Goal: Task Accomplishment & Management: Complete application form

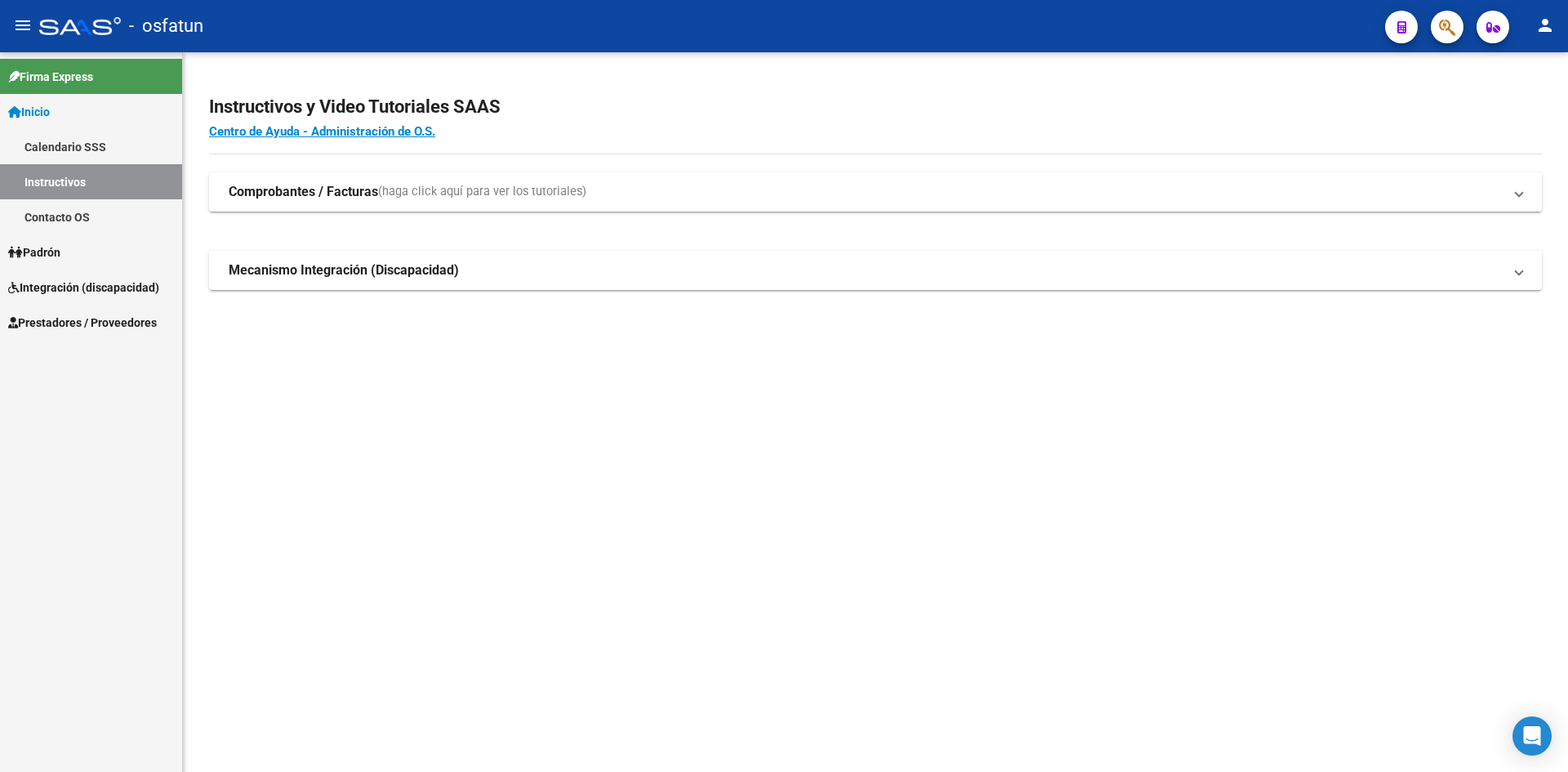
click at [80, 286] on span "Integración (discapacidad)" at bounding box center [83, 288] width 151 height 18
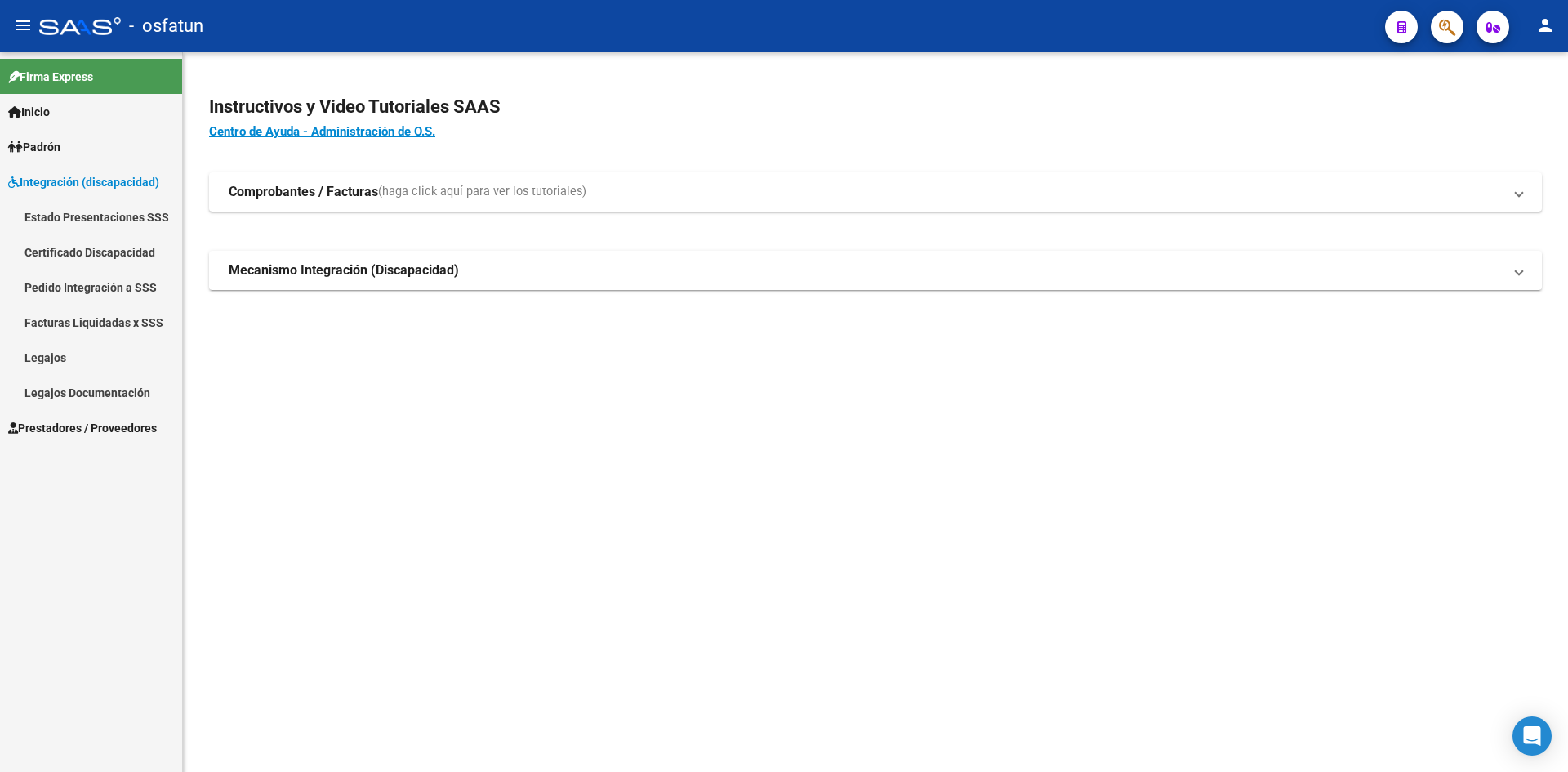
click at [67, 187] on span "Integración (discapacidad)" at bounding box center [83, 183] width 151 height 18
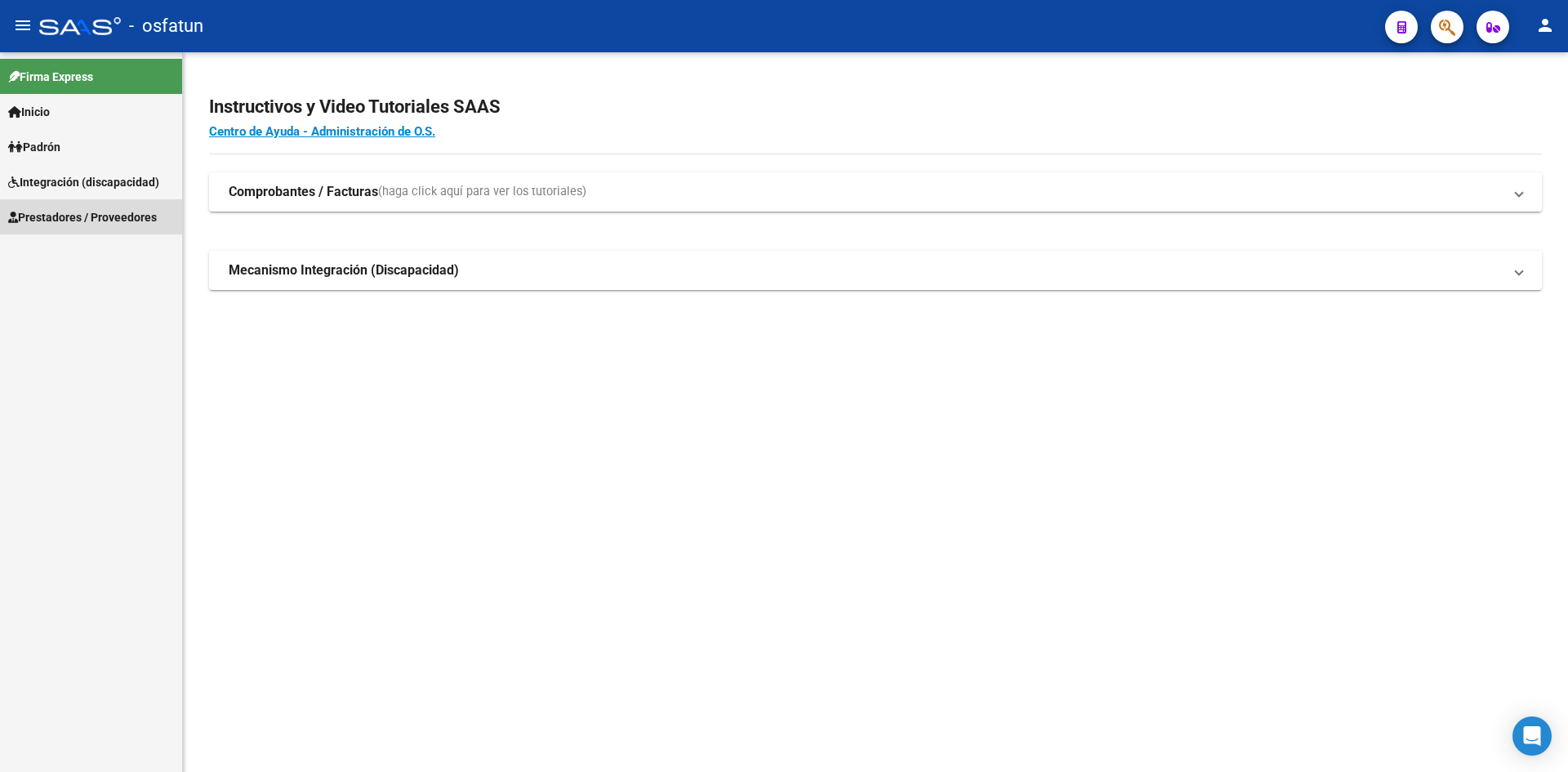
click at [105, 217] on span "Prestadores / Proveedores" at bounding box center [83, 218] width 148 height 18
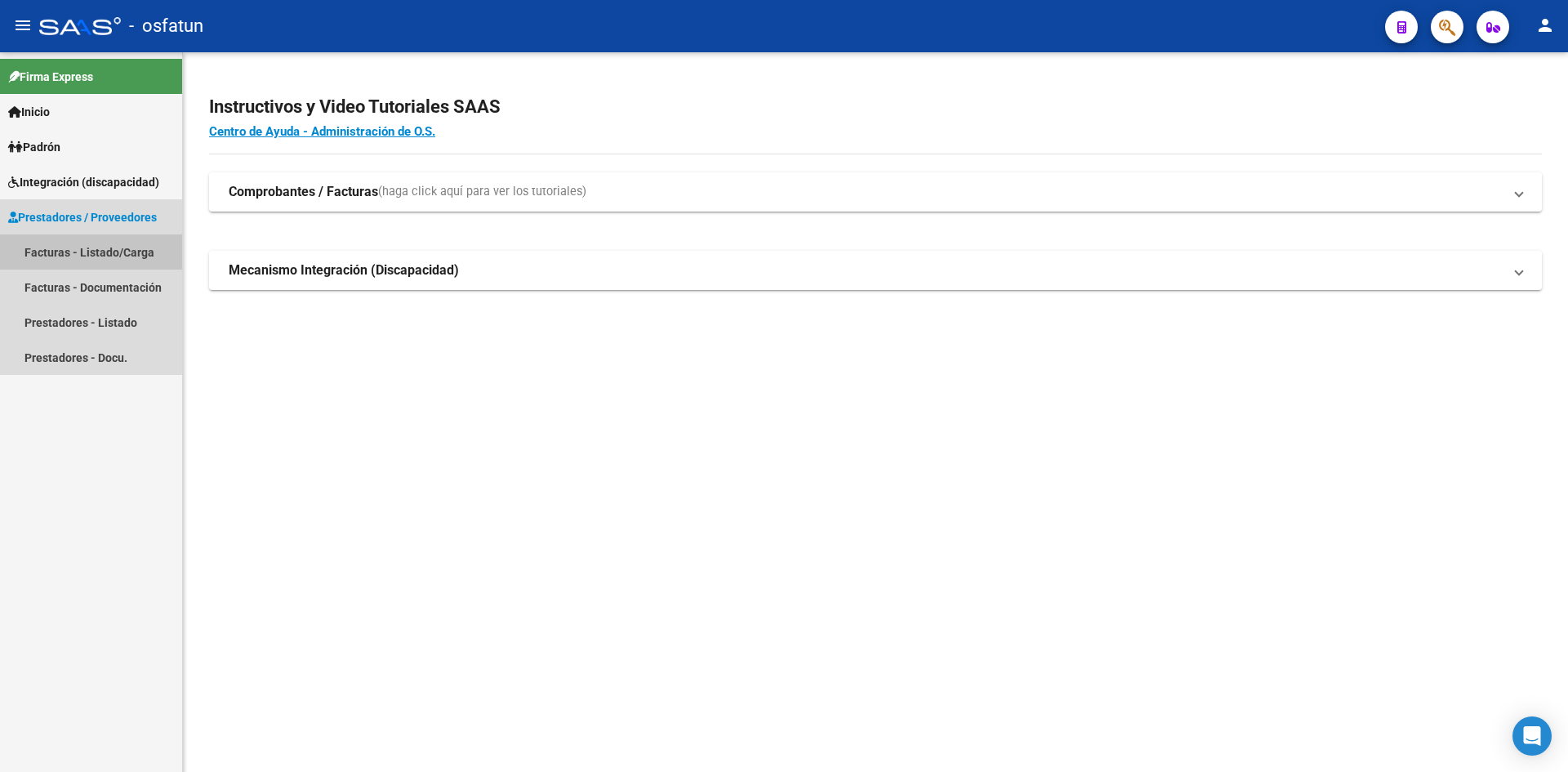
click at [115, 257] on link "Facturas - Listado/Carga" at bounding box center [91, 252] width 183 height 35
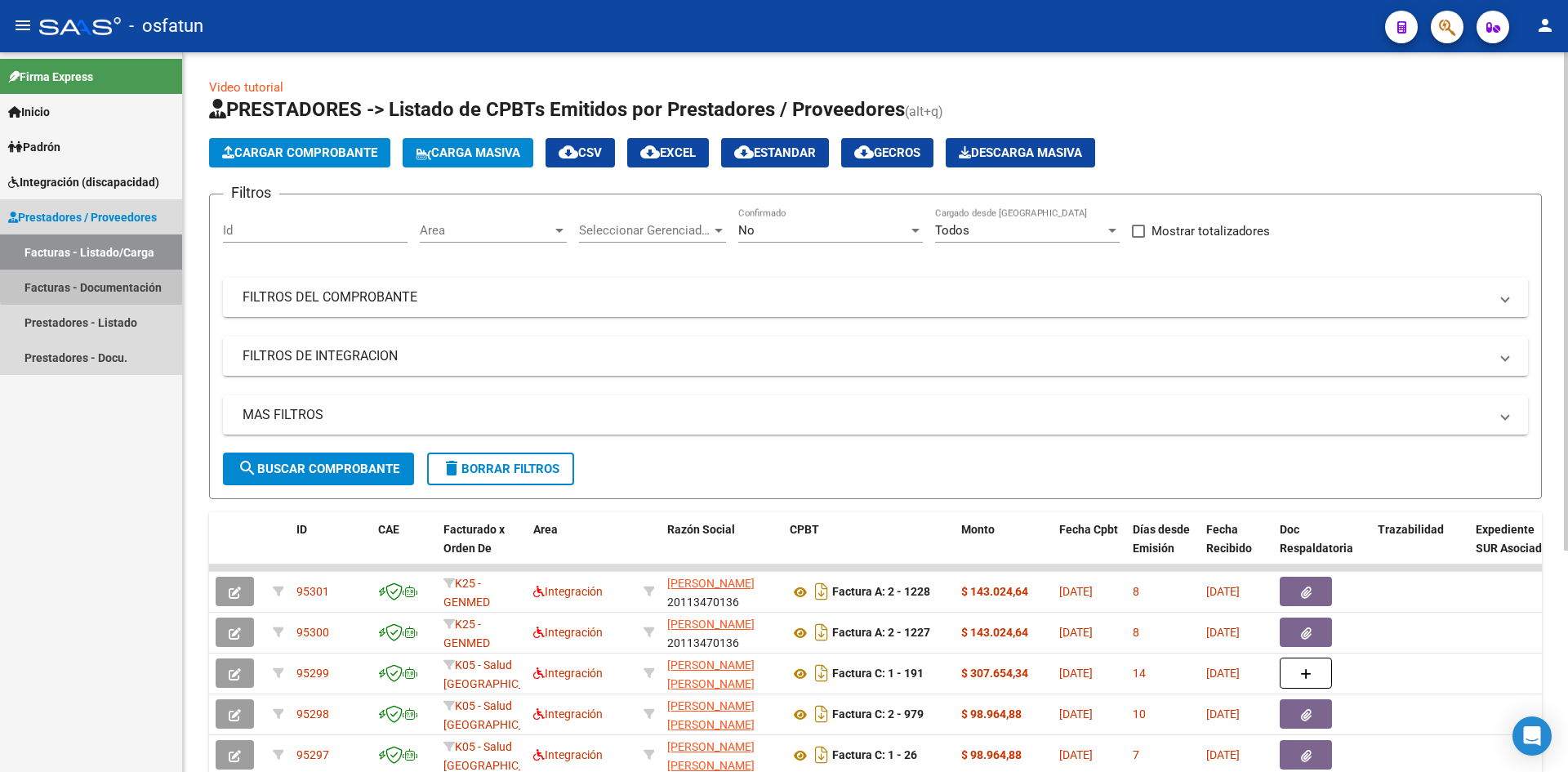
drag, startPoint x: 121, startPoint y: 283, endPoint x: 208, endPoint y: 273, distance: 87.6
click at [122, 282] on link "Facturas - Documentación" at bounding box center [91, 287] width 183 height 35
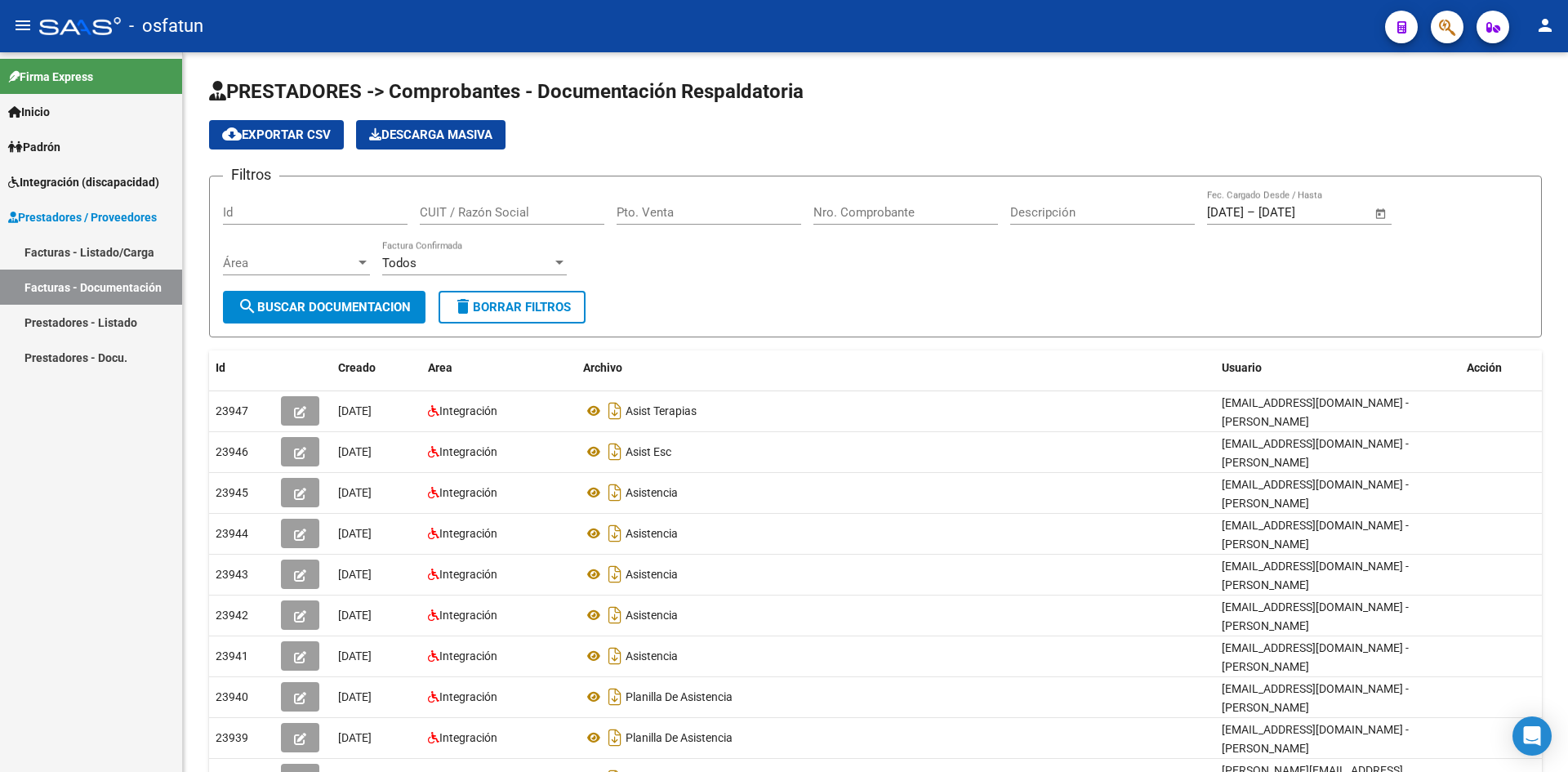
click at [142, 250] on link "Facturas - Listado/Carga" at bounding box center [91, 252] width 183 height 35
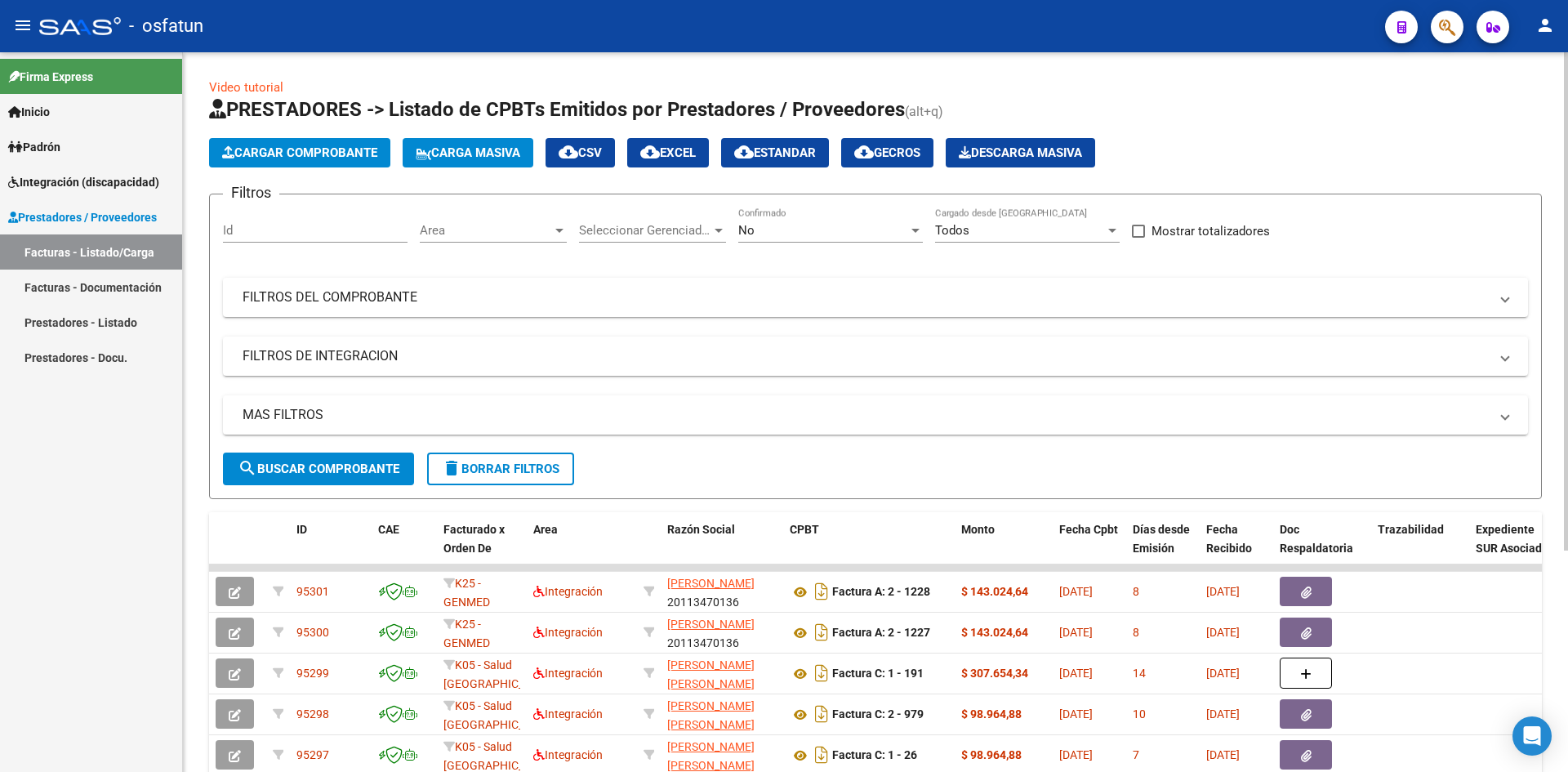
click at [887, 230] on div "No" at bounding box center [824, 230] width 170 height 15
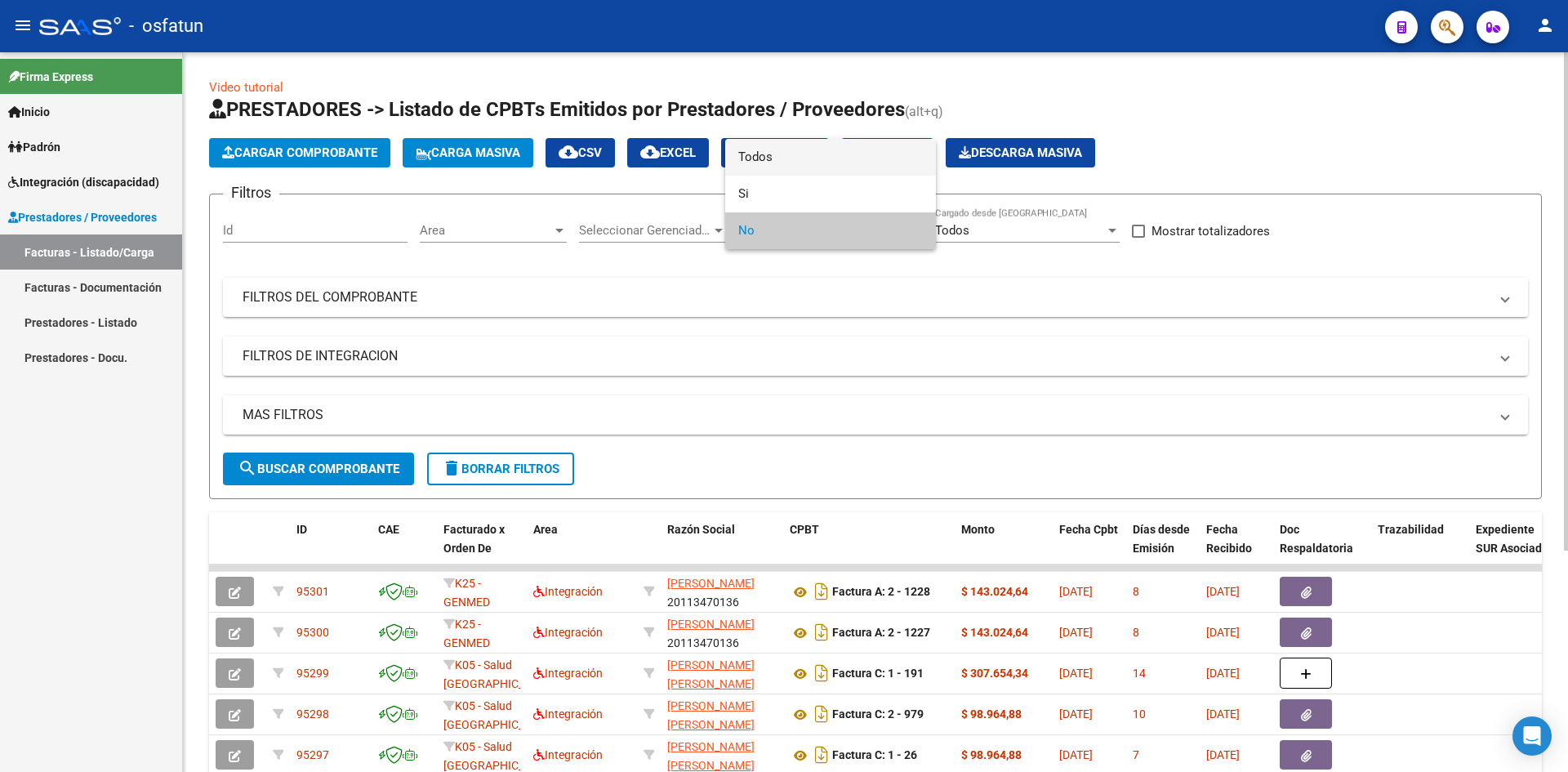
click at [834, 160] on span "Todos" at bounding box center [830, 158] width 184 height 37
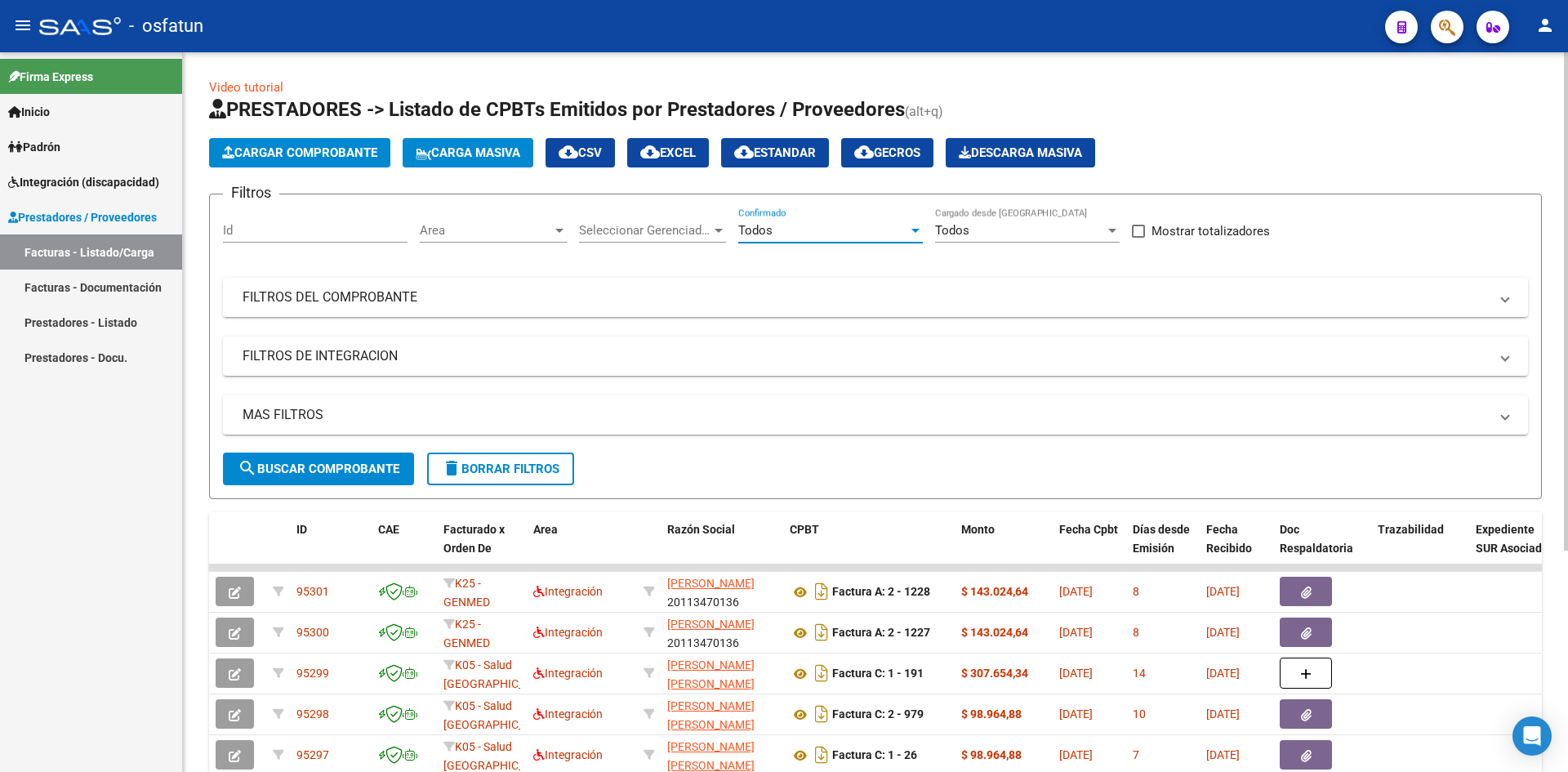
click at [752, 306] on mat-expansion-panel-header "FILTROS DEL COMPROBANTE" at bounding box center [875, 297] width 1305 height 39
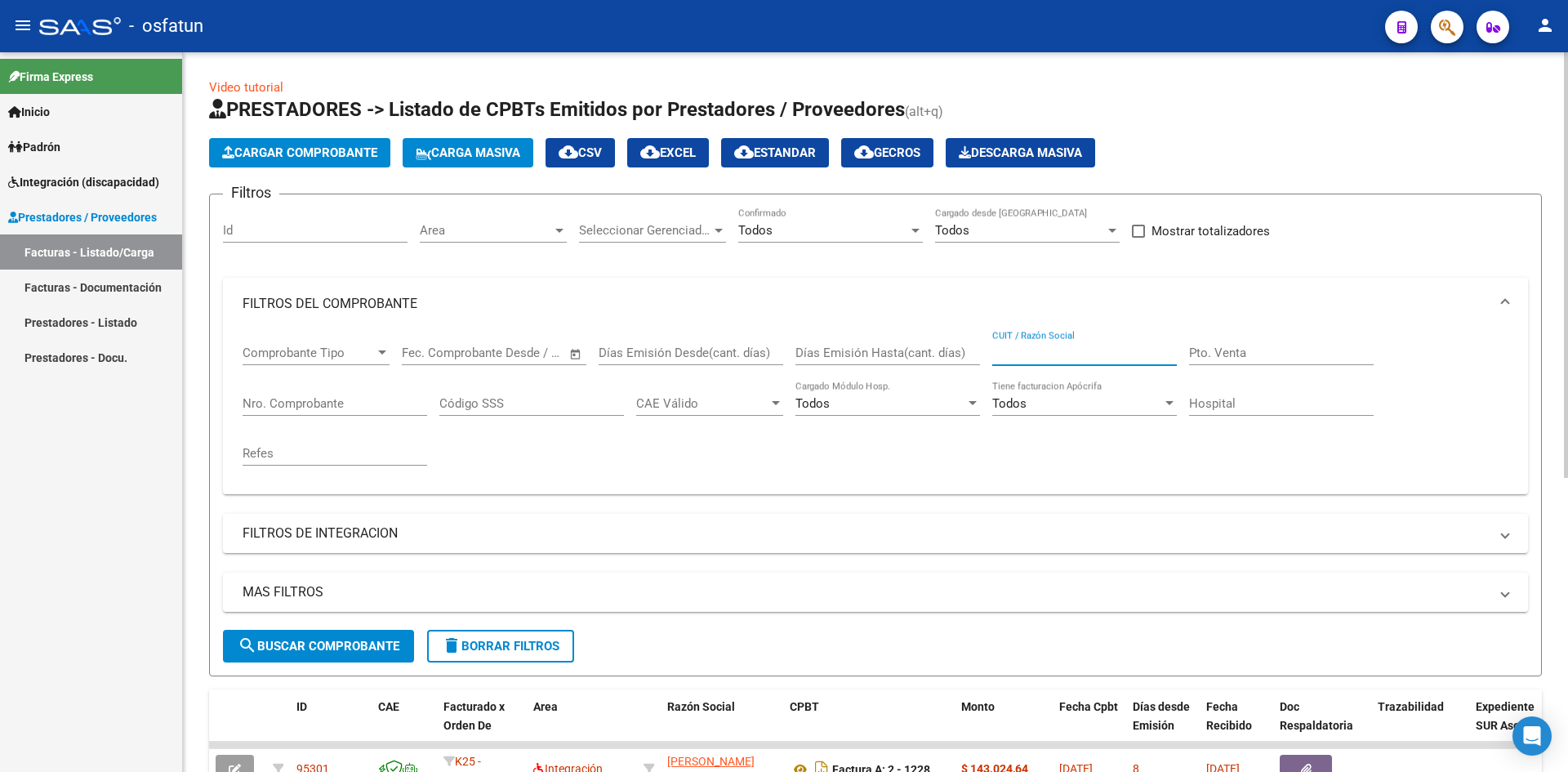
paste input "27-35517475-7"
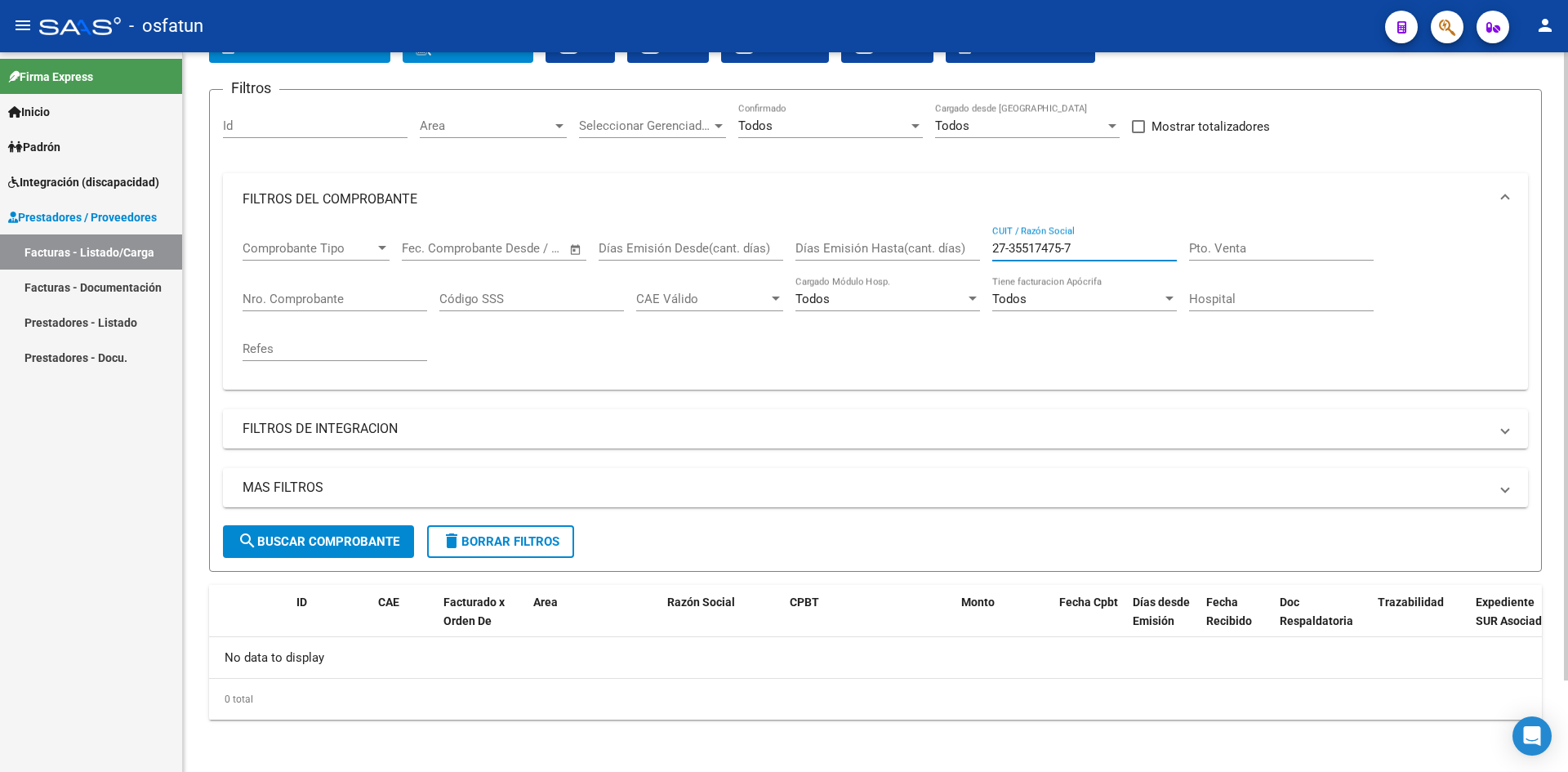
scroll to position [23, 0]
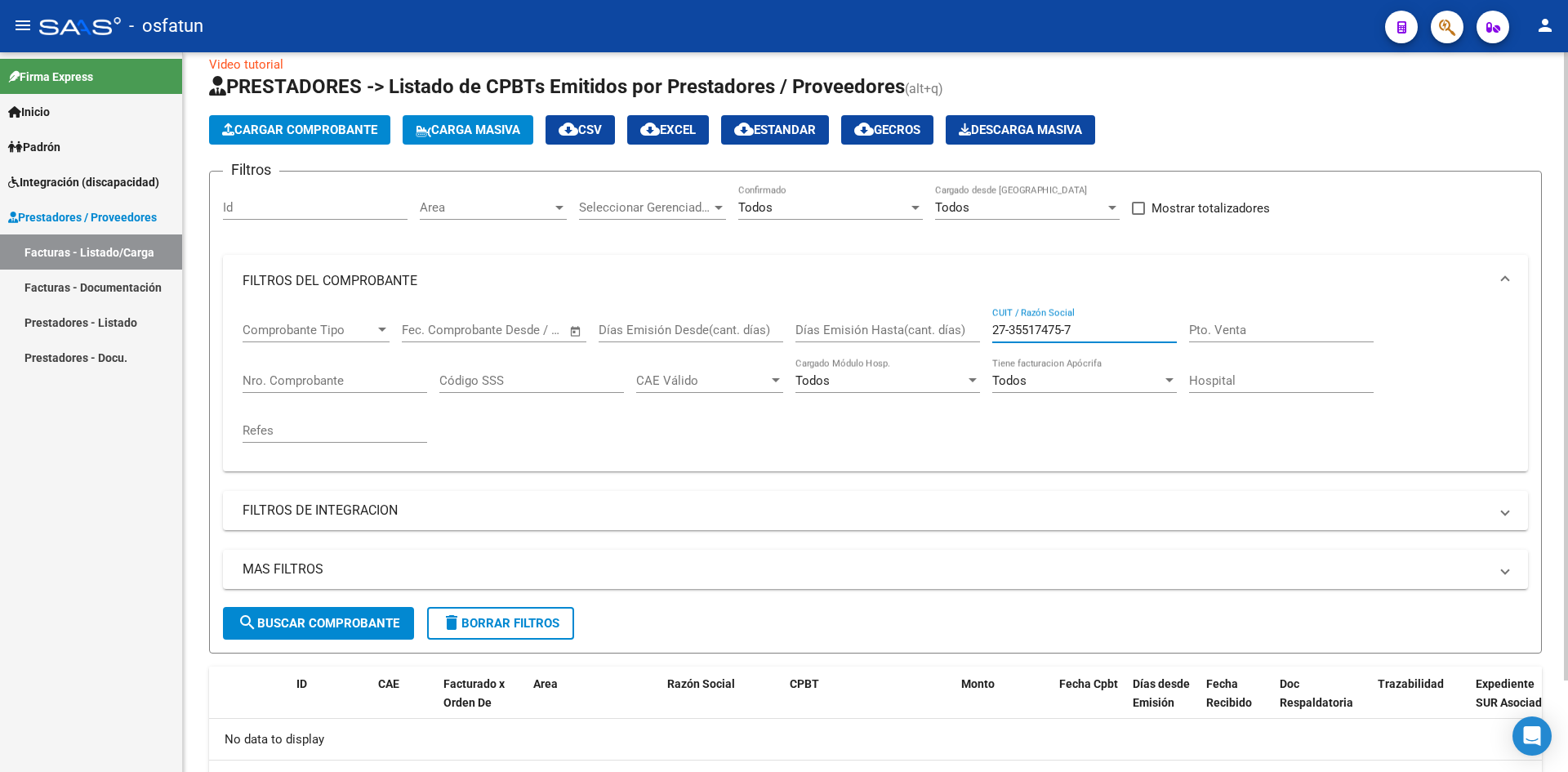
click at [1010, 333] on input "27-35517475-7" at bounding box center [1084, 330] width 184 height 15
click at [1105, 333] on input "27355174757" at bounding box center [1084, 330] width 184 height 15
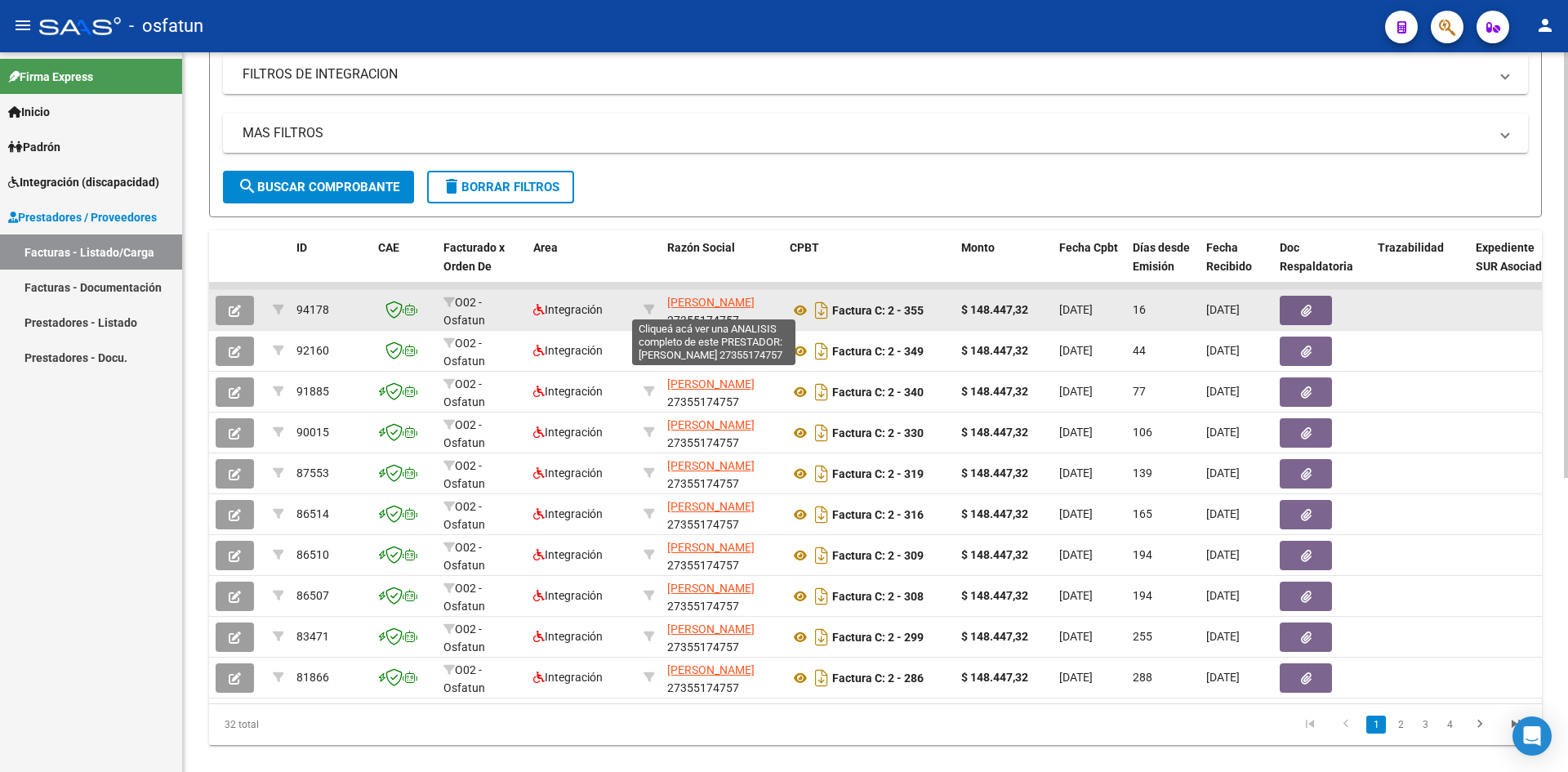
scroll to position [476, 0]
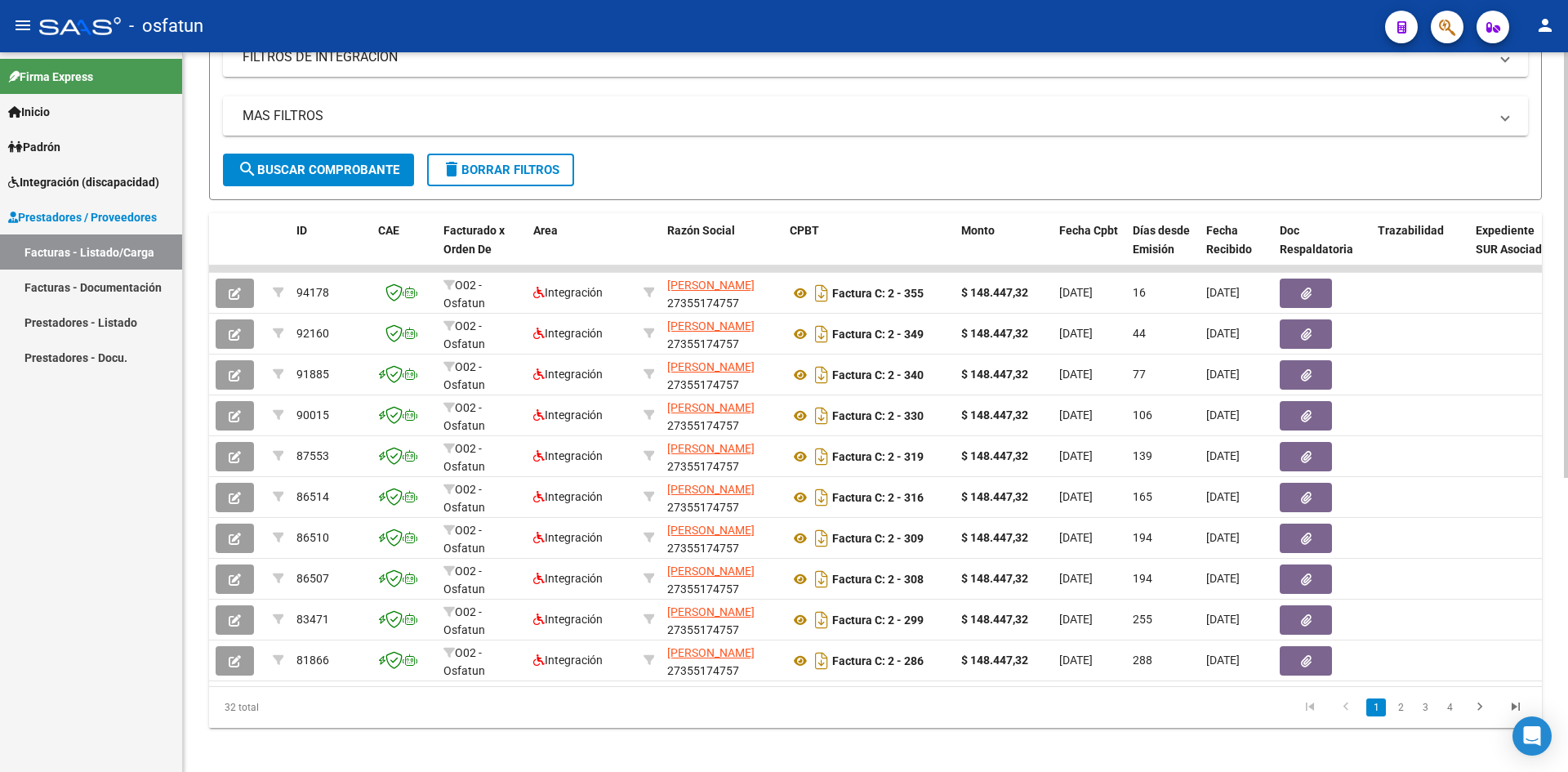
type input "27355174757"
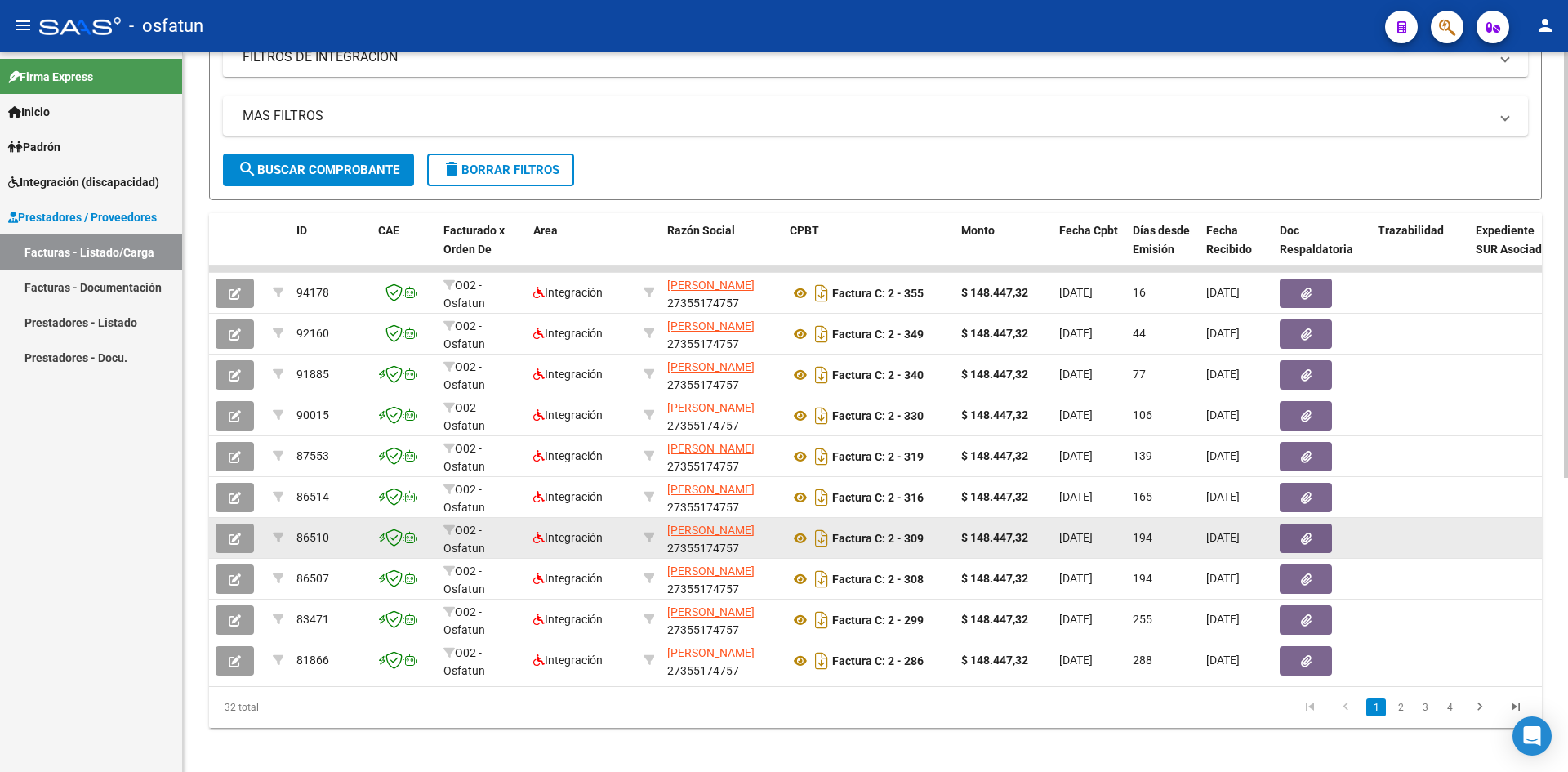
click at [243, 540] on button "button" at bounding box center [235, 538] width 38 height 29
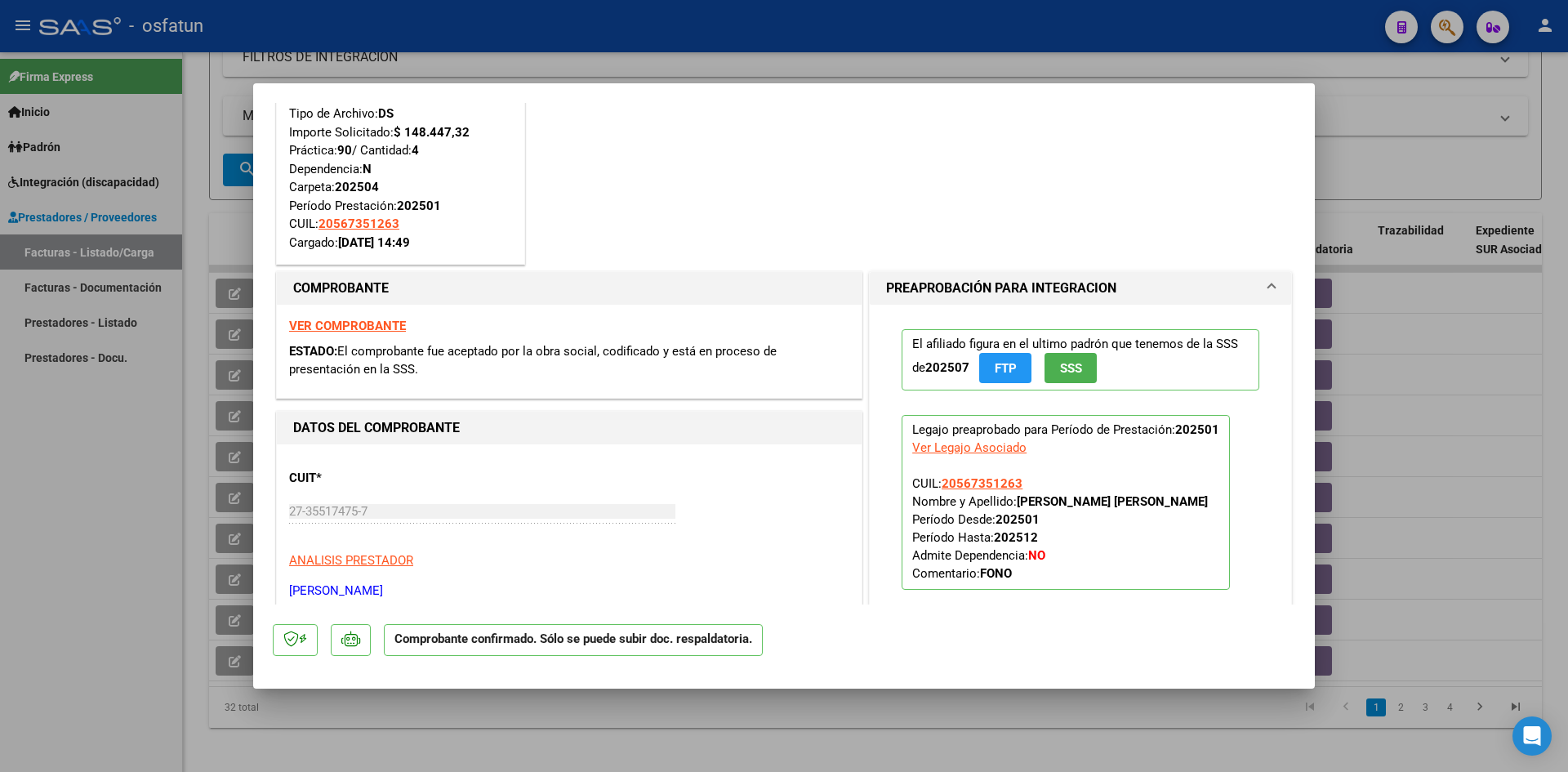
scroll to position [0, 0]
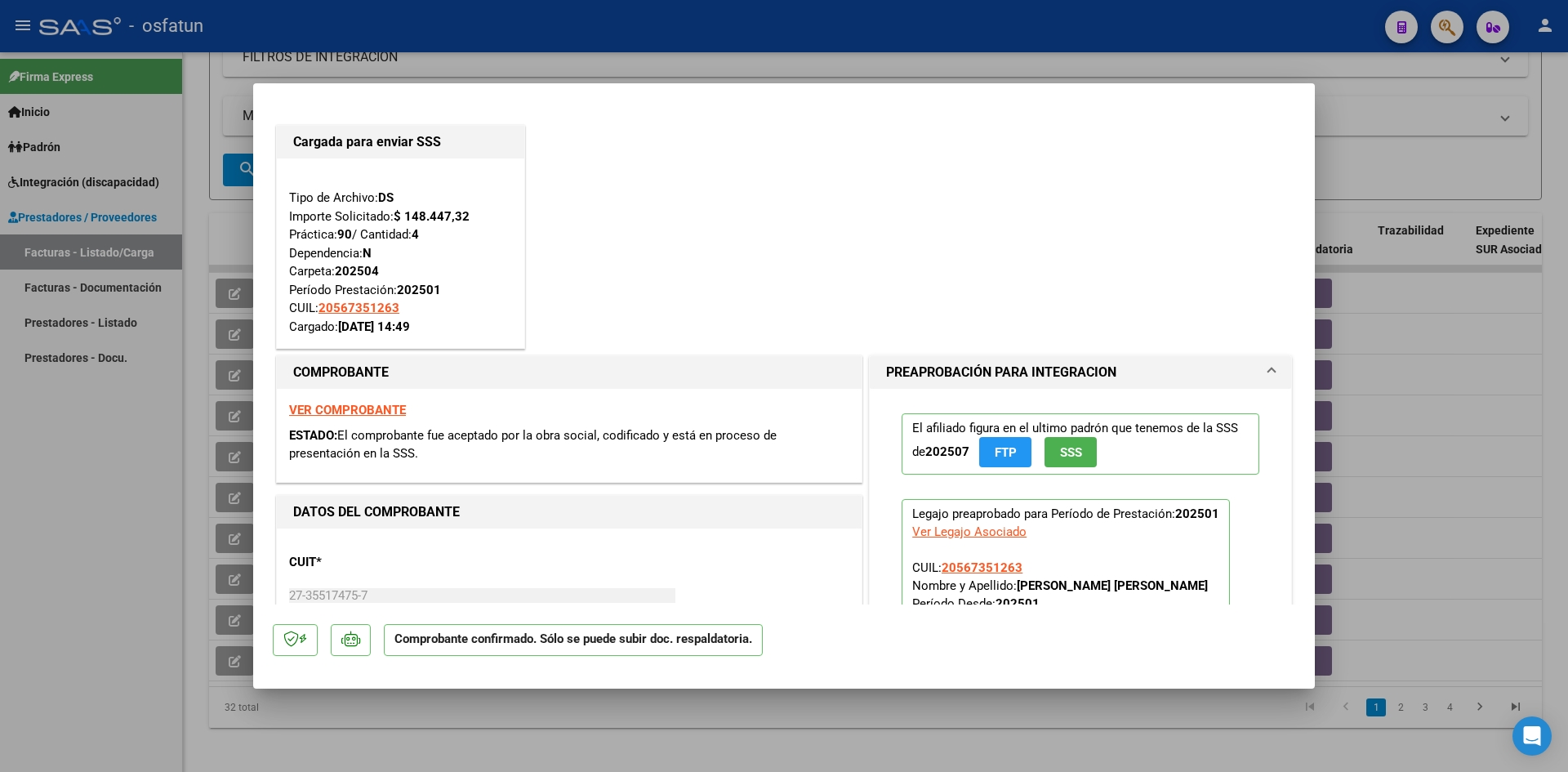
click at [640, 21] on div at bounding box center [784, 386] width 1568 height 772
type input "$ 0,00"
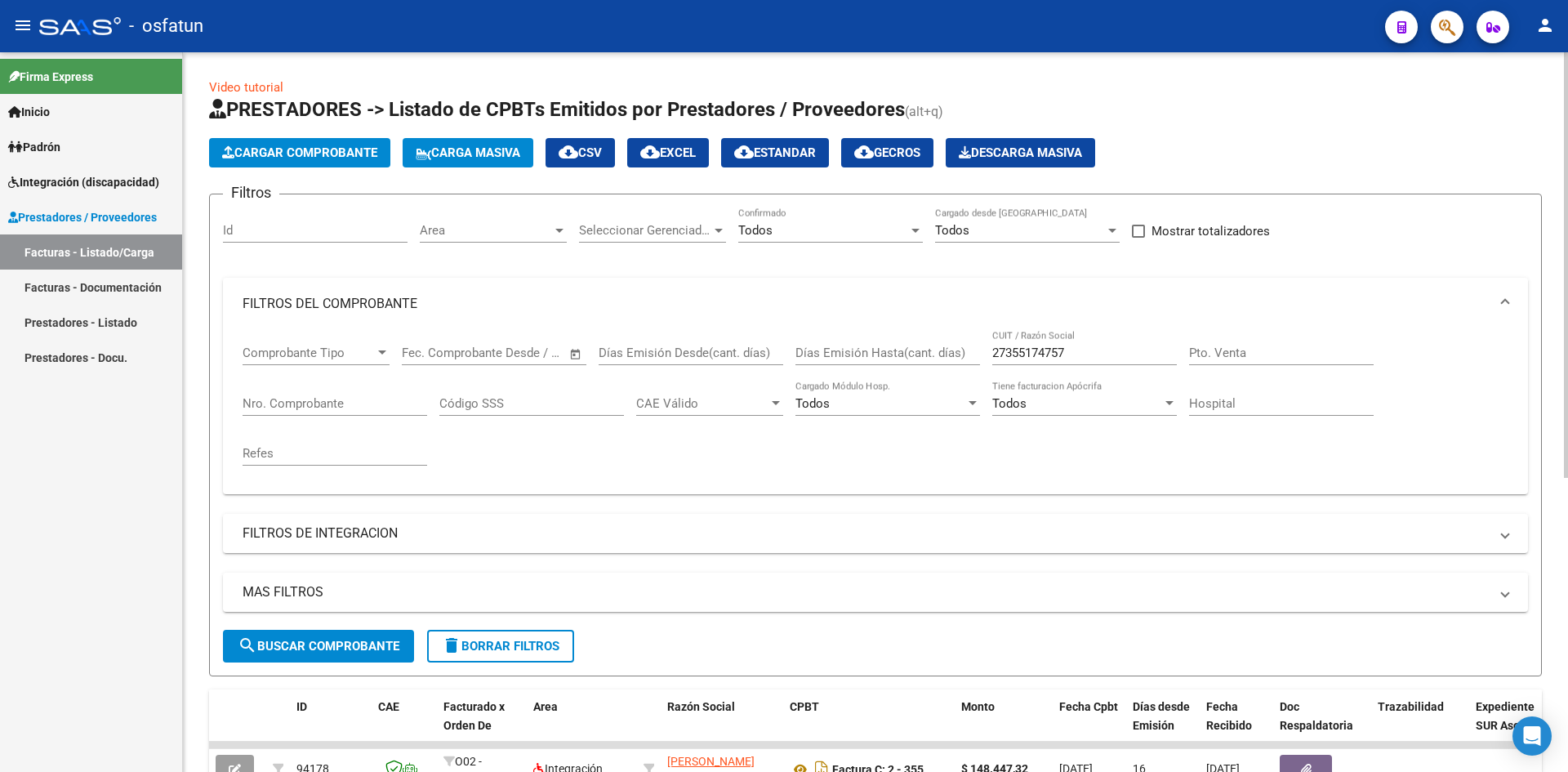
drag, startPoint x: 140, startPoint y: 288, endPoint x: 197, endPoint y: 298, distance: 57.9
click at [139, 289] on link "Facturas - Documentación" at bounding box center [91, 287] width 183 height 35
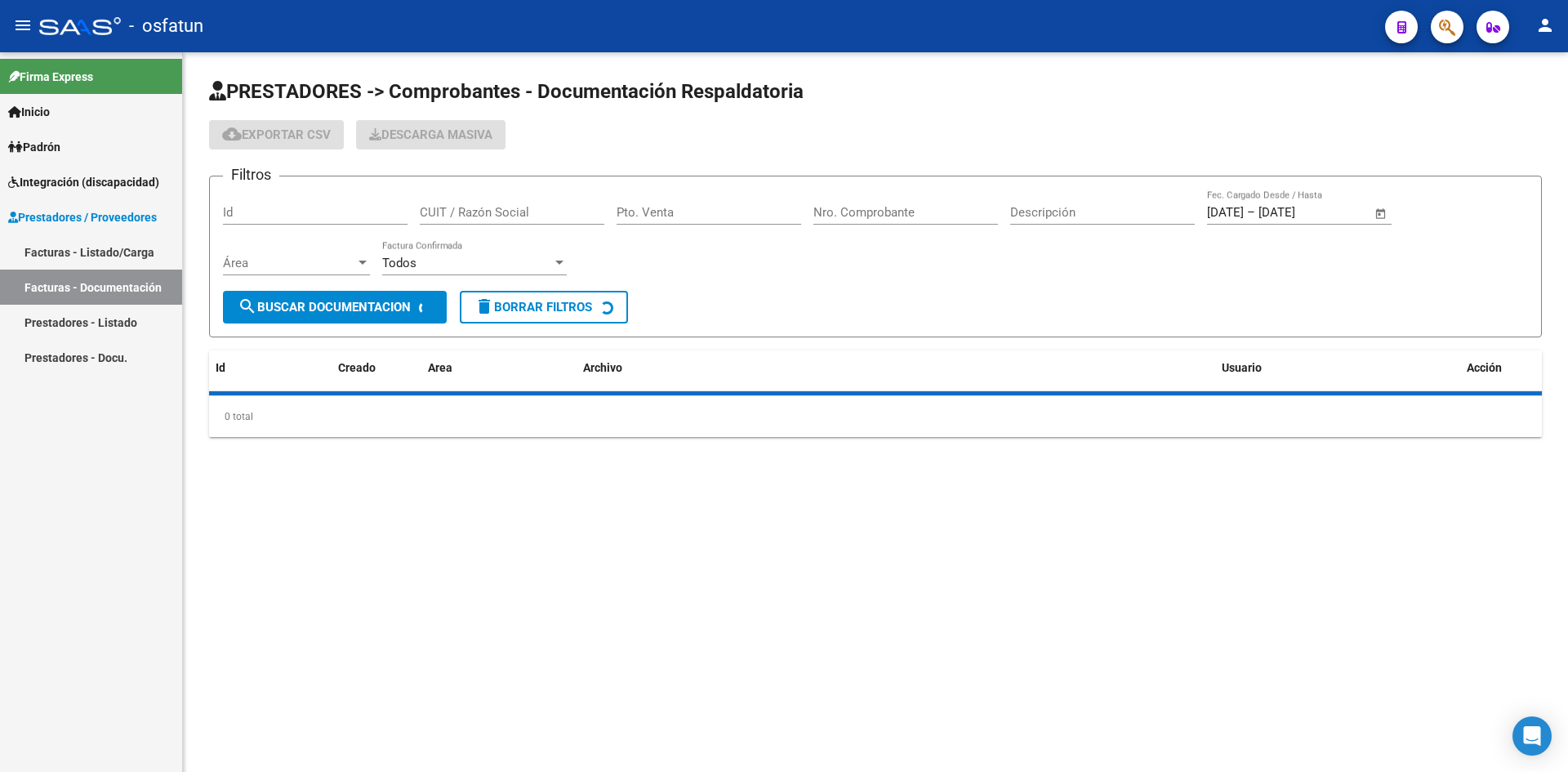
click at [732, 220] on div "Pto. Venta" at bounding box center [709, 207] width 184 height 35
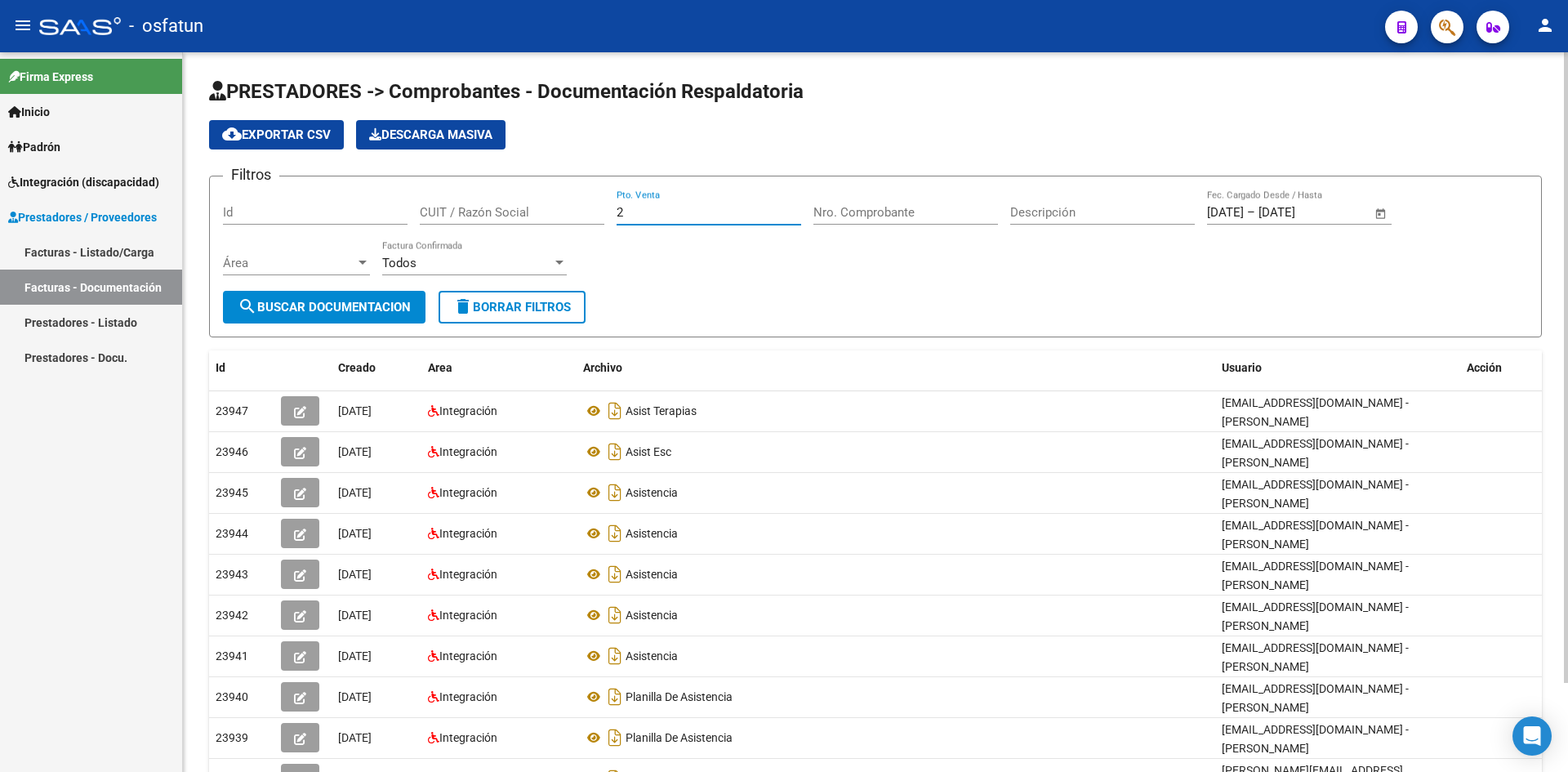
type input "2"
click at [835, 208] on input "Nro. Comprobante" at bounding box center [905, 213] width 184 height 15
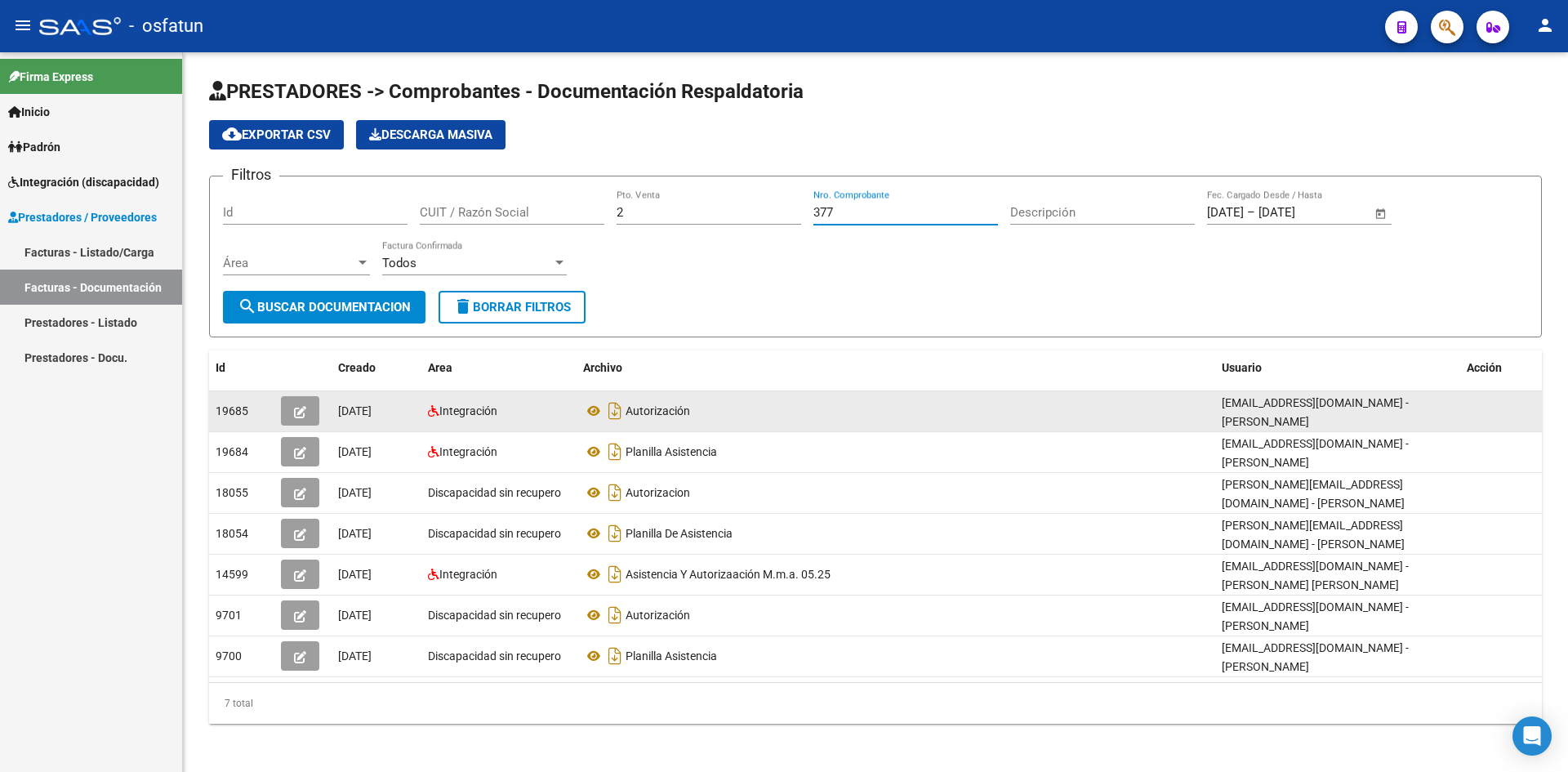
type input "377"
click at [313, 418] on button "button" at bounding box center [300, 410] width 38 height 29
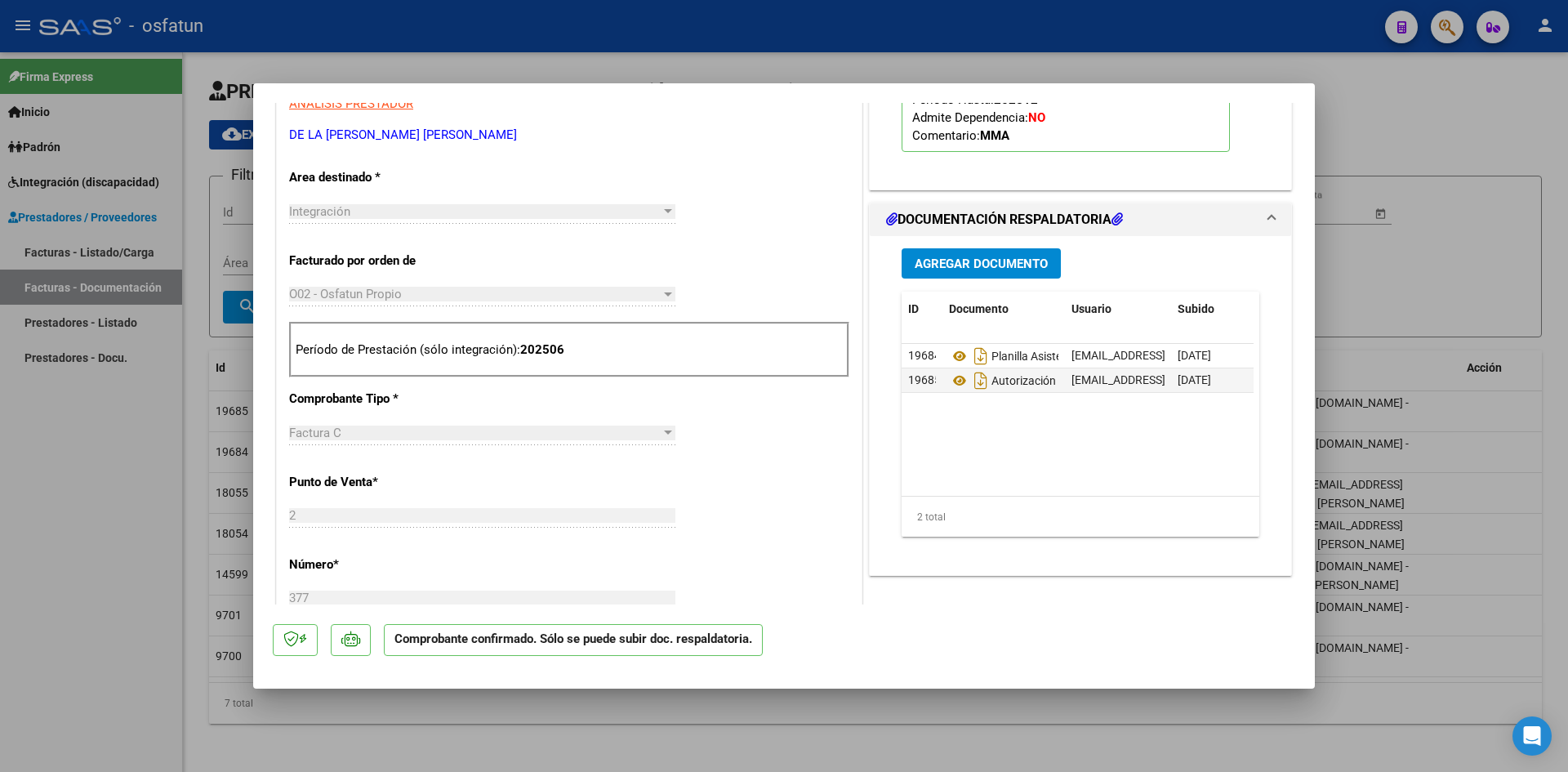
scroll to position [572, 0]
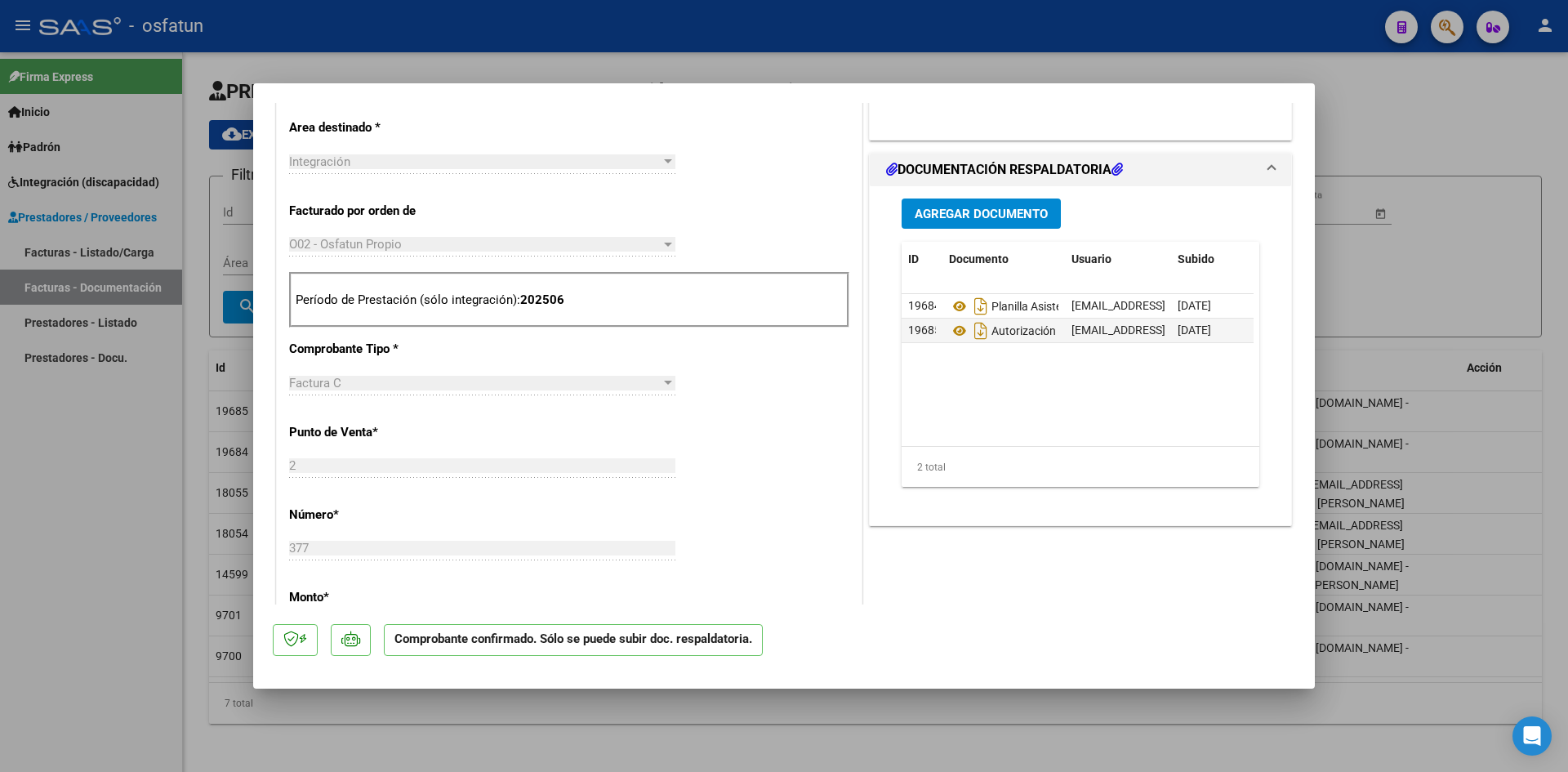
click at [792, 28] on div at bounding box center [784, 386] width 1568 height 772
type input "$ 0,00"
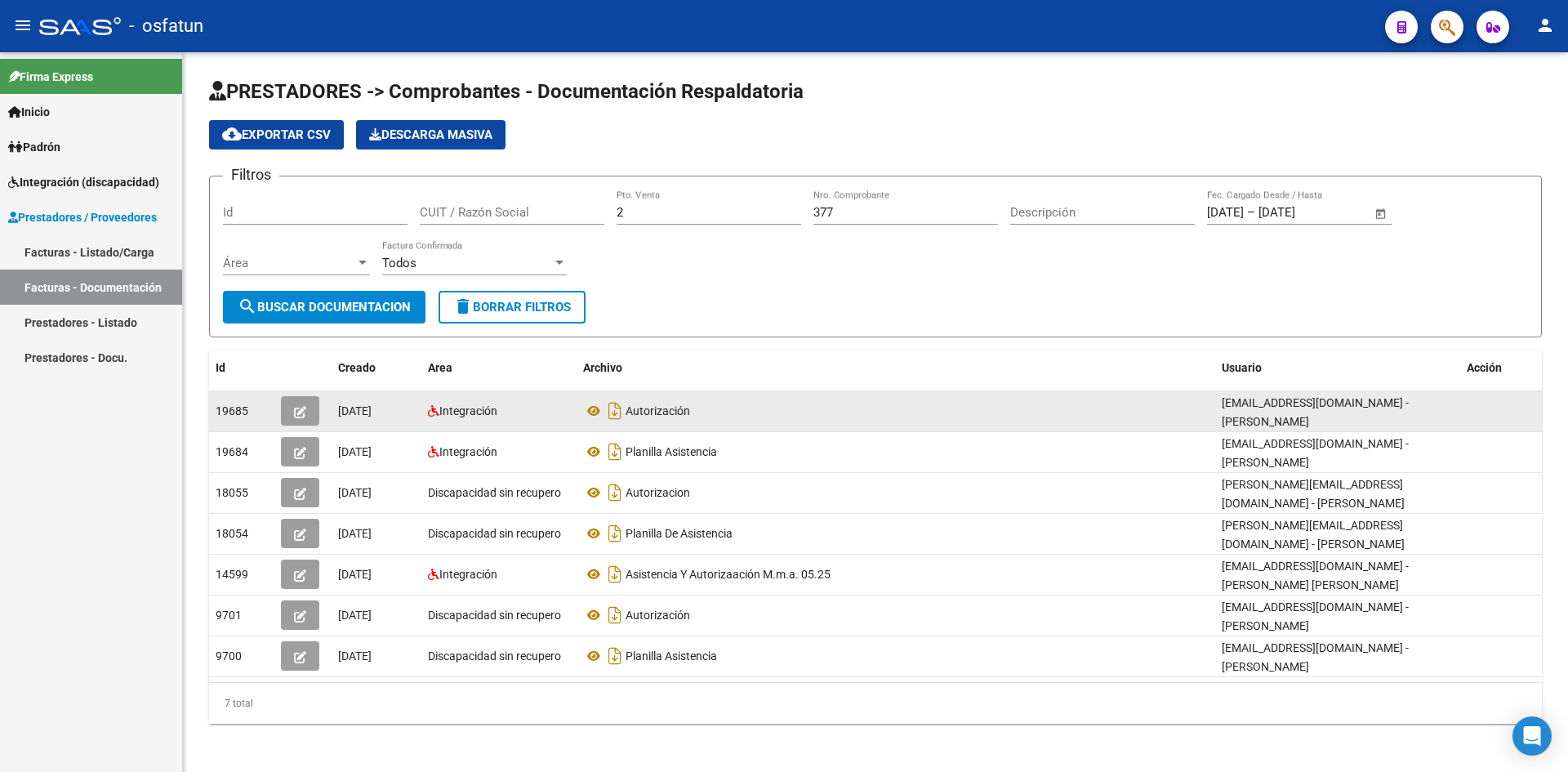
click at [305, 421] on button "button" at bounding box center [300, 410] width 38 height 29
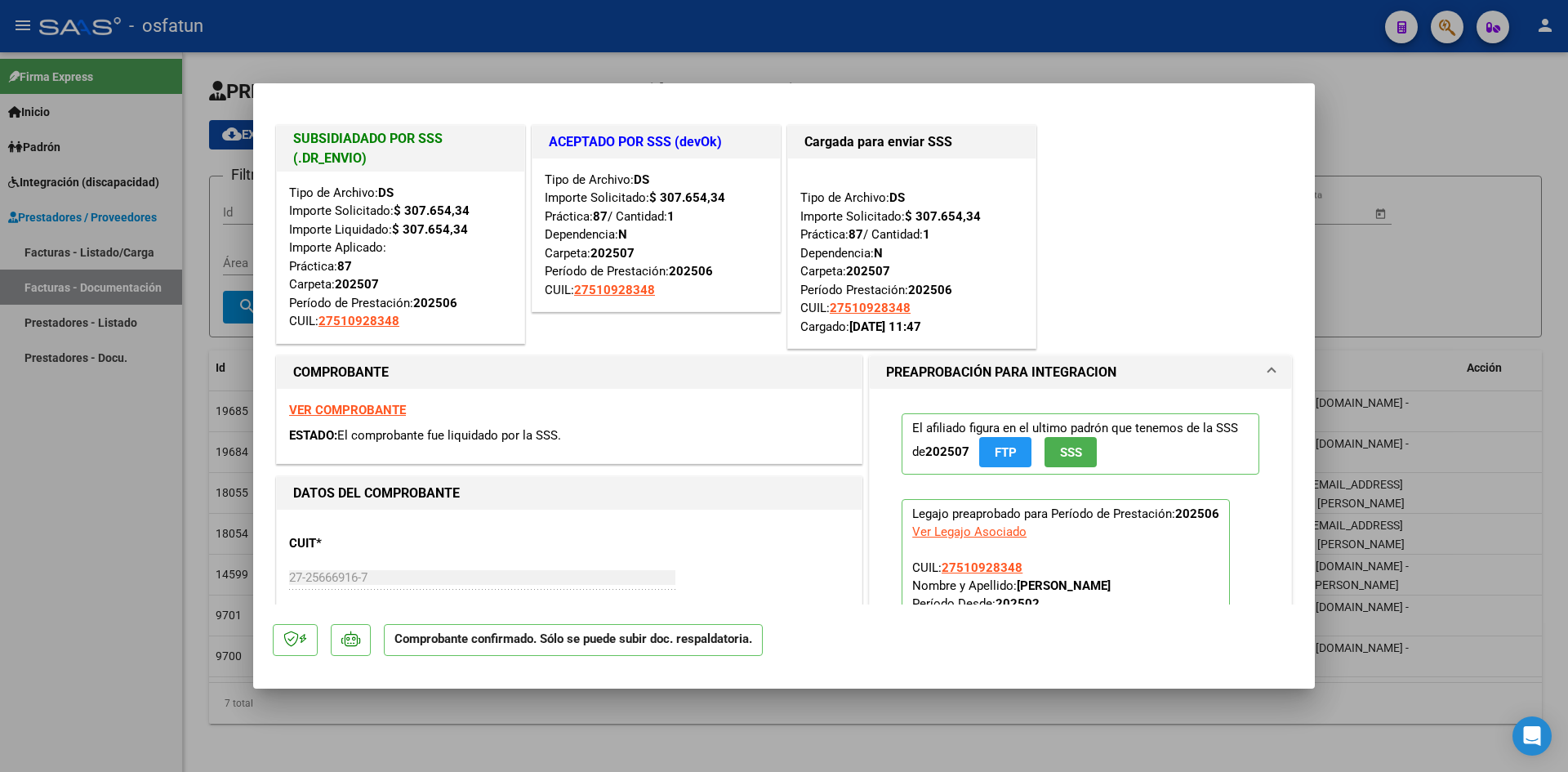
click at [659, 25] on div at bounding box center [784, 386] width 1568 height 772
type input "$ 0,00"
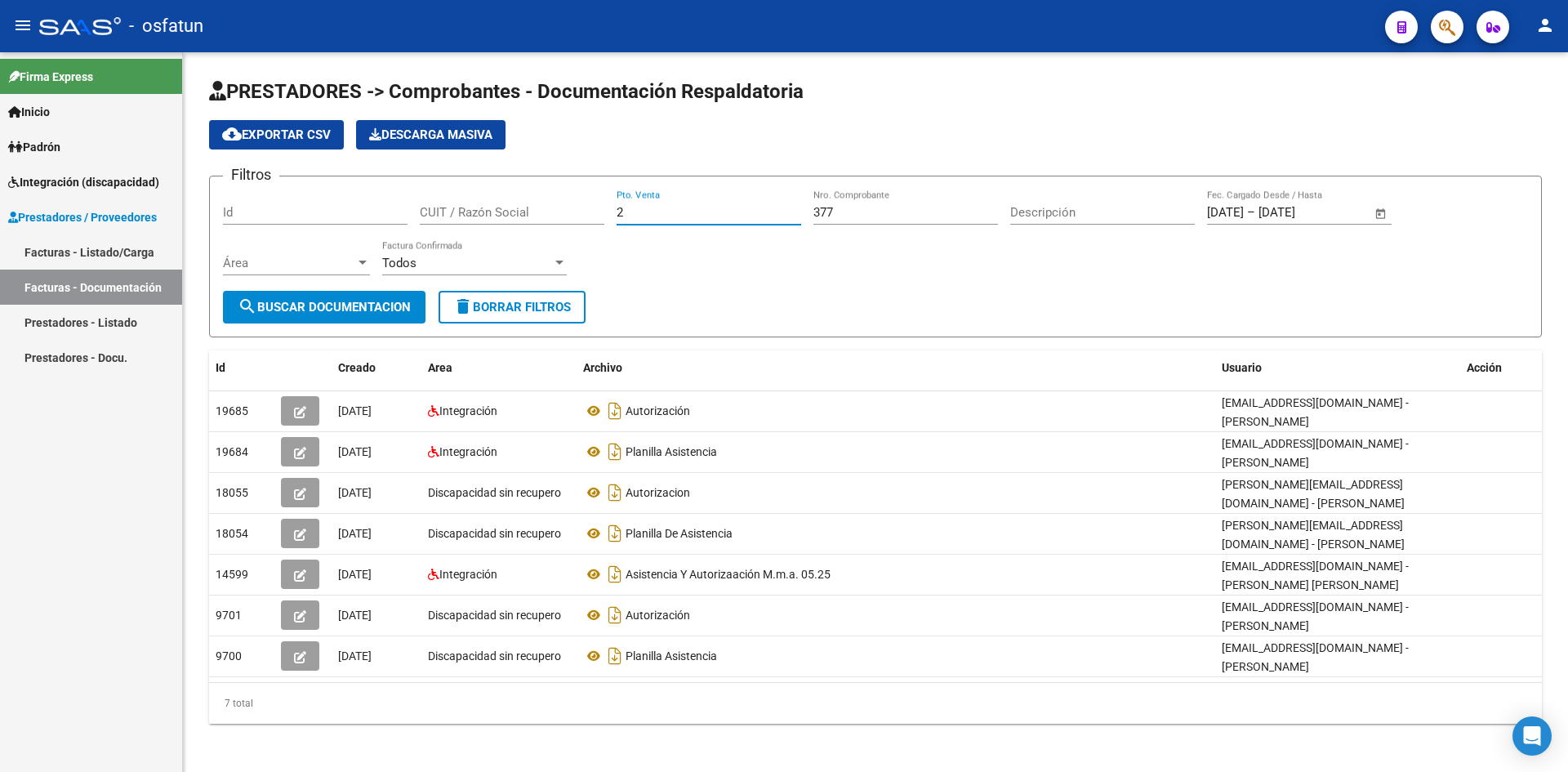
click at [699, 223] on div "2 Pto. Venta" at bounding box center [709, 207] width 184 height 35
type input "1"
drag, startPoint x: 716, startPoint y: 150, endPoint x: 704, endPoint y: 156, distance: 13.4
click at [717, 150] on app-list-header "PRESTADORES -> Comprobantes - Documentación Respaldatoria cloud_download Export…" at bounding box center [875, 208] width 1333 height 259
drag, startPoint x: 346, startPoint y: 303, endPoint x: 362, endPoint y: 300, distance: 16.3
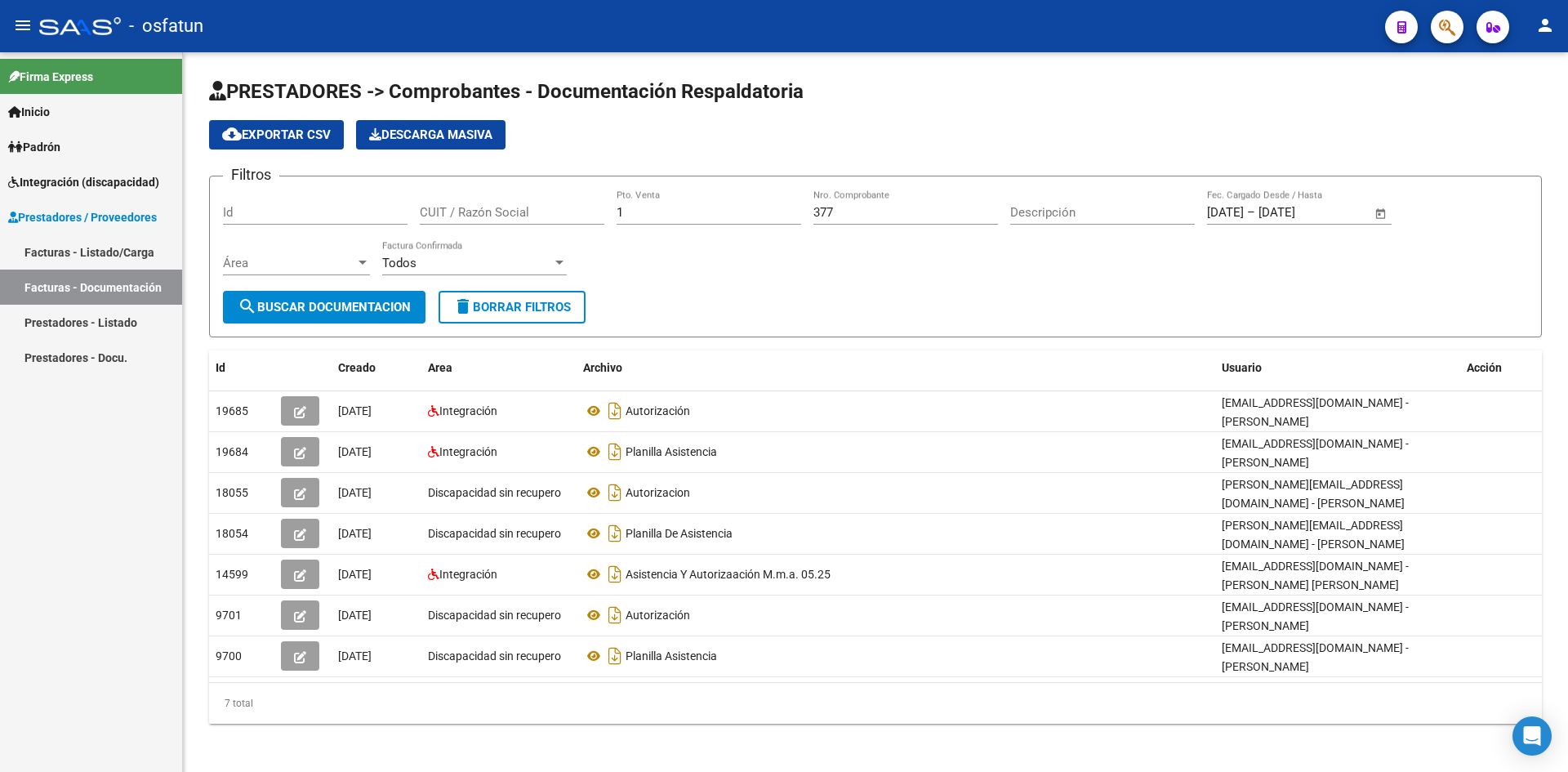
click at [352, 303] on span "search Buscar Documentacion" at bounding box center [324, 308] width 173 height 15
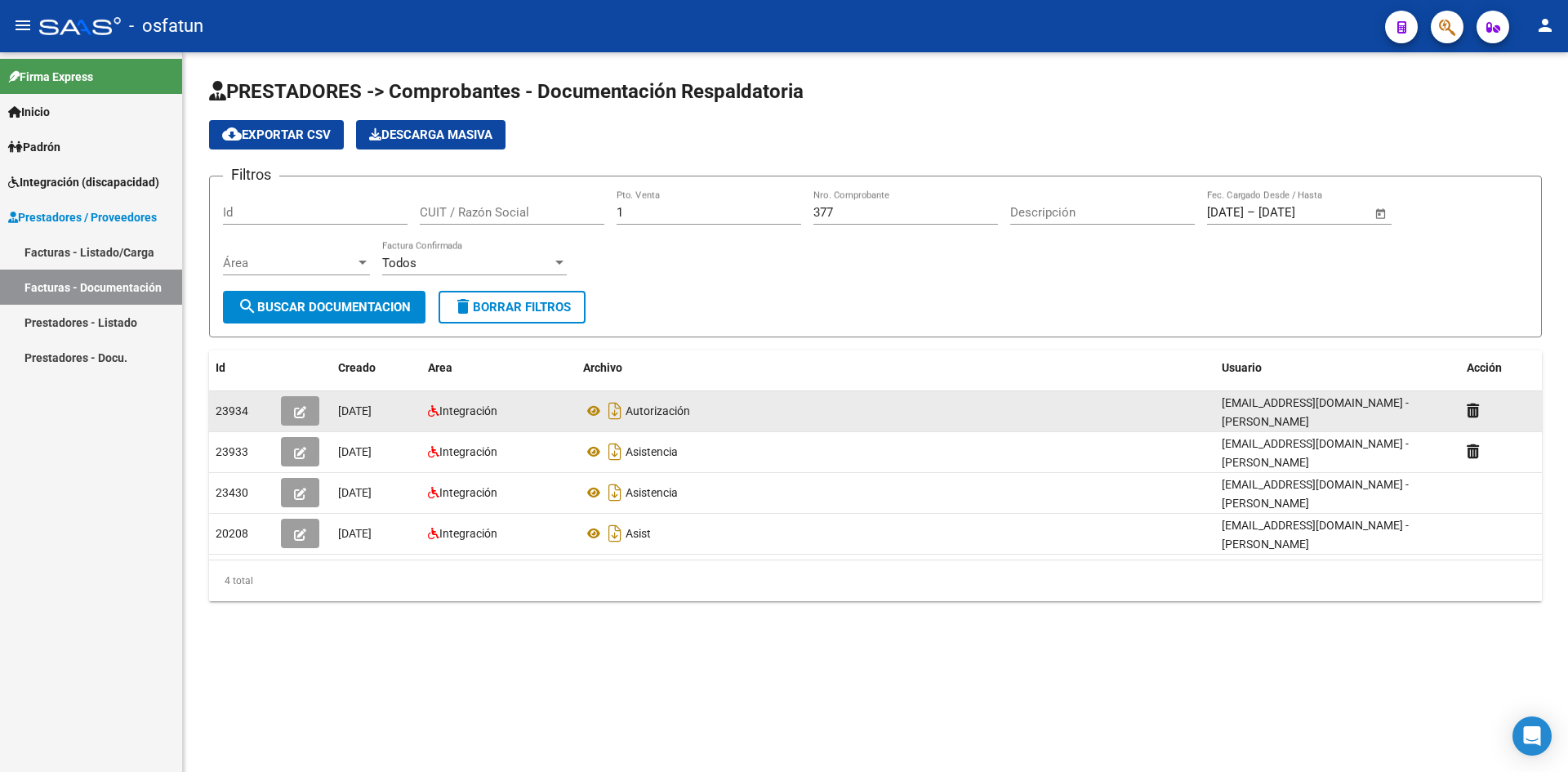
click at [300, 411] on icon "button" at bounding box center [300, 412] width 13 height 13
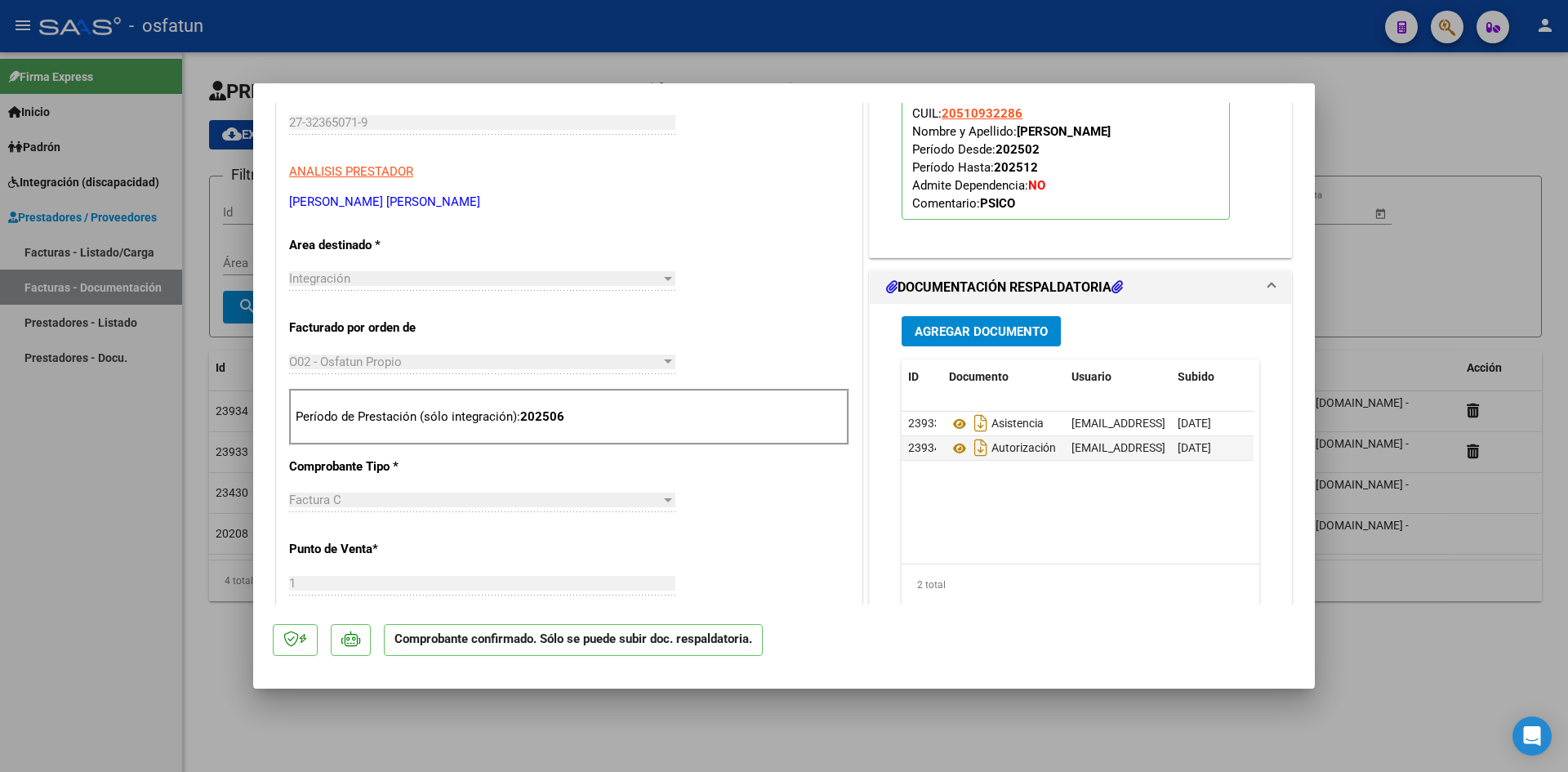
scroll to position [409, 0]
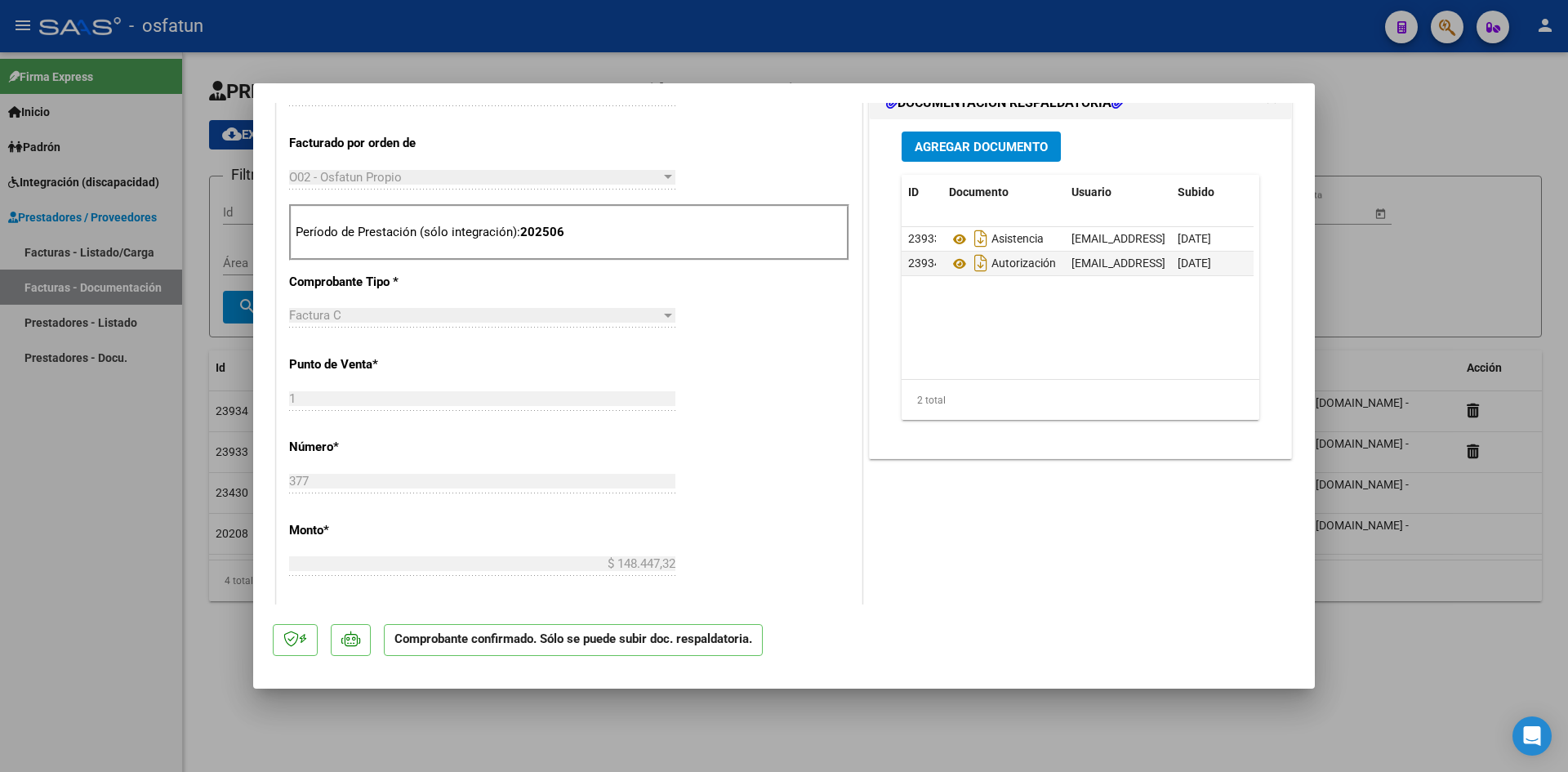
click at [654, 29] on div at bounding box center [784, 386] width 1568 height 772
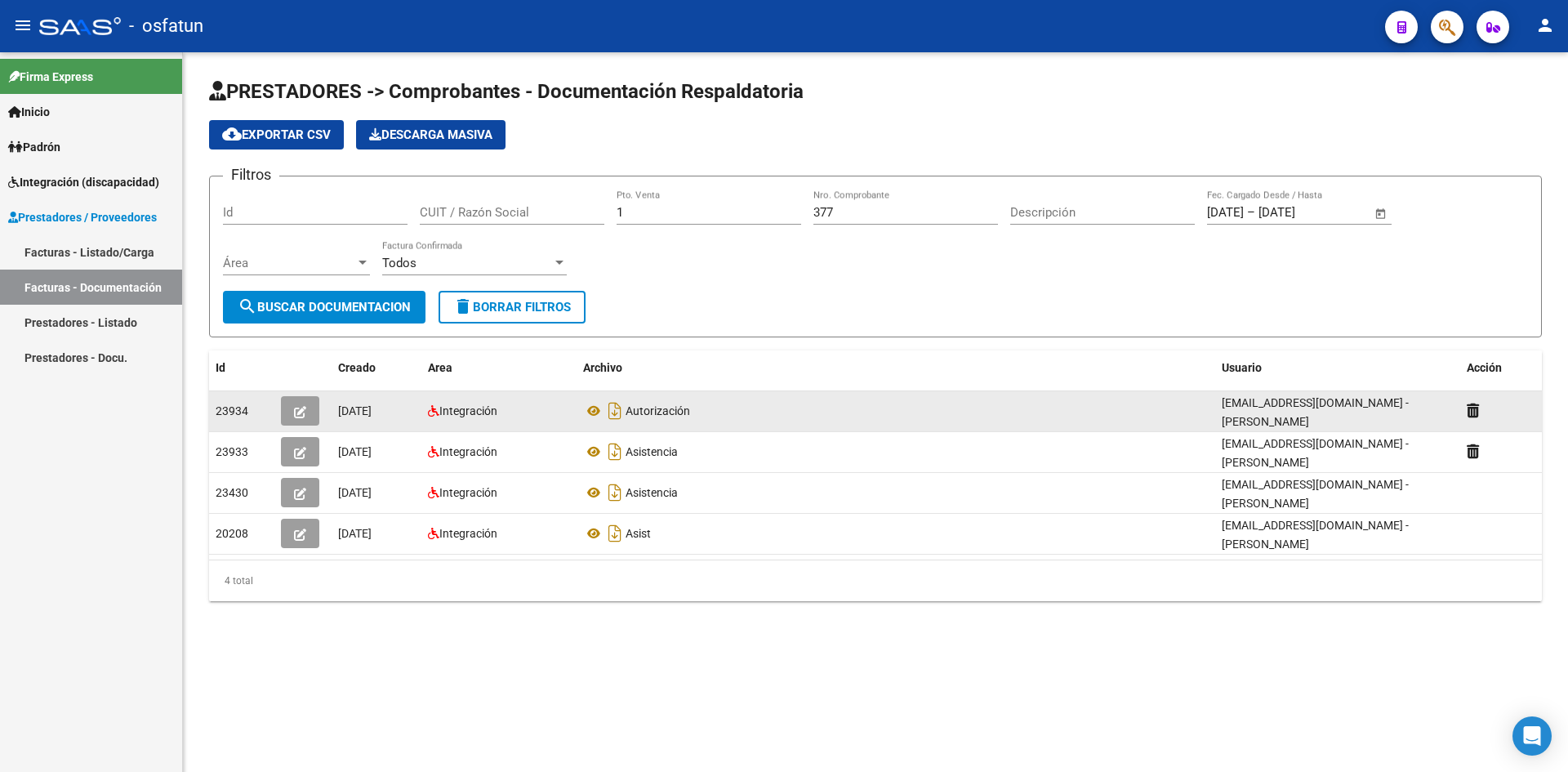
click at [300, 424] on button "button" at bounding box center [300, 410] width 38 height 29
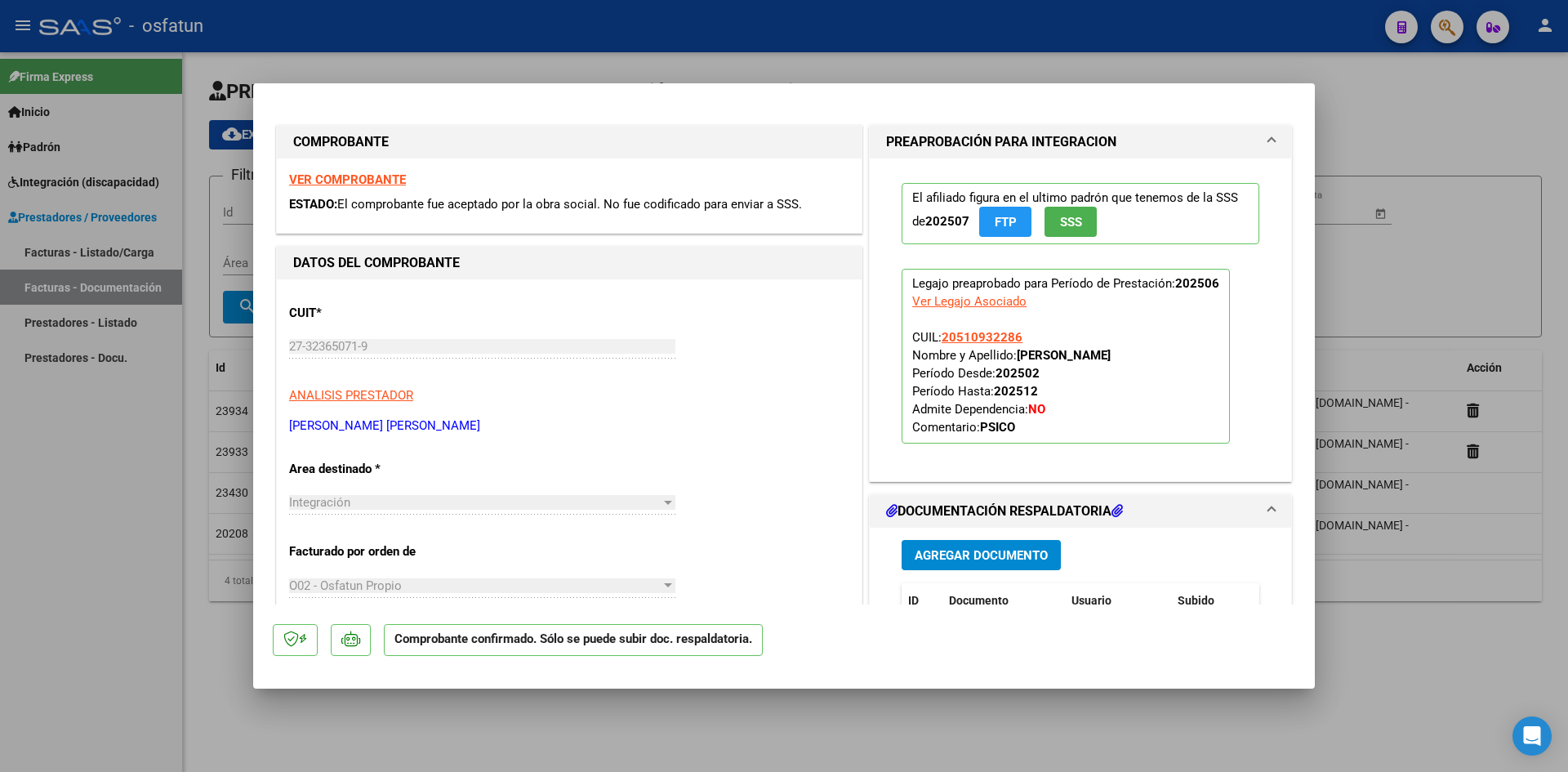
click at [645, 37] on div at bounding box center [784, 386] width 1568 height 772
type input "$ 0,00"
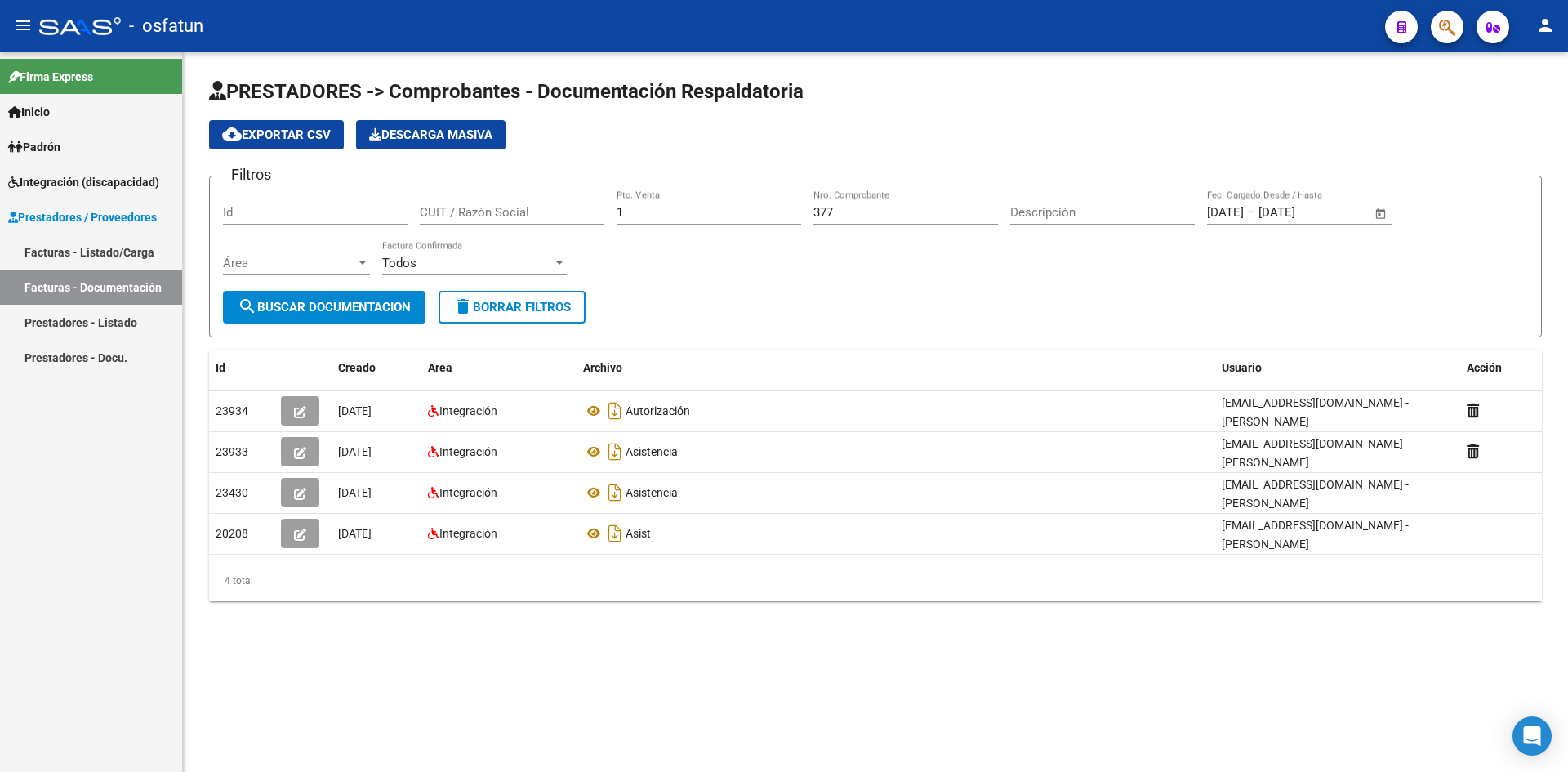
click at [91, 256] on link "Facturas - Listado/Carga" at bounding box center [91, 252] width 183 height 35
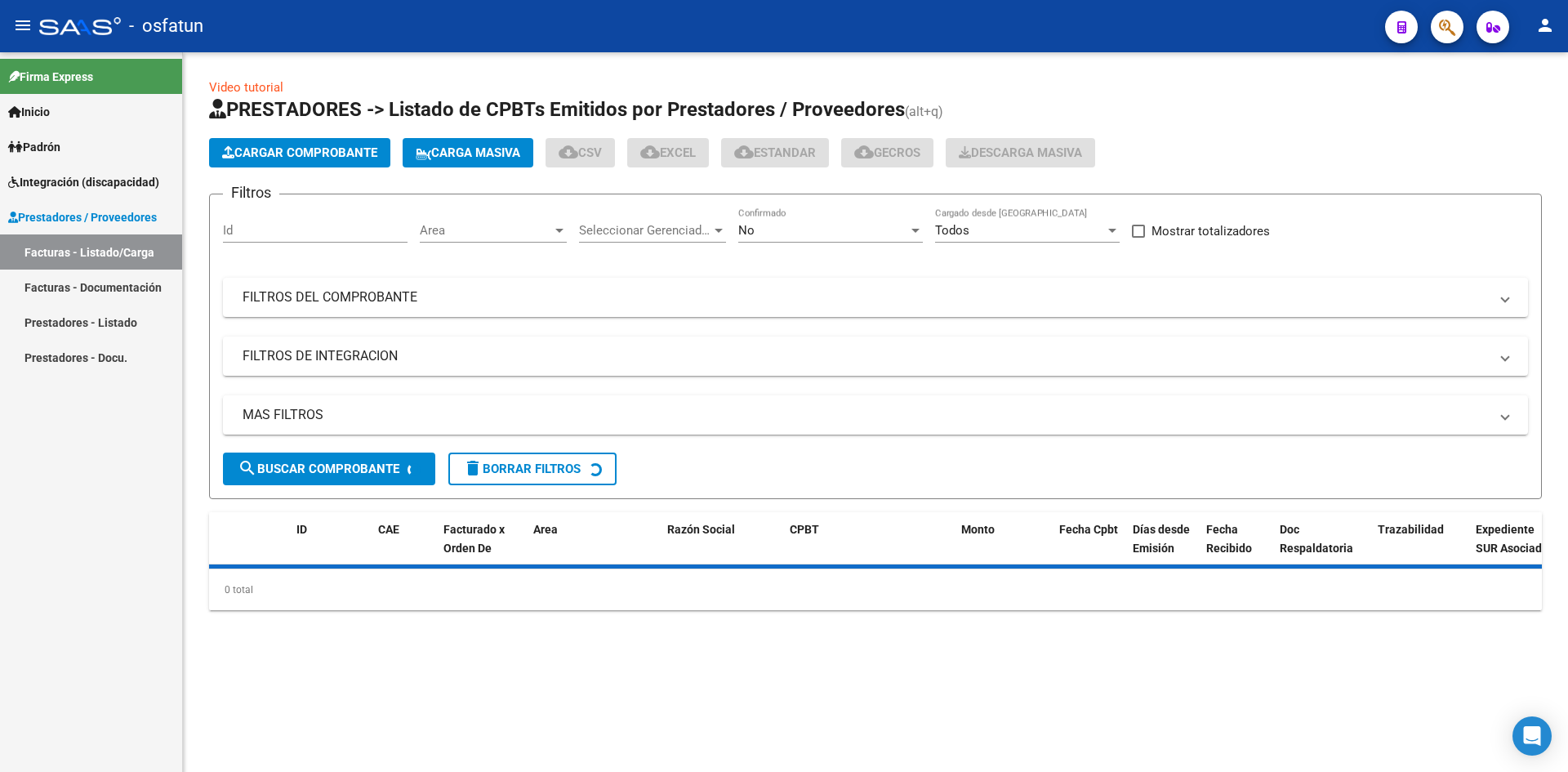
click at [353, 149] on span "Cargar Comprobante" at bounding box center [300, 153] width 155 height 15
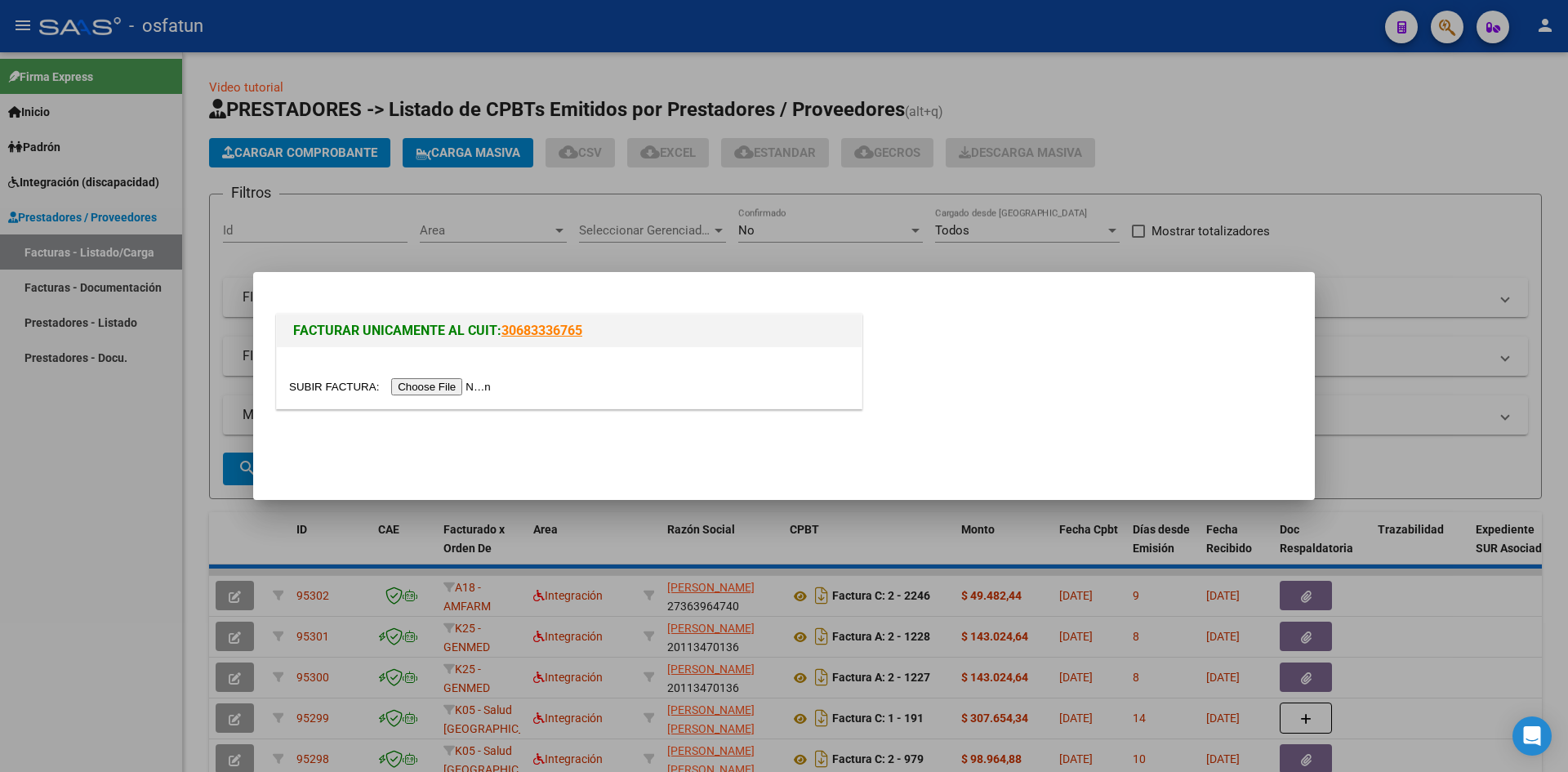
click at [469, 384] on input "file" at bounding box center [393, 387] width 207 height 18
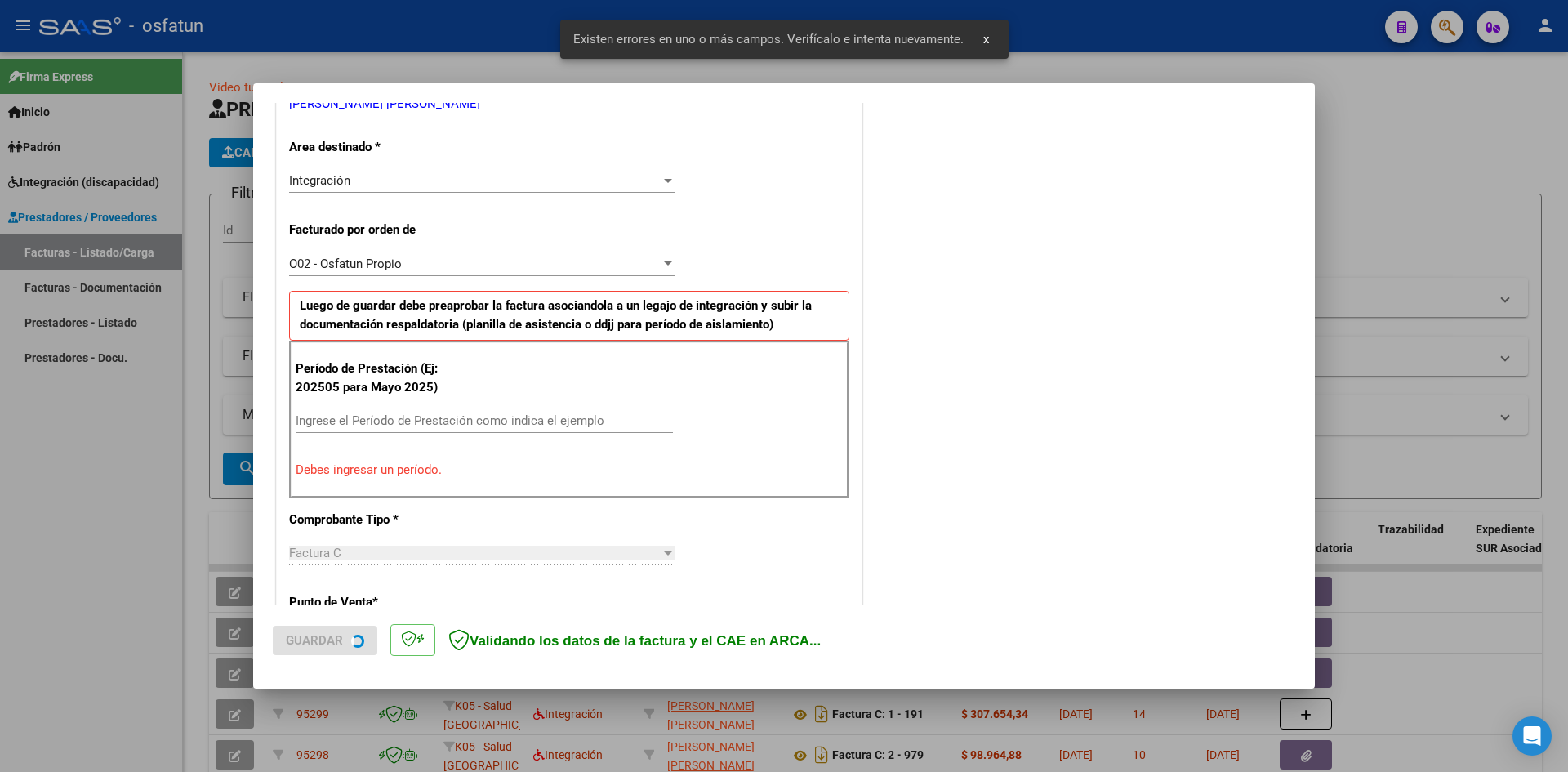
scroll to position [370, 0]
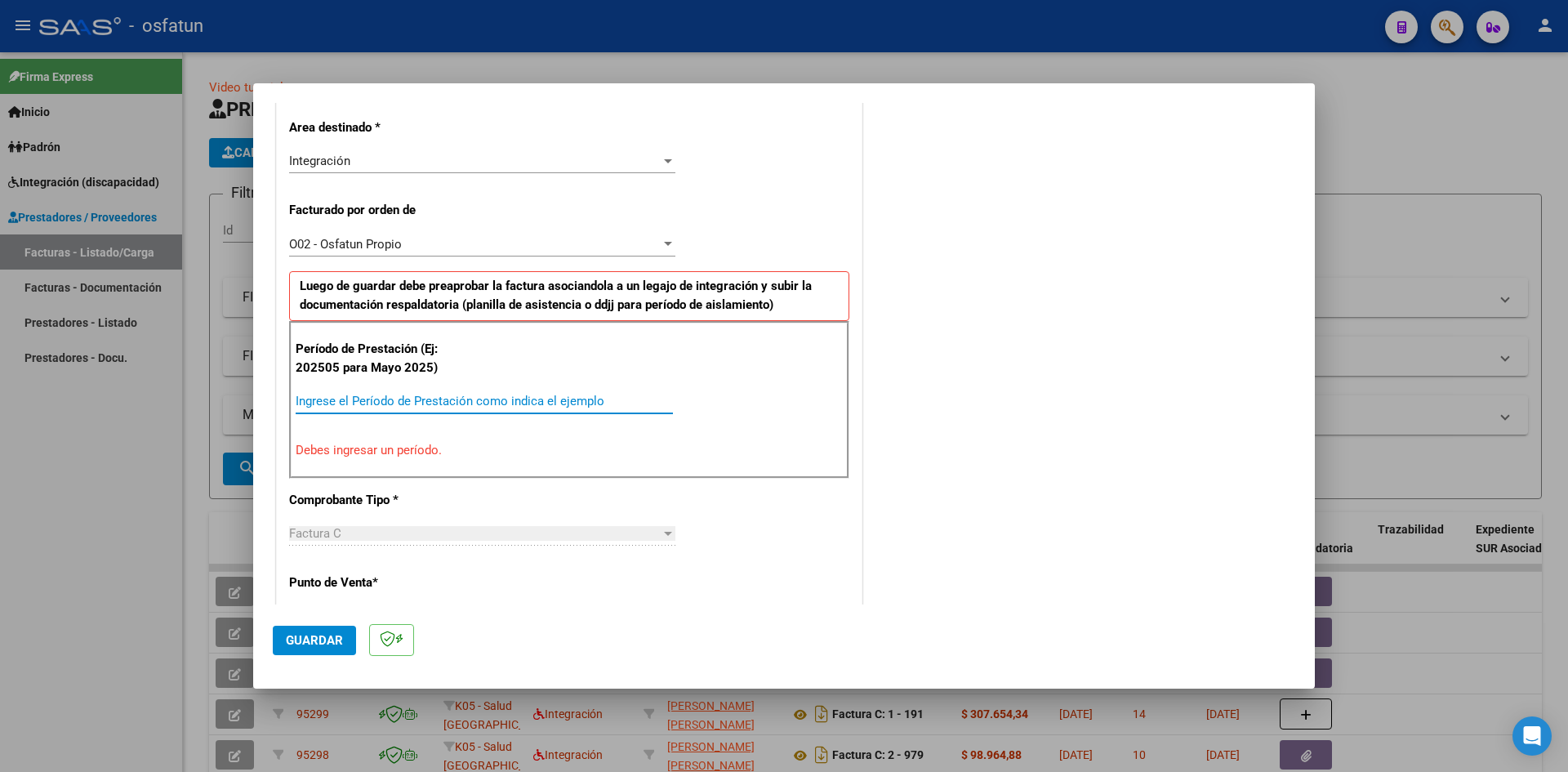
click at [413, 406] on input "Ingrese el Período de Prestación como indica el ejemplo" at bounding box center [484, 401] width 378 height 15
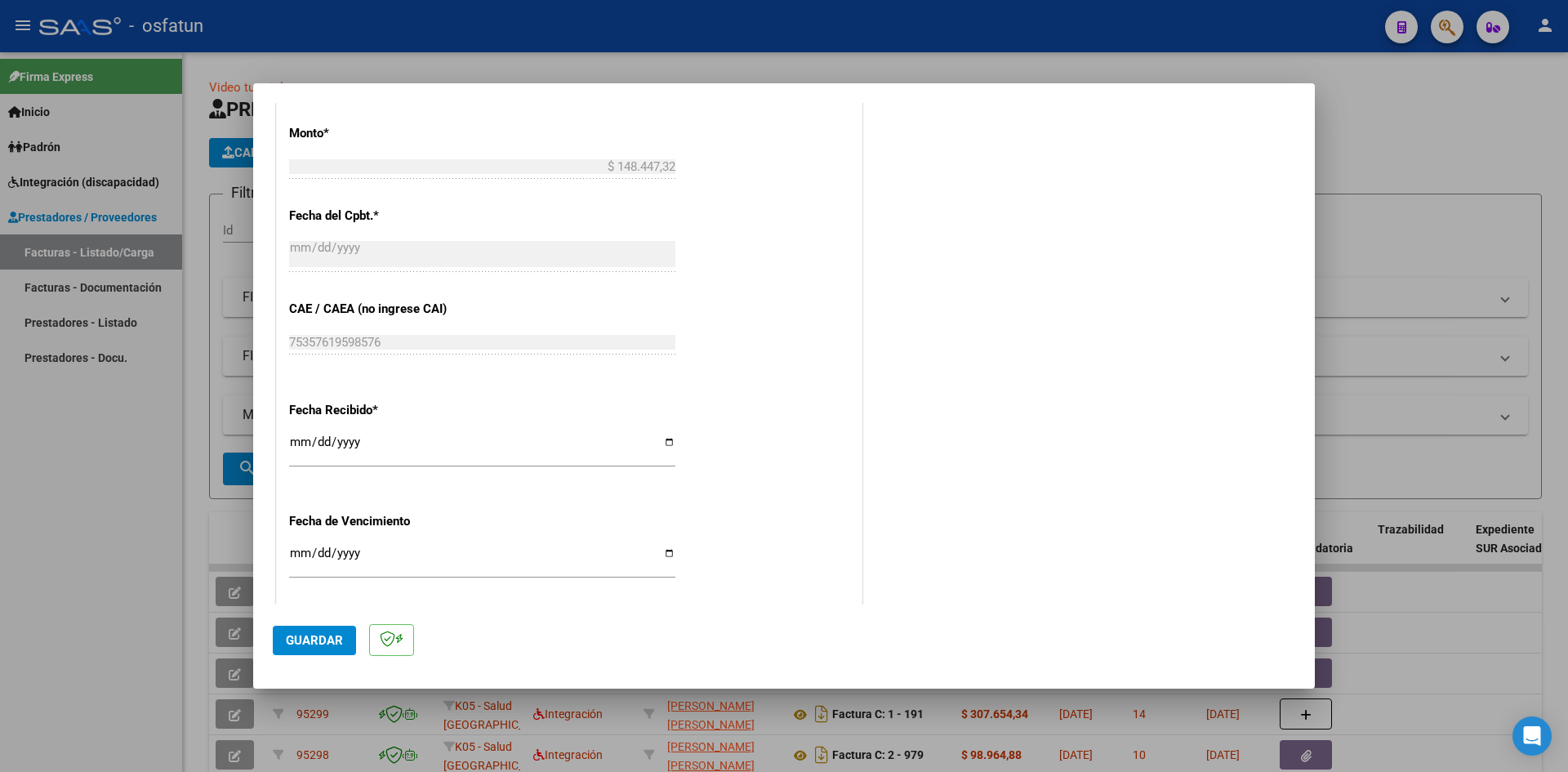
scroll to position [860, 0]
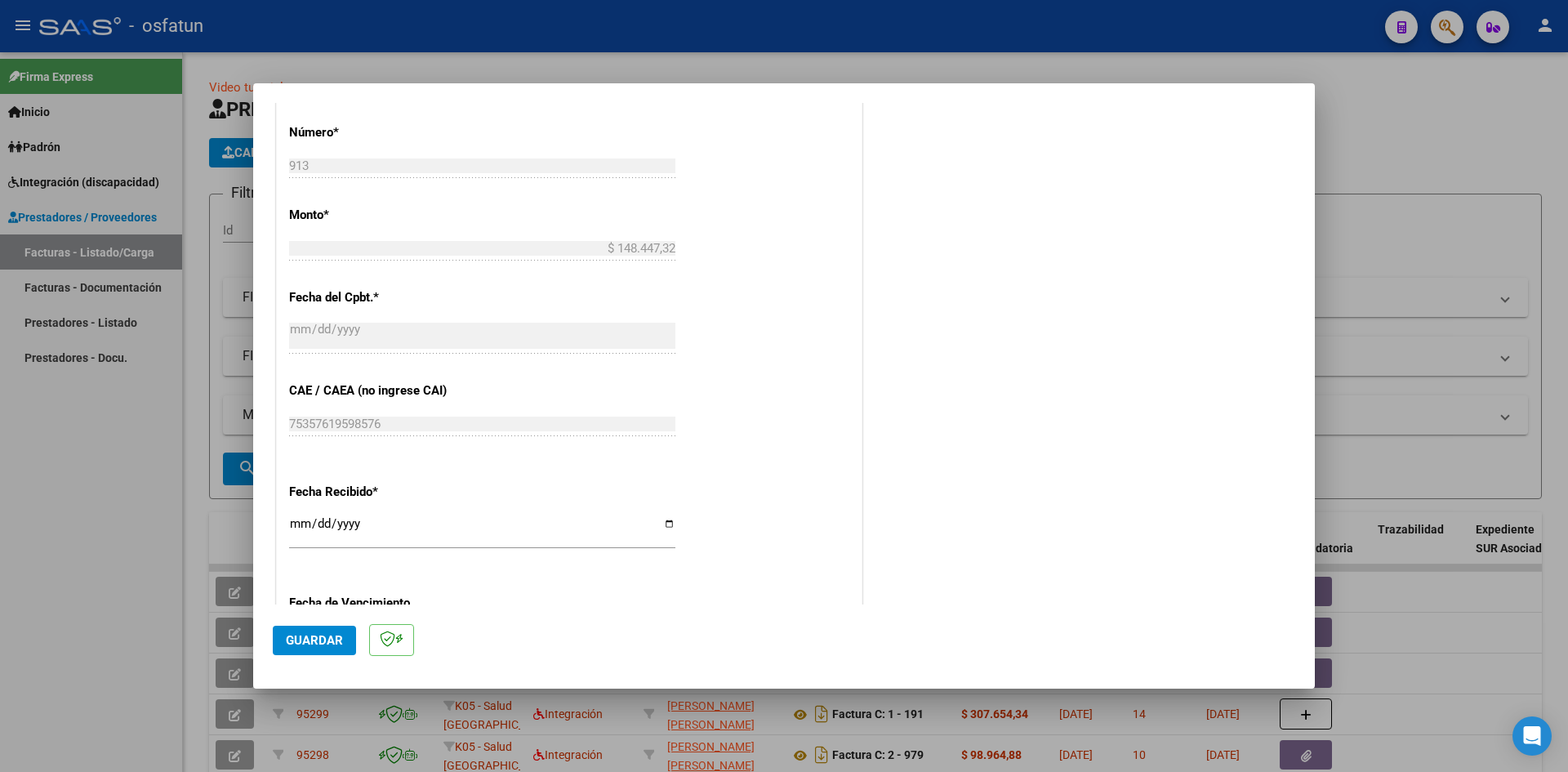
type input "202508"
drag, startPoint x: 293, startPoint y: 526, endPoint x: 471, endPoint y: 543, distance: 178.8
click at [302, 527] on input "[DATE]" at bounding box center [482, 529] width 386 height 26
type input "[DATE]"
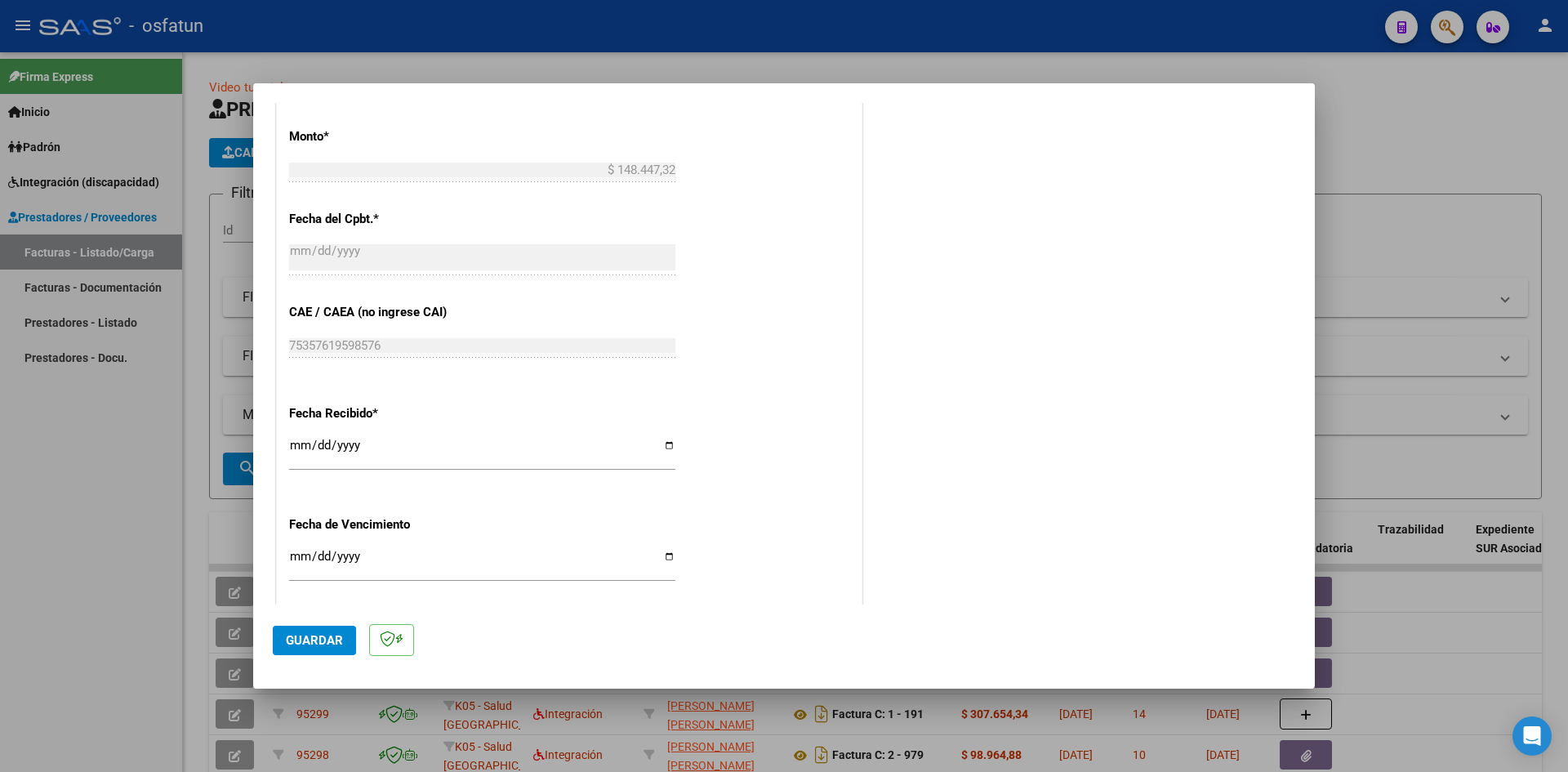
scroll to position [1112, 0]
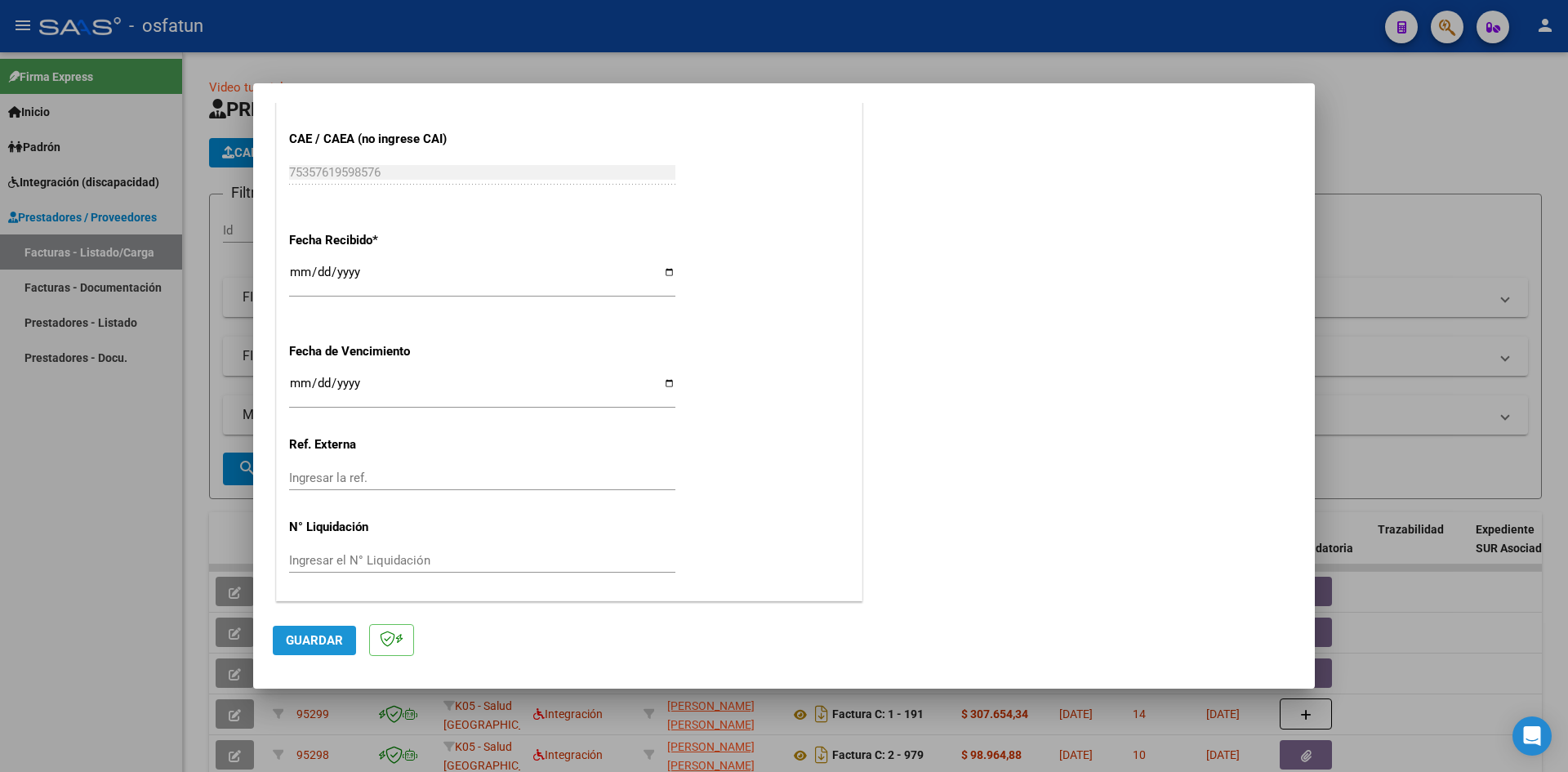
drag, startPoint x: 296, startPoint y: 645, endPoint x: 586, endPoint y: 558, distance: 302.8
click at [304, 644] on span "Guardar" at bounding box center [314, 640] width 58 height 15
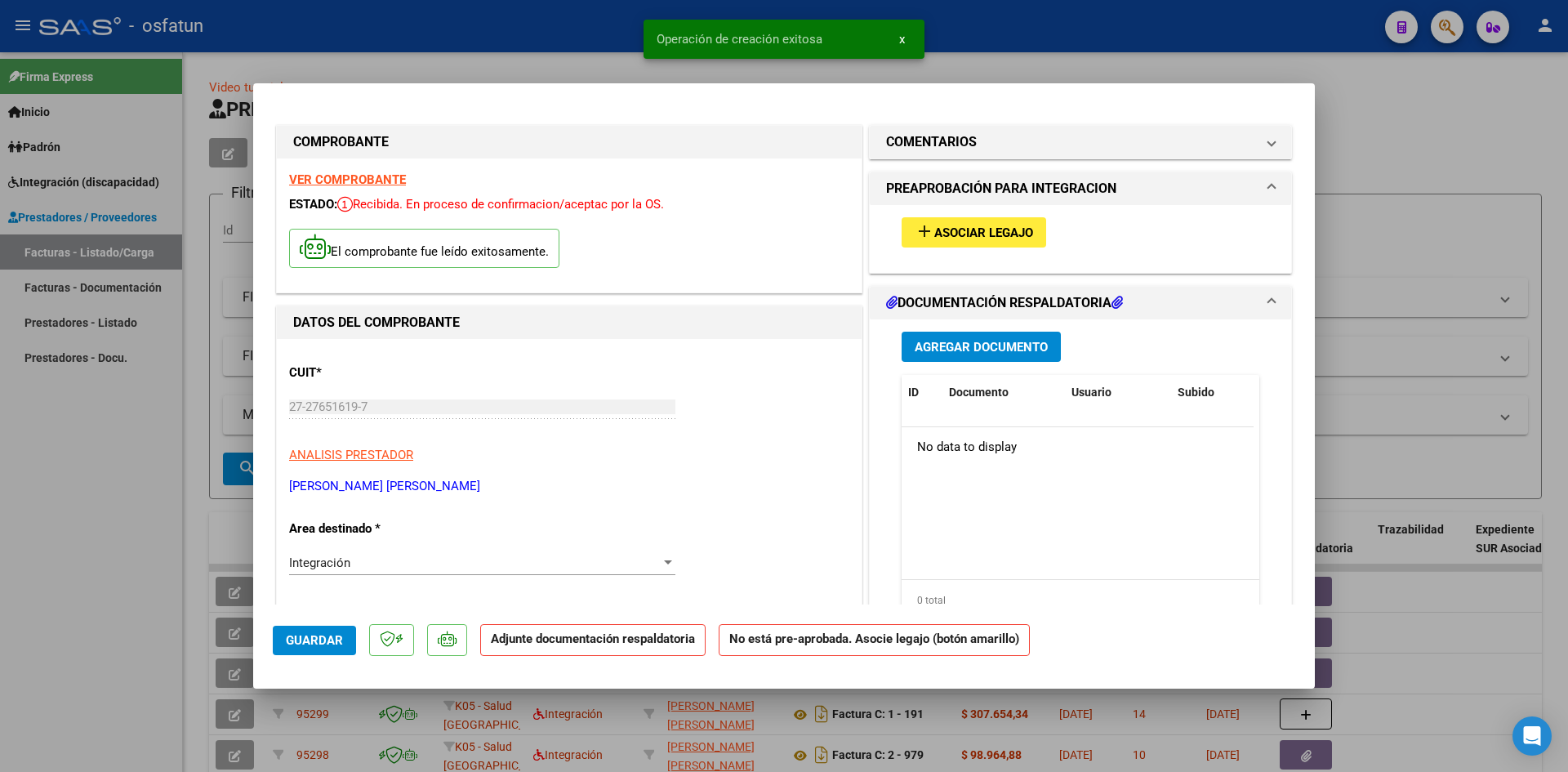
click at [1010, 229] on span "Asociar Legajo" at bounding box center [984, 233] width 99 height 15
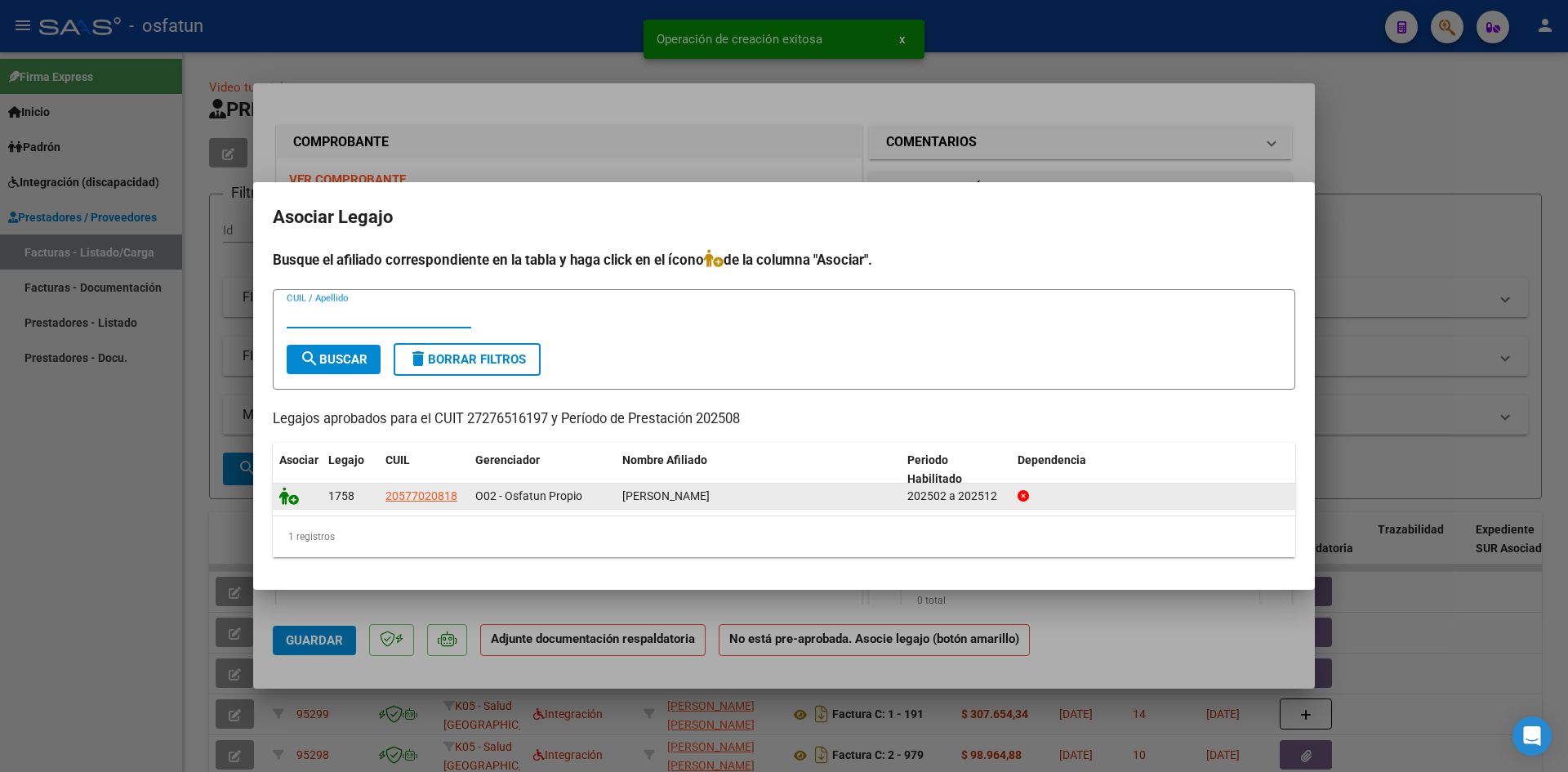
click at [288, 501] on icon at bounding box center [289, 496] width 20 height 18
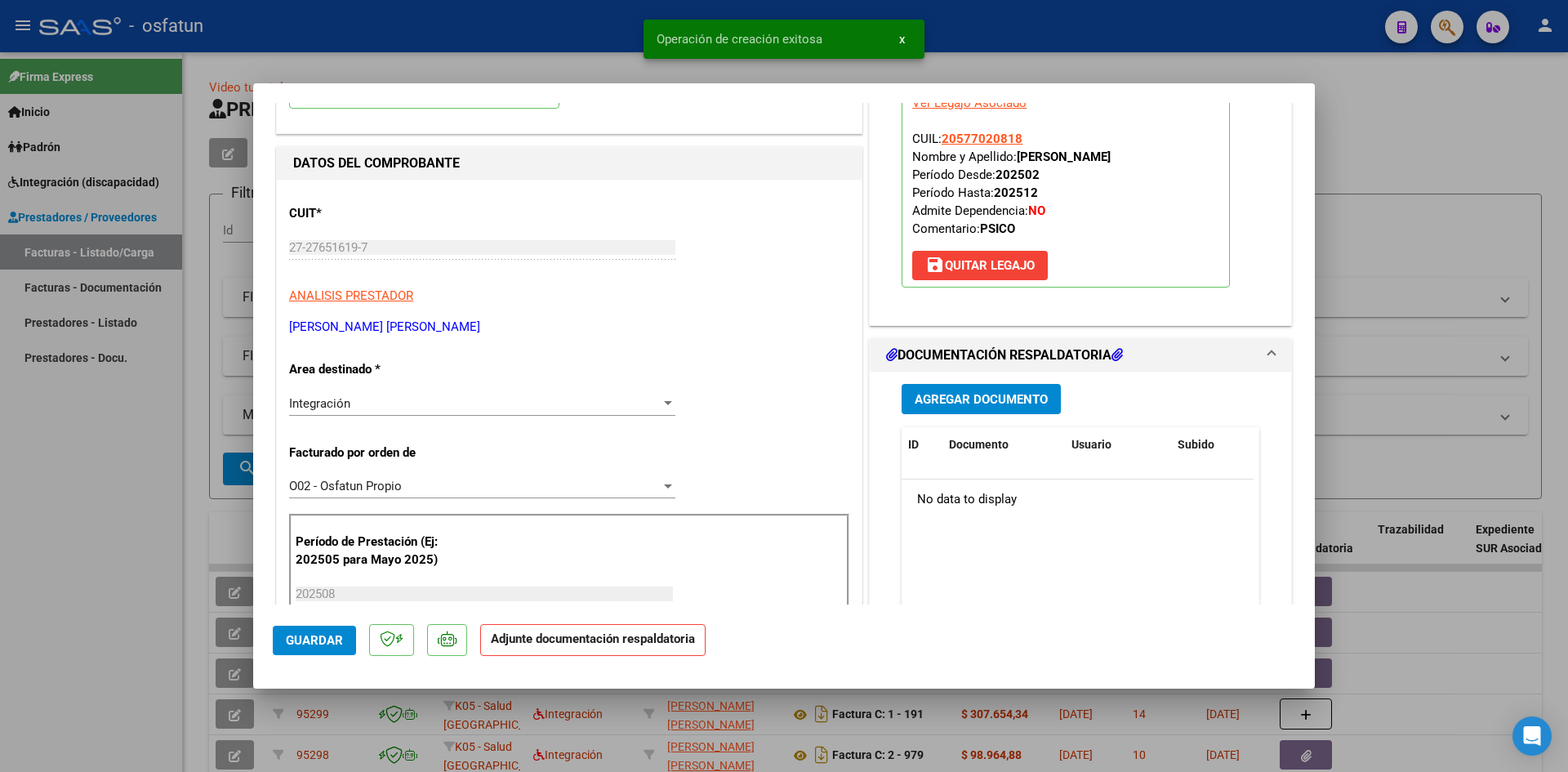
scroll to position [163, 0]
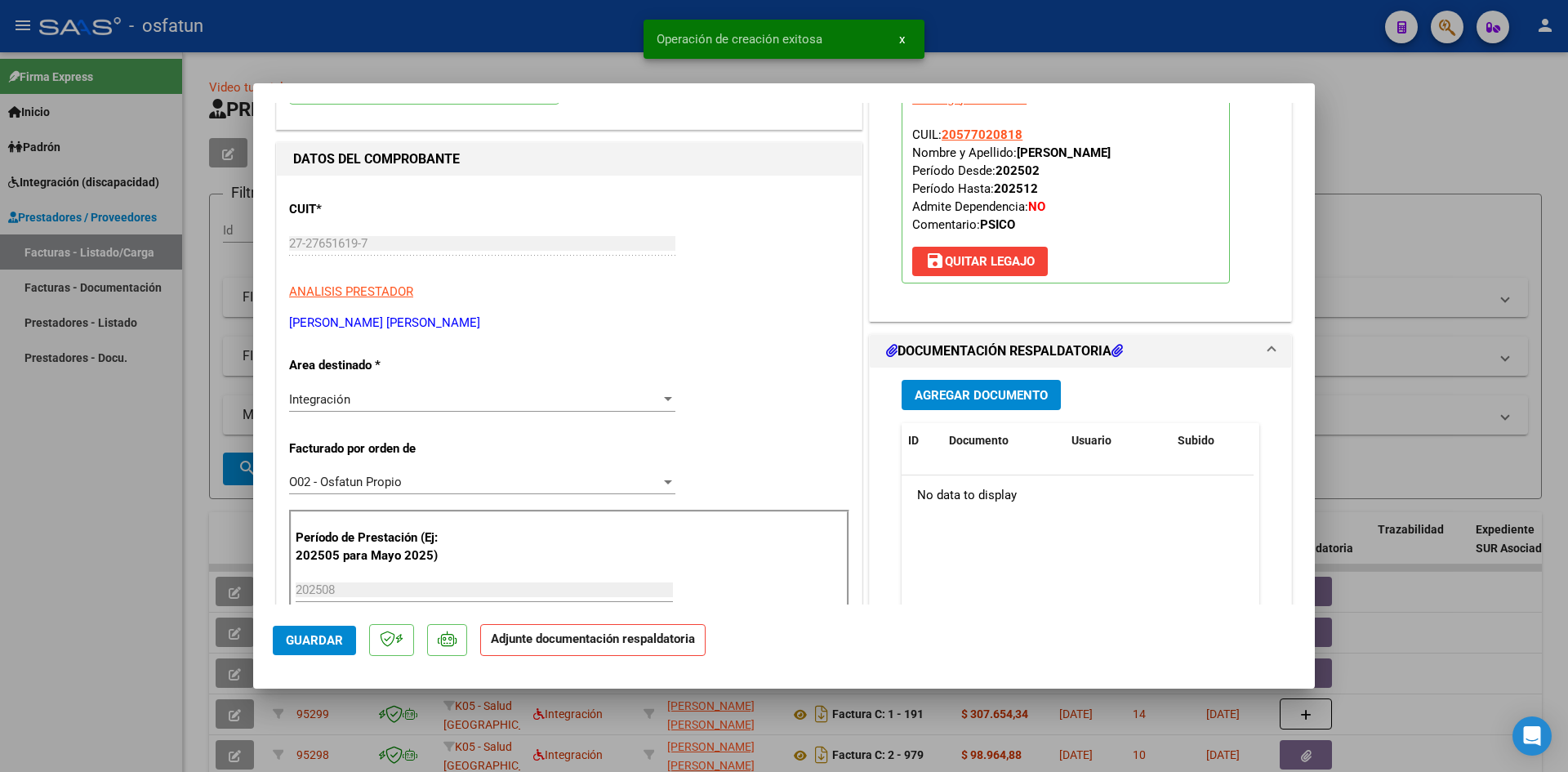
click at [954, 388] on span "Agregar Documento" at bounding box center [981, 395] width 133 height 15
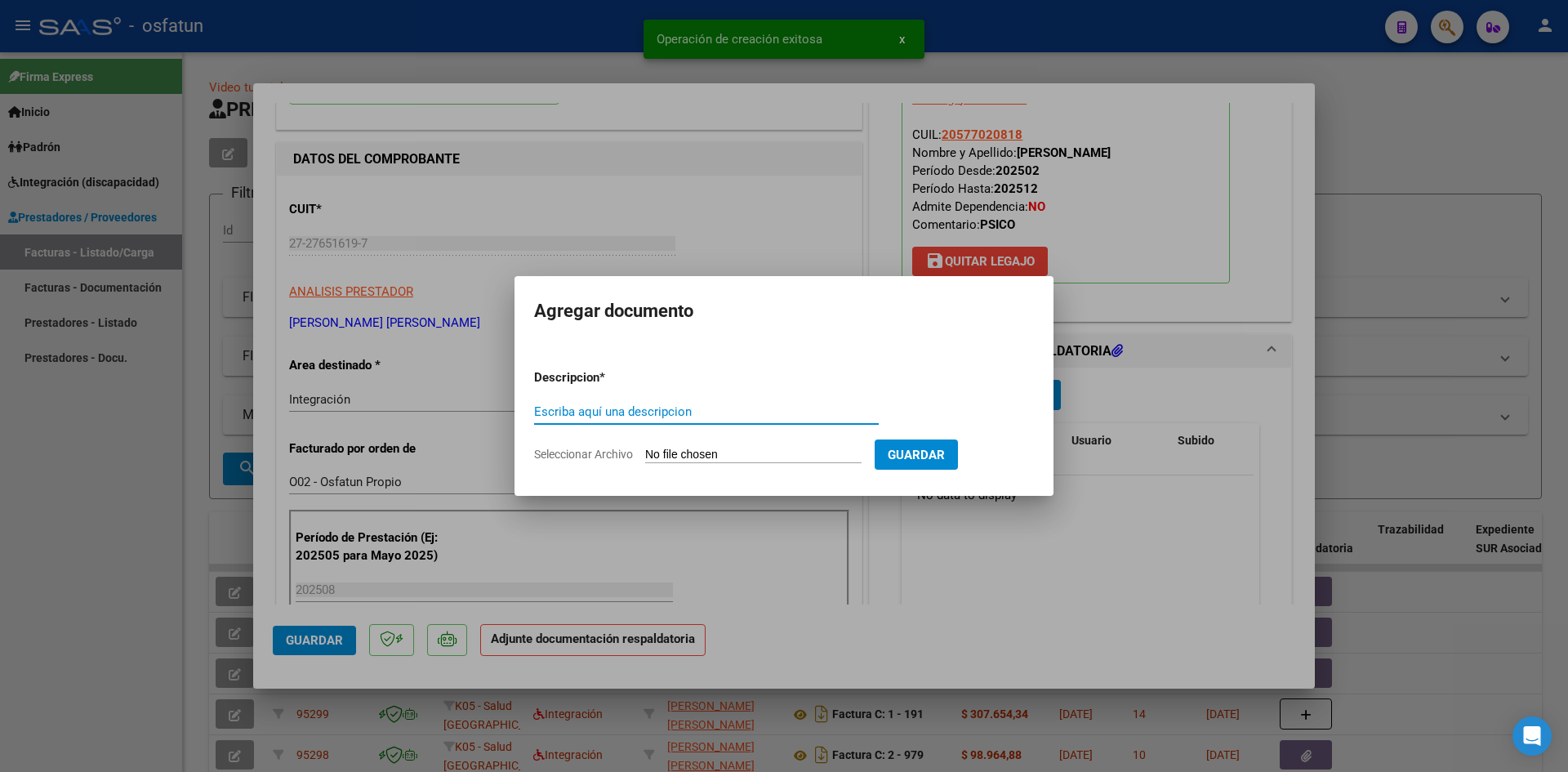
click at [610, 404] on input "Escriba aquí una descripcion" at bounding box center [706, 412] width 344 height 15
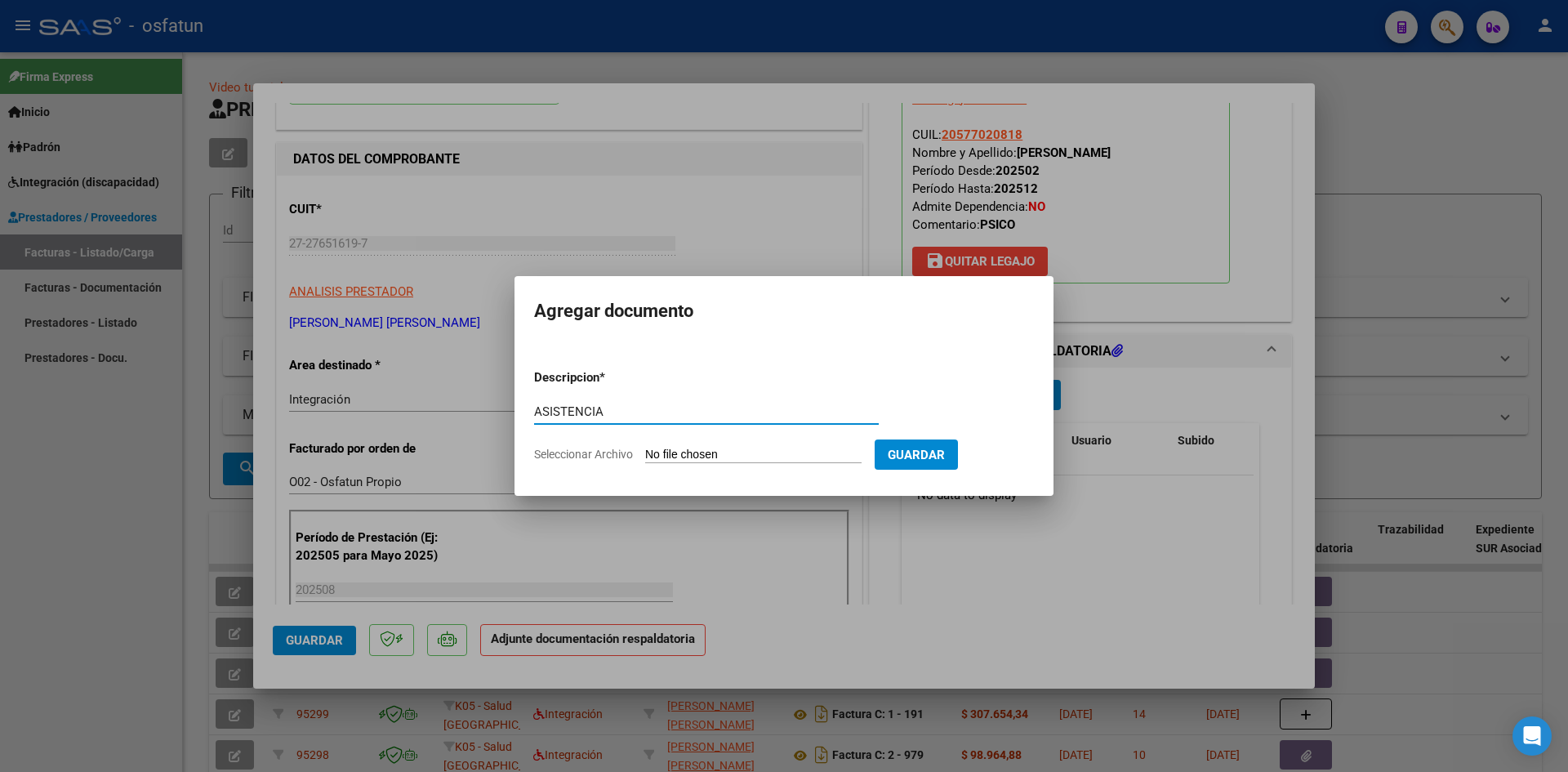
type input "ASISTENCIA"
click at [693, 448] on input "Seleccionar Archivo" at bounding box center [754, 455] width 217 height 16
type input "C:\fakepath\PLANILLA ASISTENCIA - PSICO - [DATE].pdf"
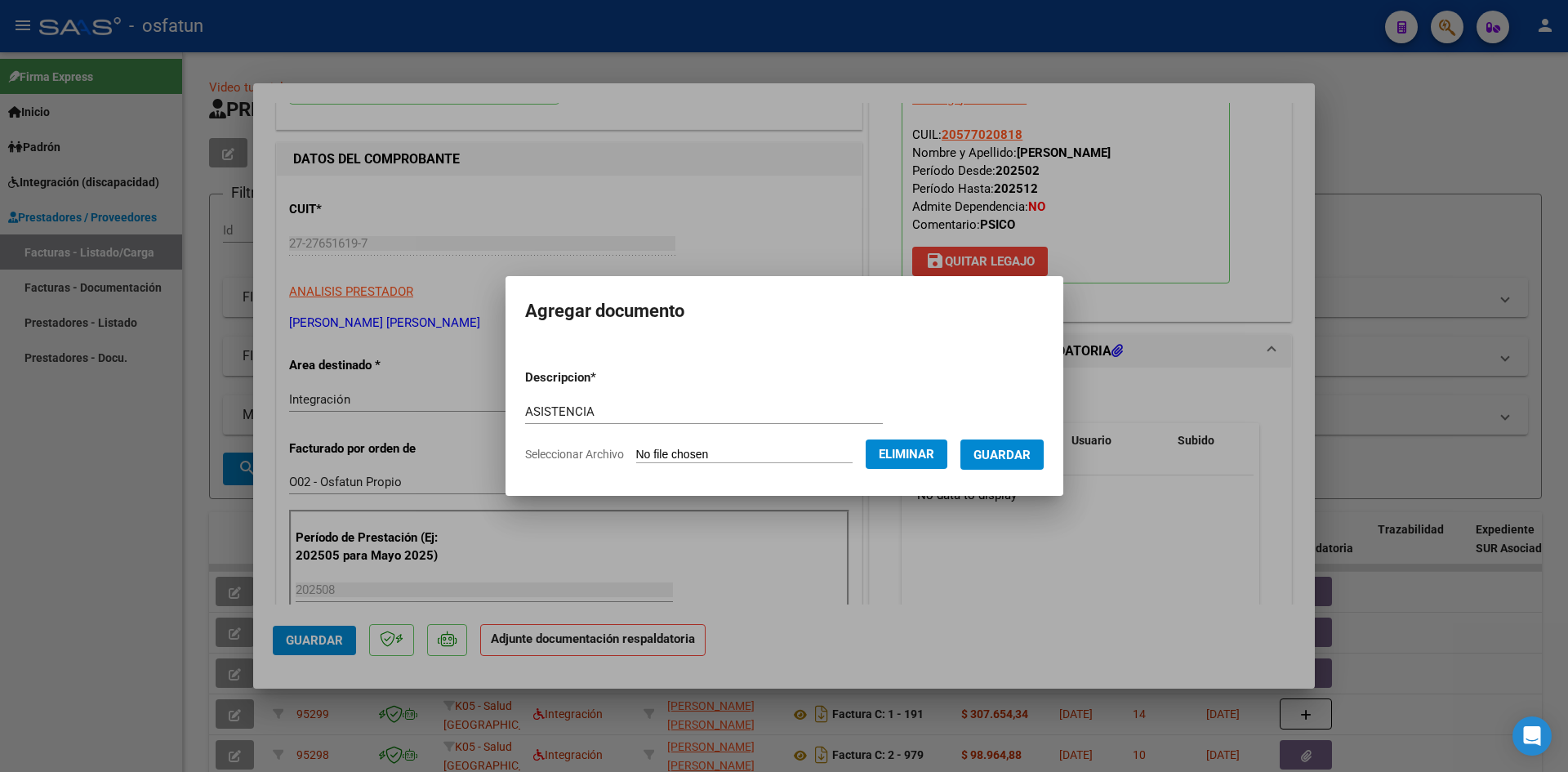
drag, startPoint x: 1006, startPoint y: 459, endPoint x: 981, endPoint y: 476, distance: 30.2
click at [1006, 457] on span "Guardar" at bounding box center [1002, 455] width 58 height 15
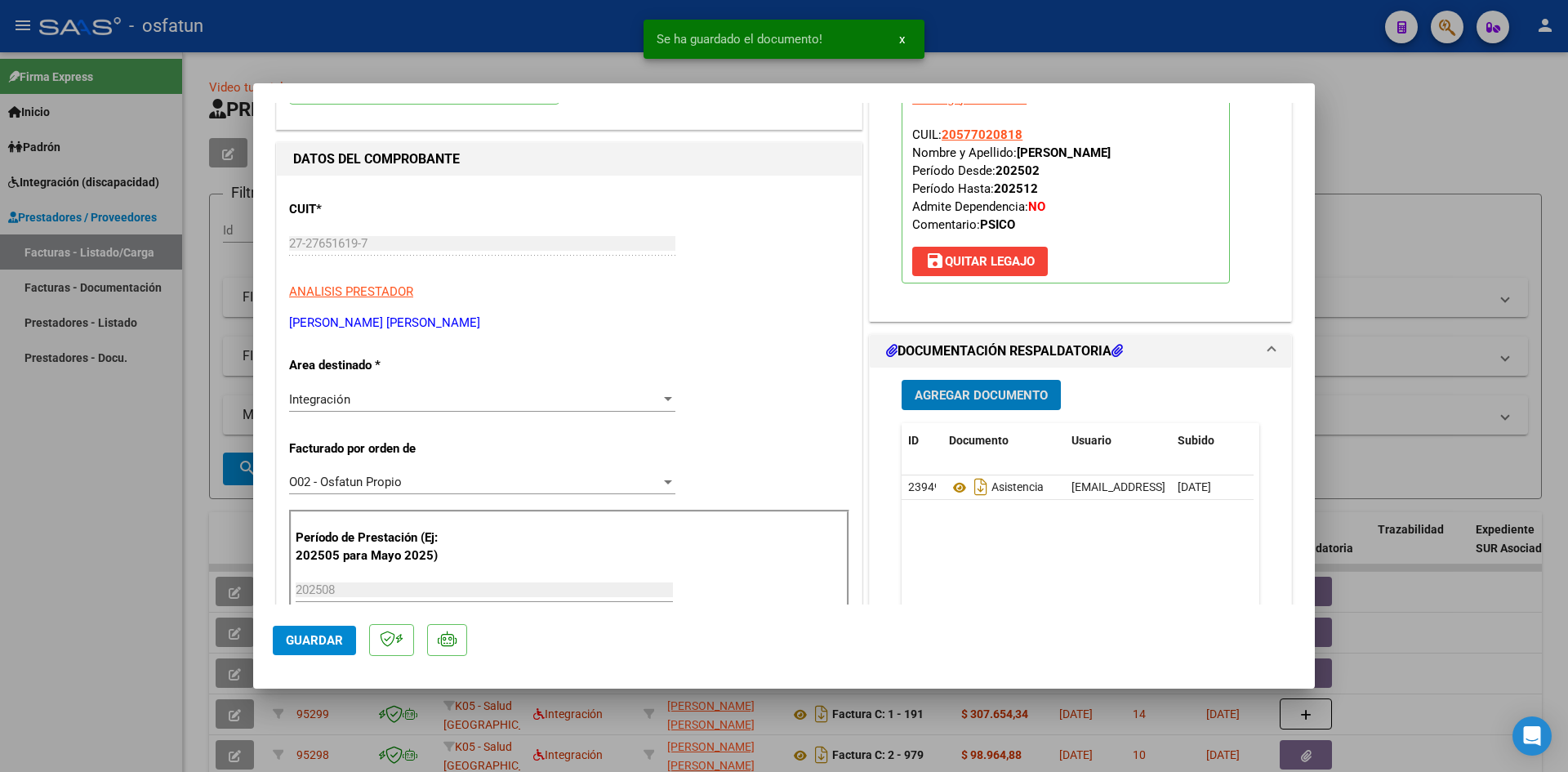
click at [975, 396] on span "Agregar Documento" at bounding box center [981, 395] width 133 height 15
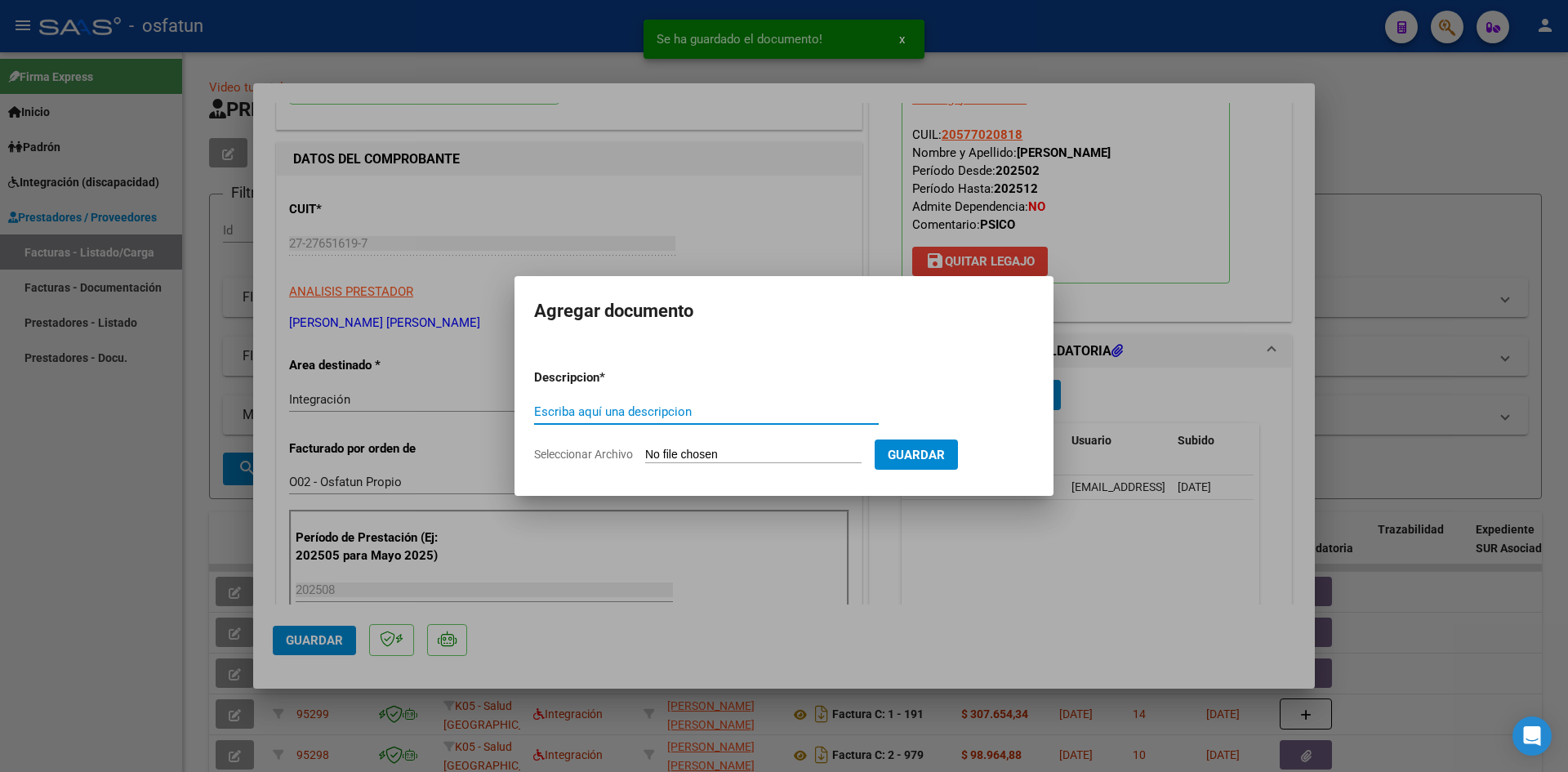
click at [663, 415] on input "Escriba aquí una descripcion" at bounding box center [706, 412] width 344 height 15
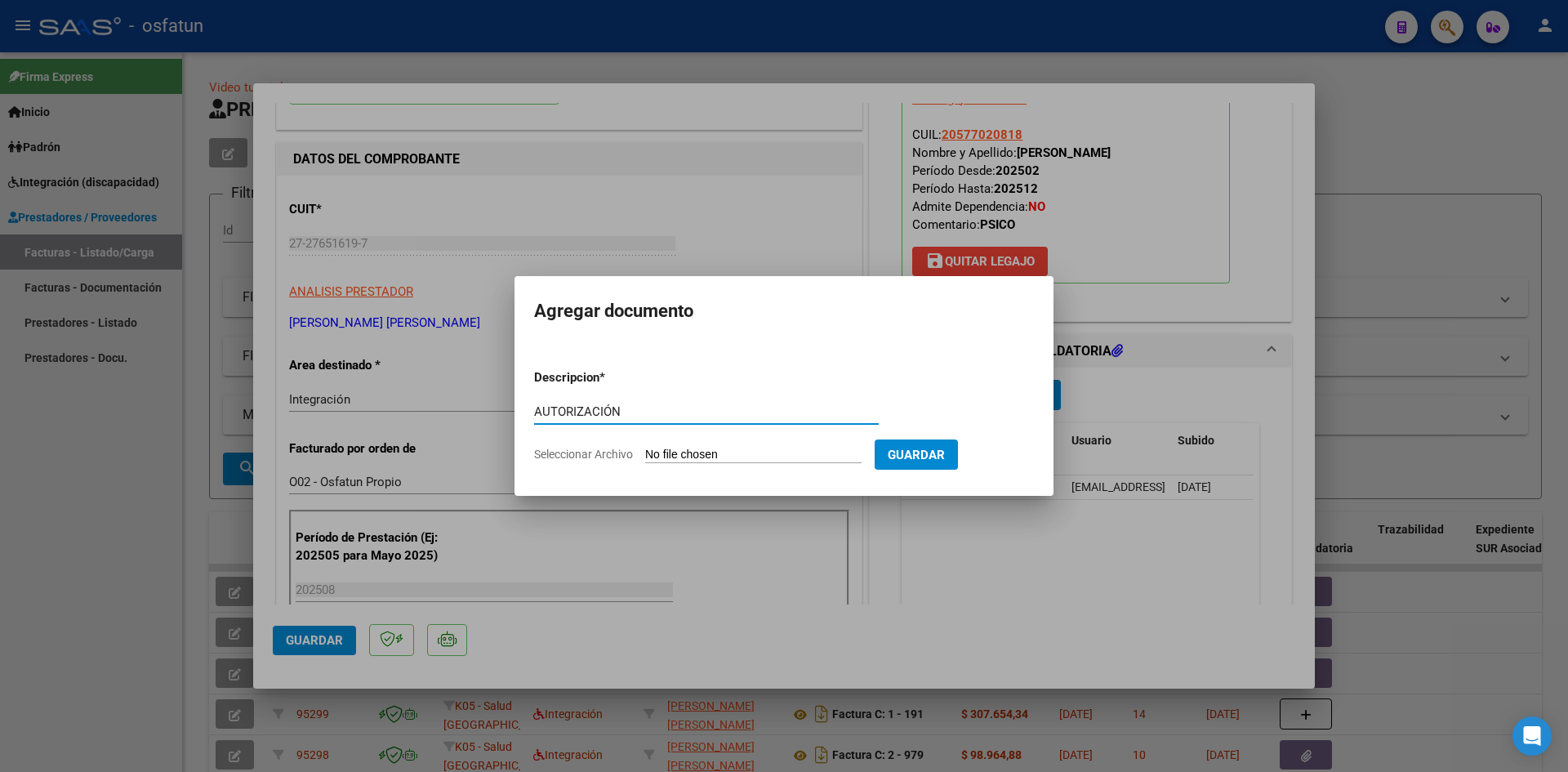
type input "AUTORIZACIÓN"
click at [709, 464] on form "Descripcion * AUTORIZACIÓN Escriba aquí una descripcion Seleccionar Archivo Gua…" at bounding box center [784, 415] width 500 height 119
click at [707, 459] on input "Seleccionar Archivo" at bounding box center [754, 455] width 217 height 16
click at [713, 448] on input "Seleccionar Archivo" at bounding box center [754, 455] width 217 height 16
type input "C:\fakepath\PRESUPUESTO AUTORIZADO - PSICOPE - 2025.pdf"
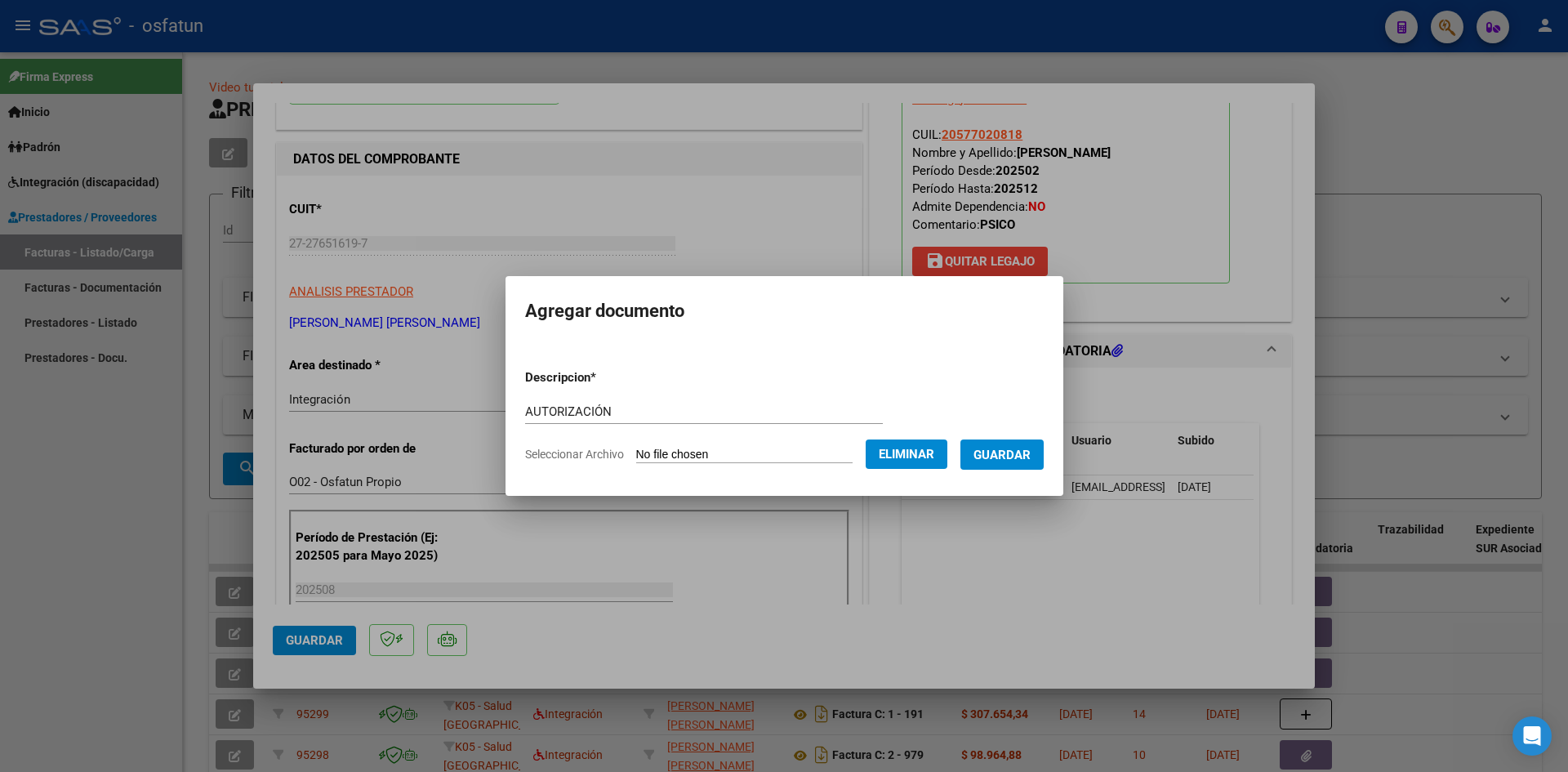
click at [997, 461] on span "Guardar" at bounding box center [1002, 455] width 58 height 15
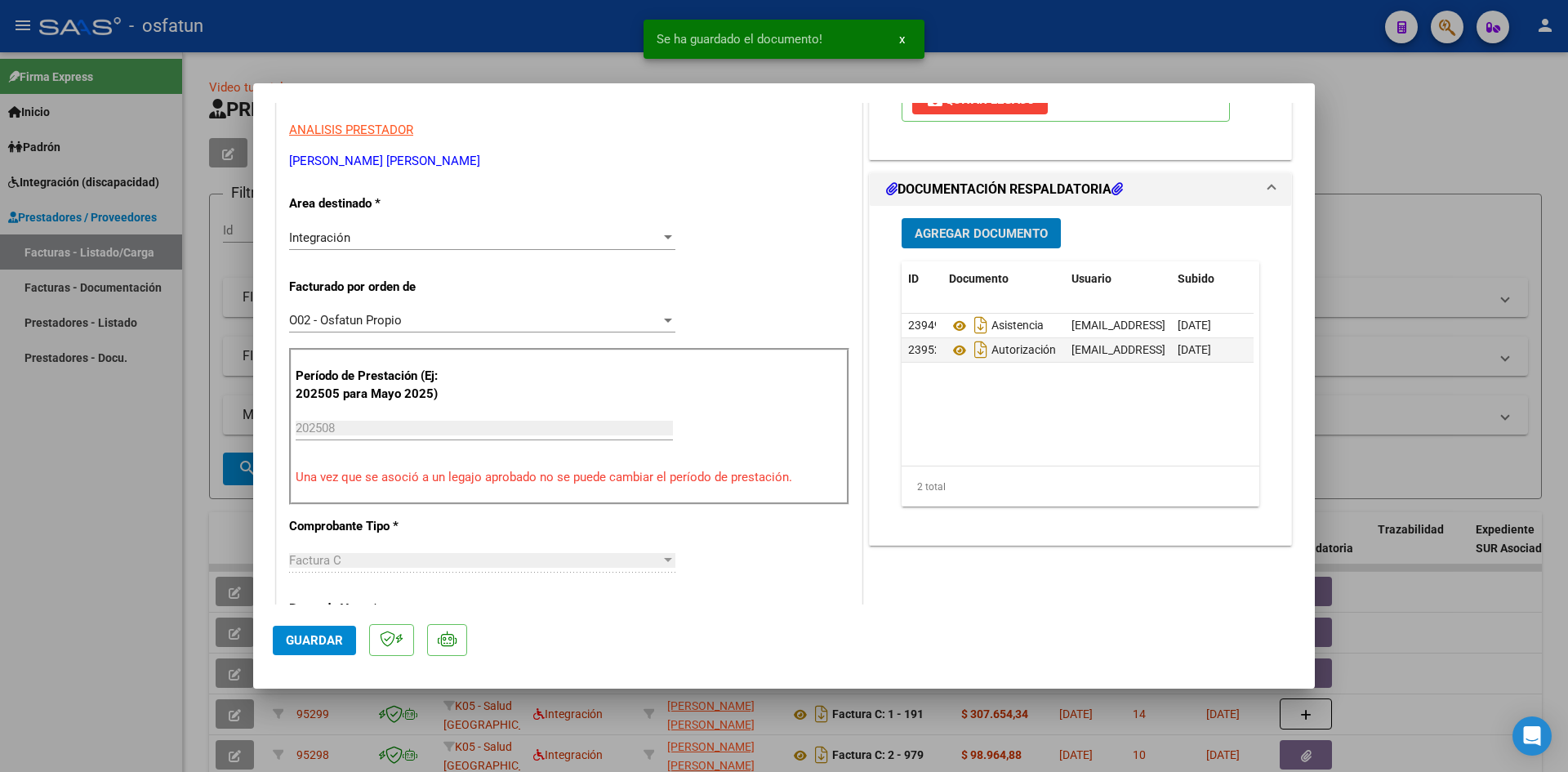
scroll to position [327, 0]
drag, startPoint x: 318, startPoint y: 630, endPoint x: 466, endPoint y: 559, distance: 164.1
click at [318, 628] on button "Guardar" at bounding box center [314, 640] width 83 height 29
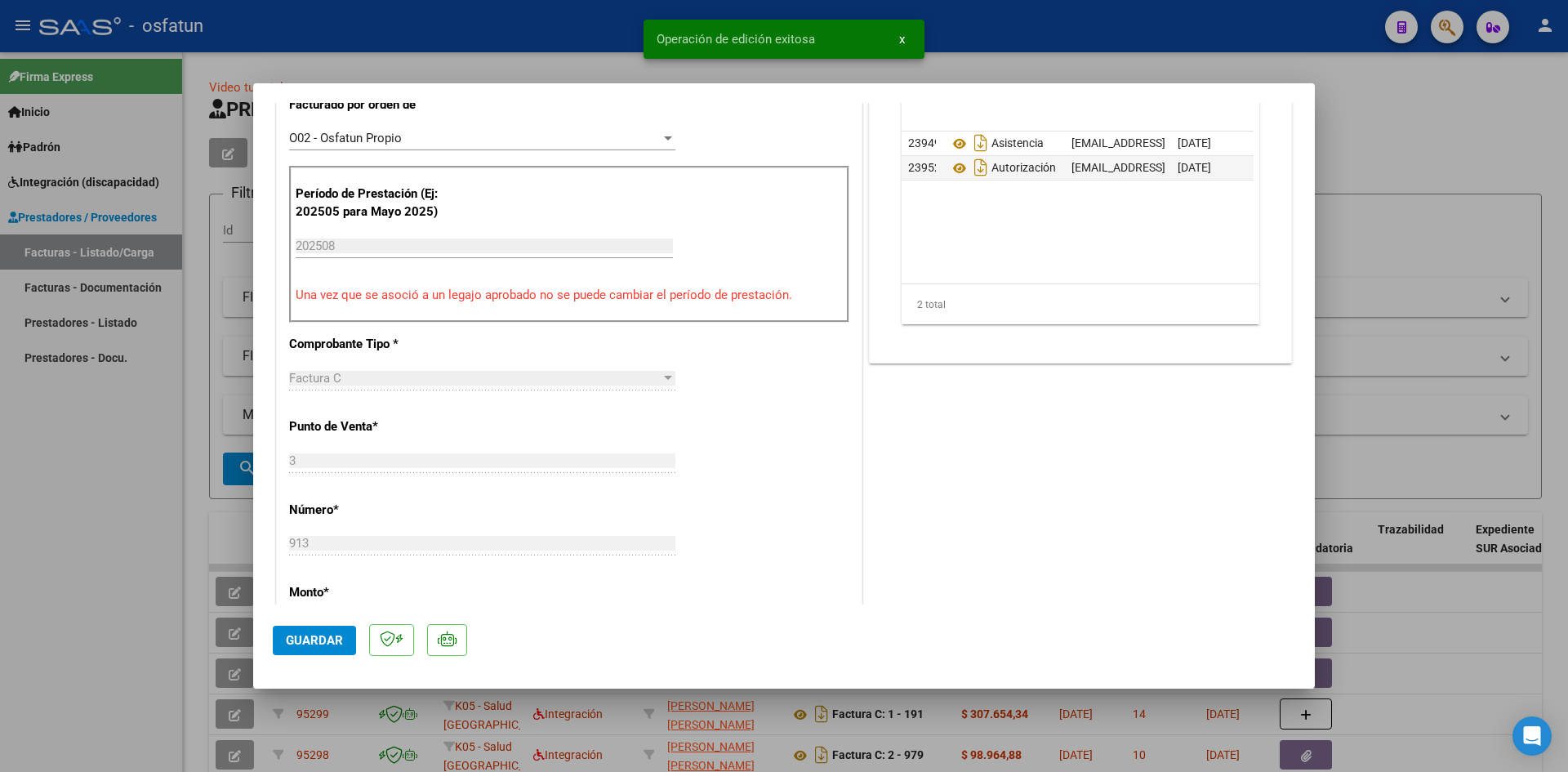
scroll to position [572, 0]
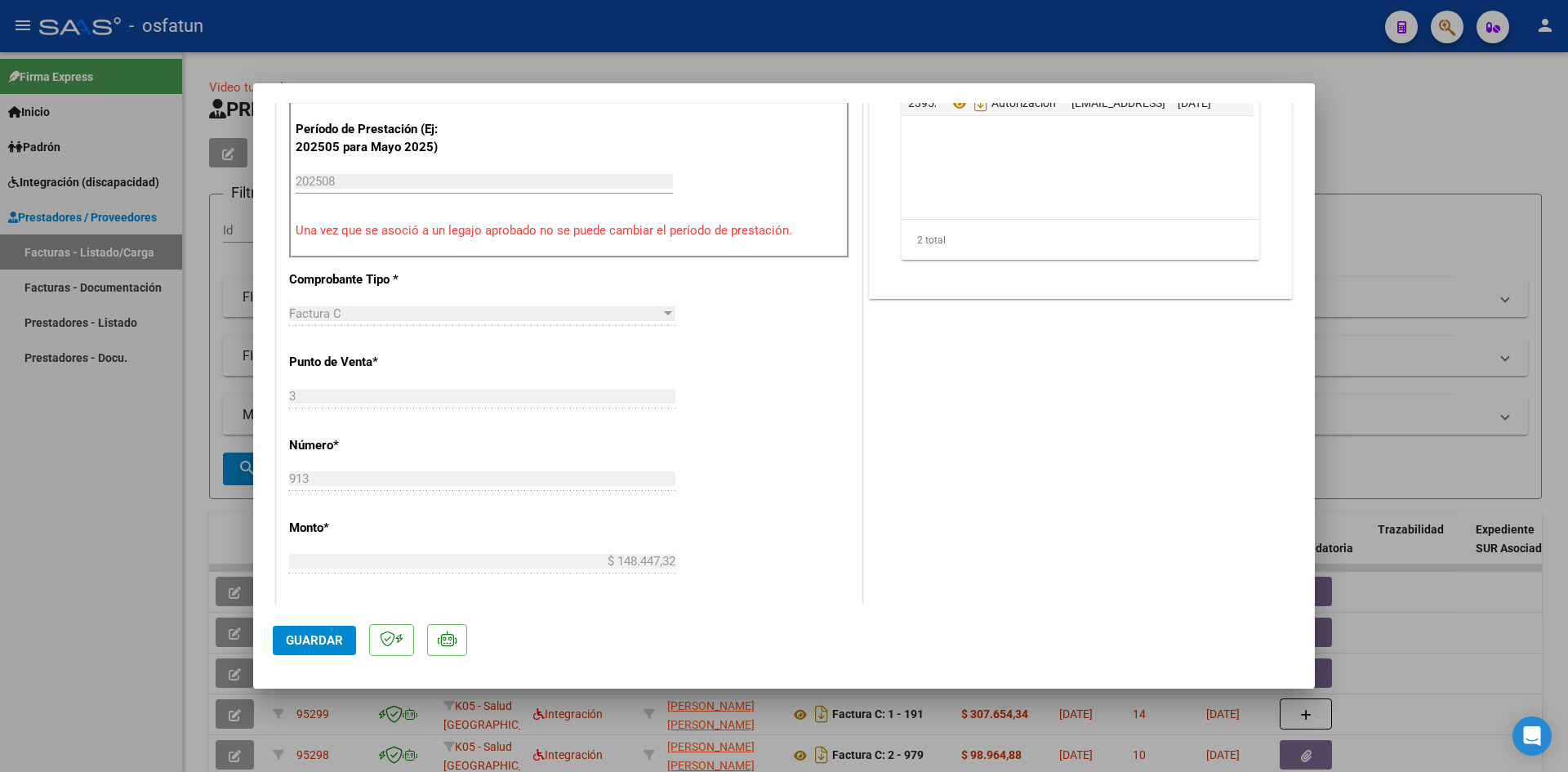
drag, startPoint x: 271, startPoint y: 647, endPoint x: 302, endPoint y: 637, distance: 32.6
click at [275, 644] on mat-dialog-container "COMPROBANTE VER COMPROBANTE ESTADO: Recibida. En proceso de confirmacion/acepta…" at bounding box center [784, 386] width 1062 height 605
click at [686, 28] on div at bounding box center [784, 386] width 1568 height 772
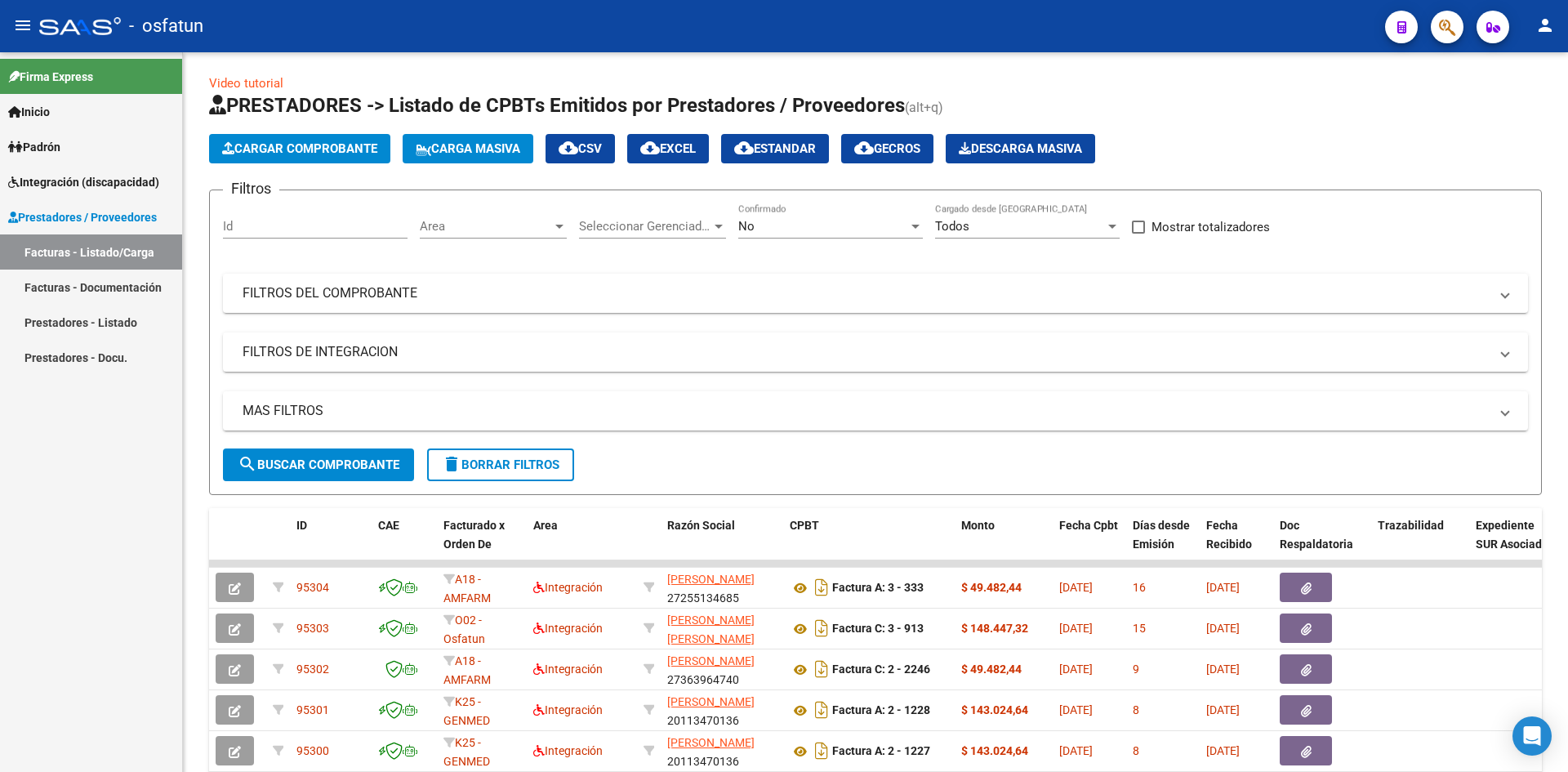
scroll to position [0, 0]
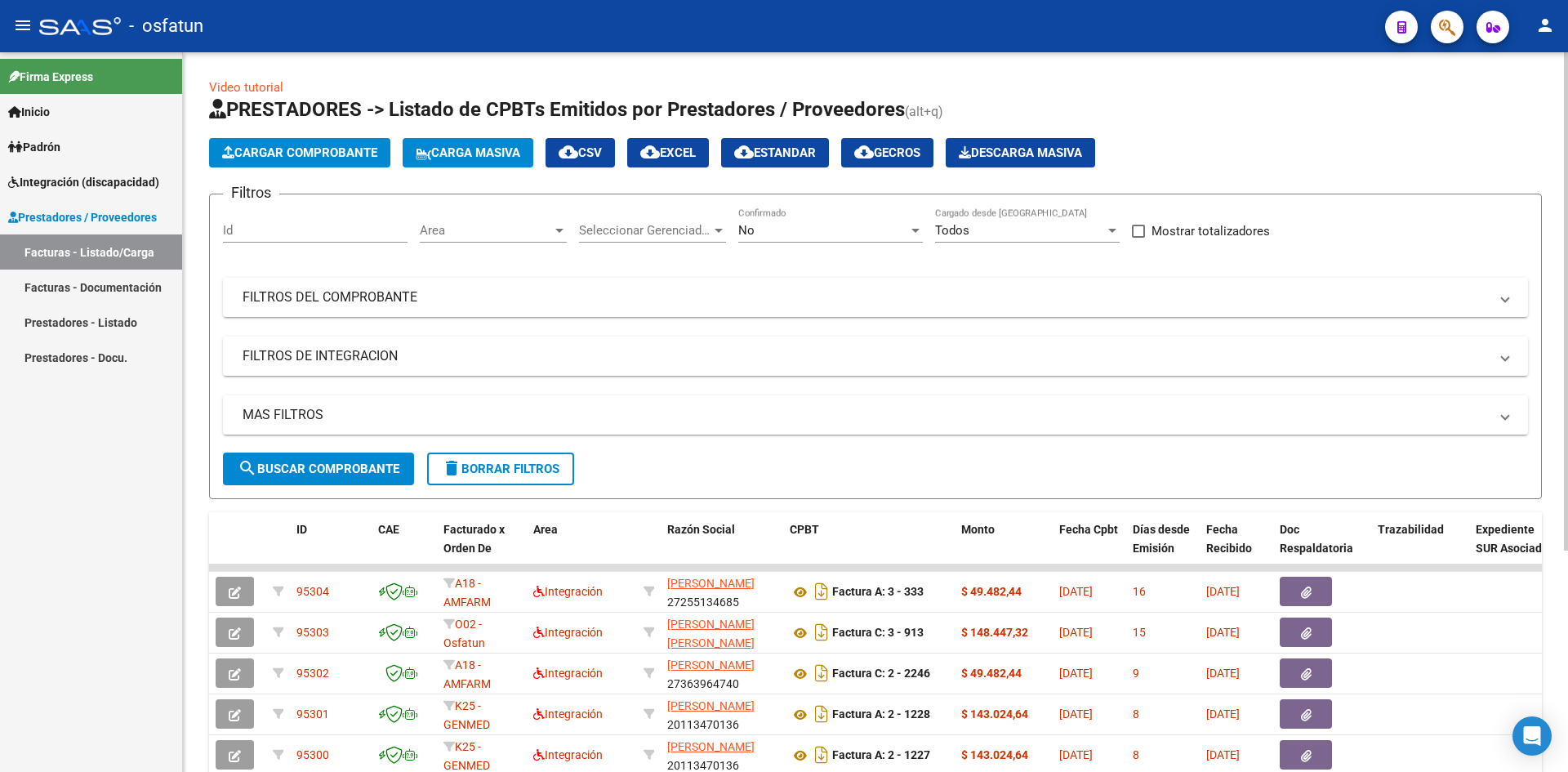
click at [304, 143] on button "Cargar Comprobante" at bounding box center [300, 153] width 182 height 29
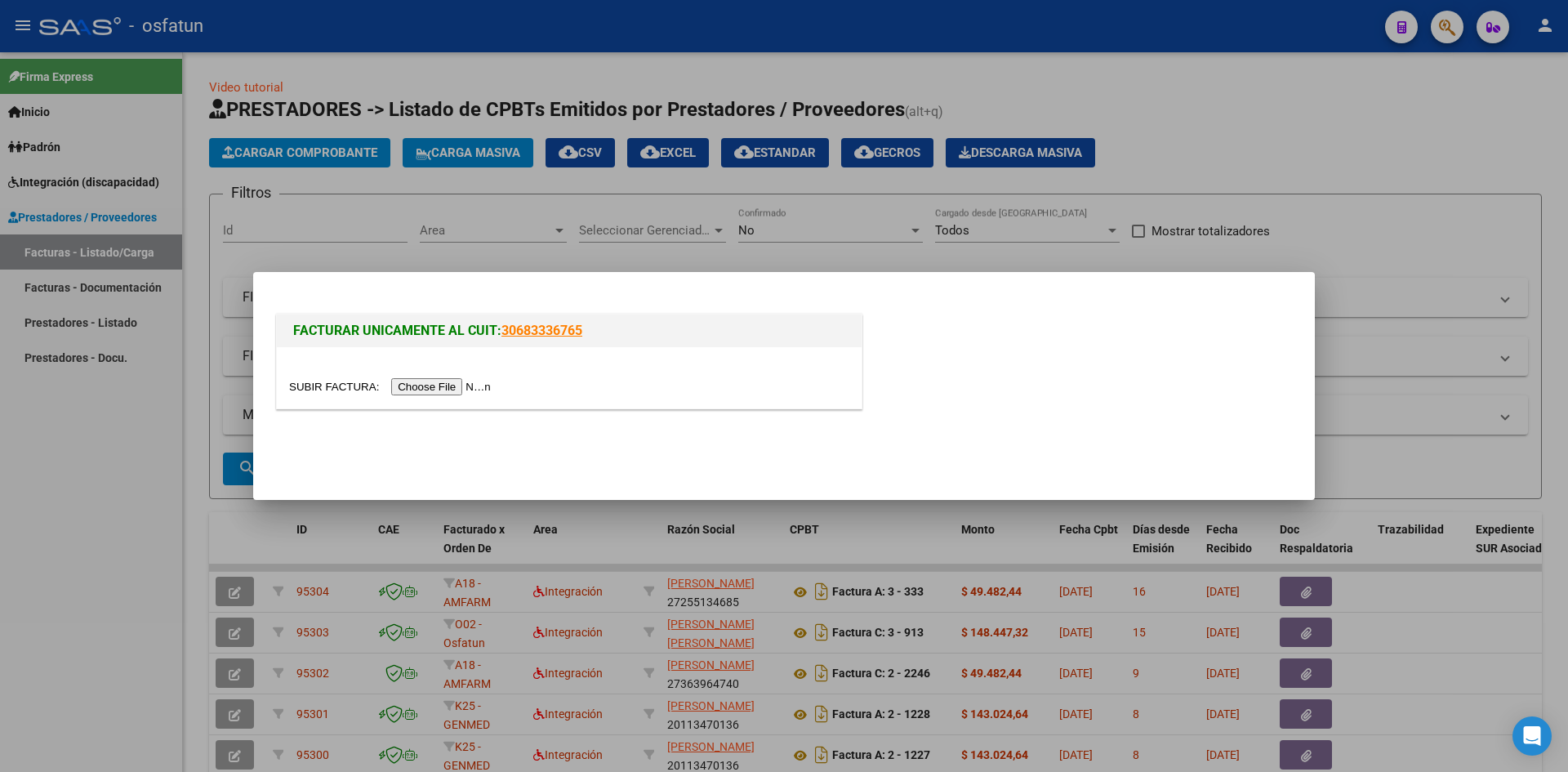
click at [448, 379] on input "file" at bounding box center [393, 387] width 207 height 18
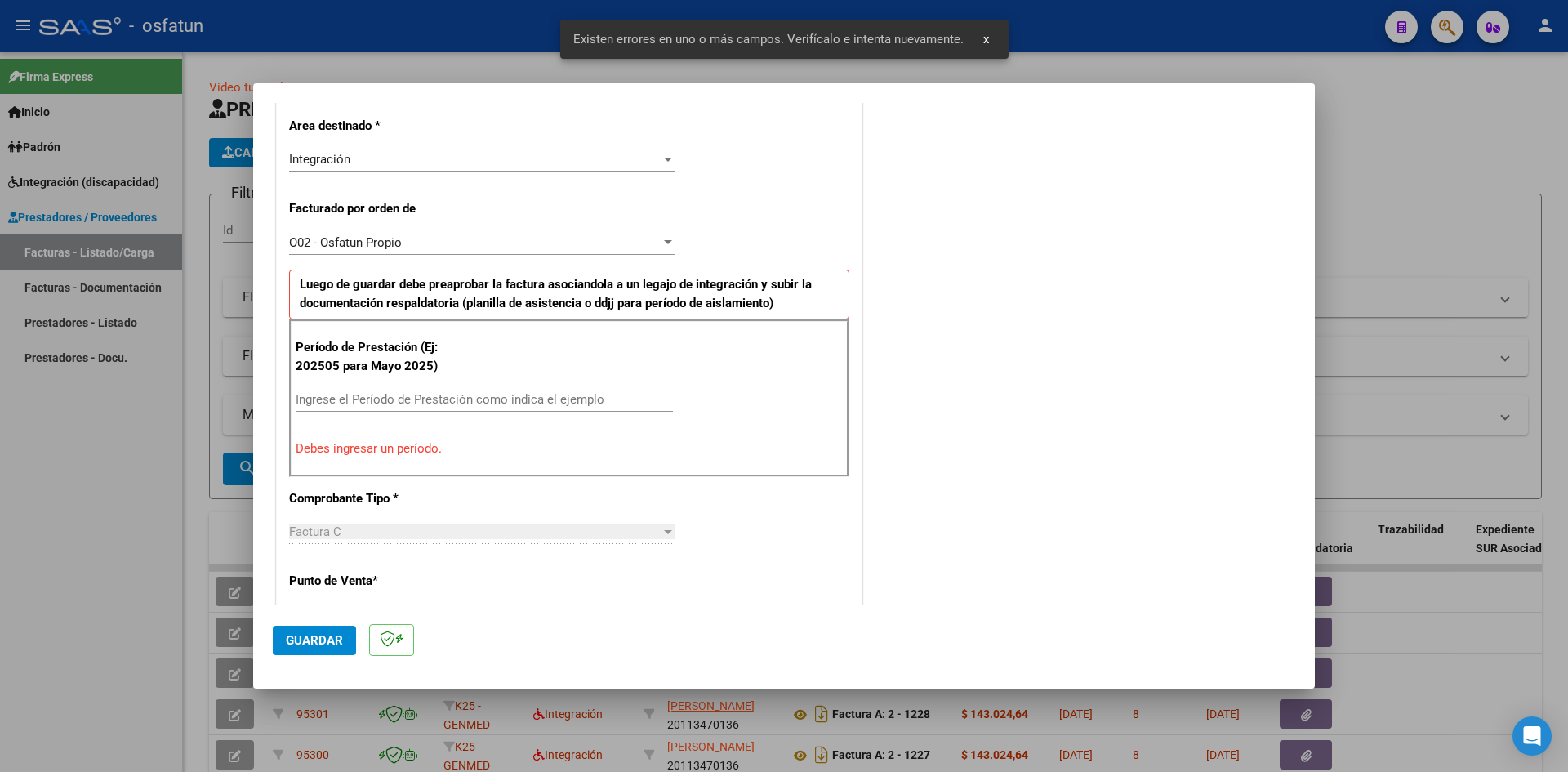
scroll to position [319, 0]
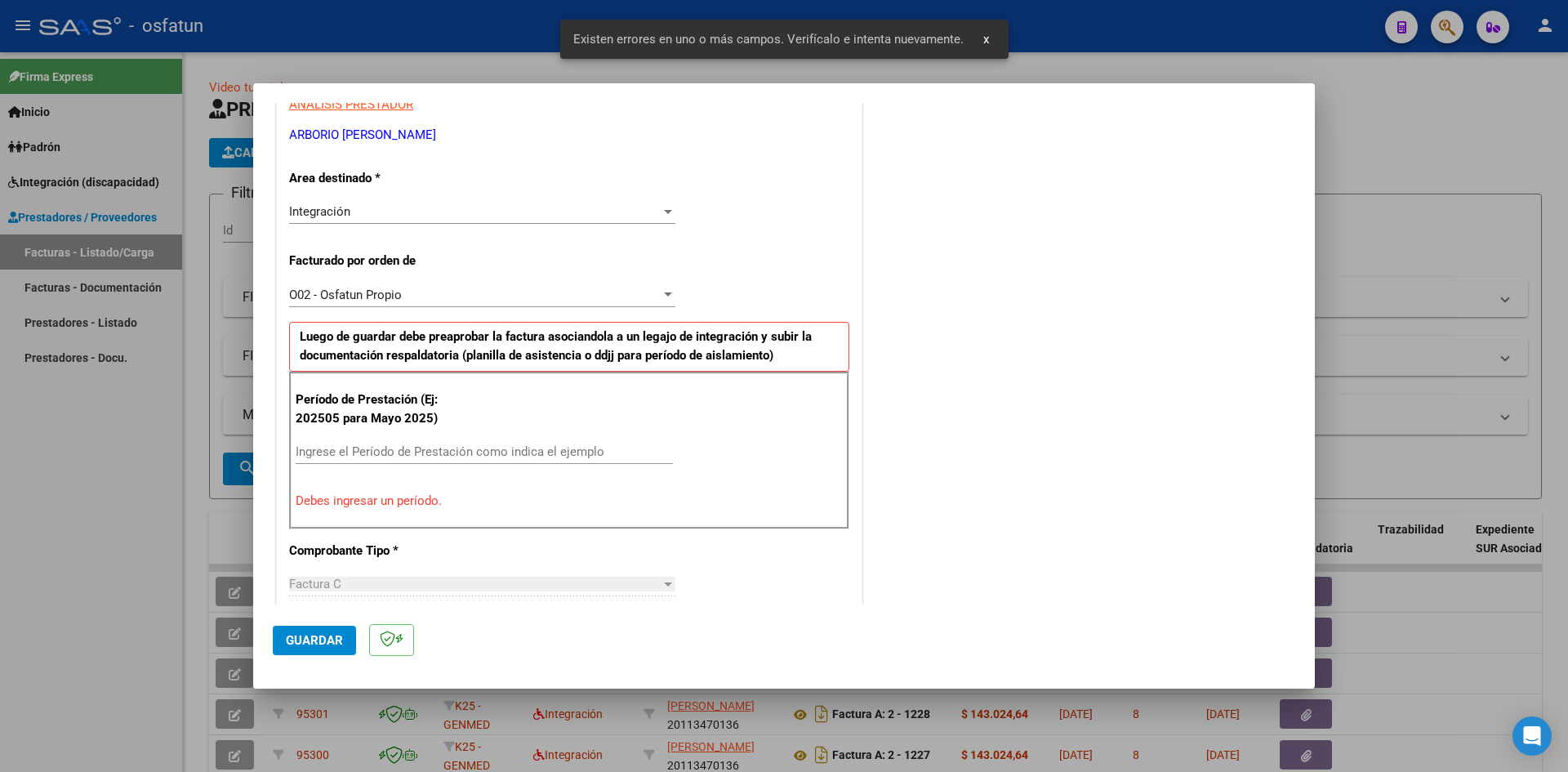
click at [383, 445] on input "Ingrese el Período de Prestación como indica el ejemplo" at bounding box center [484, 452] width 378 height 15
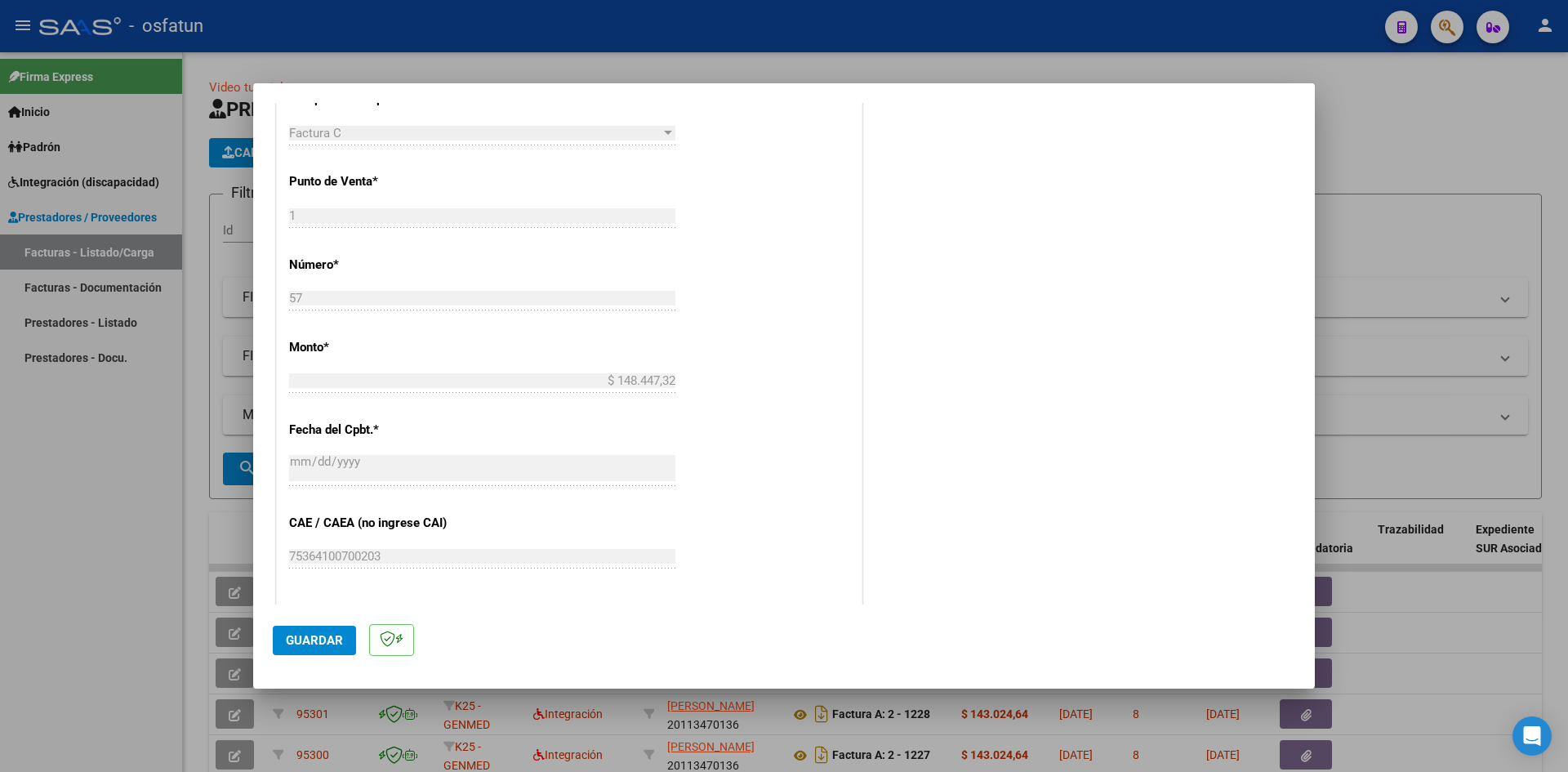
scroll to position [810, 0]
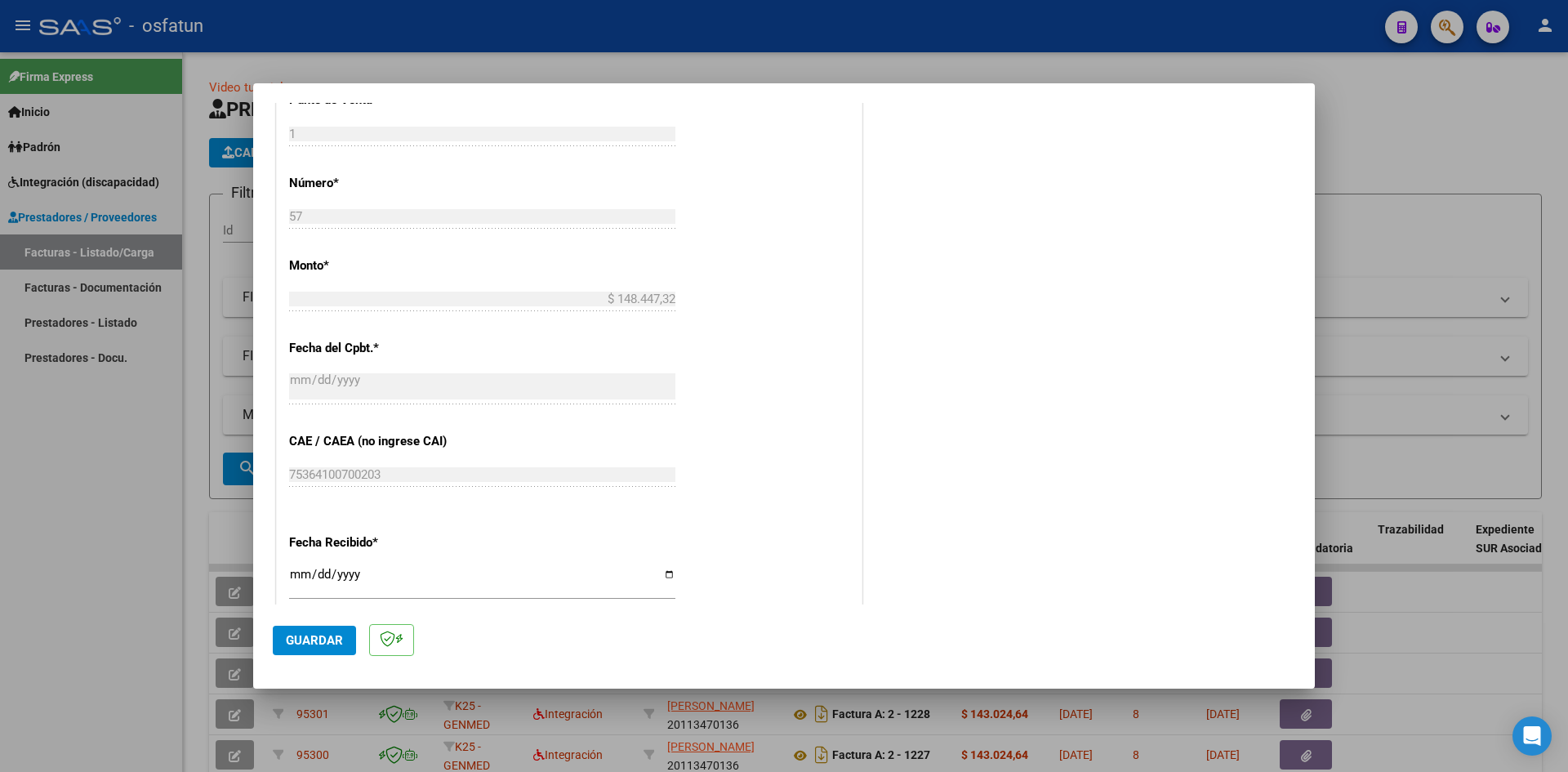
type input "202508"
click at [306, 579] on input "[DATE]" at bounding box center [482, 580] width 386 height 26
type input "[DATE]"
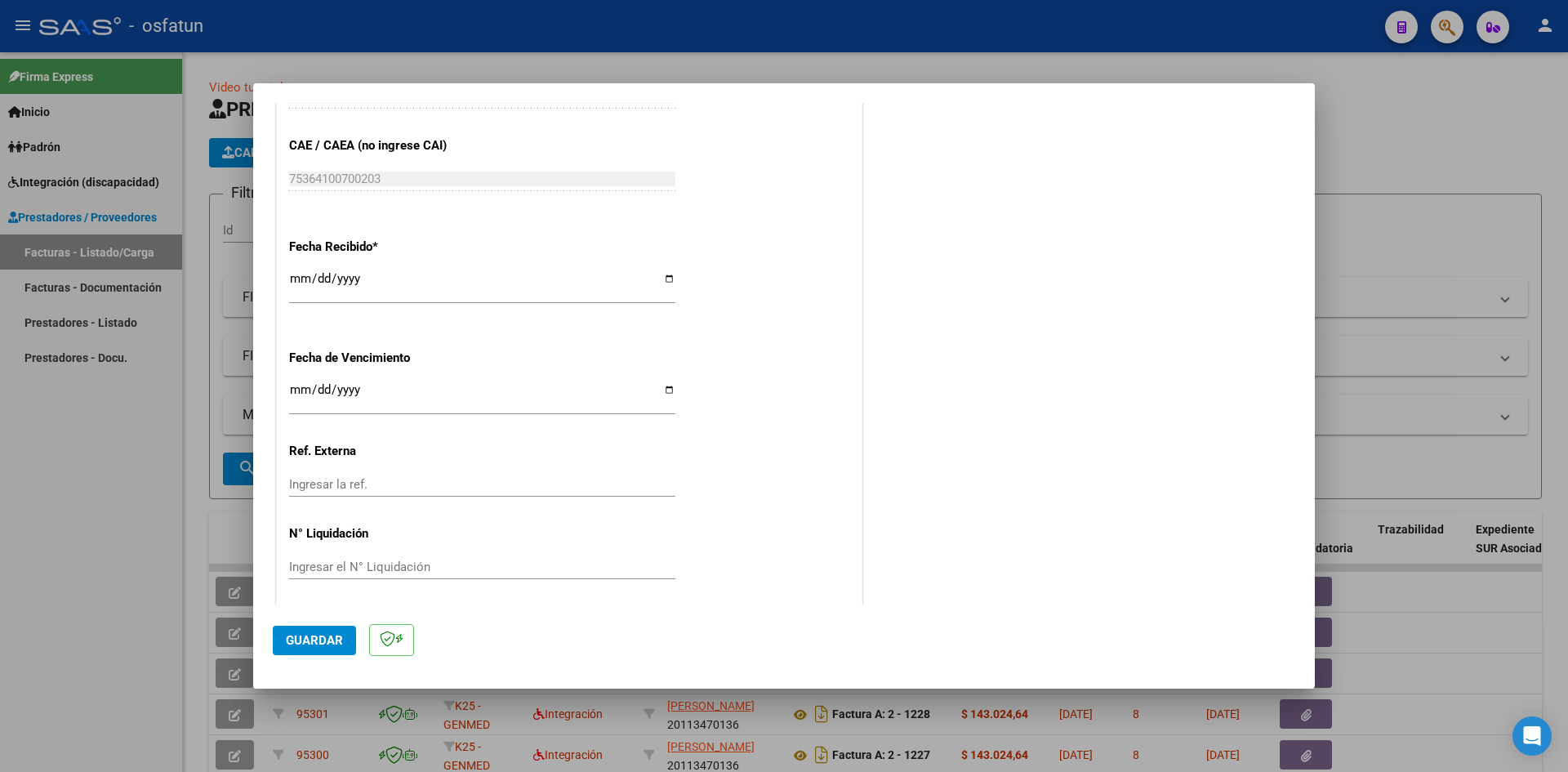
scroll to position [1112, 0]
drag, startPoint x: 302, startPoint y: 652, endPoint x: 554, endPoint y: 628, distance: 253.1
click at [314, 649] on button "Guardar" at bounding box center [314, 640] width 83 height 29
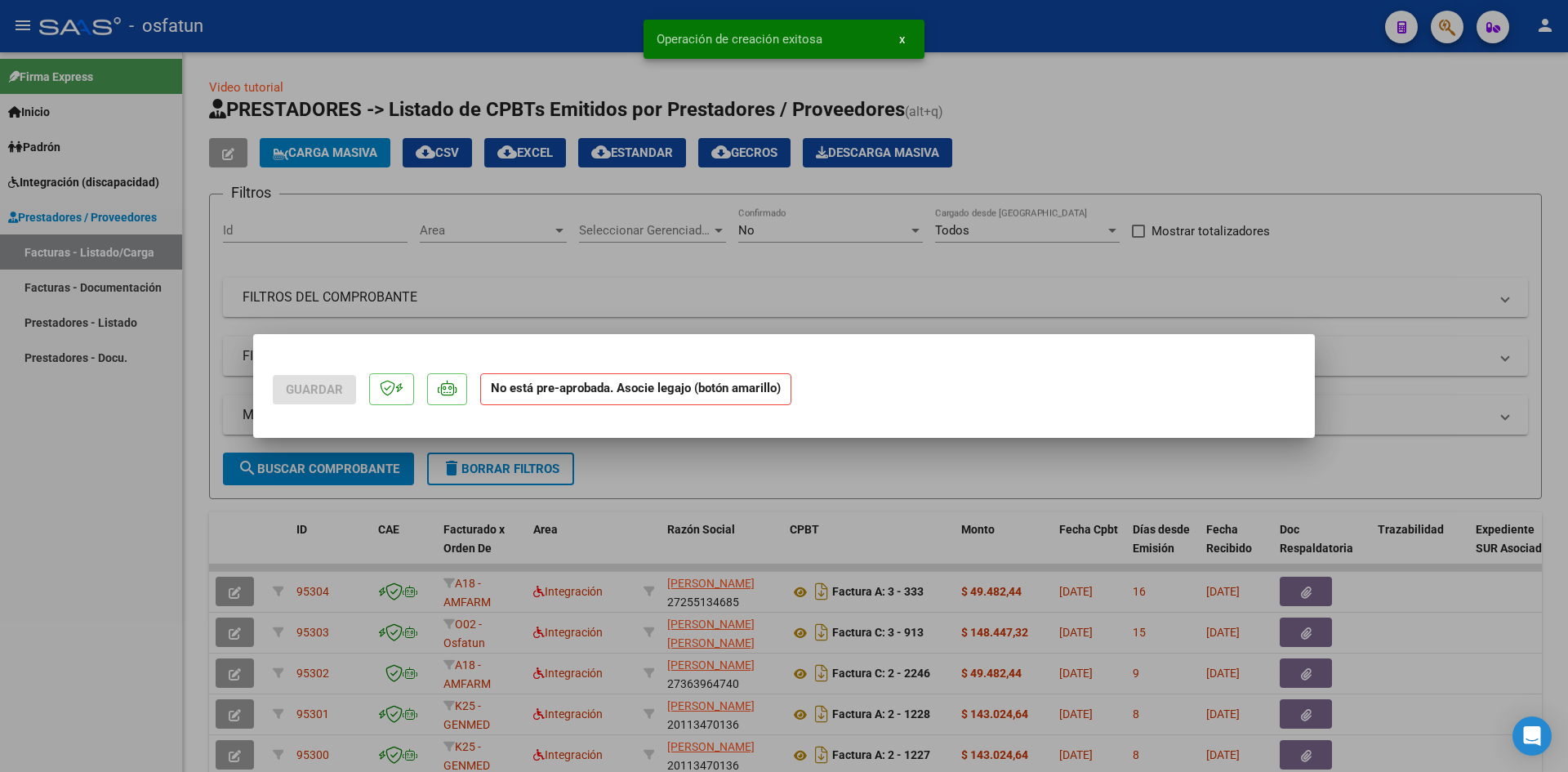
scroll to position [0, 0]
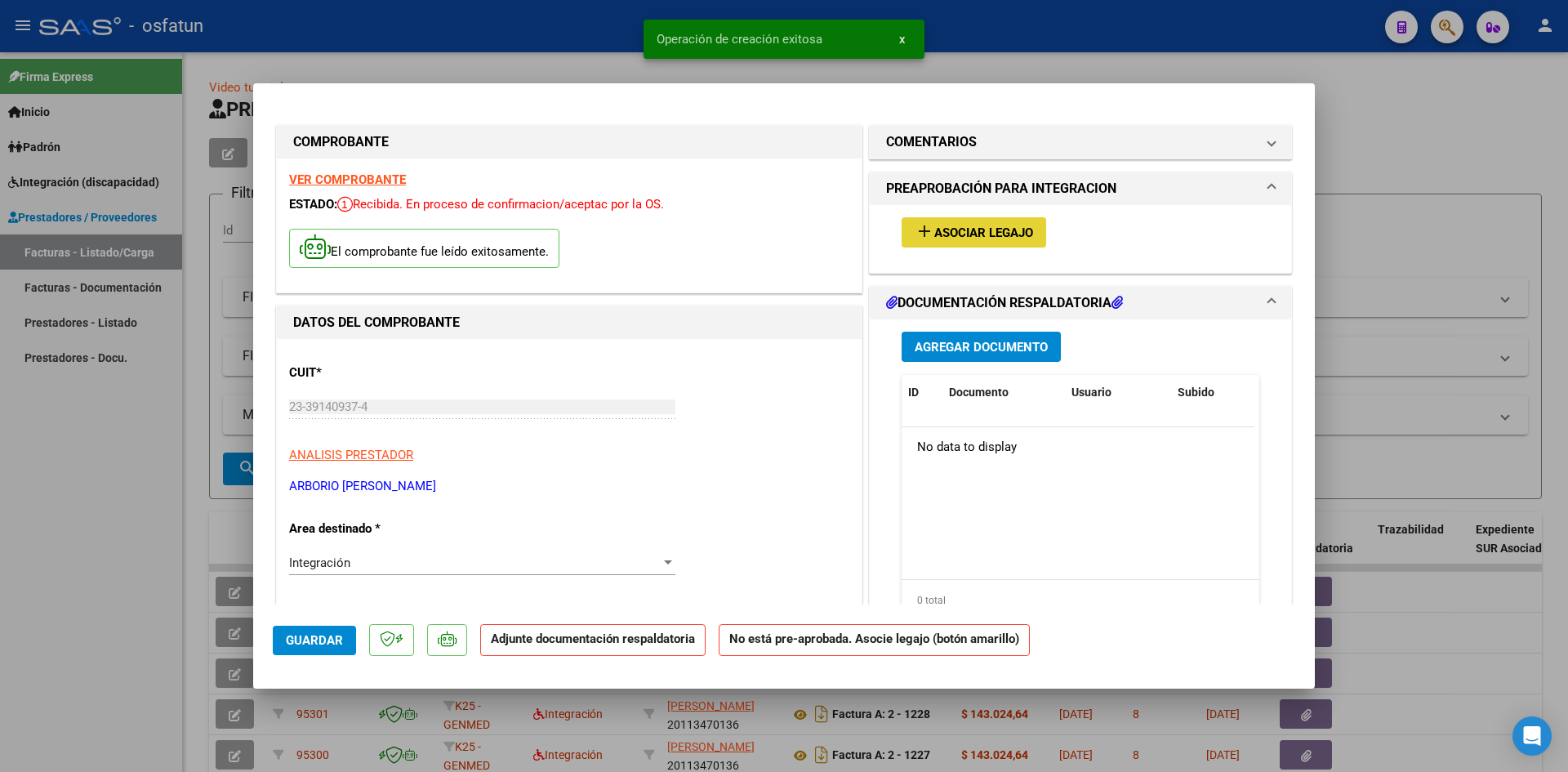
click at [965, 233] on span "Asociar Legajo" at bounding box center [984, 233] width 99 height 15
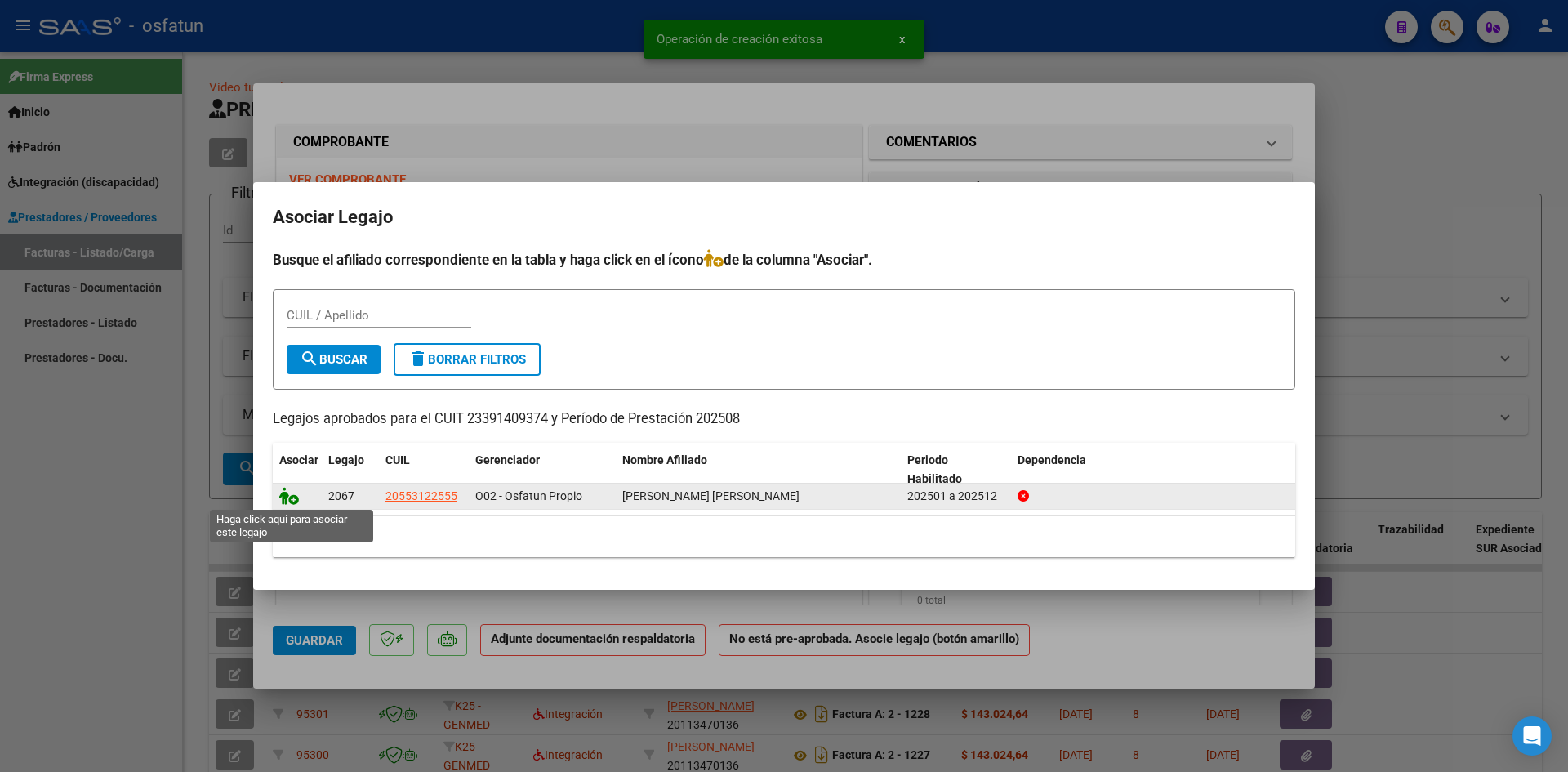
click at [298, 502] on icon at bounding box center [289, 496] width 20 height 18
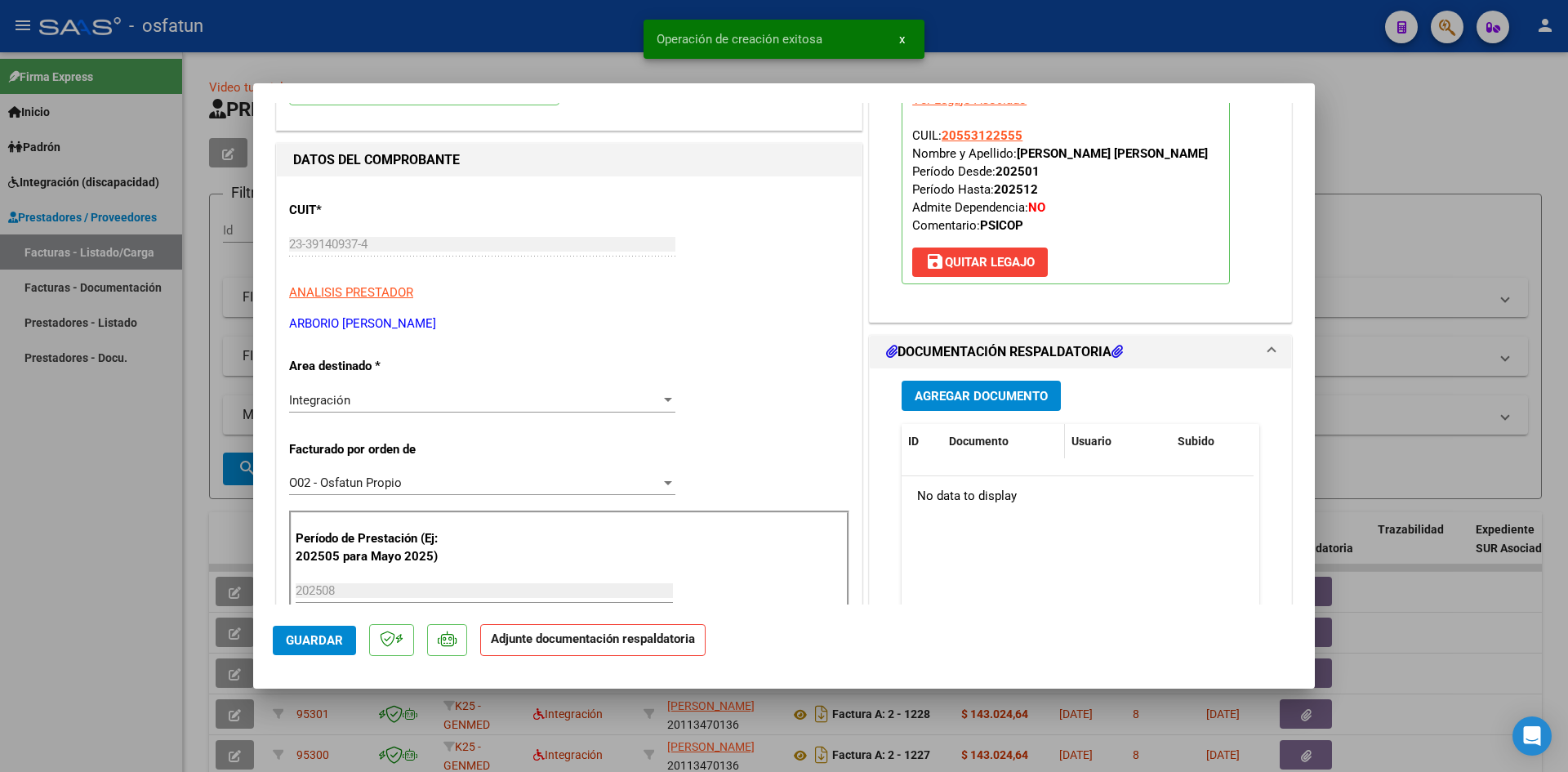
scroll to position [163, 0]
click at [966, 399] on span "Agregar Documento" at bounding box center [981, 395] width 133 height 15
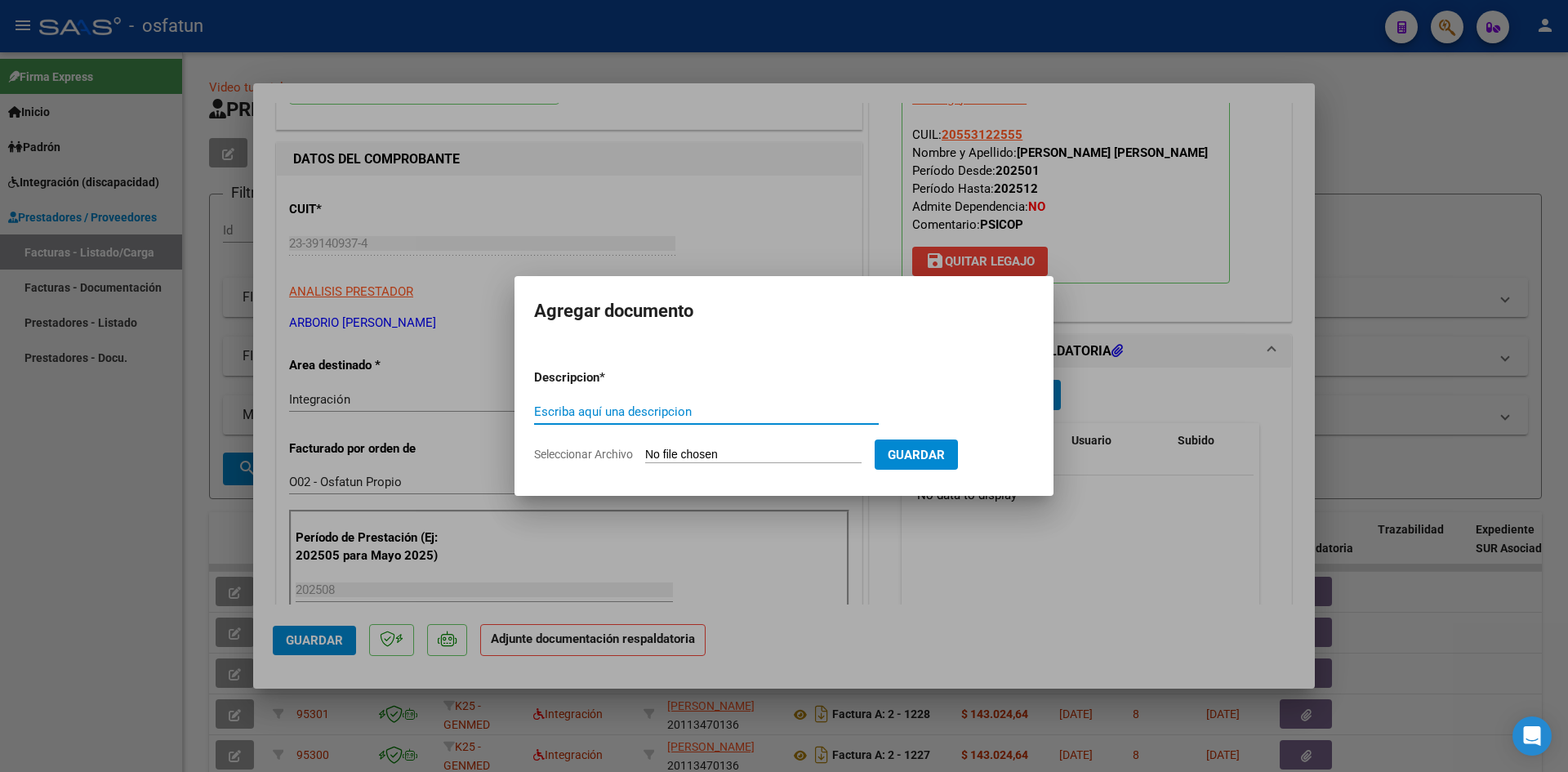
click at [654, 413] on input "Escriba aquí una descripcion" at bounding box center [706, 412] width 344 height 15
type input "ASISTENCIA"
click at [691, 446] on form "Descripcion * ASISTENCIA Escriba aquí una descripcion Seleccionar Archivo Guard…" at bounding box center [784, 415] width 500 height 119
click at [692, 456] on input "Seleccionar Archivo" at bounding box center [754, 455] width 217 height 16
type input "C:\fakepath\PLANILLA ASISTENCIA - PSICOPE - [DATE].pdf"
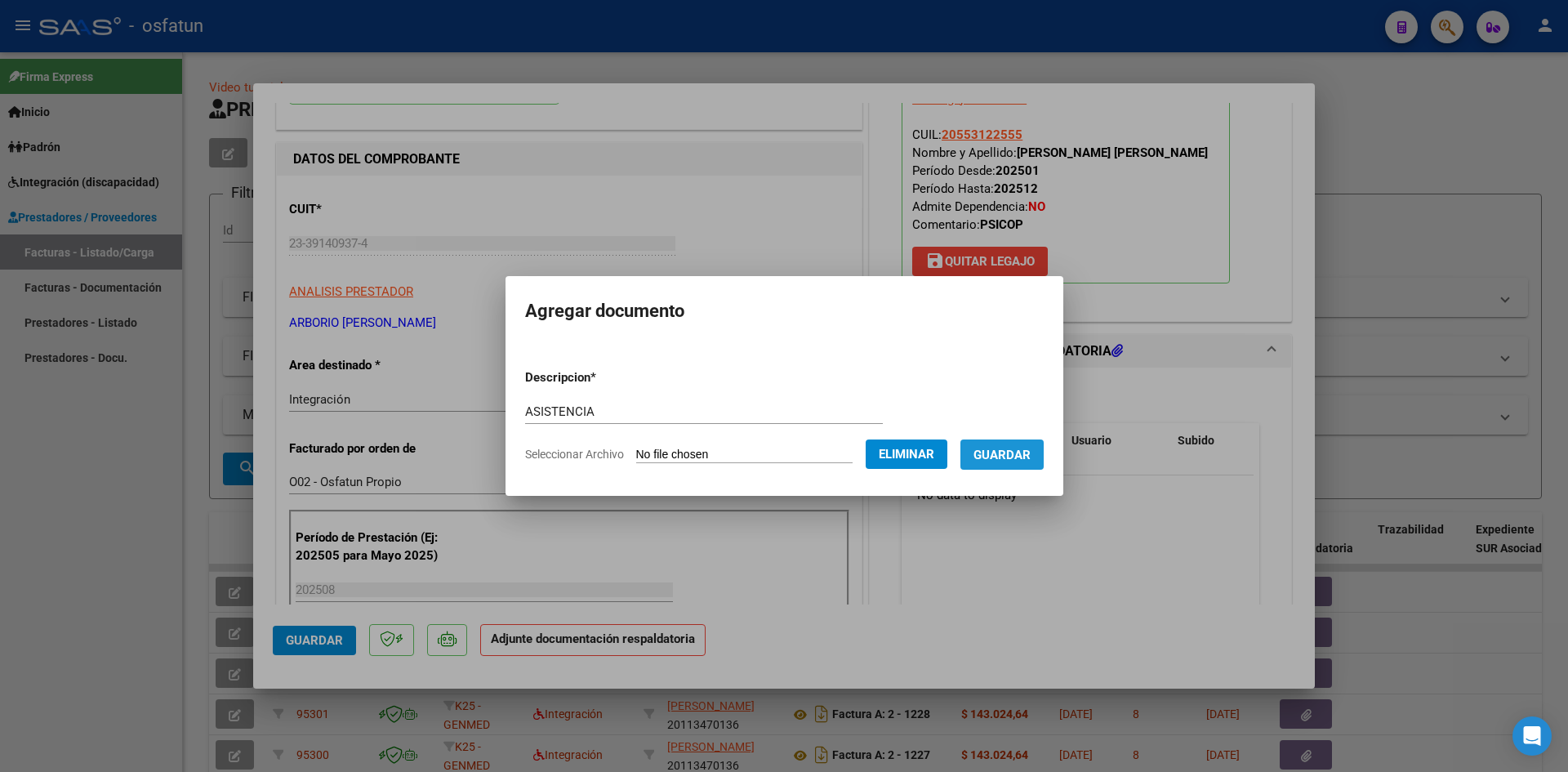
click at [1016, 457] on span "Guardar" at bounding box center [1002, 455] width 58 height 15
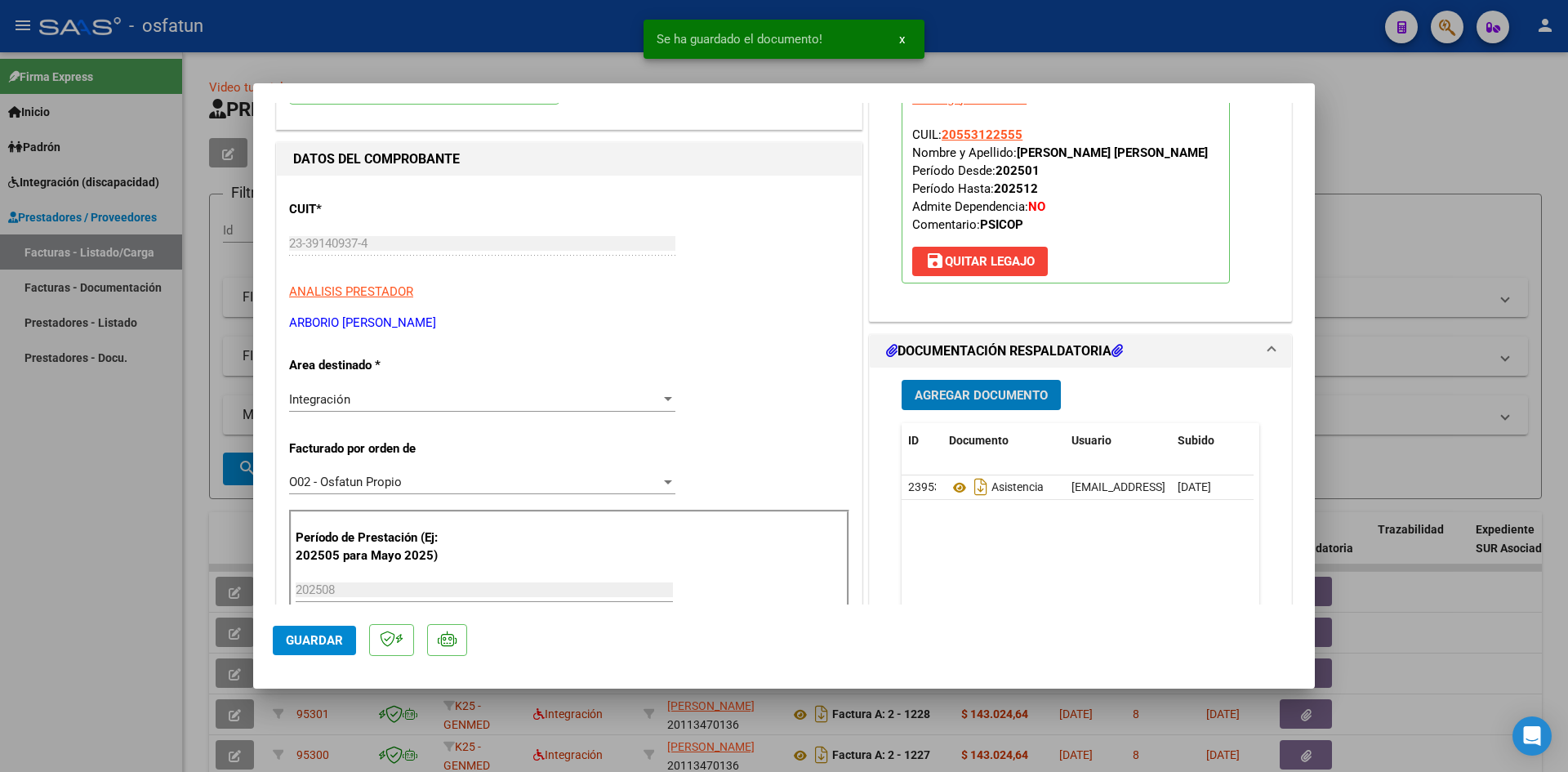
click at [961, 388] on span "Agregar Documento" at bounding box center [981, 395] width 133 height 15
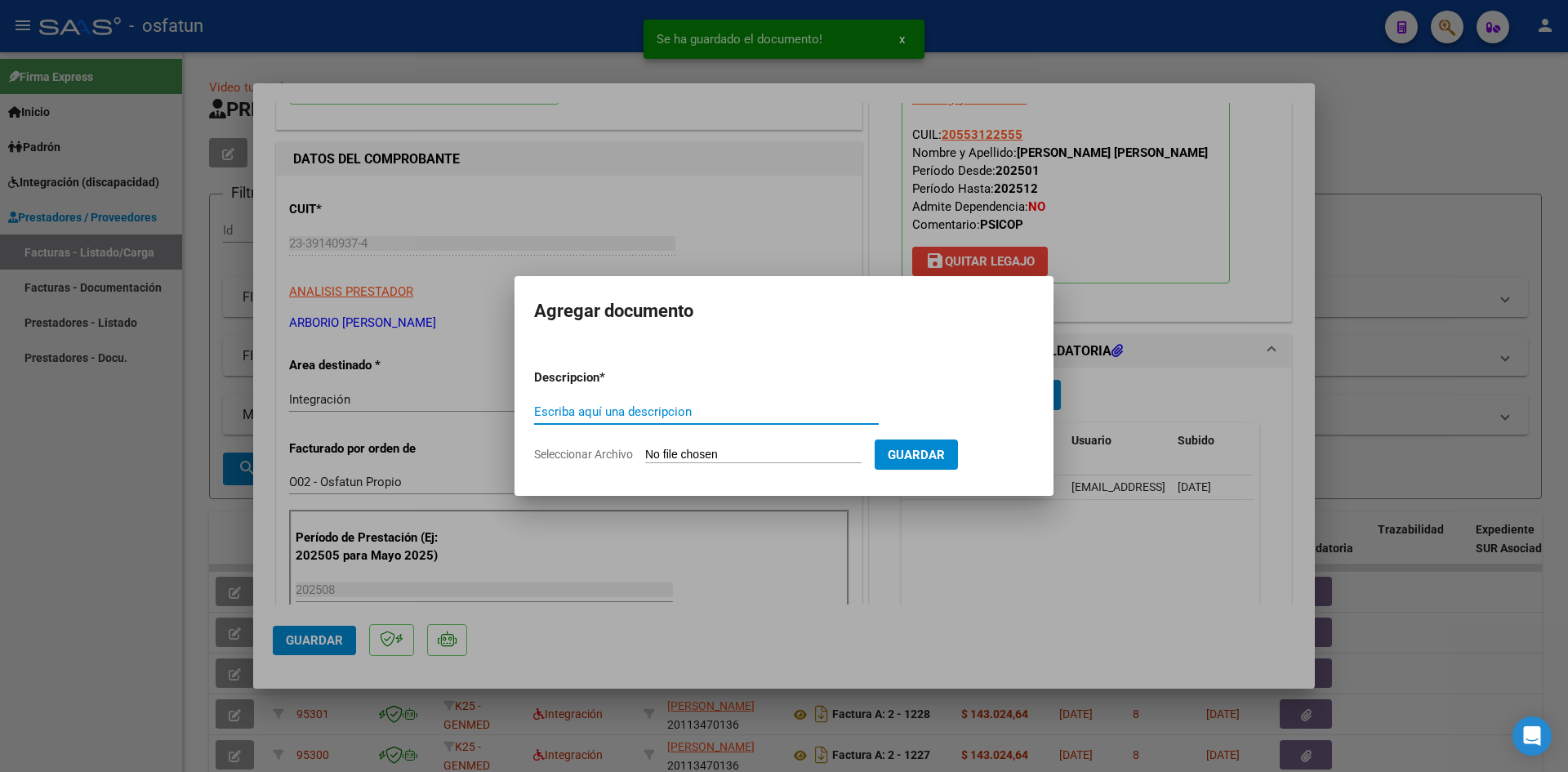
click at [971, 547] on div at bounding box center [784, 386] width 1568 height 772
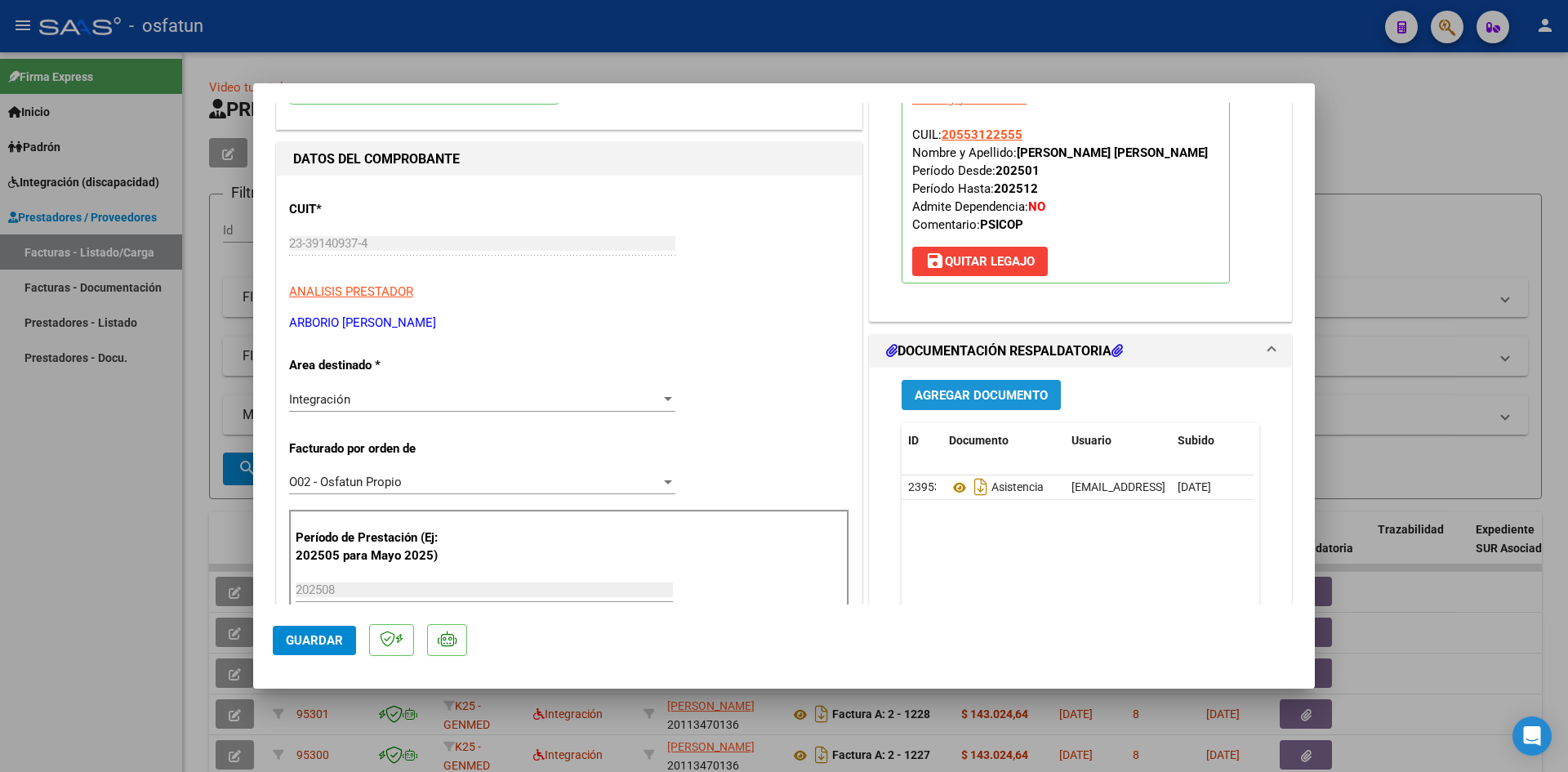
click at [976, 399] on span "Agregar Documento" at bounding box center [981, 395] width 133 height 15
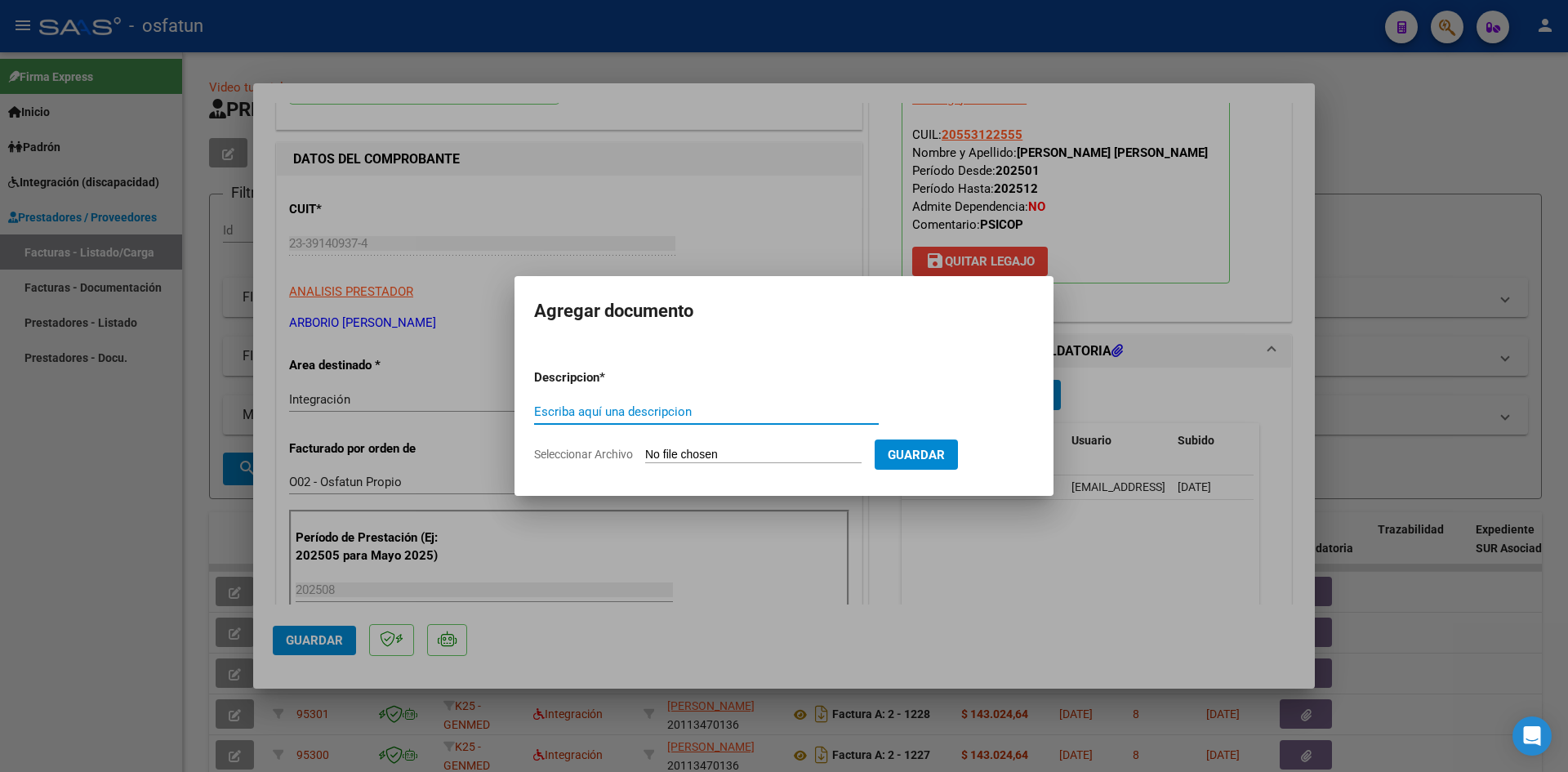
click at [592, 419] on input "Escriba aquí una descripcion" at bounding box center [706, 412] width 344 height 15
type input "U"
type input "AUTORIZACIÓN"
click at [705, 457] on input "Seleccionar Archivo" at bounding box center [754, 455] width 217 height 16
click at [750, 452] on input "Seleccionar Archivo" at bounding box center [754, 455] width 217 height 16
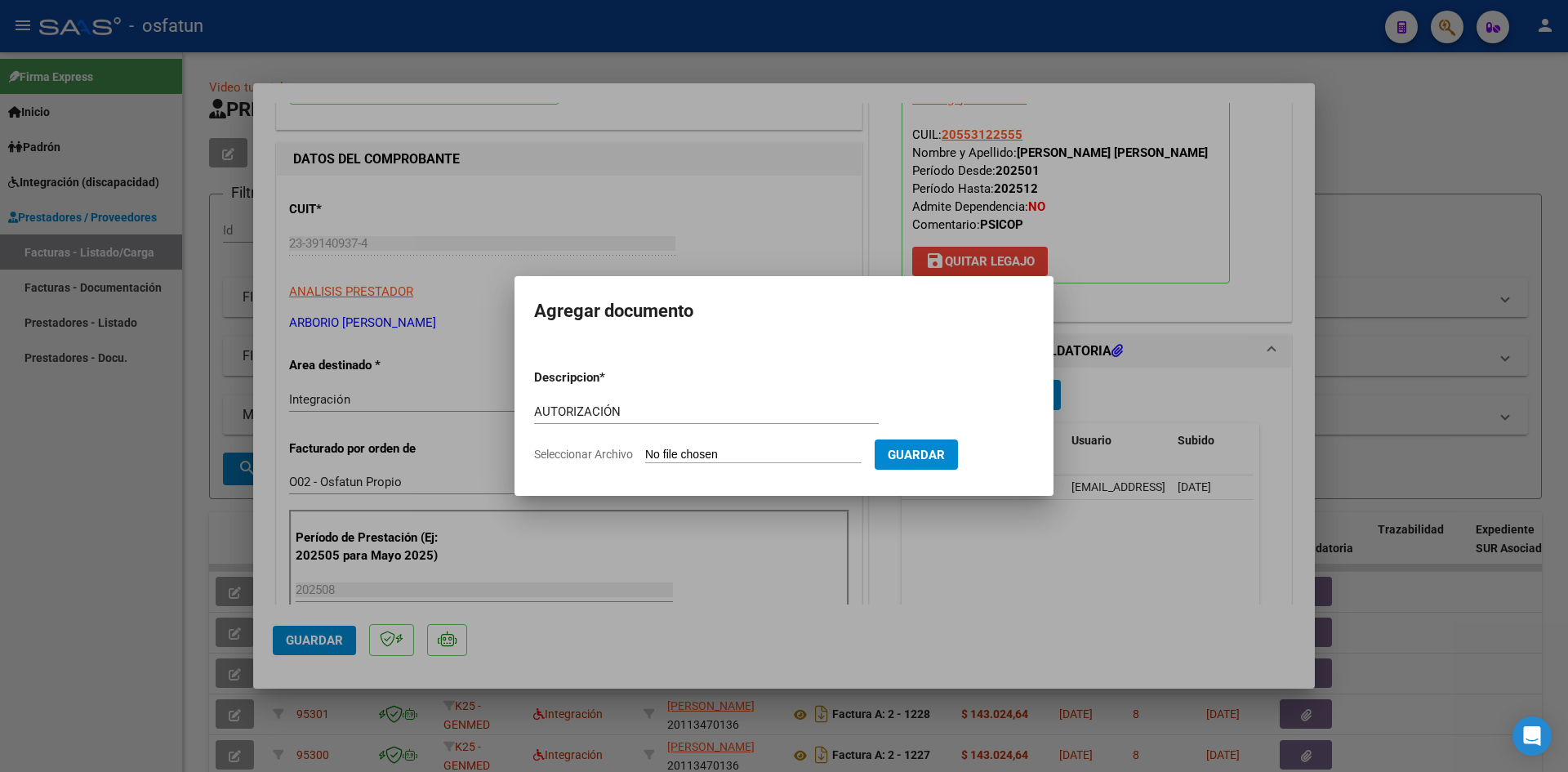
type input "C:\fakepath\PRESUPUESTO AUTORIZADO - PSICOPE - 2025.pdf"
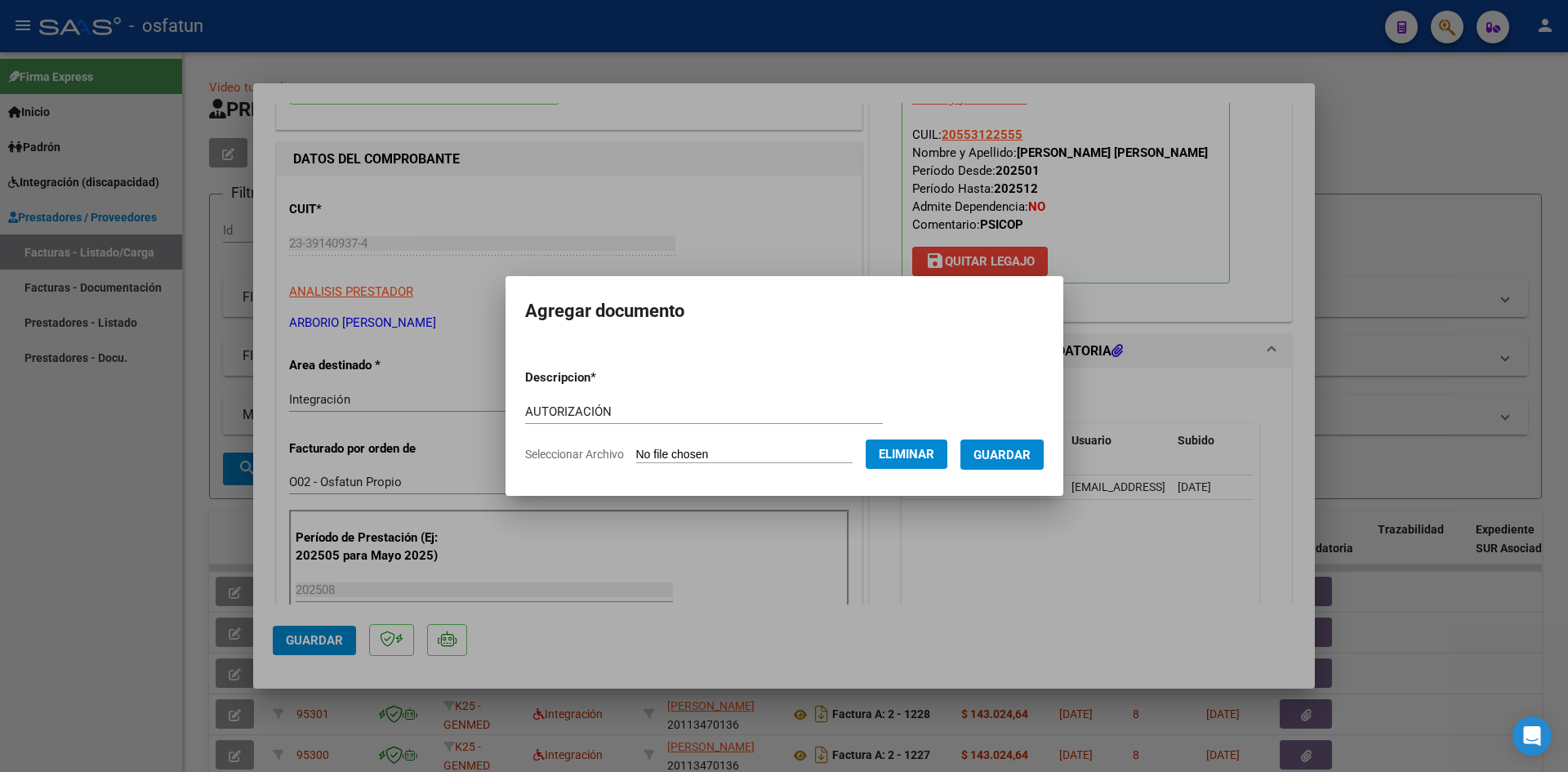
click at [1016, 454] on span "Guardar" at bounding box center [1002, 455] width 58 height 15
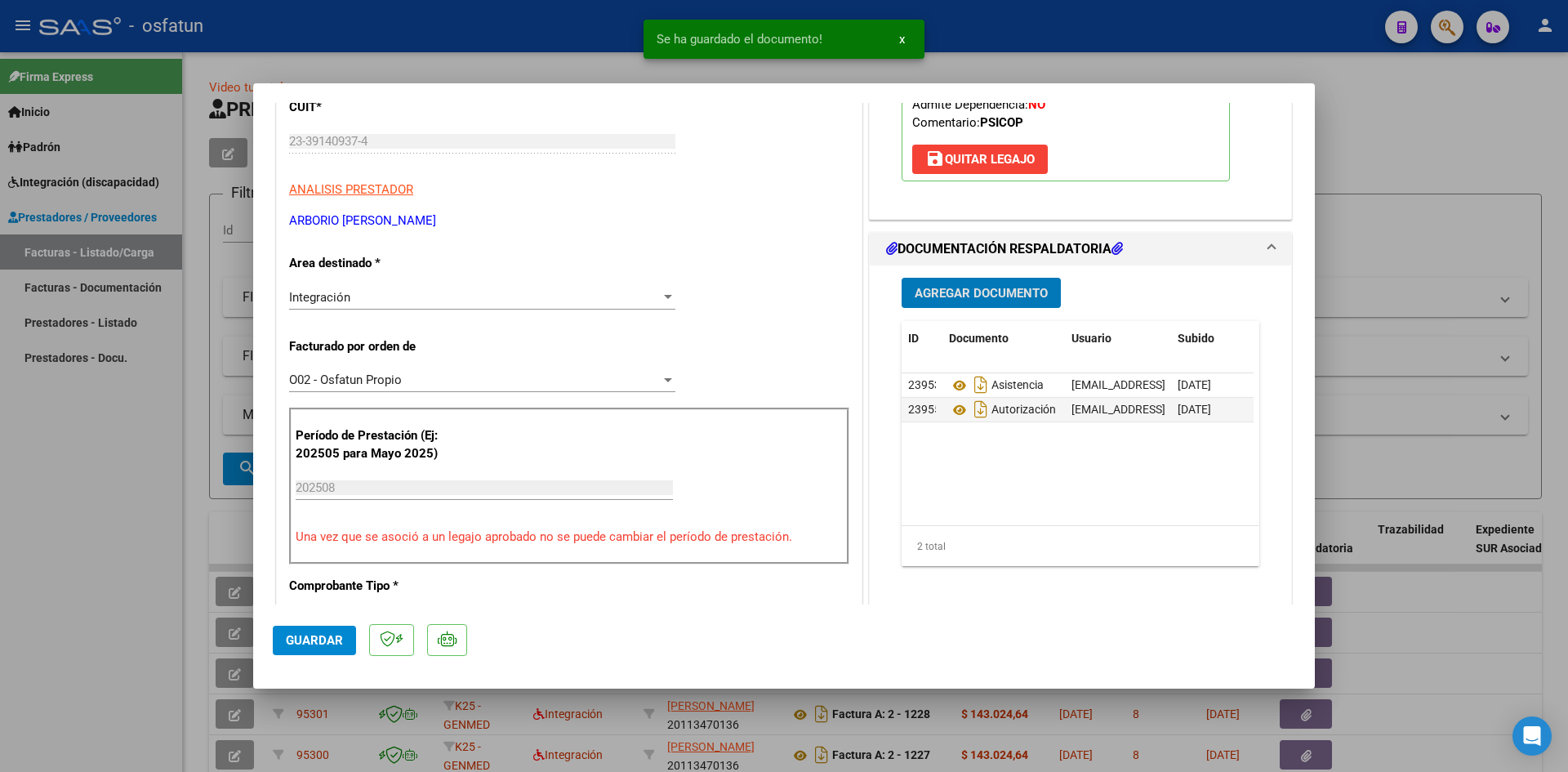
scroll to position [409, 0]
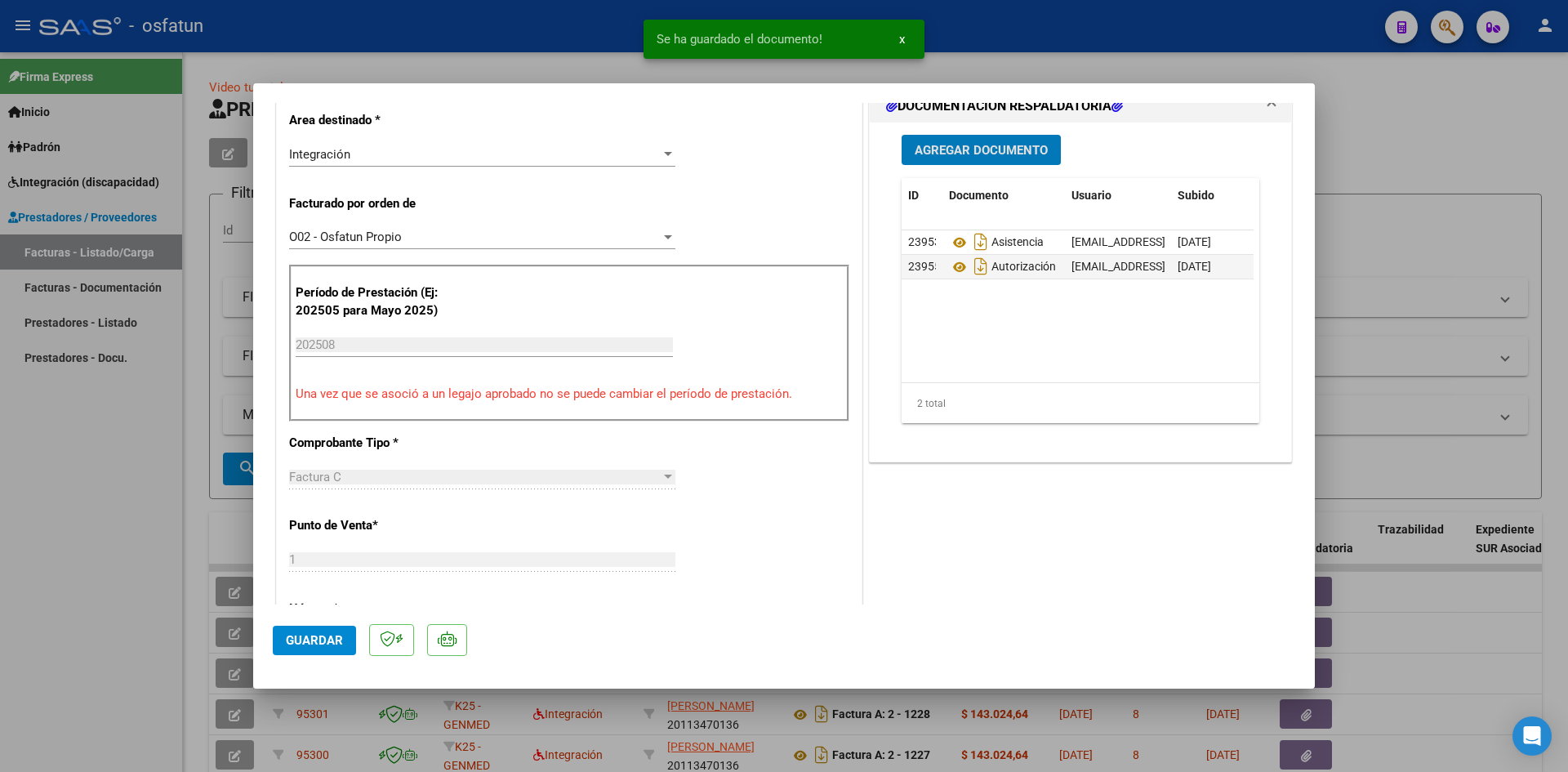
drag, startPoint x: 312, startPoint y: 635, endPoint x: 312, endPoint y: 625, distance: 10.0
click at [311, 633] on span "Guardar" at bounding box center [314, 640] width 58 height 15
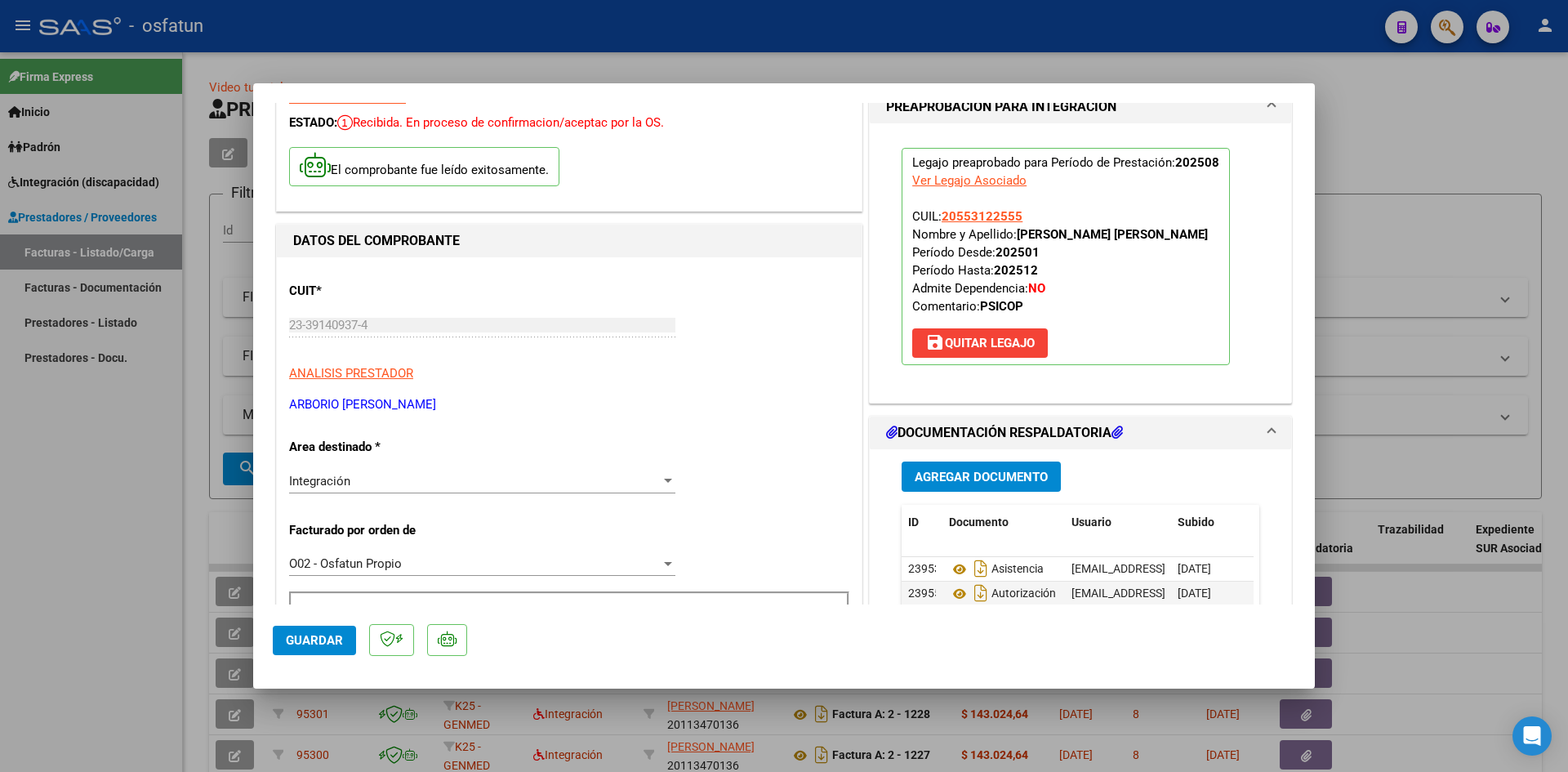
scroll to position [0, 0]
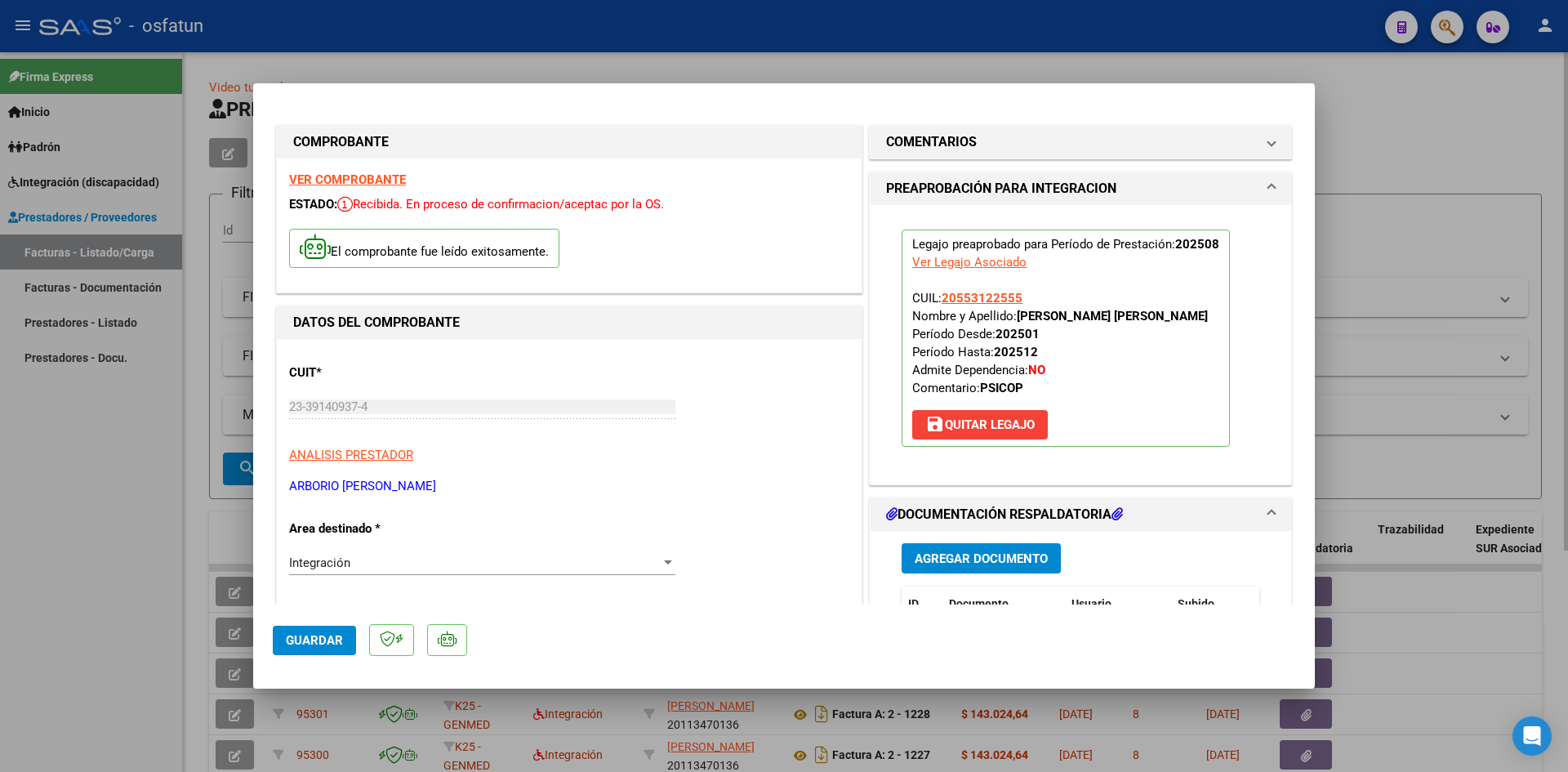
click at [736, 47] on div at bounding box center [784, 386] width 1568 height 772
type input "$ 0,00"
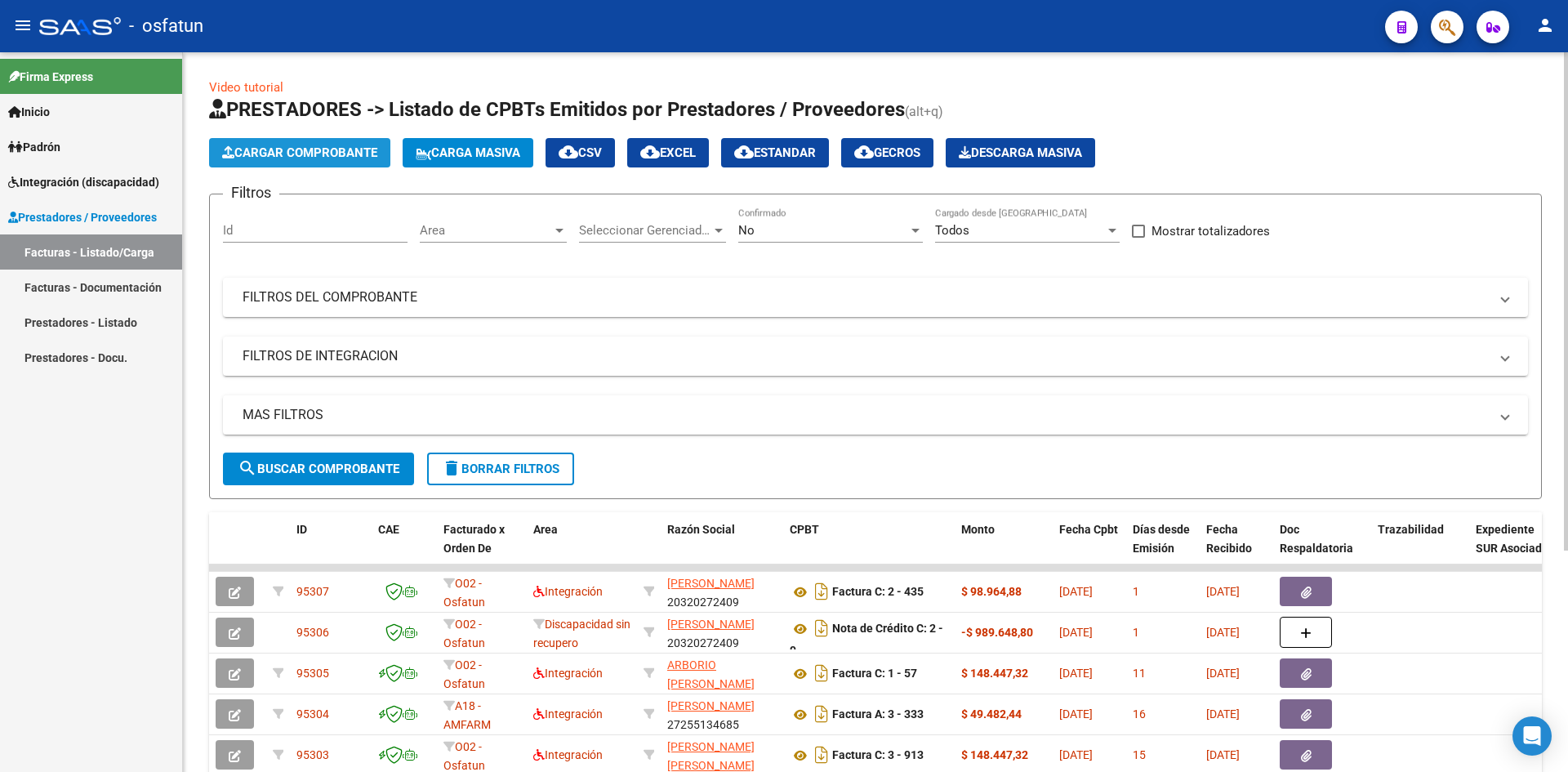
click at [282, 152] on span "Cargar Comprobante" at bounding box center [300, 153] width 155 height 15
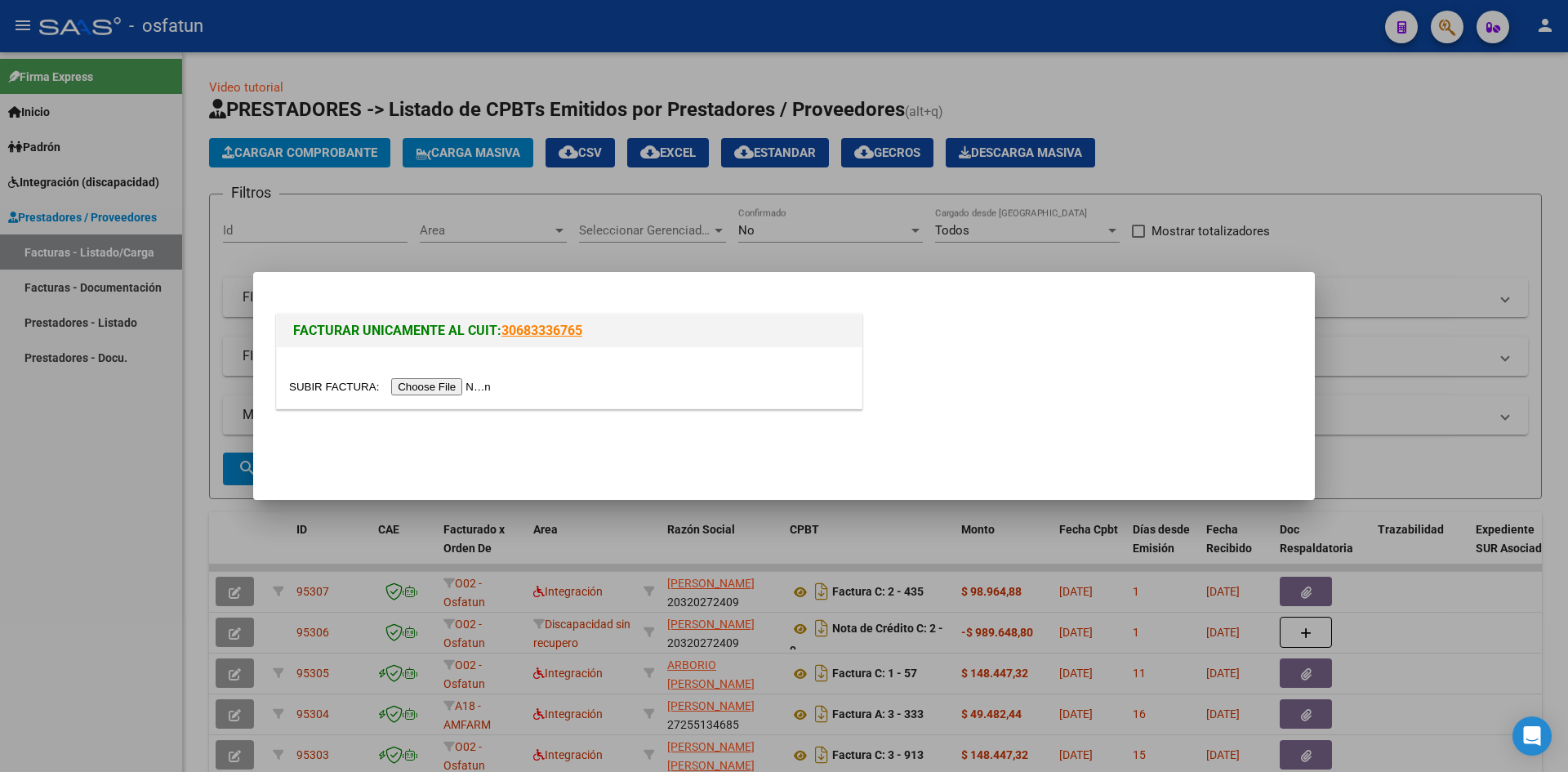
click at [446, 381] on input "file" at bounding box center [393, 387] width 207 height 18
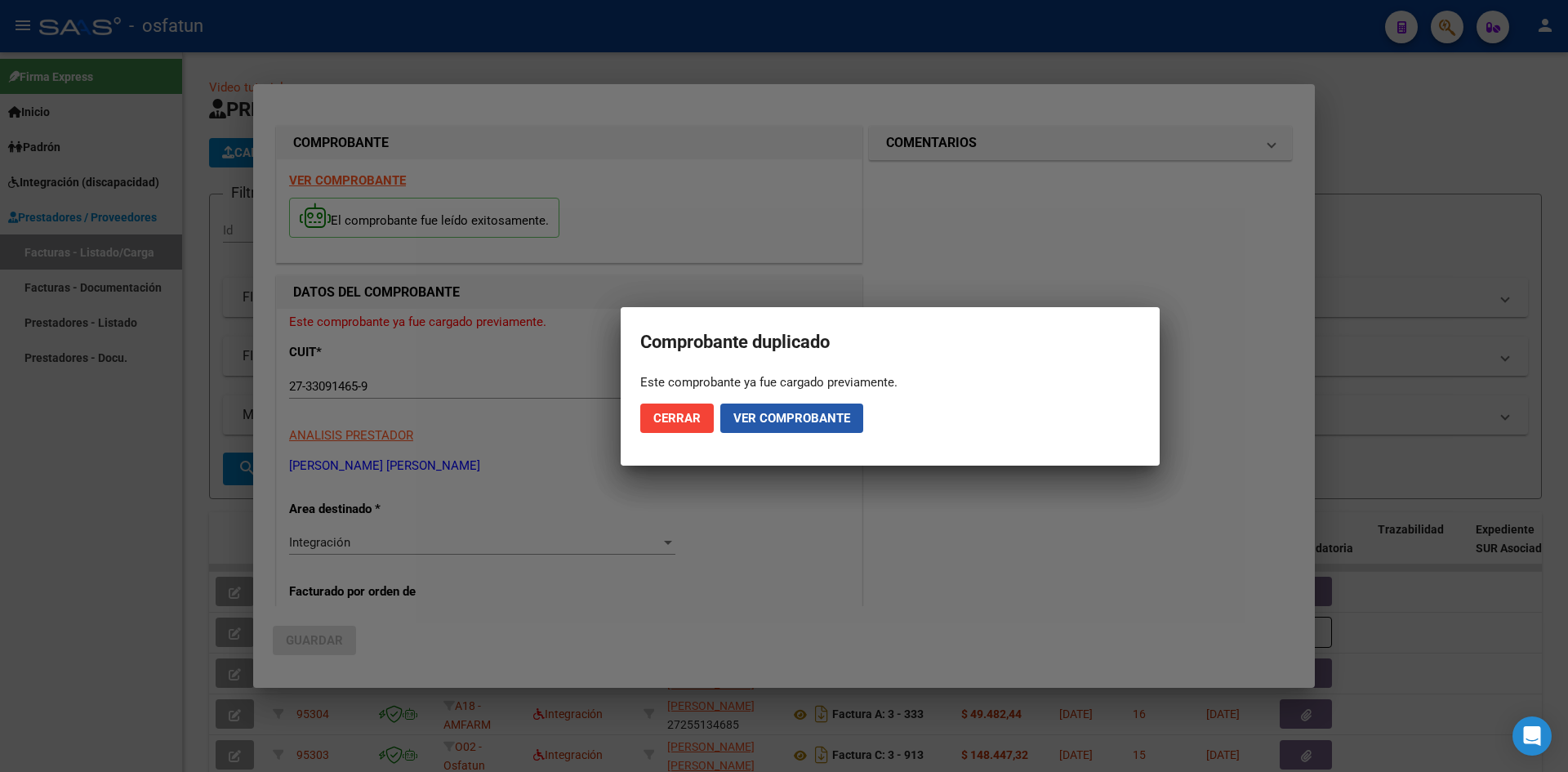
click at [792, 409] on button "Ver comprobante" at bounding box center [791, 418] width 143 height 29
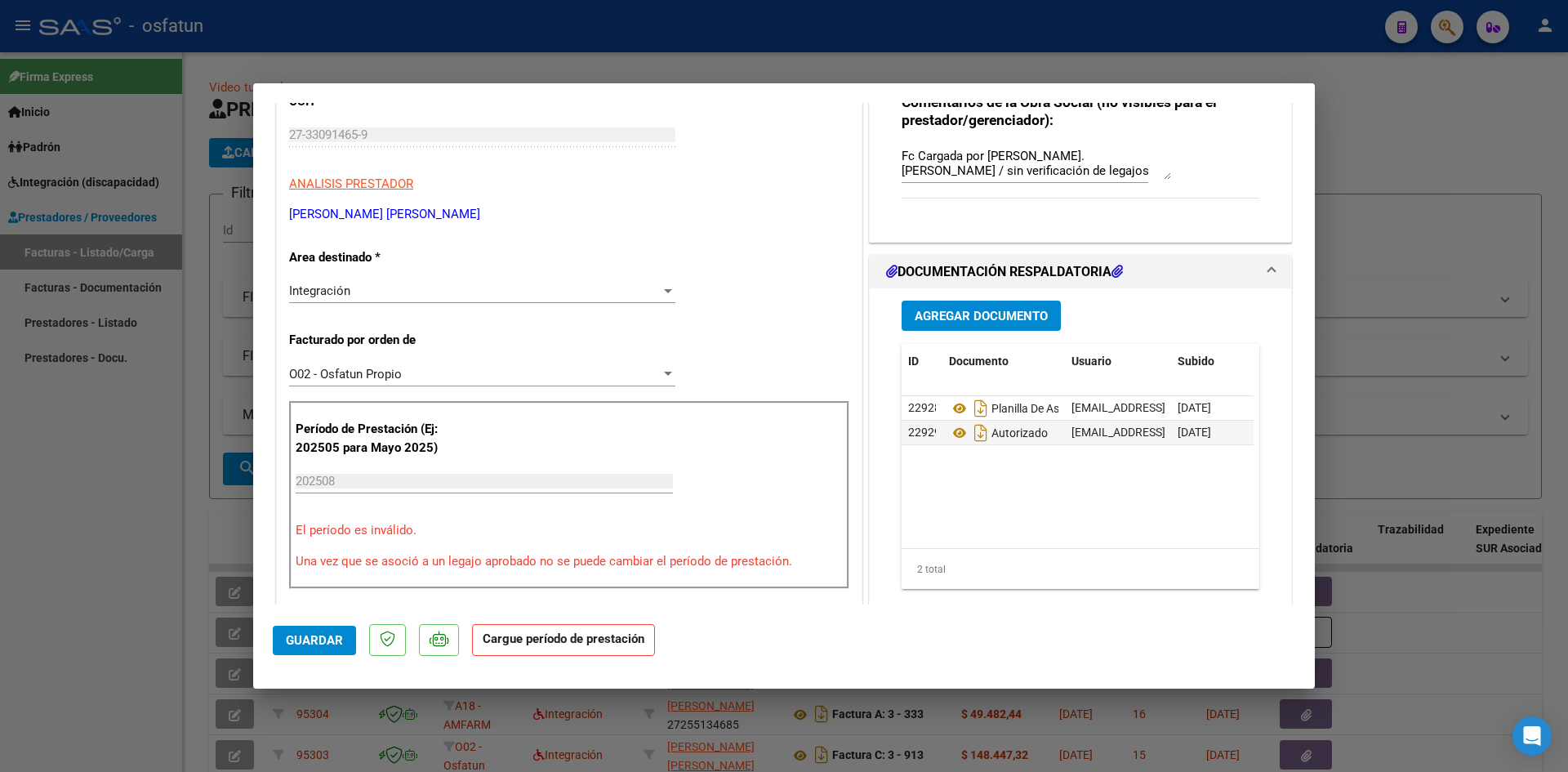
scroll to position [208, 0]
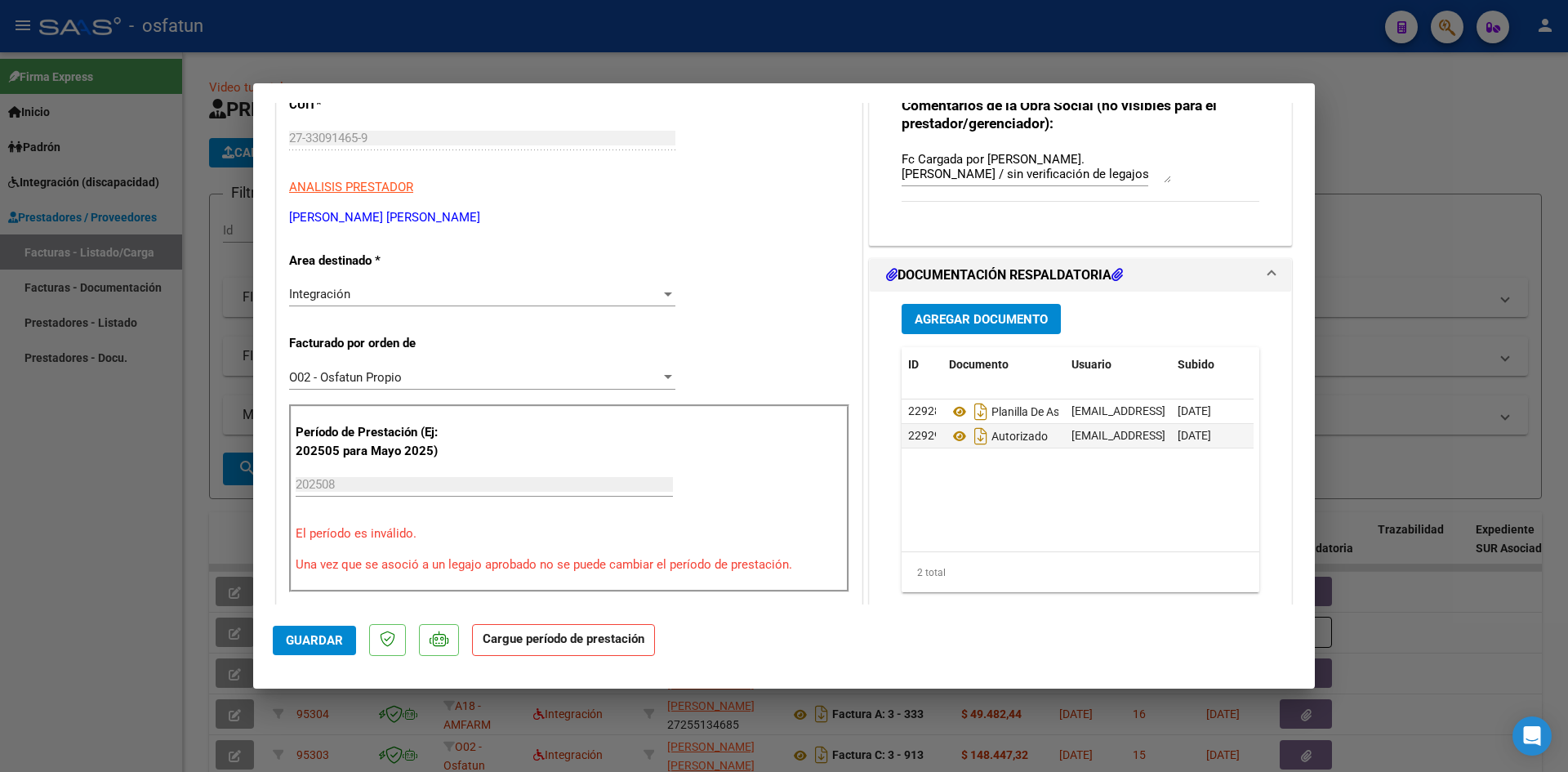
drag, startPoint x: 626, startPoint y: 36, endPoint x: 628, endPoint y: 45, distance: 9.2
click at [626, 35] on div at bounding box center [784, 386] width 1568 height 772
type input "$ 0,00"
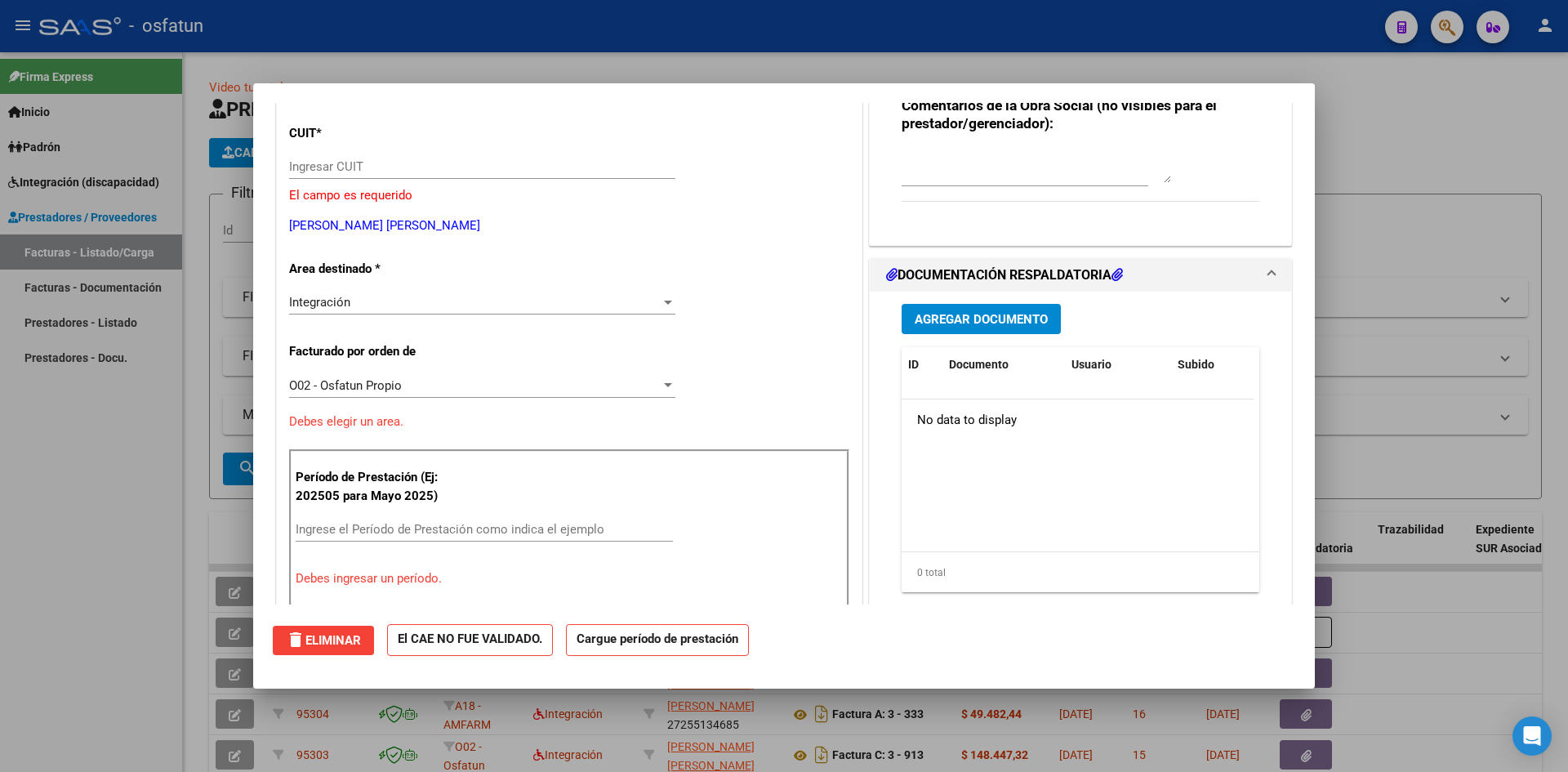
scroll to position [0, 0]
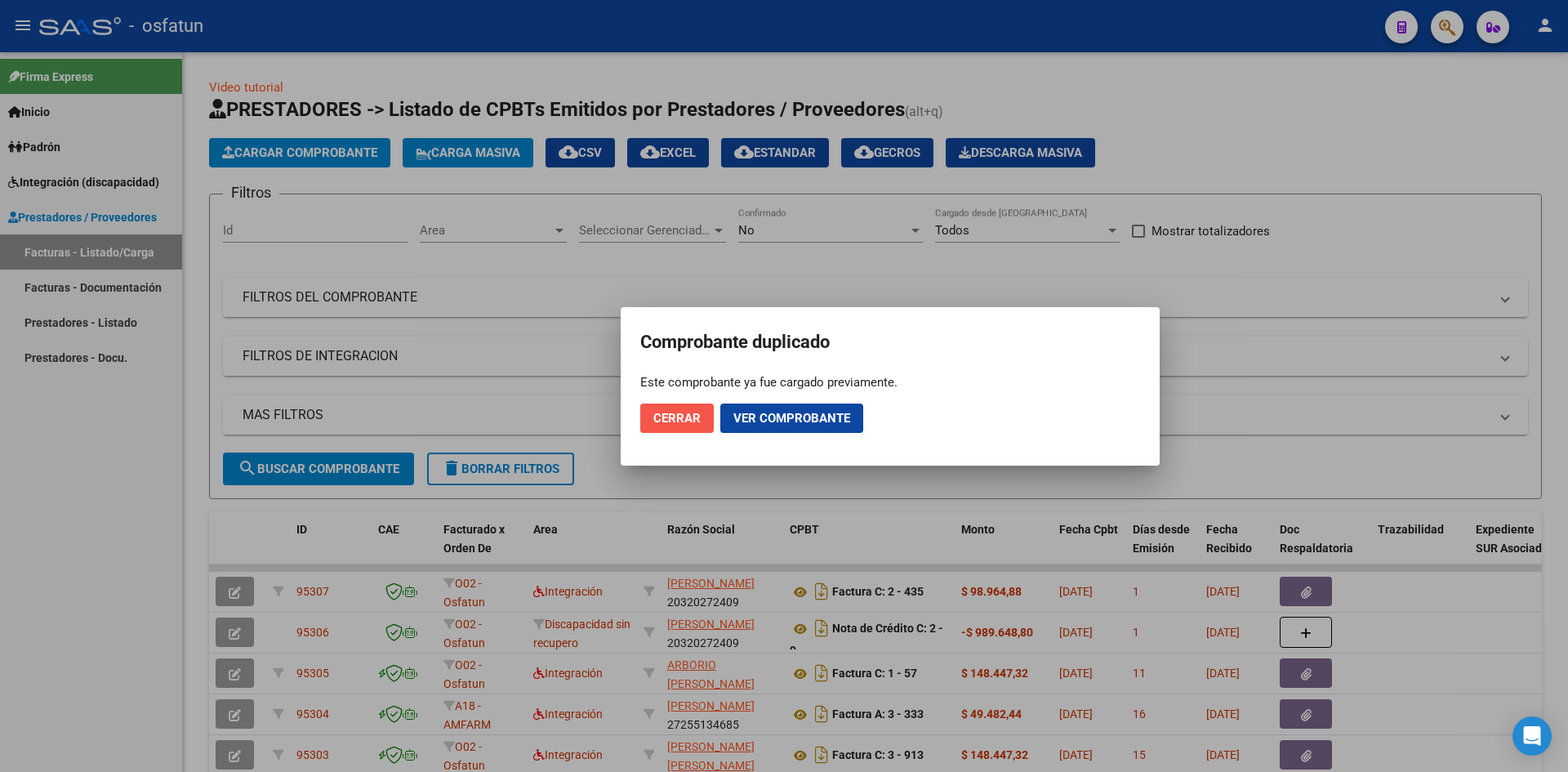
click at [698, 418] on span "Cerrar" at bounding box center [677, 419] width 48 height 15
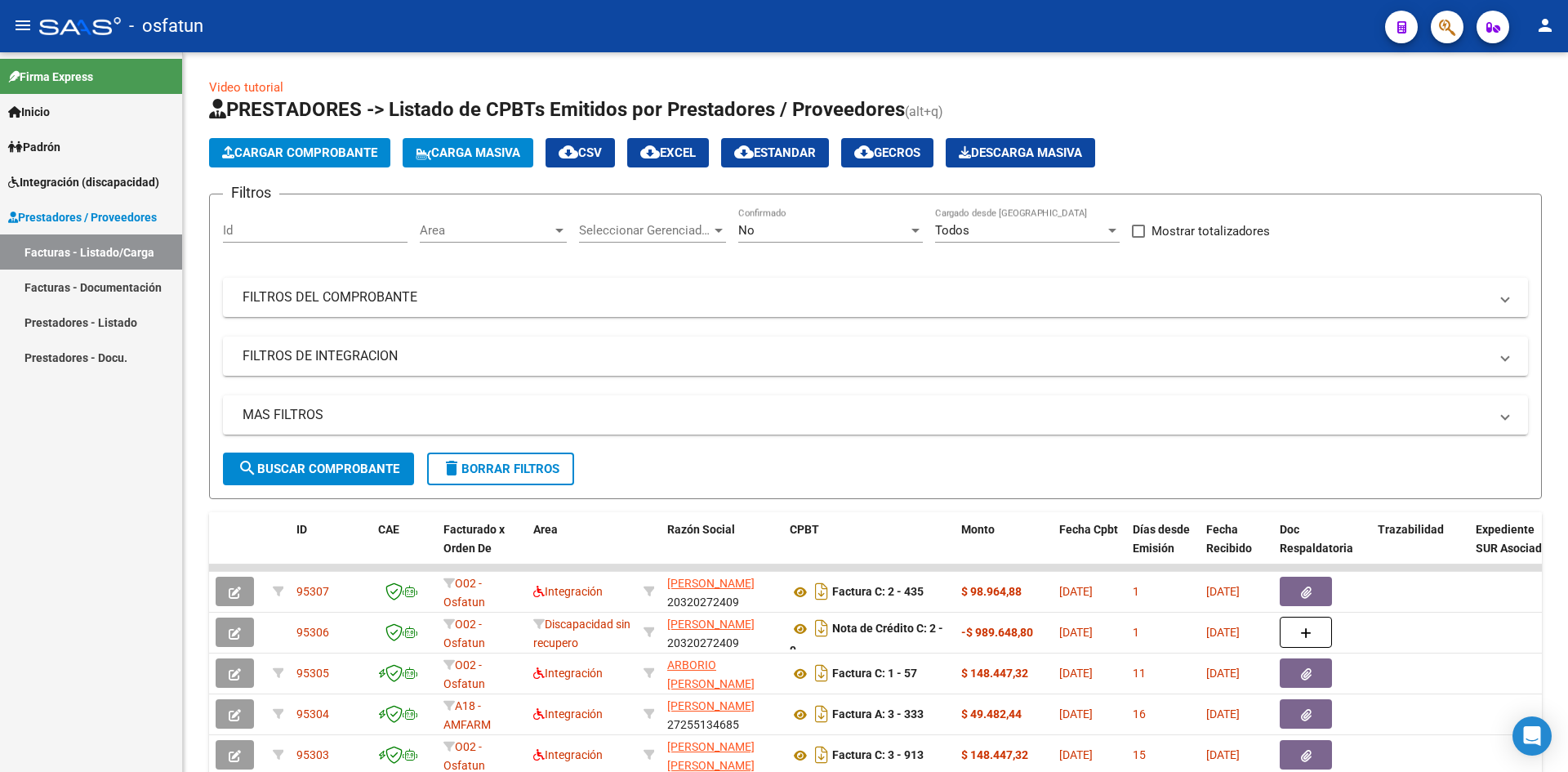
click at [139, 280] on link "Facturas - Documentación" at bounding box center [91, 287] width 183 height 35
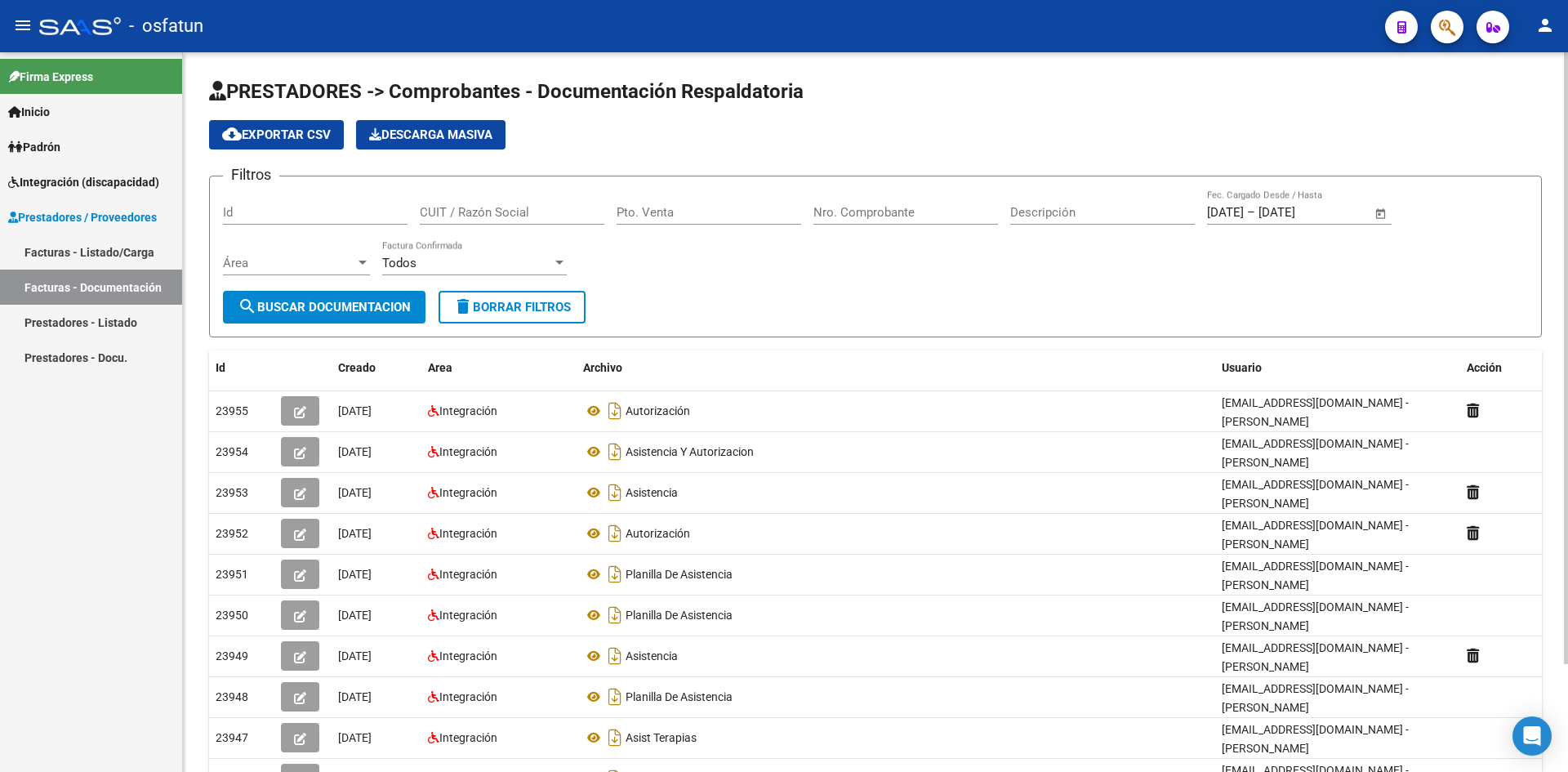
click at [755, 209] on input "Pto. Venta" at bounding box center [709, 213] width 184 height 15
type input "4"
drag, startPoint x: 879, startPoint y: 202, endPoint x: 856, endPoint y: 204, distance: 23.1
click at [875, 203] on div "Nro. Comprobante" at bounding box center [905, 207] width 184 height 35
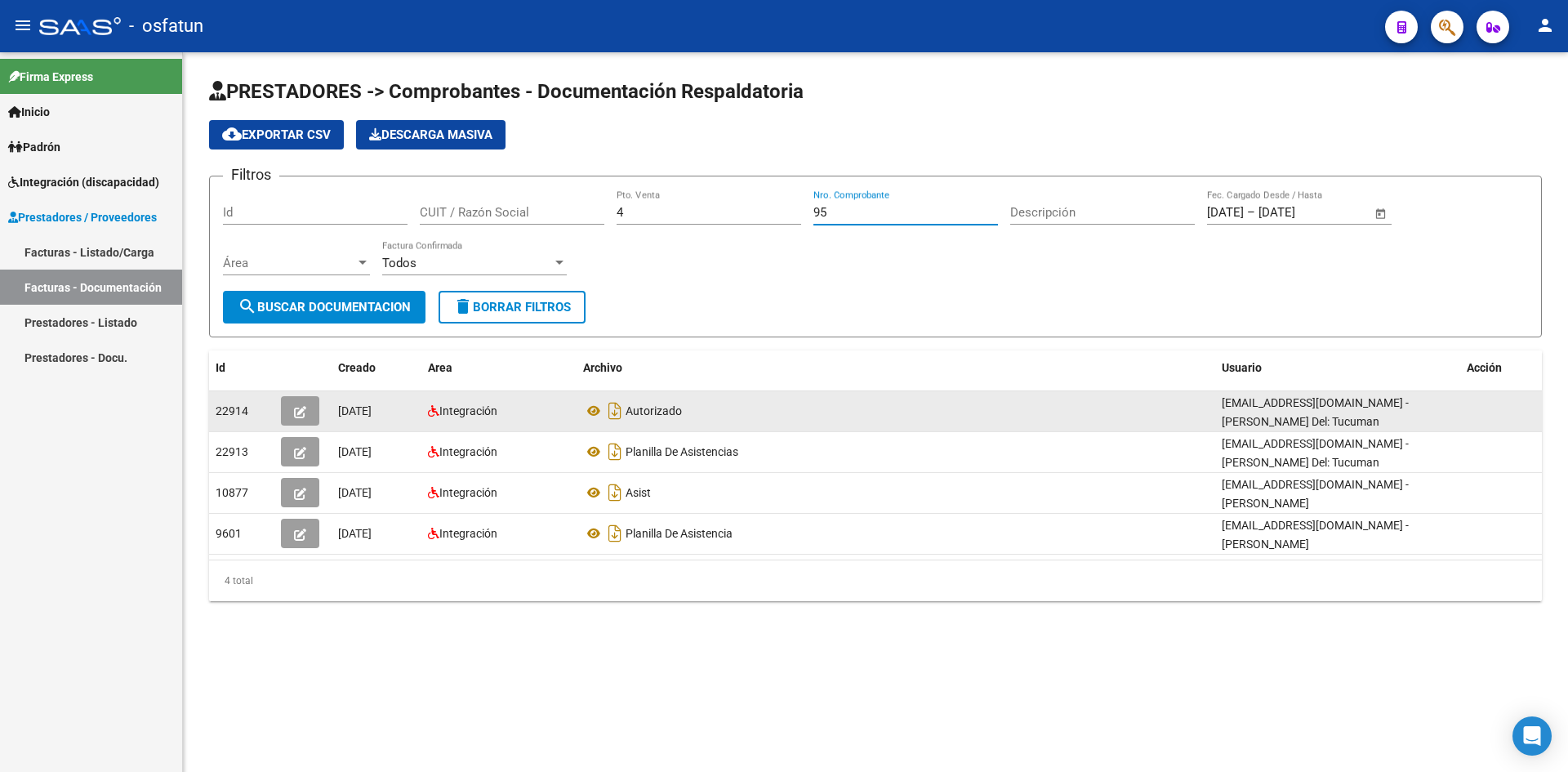
type input "95"
click at [309, 422] on button "button" at bounding box center [300, 410] width 38 height 29
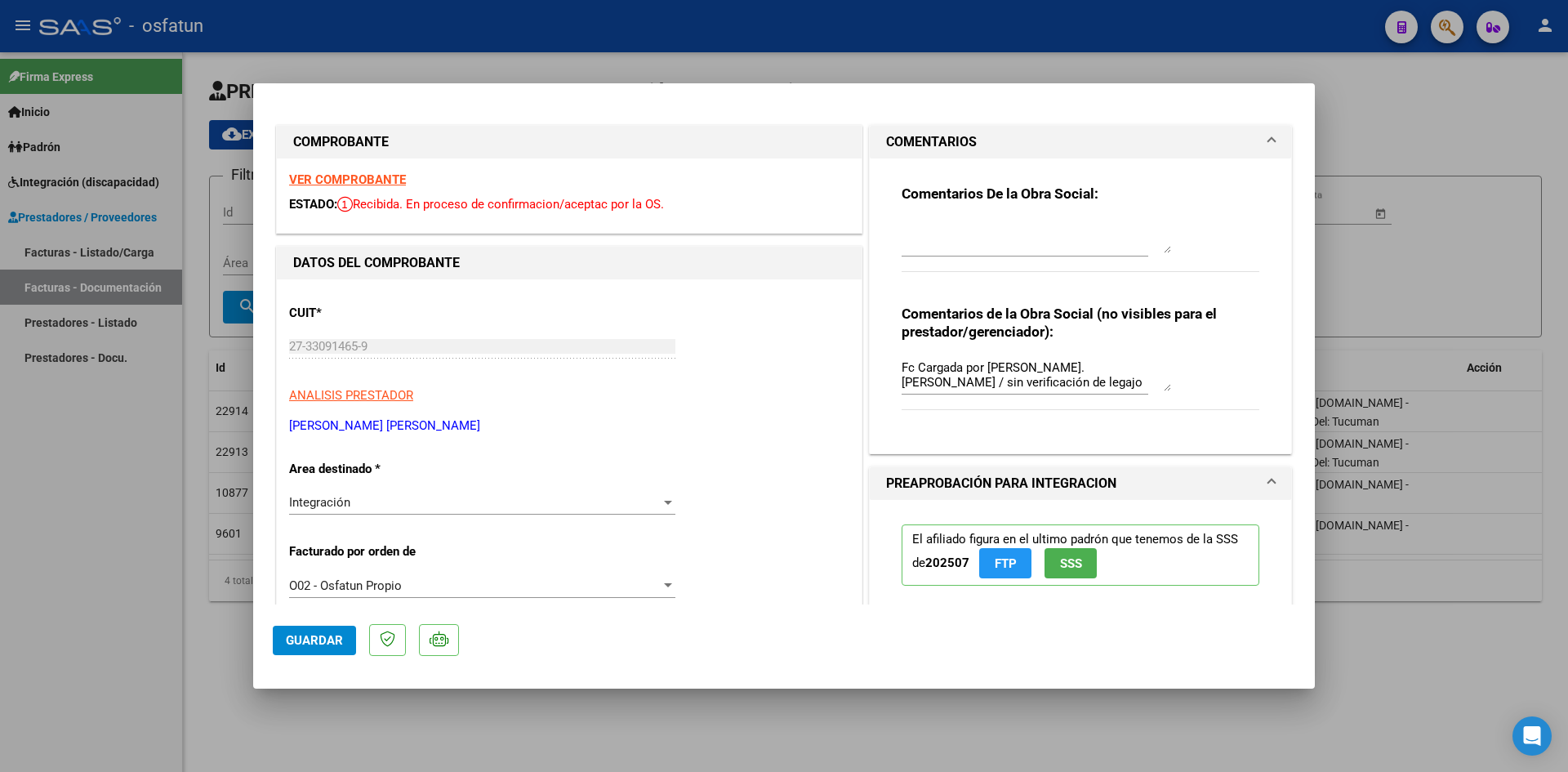
drag, startPoint x: 531, startPoint y: 18, endPoint x: 577, endPoint y: 14, distance: 46.2
click at [577, 14] on div at bounding box center [784, 386] width 1568 height 772
type input "$ 0,00"
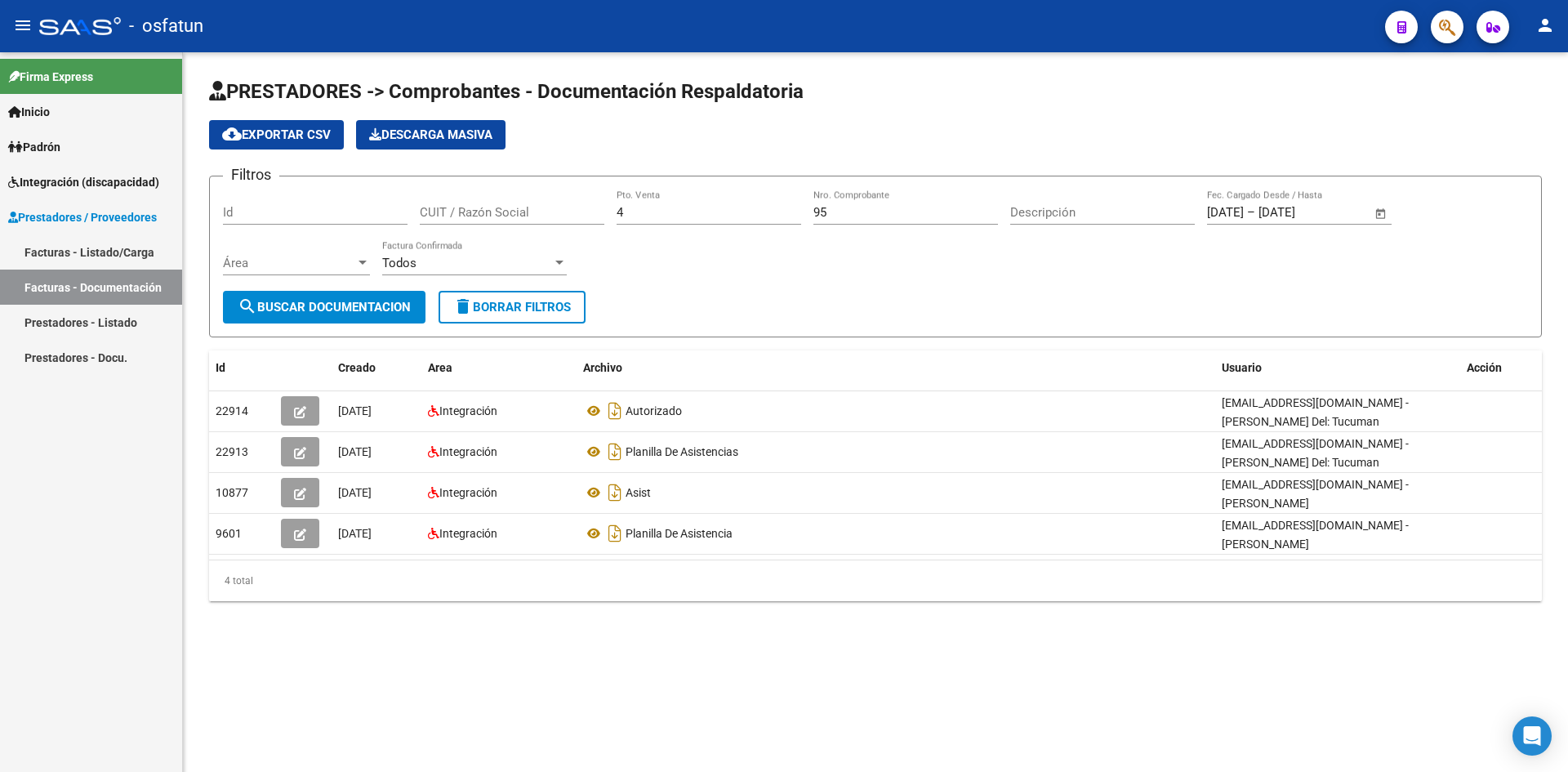
click at [101, 253] on link "Facturas - Listado/Carga" at bounding box center [91, 252] width 183 height 35
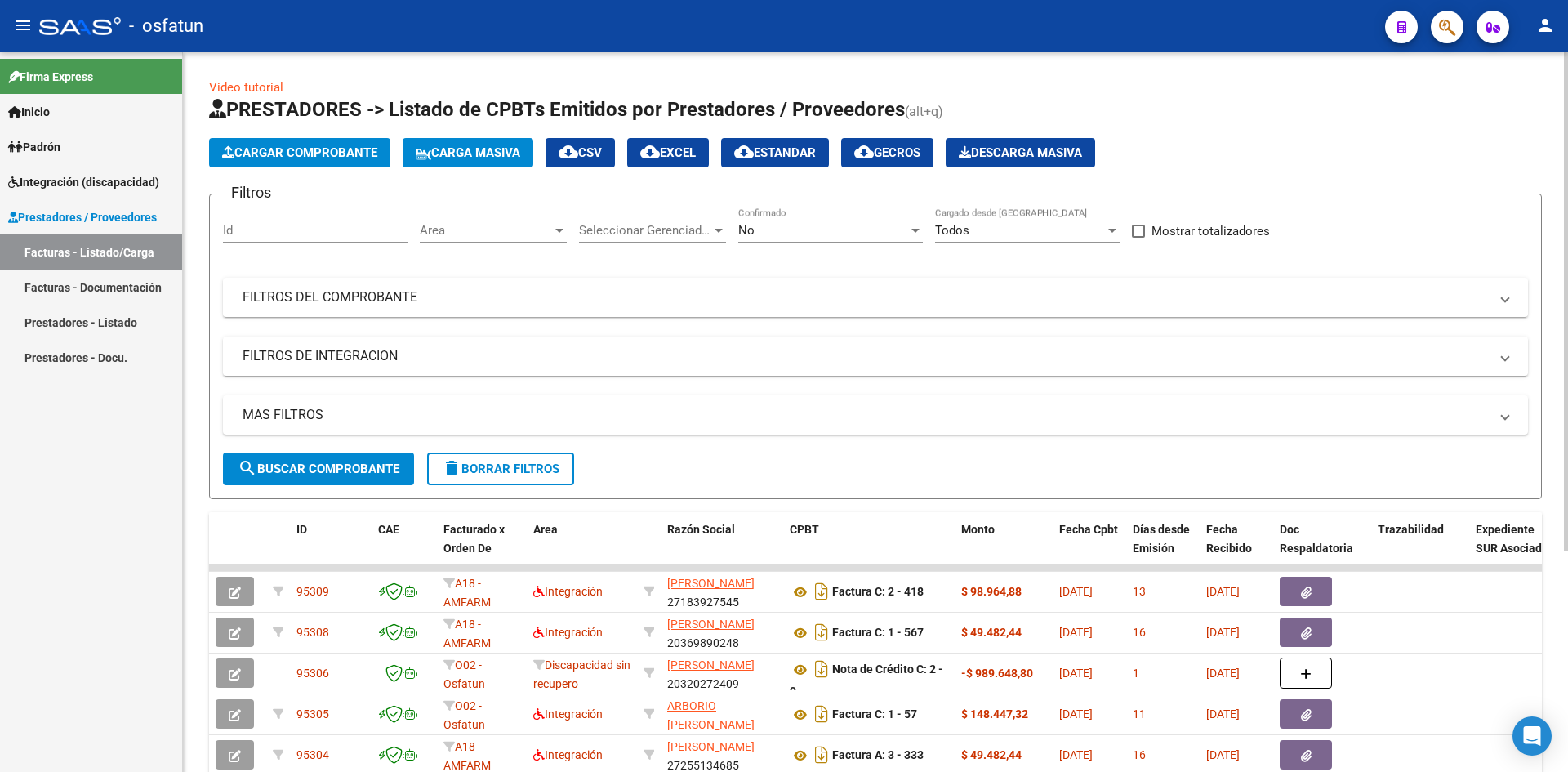
click at [315, 168] on app-list-header "PRESTADORES -> Listado de CPBTs Emitidos por Prestadores / Proveedores (alt+q) …" at bounding box center [875, 298] width 1333 height 403
click at [341, 142] on button "Cargar Comprobante" at bounding box center [300, 153] width 182 height 29
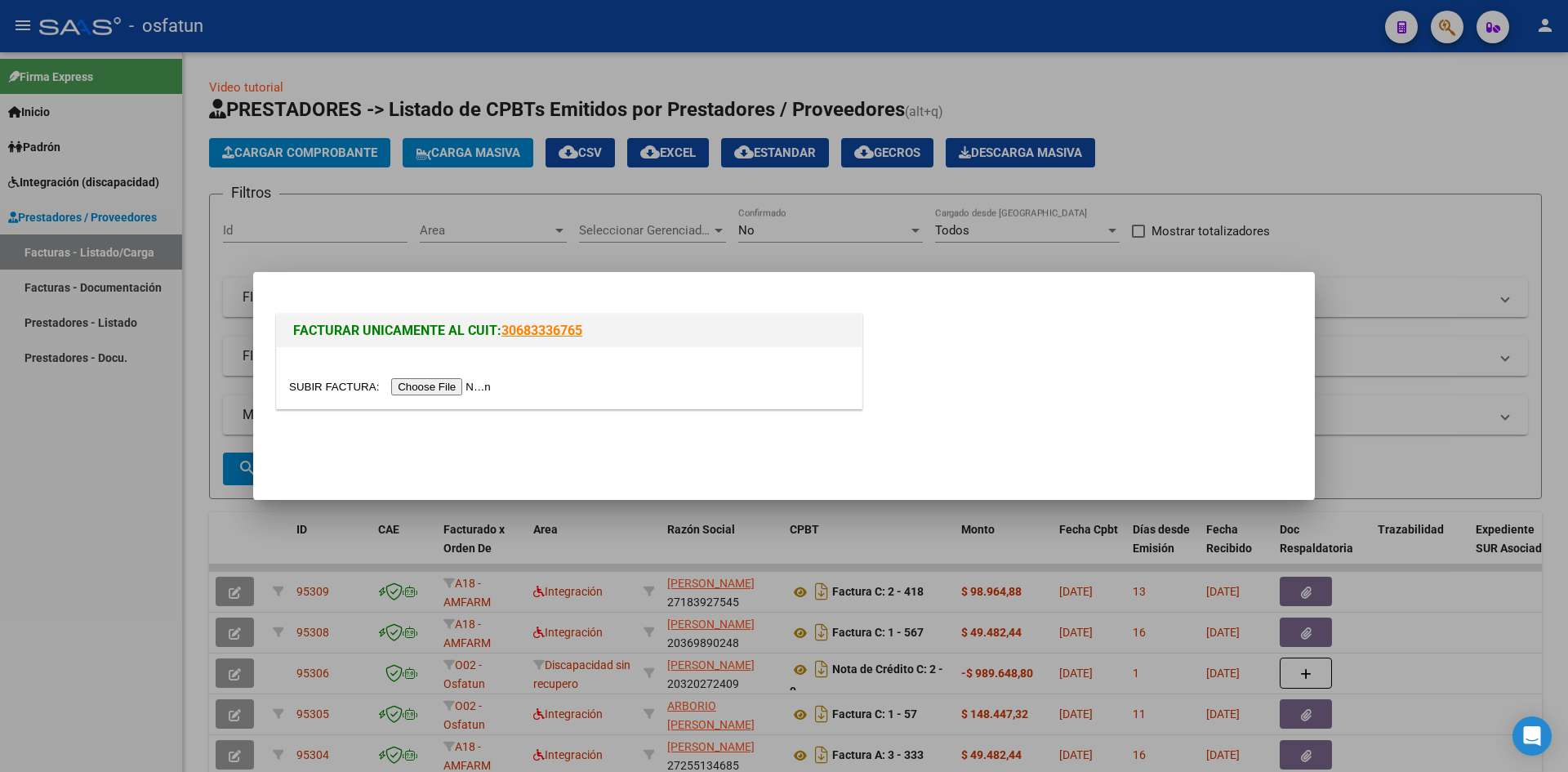
click at [443, 383] on input "file" at bounding box center [393, 387] width 207 height 18
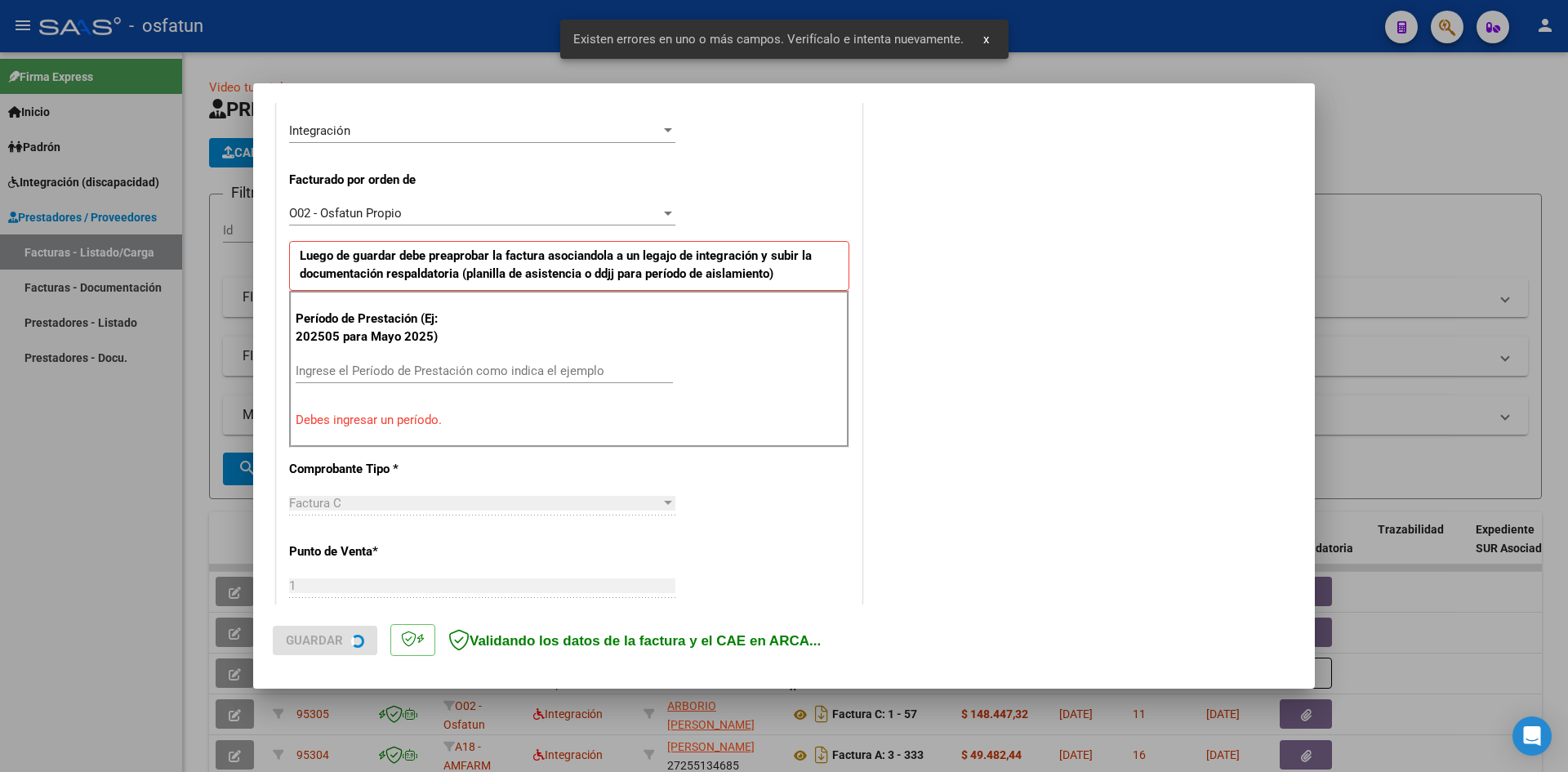
scroll to position [401, 0]
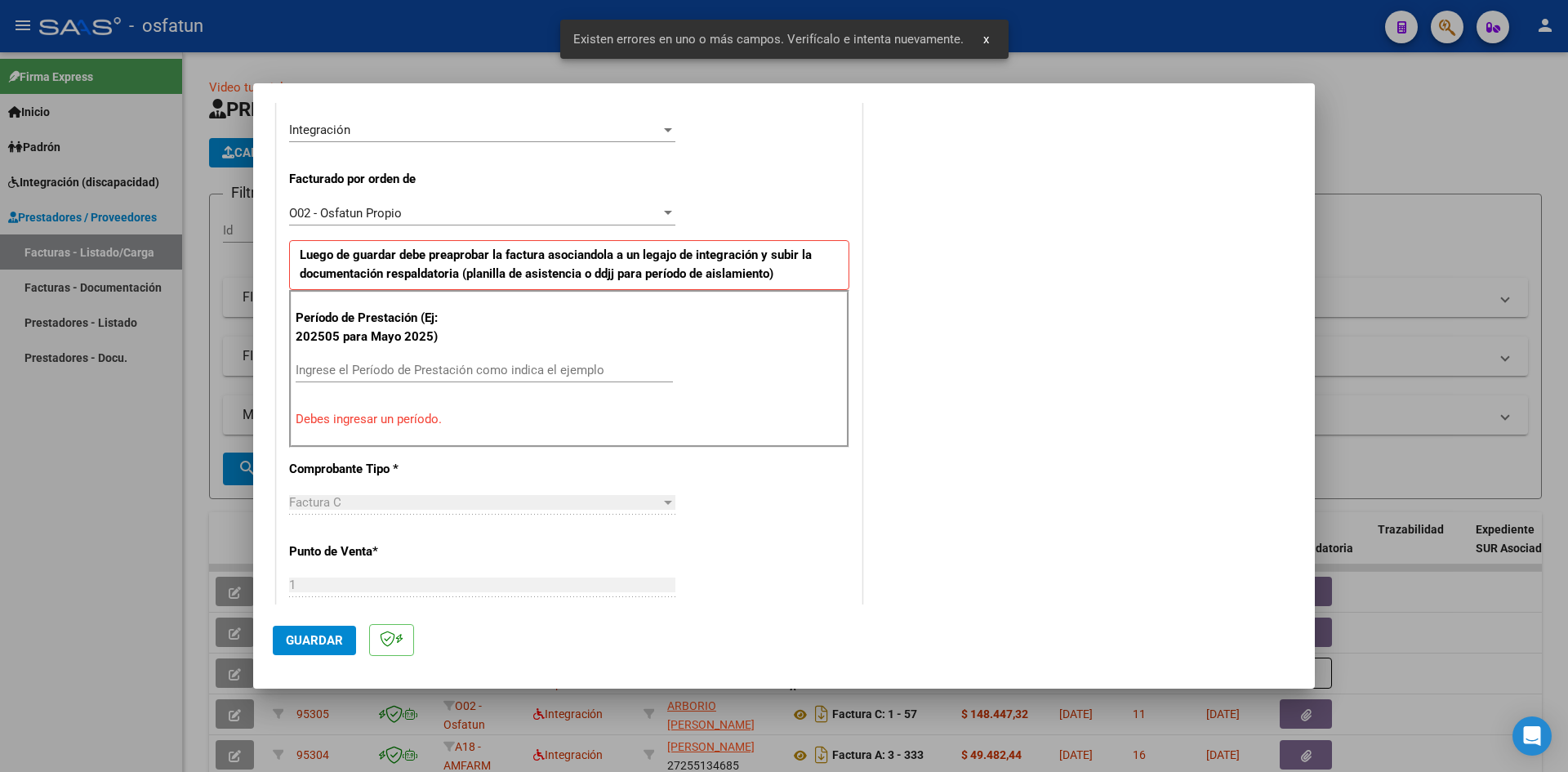
click at [388, 360] on div "Ingrese el Período de Prestación como indica el ejemplo" at bounding box center [484, 369] width 378 height 24
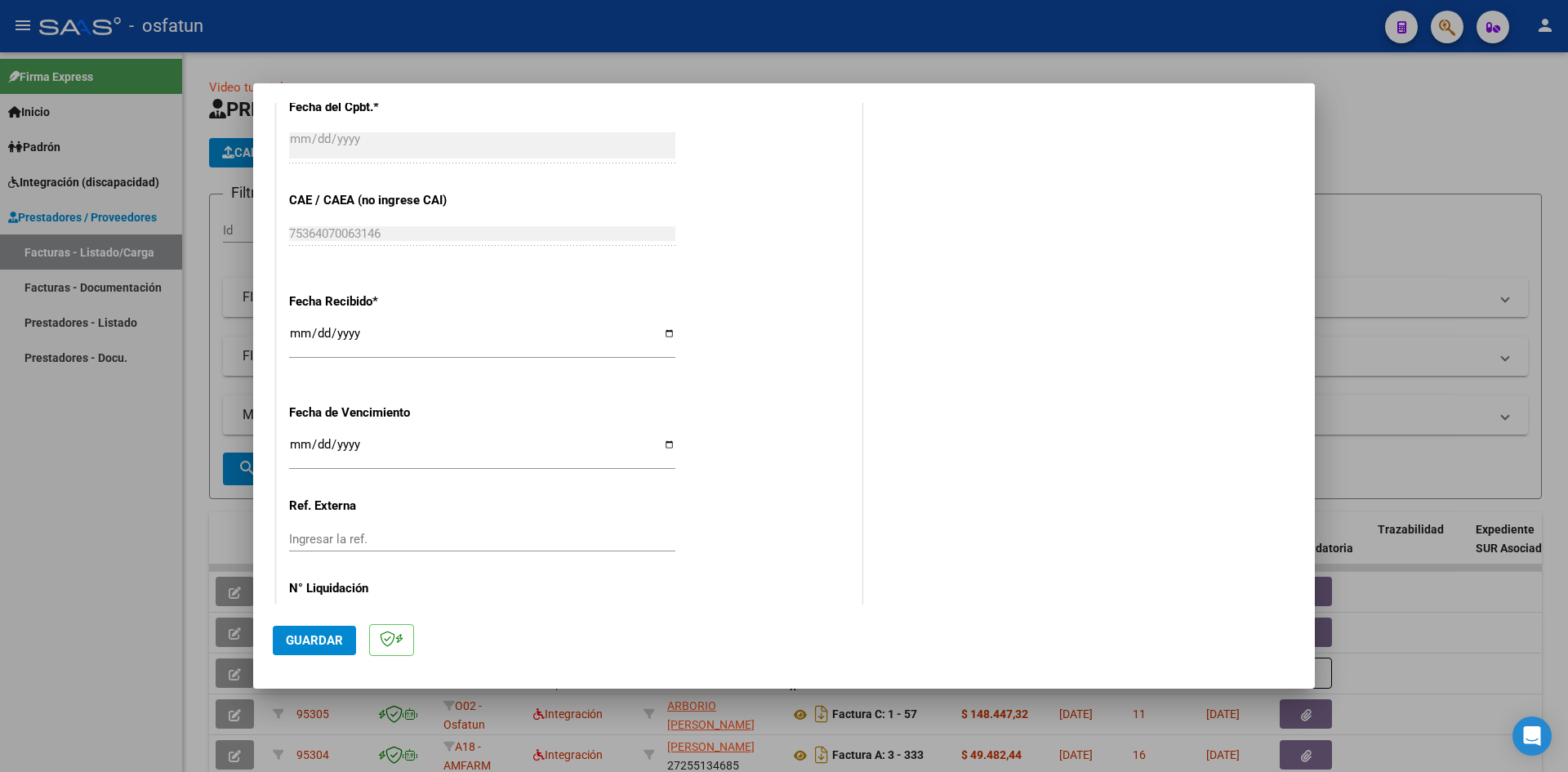
scroll to position [1055, 0]
type input "202508"
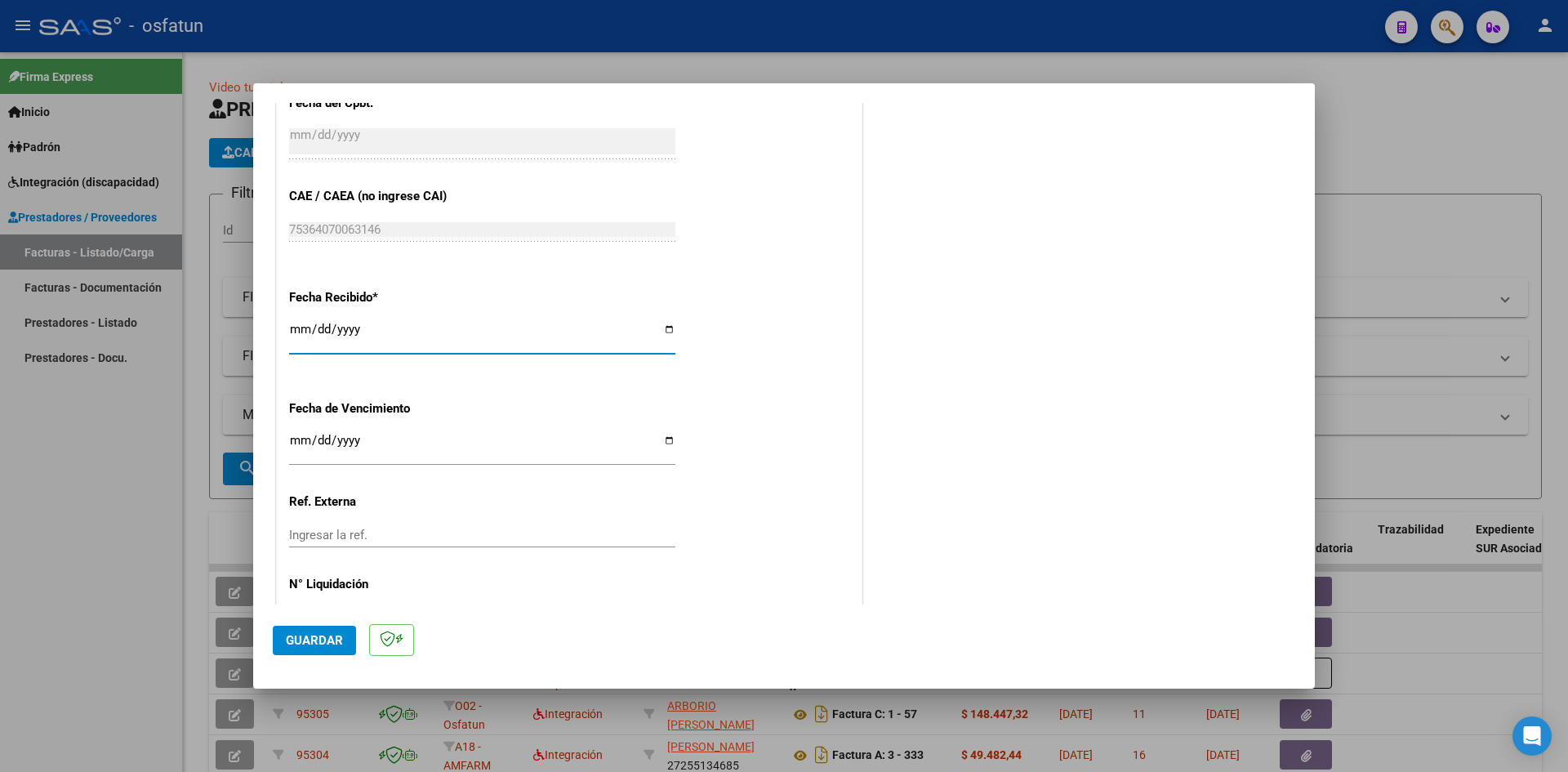
click at [296, 330] on input "[DATE]" at bounding box center [482, 335] width 386 height 26
type input "[DATE]"
drag, startPoint x: 328, startPoint y: 636, endPoint x: 739, endPoint y: 532, distance: 424.0
click at [330, 634] on span "Guardar" at bounding box center [314, 640] width 58 height 15
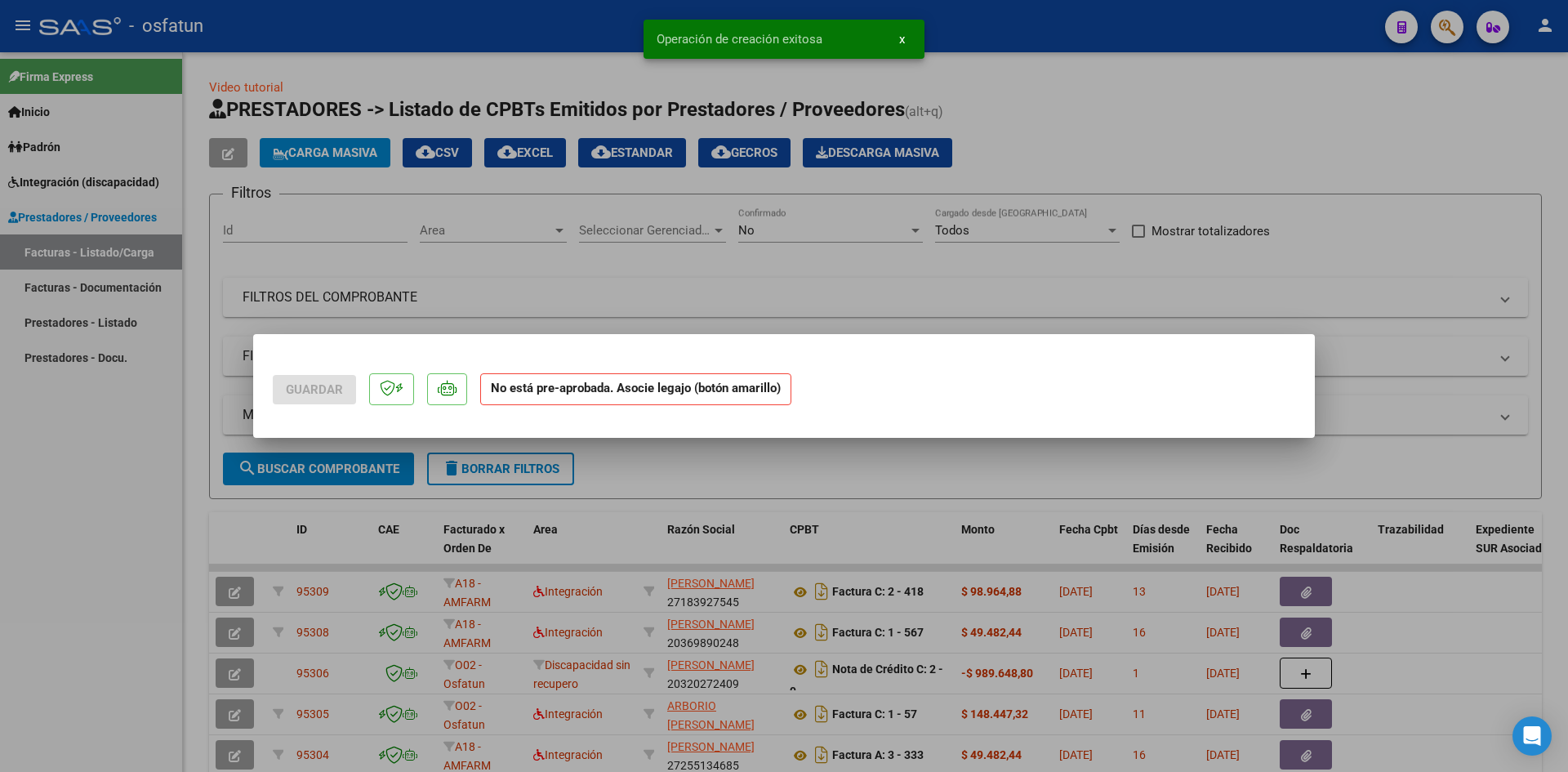
scroll to position [0, 0]
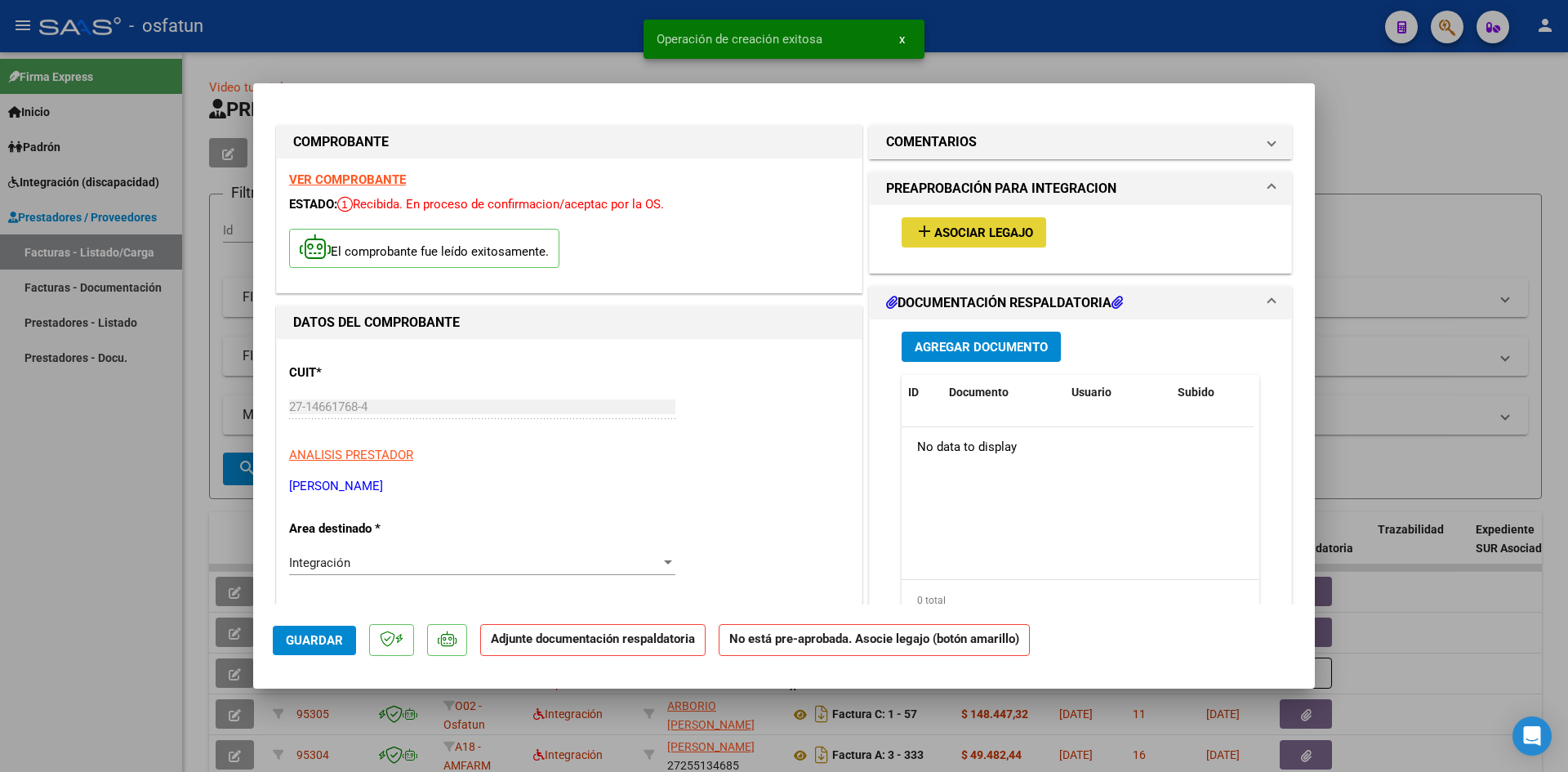
click at [1004, 226] on span "Asociar Legajo" at bounding box center [984, 233] width 99 height 15
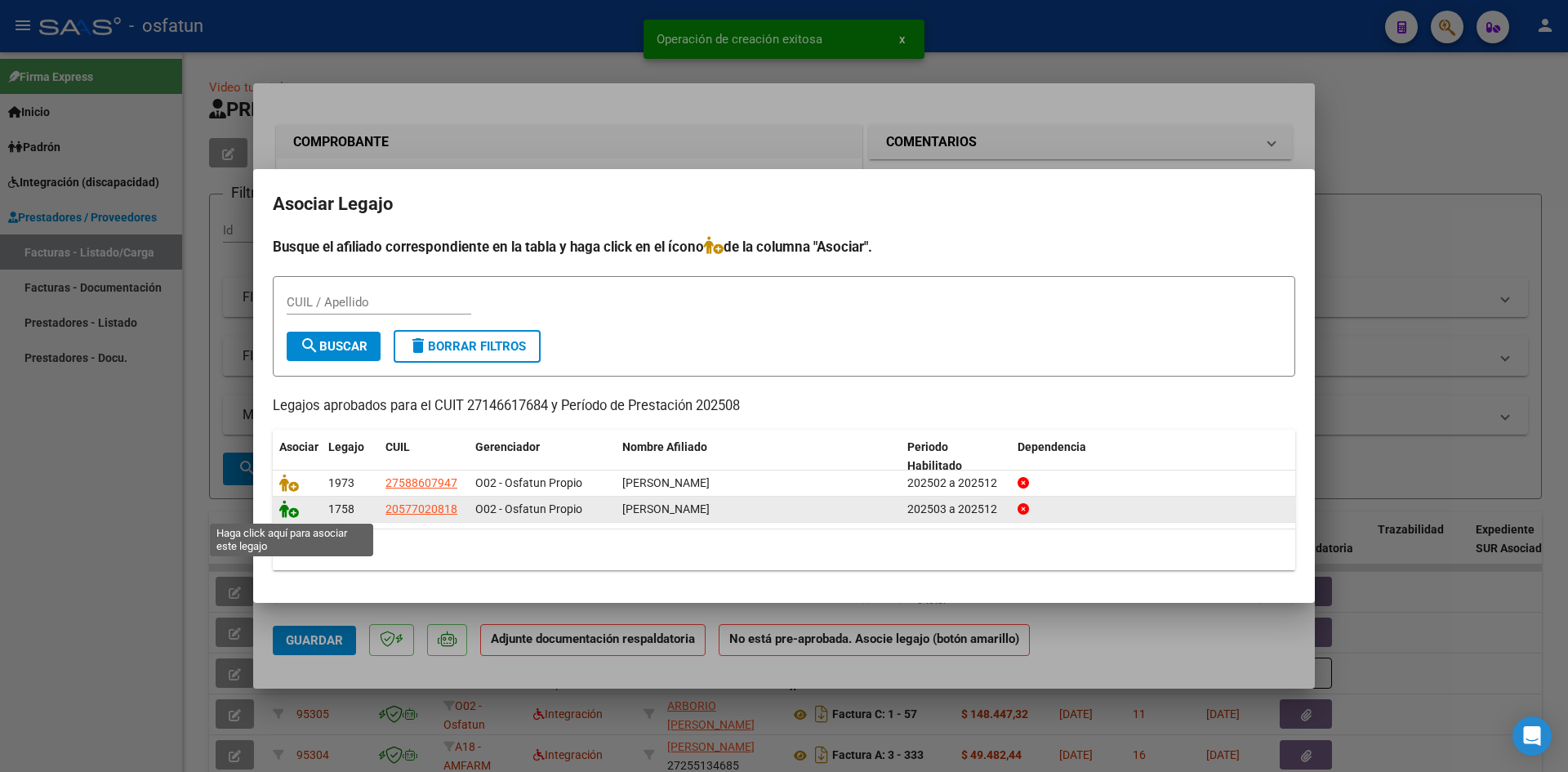
click at [293, 514] on icon at bounding box center [289, 509] width 20 height 18
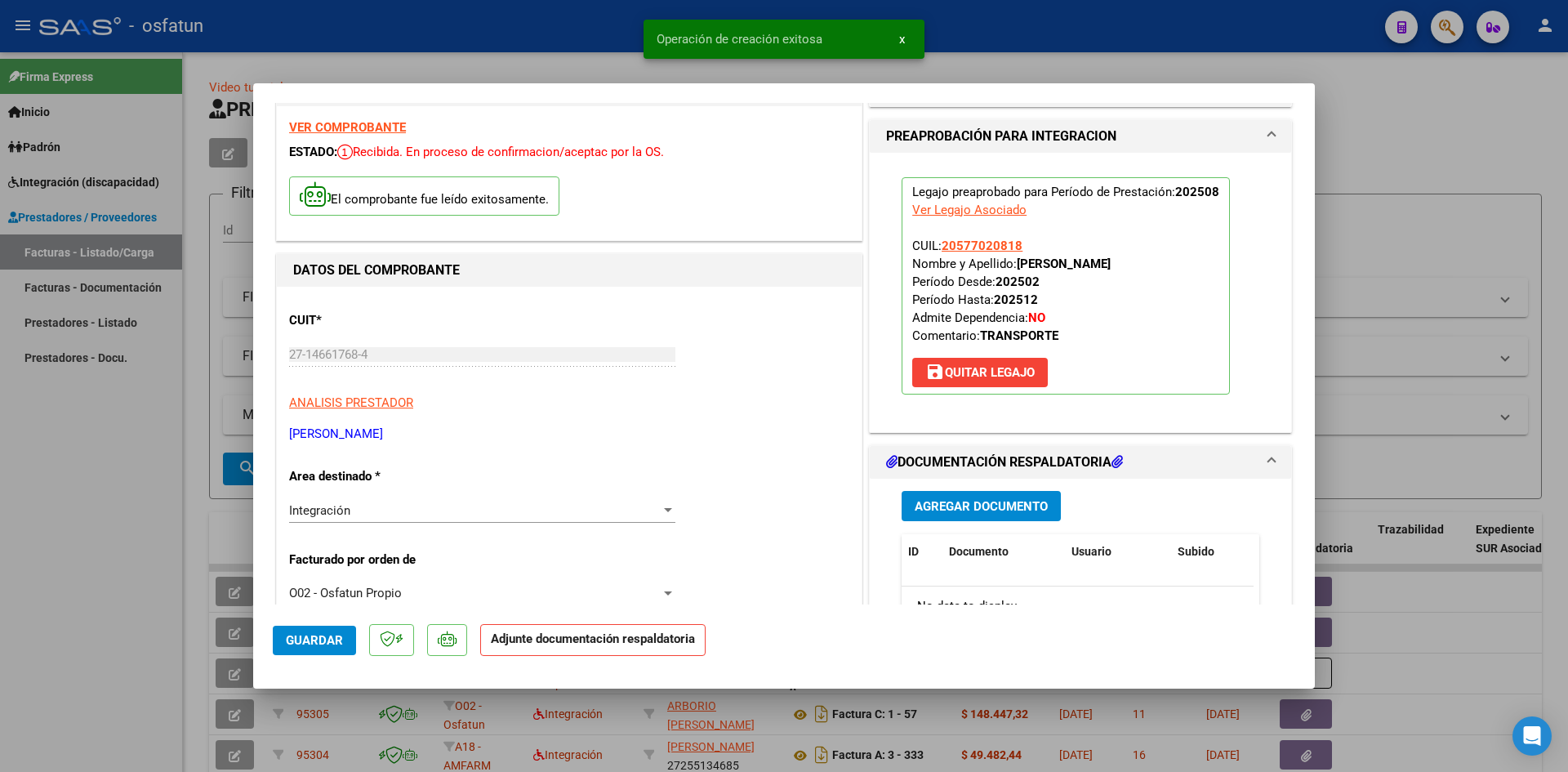
scroll to position [82, 0]
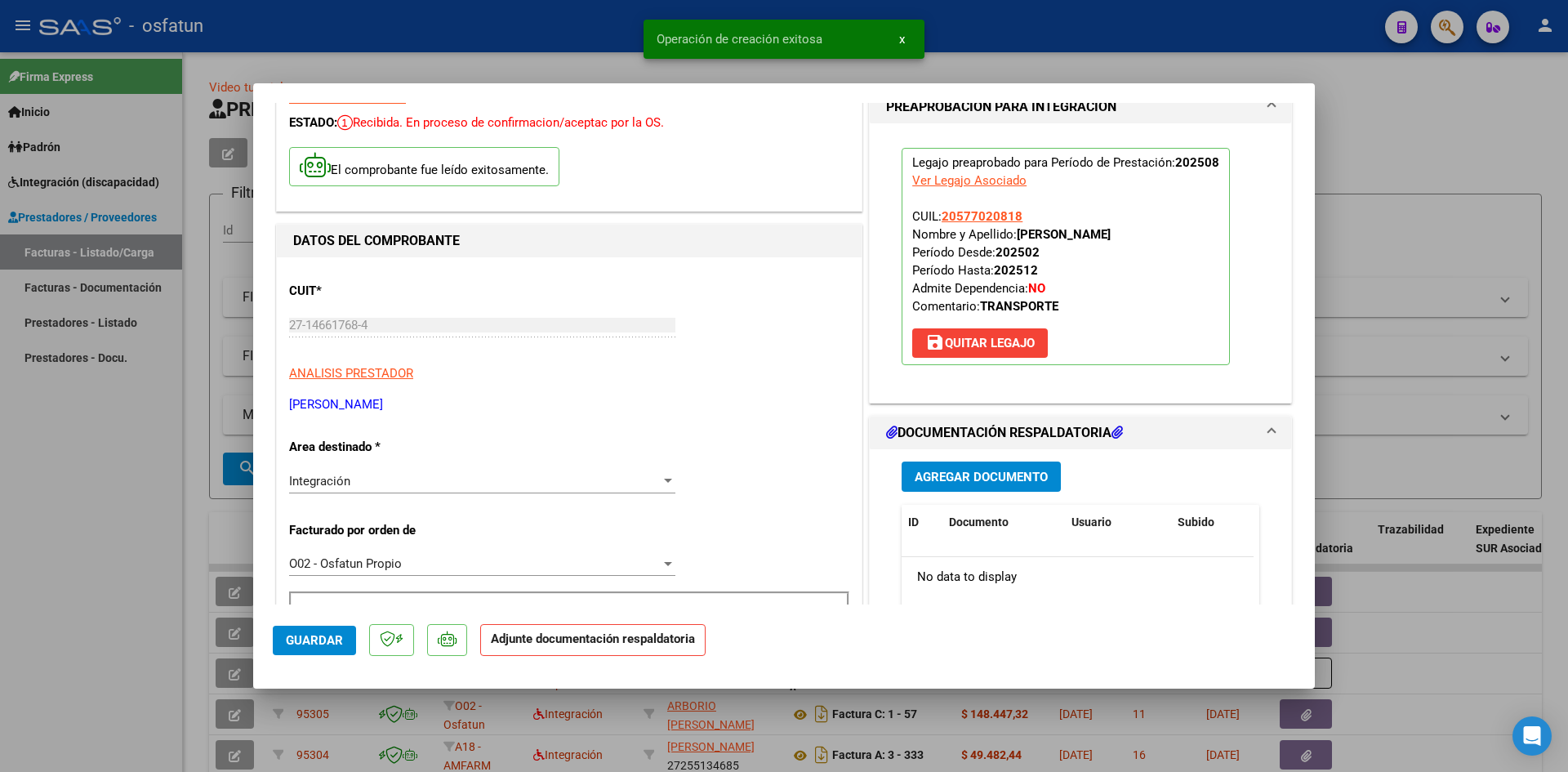
click at [934, 468] on button "Agregar Documento" at bounding box center [981, 477] width 159 height 30
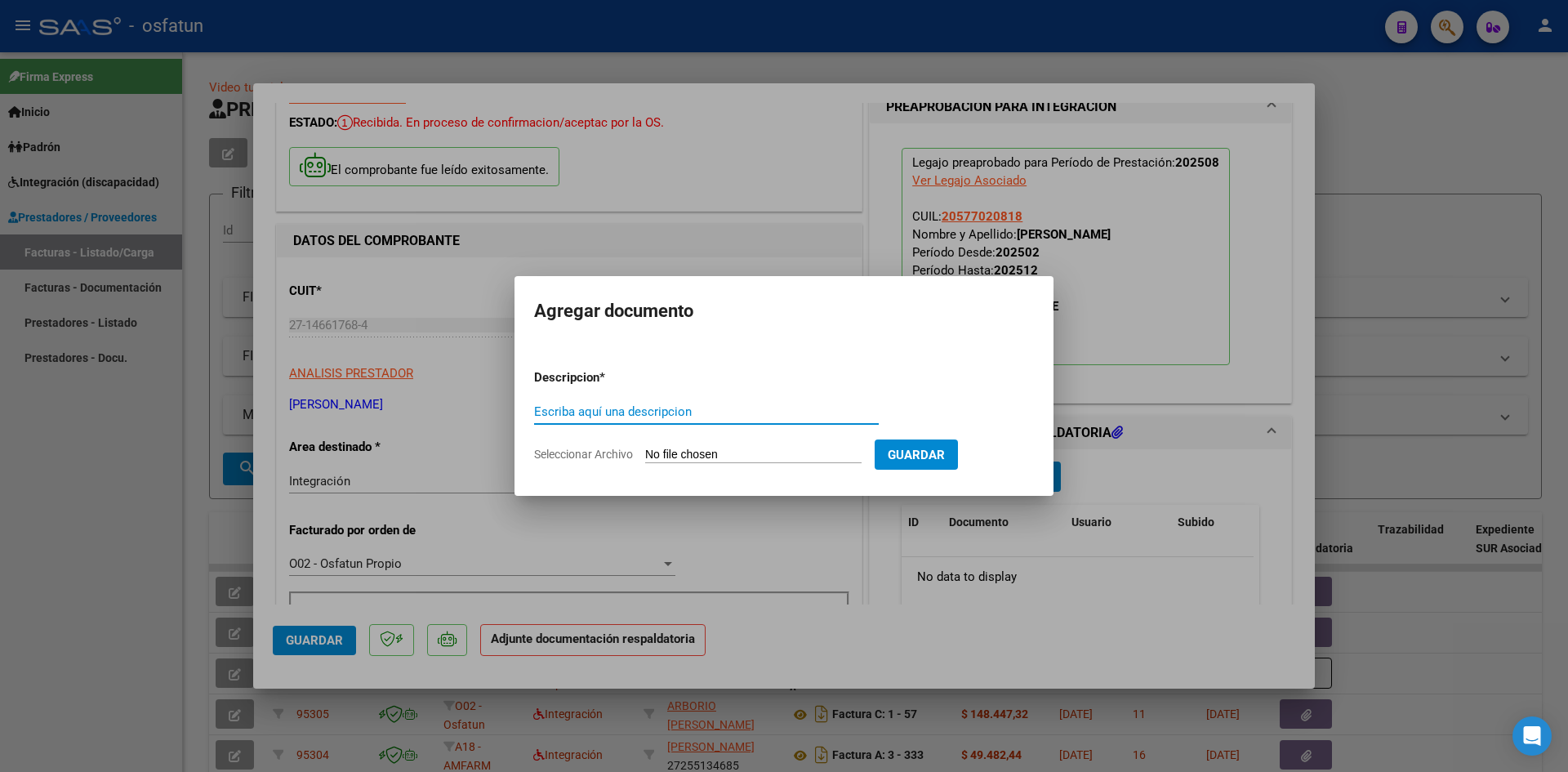
click at [639, 399] on div "Escriba aquí una descripcion" at bounding box center [706, 411] width 344 height 24
type input "ASISTENCIA"
click at [709, 454] on input "Seleccionar Archivo" at bounding box center [754, 455] width 217 height 16
type input "C:\fakepath\PRESUPUESTO AUTORIZADO - TRANSP A TERAPIA - 2025.pdf"
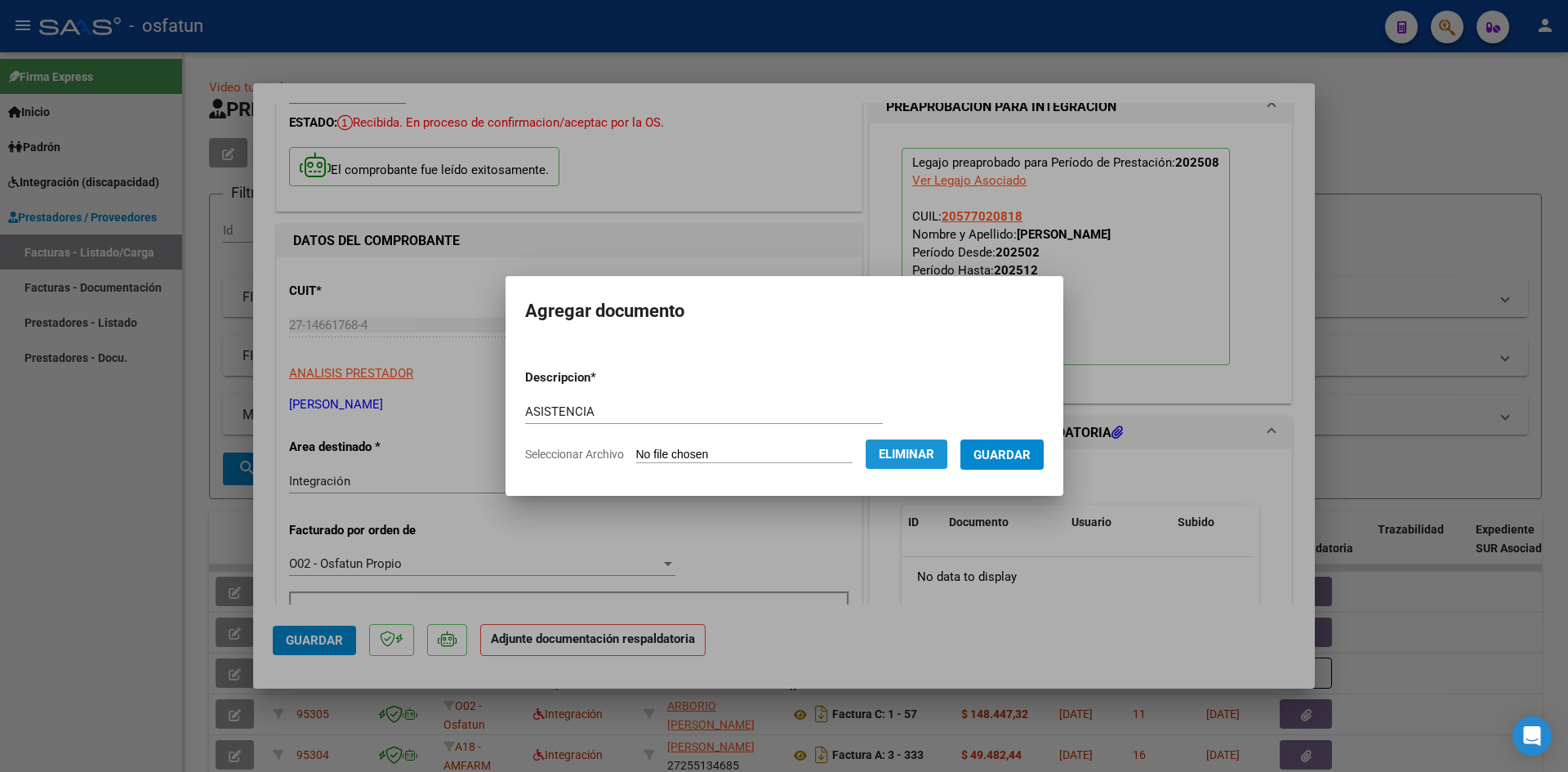
drag, startPoint x: 913, startPoint y: 458, endPoint x: 879, endPoint y: 461, distance: 34.1
click at [910, 458] on span "Eliminar" at bounding box center [906, 454] width 56 height 15
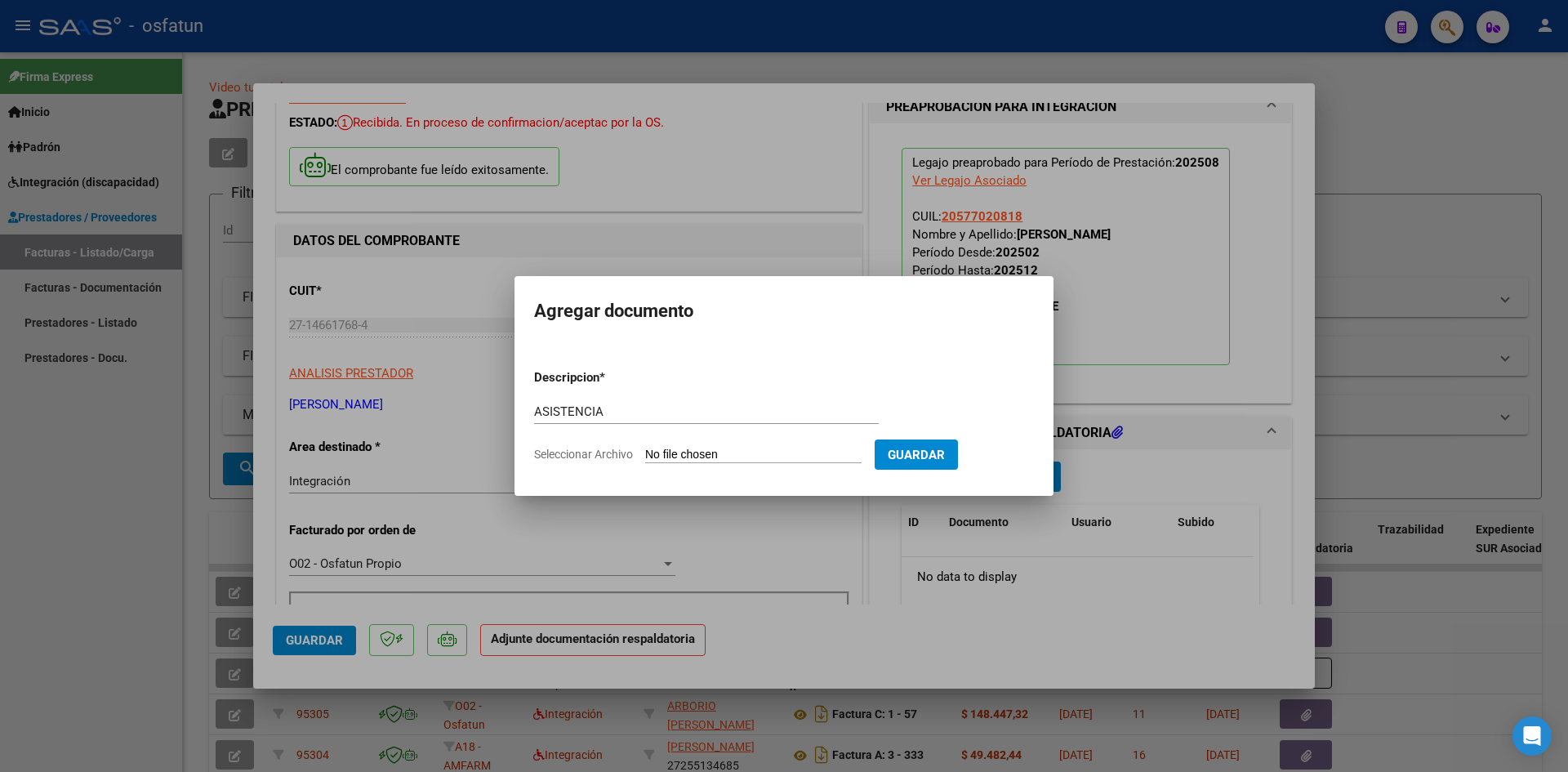
click at [733, 454] on input "Seleccionar Archivo" at bounding box center [754, 455] width 217 height 16
type input "C:\fakepath\PLANILLA ASISTENCIA - TRANSP A TERAPIA - [DATE].pdf"
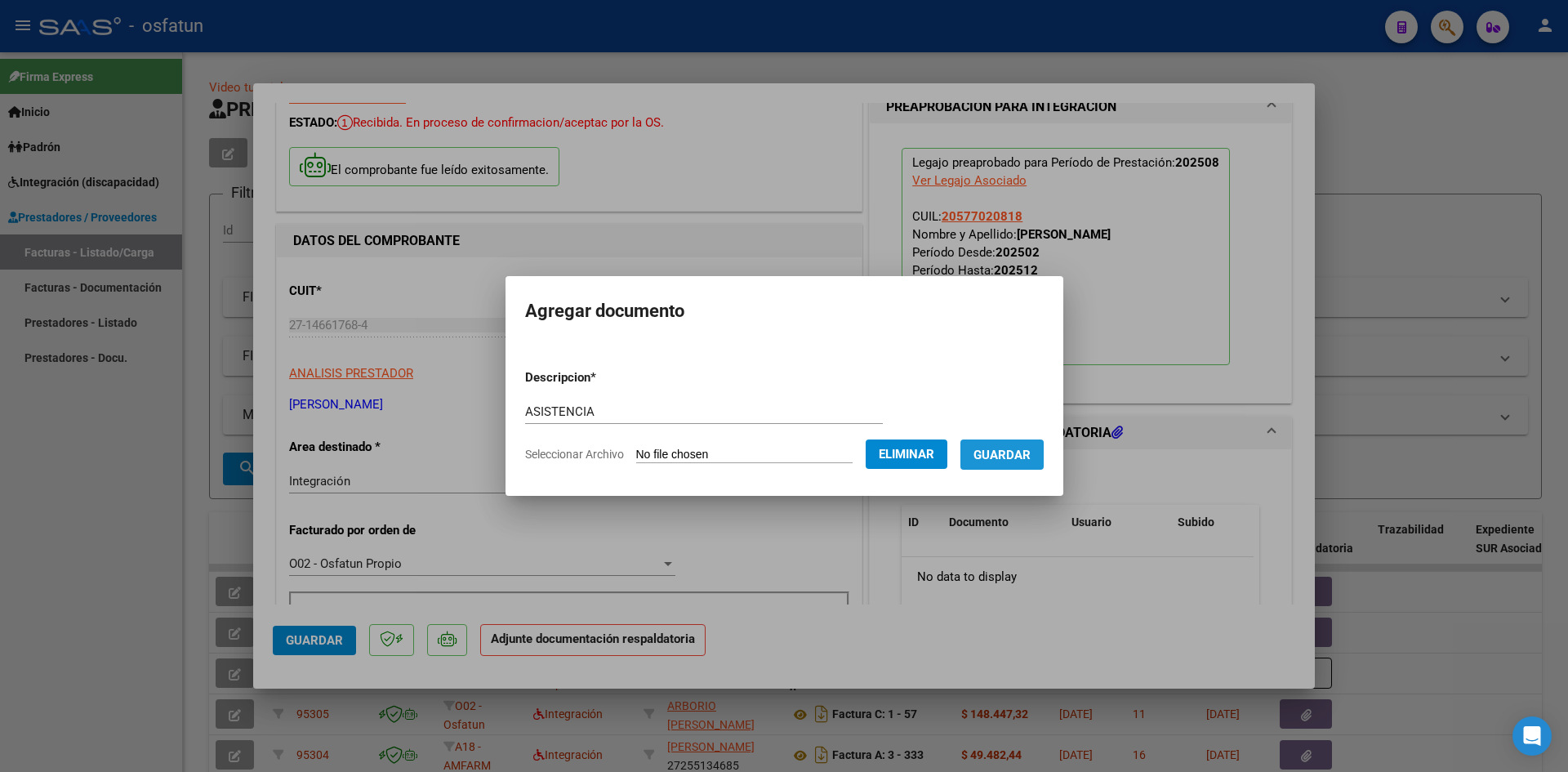
click at [1002, 460] on span "Guardar" at bounding box center [1002, 455] width 58 height 15
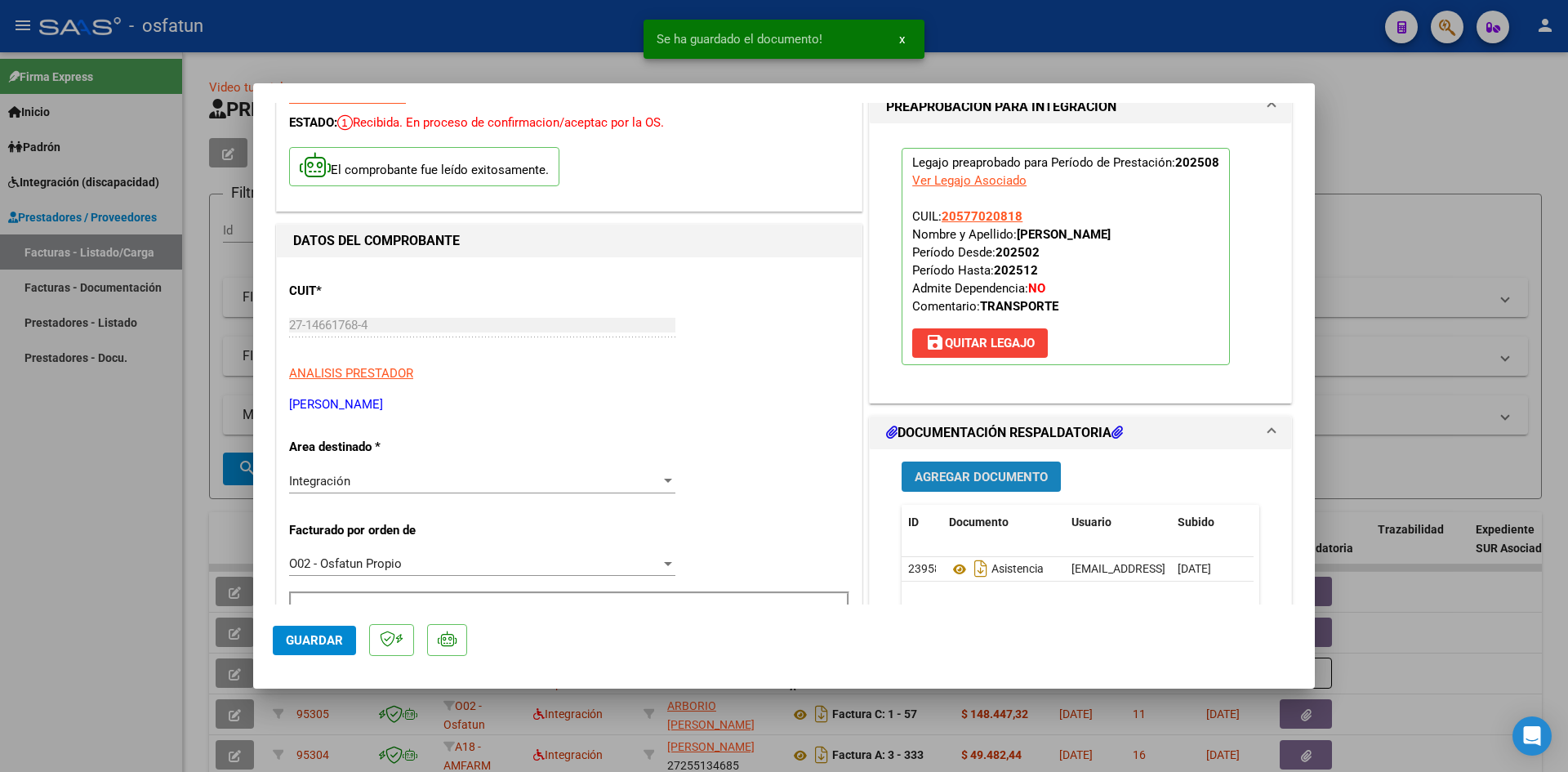
click at [946, 479] on span "Agregar Documento" at bounding box center [981, 477] width 133 height 15
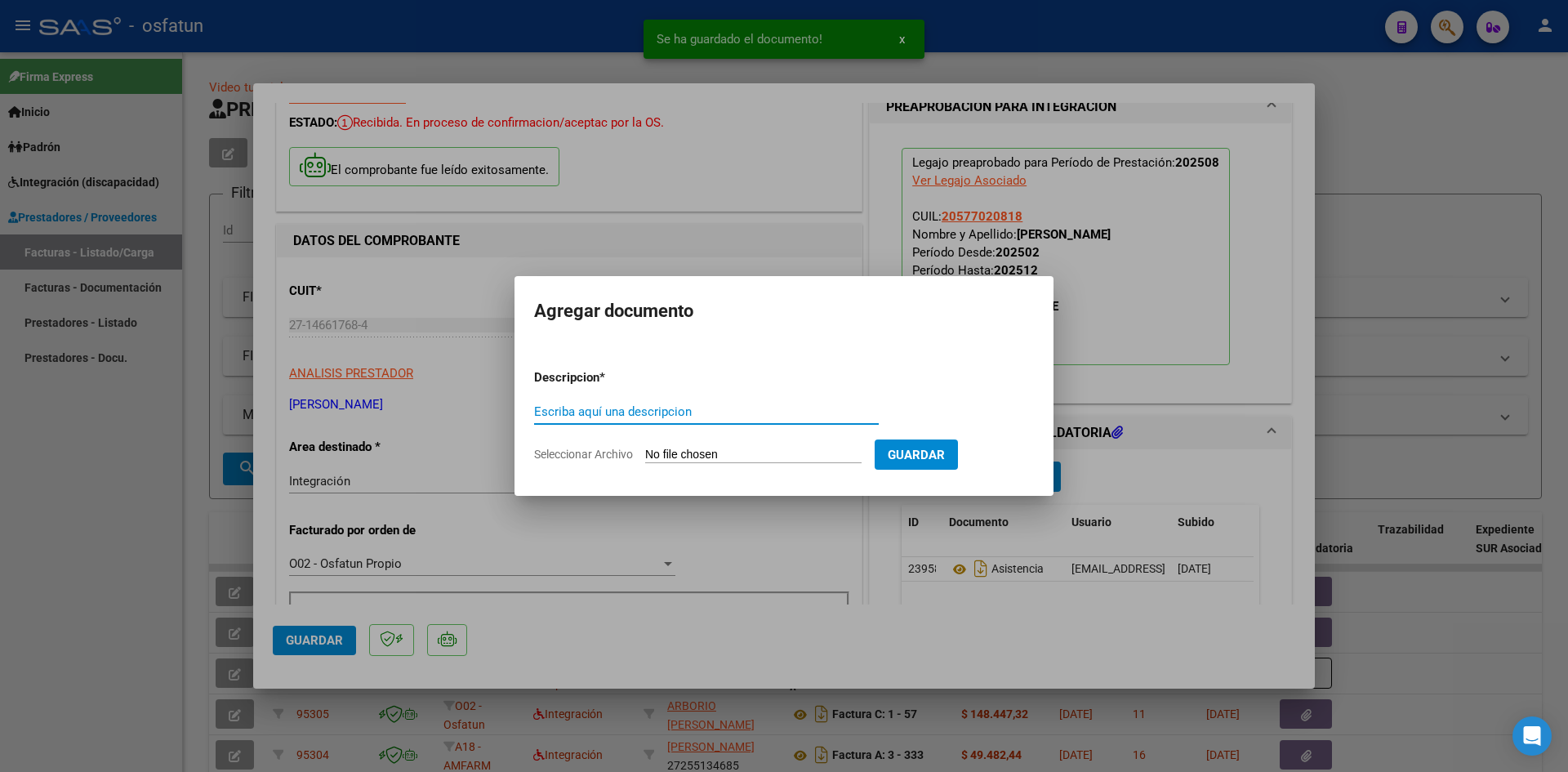
click at [620, 414] on input "Escriba aquí una descripcion" at bounding box center [706, 412] width 344 height 15
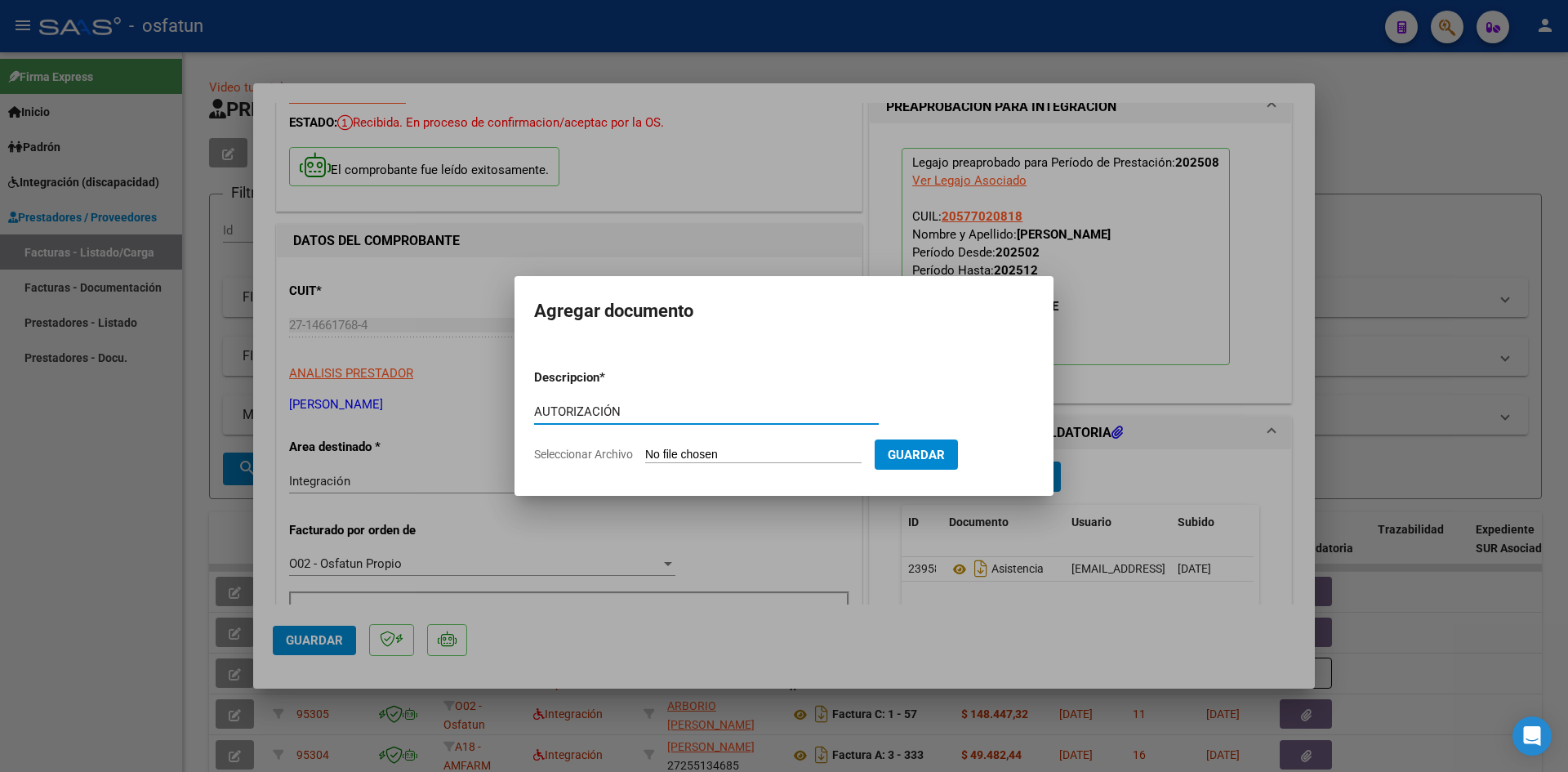
type input "AUTORIZACIÓN"
click at [713, 459] on input "Seleccionar Archivo" at bounding box center [754, 455] width 217 height 16
type input "C:\fakepath\PRESUPUESTO AUTORIZADO - TRANSP A TERAPIA - 2025.pdf"
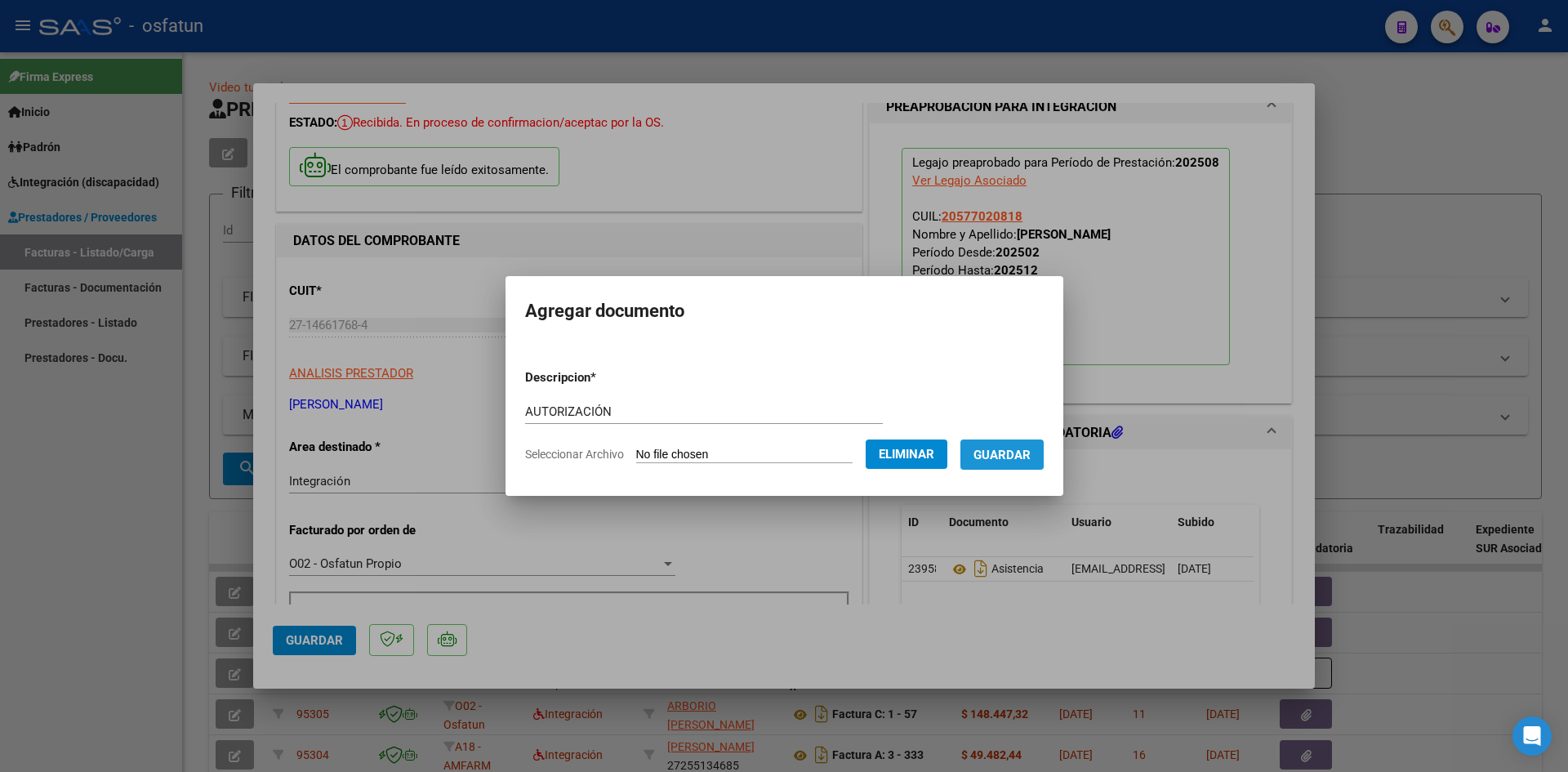
click at [1031, 455] on span "Guardar" at bounding box center [1002, 455] width 58 height 15
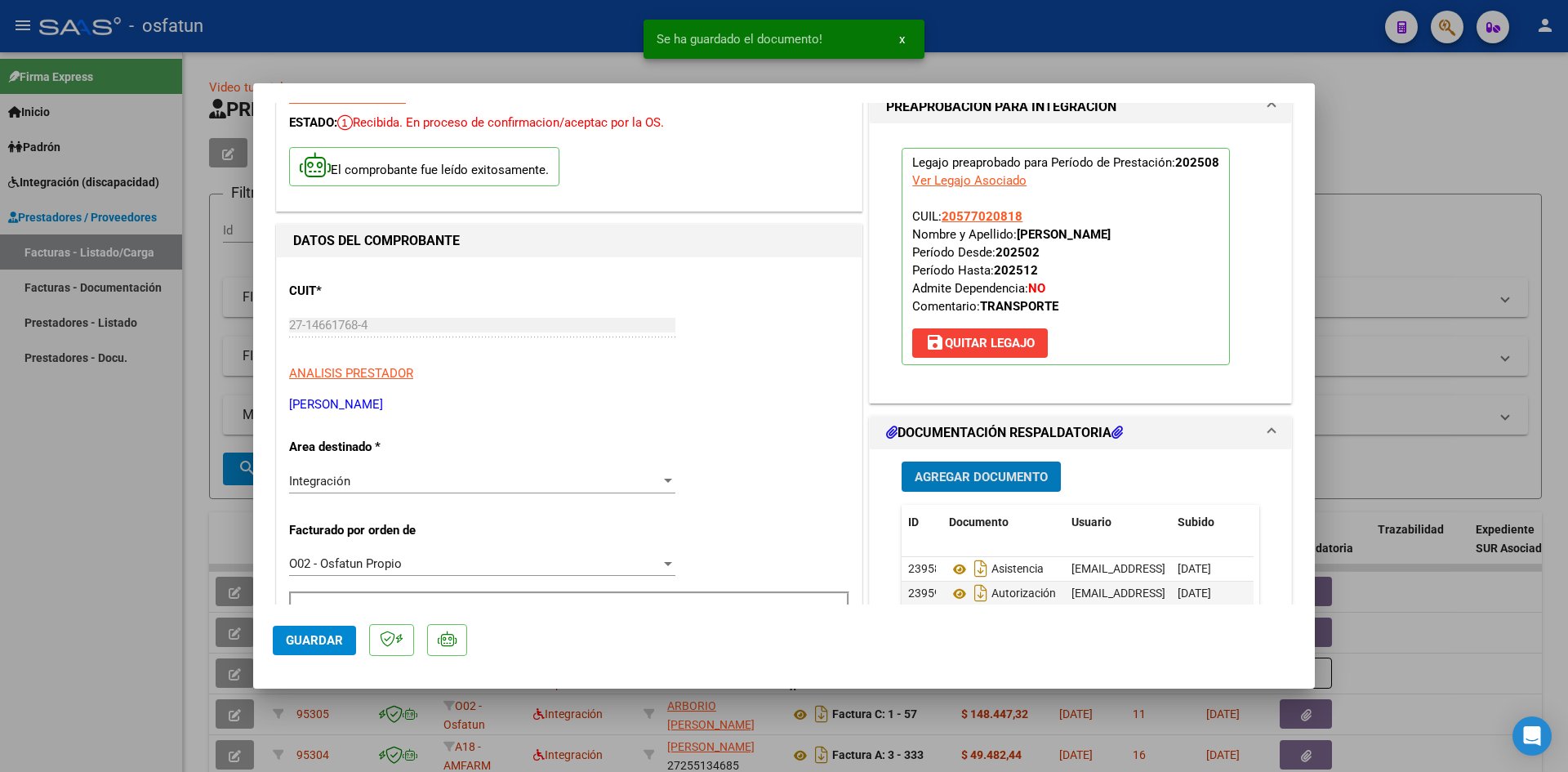
scroll to position [0, 0]
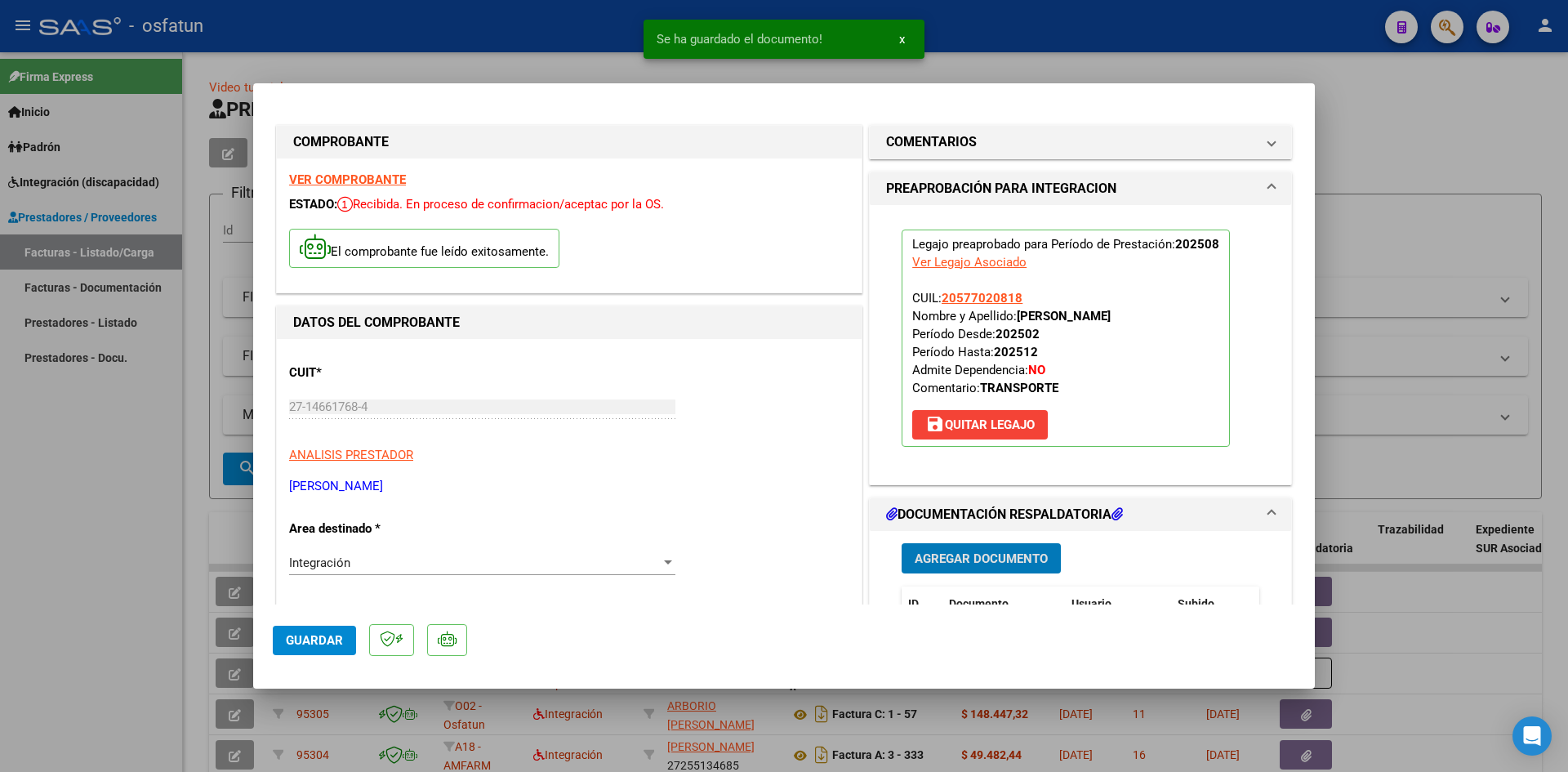
click at [524, 41] on div at bounding box center [784, 386] width 1568 height 772
type input "$ 0,00"
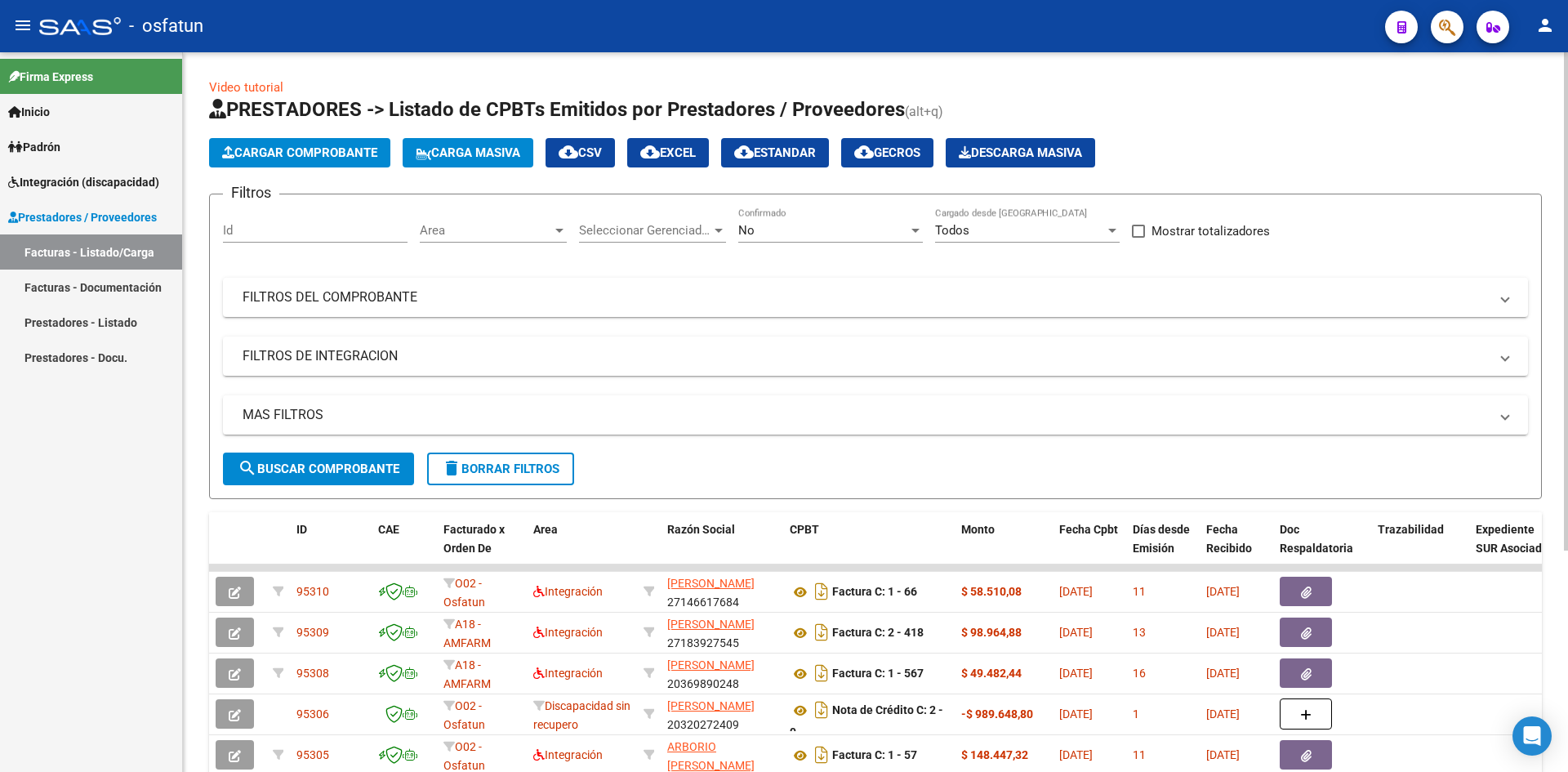
click at [292, 149] on span "Cargar Comprobante" at bounding box center [300, 153] width 155 height 15
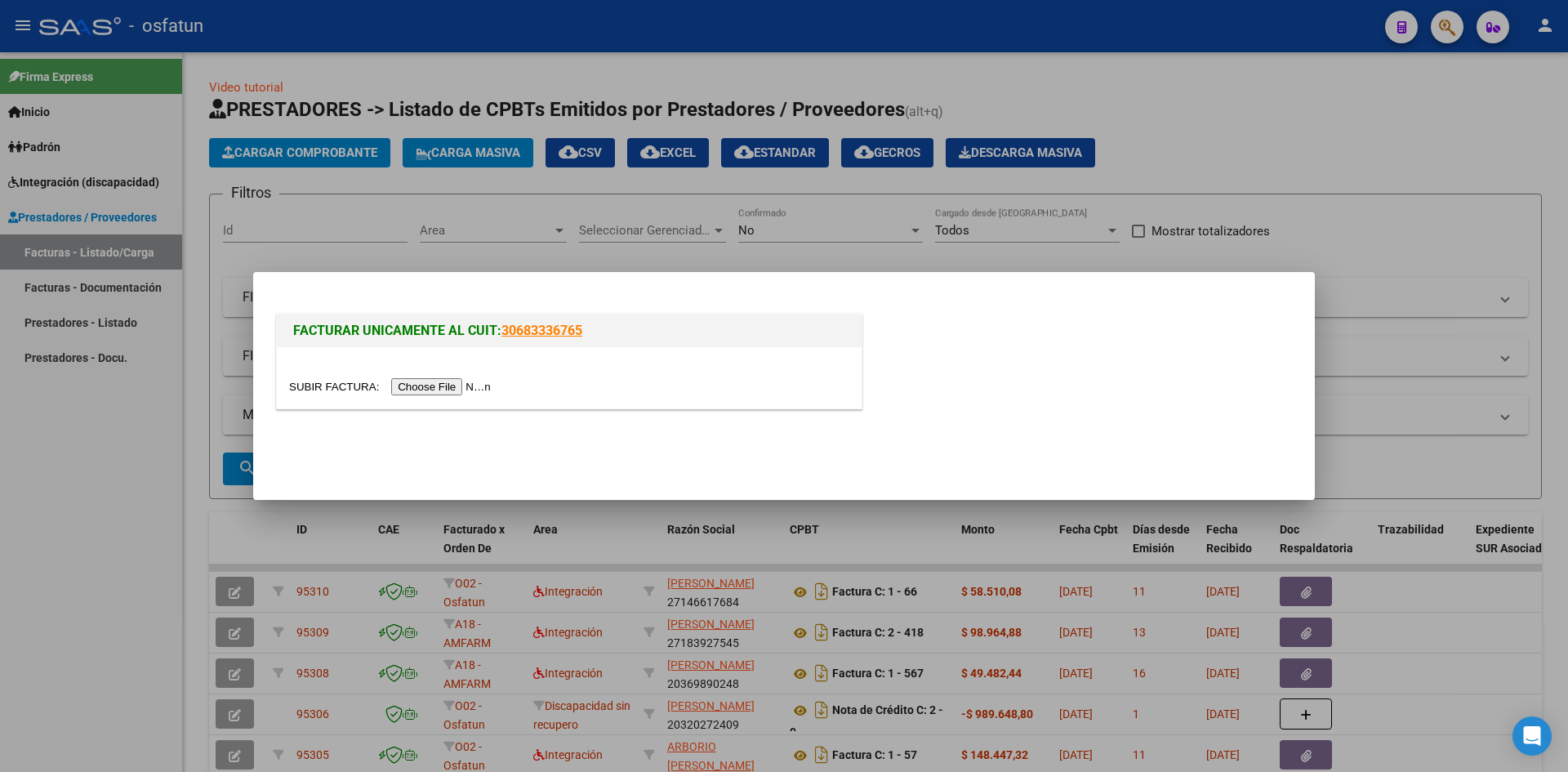
click at [431, 386] on input "file" at bounding box center [393, 387] width 207 height 18
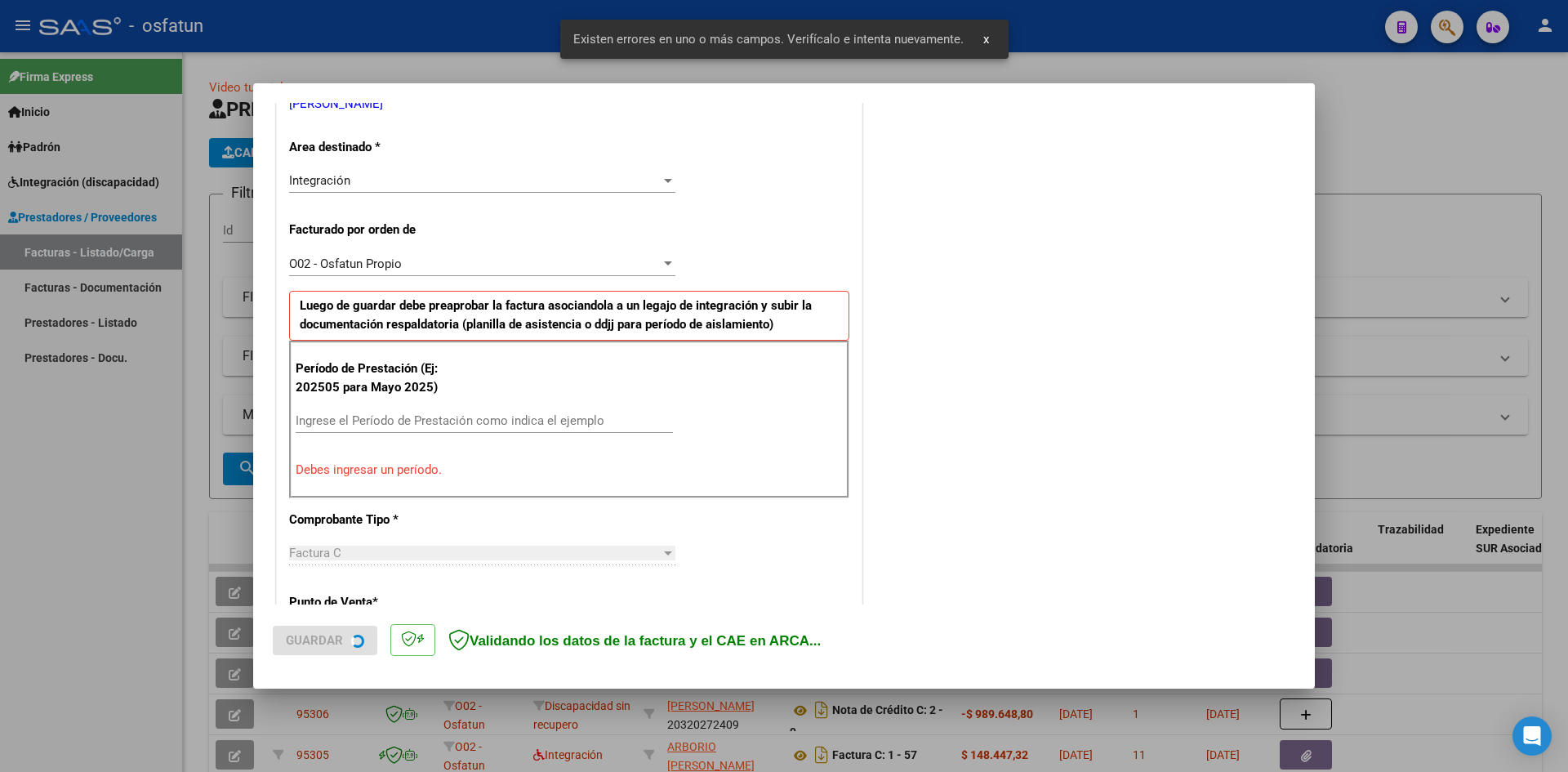
scroll to position [370, 0]
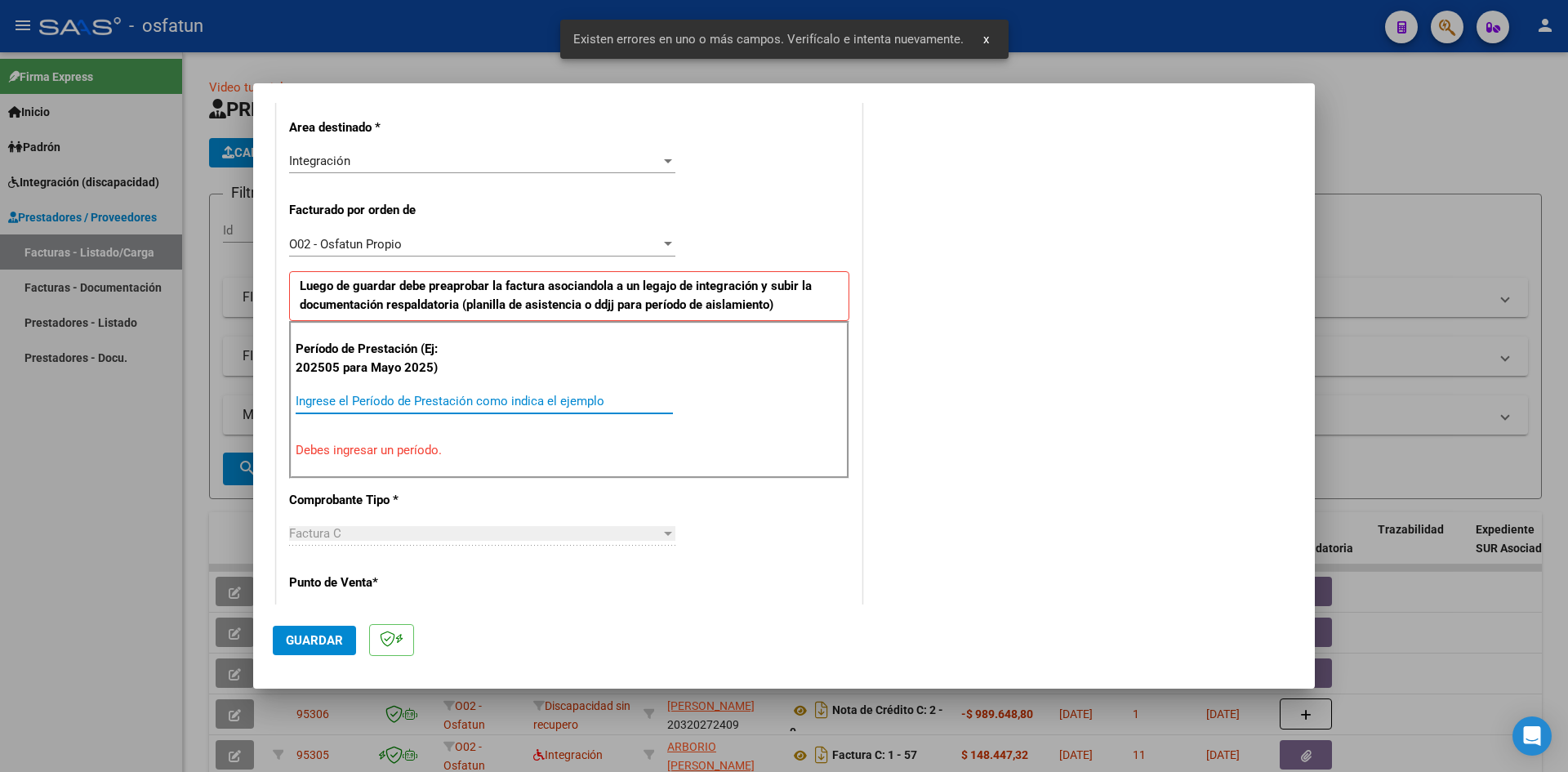
click at [427, 401] on input "Ingrese el Período de Prestación como indica el ejemplo" at bounding box center [484, 401] width 378 height 15
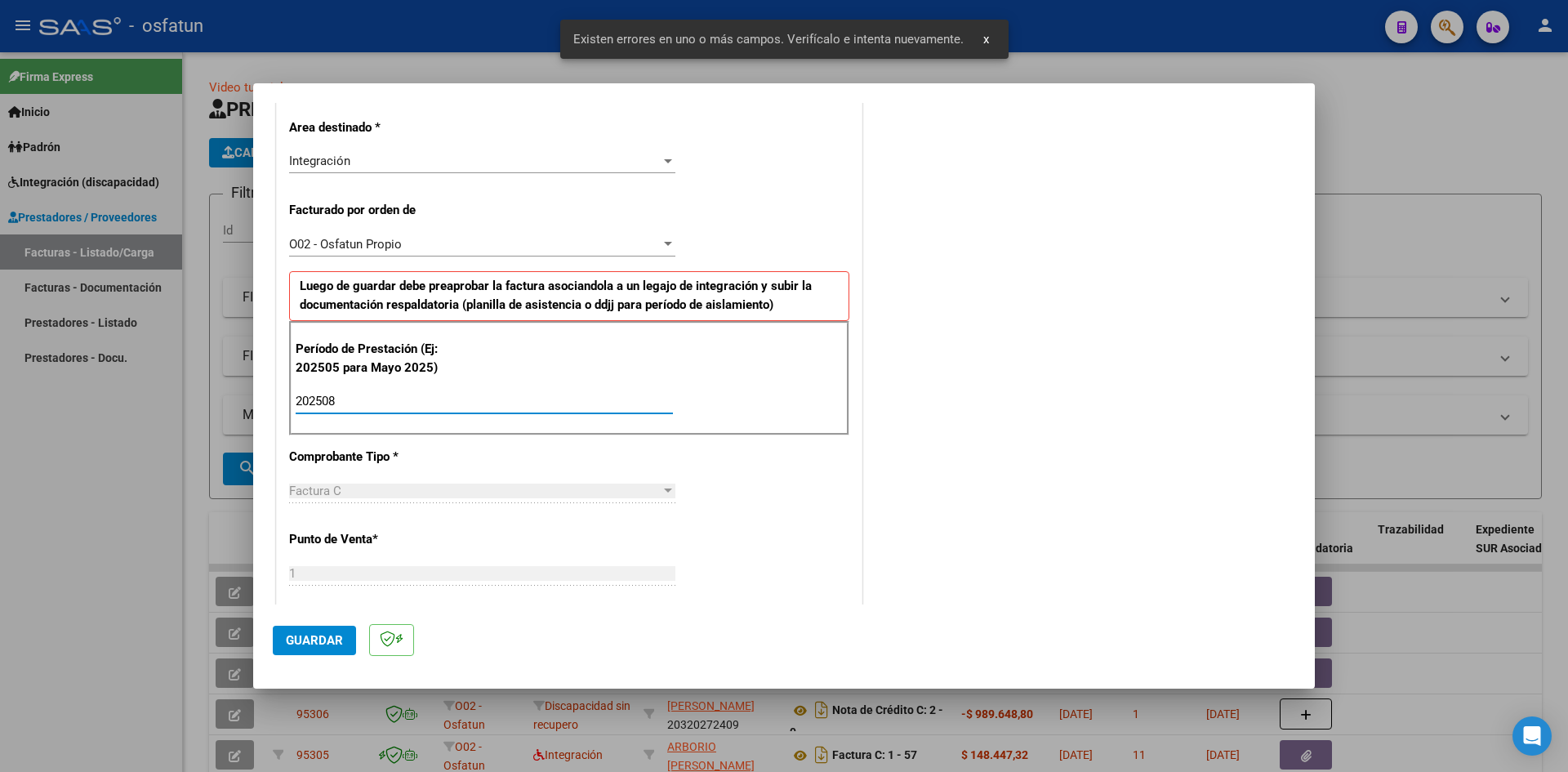
type input "202508"
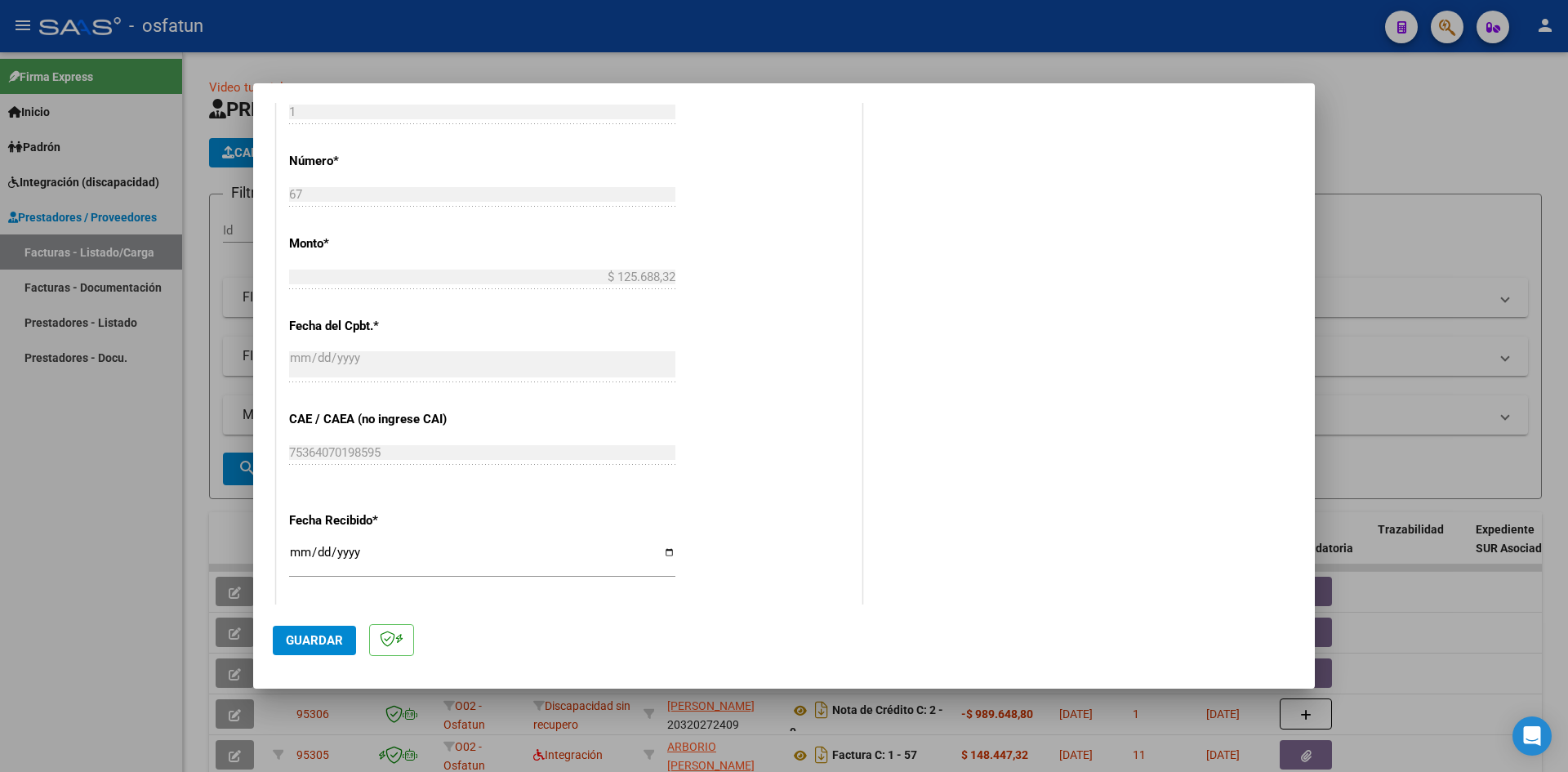
scroll to position [942, 0]
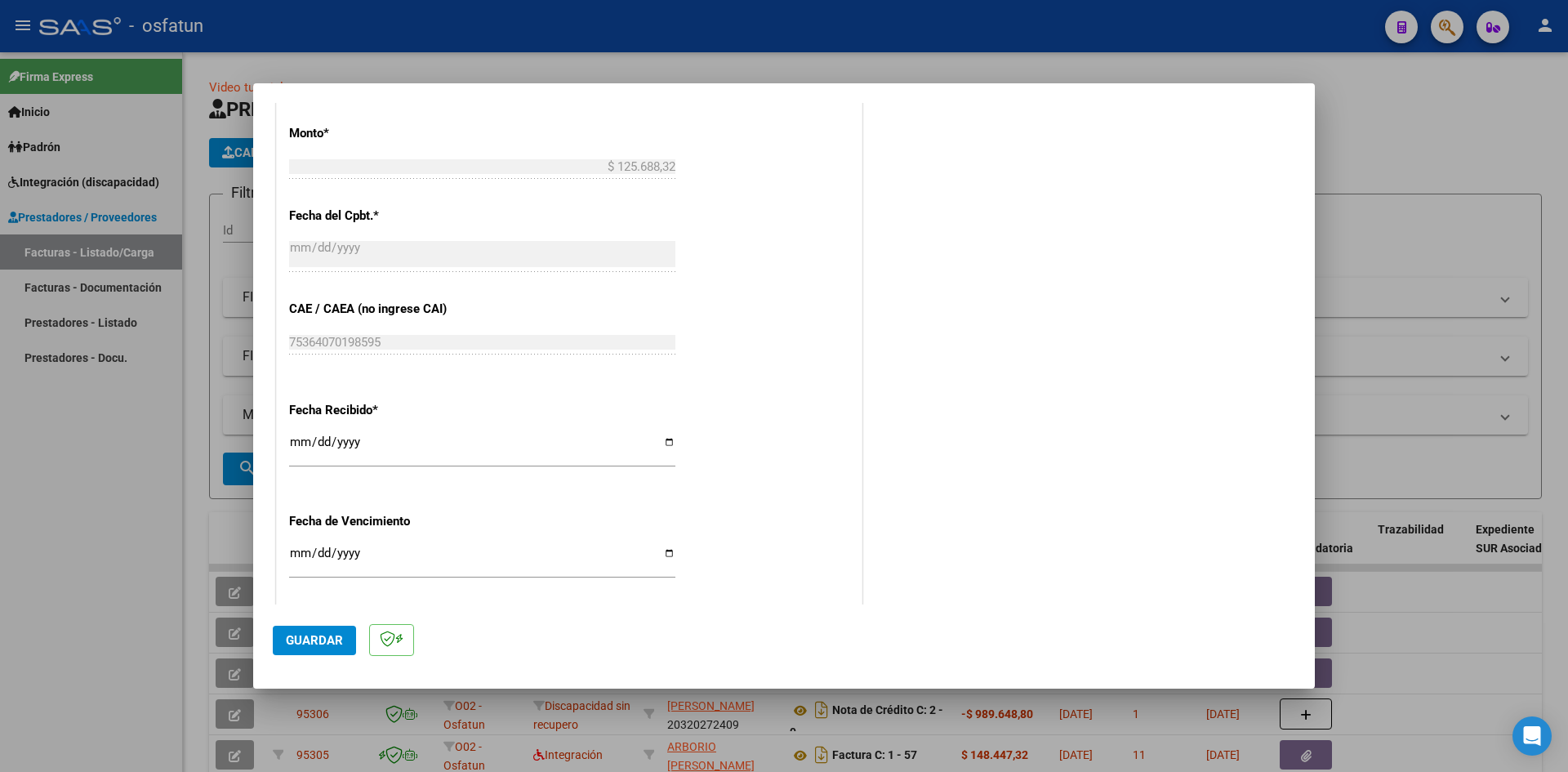
click at [287, 442] on div "CUIT * 27-14661768-4 Ingresar CUIT ANALISIS PRESTADOR [PERSON_NAME] [PERSON_NAM…" at bounding box center [569, 68] width 585 height 1405
click at [296, 449] on input "[DATE]" at bounding box center [482, 448] width 386 height 26
type input "[DATE]"
drag, startPoint x: 342, startPoint y: 634, endPoint x: 466, endPoint y: 614, distance: 125.6
click at [355, 636] on mat-dialog-actions "Guardar" at bounding box center [784, 636] width 1023 height 64
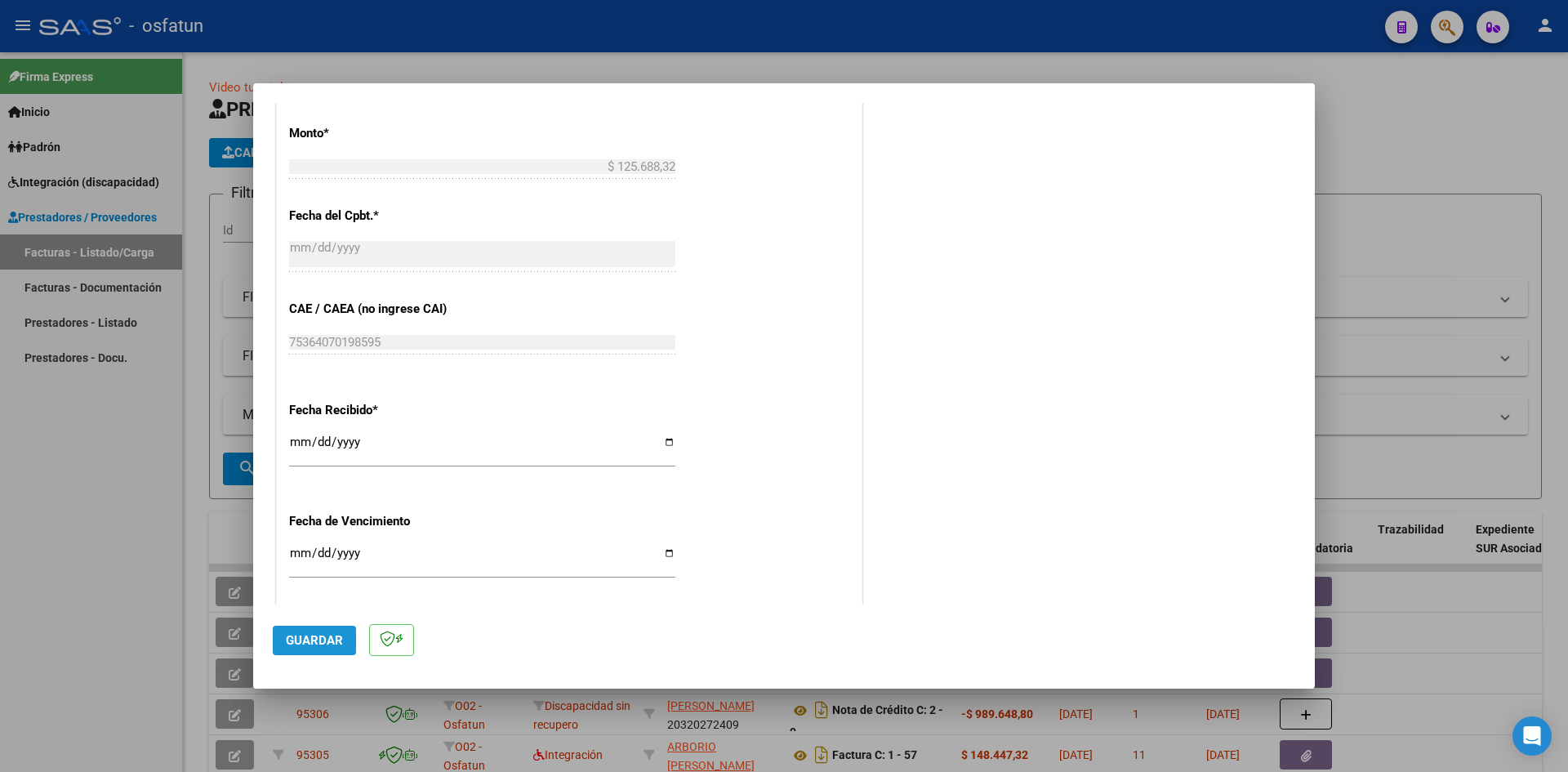
drag, startPoint x: 328, startPoint y: 645, endPoint x: 559, endPoint y: 624, distance: 232.0
click at [334, 639] on span "Guardar" at bounding box center [314, 640] width 58 height 15
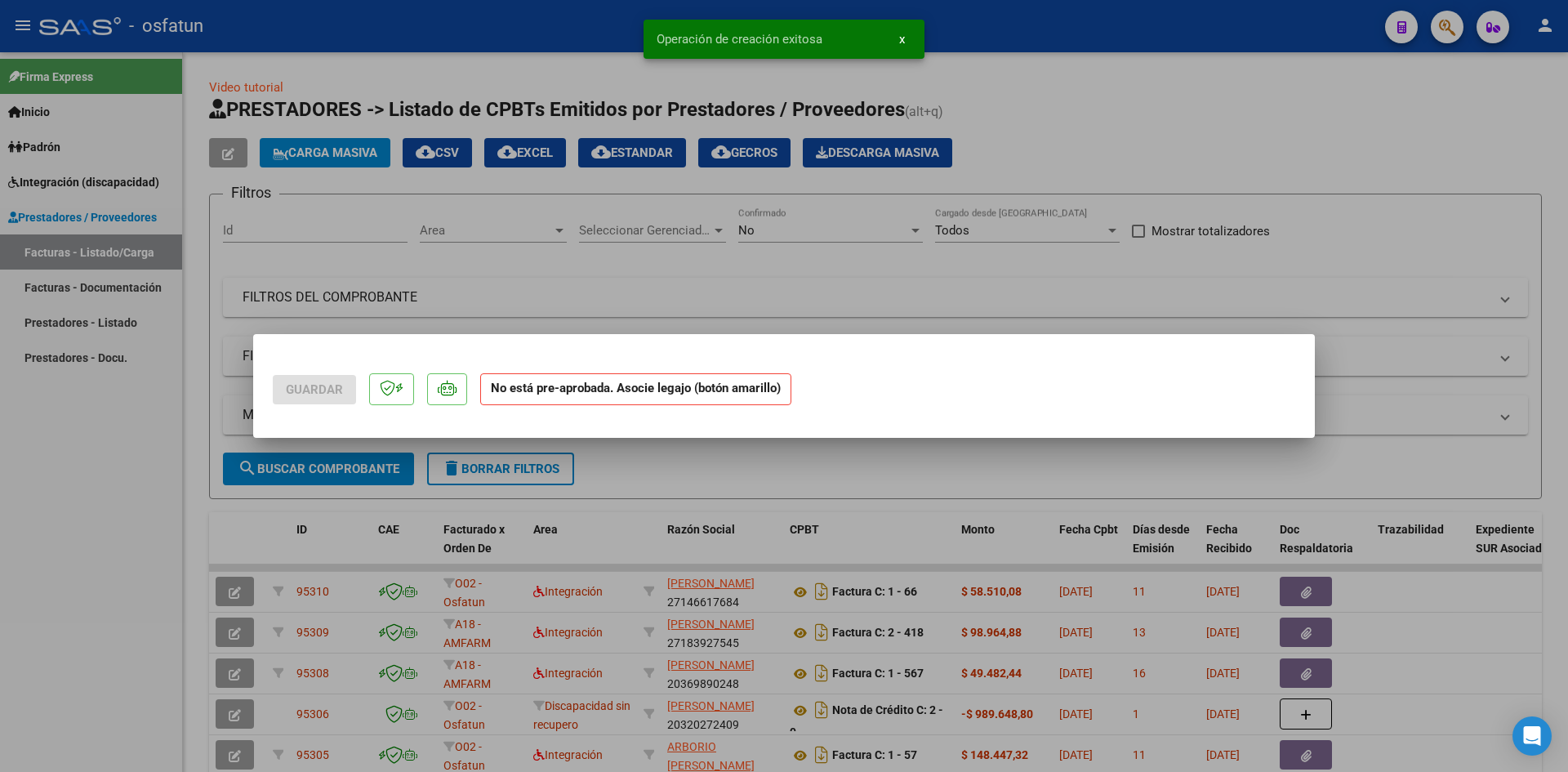
scroll to position [0, 0]
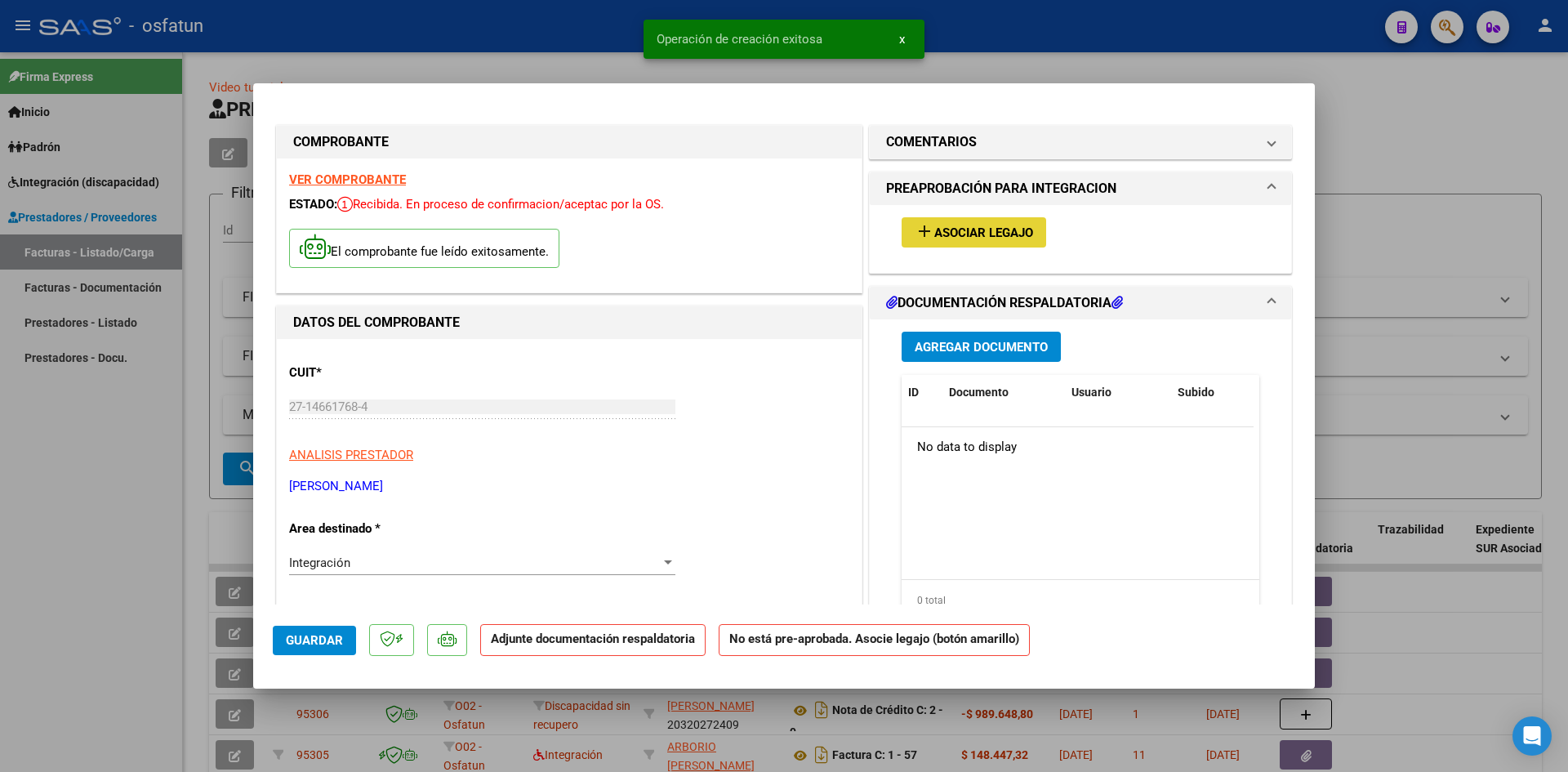
click at [988, 218] on button "add Asociar Legajo" at bounding box center [974, 233] width 144 height 30
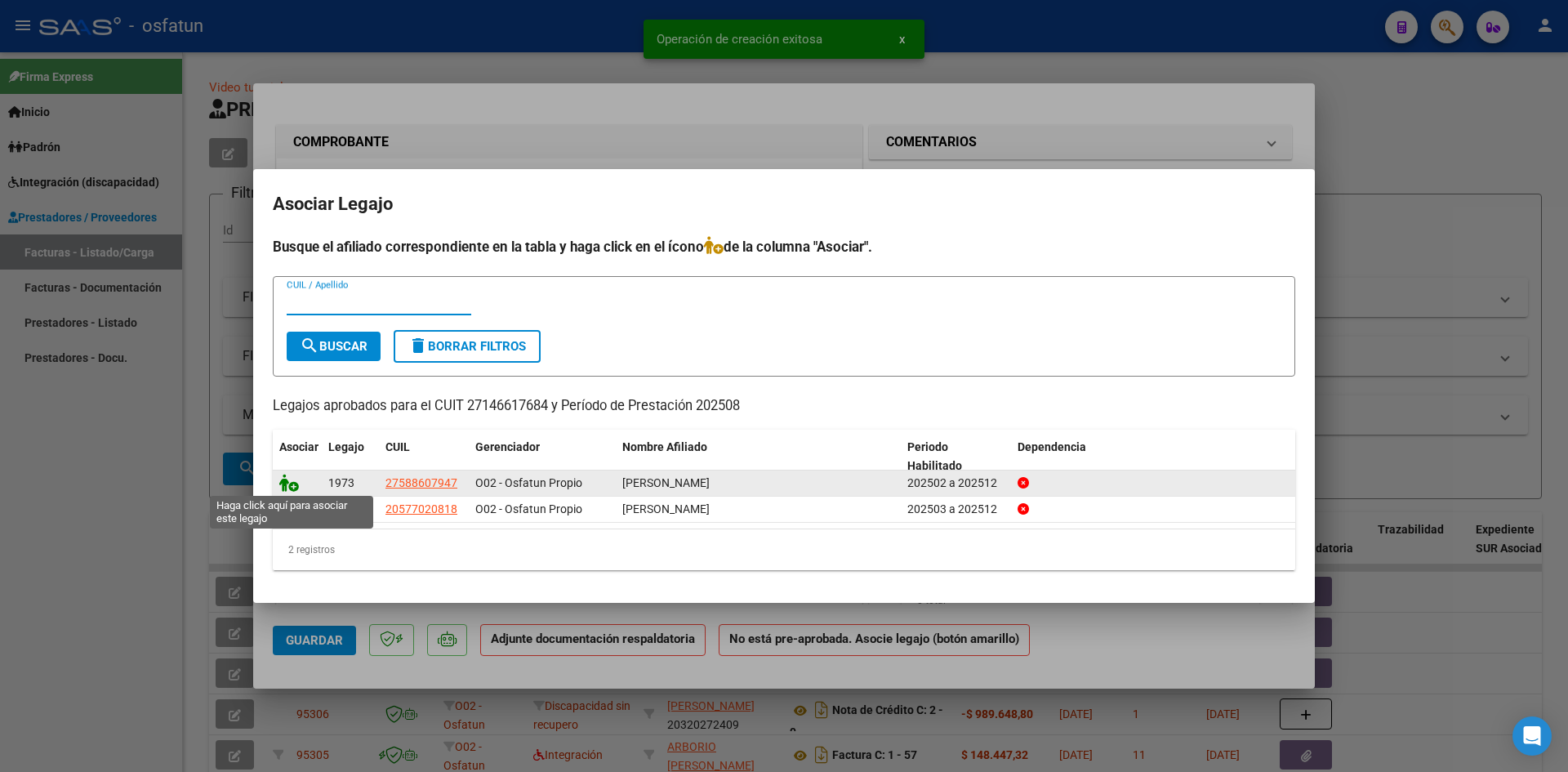
click at [289, 481] on icon at bounding box center [289, 483] width 20 height 18
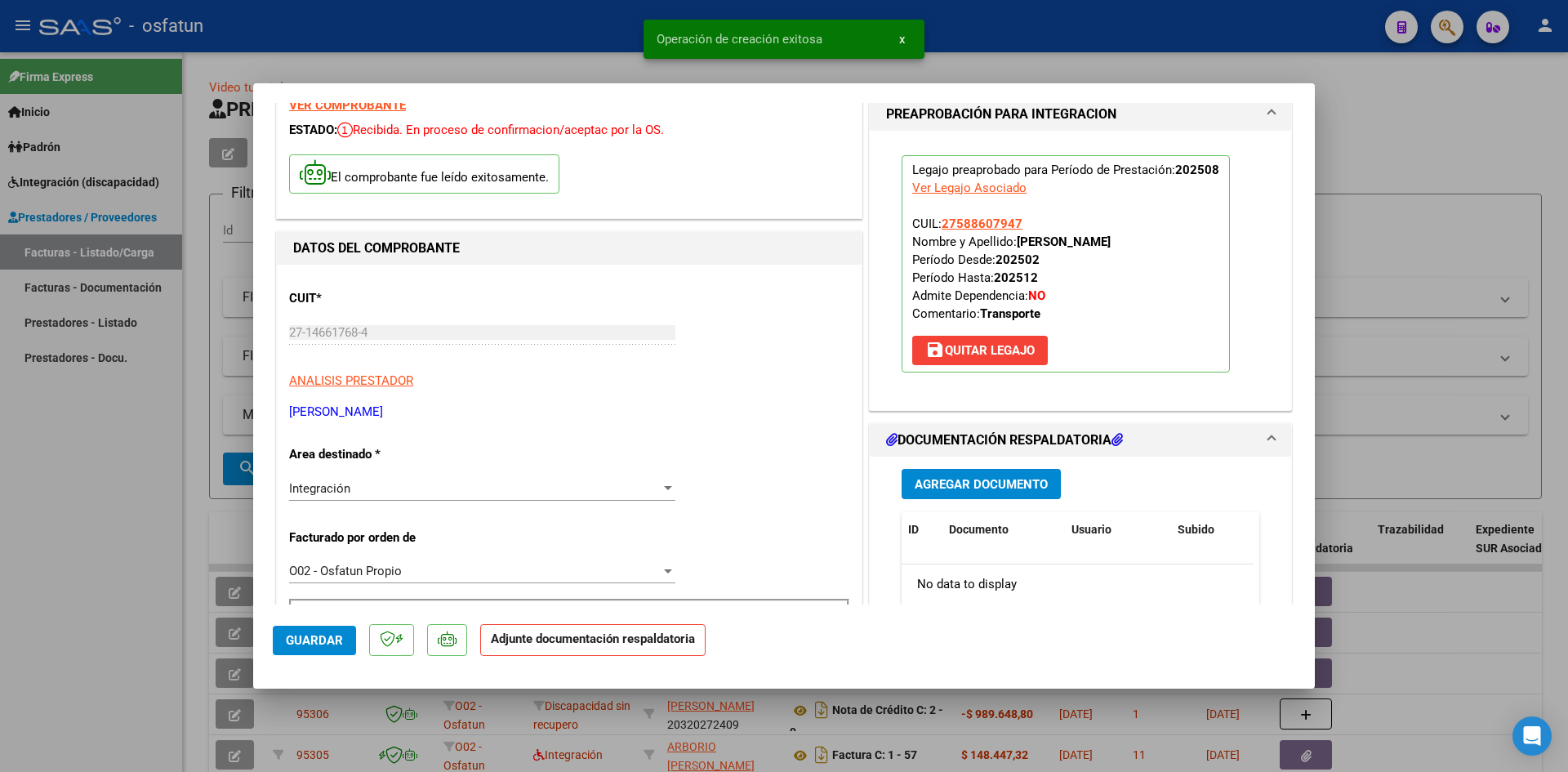
scroll to position [163, 0]
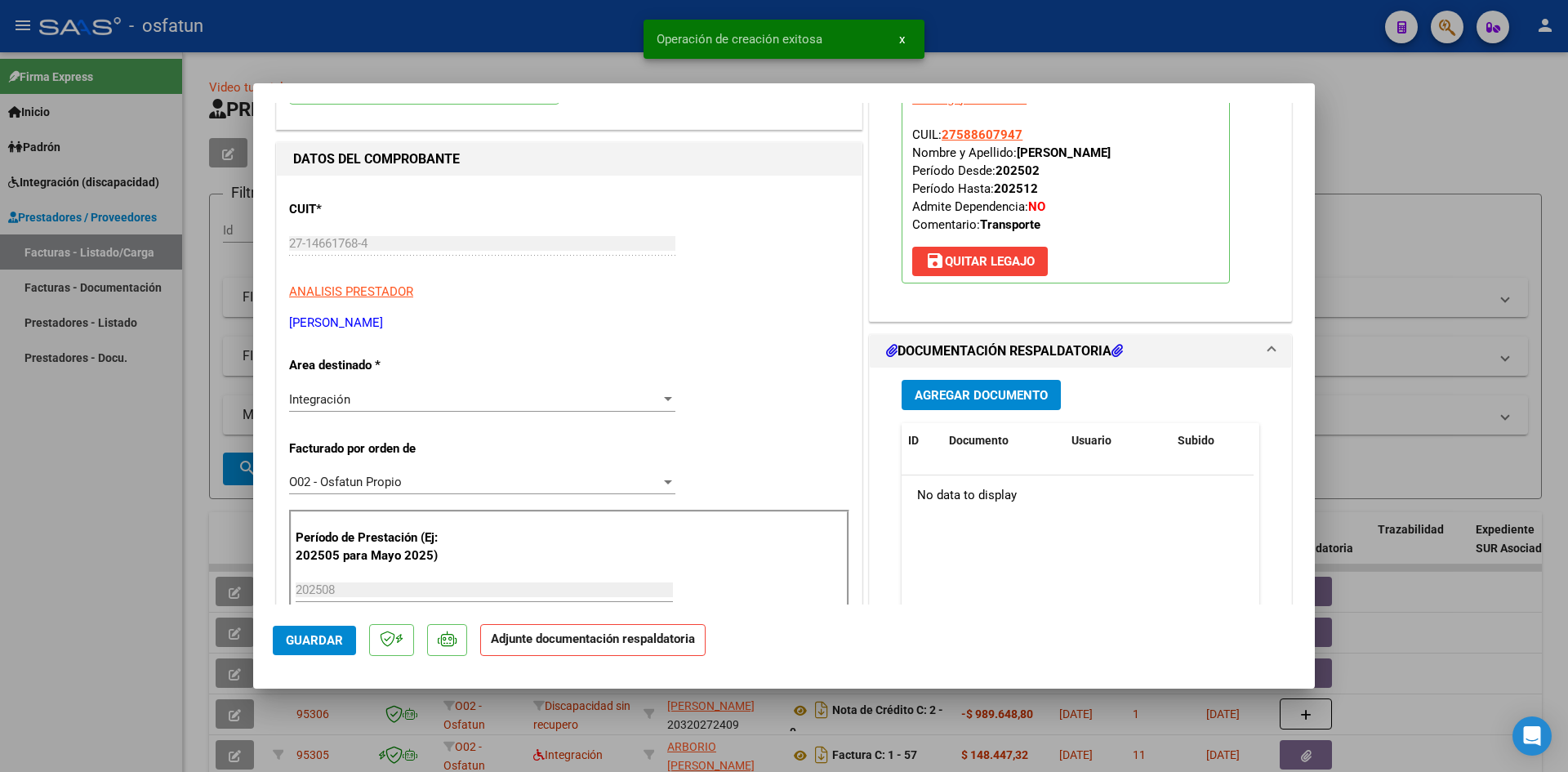
click at [966, 399] on span "Agregar Documento" at bounding box center [981, 395] width 133 height 15
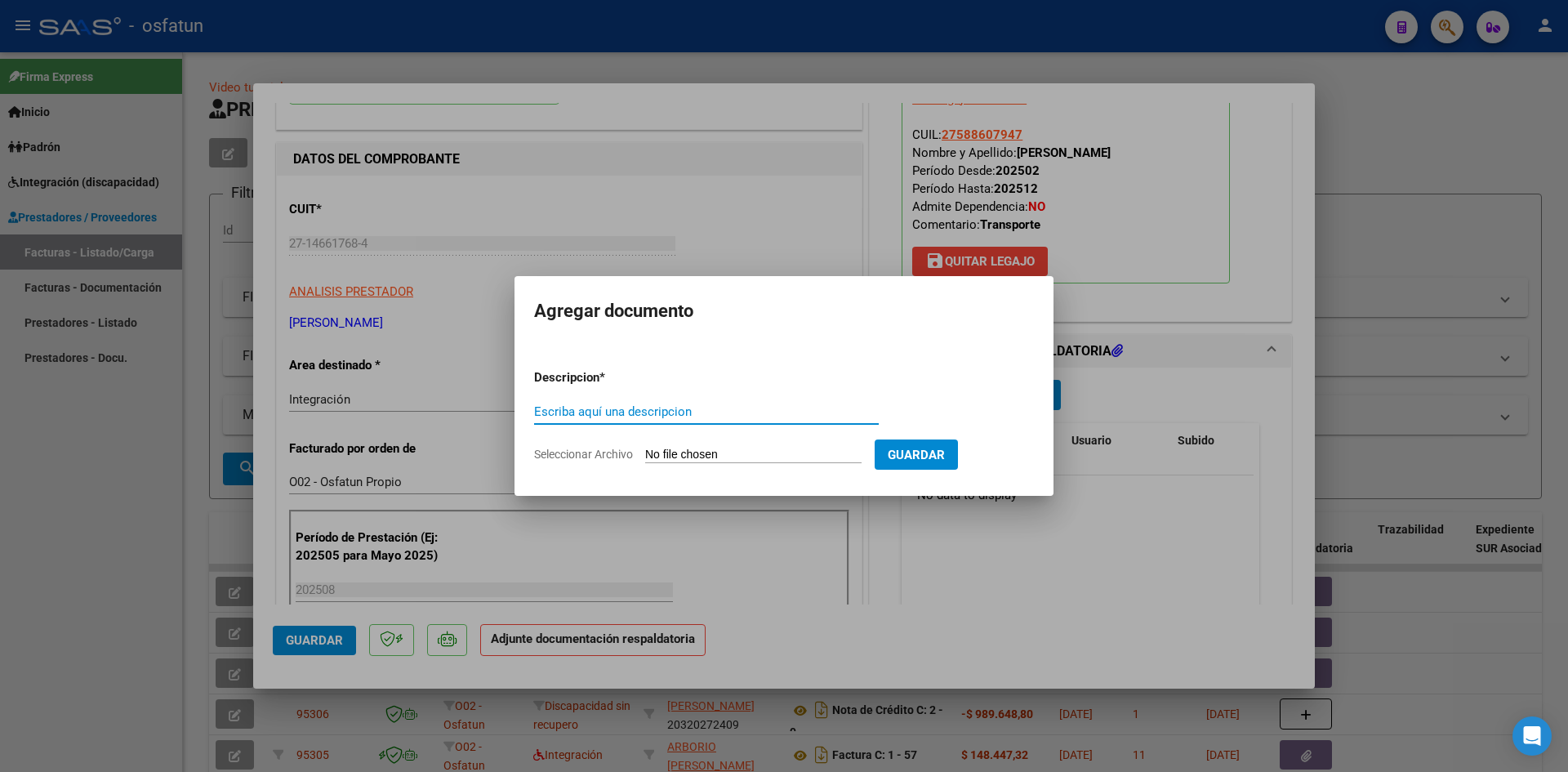
click at [627, 416] on input "Escriba aquí una descripcion" at bounding box center [706, 412] width 344 height 15
type input "ASISTENCIA"
click at [774, 459] on input "Seleccionar Archivo" at bounding box center [754, 455] width 217 height 16
type input "C:\fakepath\PLANILLA ASISTENCIA - TRANSP A TERAPIA - [DATE].pdf"
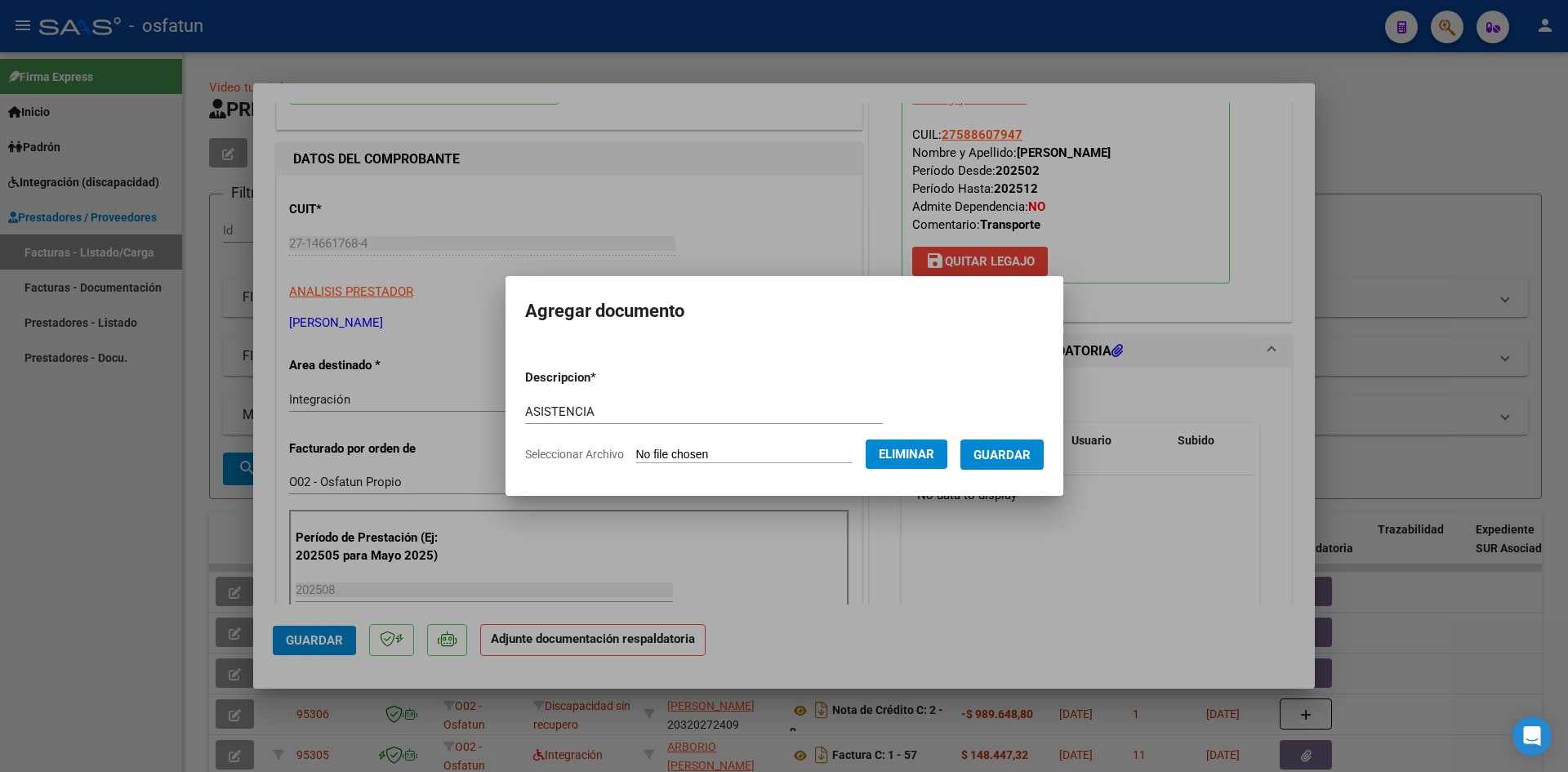
click at [1021, 457] on span "Guardar" at bounding box center [1002, 455] width 58 height 15
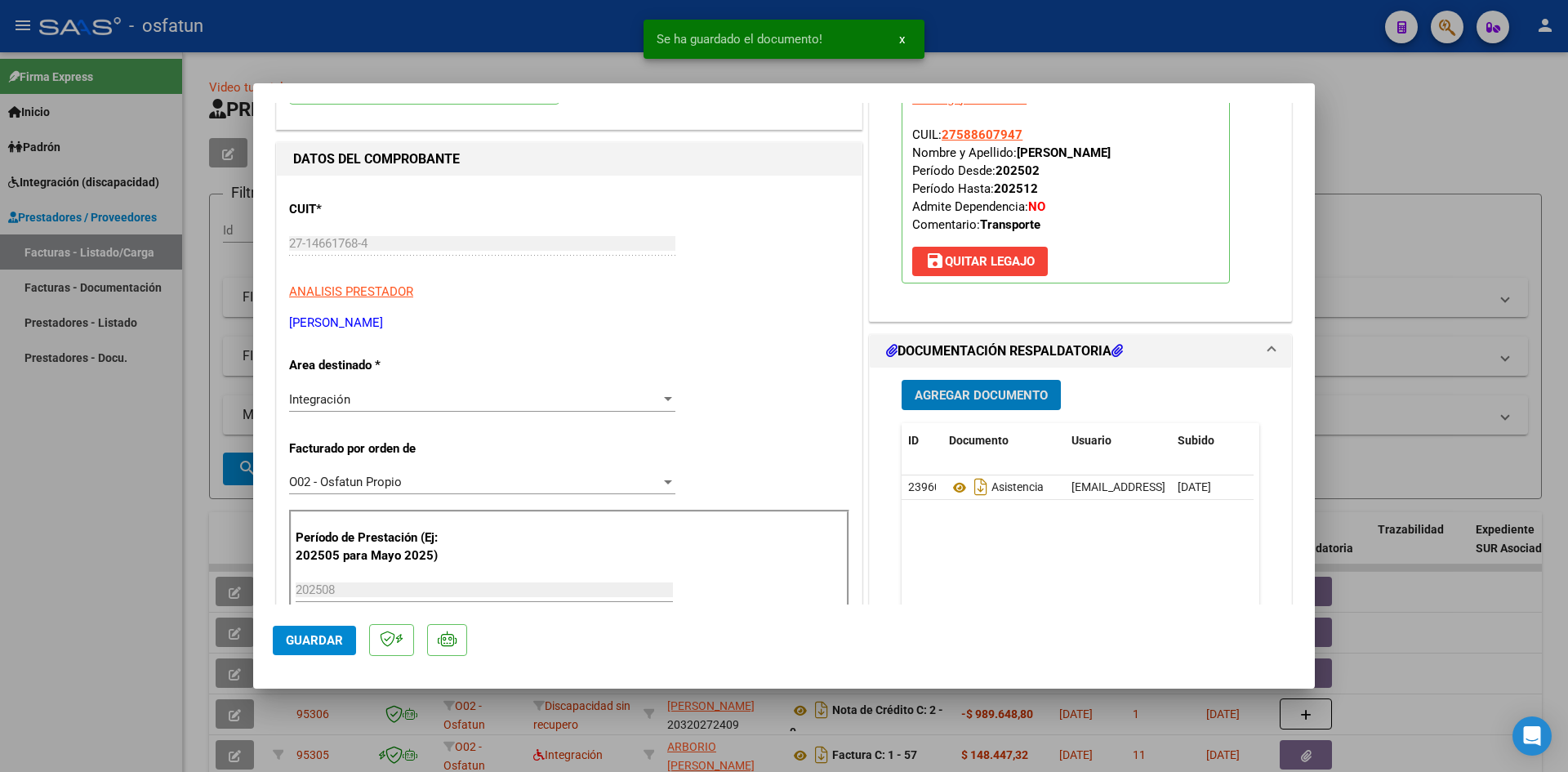
click at [972, 394] on span "Agregar Documento" at bounding box center [981, 395] width 133 height 15
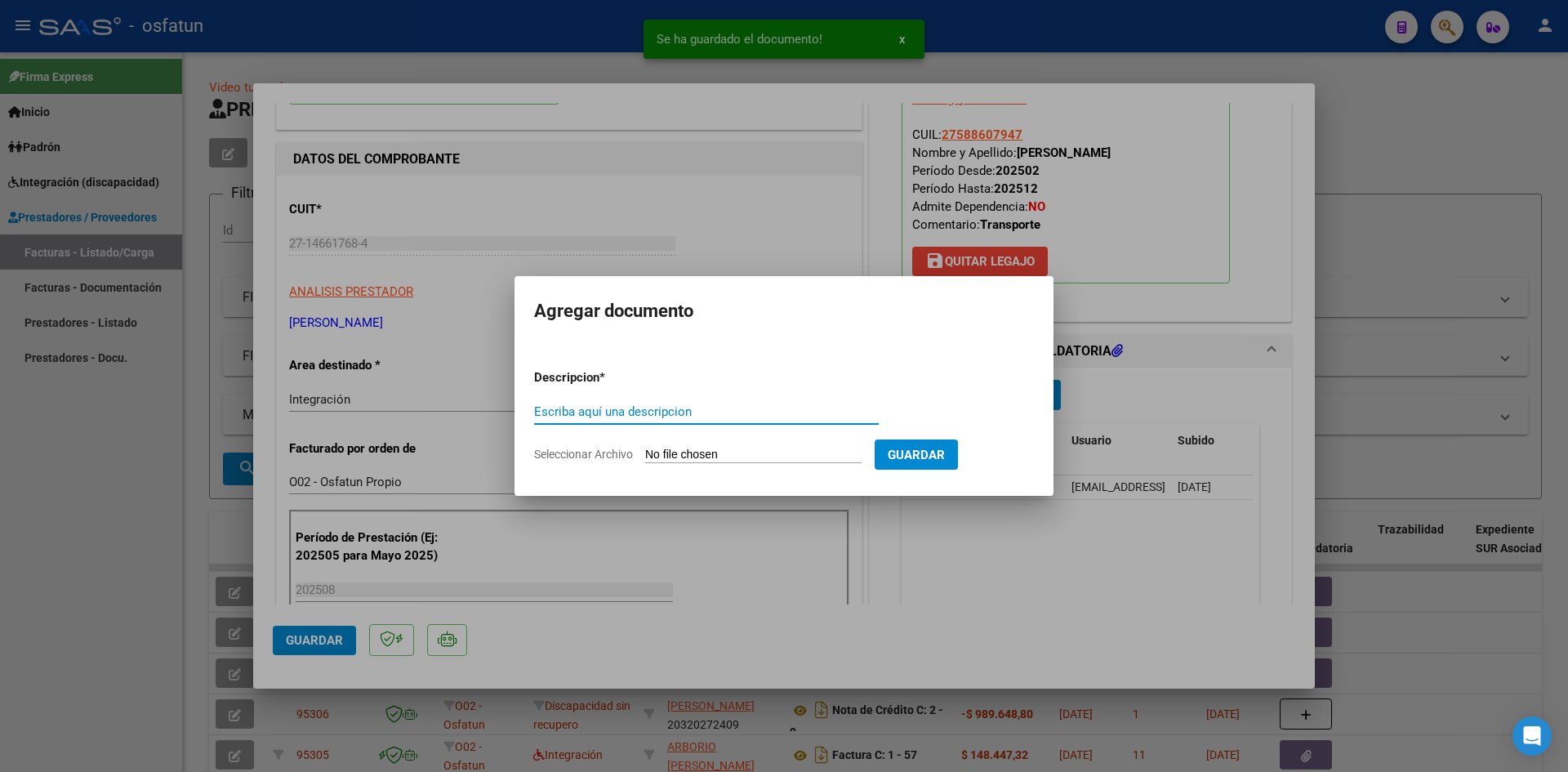
click at [702, 417] on input "Escriba aquí una descripcion" at bounding box center [706, 412] width 344 height 15
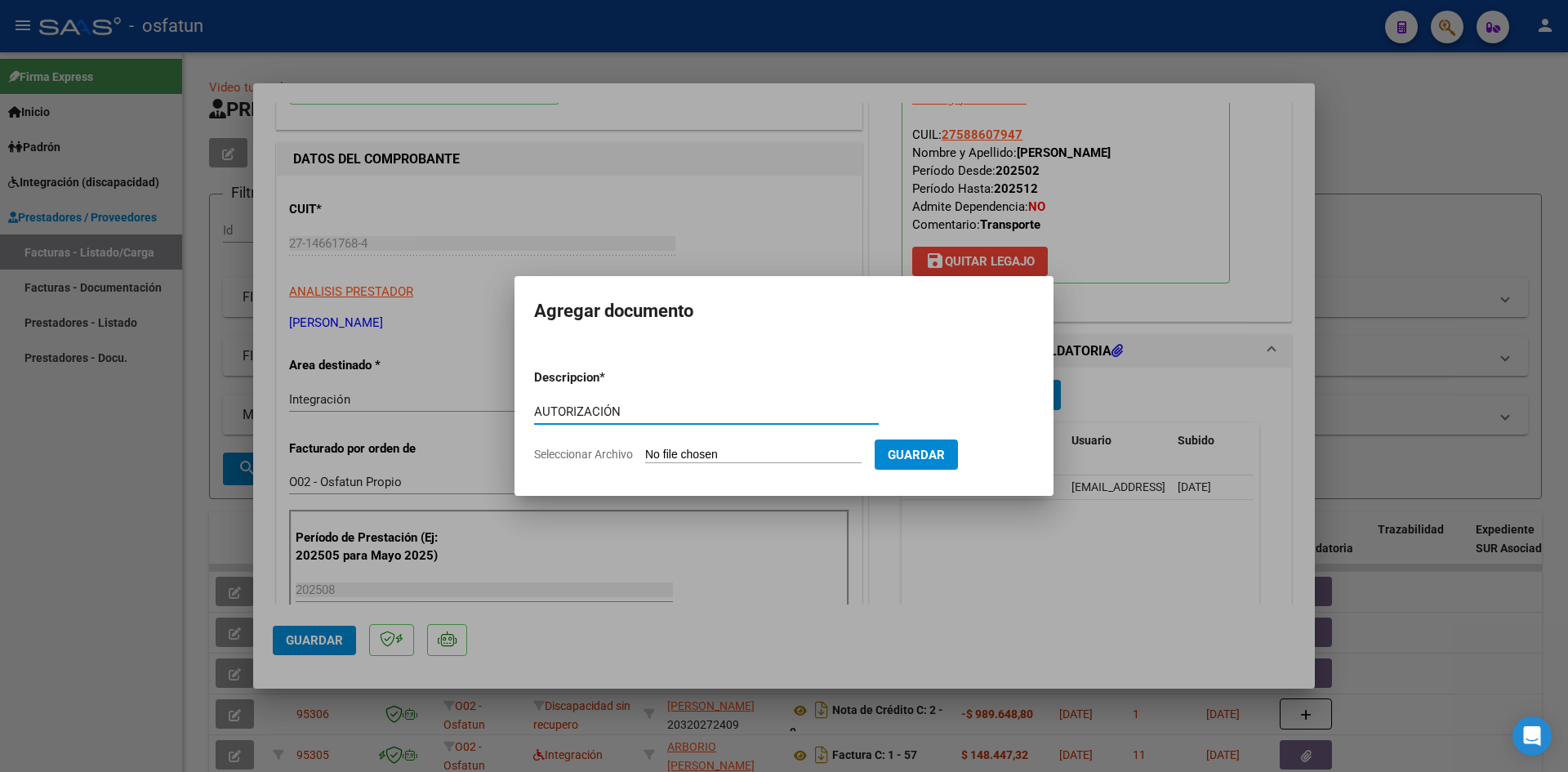
type input "AUTORIZACIÓN"
click at [687, 459] on input "Seleccionar Archivo" at bounding box center [754, 455] width 217 height 16
type input "C:\fakepath\PRESUPUESTO AUTORIZADO - TRANSP A TERAPIA - [DATE].pdf"
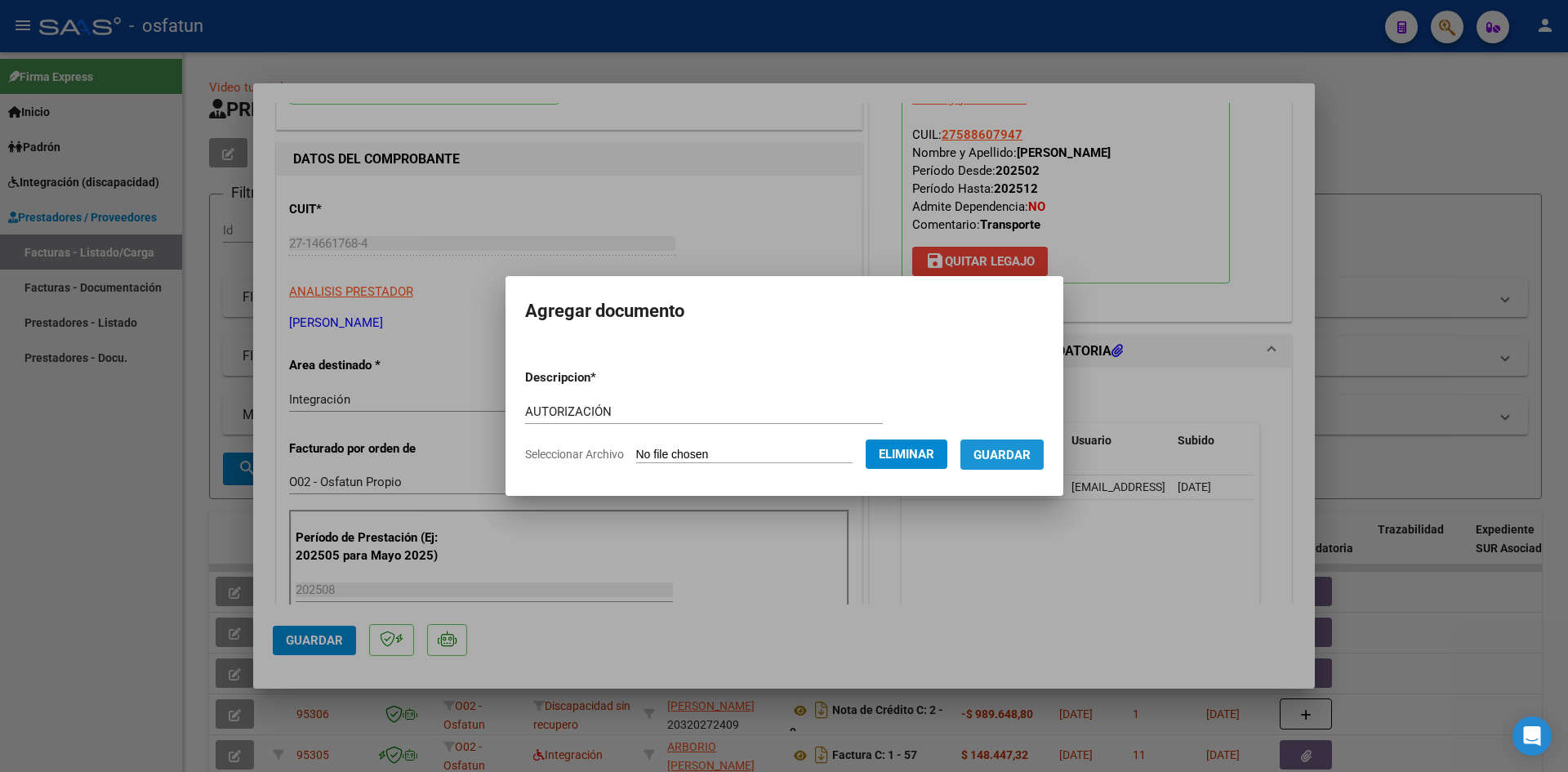
drag, startPoint x: 1012, startPoint y: 458, endPoint x: 1010, endPoint y: 470, distance: 12.2
click at [1012, 459] on span "Guardar" at bounding box center [1002, 455] width 58 height 15
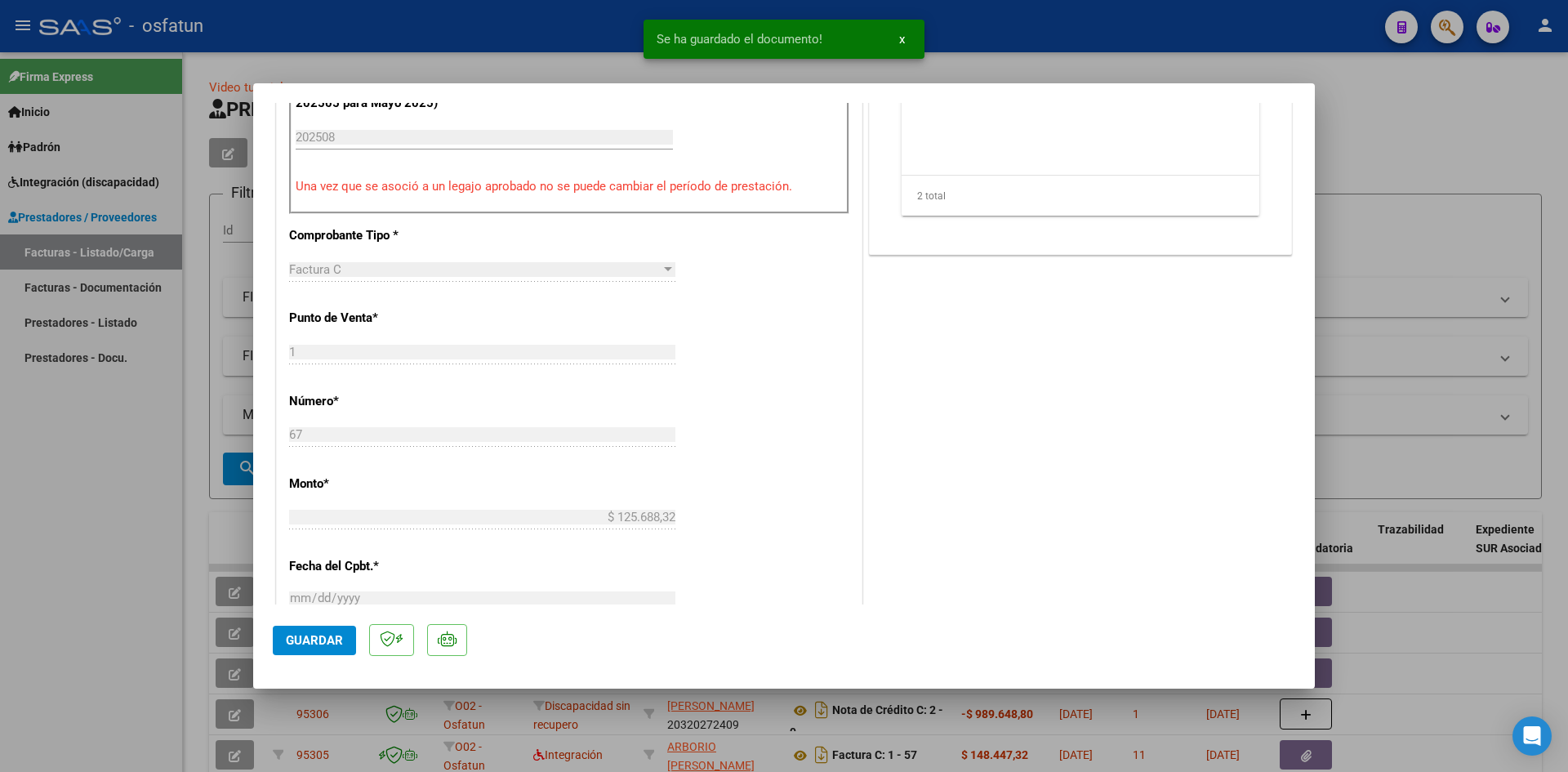
scroll to position [654, 0]
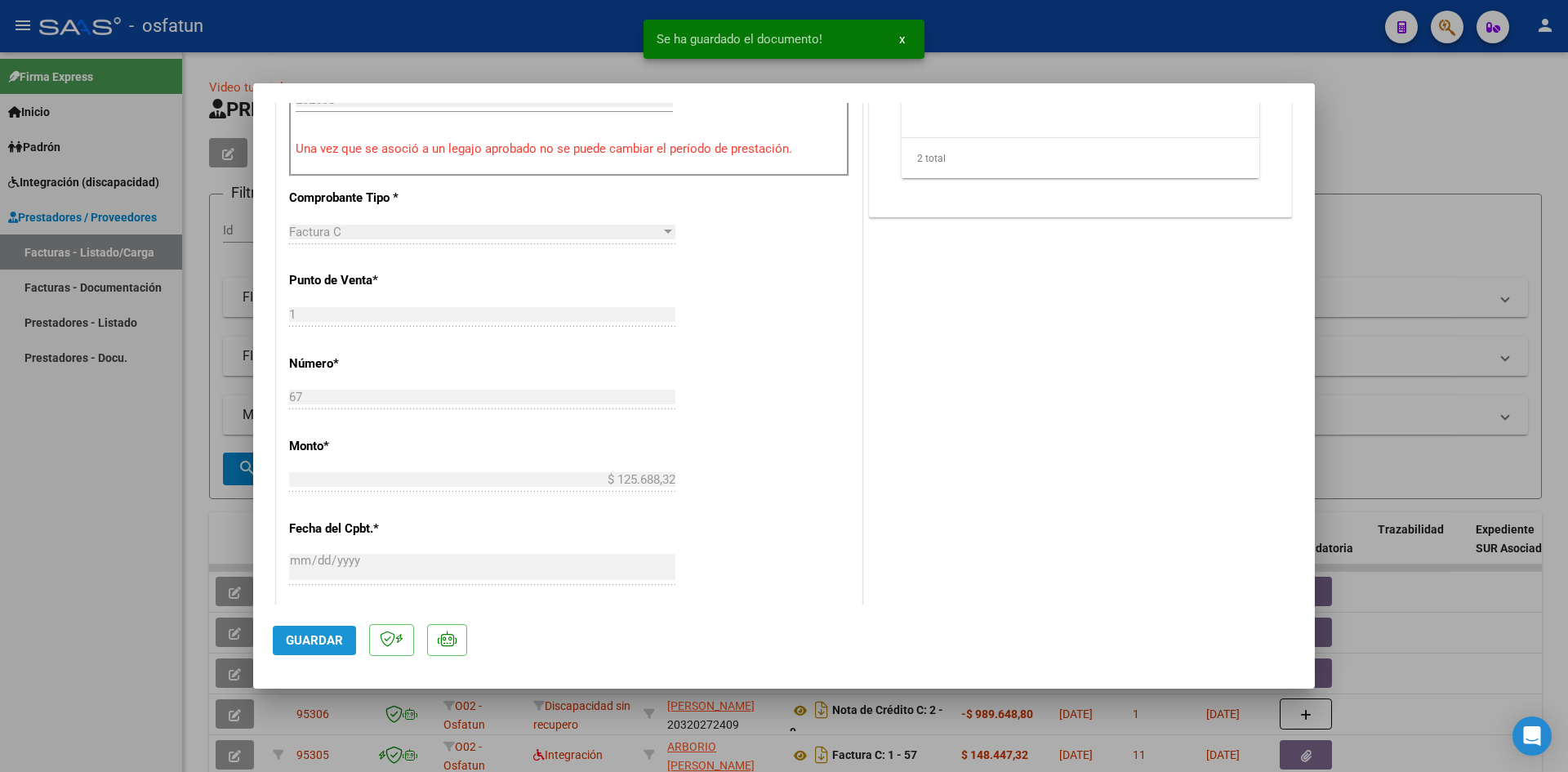
click at [317, 639] on span "Guardar" at bounding box center [314, 640] width 58 height 15
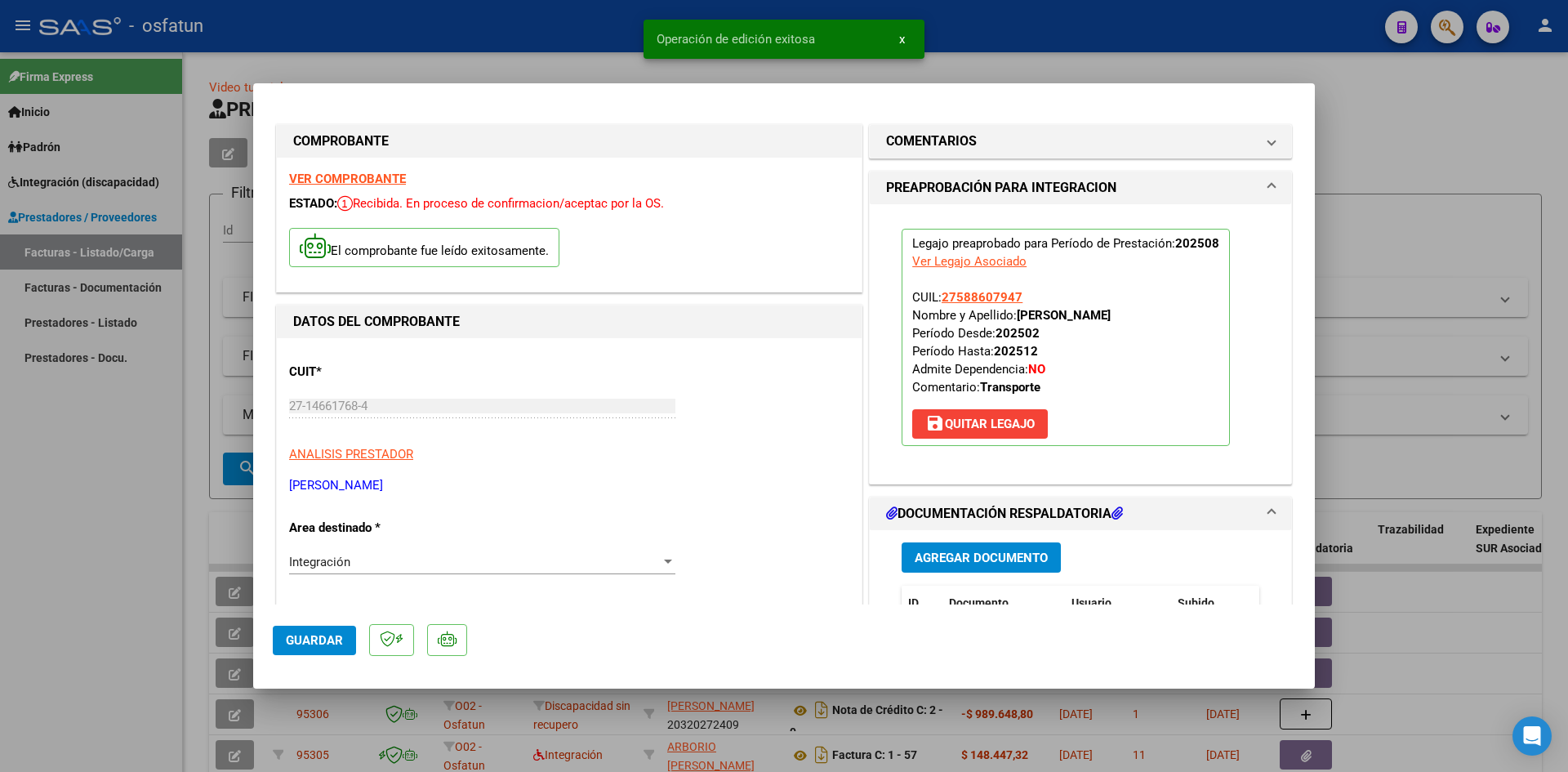
scroll to position [0, 0]
click at [518, 43] on div at bounding box center [784, 386] width 1568 height 772
type input "$ 0,00"
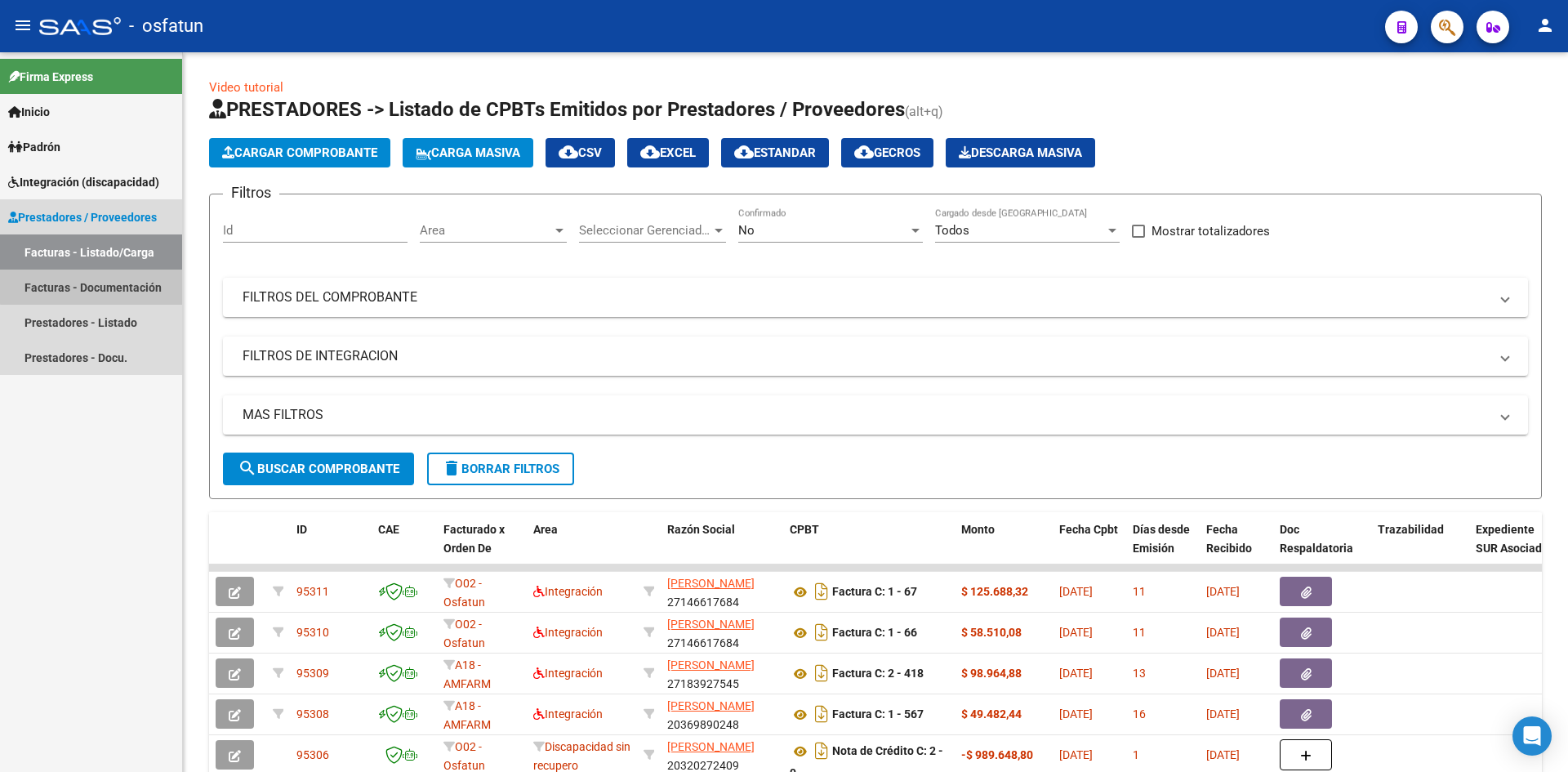
click at [125, 276] on link "Facturas - Documentación" at bounding box center [91, 287] width 183 height 35
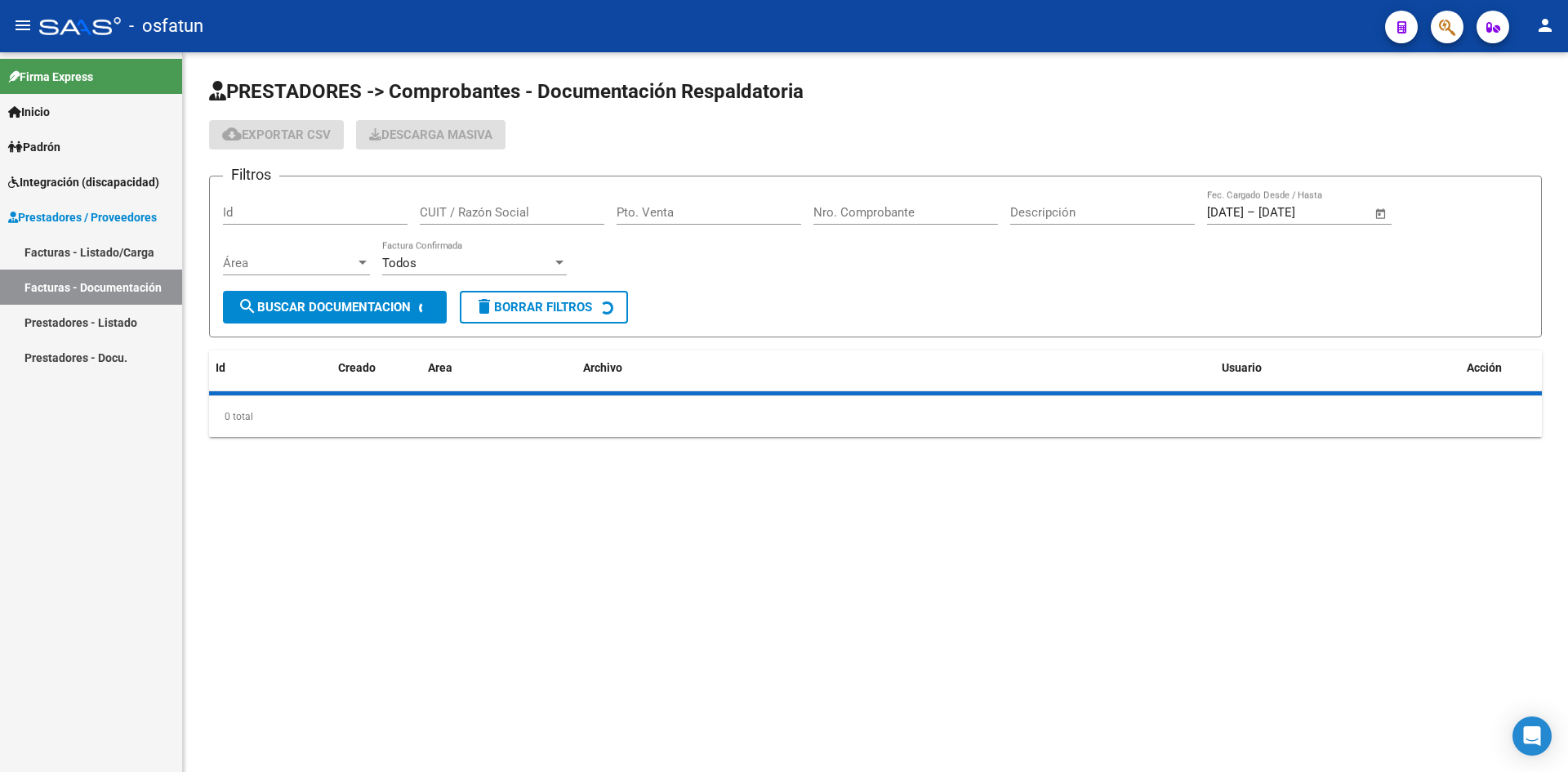
click at [736, 218] on input "Pto. Venta" at bounding box center [709, 213] width 184 height 15
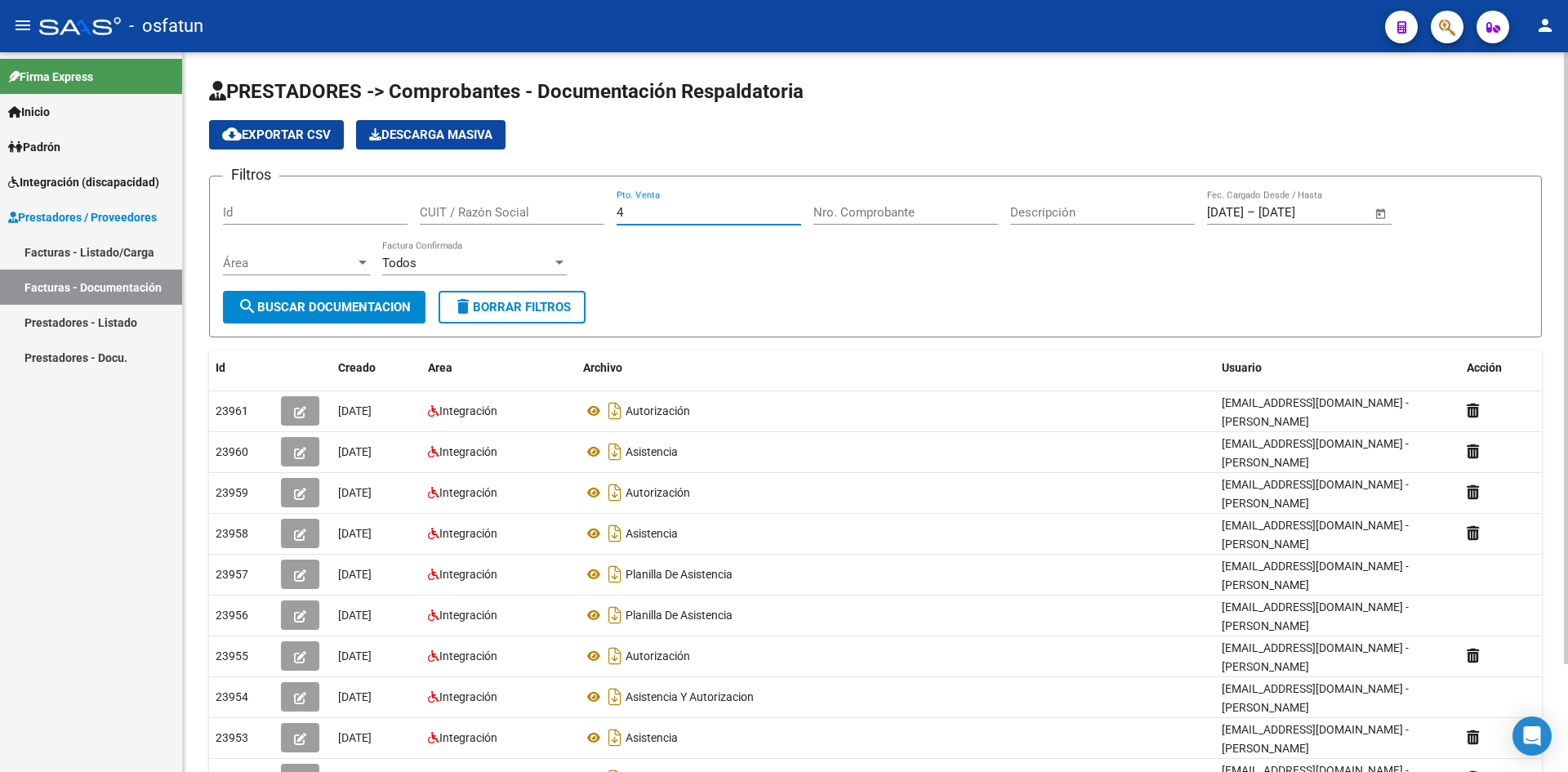
type input "4"
click at [832, 212] on input "Nro. Comprobante" at bounding box center [905, 213] width 184 height 15
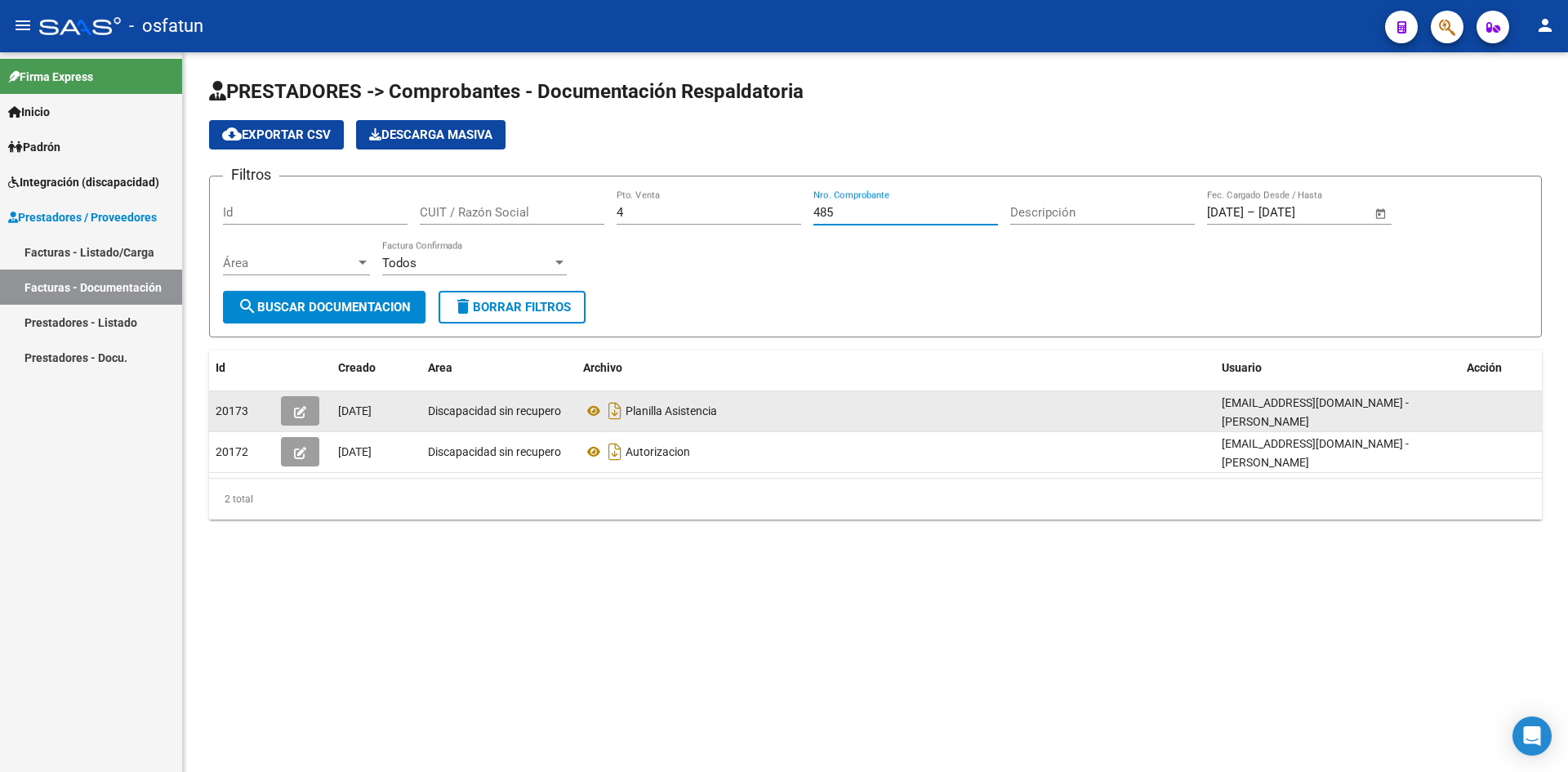
type input "485"
click at [309, 410] on button "button" at bounding box center [300, 410] width 38 height 29
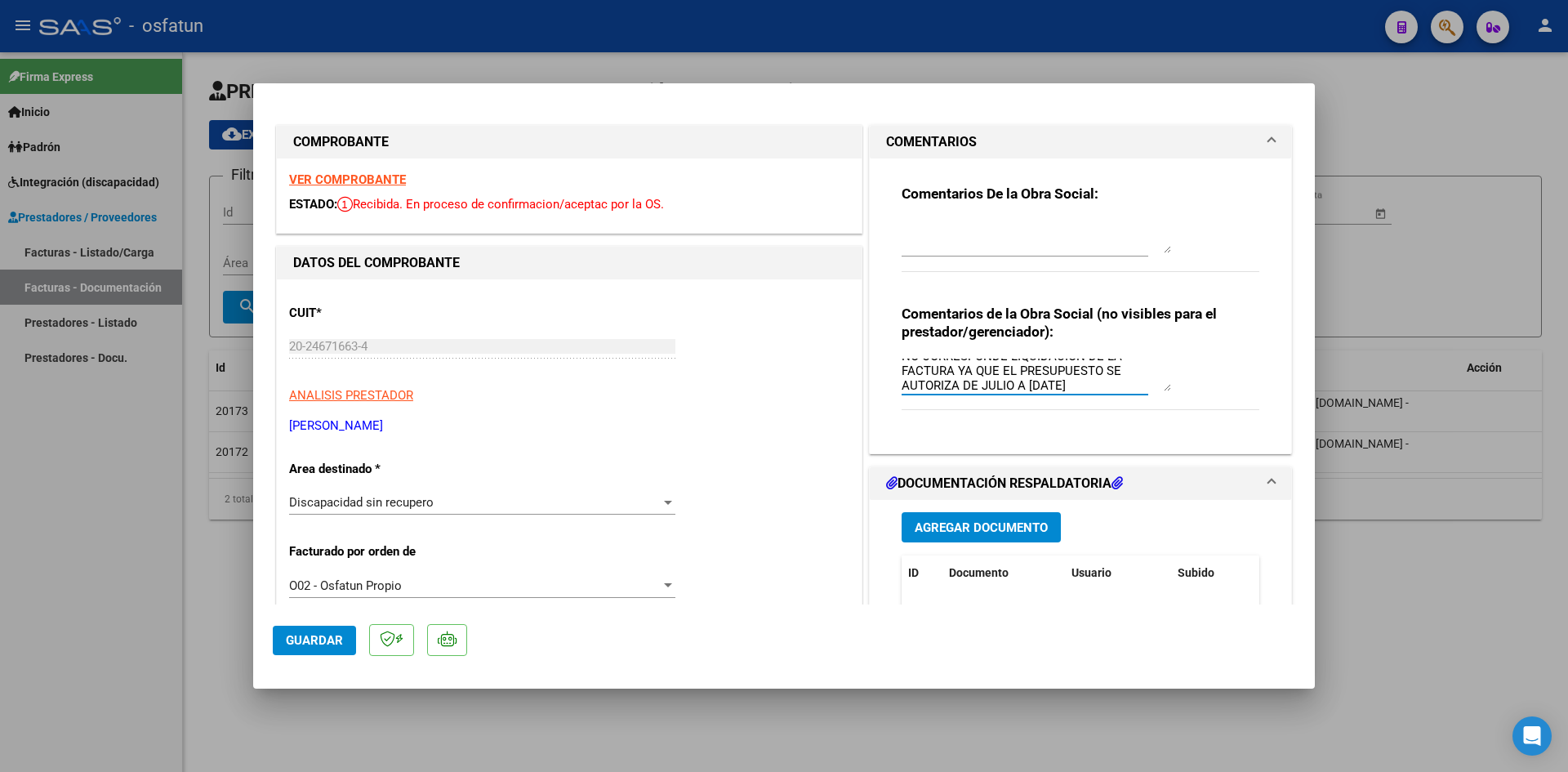
scroll to position [15, 0]
click at [1165, 363] on div "Comentarios de la Obra Social (no visibles para el prestador/gerenciador): NO C…" at bounding box center [1080, 366] width 358 height 123
click at [1159, 383] on textarea "NO CORRESPONDE LIQUIDACIÓN DE LA FACTURA YA QUE EL PRESUPUESTO SE AUTORIZA DE J…" at bounding box center [1036, 374] width 269 height 33
click at [1160, 379] on textarea "NO CORRESPONDE LIQUIDACIÓN DE LA FACTURA YA QUE EL PRESUPUESTO SE AUTORIZA DE J…" at bounding box center [1036, 374] width 269 height 33
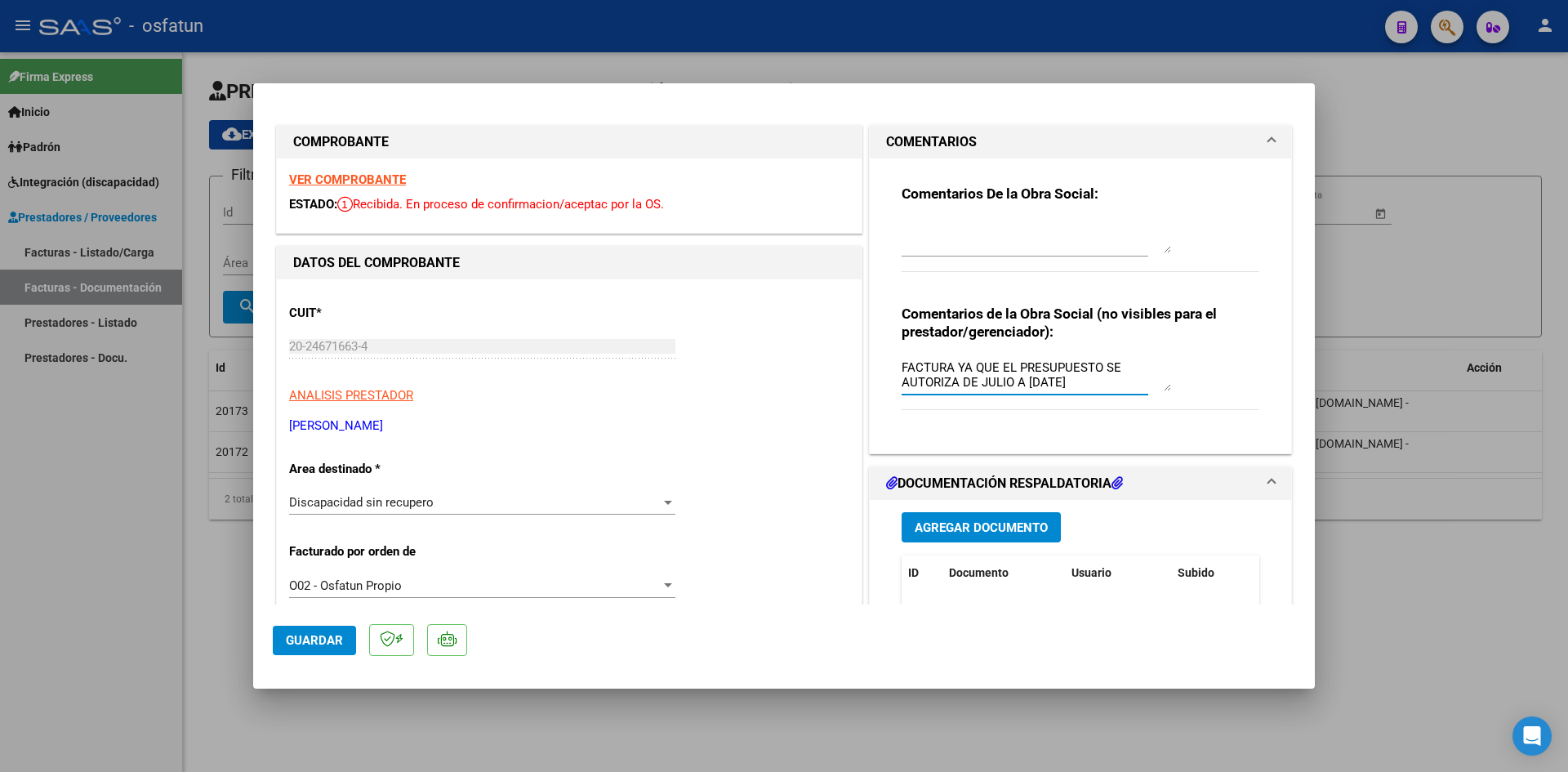
drag, startPoint x: 565, startPoint y: 31, endPoint x: 564, endPoint y: 77, distance: 46.0
click at [565, 29] on div at bounding box center [784, 386] width 1568 height 772
type input "$ 0,00"
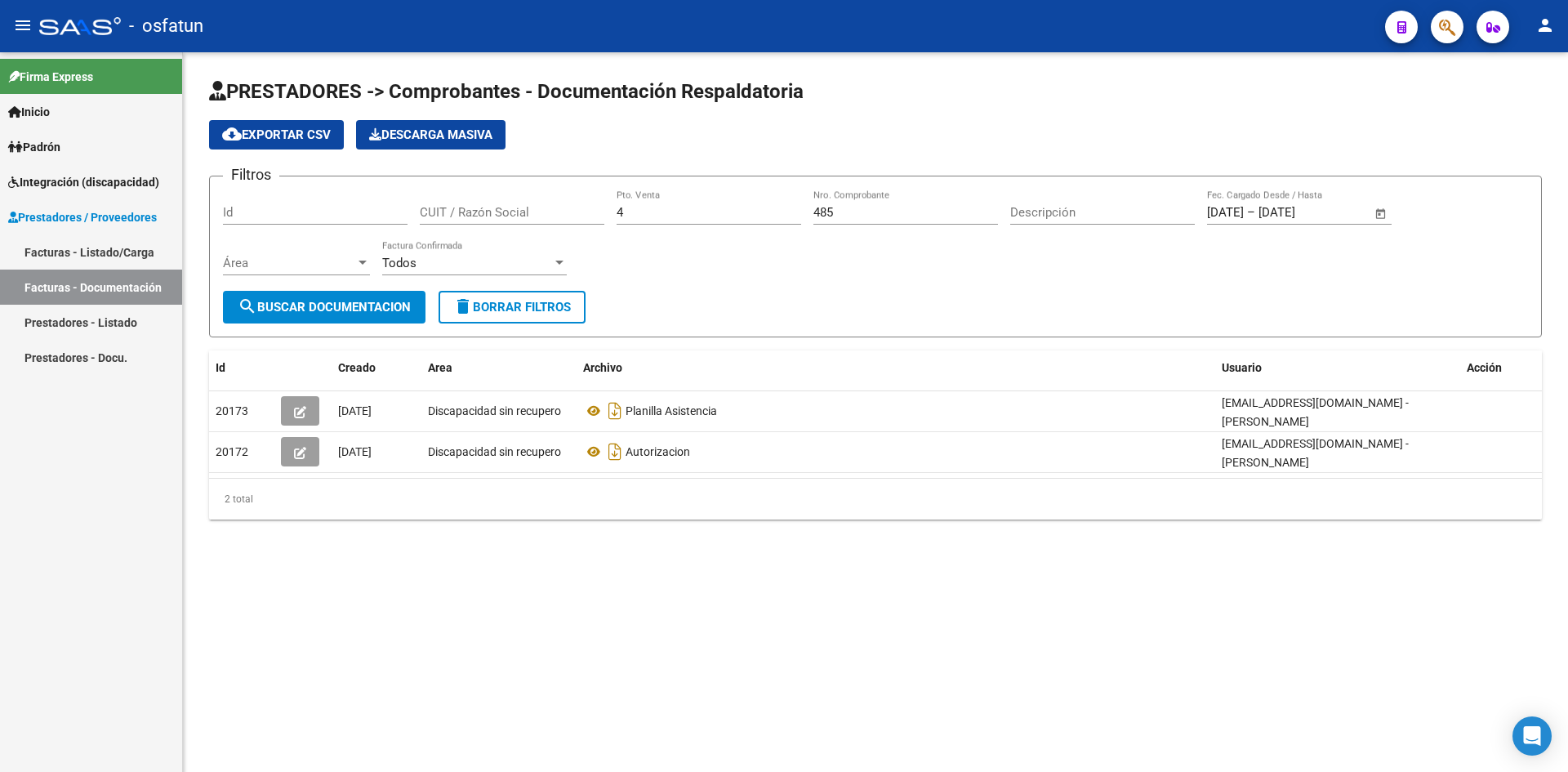
click at [871, 211] on input "485" at bounding box center [905, 213] width 184 height 15
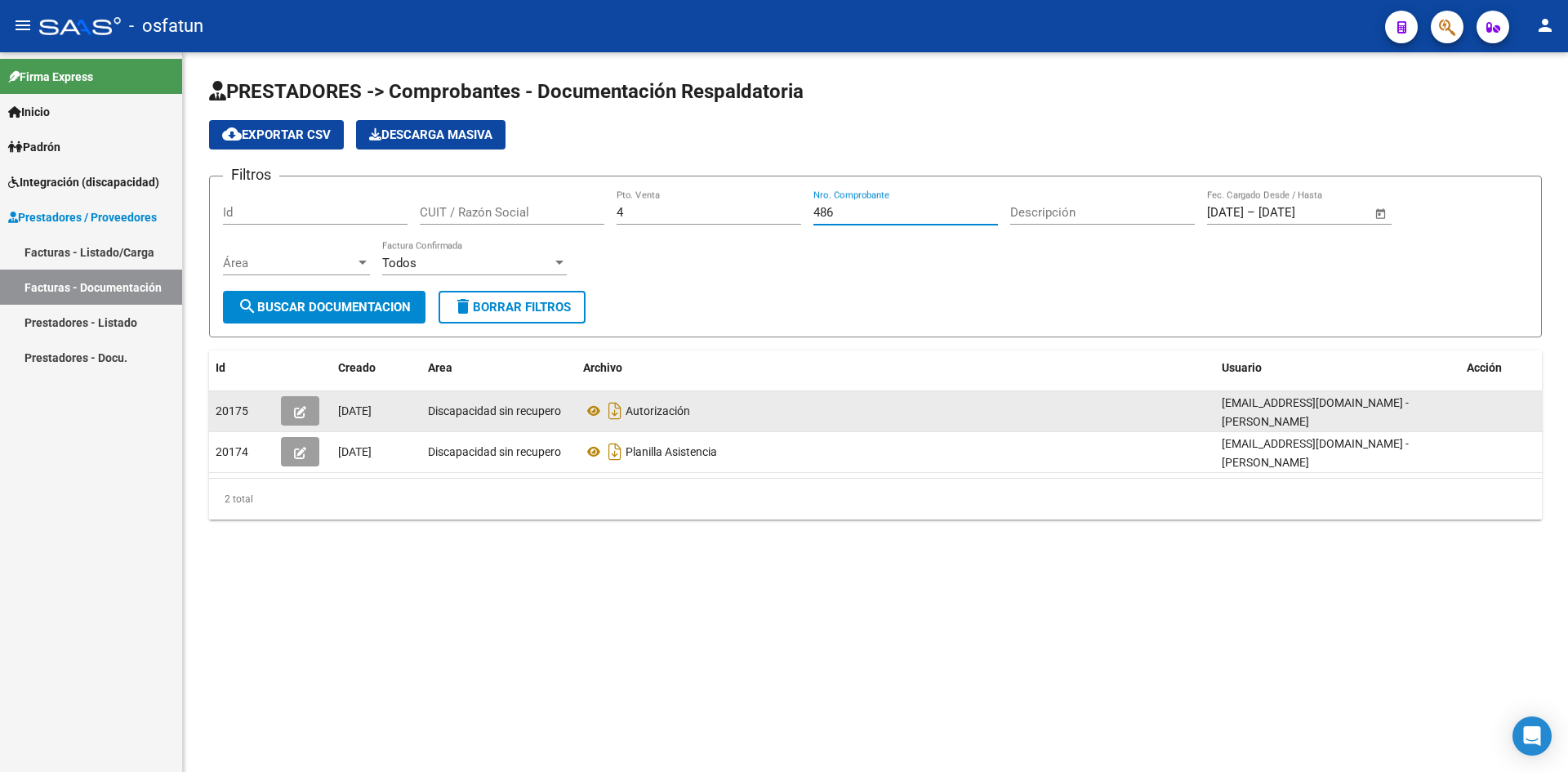
type input "486"
click at [303, 415] on icon "button" at bounding box center [300, 412] width 13 height 13
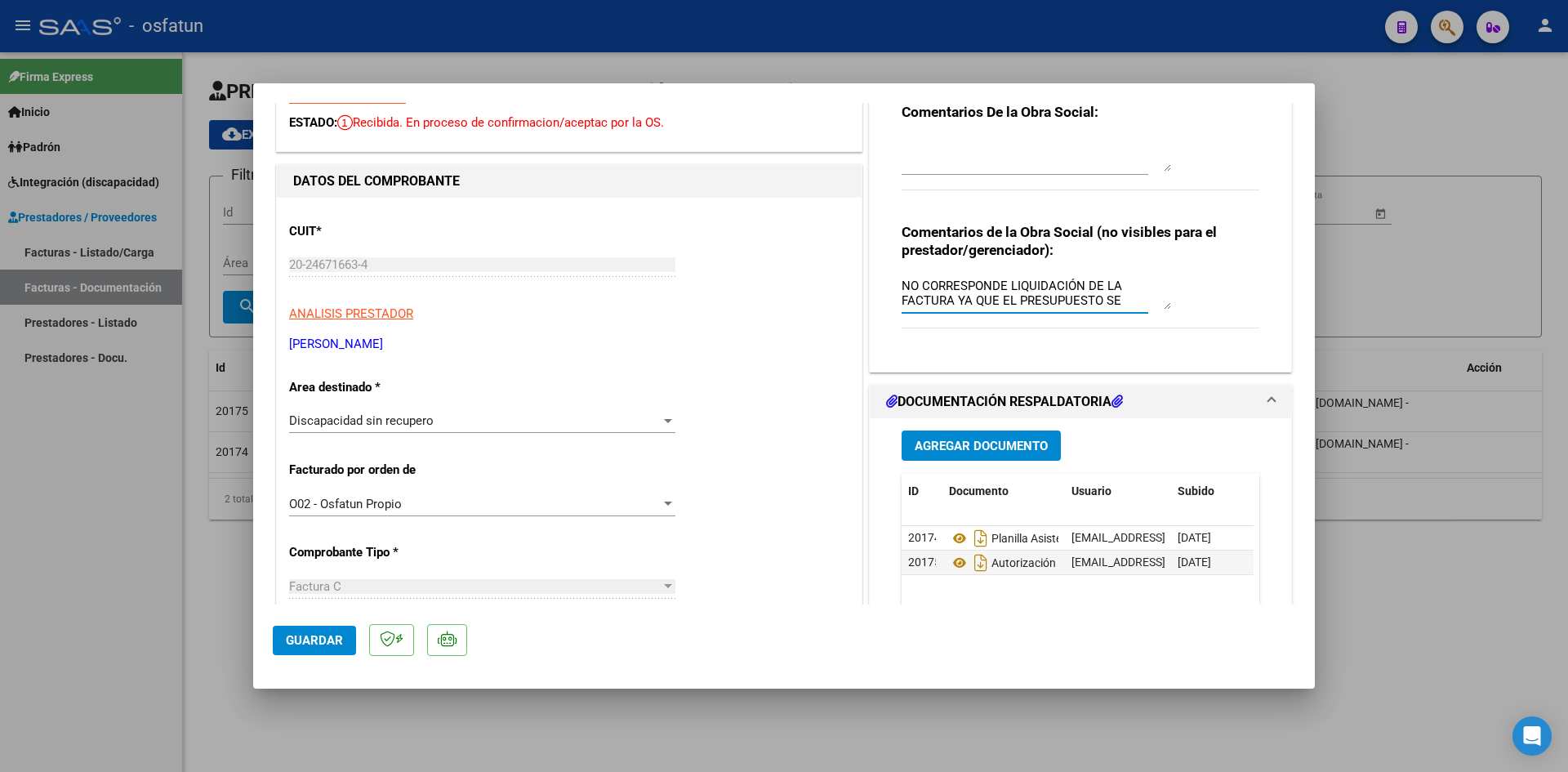
drag, startPoint x: 686, startPoint y: 28, endPoint x: 670, endPoint y: 37, distance: 18.4
click at [685, 29] on div at bounding box center [784, 386] width 1568 height 772
type input "$ 0,00"
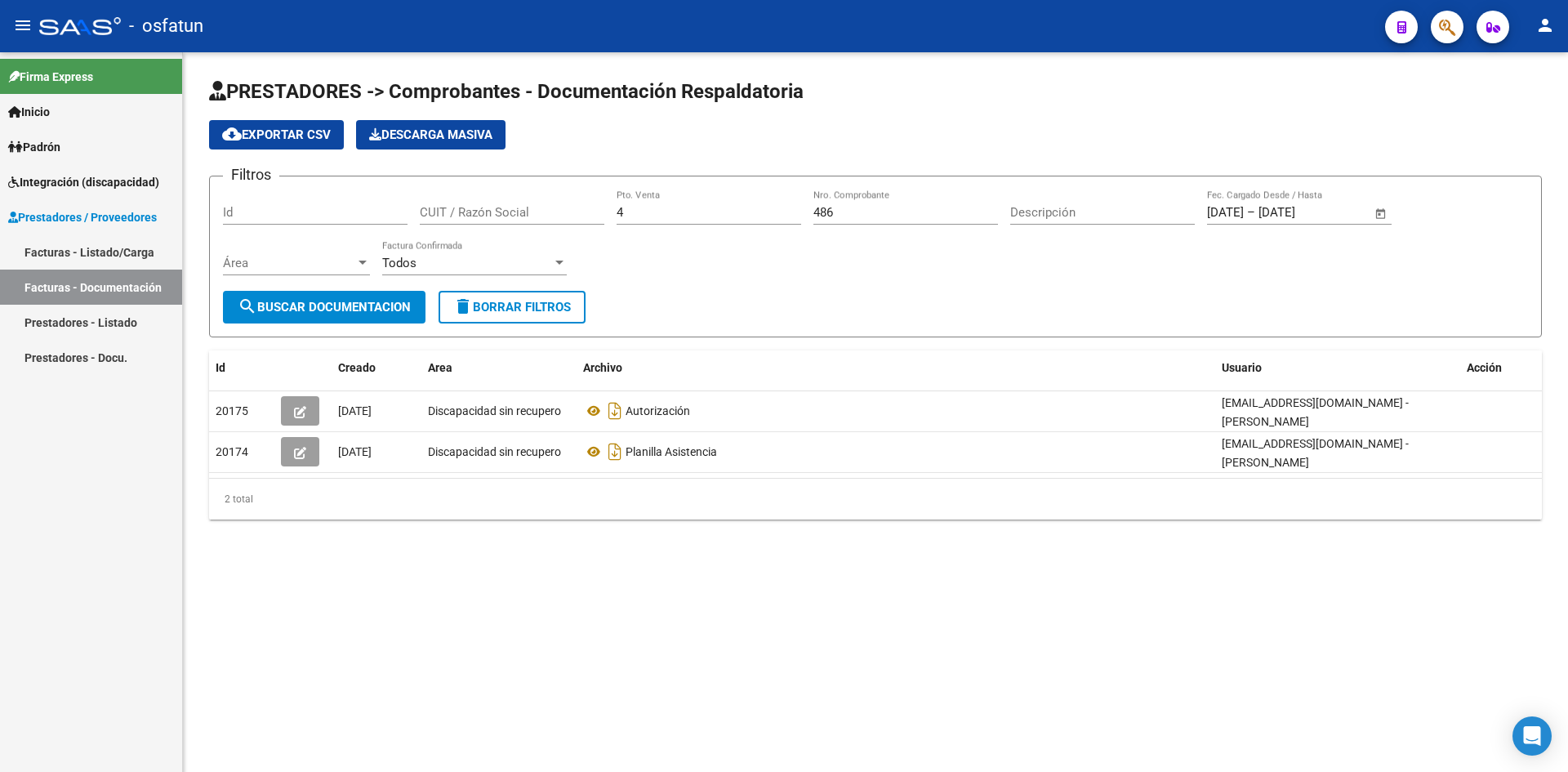
drag, startPoint x: 131, startPoint y: 254, endPoint x: 196, endPoint y: 253, distance: 65.0
click at [130, 254] on link "Facturas - Listado/Carga" at bounding box center [91, 252] width 183 height 35
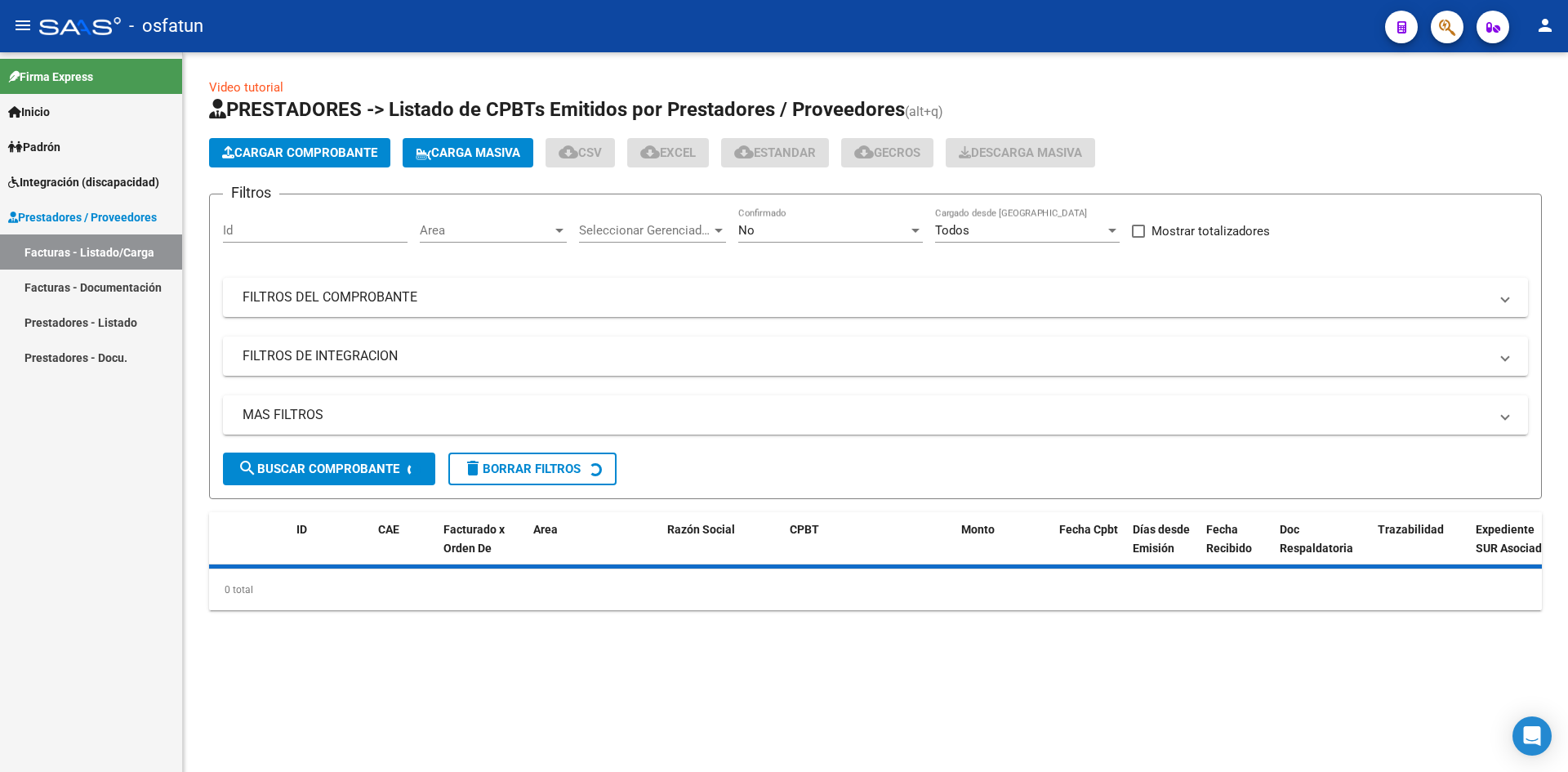
click at [330, 148] on span "Cargar Comprobante" at bounding box center [300, 153] width 155 height 15
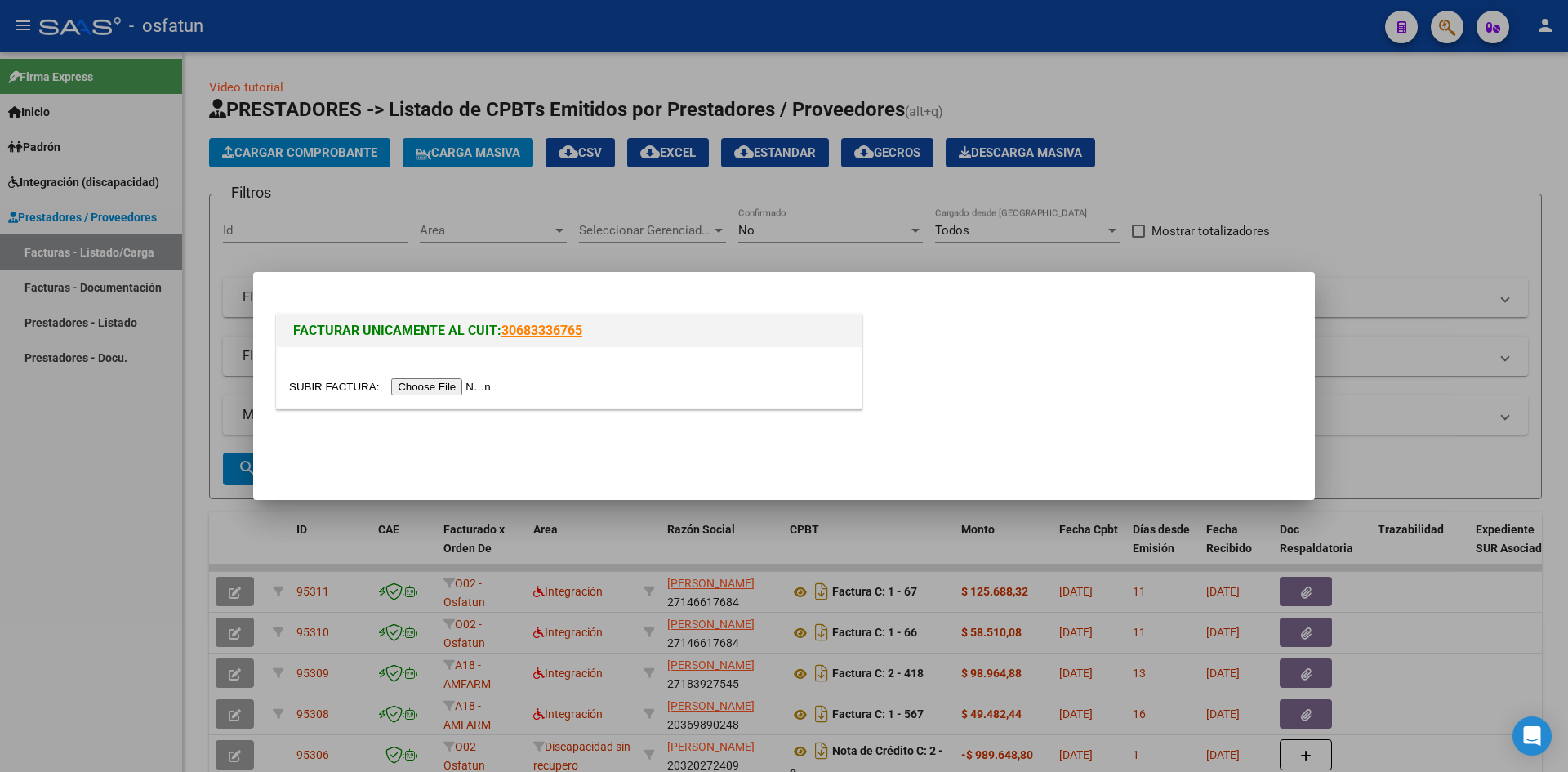
click at [459, 379] on input "file" at bounding box center [393, 387] width 207 height 18
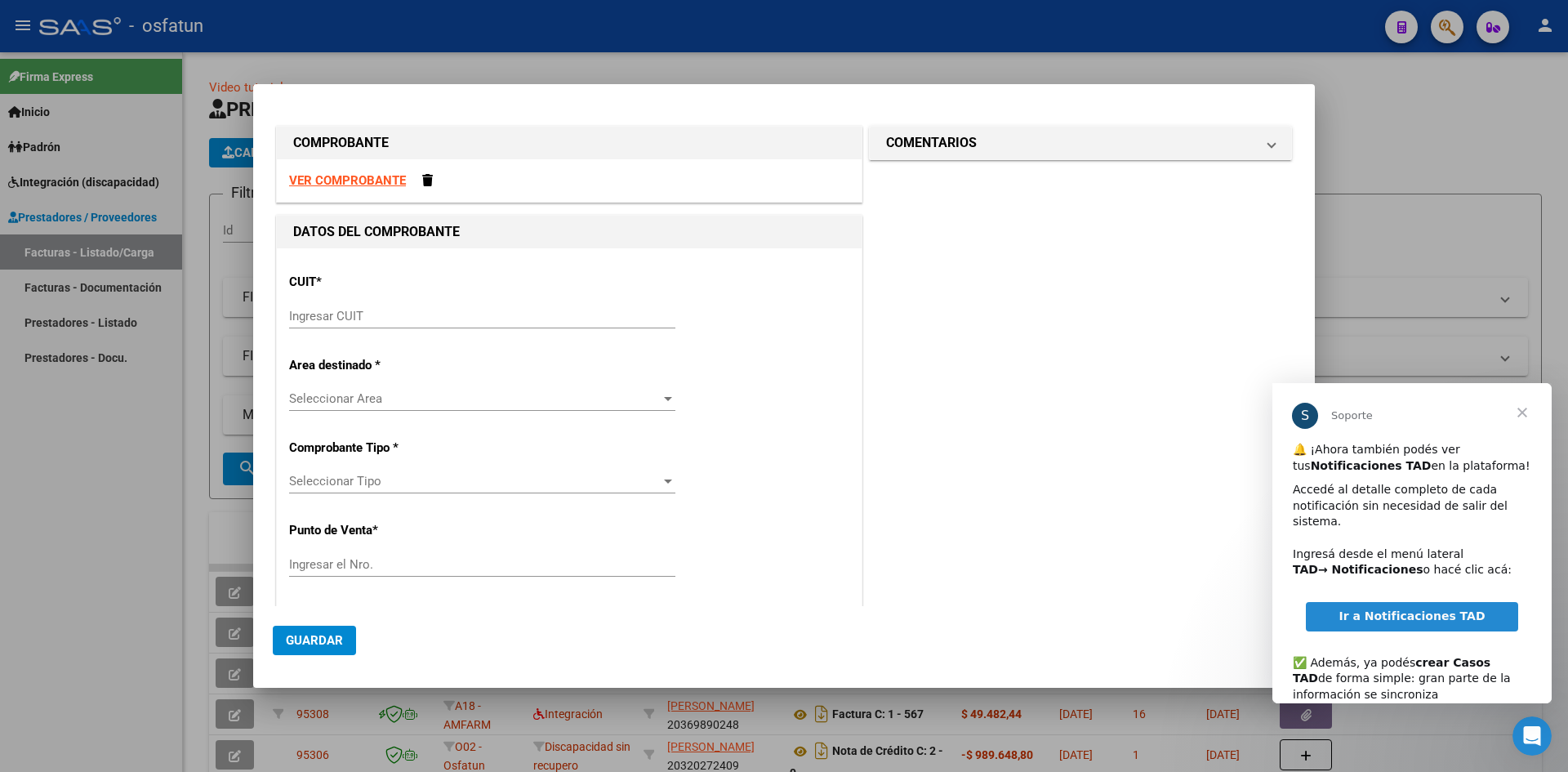
click at [359, 175] on strong "VER COMPROBANTE" at bounding box center [348, 181] width 117 height 15
click at [364, 310] on input "Ingresar CUIT" at bounding box center [482, 316] width 386 height 15
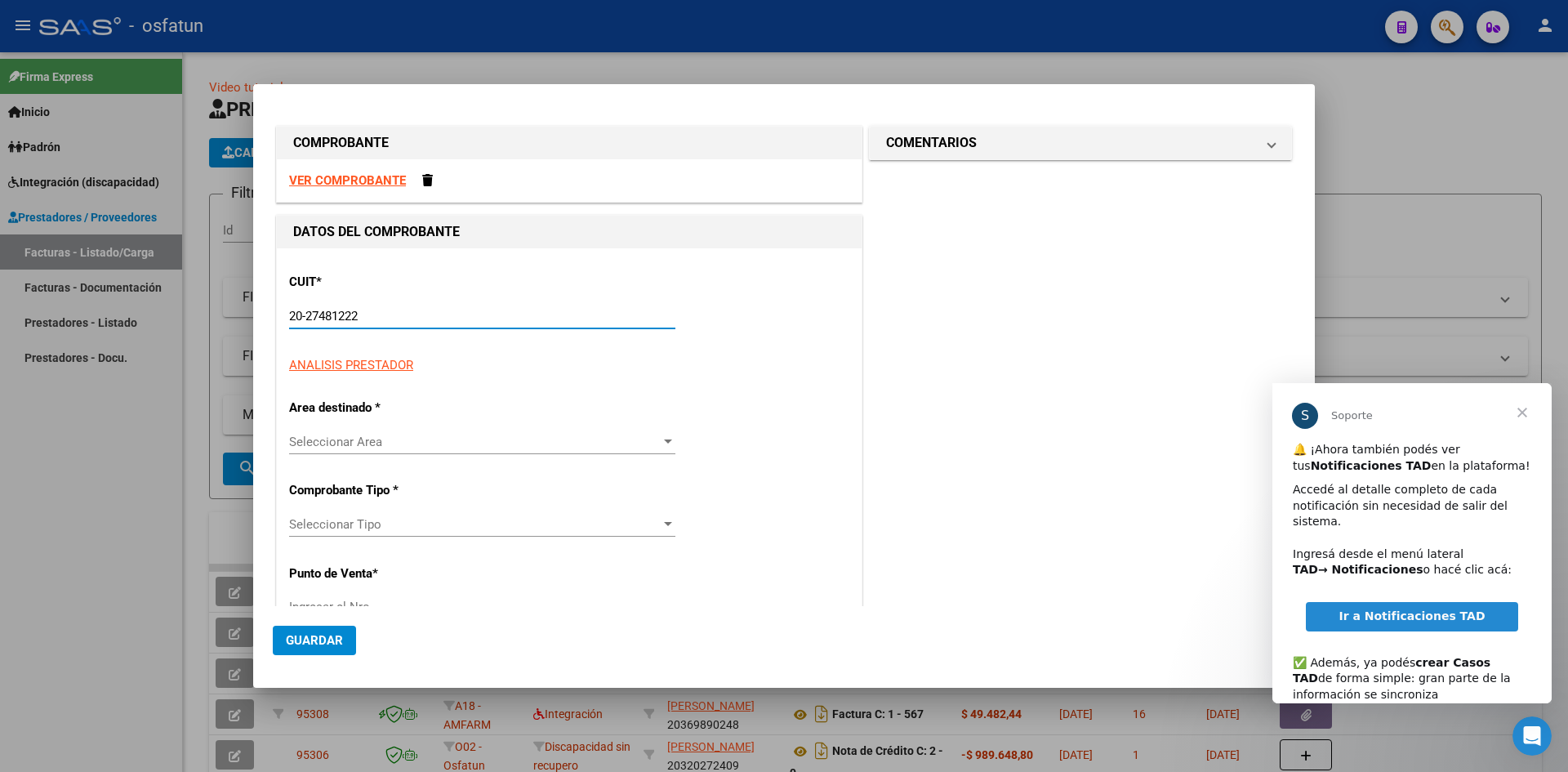
type input "20-27481222-3"
type input "5"
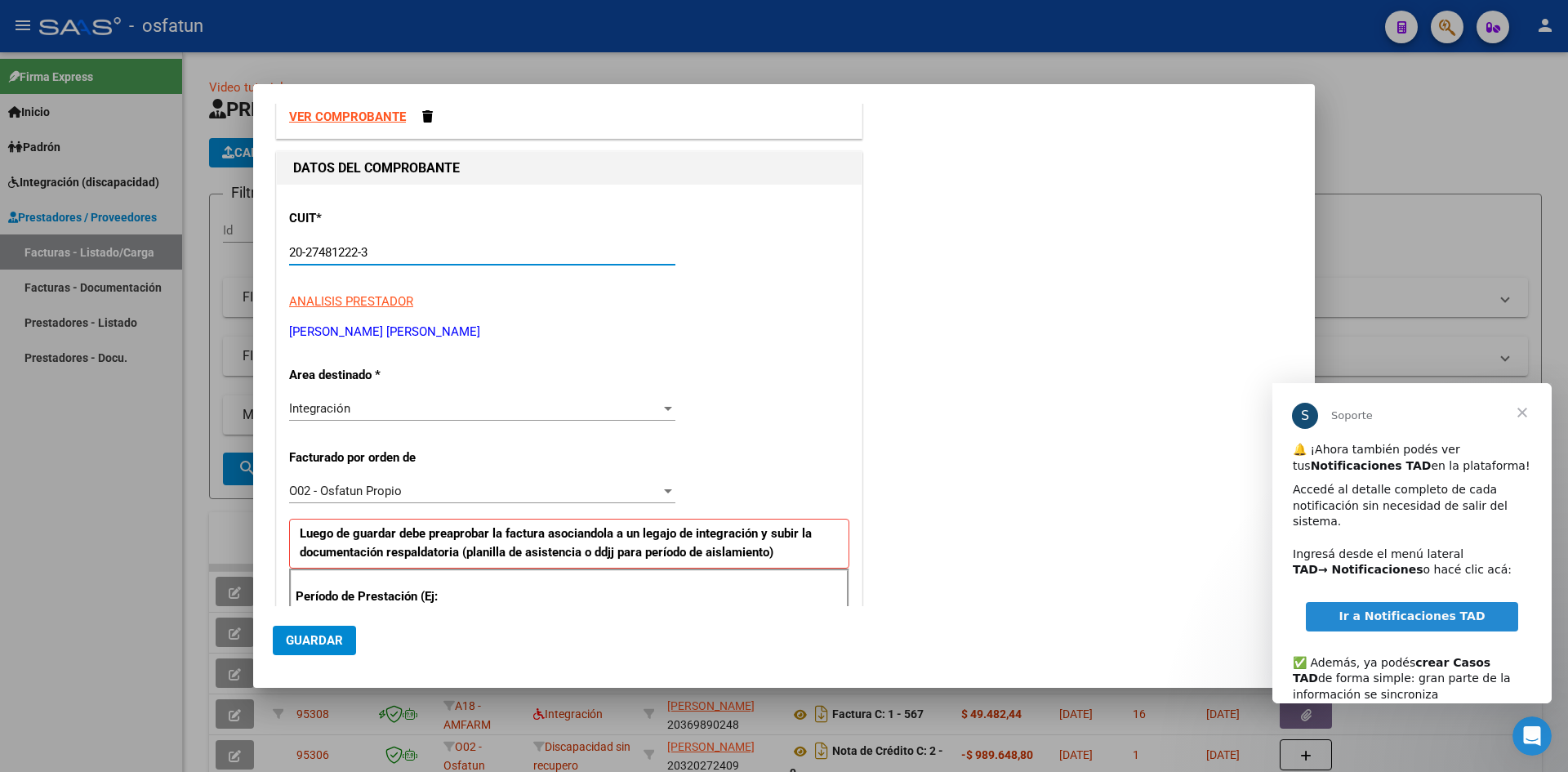
scroll to position [163, 0]
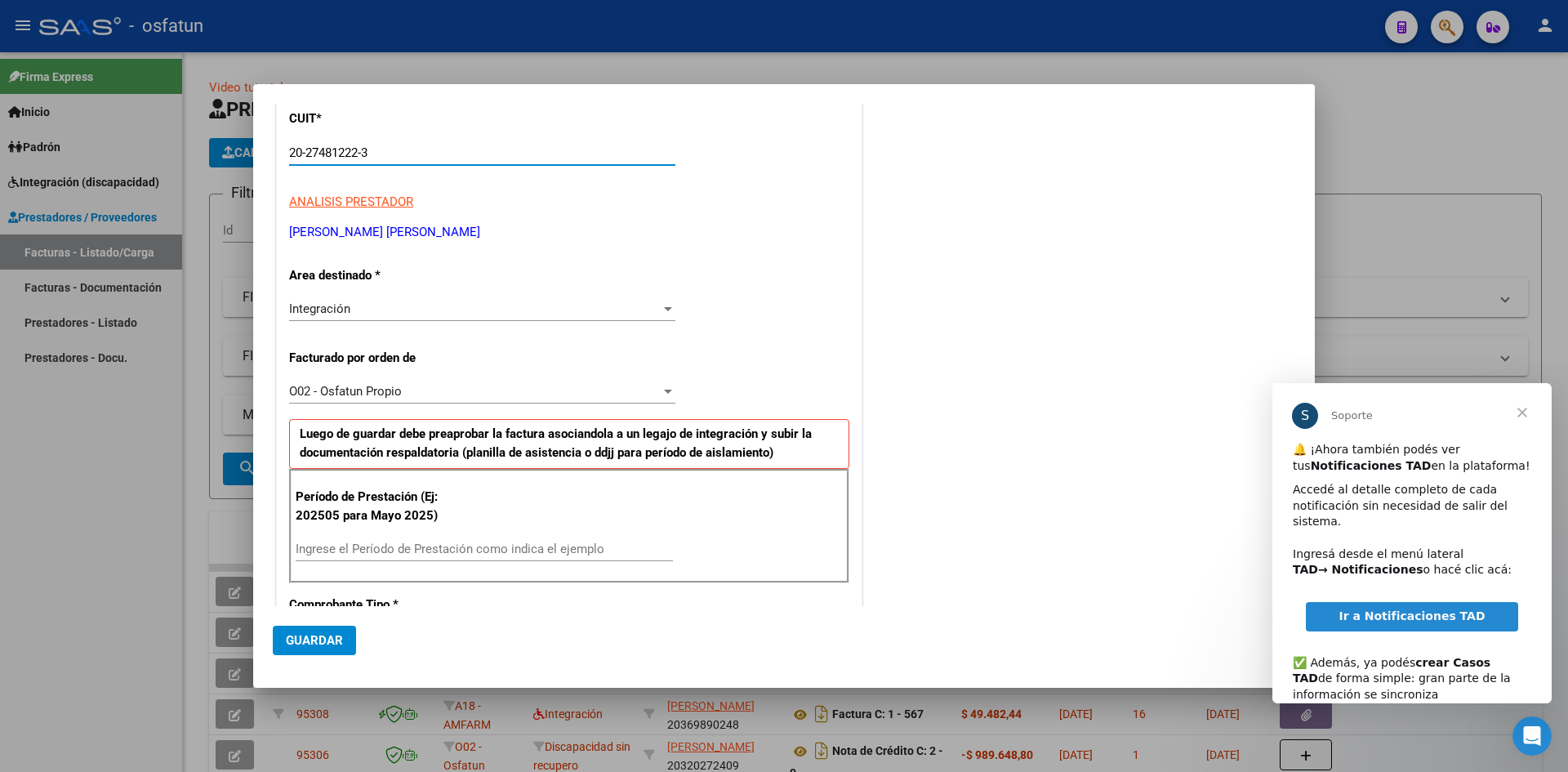
type input "20-27481222-3"
click at [434, 546] on input "Ingrese el Período de Prestación como indica el ejemplo" at bounding box center [484, 549] width 378 height 15
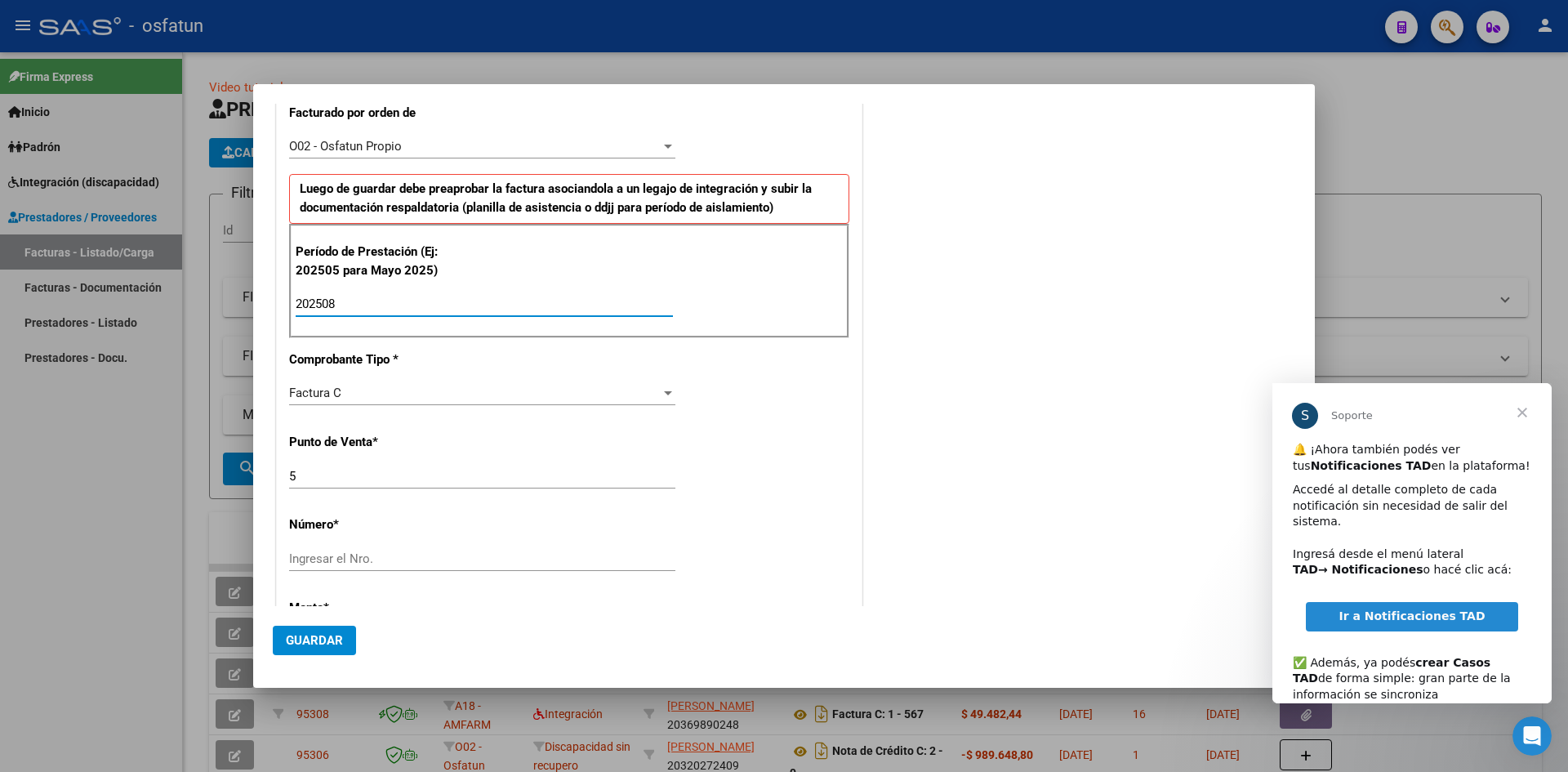
scroll to position [490, 0]
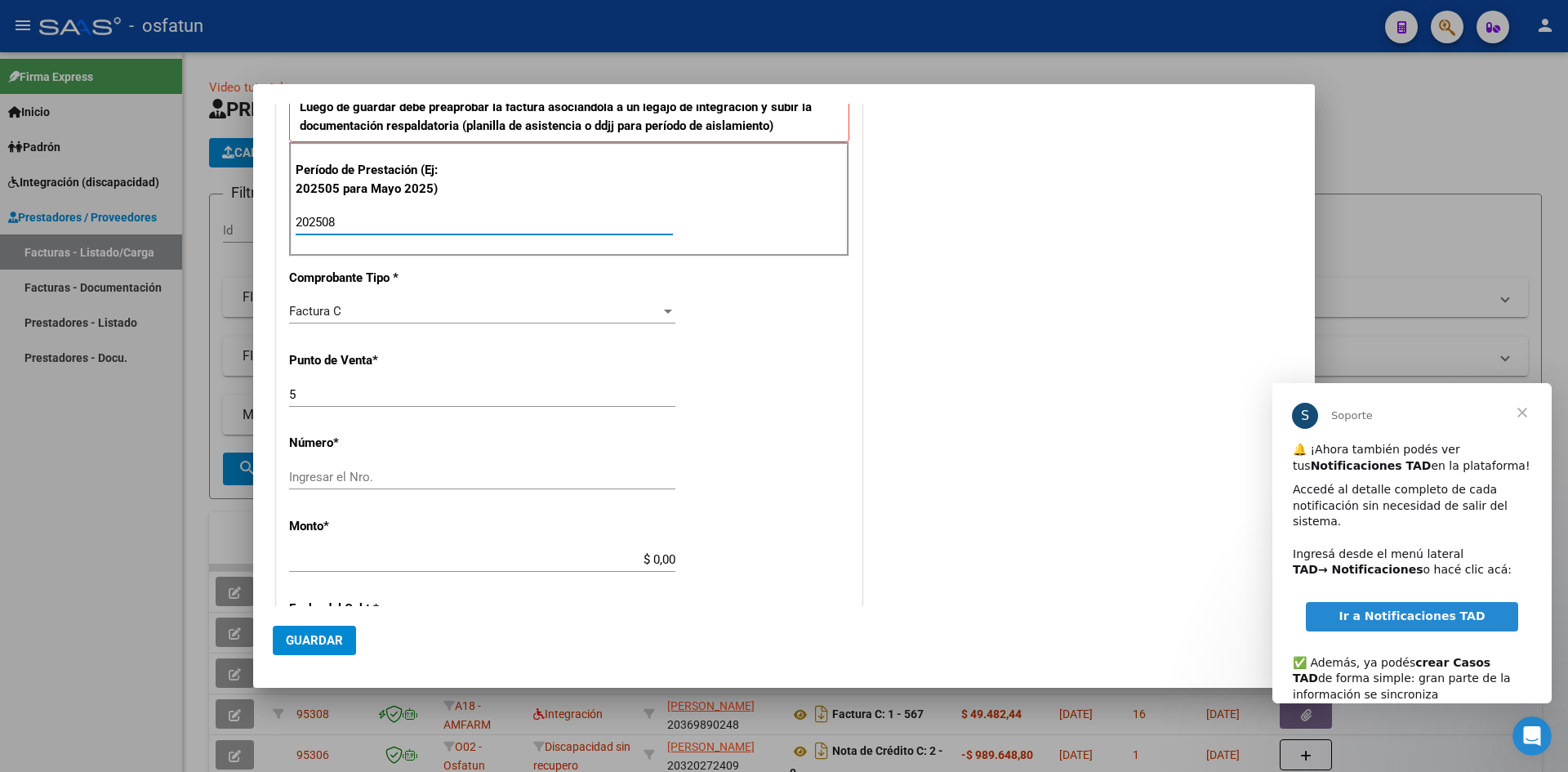
type input "202508"
drag, startPoint x: 368, startPoint y: 485, endPoint x: 394, endPoint y: 486, distance: 26.0
click at [370, 484] on div "Ingresar el Nro." at bounding box center [482, 477] width 386 height 24
type input "992"
drag, startPoint x: 508, startPoint y: 564, endPoint x: 608, endPoint y: 555, distance: 100.4
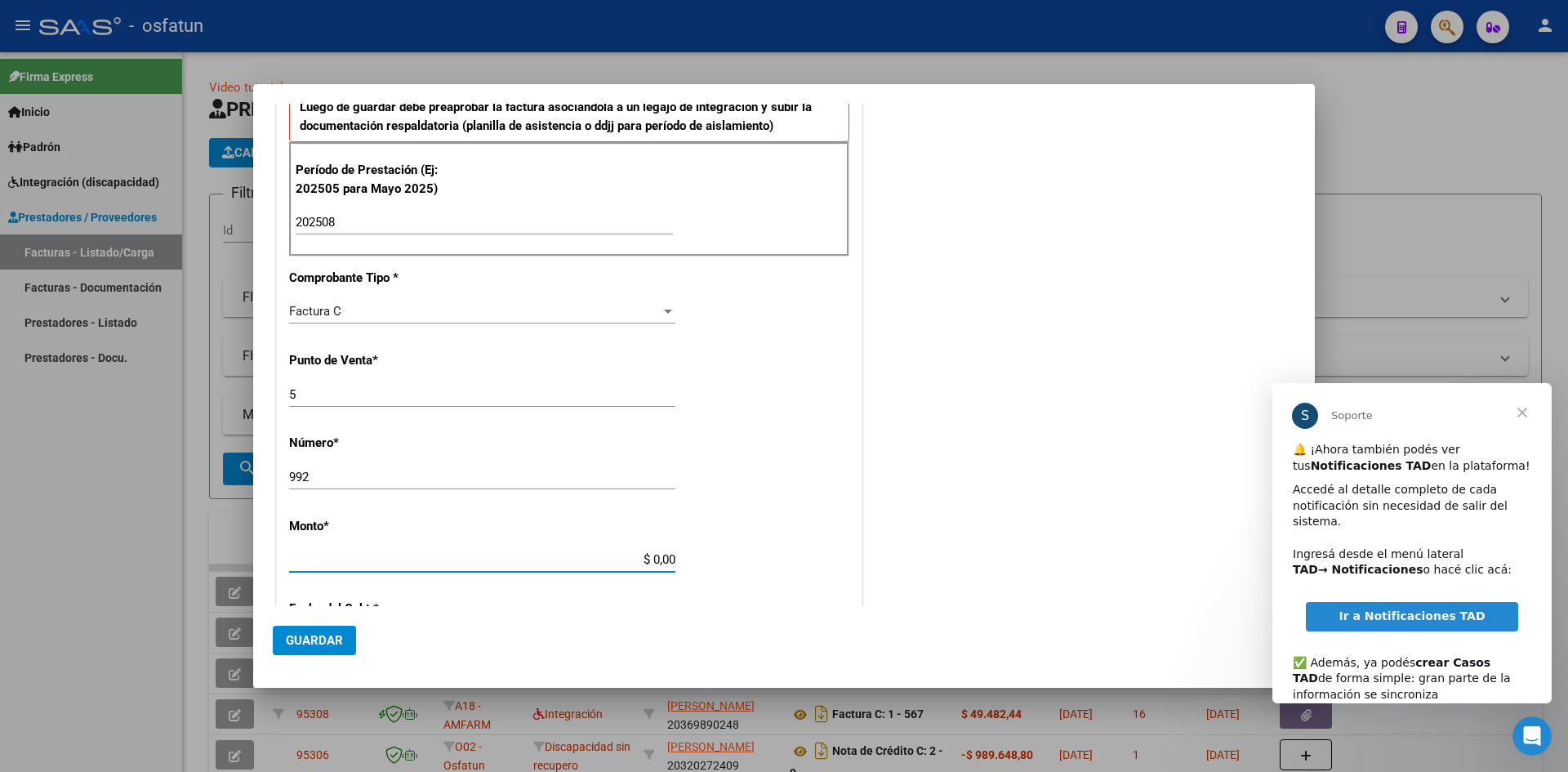
click at [508, 563] on input "$ 0,00" at bounding box center [482, 559] width 386 height 15
type input "$ 305.716,84"
type input "[DATE]"
type input "75363264684385"
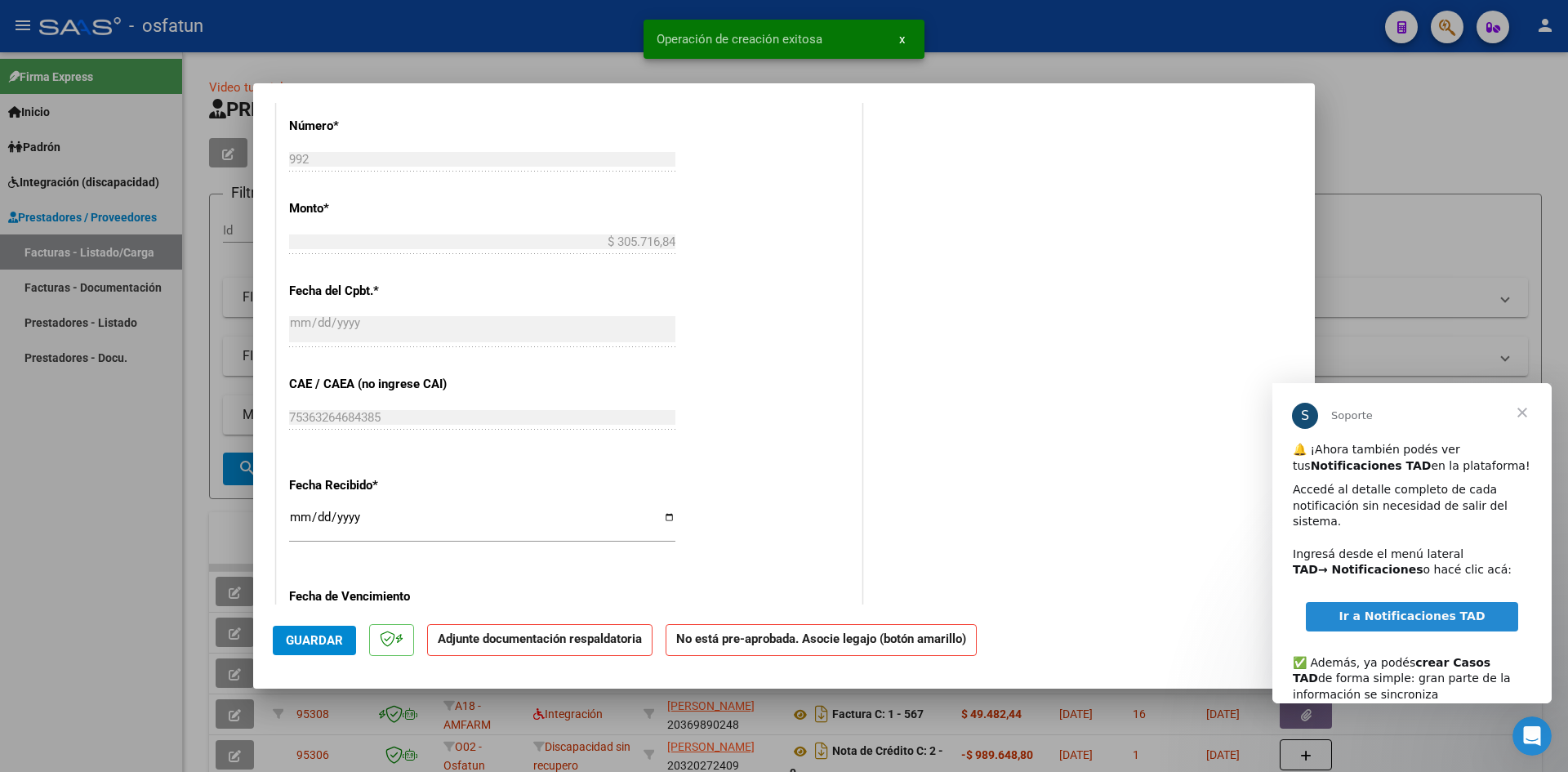
scroll to position [817, 0]
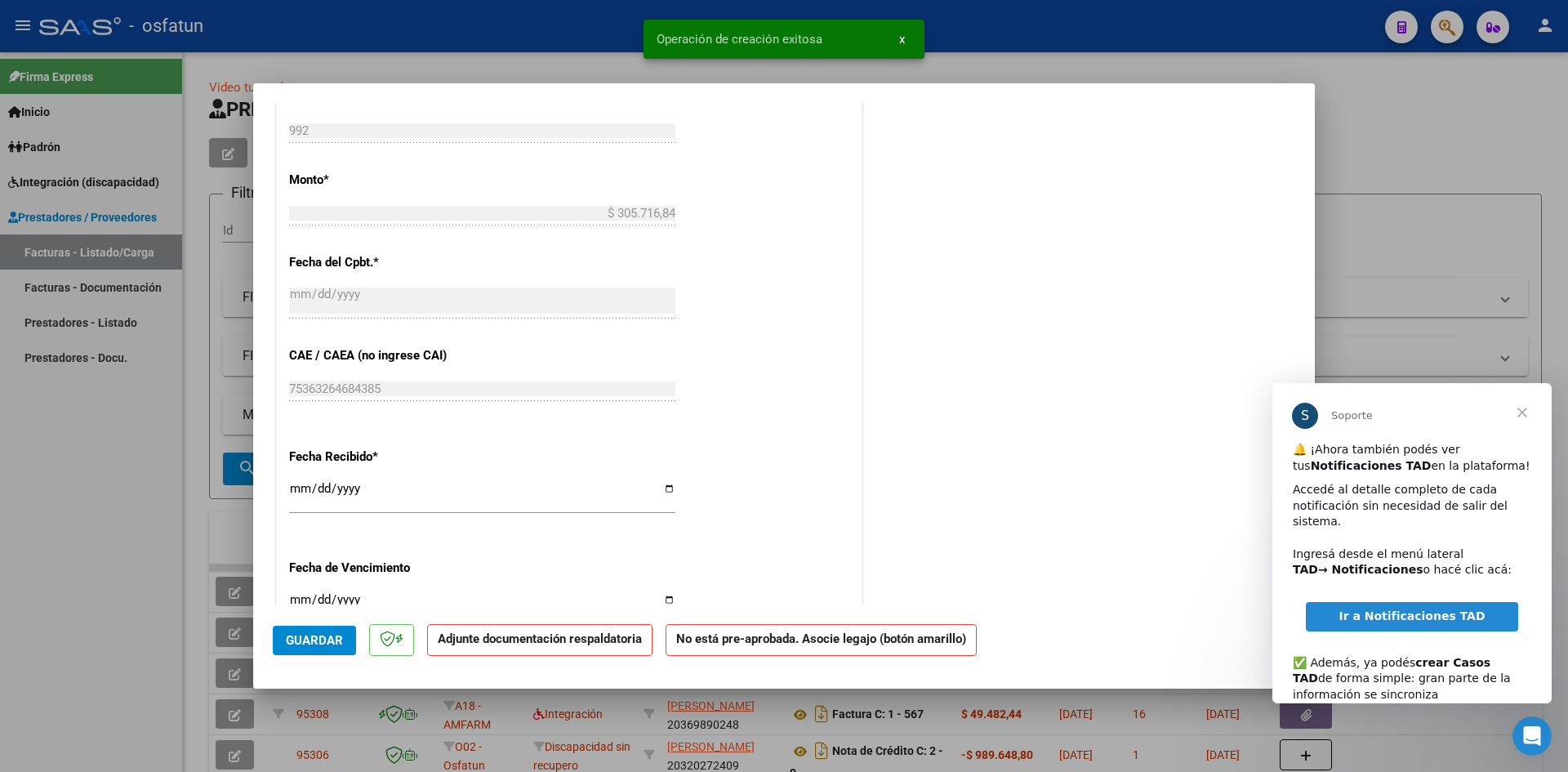
click at [304, 488] on input "[DATE]" at bounding box center [482, 494] width 386 height 26
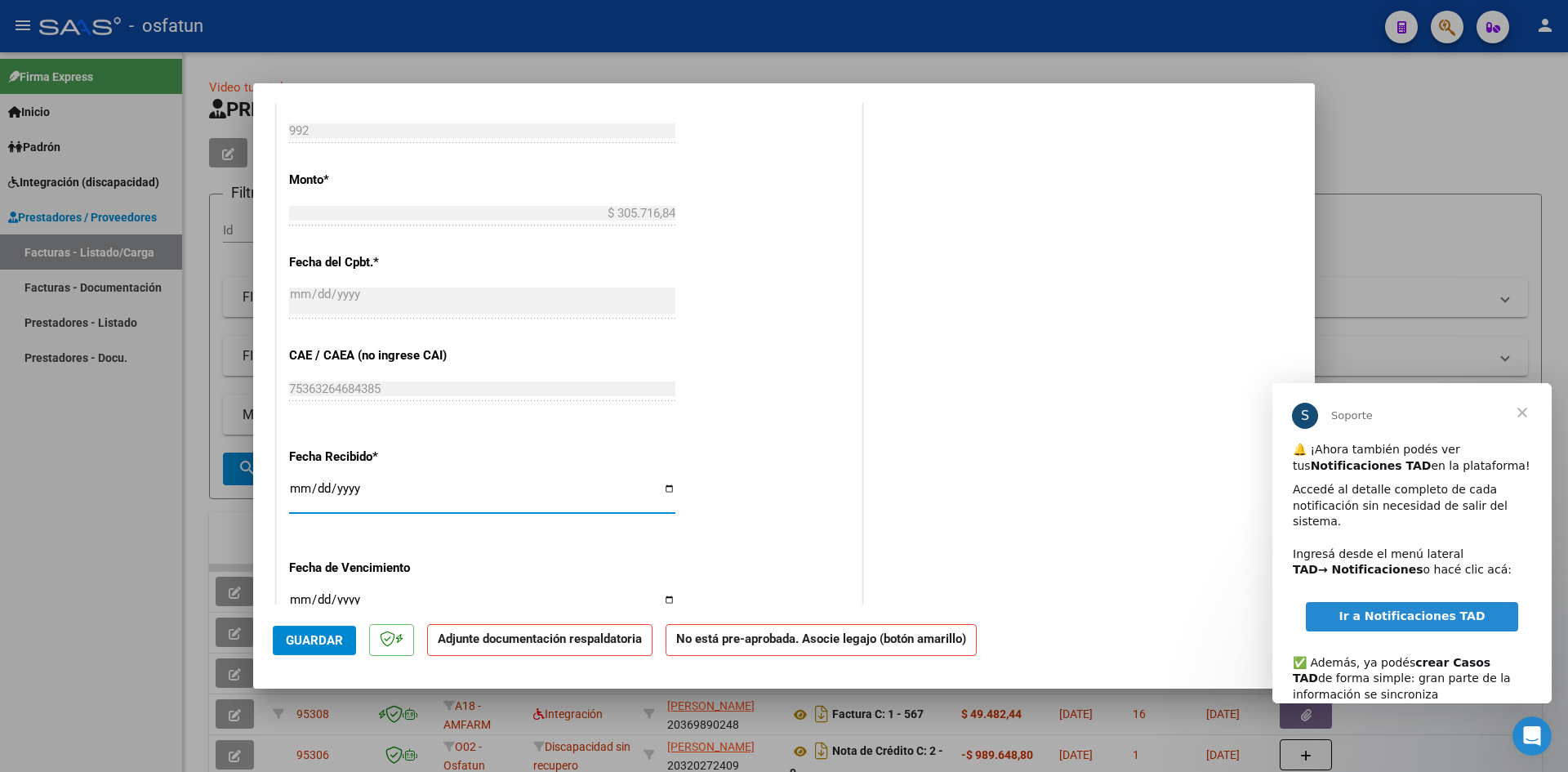
type input "[DATE]"
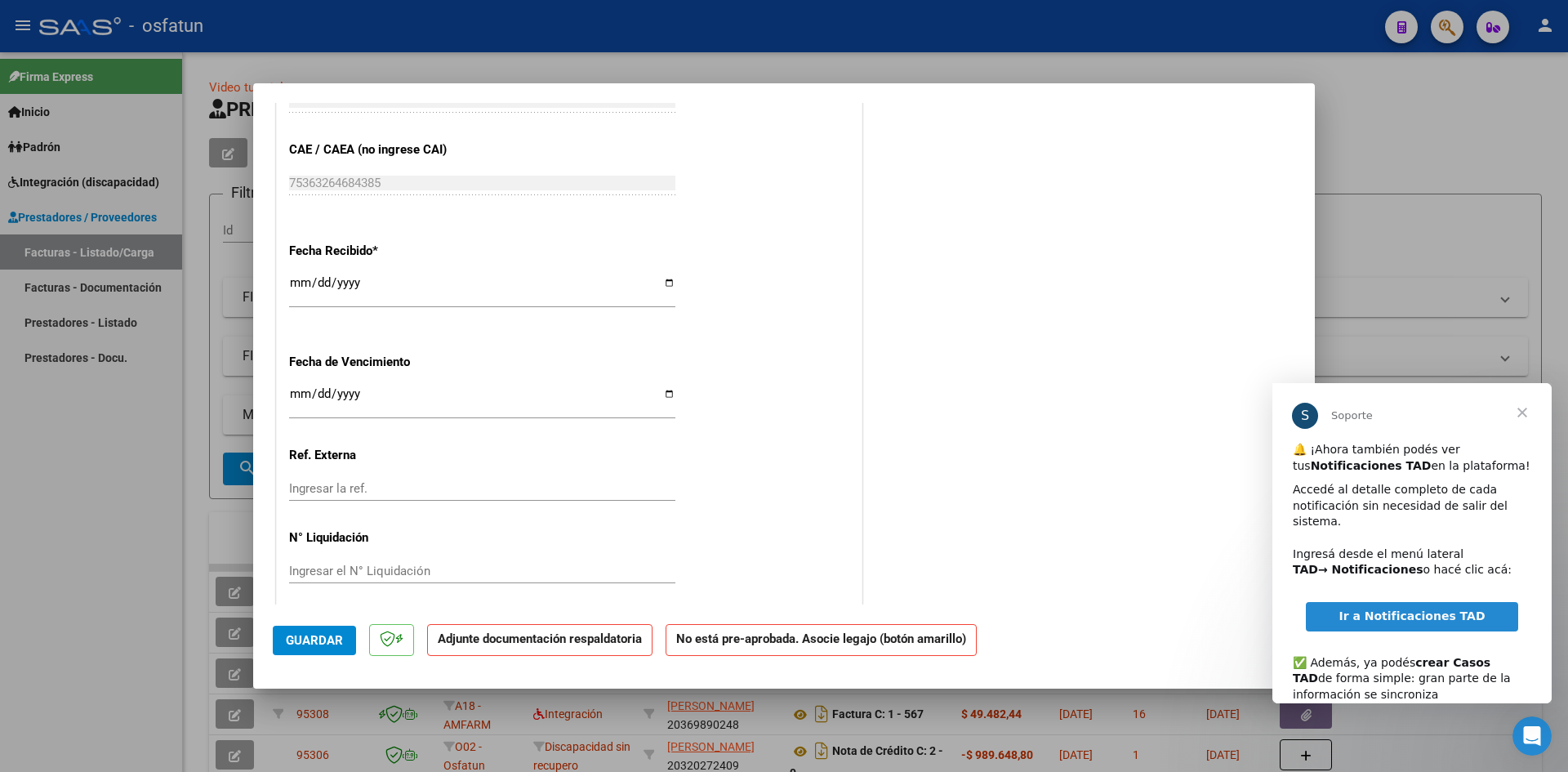
scroll to position [1033, 0]
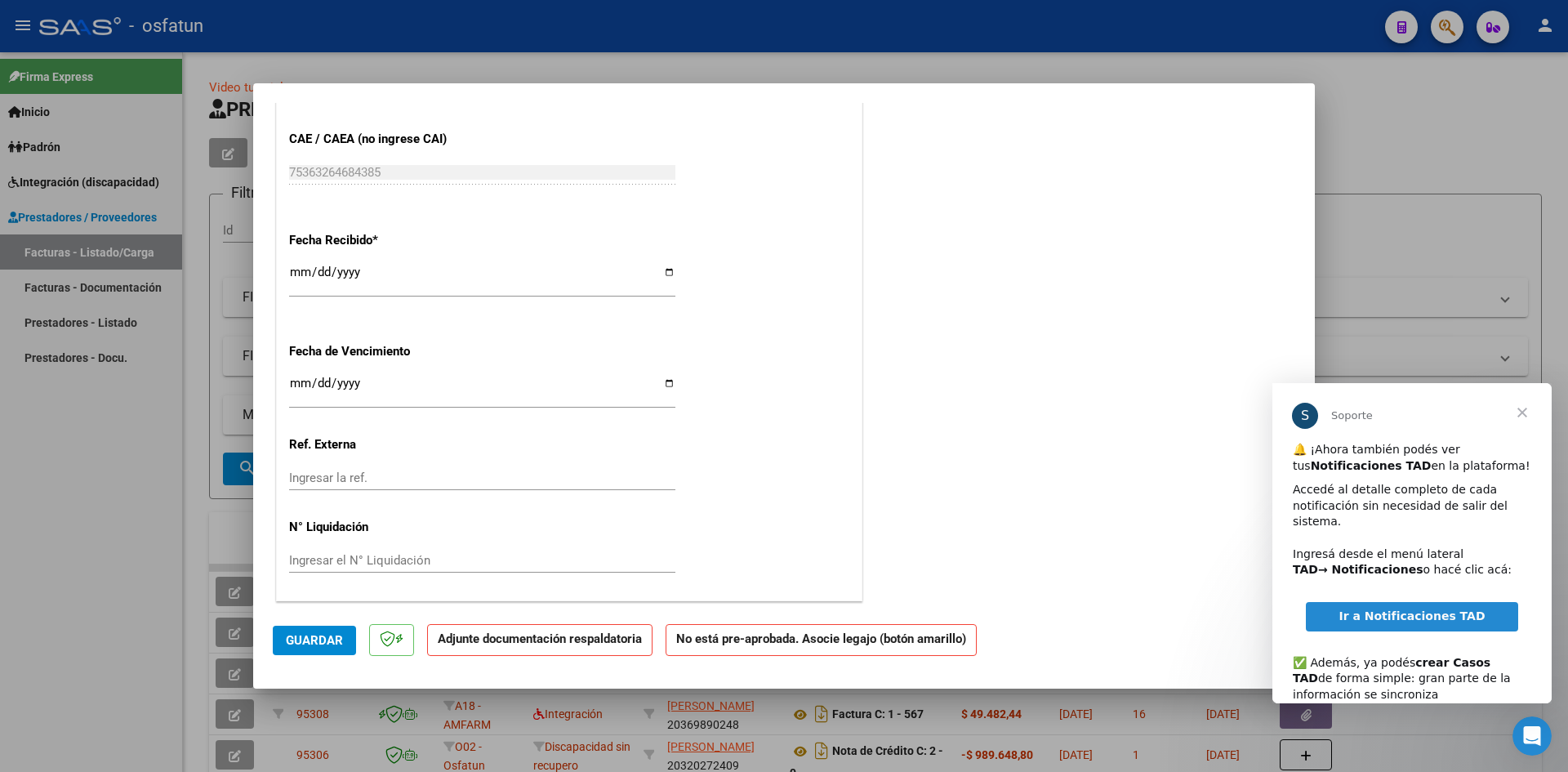
drag, startPoint x: 324, startPoint y: 630, endPoint x: 686, endPoint y: 495, distance: 386.4
click at [327, 629] on button "Guardar" at bounding box center [314, 640] width 83 height 29
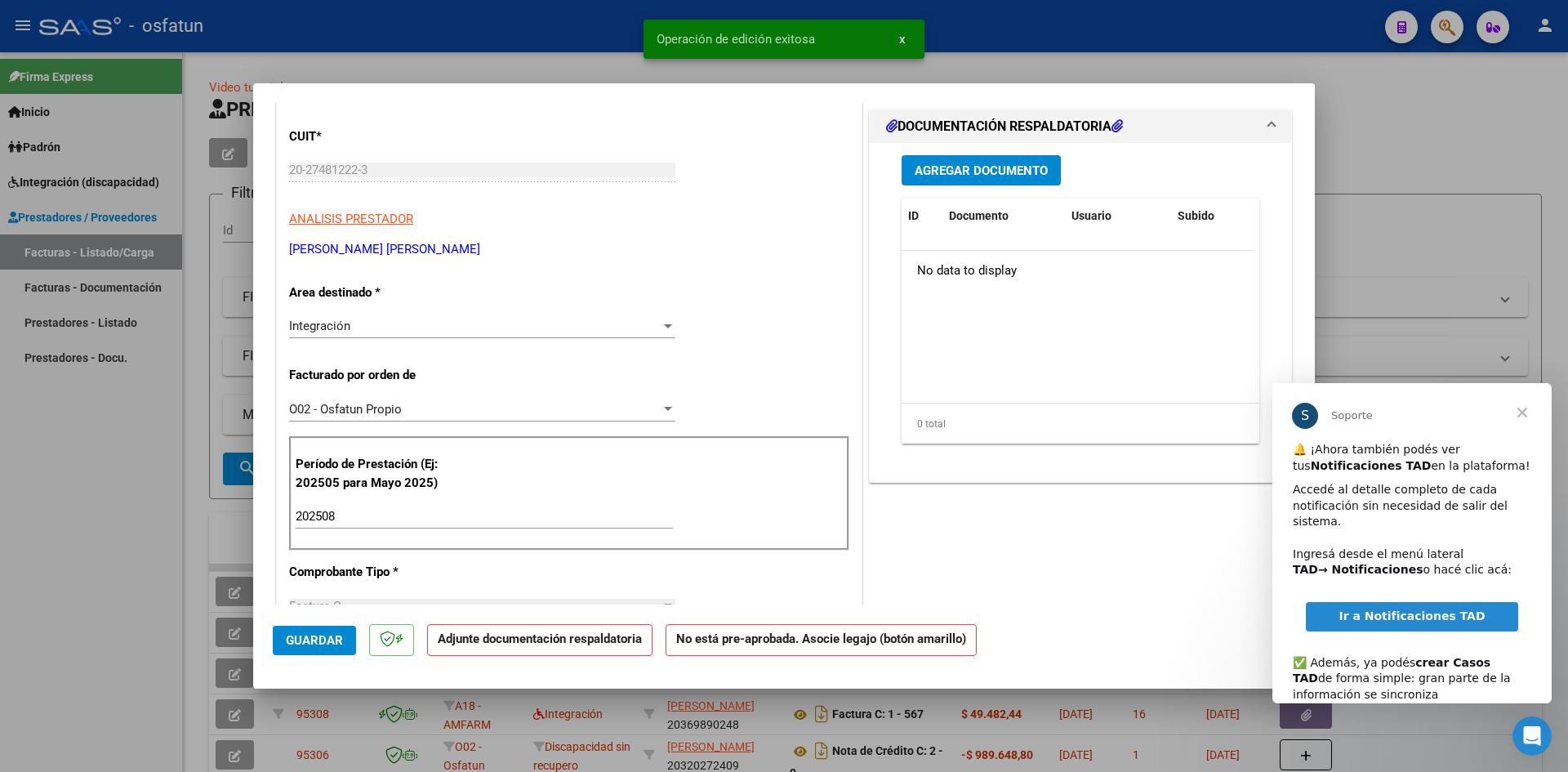
scroll to position [0, 0]
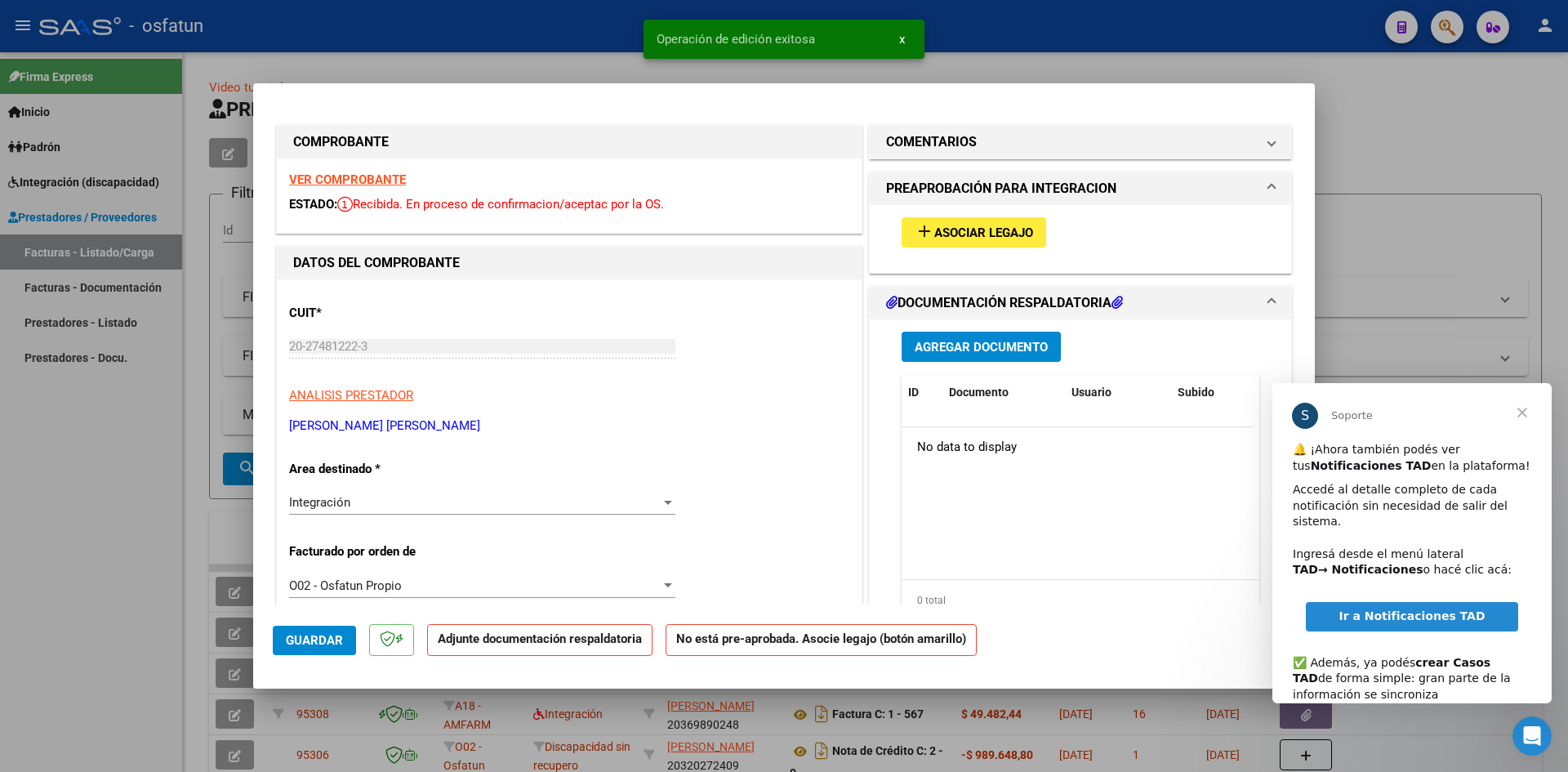
click at [957, 225] on span "Asociar Legajo" at bounding box center [984, 233] width 99 height 15
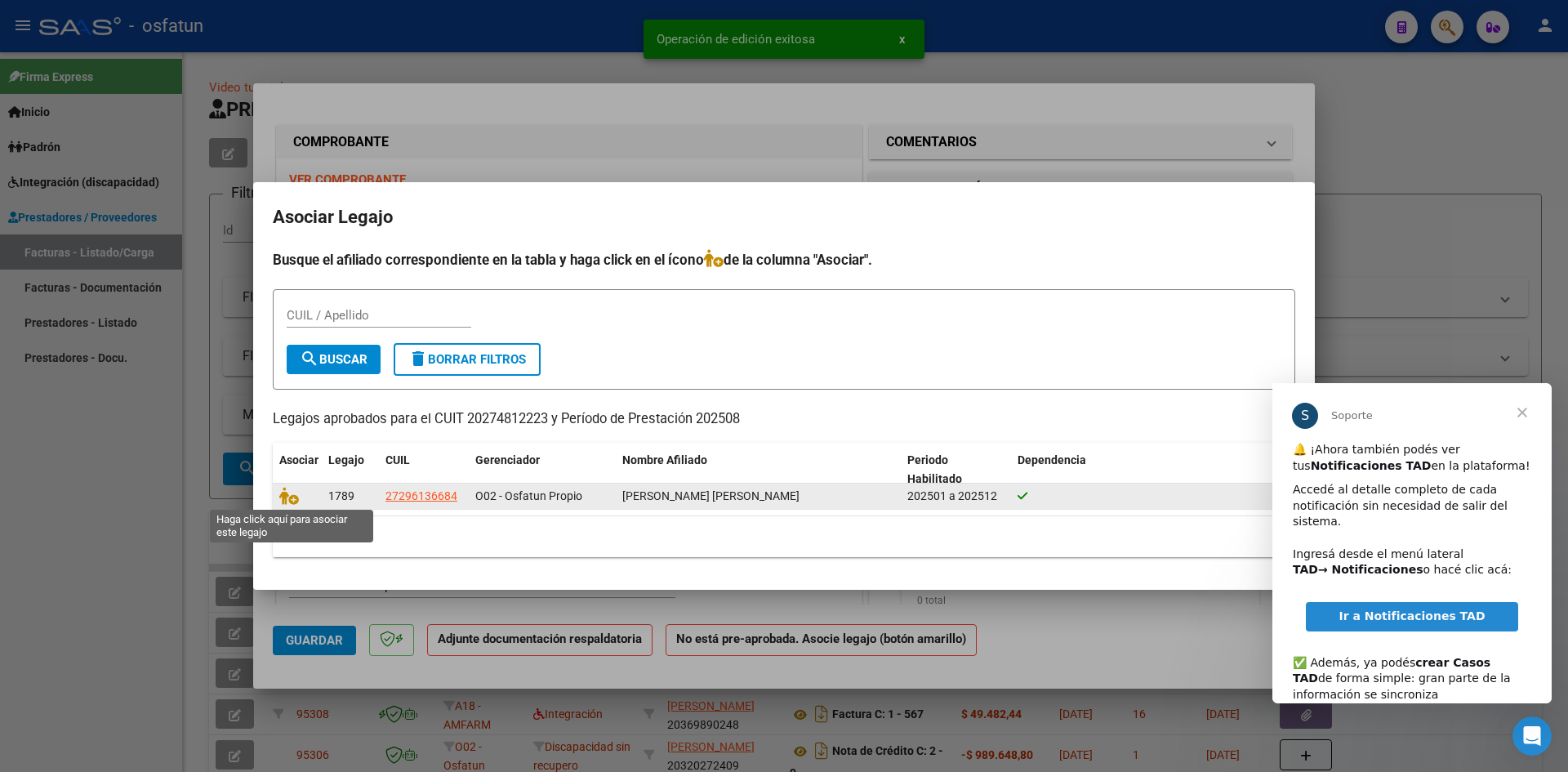
drag, startPoint x: 288, startPoint y: 495, endPoint x: 769, endPoint y: 501, distance: 481.0
click at [290, 494] on icon at bounding box center [289, 496] width 20 height 18
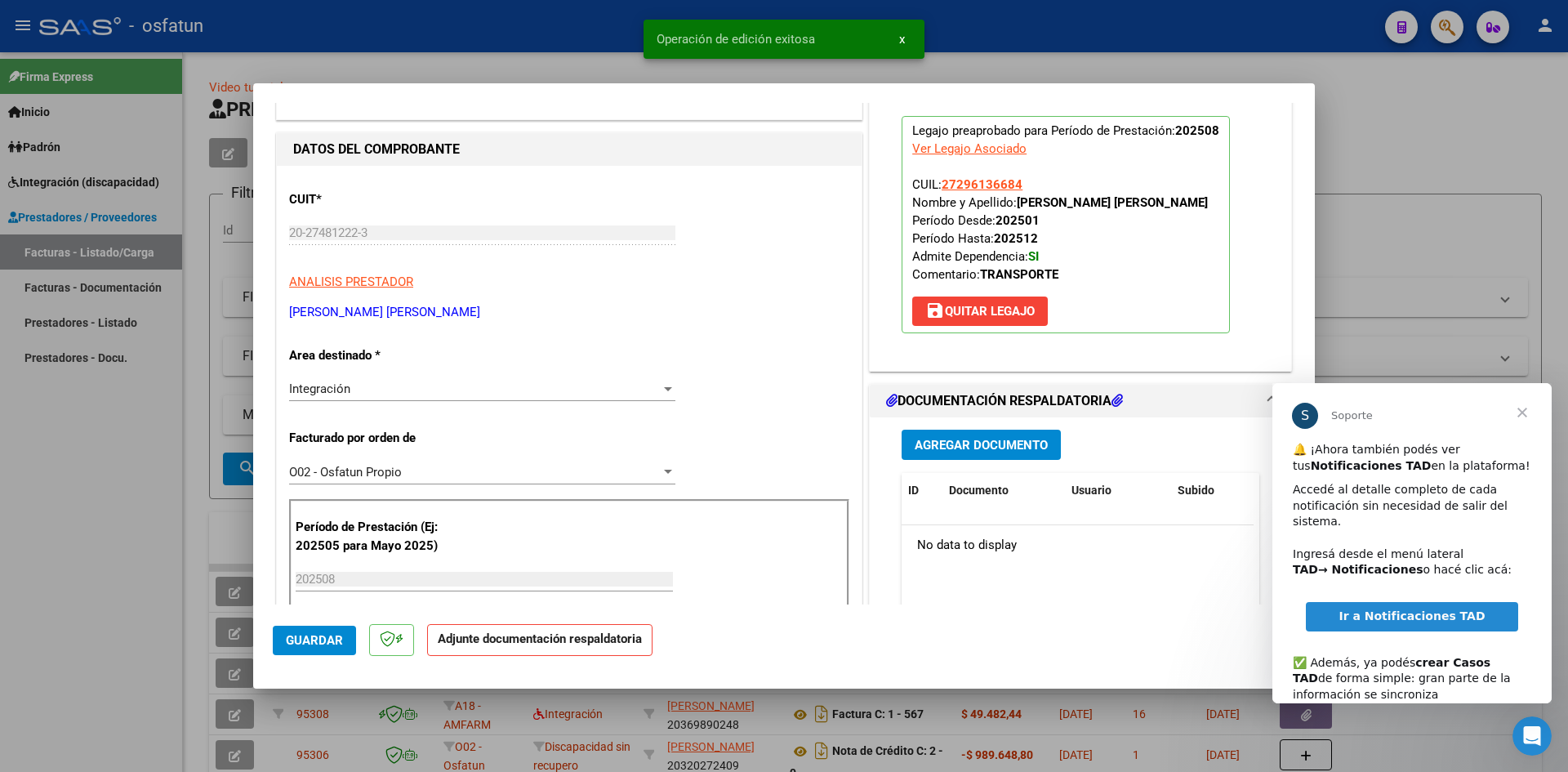
scroll to position [245, 0]
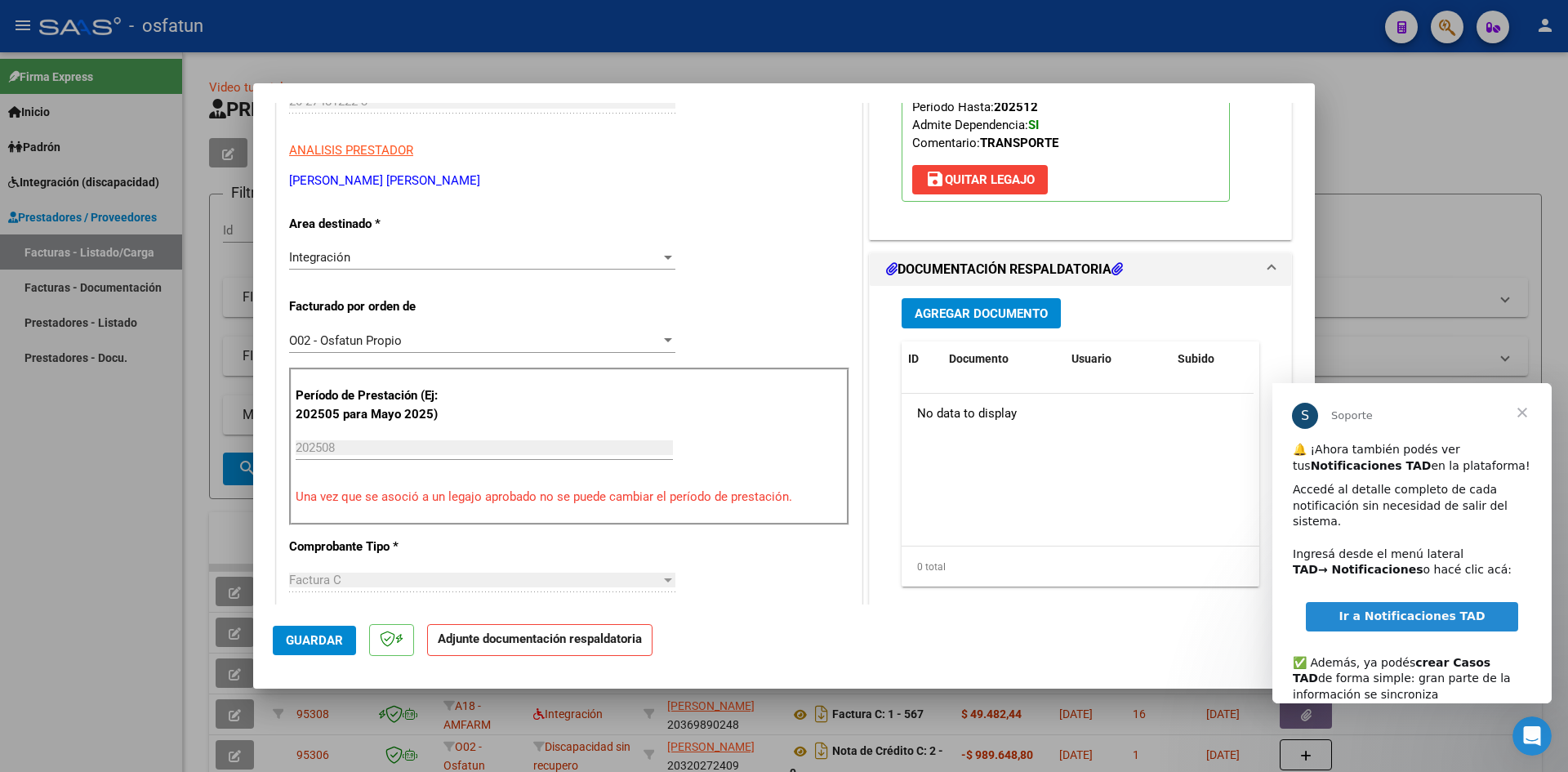
drag, startPoint x: 981, startPoint y: 328, endPoint x: 962, endPoint y: 321, distance: 20.2
click at [979, 323] on div "Agregar Documento ID Documento Usuario Subido Acción No data to display 0 total…" at bounding box center [1080, 449] width 383 height 326
click at [994, 308] on span "Agregar Documento" at bounding box center [981, 313] width 133 height 15
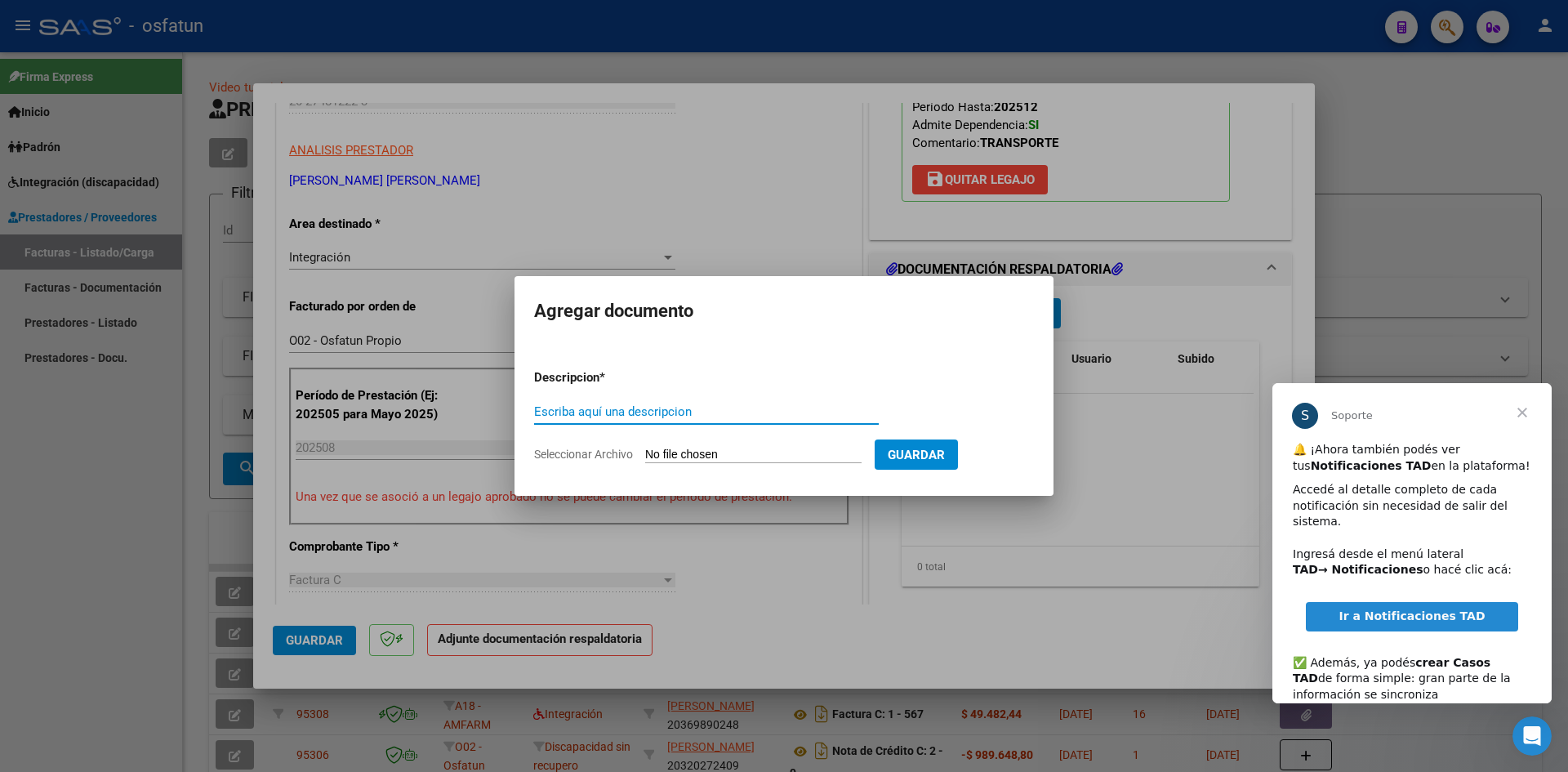
drag, startPoint x: 569, startPoint y: 414, endPoint x: 584, endPoint y: 407, distance: 16.6
click at [574, 414] on input "Escriba aquí una descripcion" at bounding box center [706, 412] width 344 height 15
type input "ASISTENCIA"
click at [704, 452] on input "Seleccionar Archivo" at bounding box center [754, 455] width 217 height 16
type input "C:\fakepath\PLANILLA ASISTENCIA - TRANSP A TERAPIA - [DATE].pdf"
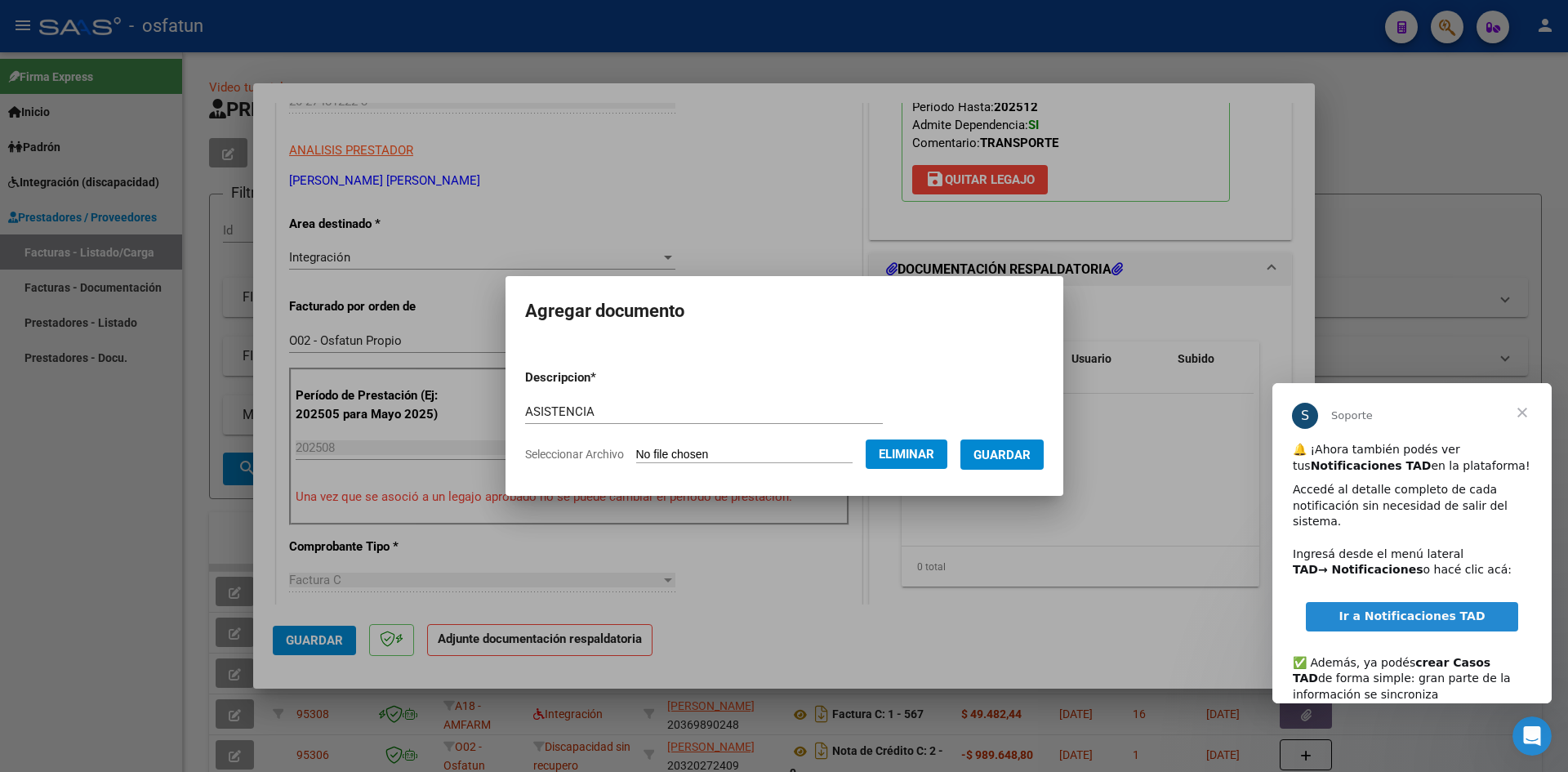
click at [1015, 453] on span "Guardar" at bounding box center [1002, 455] width 58 height 15
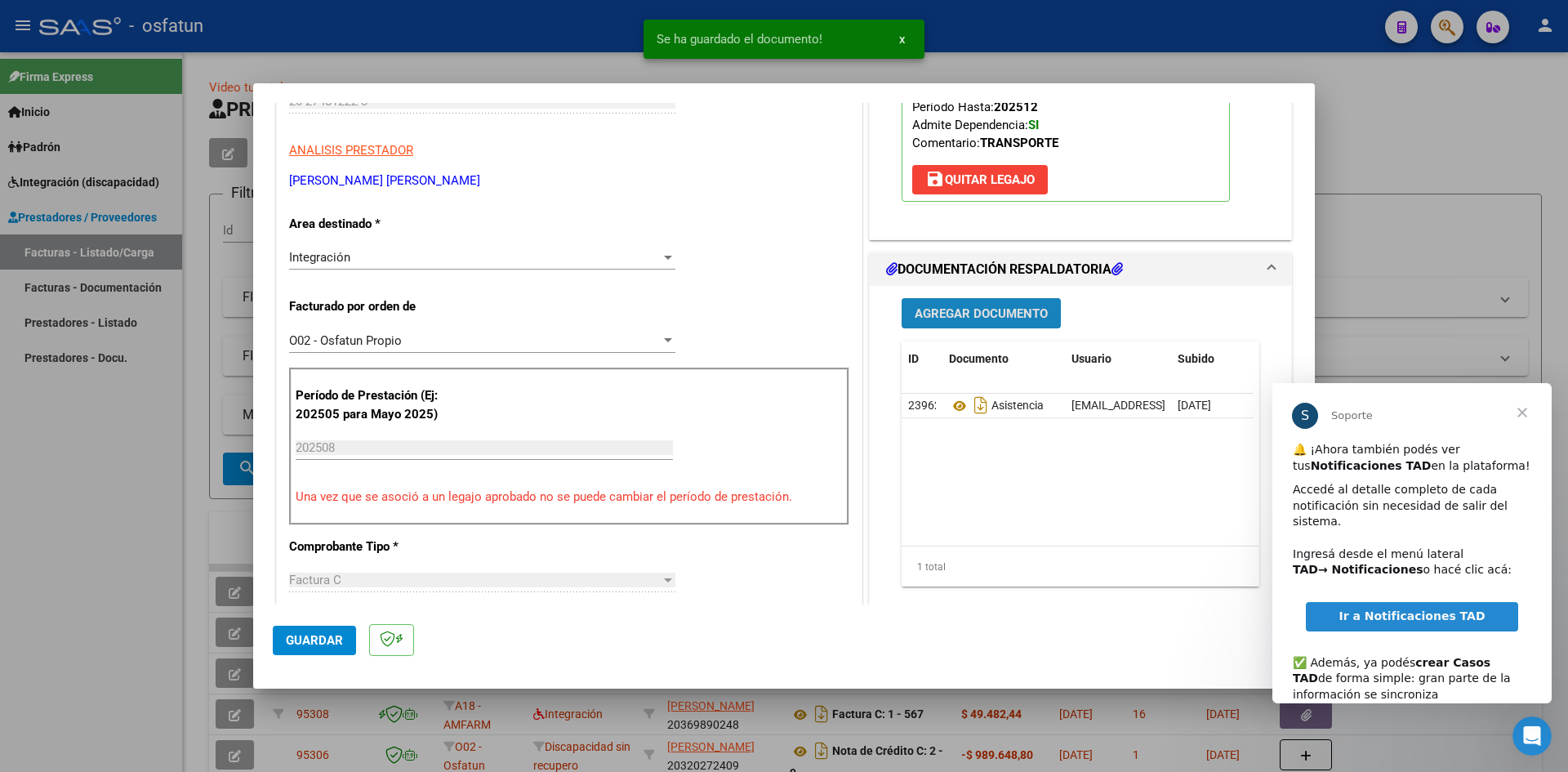
click at [983, 298] on button "Agregar Documento" at bounding box center [981, 313] width 159 height 30
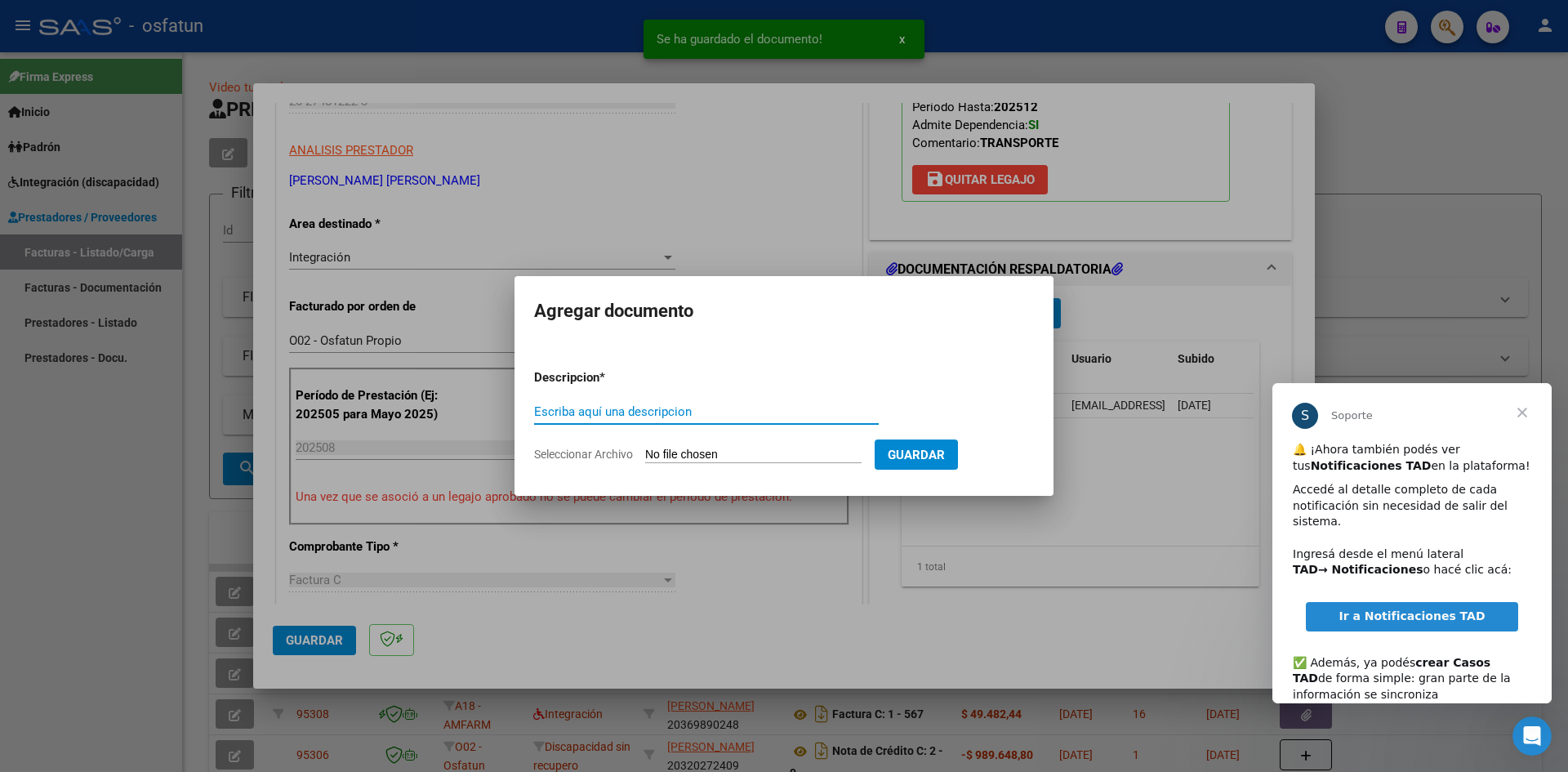
click at [678, 406] on input "Escriba aquí una descripcion" at bounding box center [706, 412] width 344 height 15
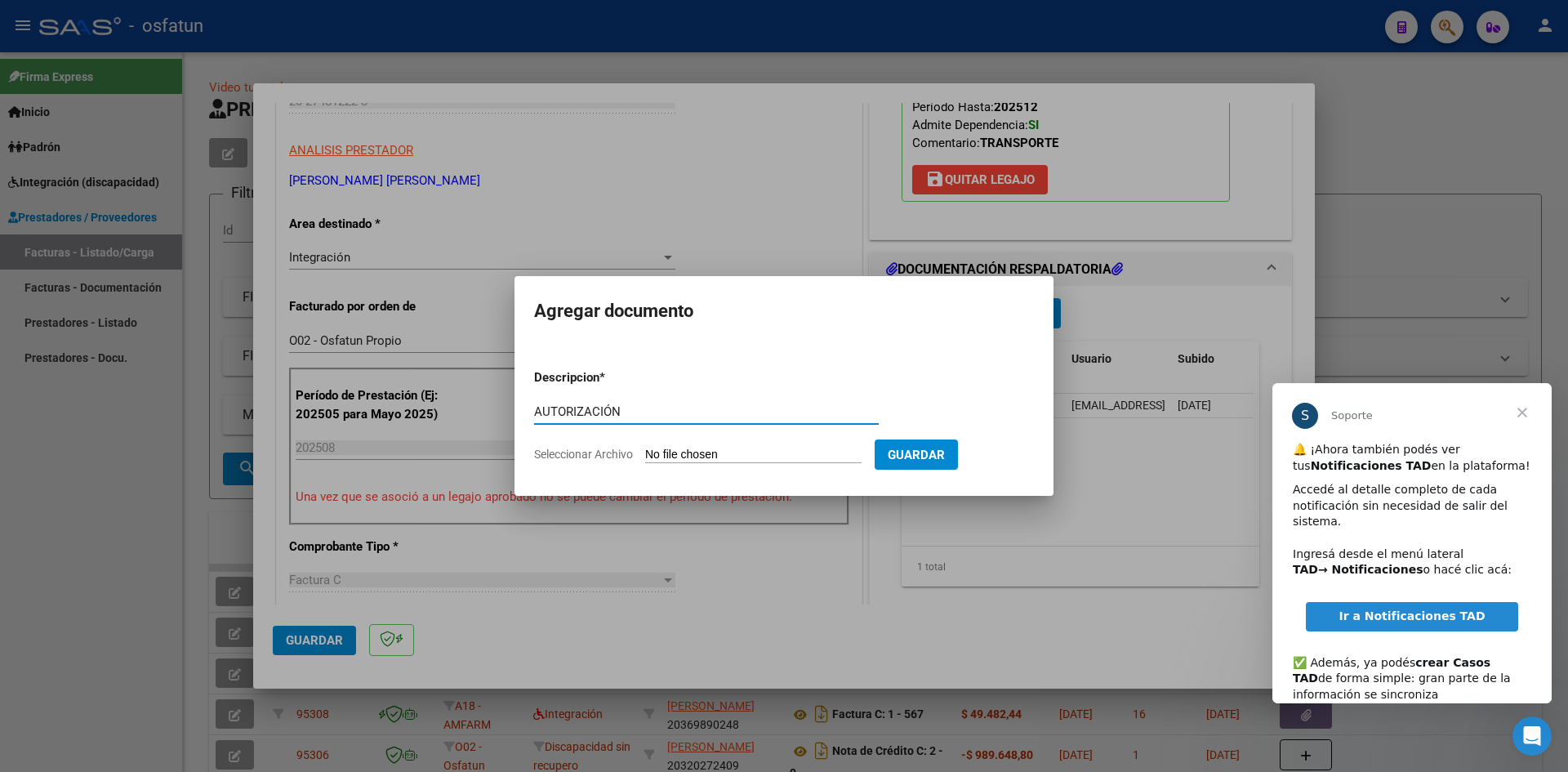
type input "AUTORIZACIÓN"
click at [747, 449] on input "Seleccionar Archivo" at bounding box center [754, 455] width 217 height 16
type input "C:\fakepath\PRESUPUESTO AUTORIZADO - TRANSP A TERAPIA - 2025.pdf"
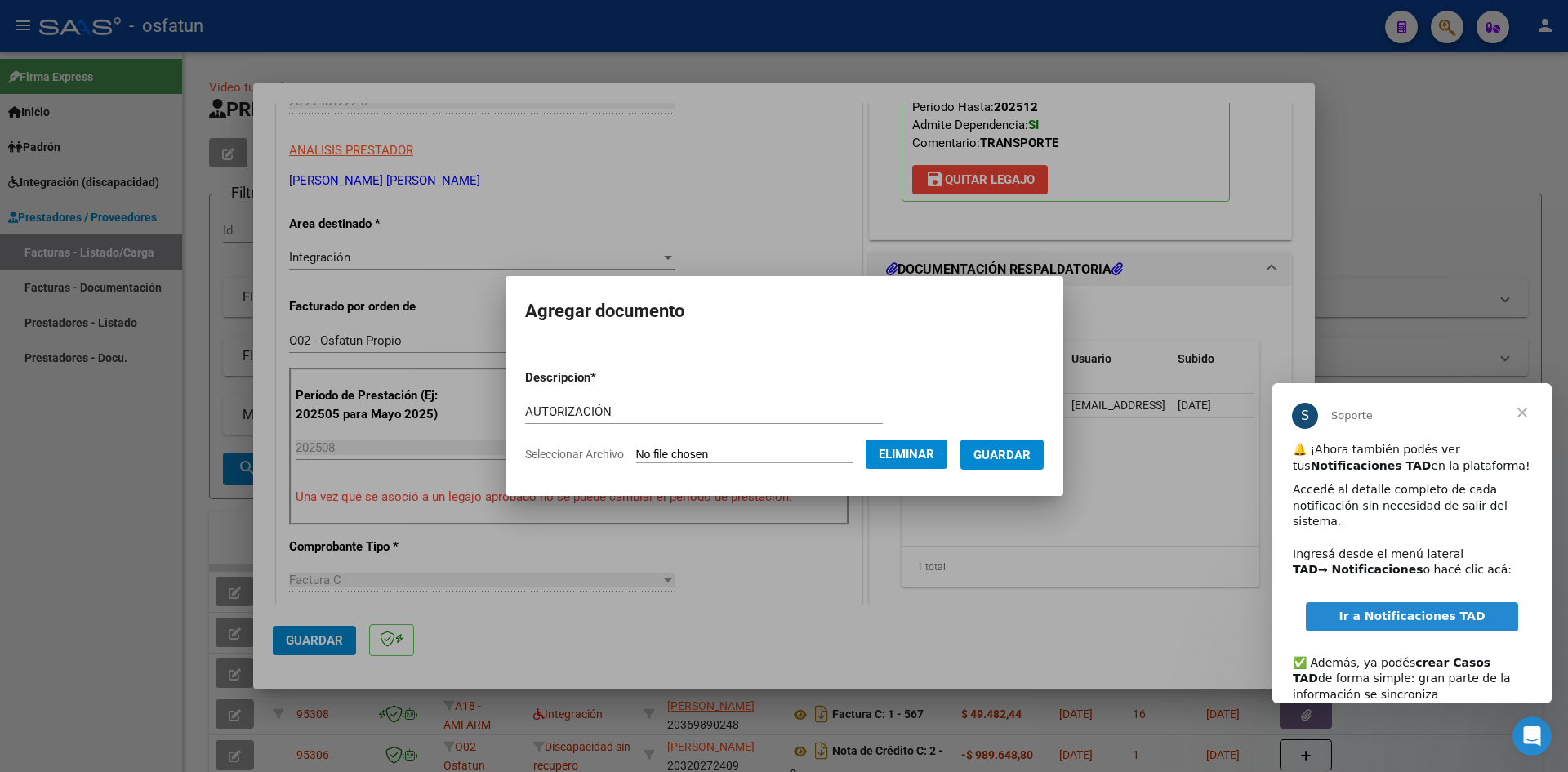
click at [1011, 451] on span "Guardar" at bounding box center [1002, 455] width 58 height 15
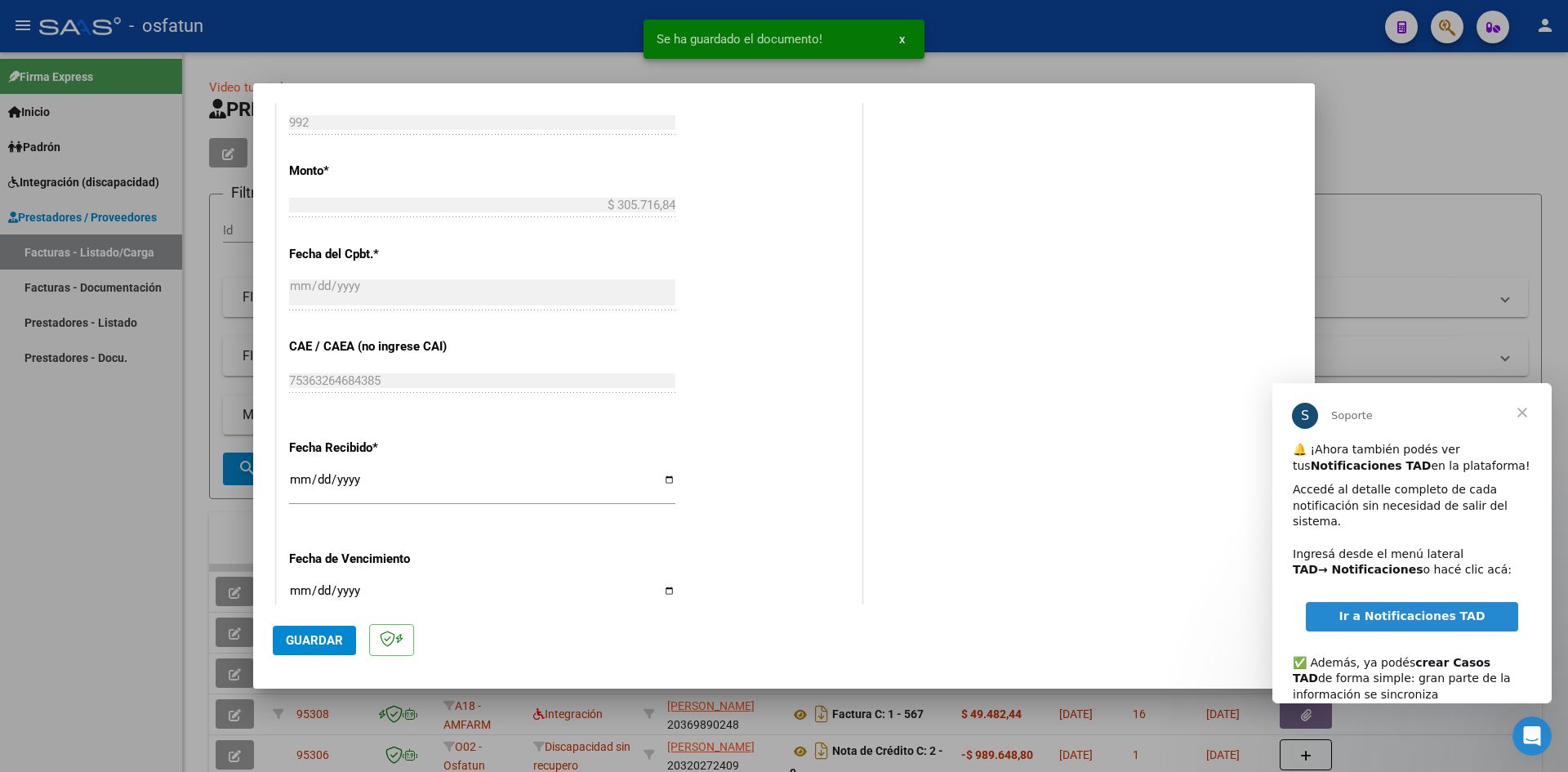
scroll to position [899, 0]
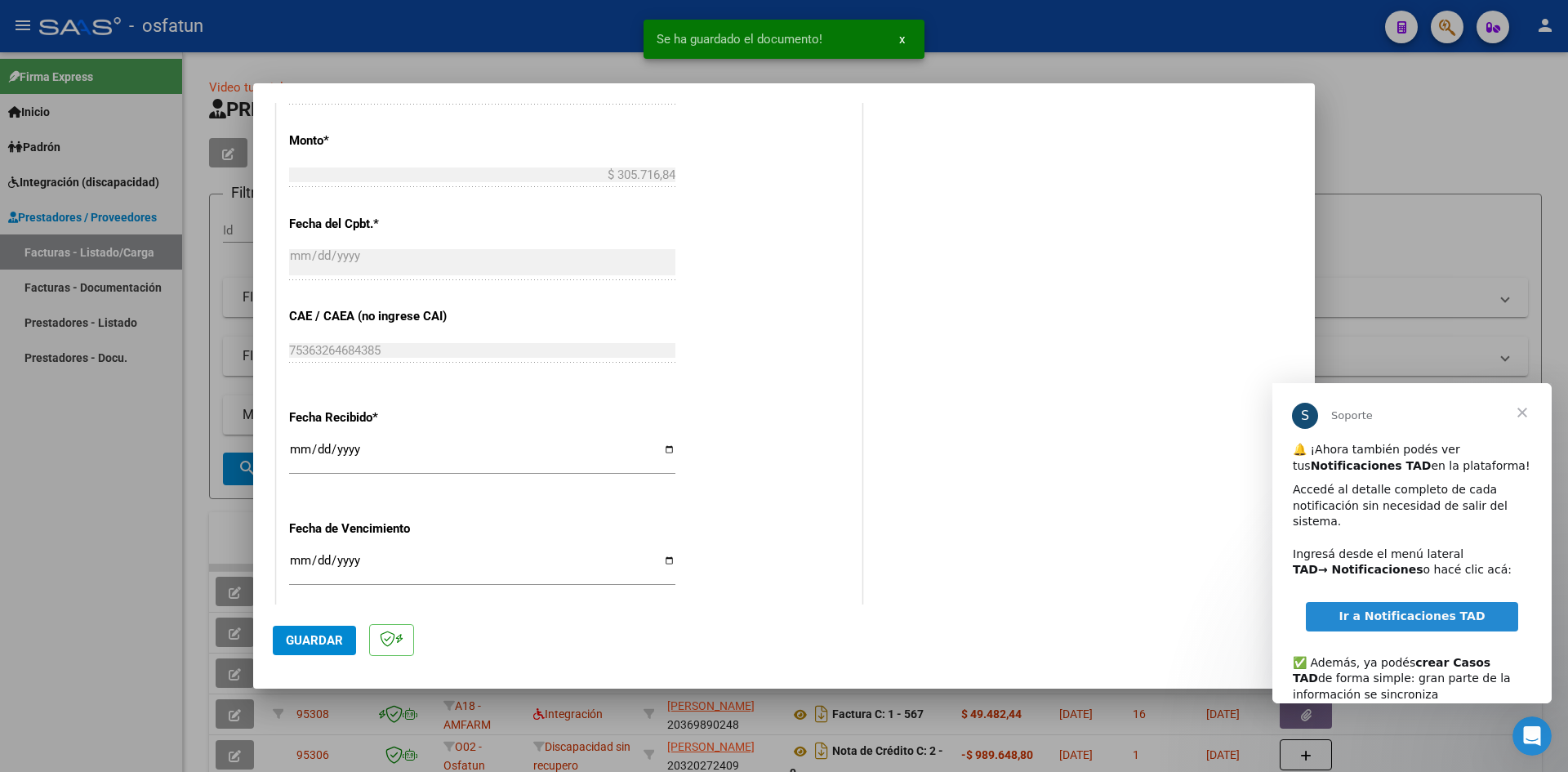
click at [321, 646] on span "Guardar" at bounding box center [314, 640] width 58 height 15
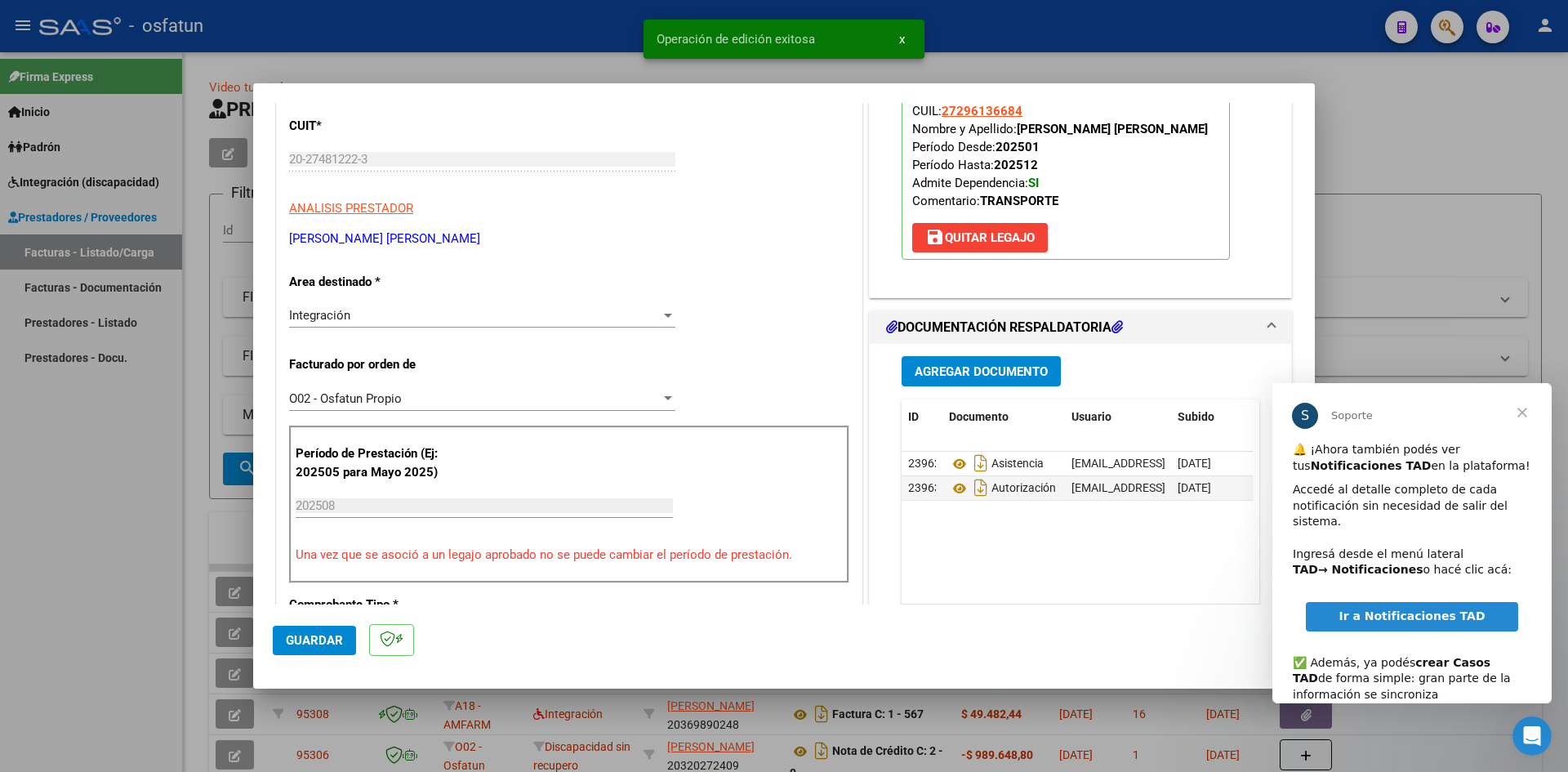
scroll to position [0, 0]
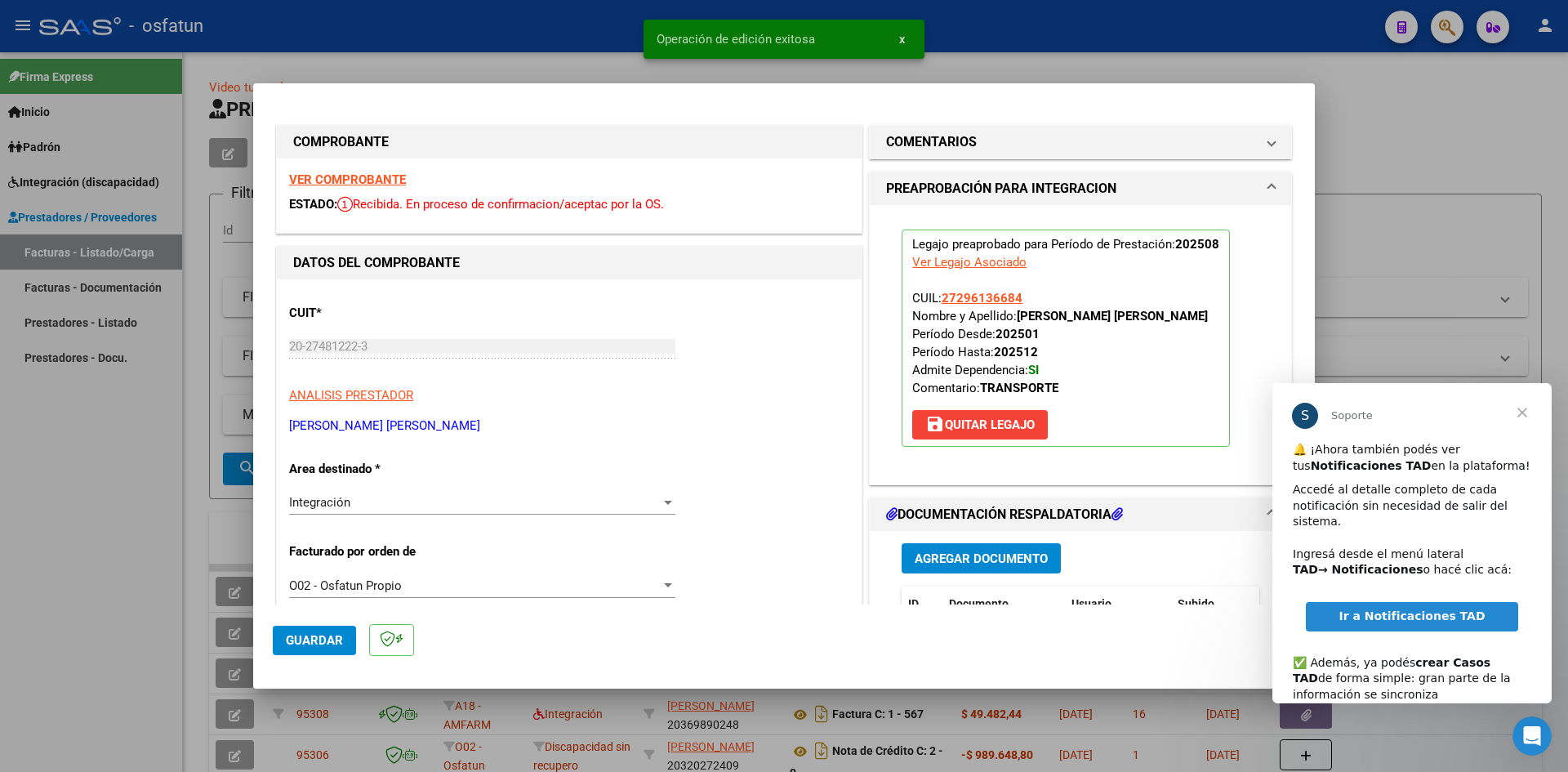
click at [578, 35] on div at bounding box center [784, 386] width 1568 height 772
type input "$ 0,00"
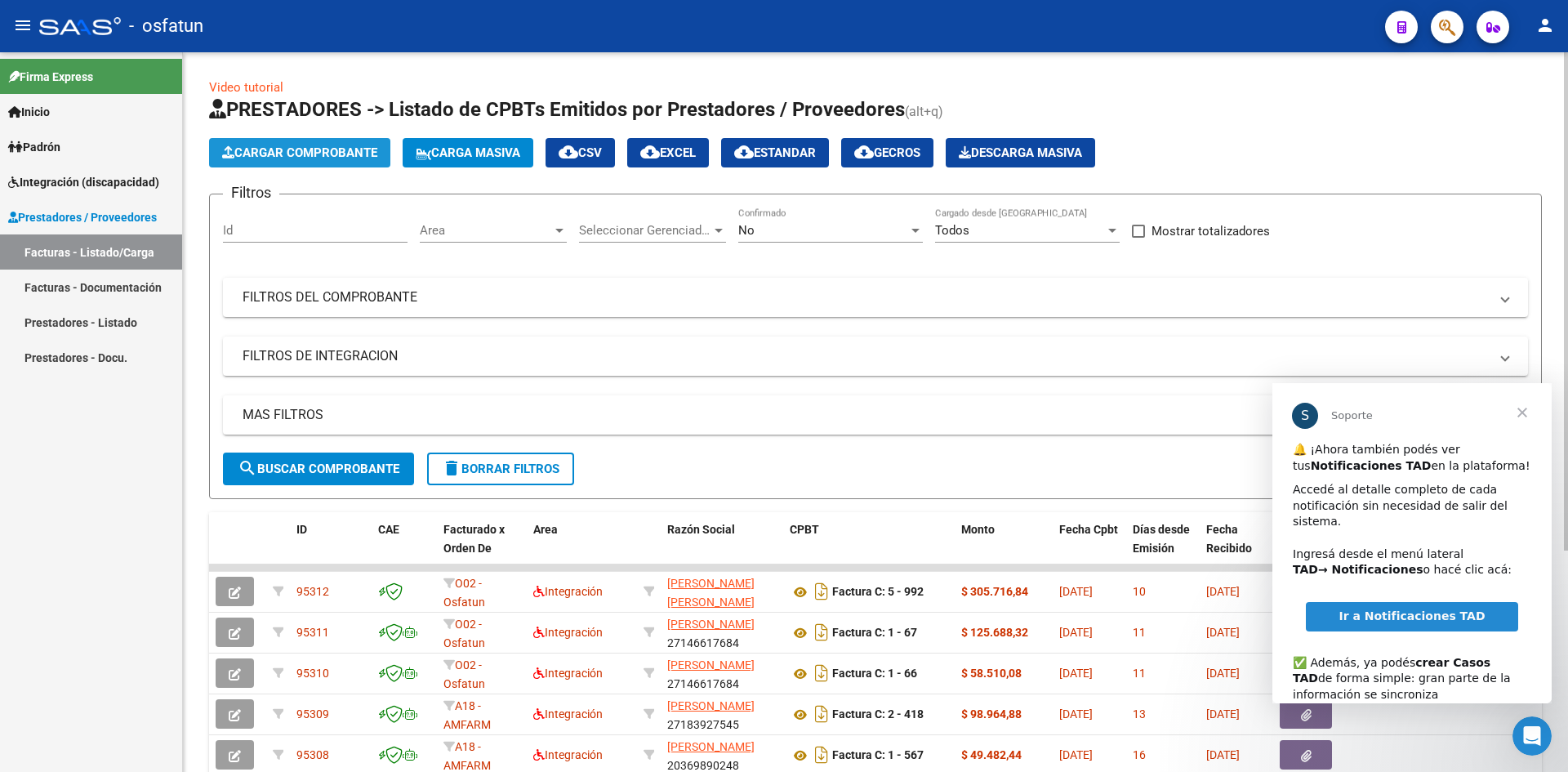
click at [328, 148] on span "Cargar Comprobante" at bounding box center [300, 153] width 155 height 15
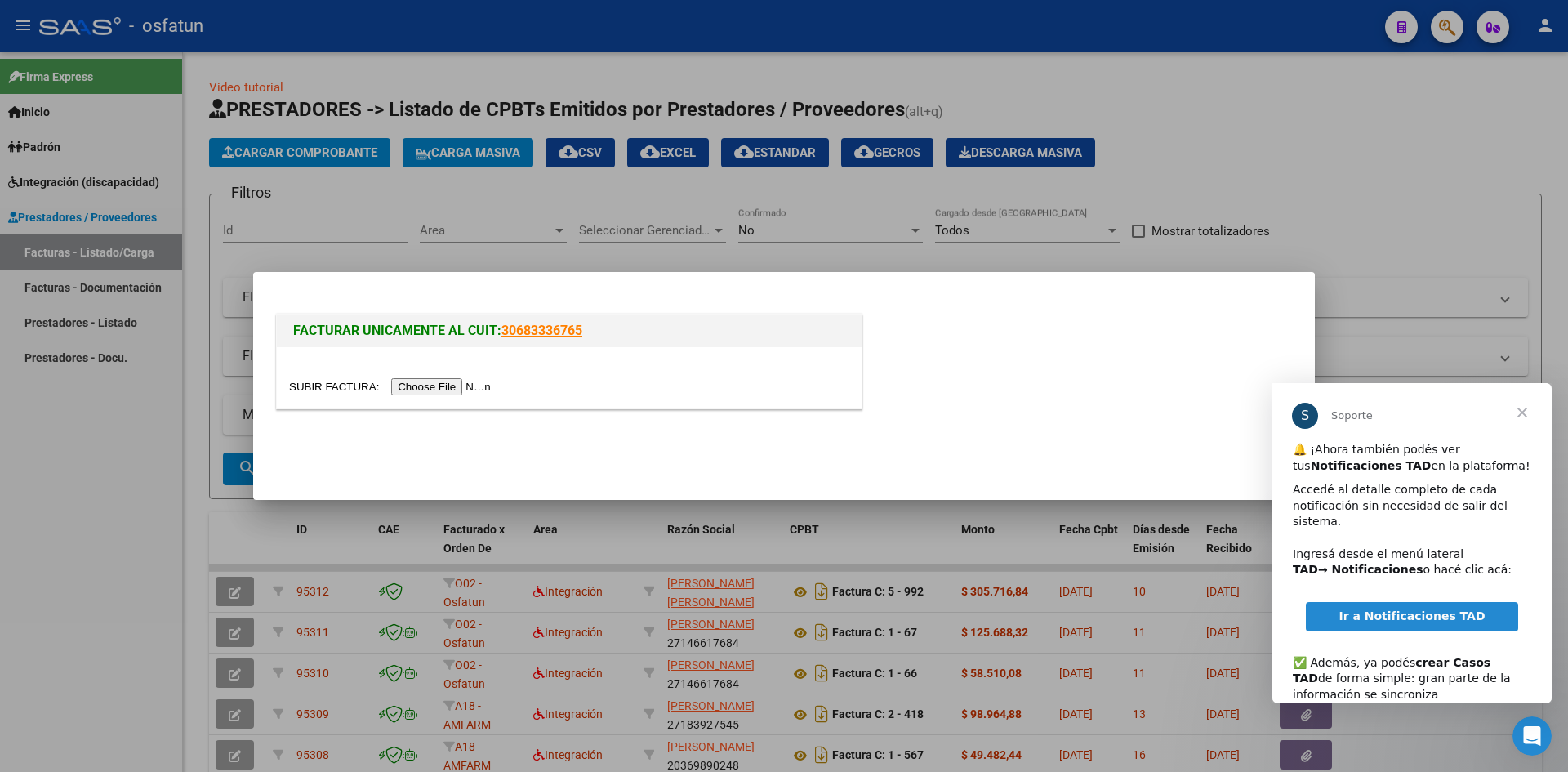
click at [448, 391] on input "file" at bounding box center [393, 387] width 207 height 18
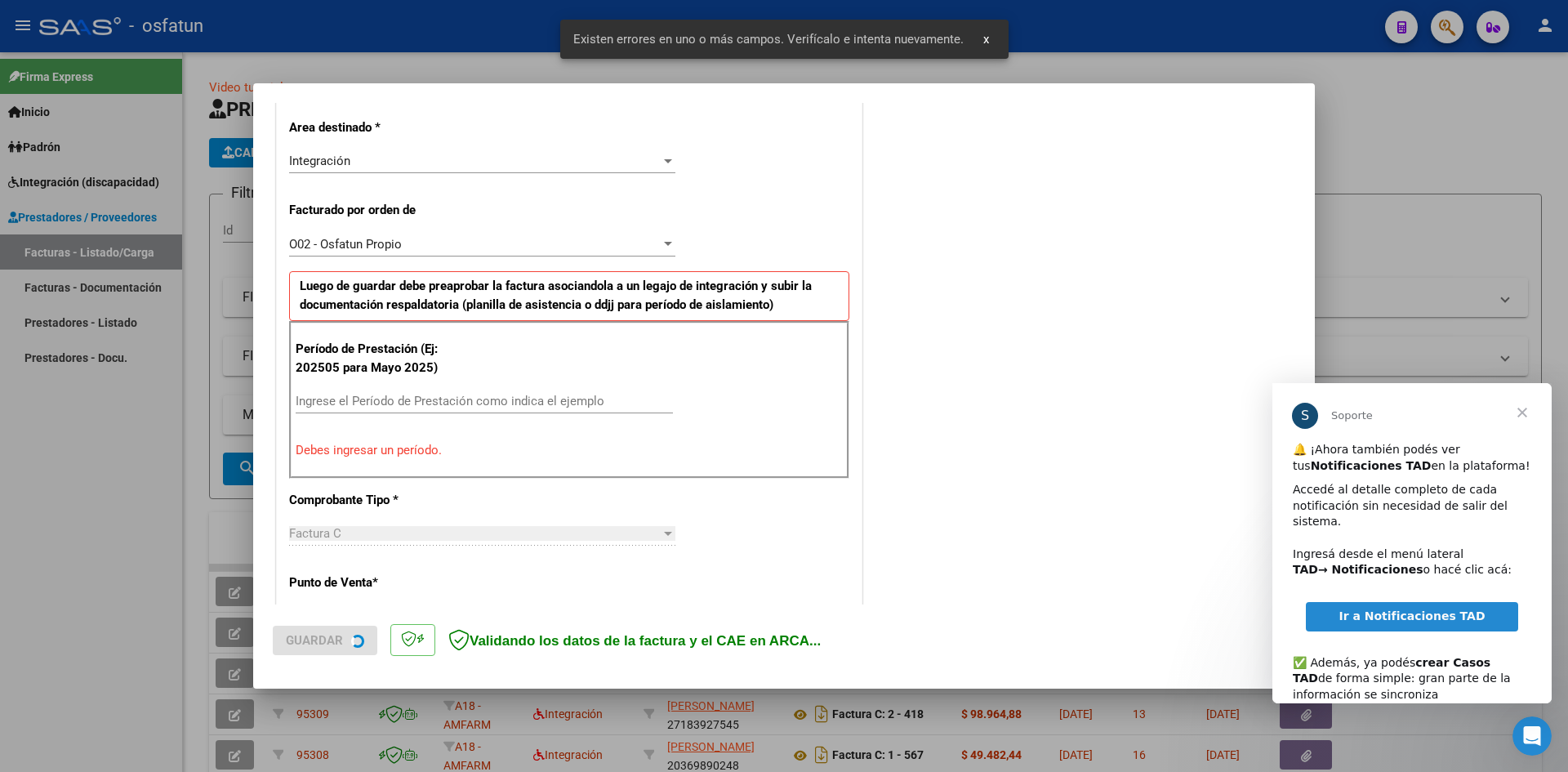
scroll to position [401, 0]
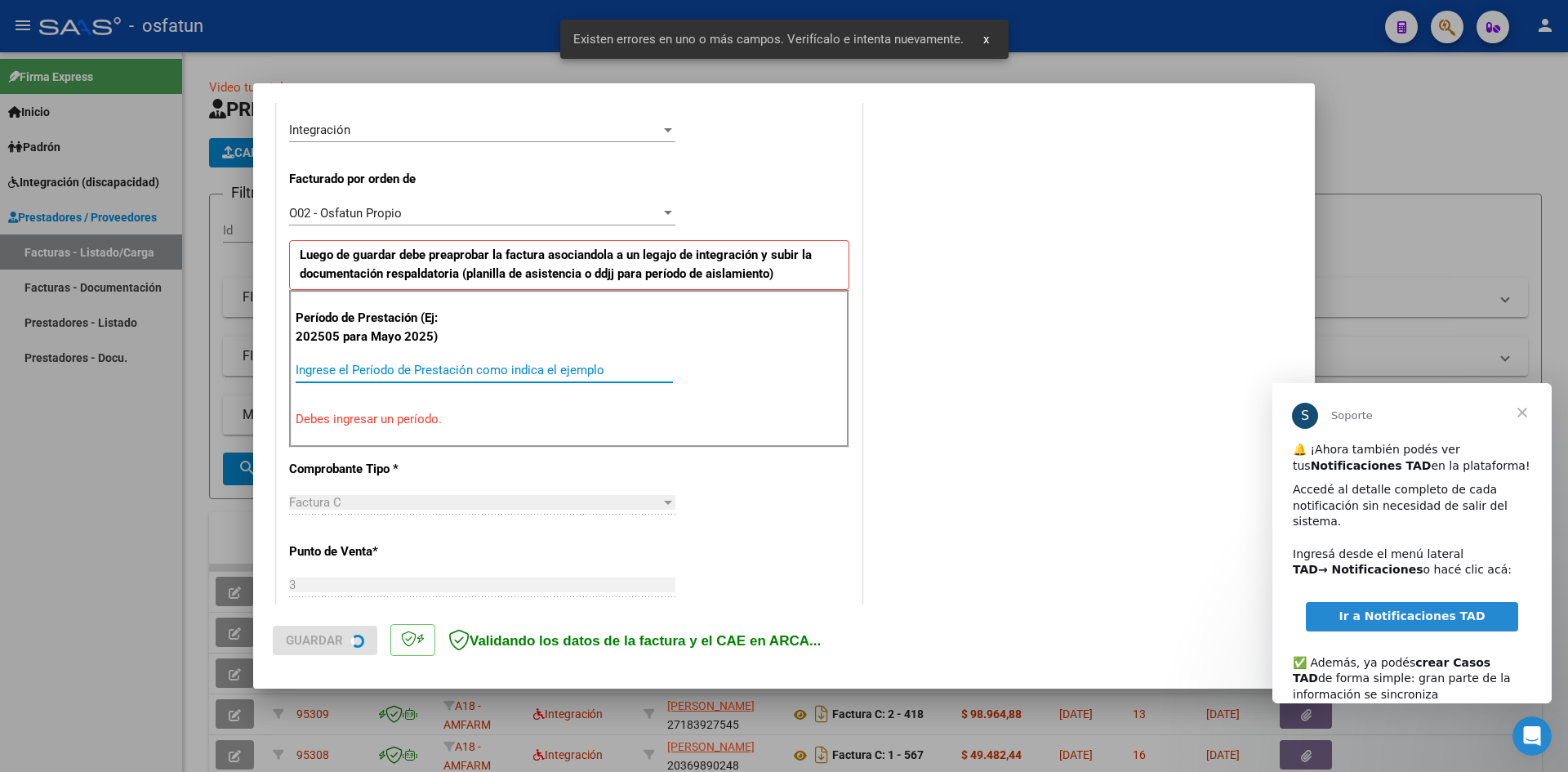
drag, startPoint x: 402, startPoint y: 374, endPoint x: 410, endPoint y: 361, distance: 15.3
click at [402, 373] on input "Ingrese el Período de Prestación como indica el ejemplo" at bounding box center [484, 370] width 378 height 15
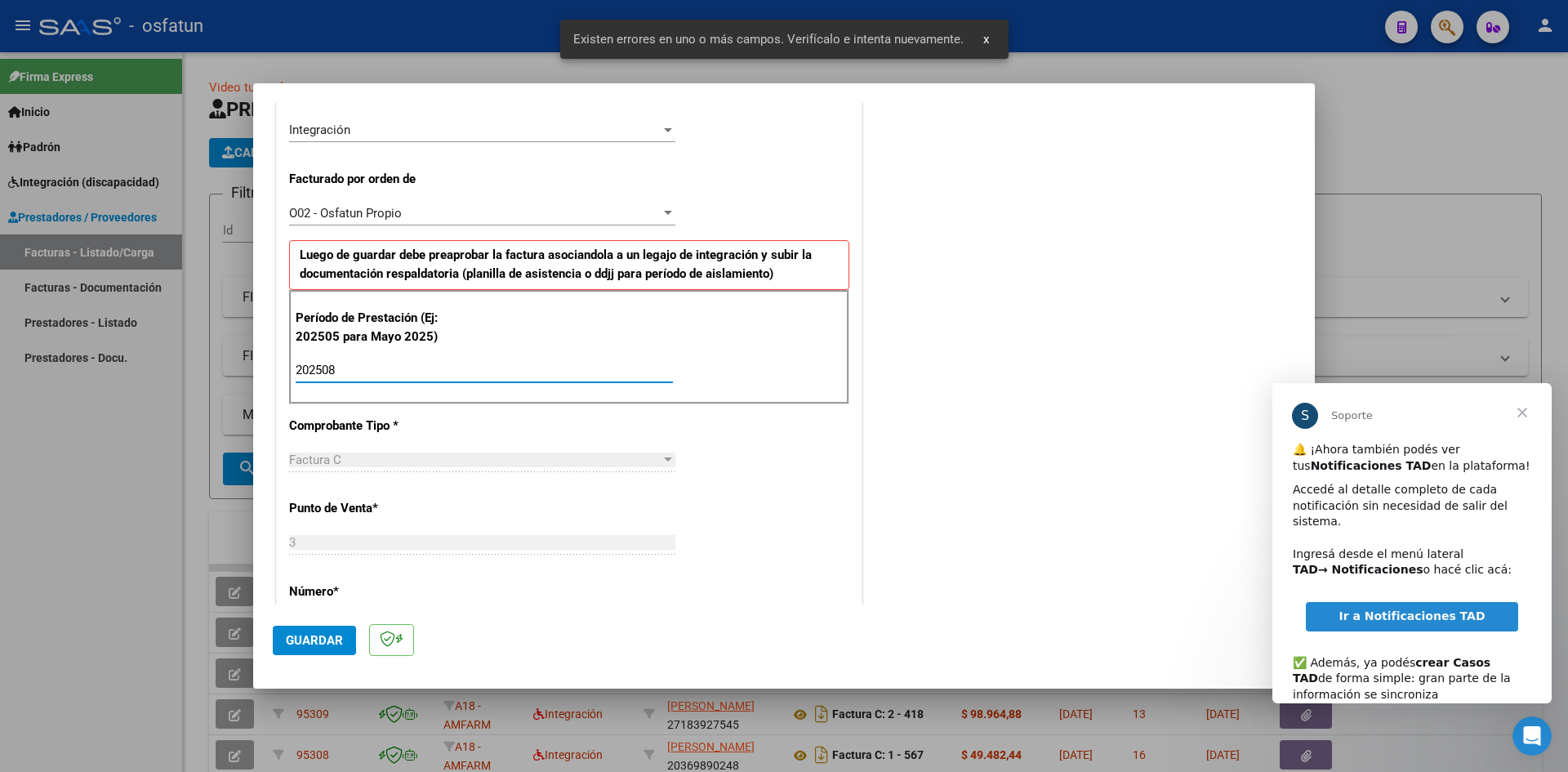
type input "202508"
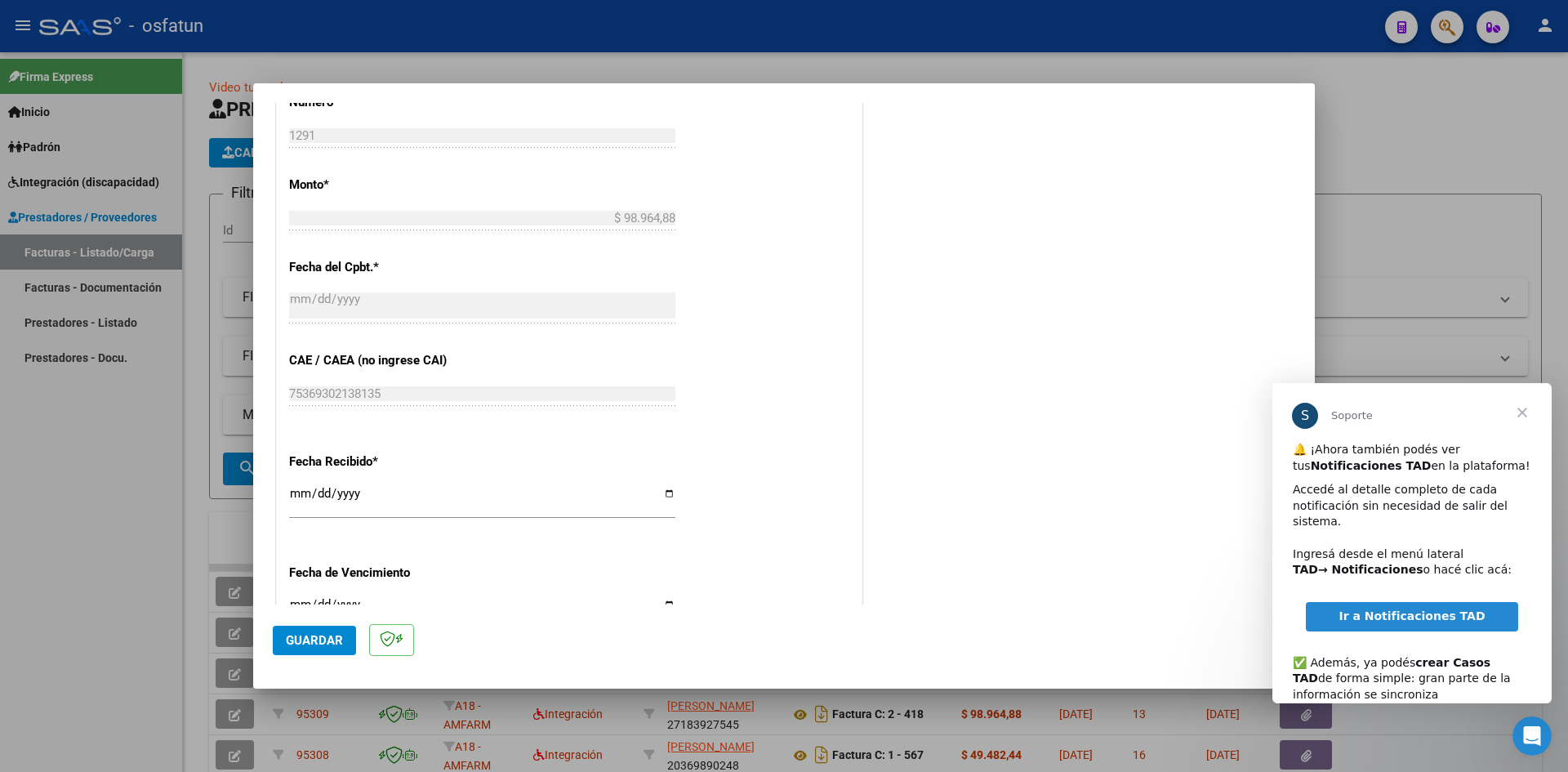
scroll to position [891, 0]
drag, startPoint x: 302, startPoint y: 494, endPoint x: 478, endPoint y: 482, distance: 176.4
click at [303, 490] on input "[DATE]" at bounding box center [482, 499] width 386 height 26
type input "[DATE]"
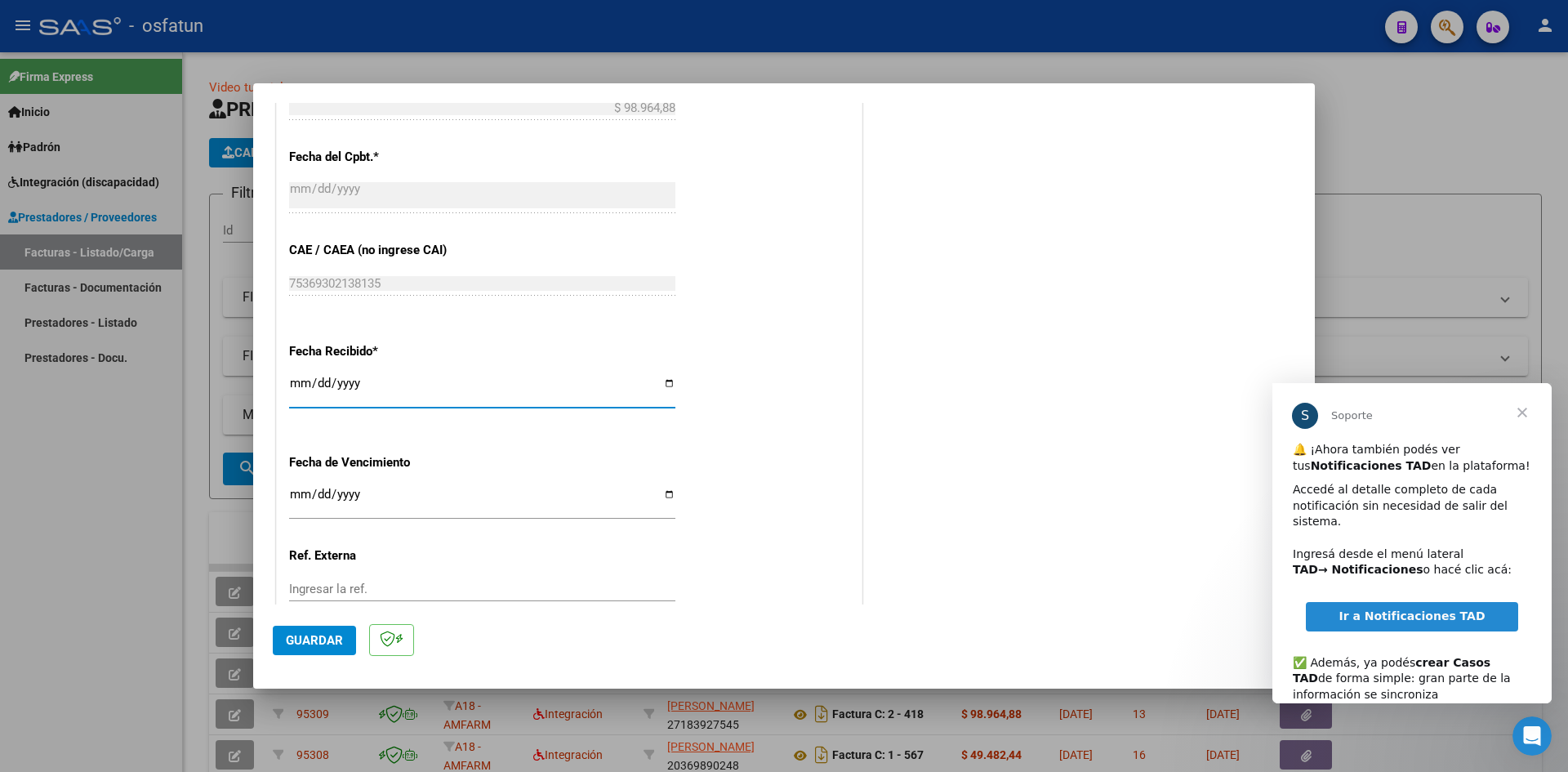
scroll to position [1112, 0]
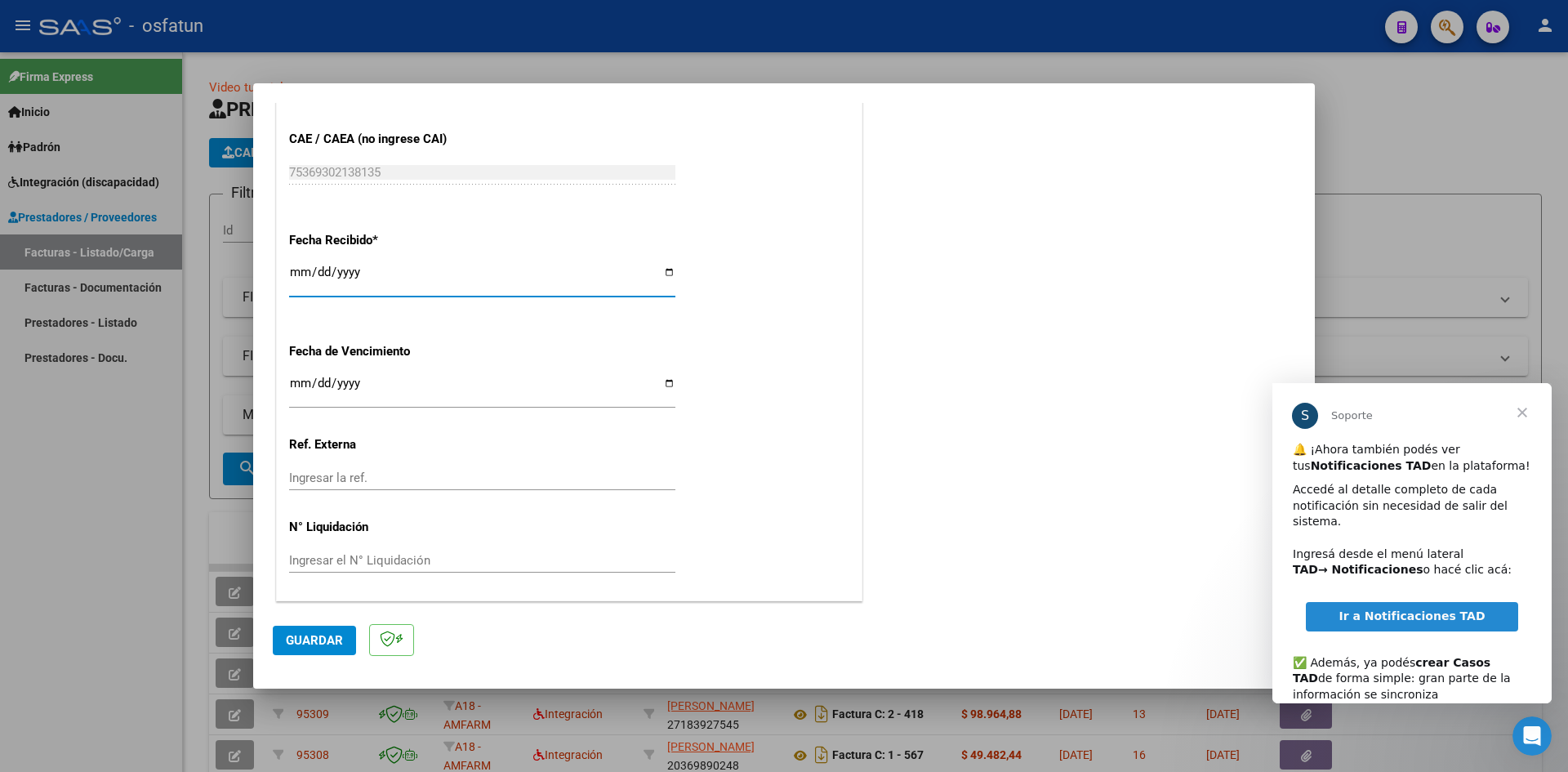
drag, startPoint x: 335, startPoint y: 639, endPoint x: 506, endPoint y: 628, distance: 171.4
click at [336, 640] on span "Guardar" at bounding box center [314, 640] width 58 height 15
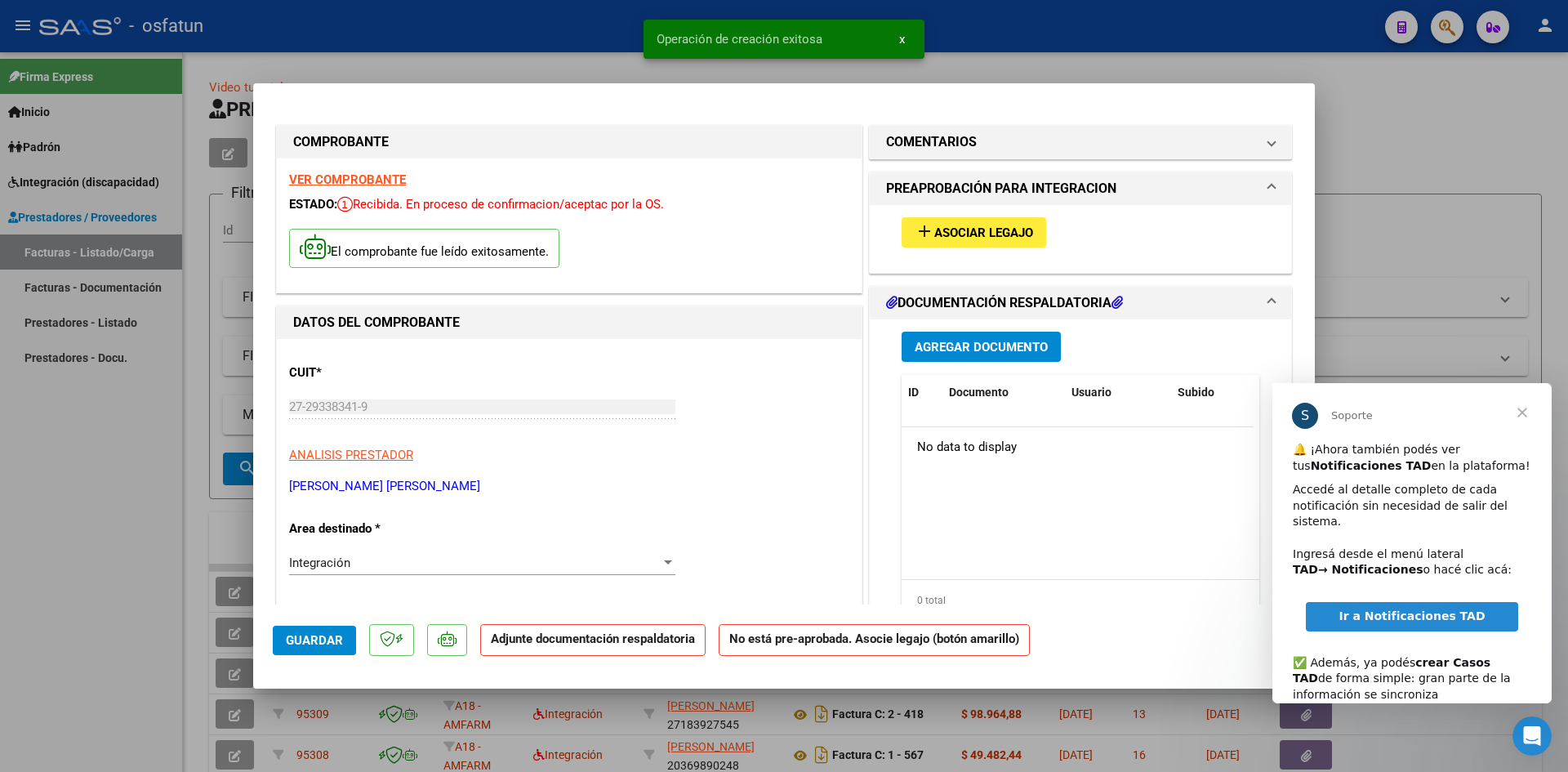
click at [959, 226] on span "Asociar Legajo" at bounding box center [984, 233] width 99 height 15
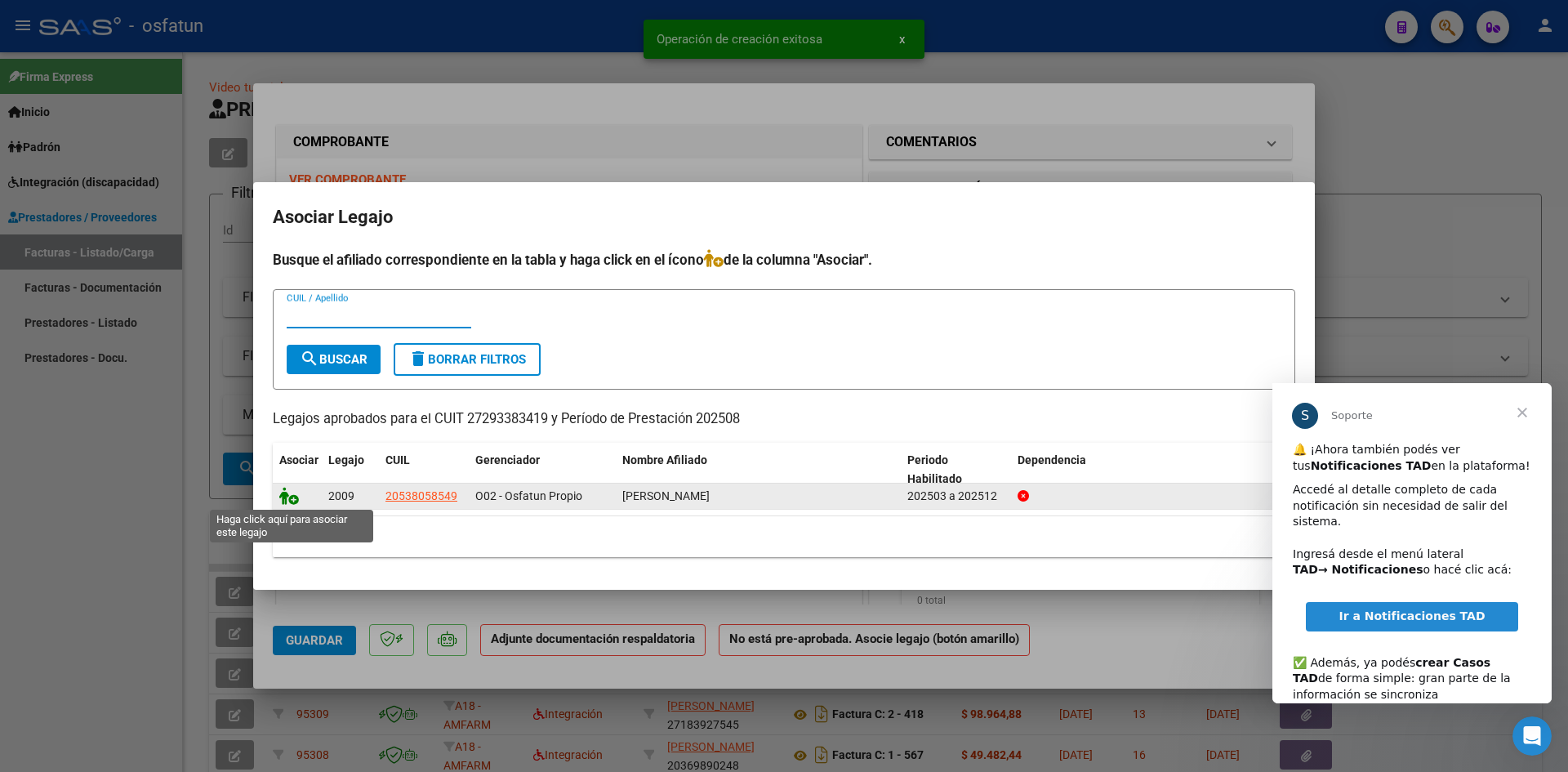
click at [294, 494] on icon at bounding box center [289, 496] width 20 height 18
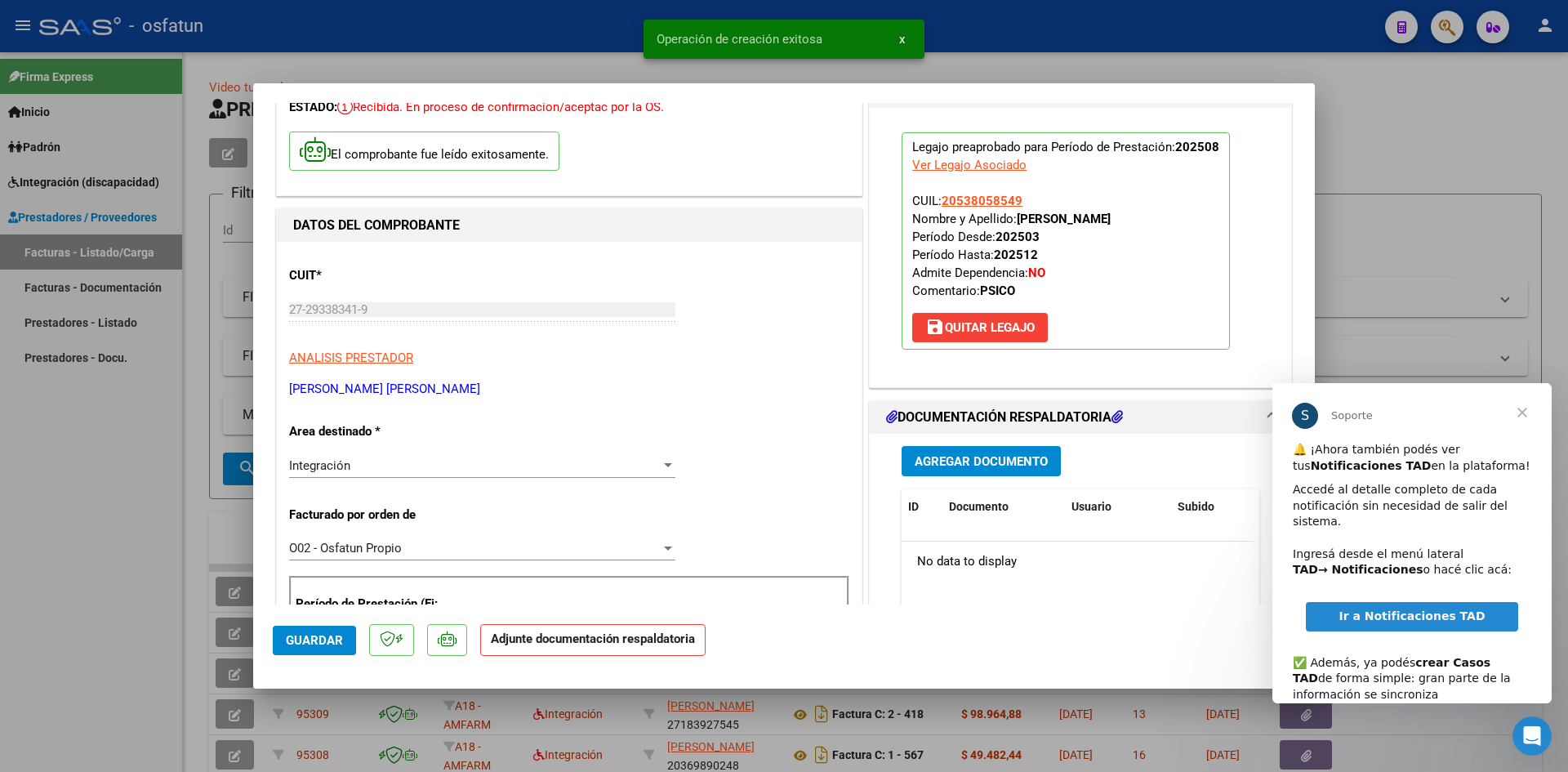
scroll to position [245, 0]
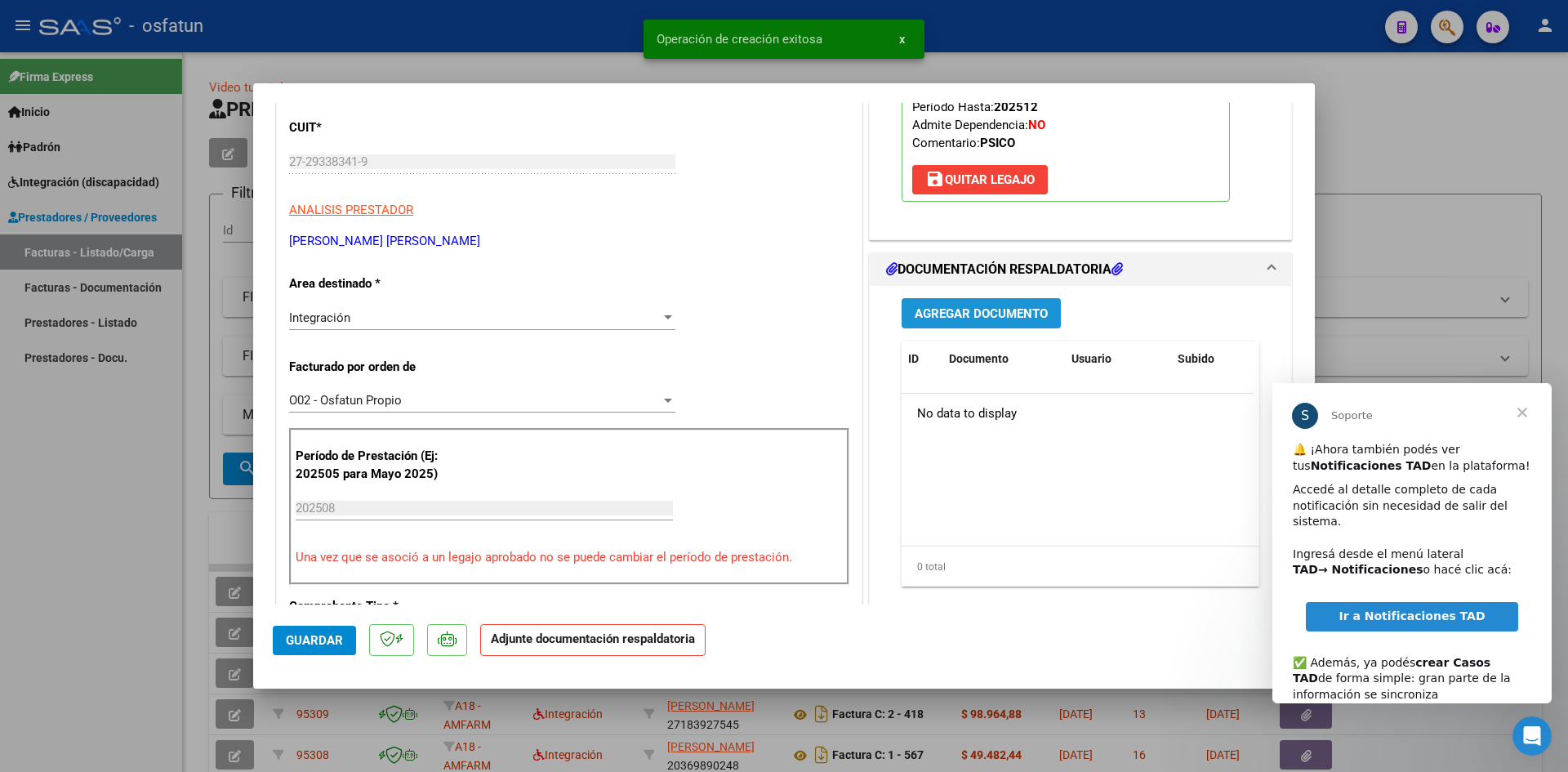
click at [985, 298] on button "Agregar Documento" at bounding box center [981, 313] width 159 height 30
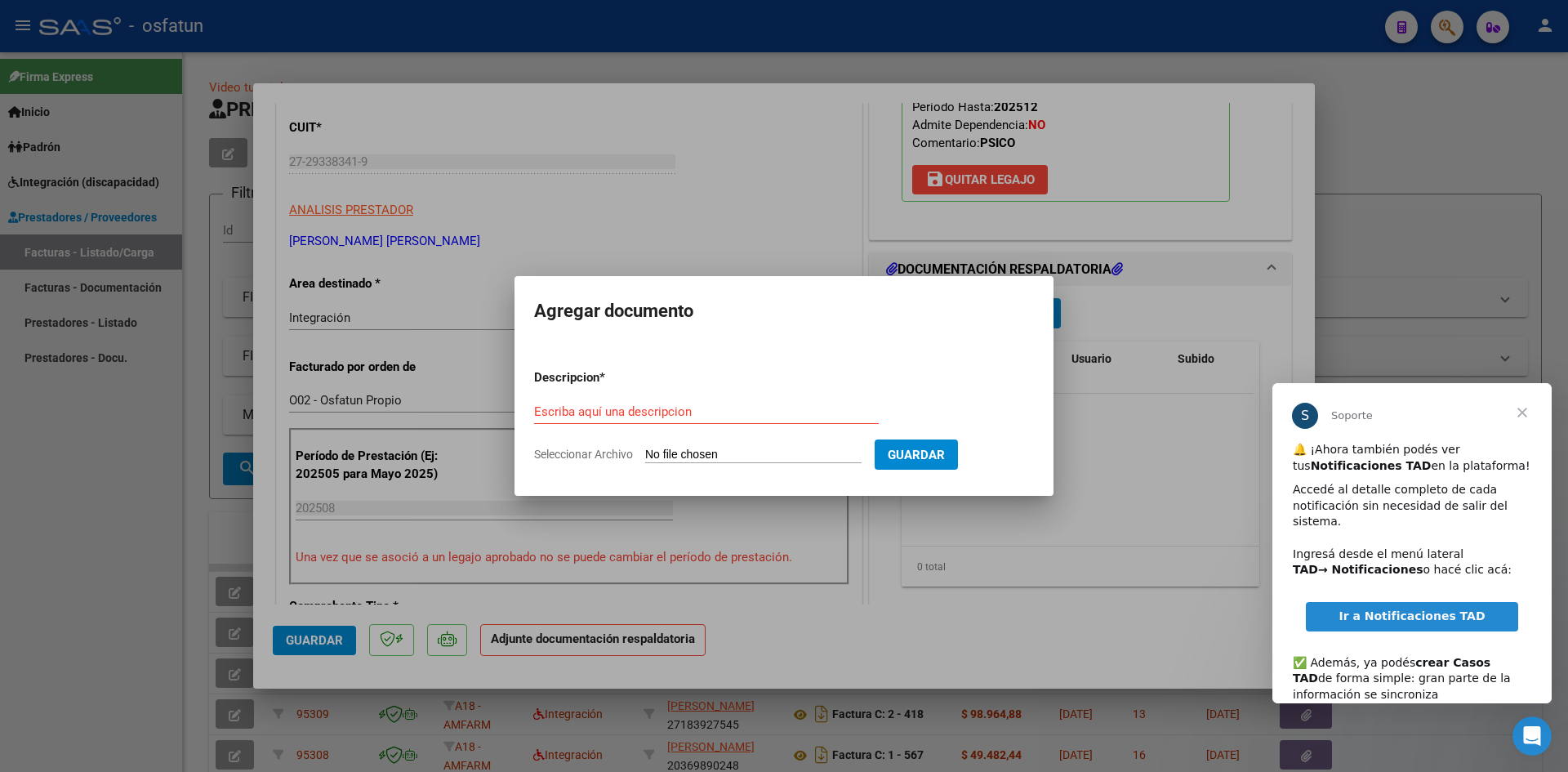
drag, startPoint x: 573, startPoint y: 421, endPoint x: 590, endPoint y: 412, distance: 19.2
click at [578, 419] on div "Escriba aquí una descripcion" at bounding box center [706, 411] width 344 height 24
type input "ASISTENCIA"
click at [769, 462] on input "Seleccionar Archivo" at bounding box center [754, 455] width 217 height 16
type input "C:\fakepath\PLANILLA ASISTENCIA - PSICO - [DATE].jpeg"
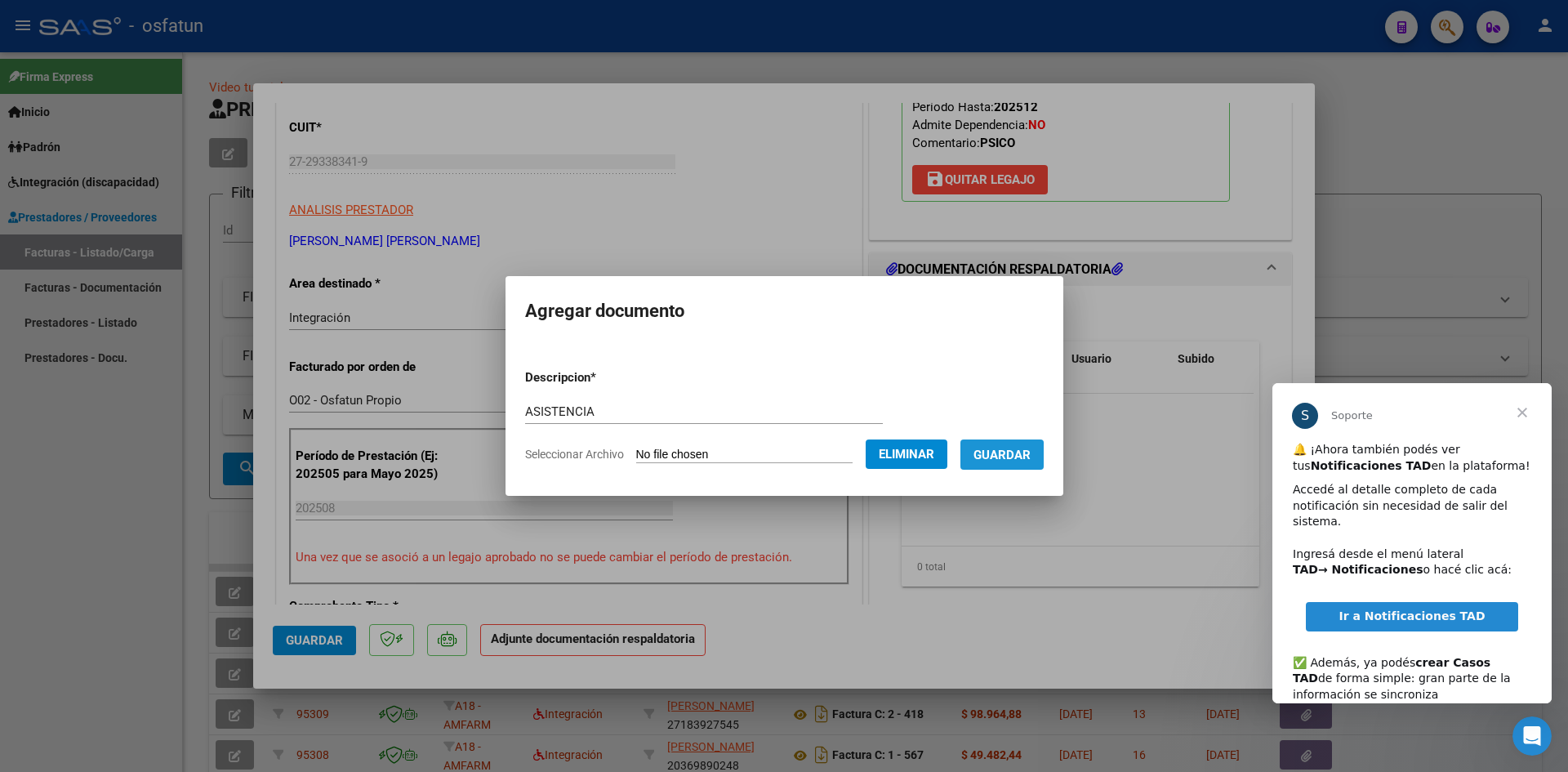
click at [1009, 457] on span "Guardar" at bounding box center [1002, 455] width 58 height 15
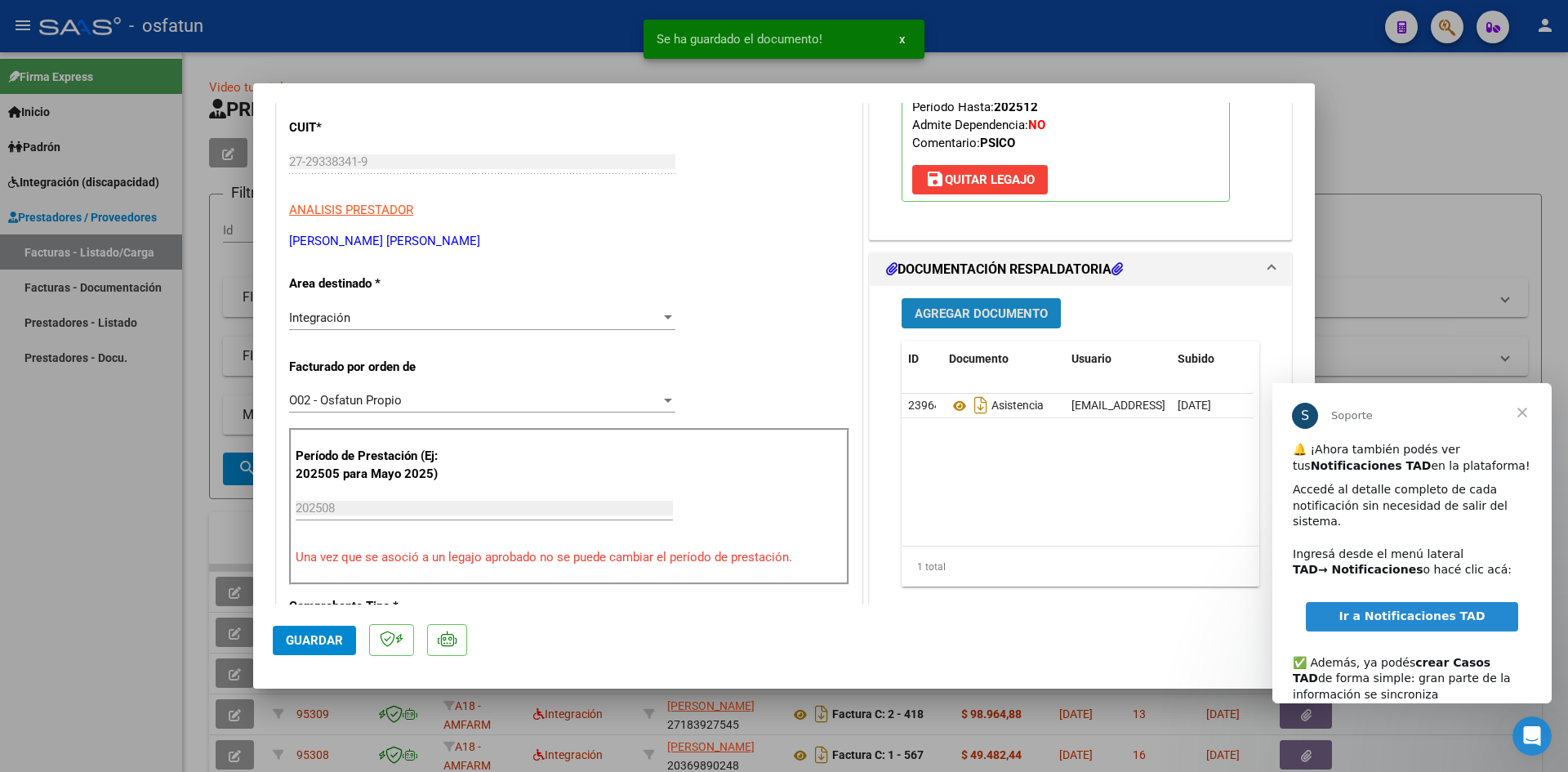
click at [980, 326] on button "Agregar Documento" at bounding box center [981, 313] width 159 height 30
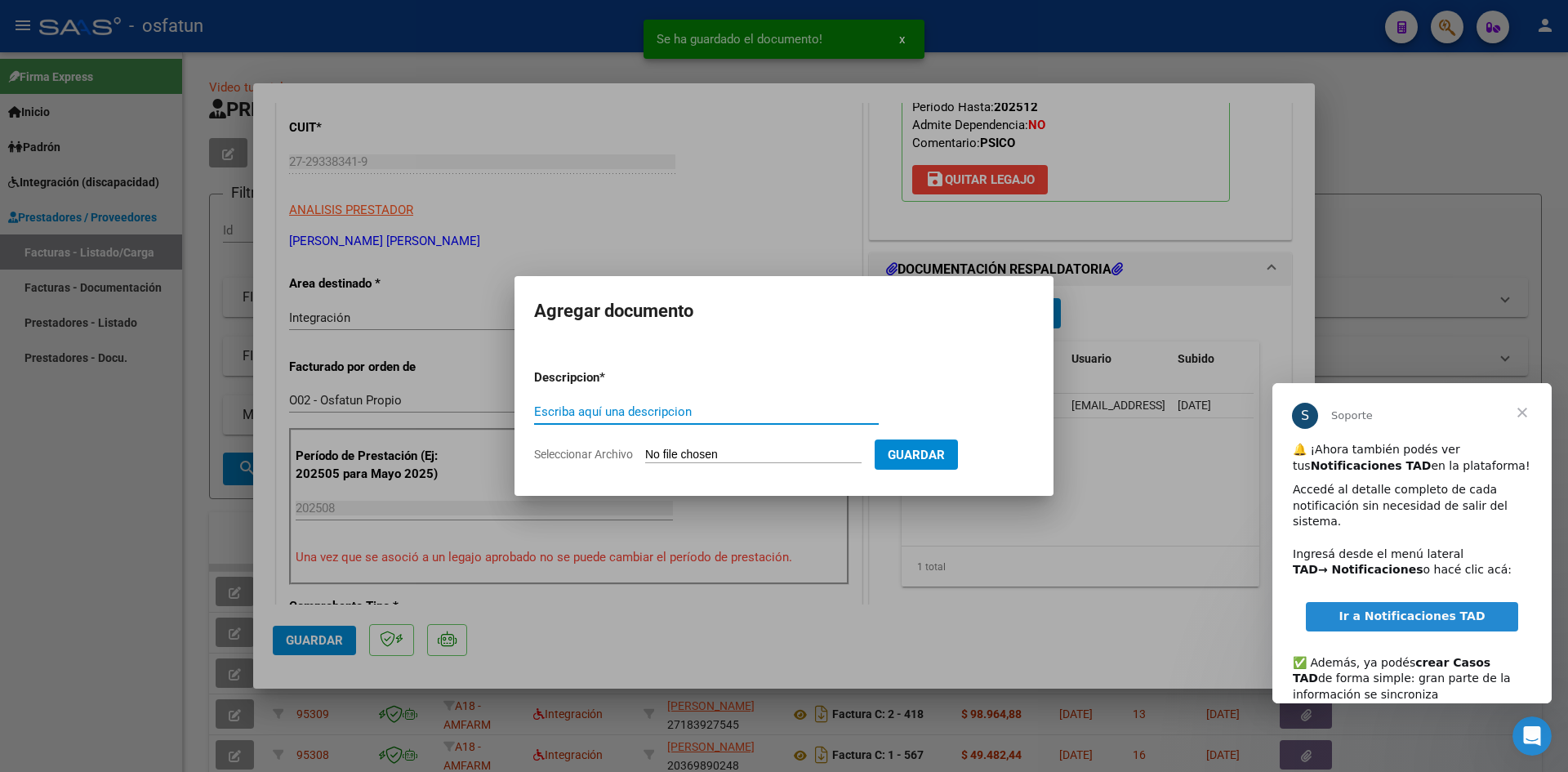
click at [672, 410] on input "Escriba aquí una descripcion" at bounding box center [706, 412] width 344 height 15
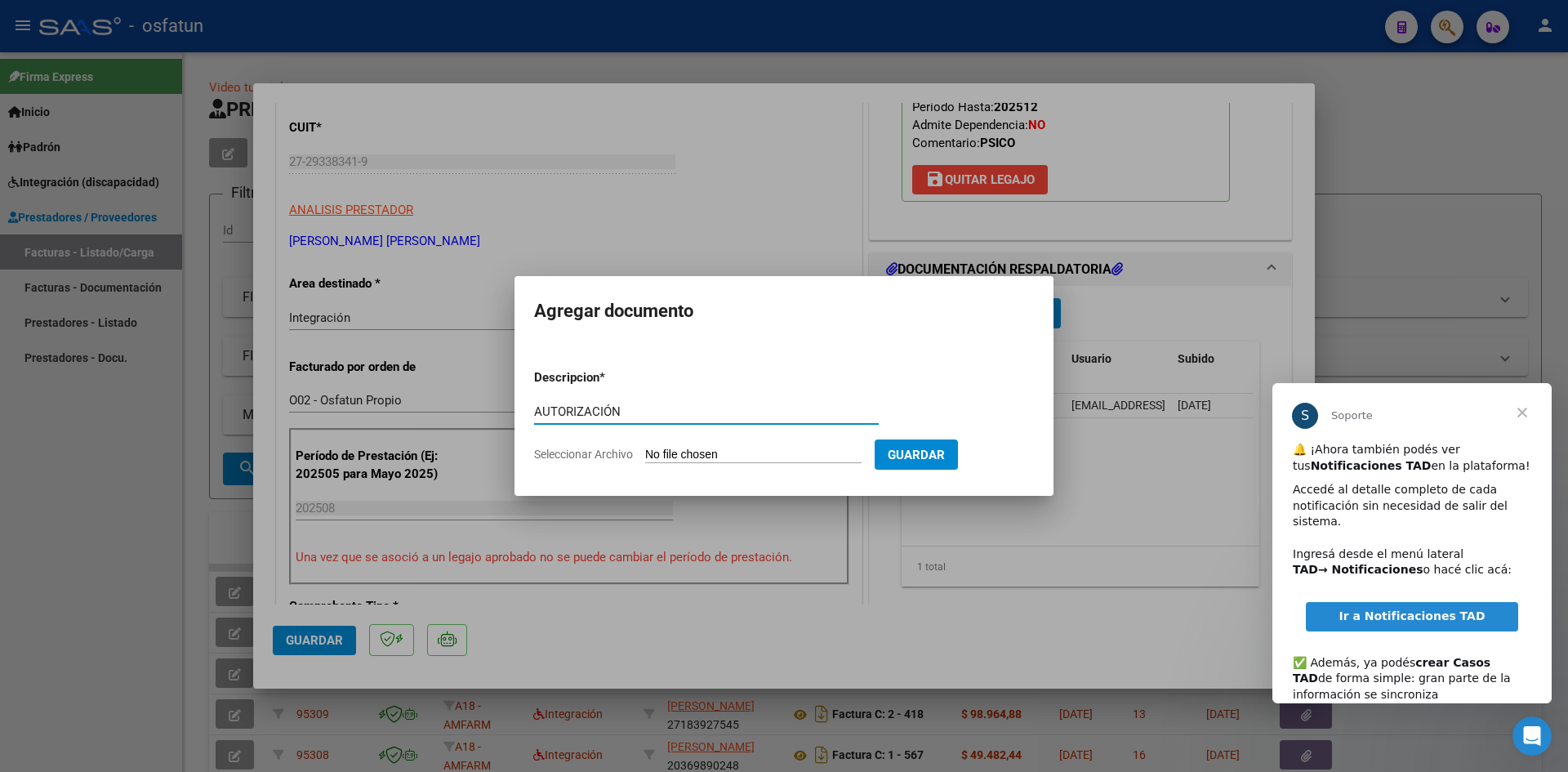
type input "AUTORIZACIÓN"
click at [738, 450] on input "Seleccionar Archivo" at bounding box center [754, 455] width 217 height 16
type input "C:\fakepath\PRESUPUESTO AUTORIZADO - PSICO - 2025.pdf"
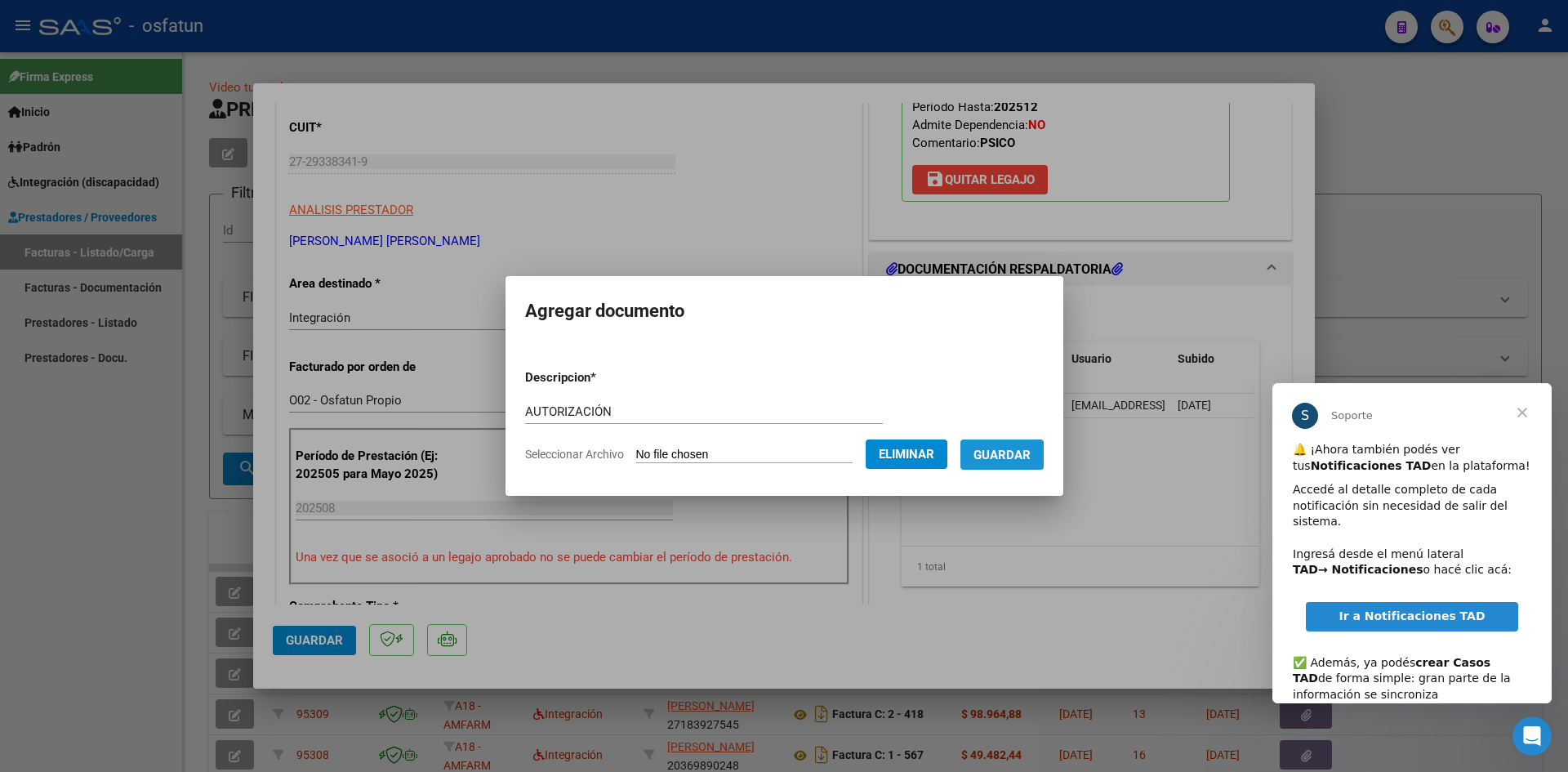
click at [1015, 460] on span "Guardar" at bounding box center [1002, 455] width 58 height 15
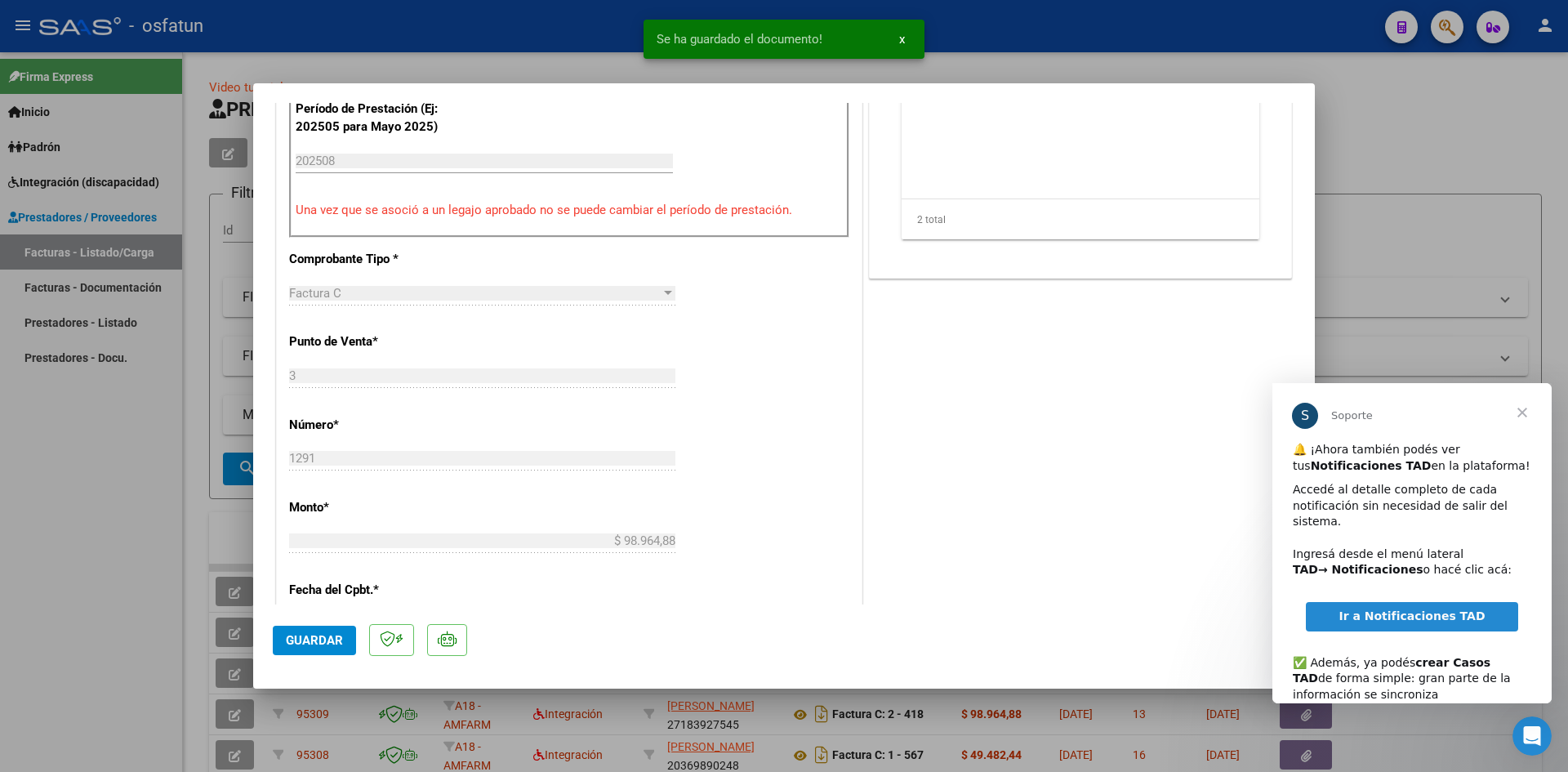
scroll to position [735, 0]
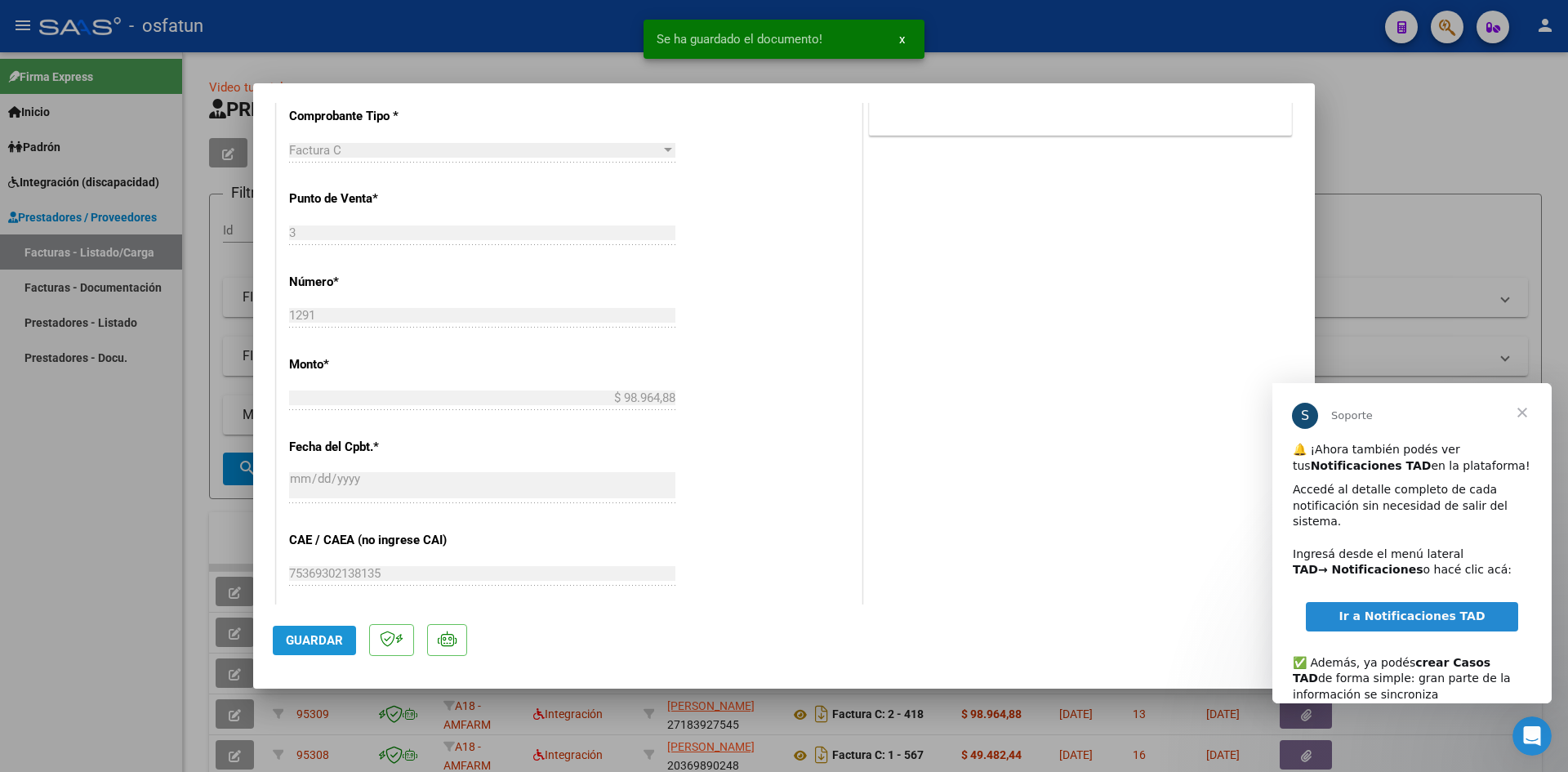
drag, startPoint x: 328, startPoint y: 643, endPoint x: 651, endPoint y: 580, distance: 329.1
click at [329, 642] on span "Guardar" at bounding box center [314, 640] width 58 height 15
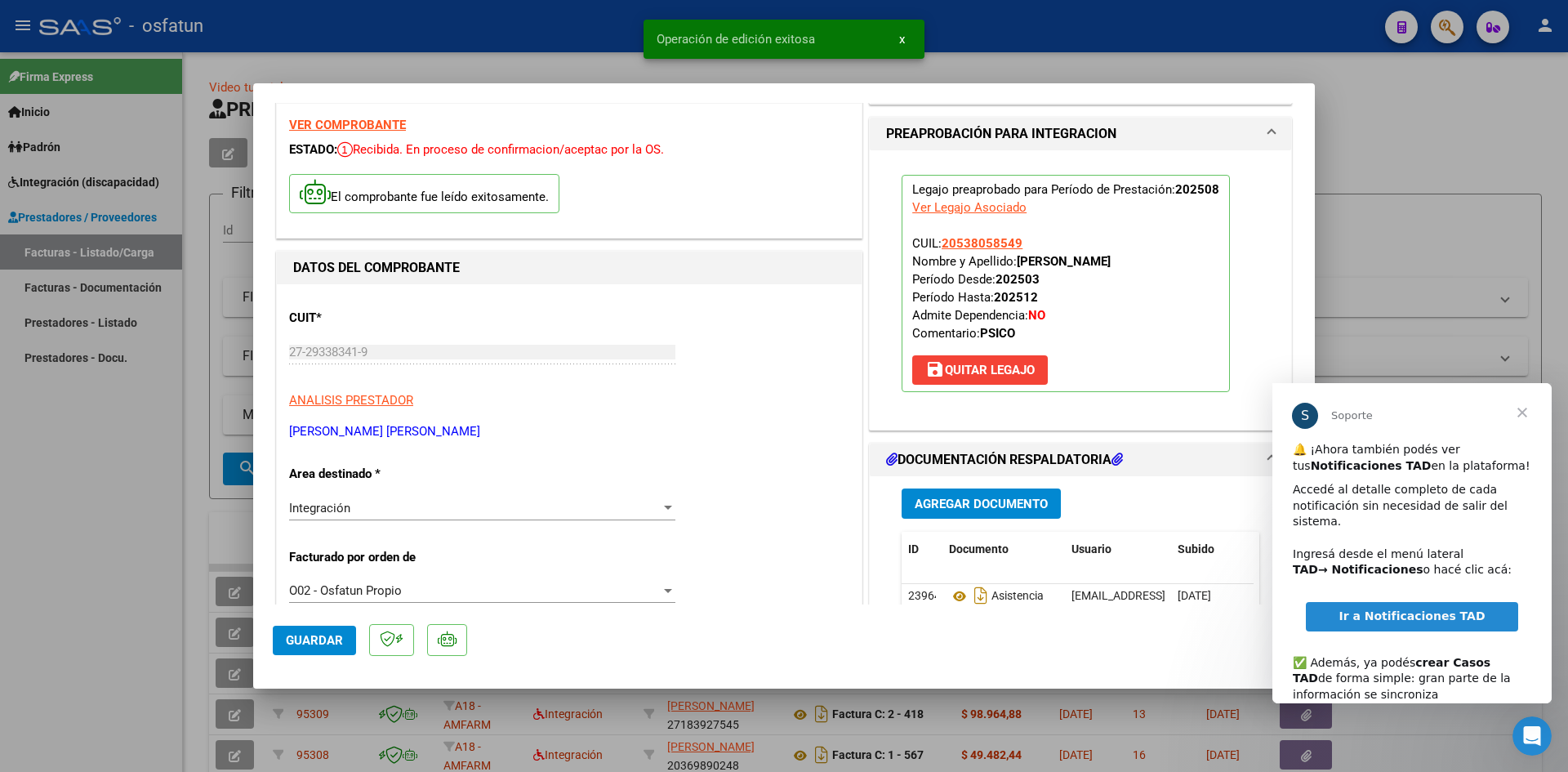
scroll to position [0, 0]
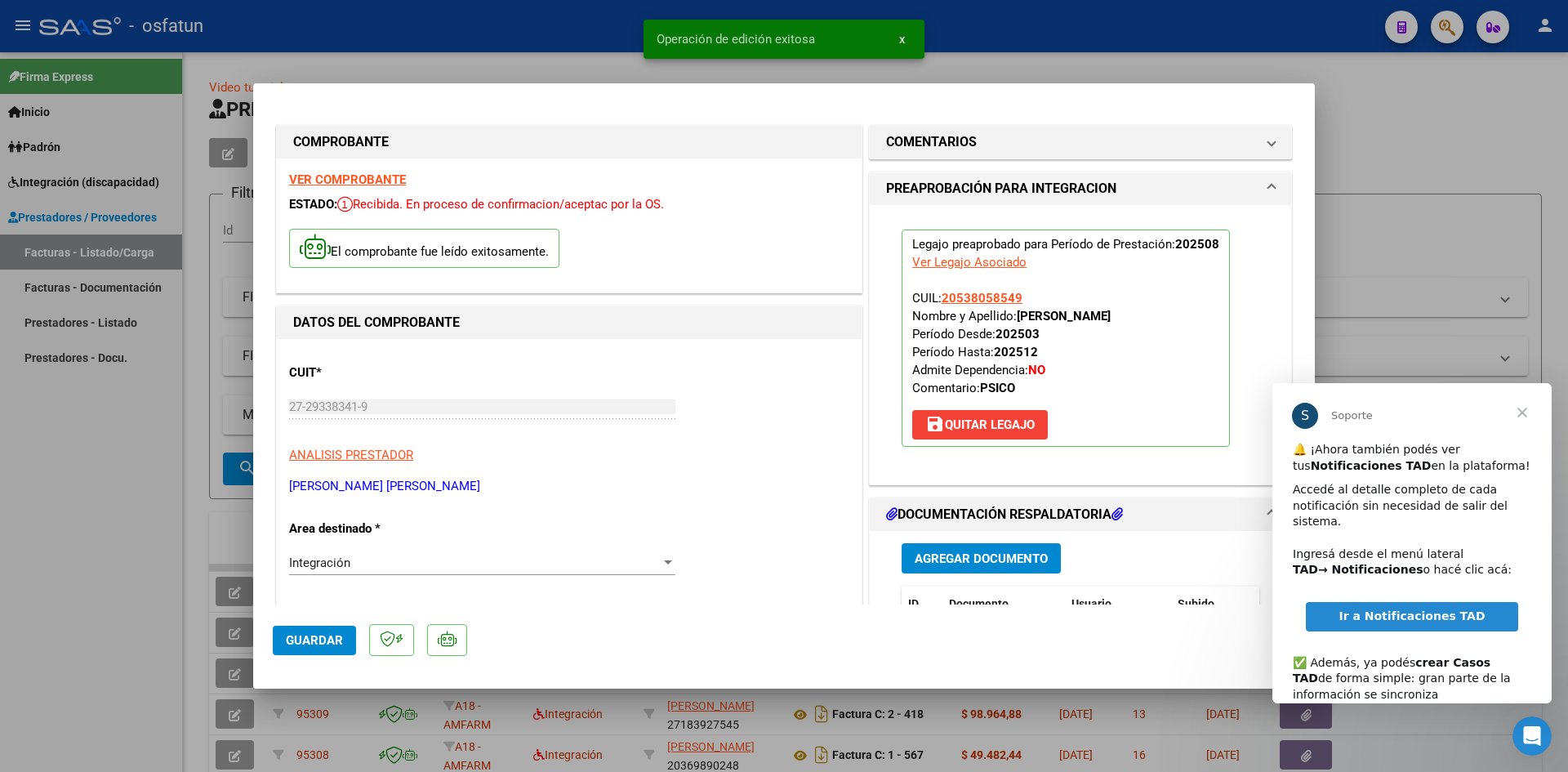
click at [599, 43] on div at bounding box center [784, 386] width 1568 height 772
type input "$ 0,00"
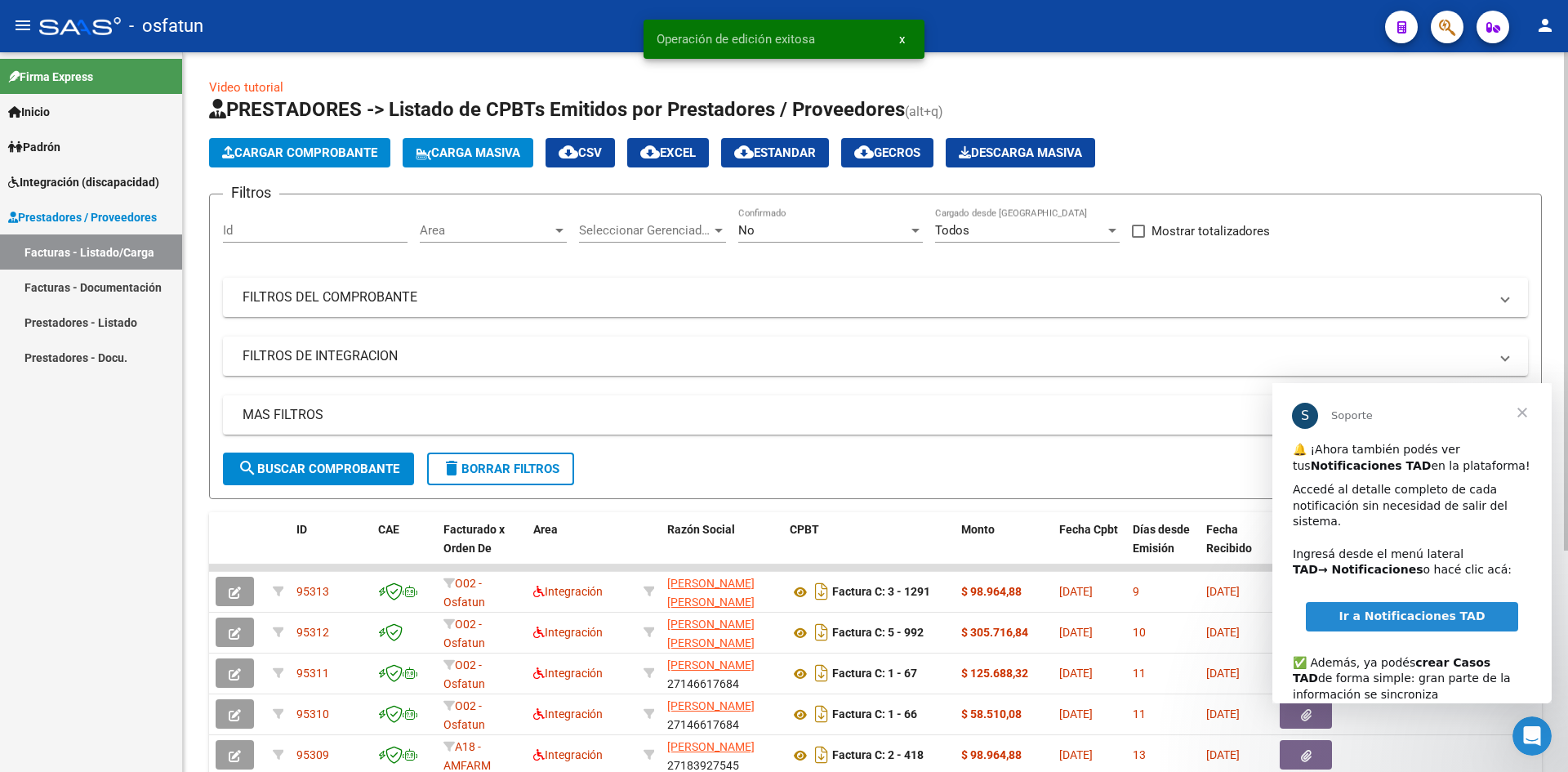
drag, startPoint x: 474, startPoint y: 59, endPoint x: 458, endPoint y: 91, distance: 35.8
click at [474, 61] on div "Video tutorial PRESTADORES -> Listado de CPBTs Emitidos por Prestadores / Prove…" at bounding box center [875, 566] width 1385 height 1027
click at [143, 243] on link "Facturas - Listado/Carga" at bounding box center [91, 252] width 183 height 35
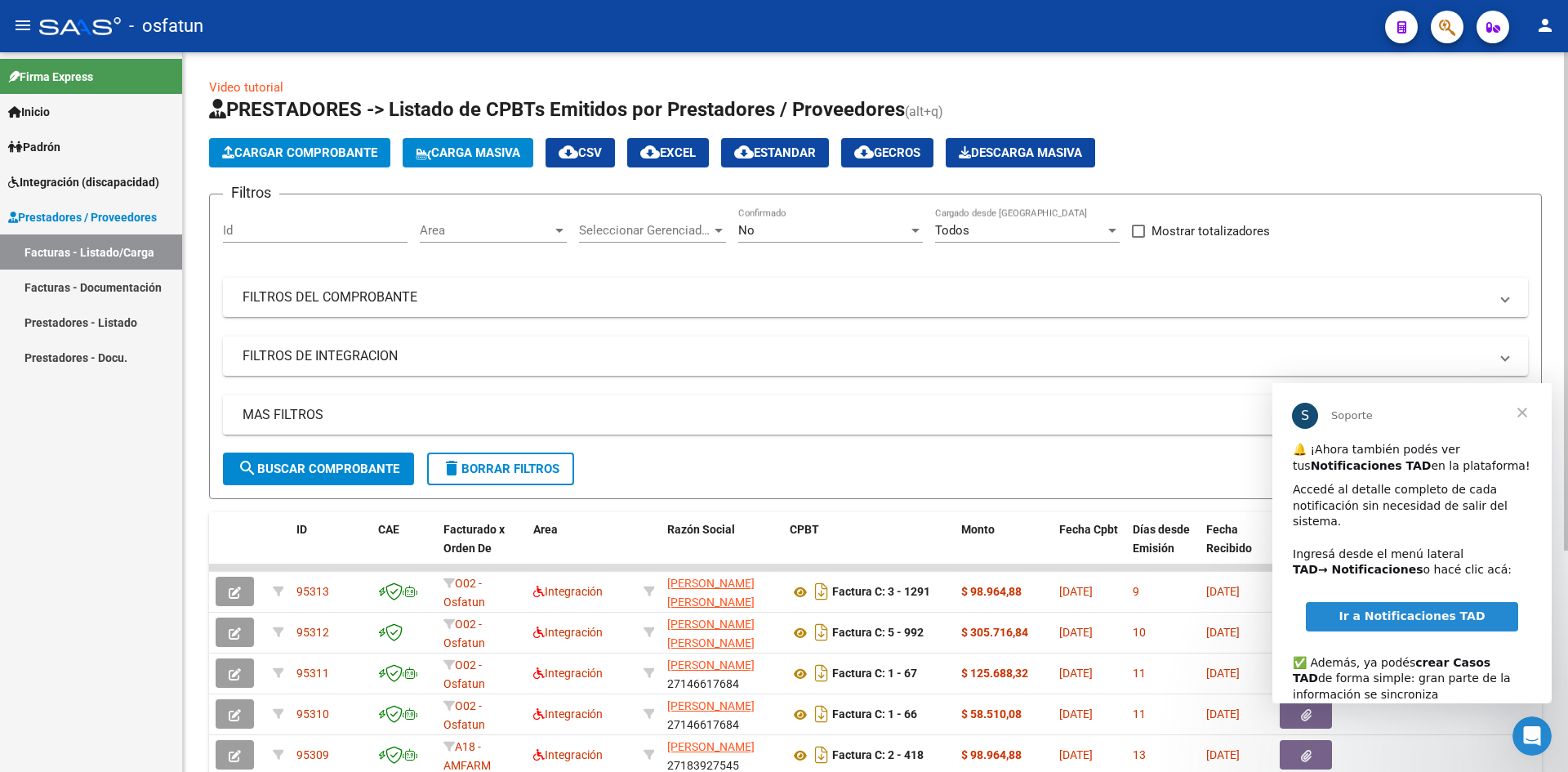
click at [662, 53] on div "Video tutorial PRESTADORES -> Listado de CPBTs Emitidos por Prestadores / Prove…" at bounding box center [875, 566] width 1385 height 1027
click at [662, 51] on mat-toolbar "menu - osfatun person" at bounding box center [784, 26] width 1568 height 53
drag, startPoint x: 128, startPoint y: 286, endPoint x: 141, endPoint y: 292, distance: 14.3
click at [129, 286] on link "Facturas - Documentación" at bounding box center [91, 287] width 183 height 35
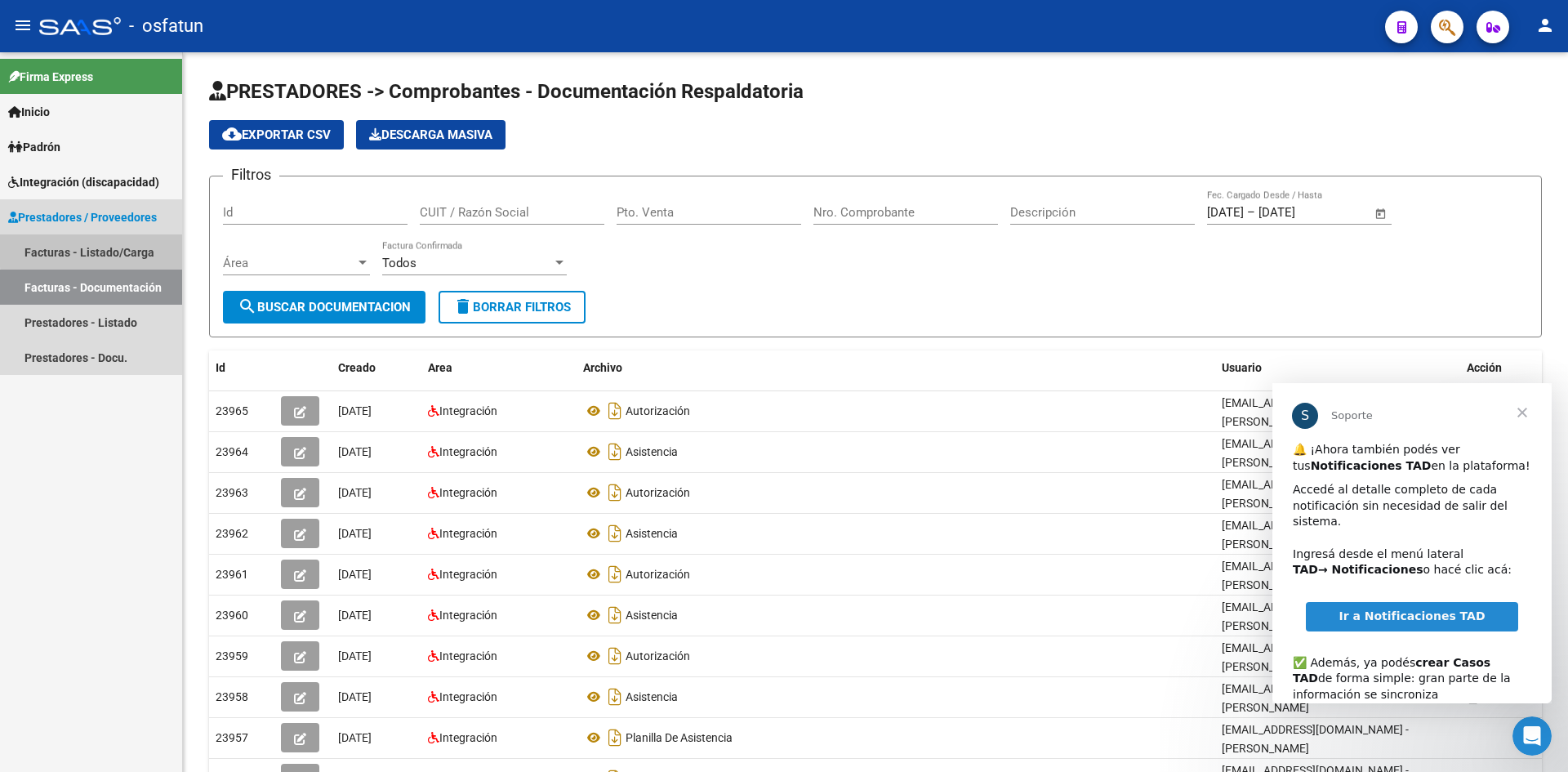
click at [95, 250] on link "Facturas - Listado/Carga" at bounding box center [91, 252] width 183 height 35
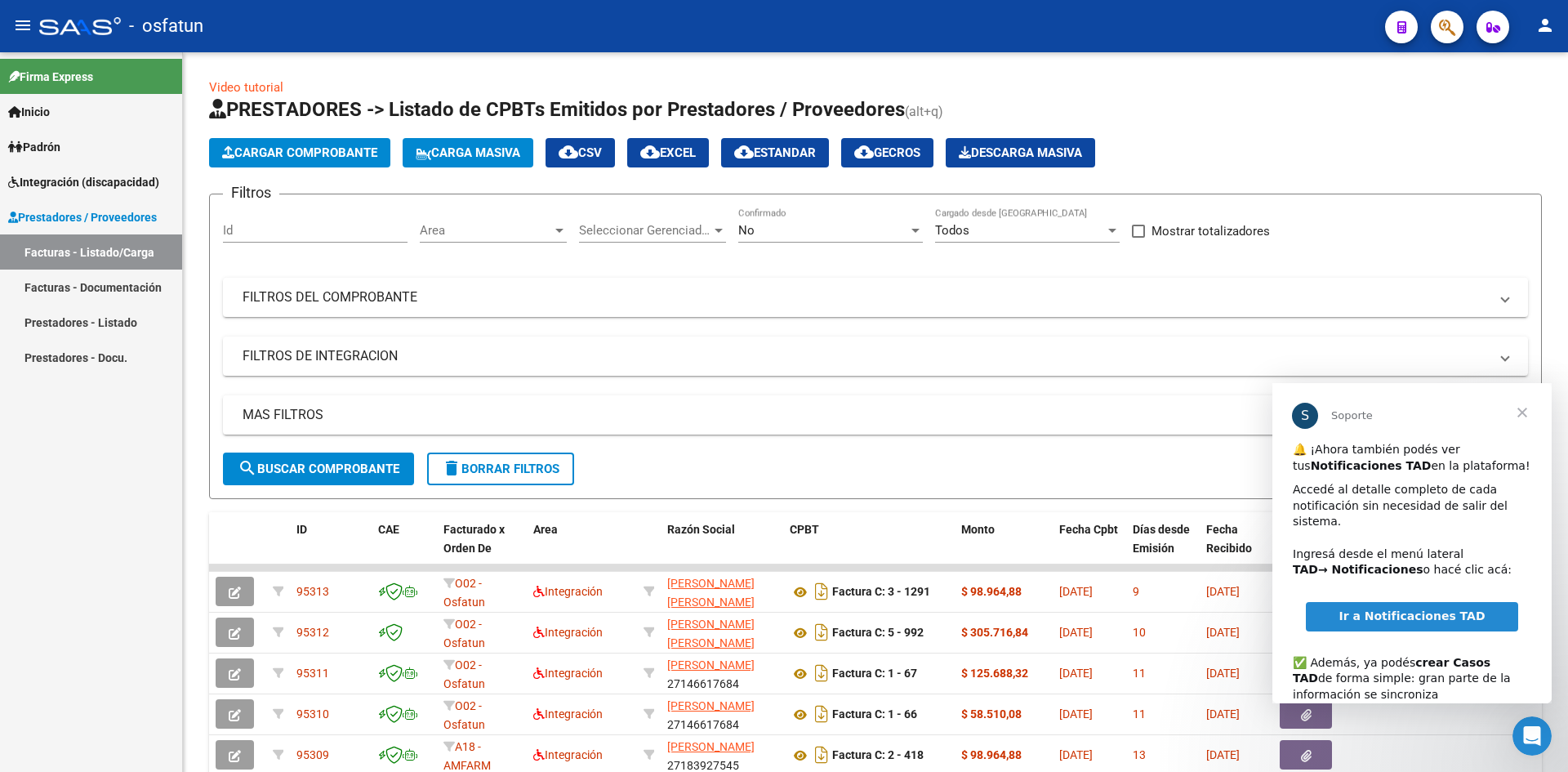
click at [1520, 409] on span "Cerrar" at bounding box center [1522, 413] width 59 height 59
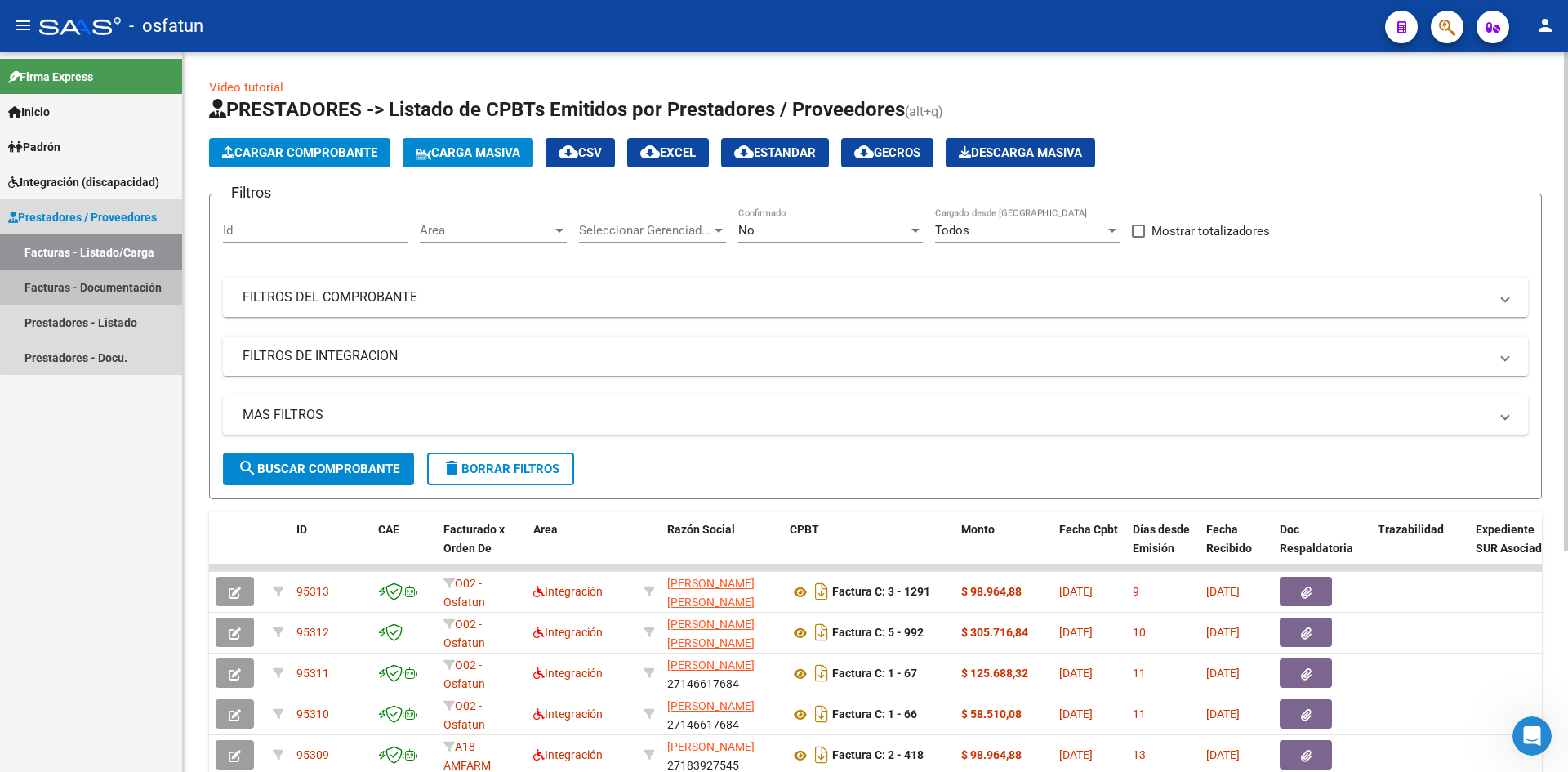
drag, startPoint x: 98, startPoint y: 283, endPoint x: 191, endPoint y: 278, distance: 93.1
click at [98, 282] on link "Facturas - Documentación" at bounding box center [91, 287] width 183 height 35
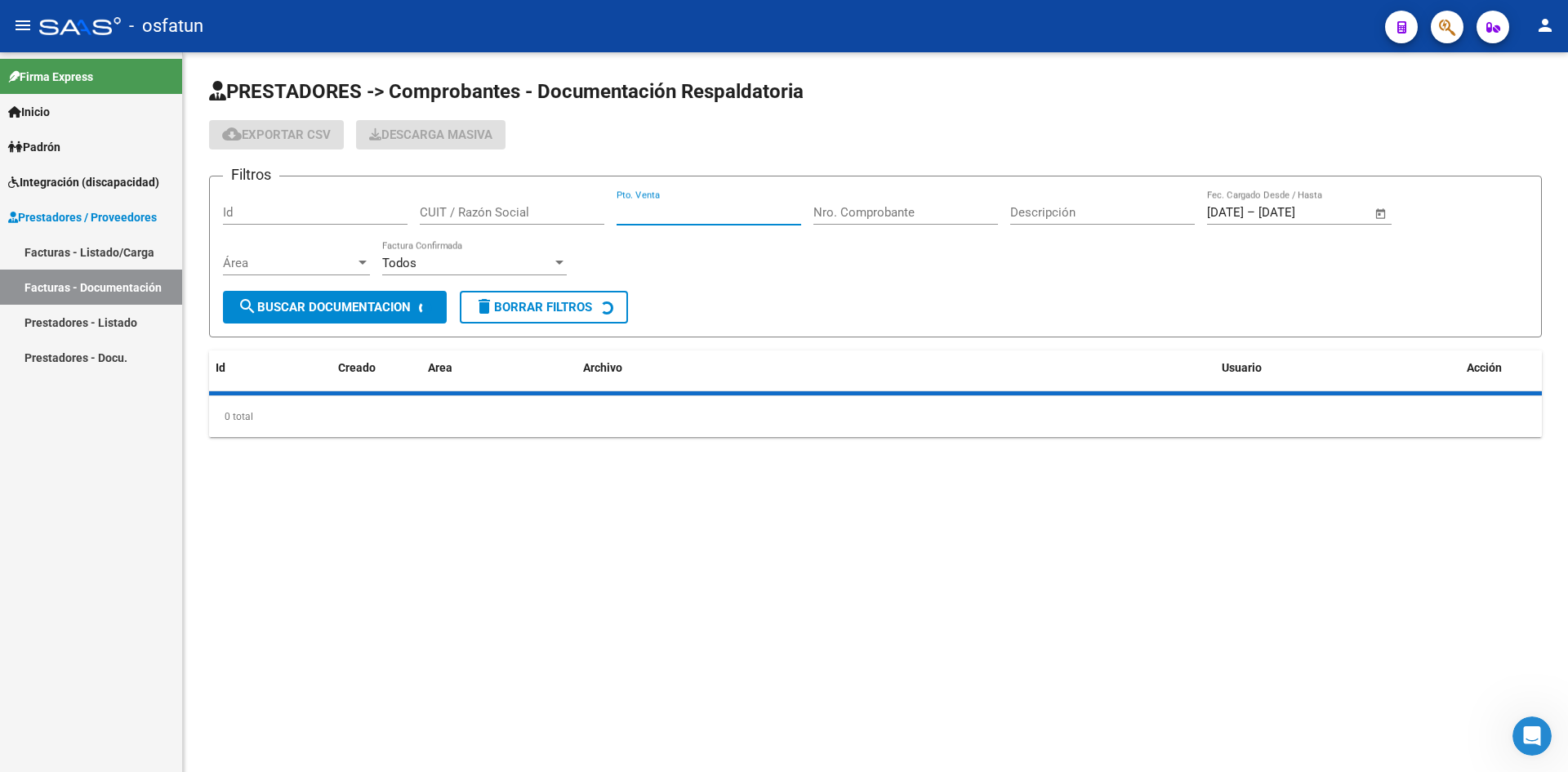
click at [707, 213] on input "Pto. Venta" at bounding box center [709, 213] width 184 height 15
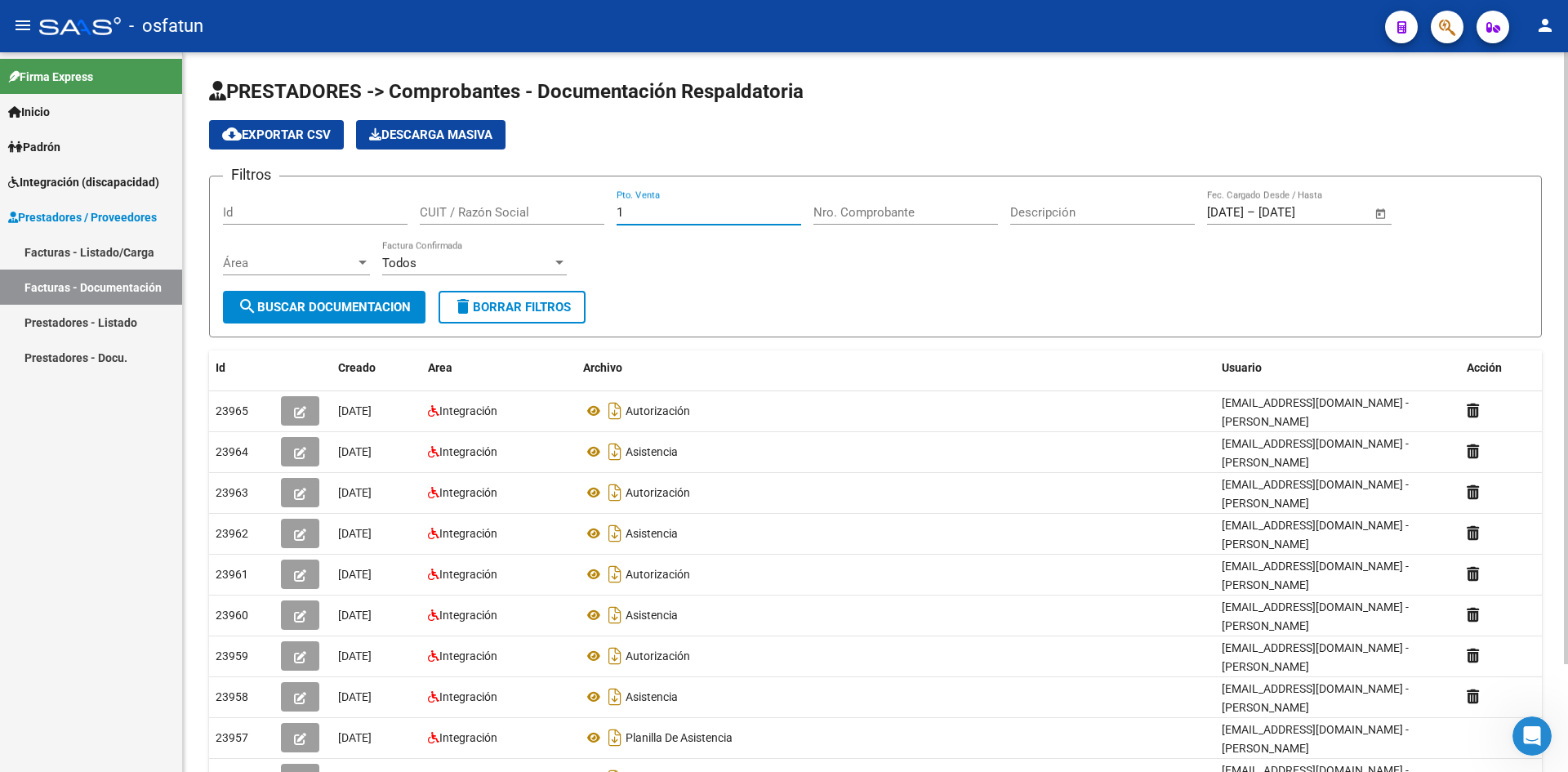
type input "1"
click at [893, 198] on div "Nro. Comprobante" at bounding box center [905, 207] width 184 height 35
click at [887, 205] on input "Nro. Comprobante" at bounding box center [905, 213] width 184 height 15
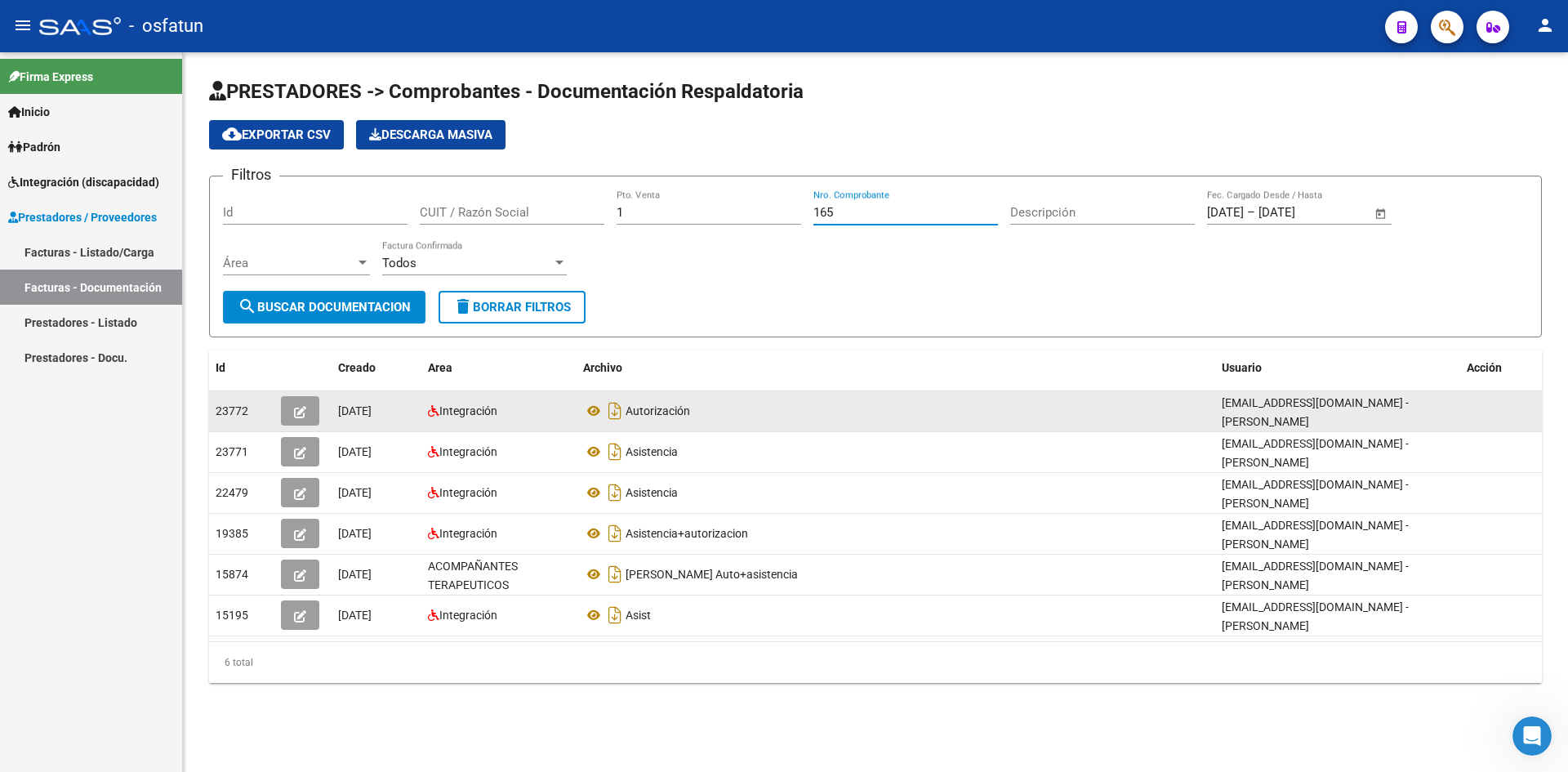
type input "165"
click at [302, 409] on icon "button" at bounding box center [300, 412] width 13 height 13
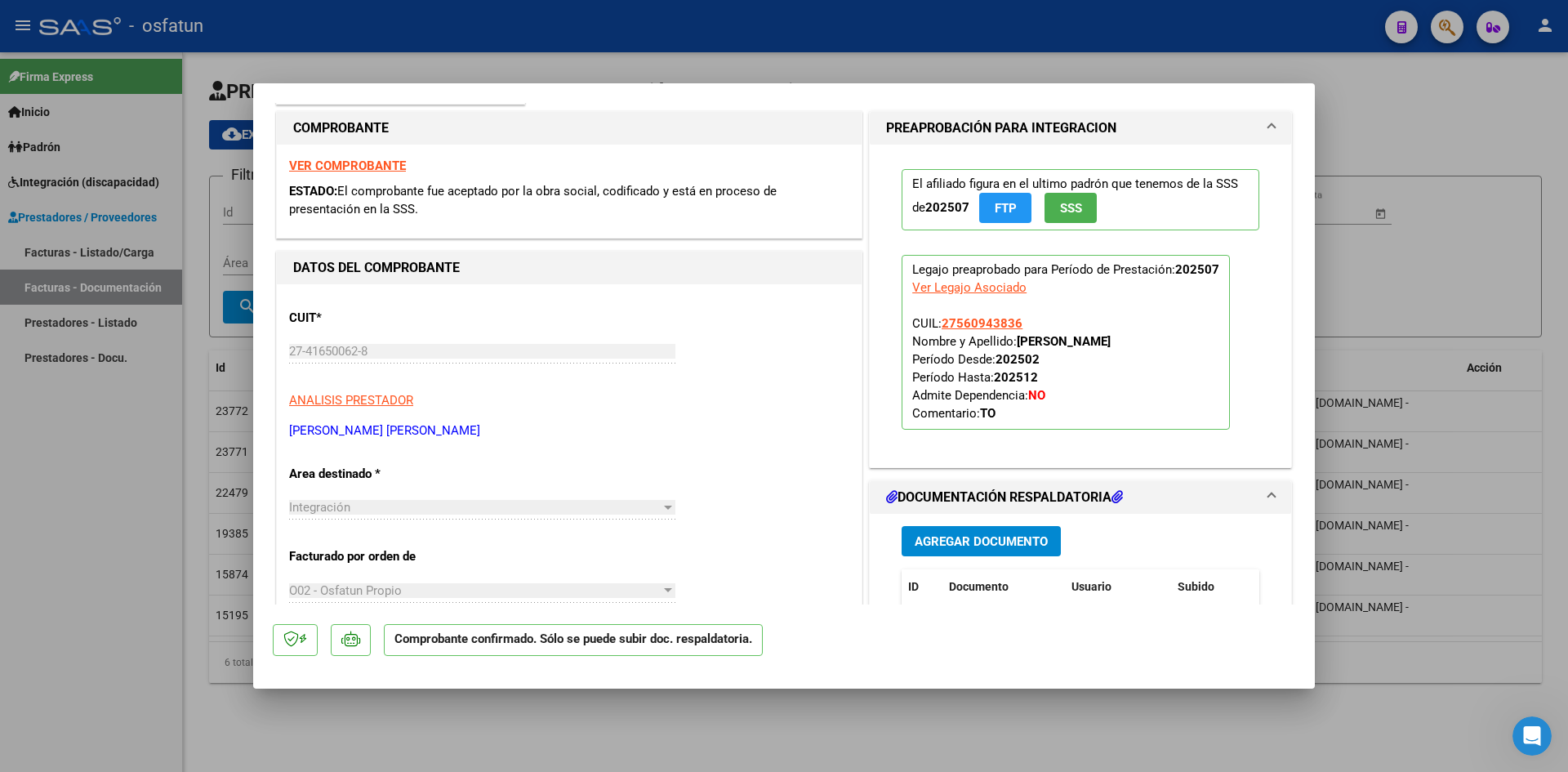
scroll to position [245, 0]
drag, startPoint x: 1135, startPoint y: 32, endPoint x: 1137, endPoint y: 20, distance: 12.2
click at [1135, 29] on div at bounding box center [784, 386] width 1568 height 772
type input "$ 0,00"
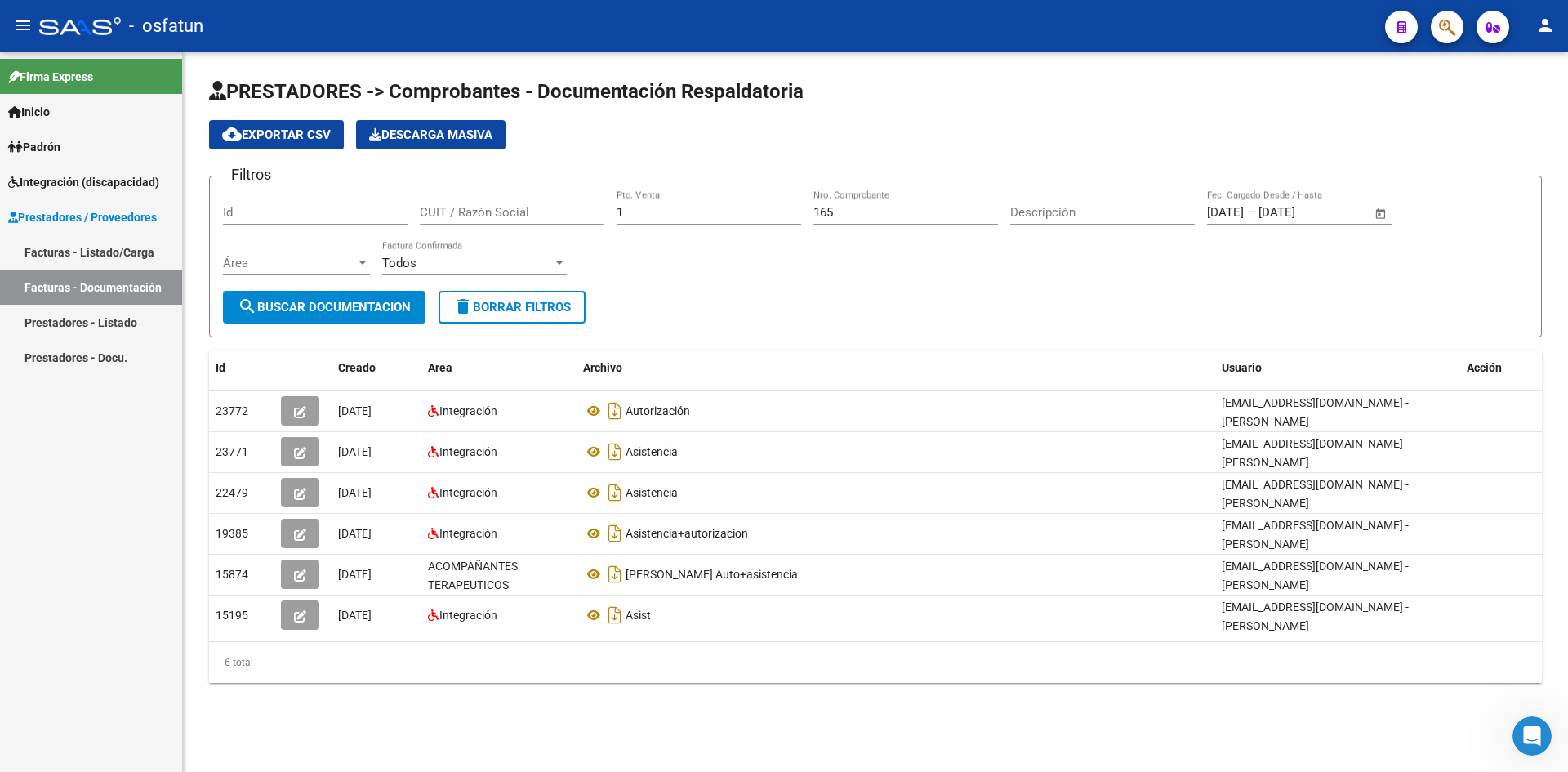
drag, startPoint x: 127, startPoint y: 246, endPoint x: 156, endPoint y: 243, distance: 29.2
click at [126, 247] on link "Facturas - Listado/Carga" at bounding box center [91, 252] width 183 height 35
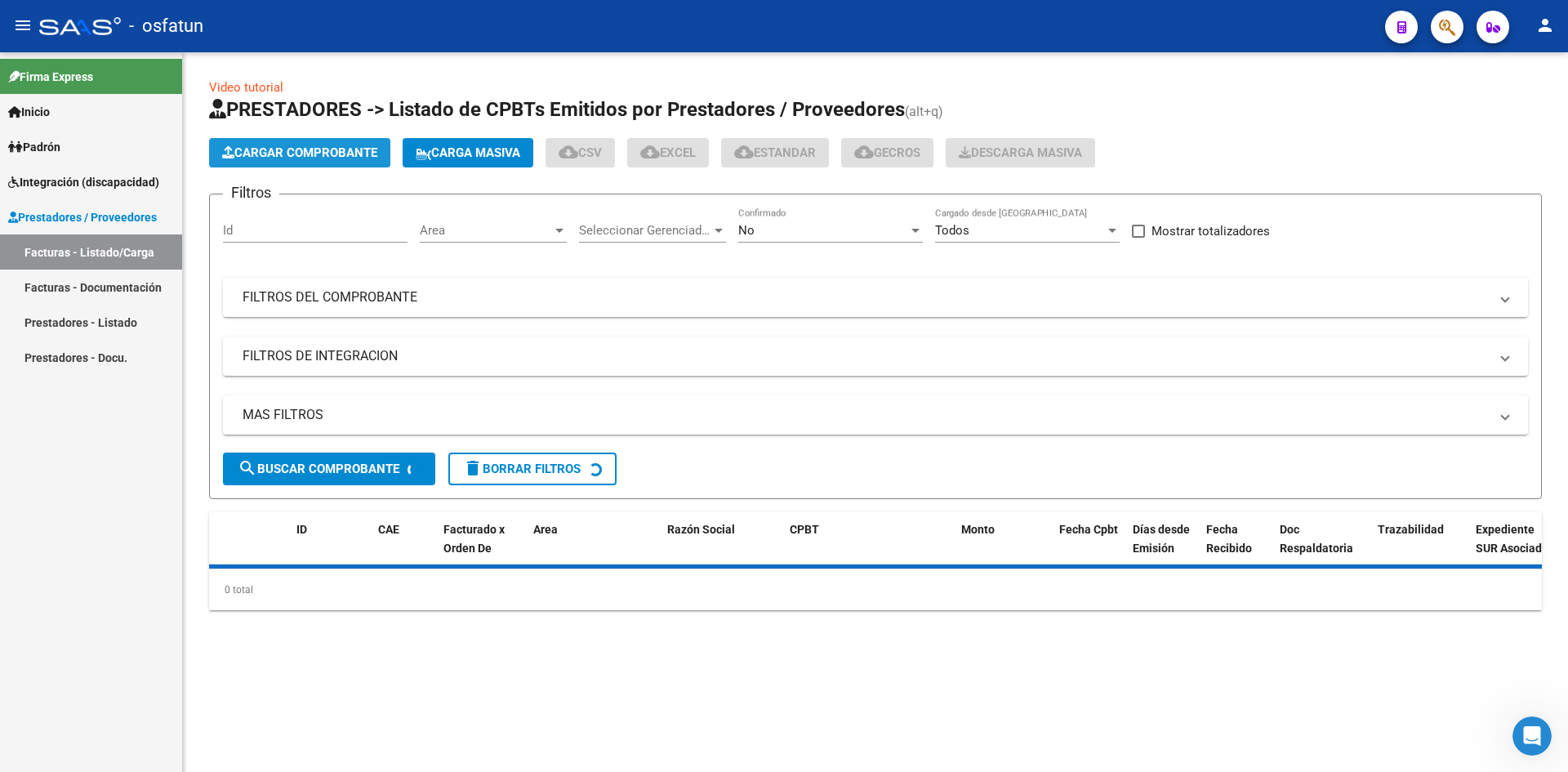
click at [313, 147] on button "Cargar Comprobante" at bounding box center [300, 153] width 182 height 29
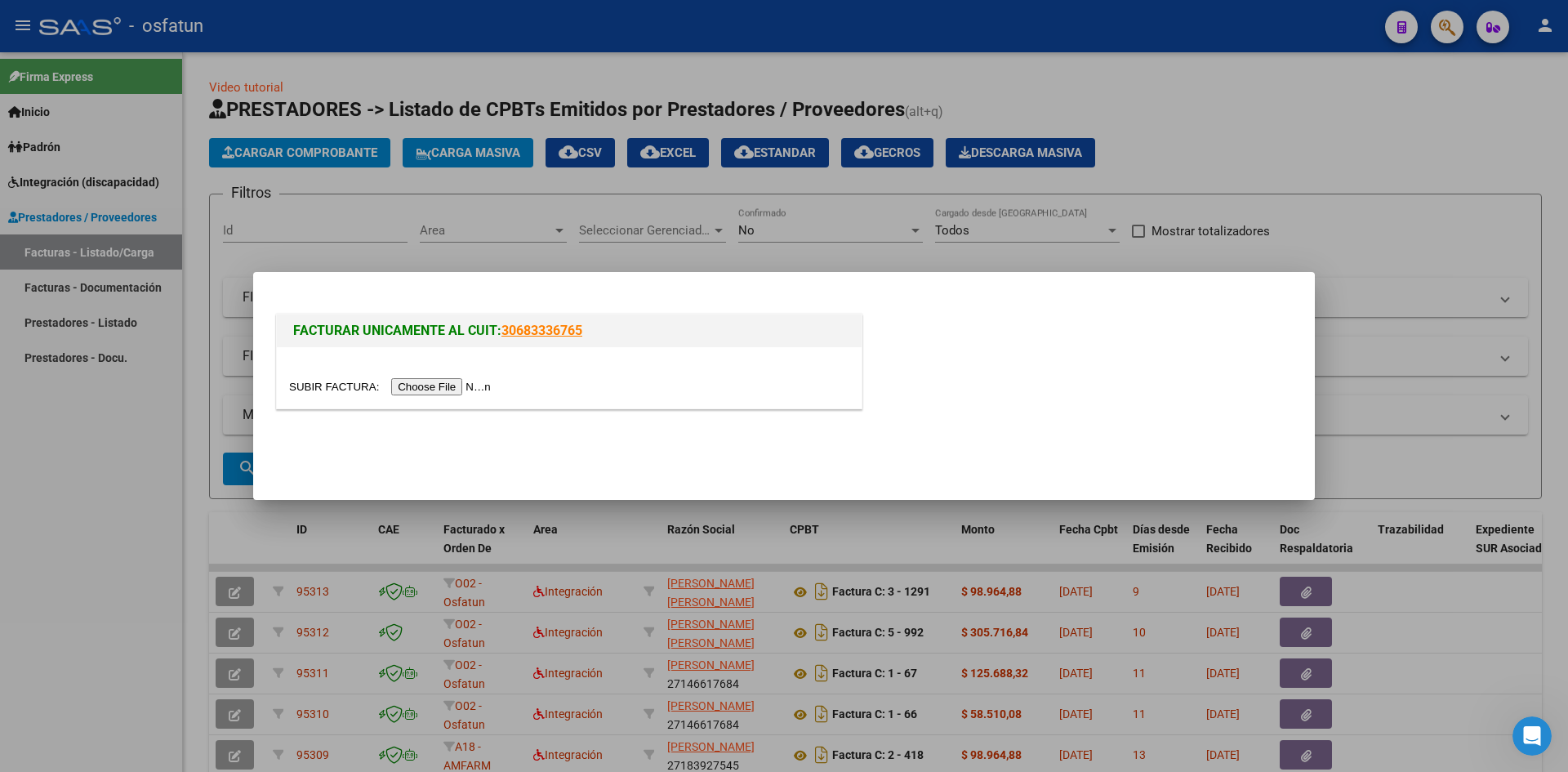
click at [440, 398] on div at bounding box center [569, 377] width 585 height 61
click at [458, 394] on input "file" at bounding box center [393, 387] width 207 height 18
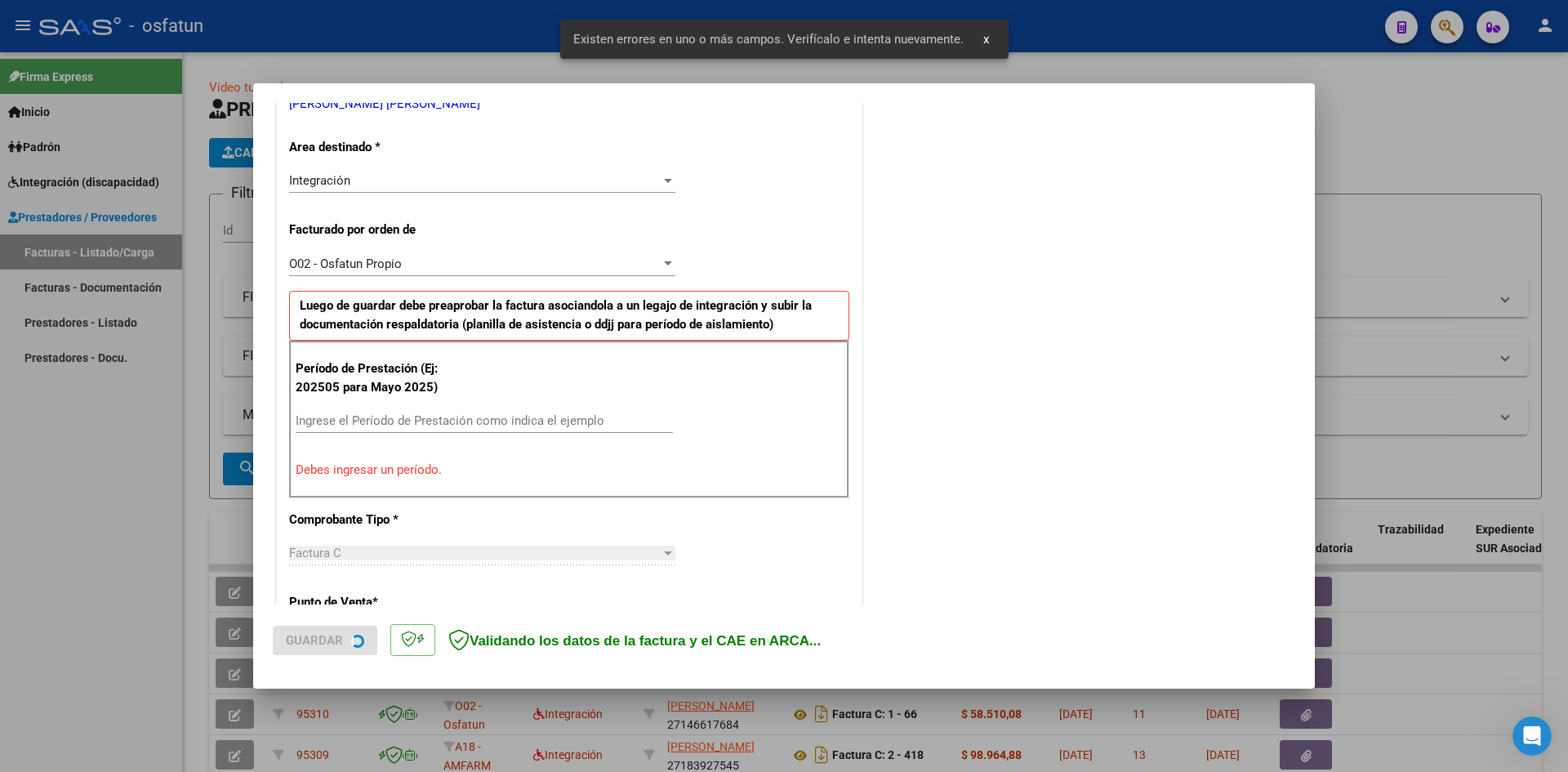
scroll to position [370, 0]
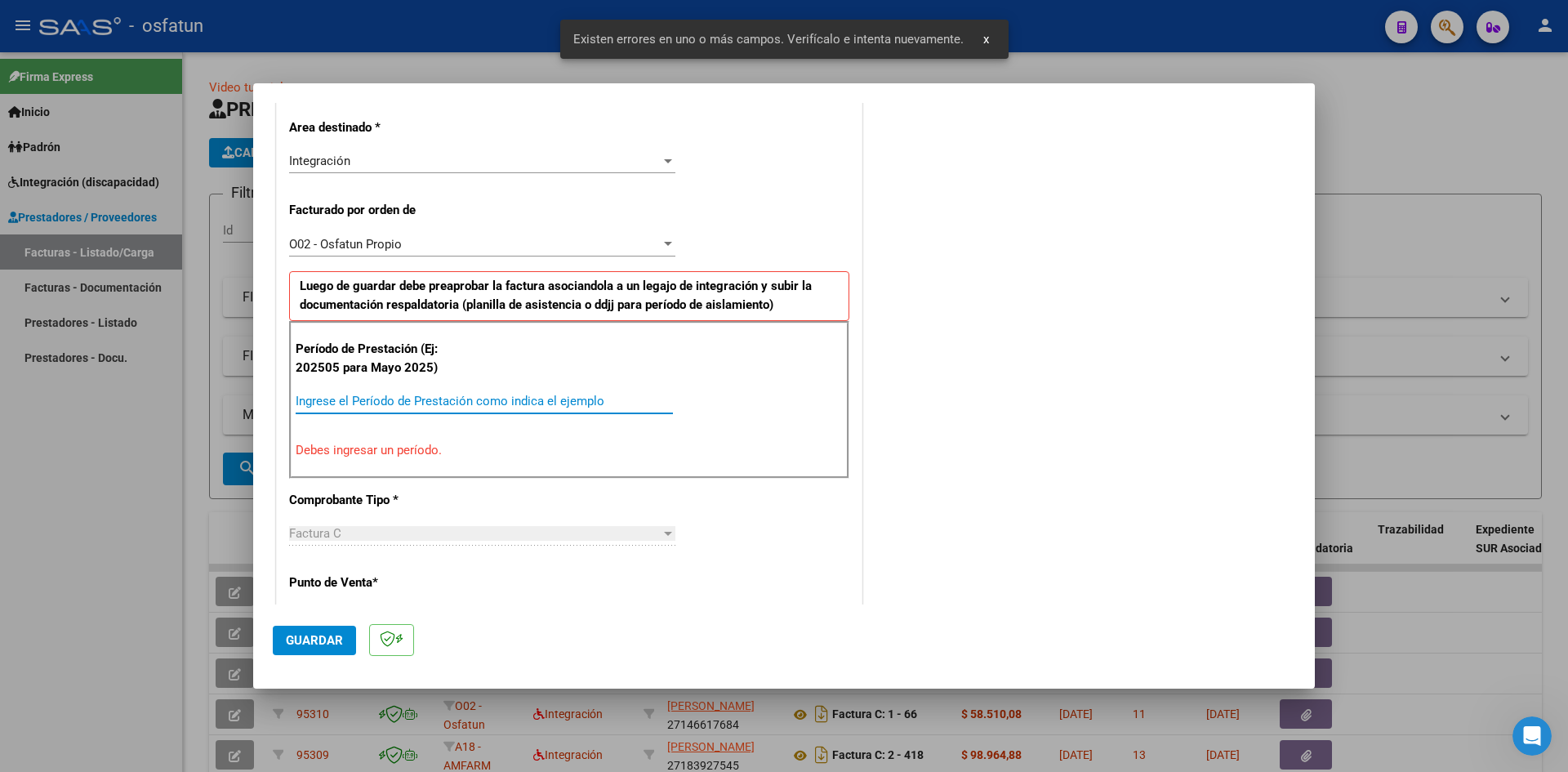
click at [432, 398] on input "Ingrese el Período de Prestación como indica el ejemplo" at bounding box center [484, 401] width 378 height 15
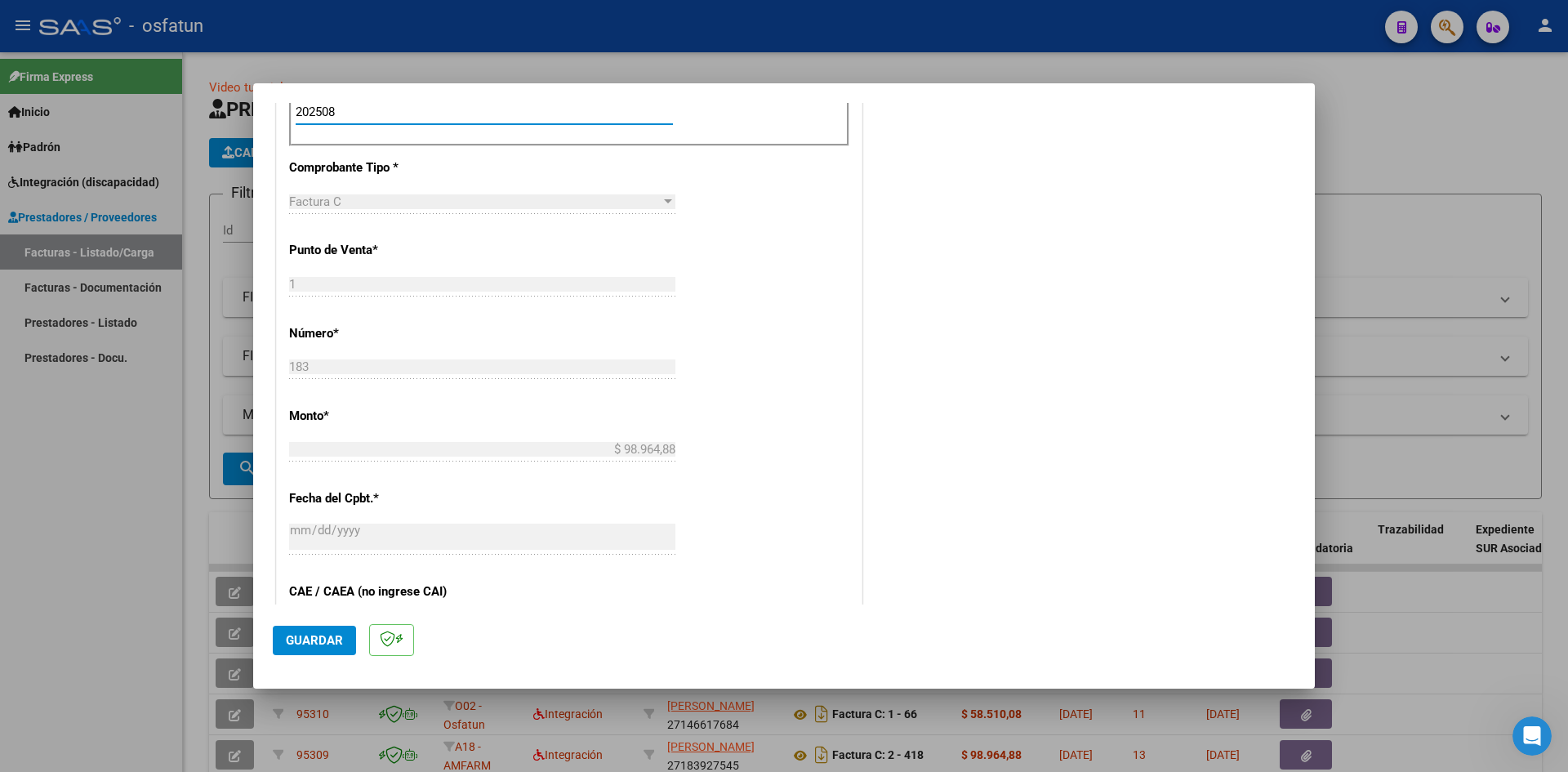
scroll to position [860, 0]
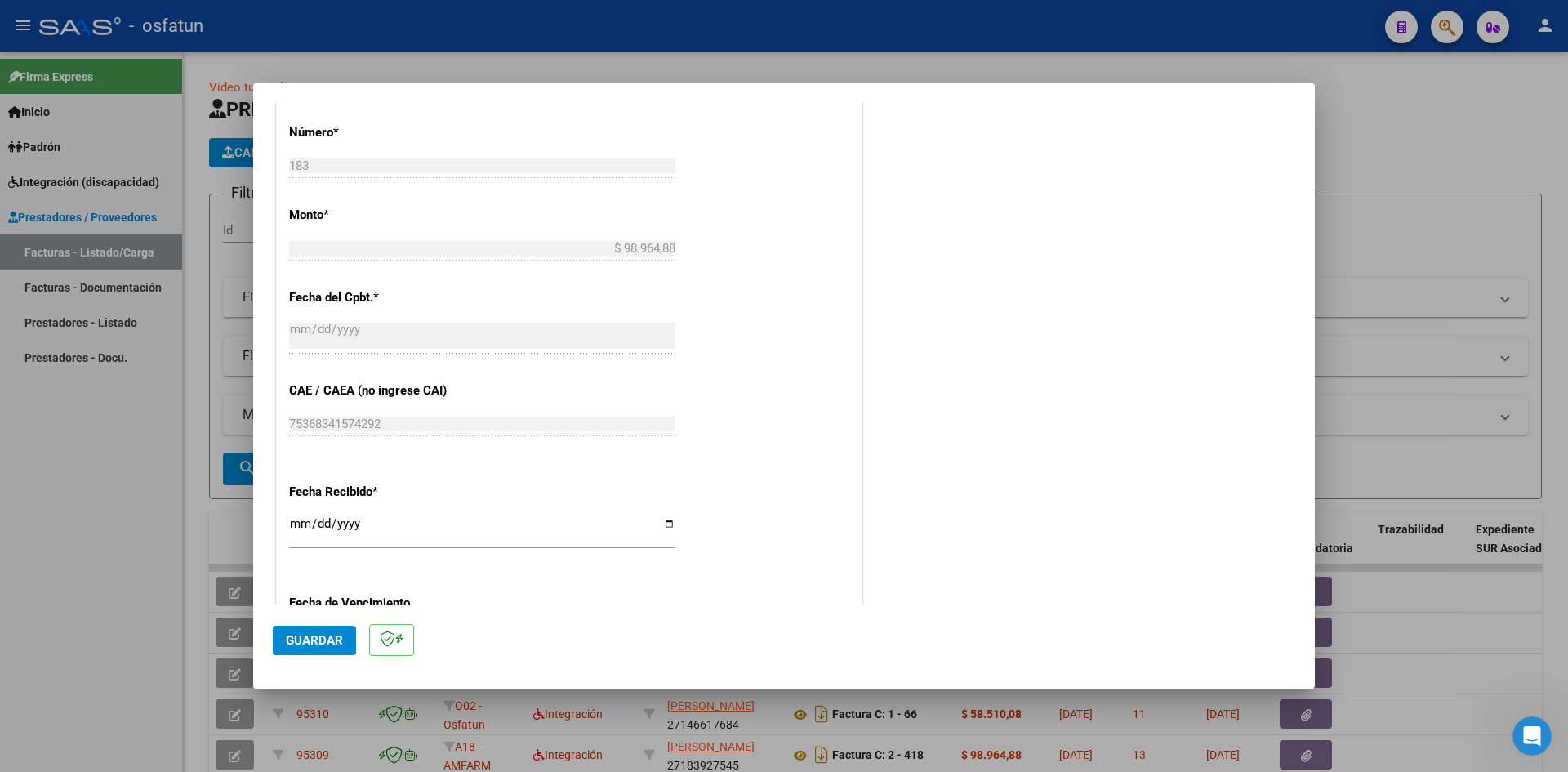
type input "202508"
click at [294, 529] on input "[DATE]" at bounding box center [482, 529] width 386 height 26
type input "[DATE]"
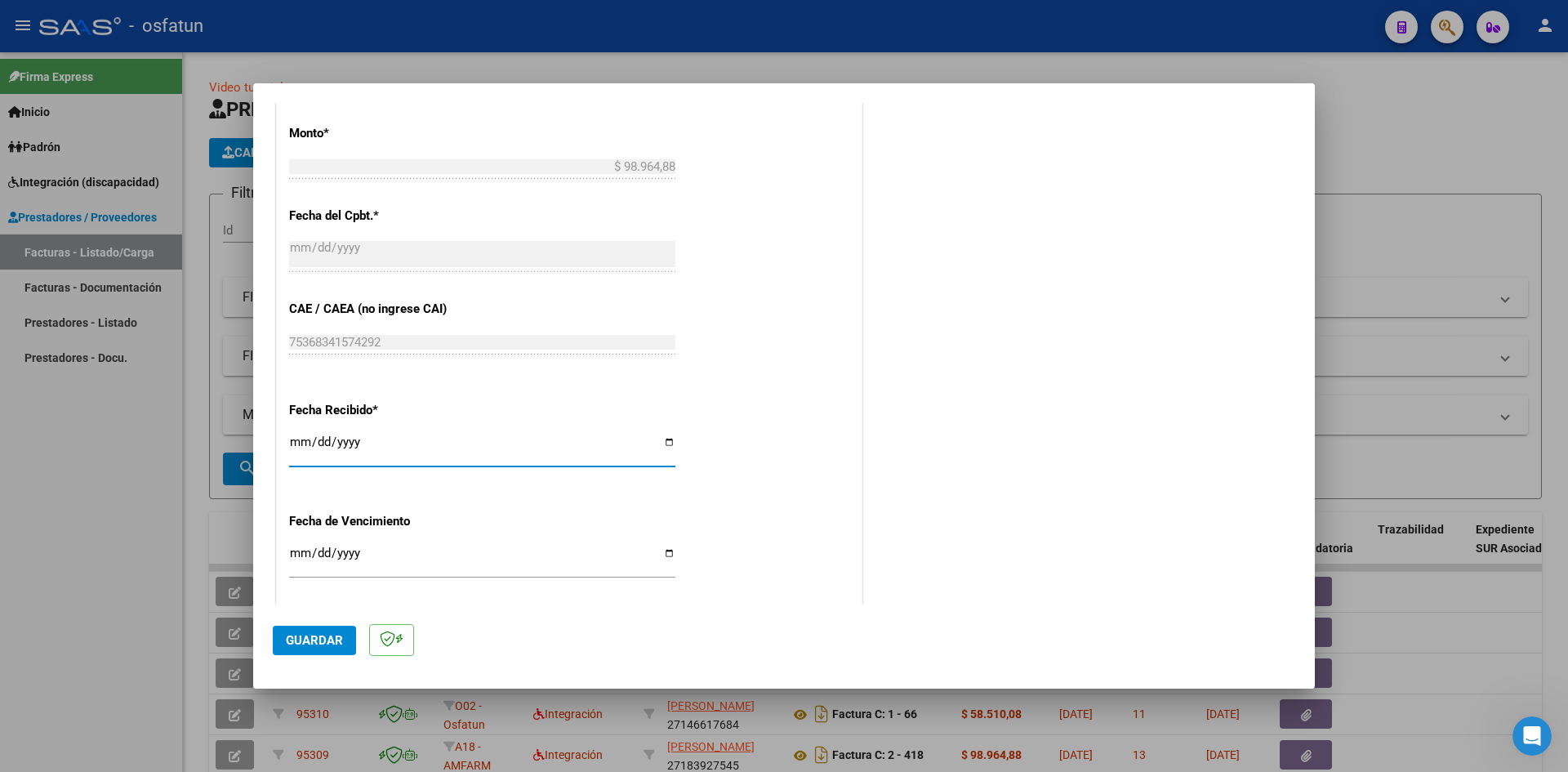
scroll to position [1112, 0]
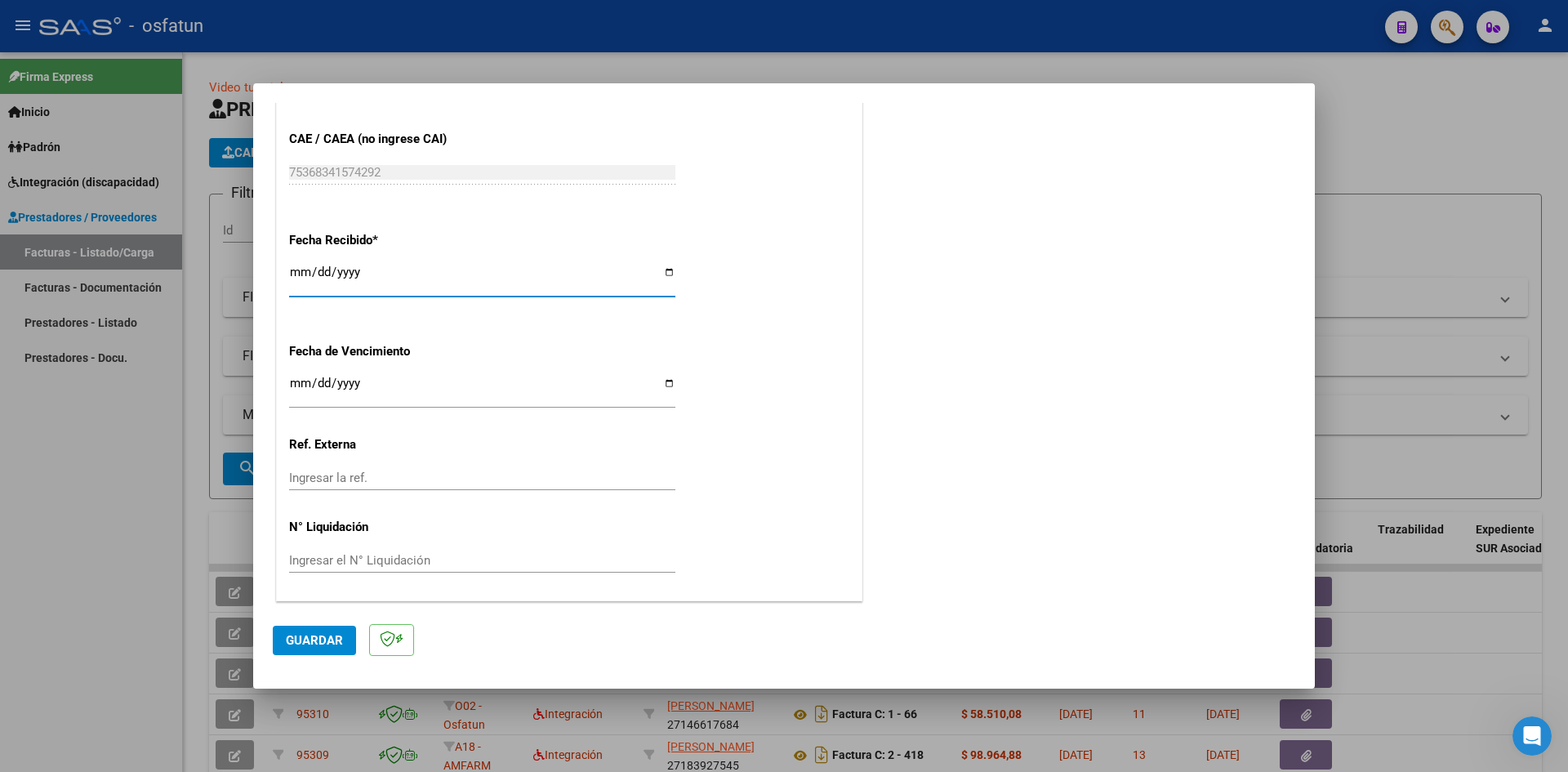
click at [311, 643] on span "Guardar" at bounding box center [314, 640] width 58 height 15
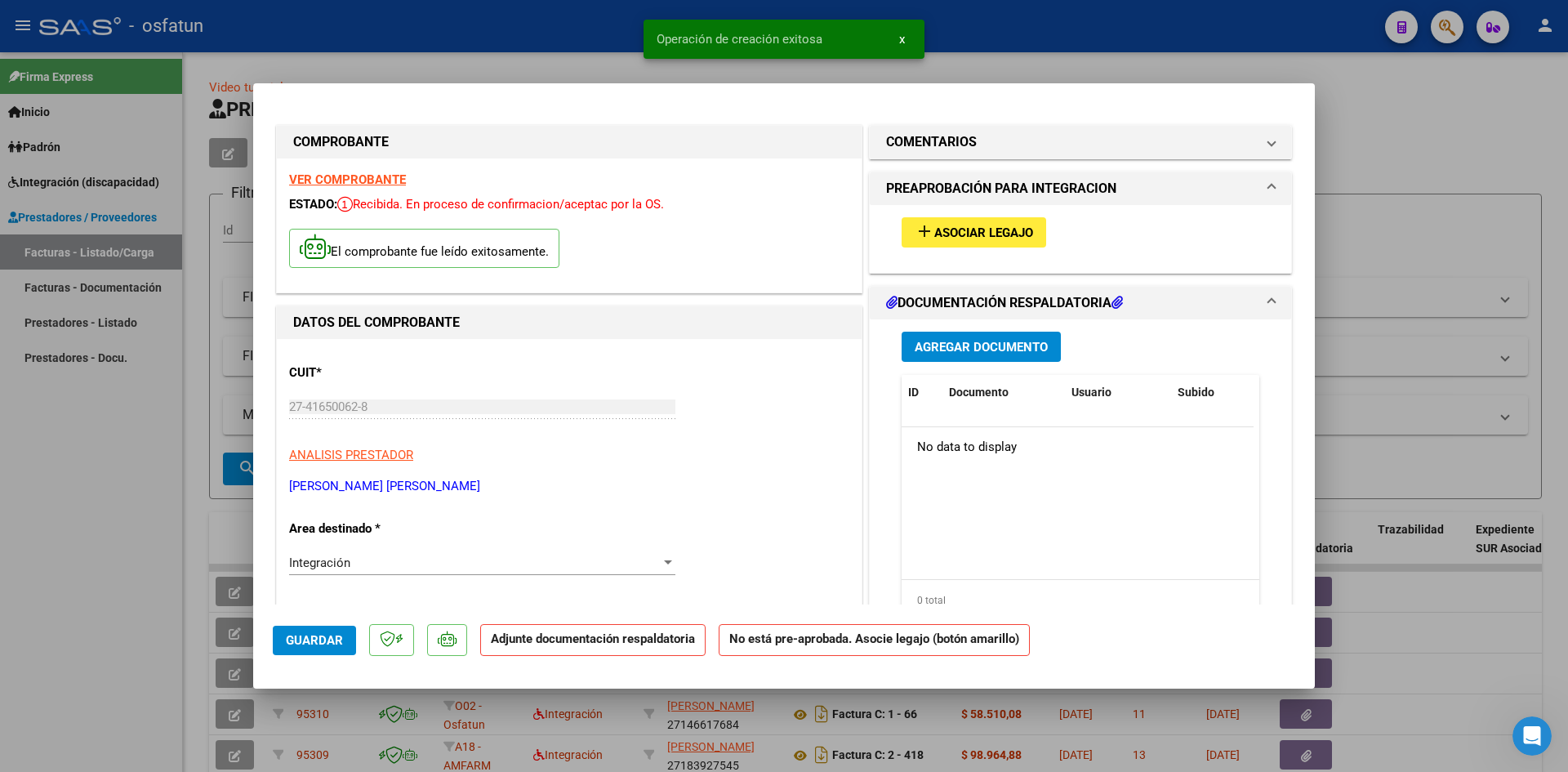
click at [1007, 240] on button "add Asociar Legajo" at bounding box center [974, 233] width 144 height 30
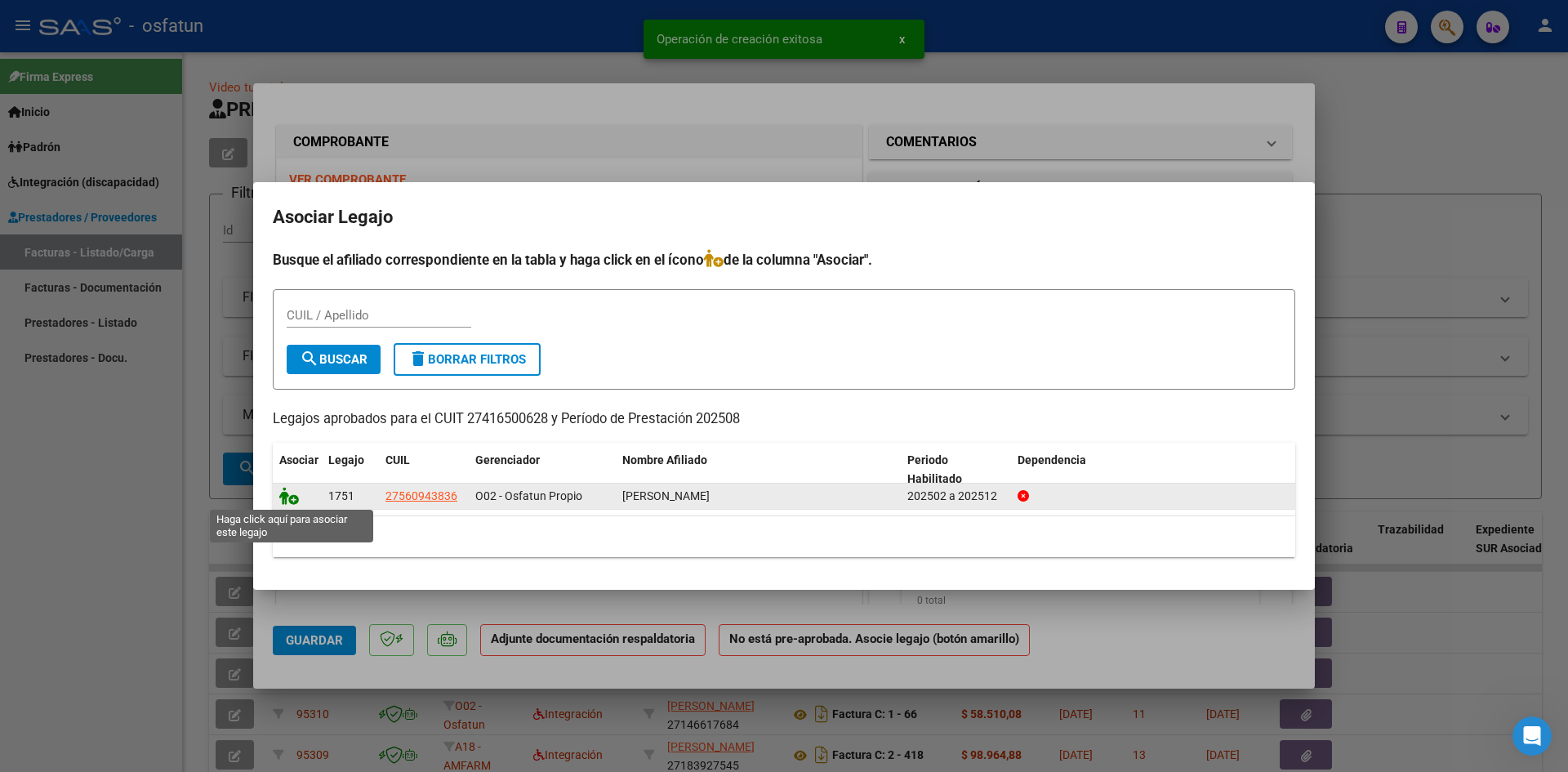
drag, startPoint x: 283, startPoint y: 499, endPoint x: 414, endPoint y: 496, distance: 131.0
click at [284, 499] on icon at bounding box center [289, 496] width 20 height 18
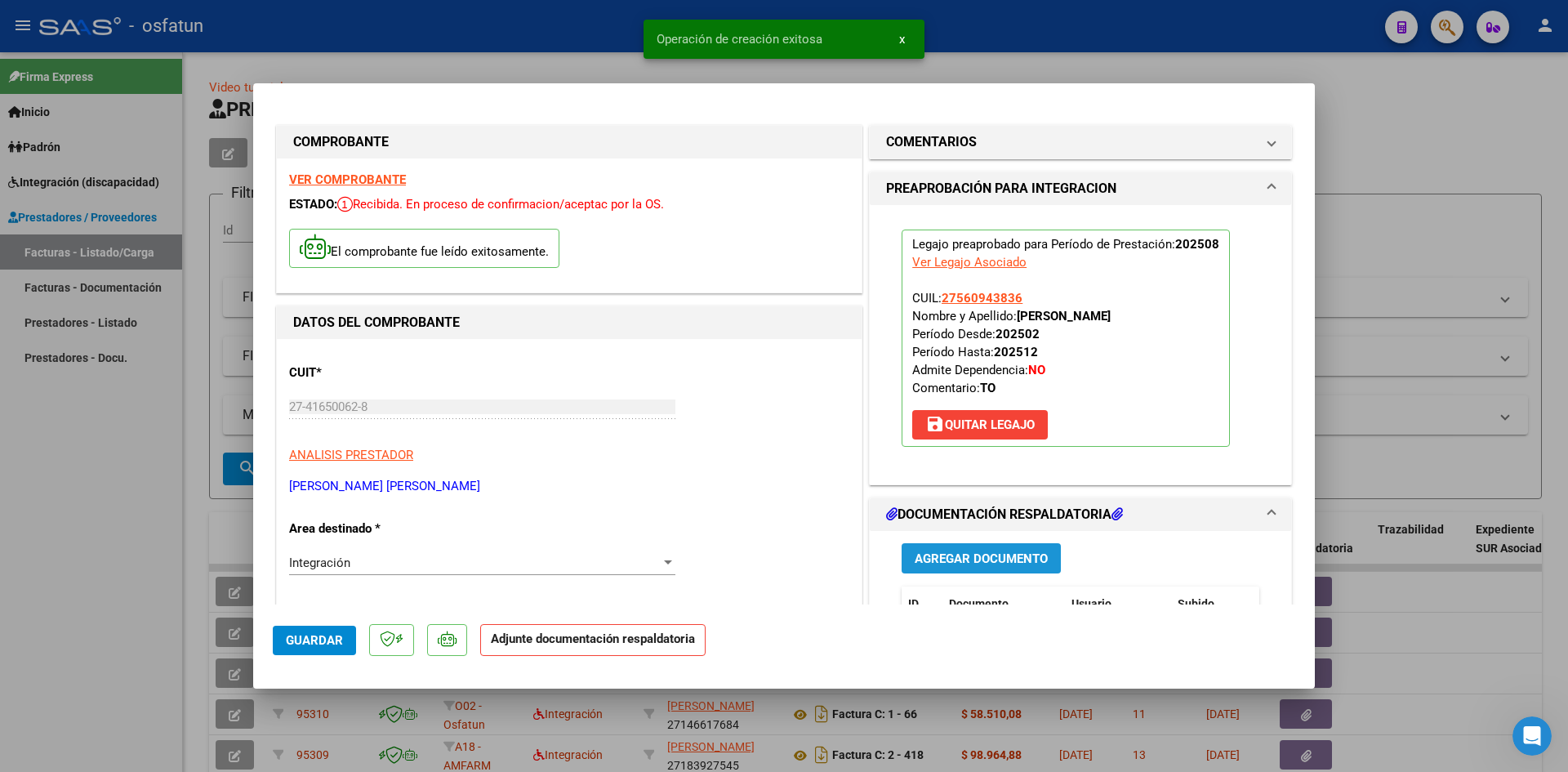
click at [973, 551] on span "Agregar Documento" at bounding box center [981, 559] width 133 height 15
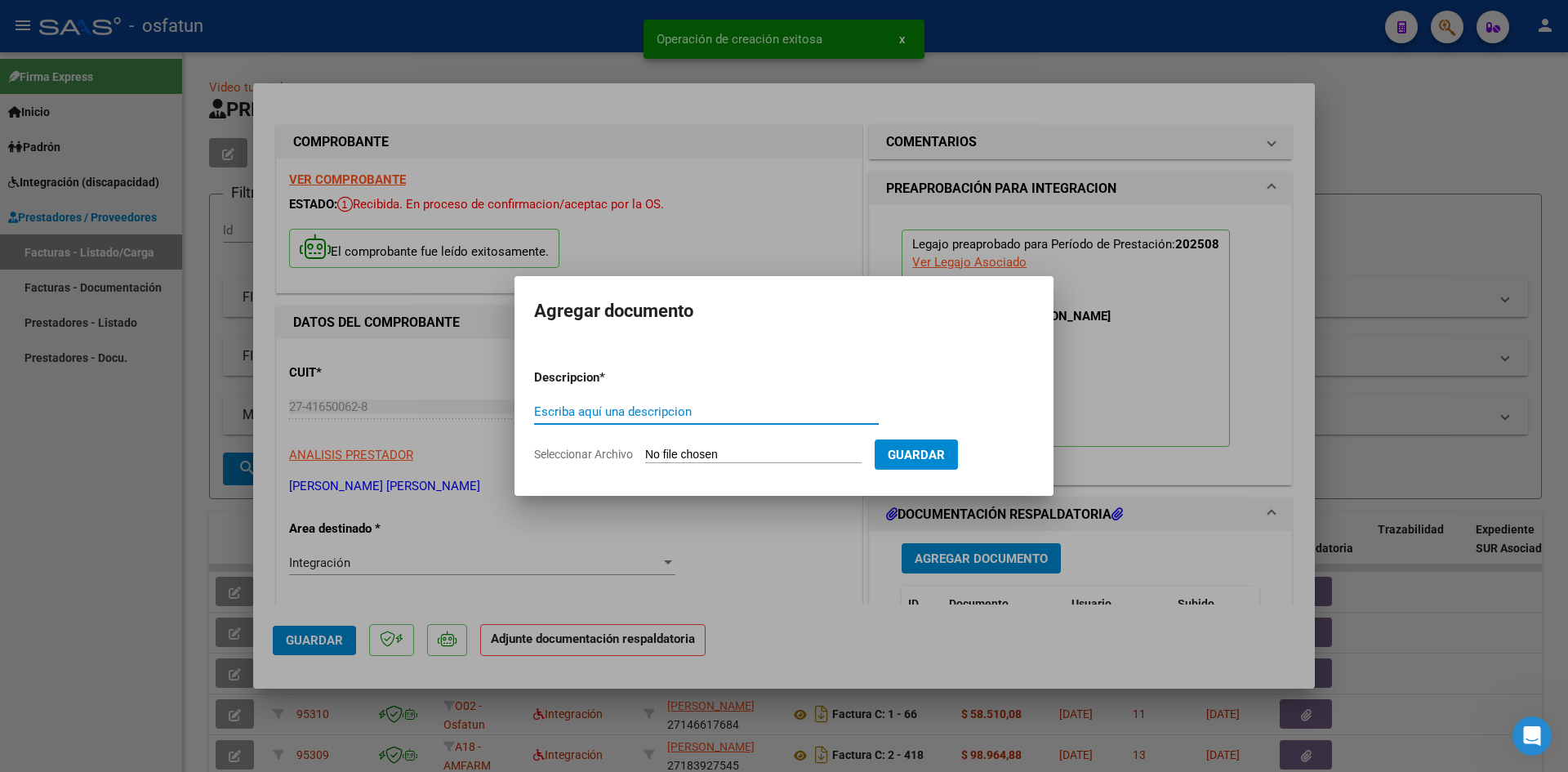
click at [603, 427] on div "Escriba aquí una descripcion" at bounding box center [706, 419] width 344 height 40
click at [599, 414] on input "Escriba aquí una descripcion" at bounding box center [706, 412] width 344 height 15
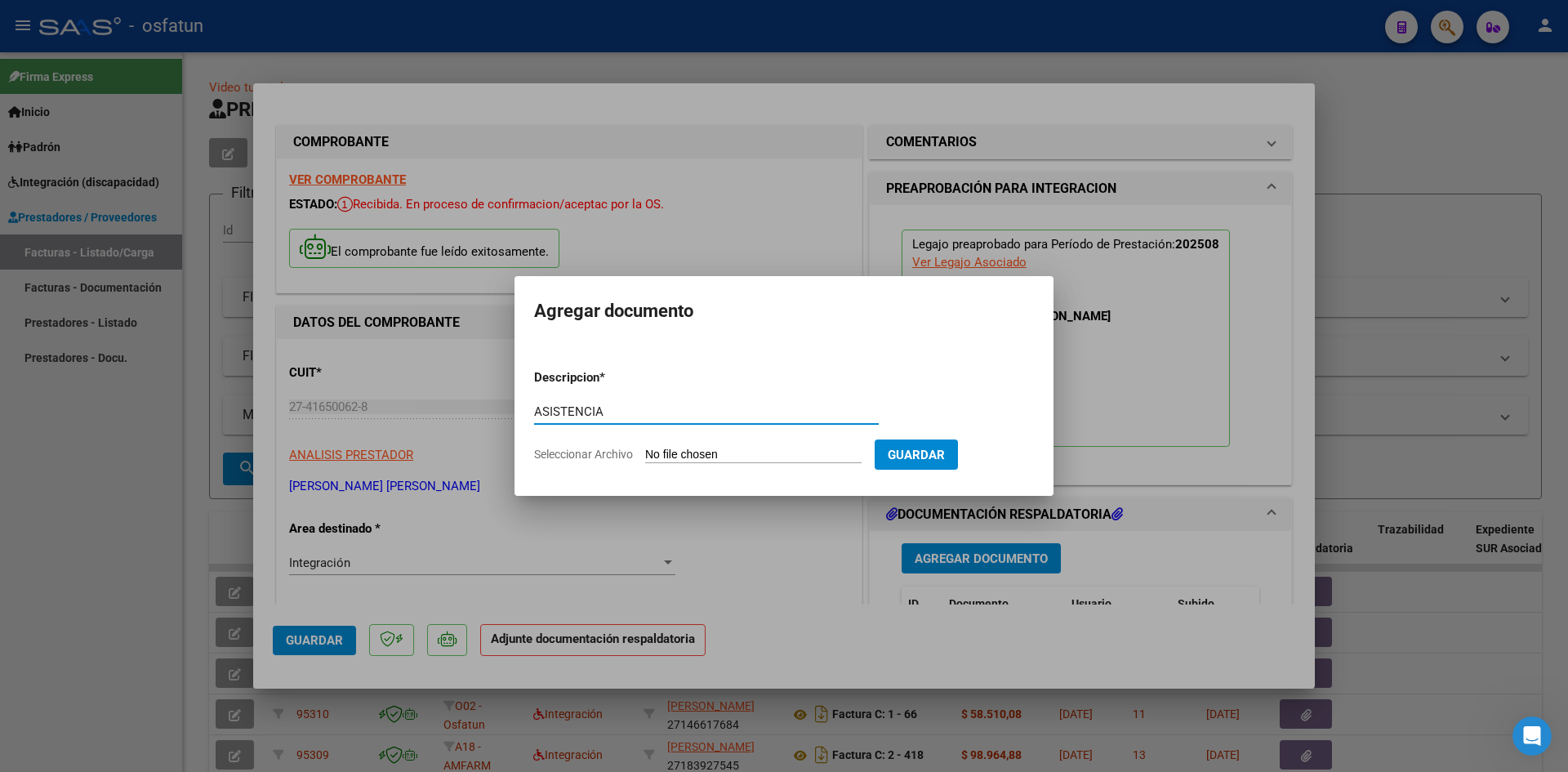
type input "ASISTENCIA"
click at [764, 464] on form "Descripcion * ASISTENCIA Escriba aquí una descripcion Seleccionar Archivo Guard…" at bounding box center [784, 415] width 500 height 119
click at [757, 455] on input "Seleccionar Archivo" at bounding box center [754, 455] width 217 height 16
type input "C:\fakepath\PLANILLA ASISTENCIA - TERAPIA OC - [DATE].pdf"
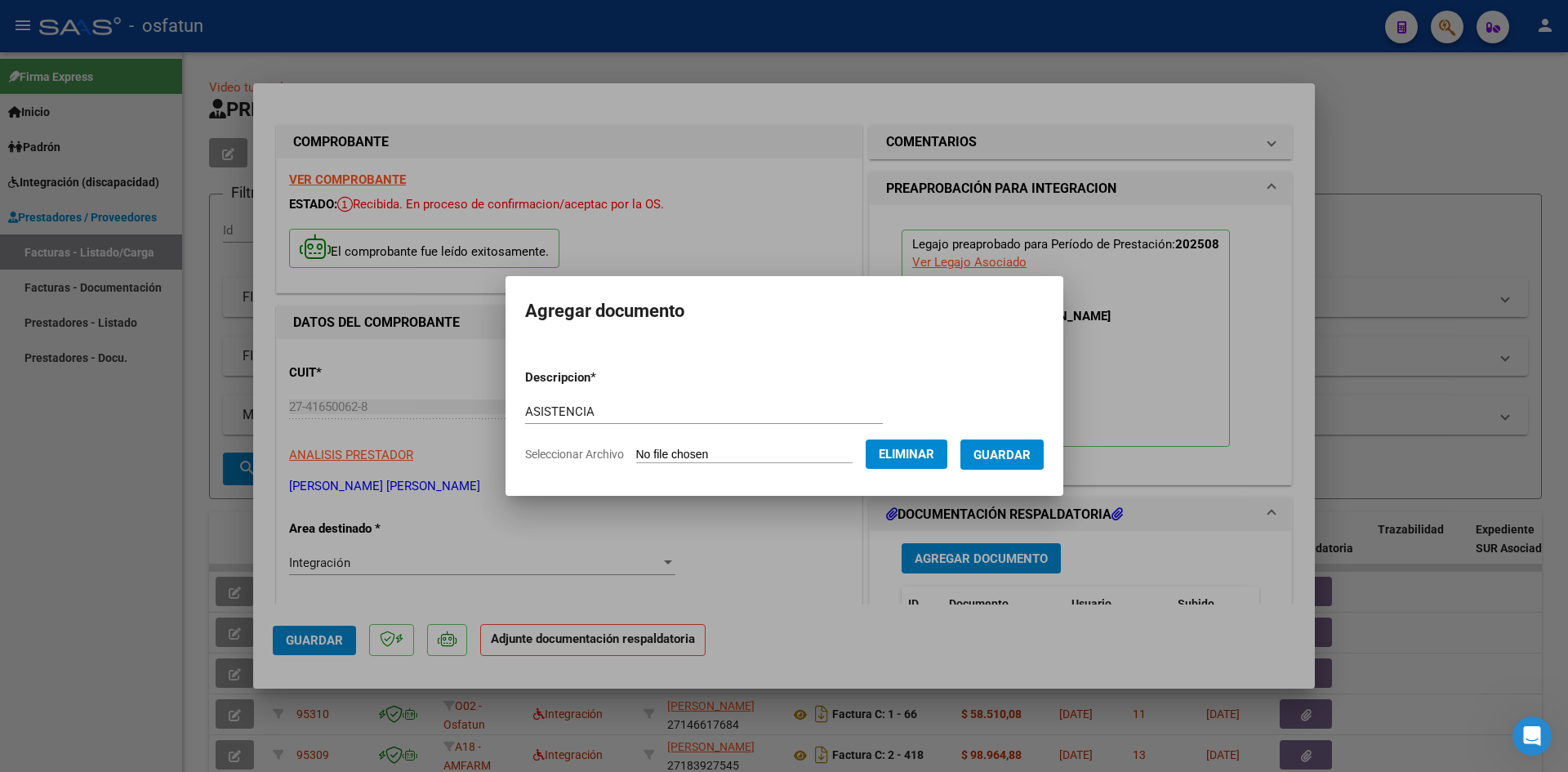
click at [1018, 462] on span "Guardar" at bounding box center [1002, 455] width 58 height 15
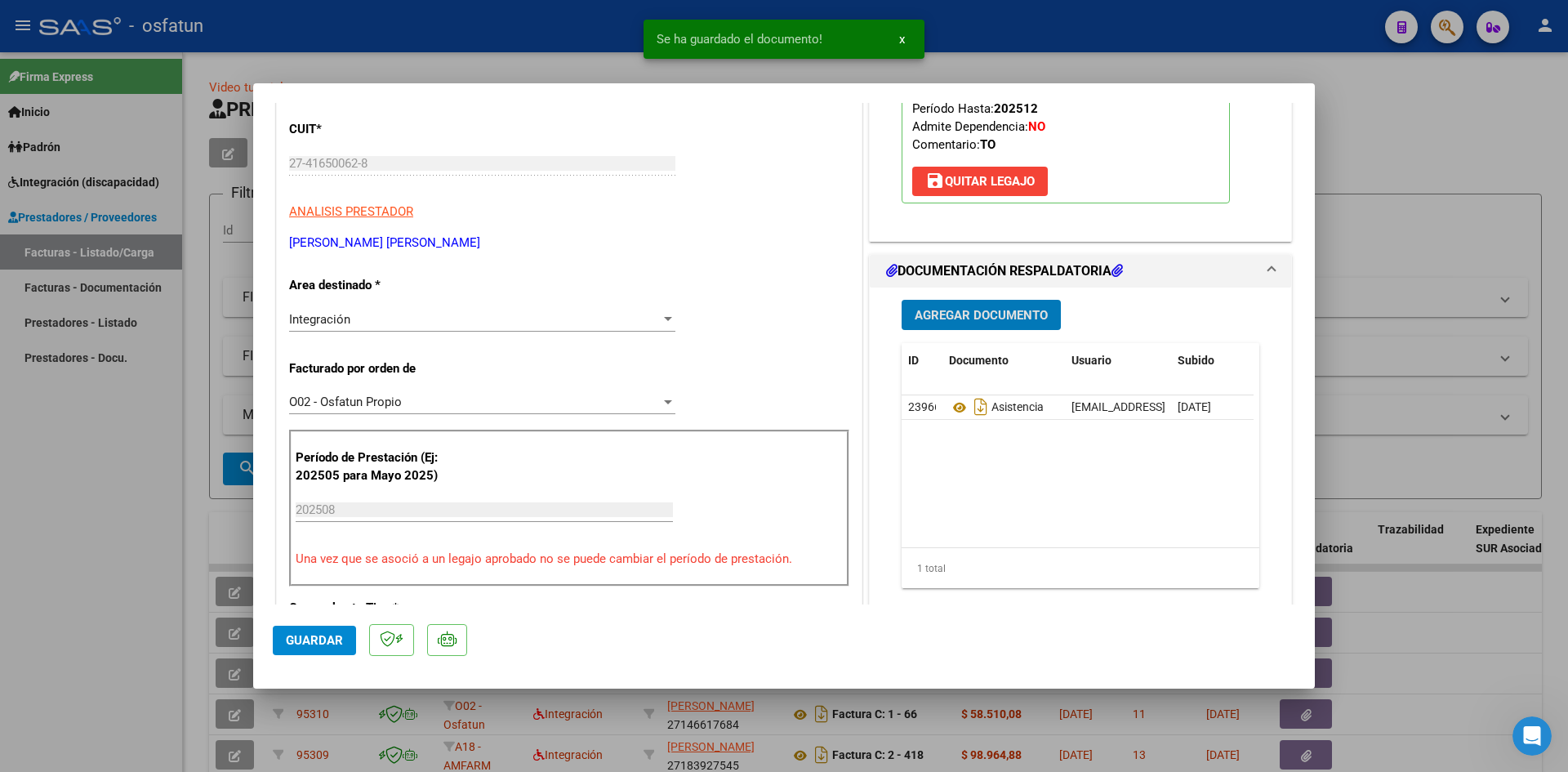
scroll to position [245, 0]
click at [934, 312] on span "Agregar Documento" at bounding box center [981, 313] width 133 height 15
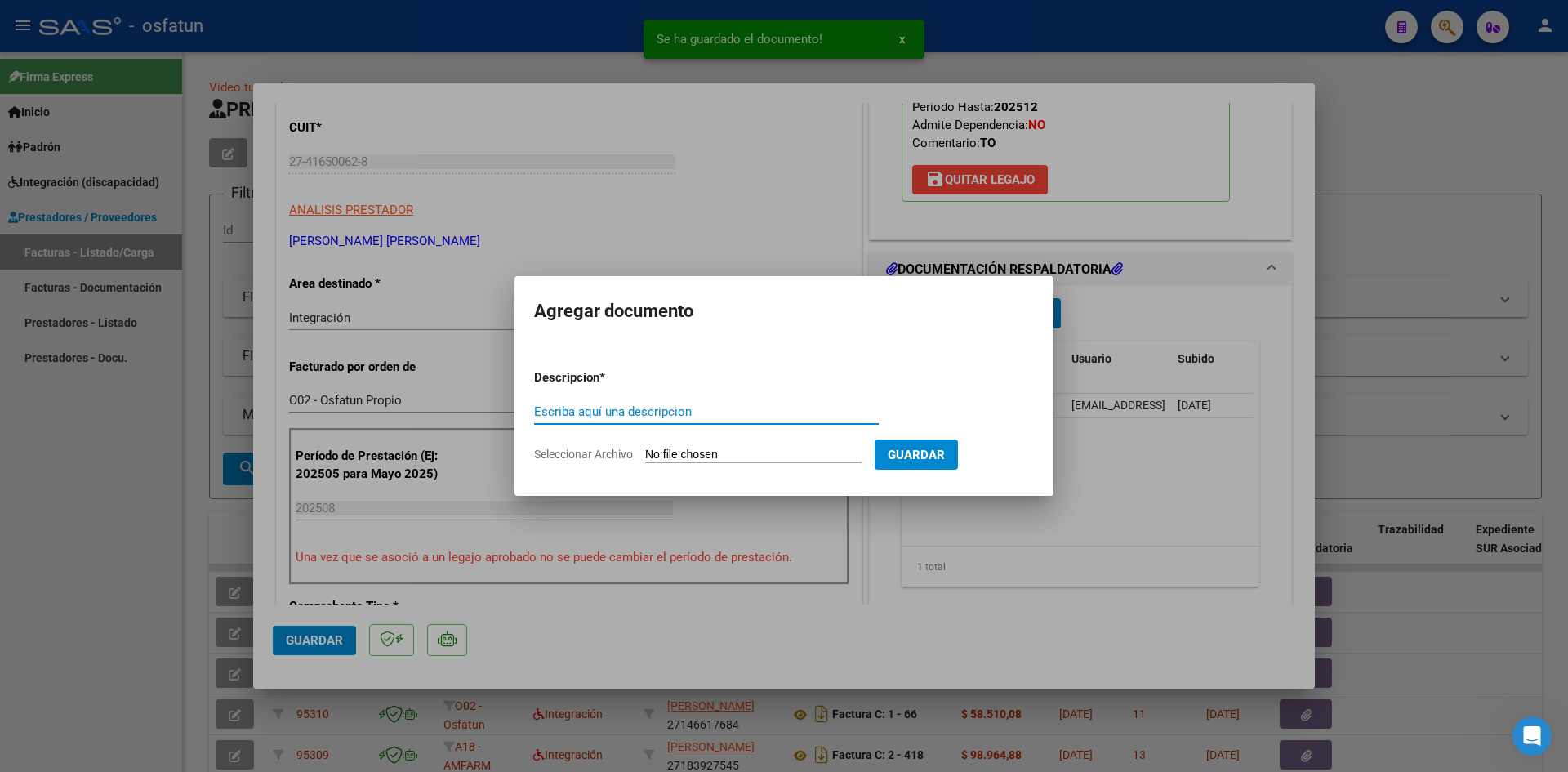
drag, startPoint x: 629, startPoint y: 416, endPoint x: 641, endPoint y: 415, distance: 12.0
click at [629, 416] on input "Escriba aquí una descripcion" at bounding box center [706, 412] width 344 height 15
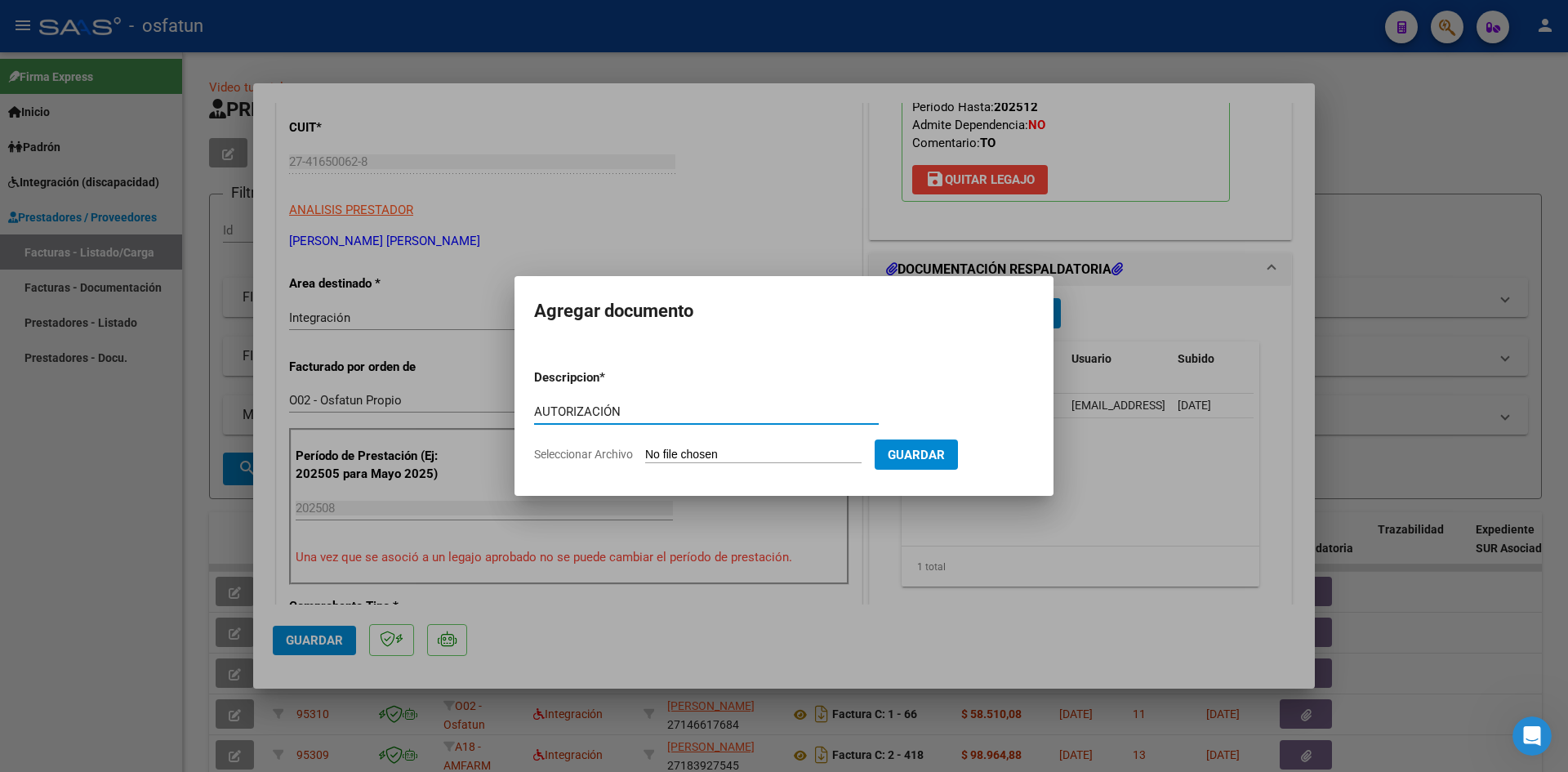
type input "AUTORIZACIÓN"
click at [711, 456] on input "Seleccionar Archivo" at bounding box center [754, 455] width 217 height 16
type input "C:\fakepath\PRESUPUESTO AUTORIZADO - TERAPIA OC - 2025.pdf"
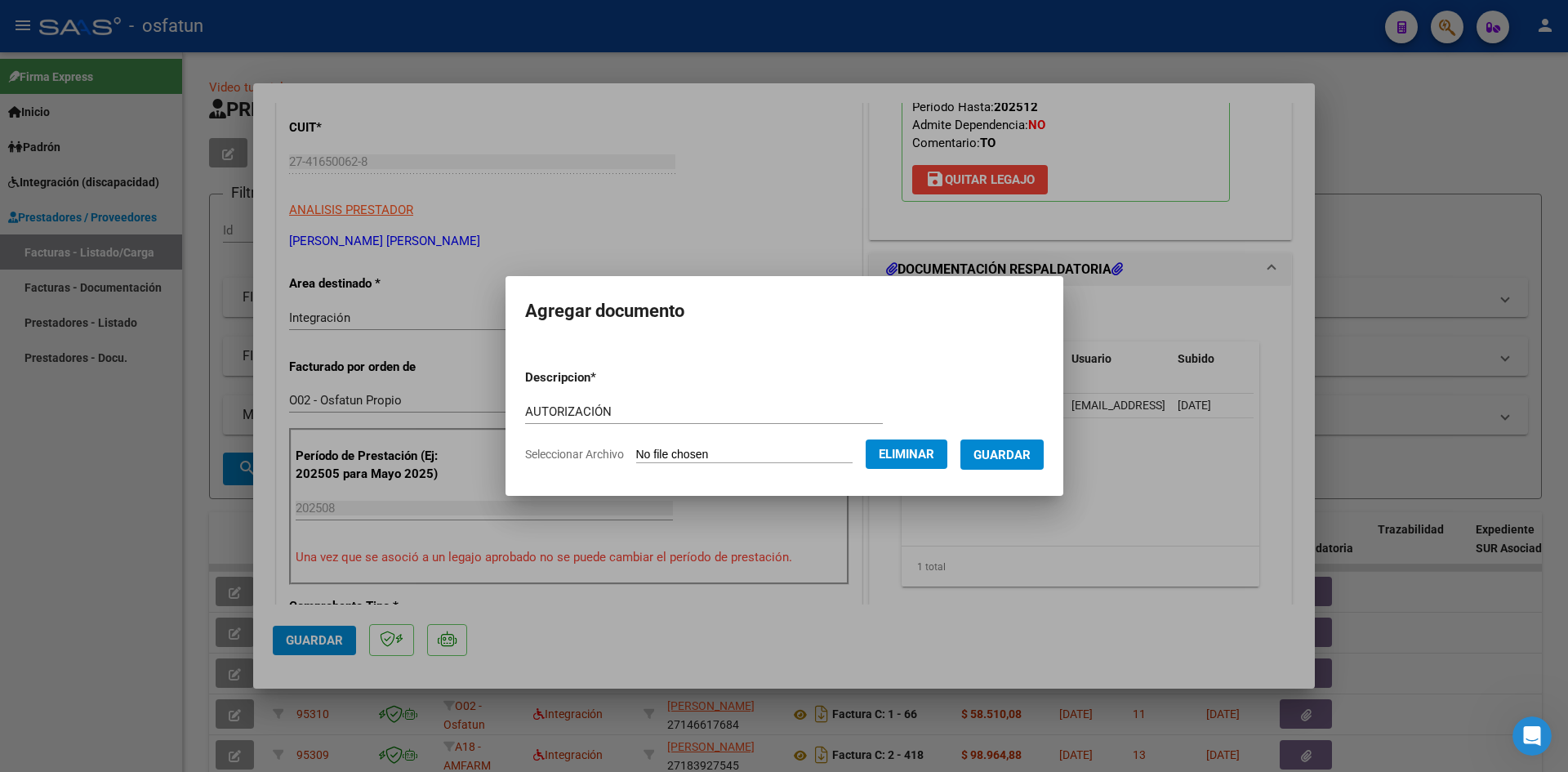
click at [1031, 459] on span "Guardar" at bounding box center [1002, 455] width 58 height 15
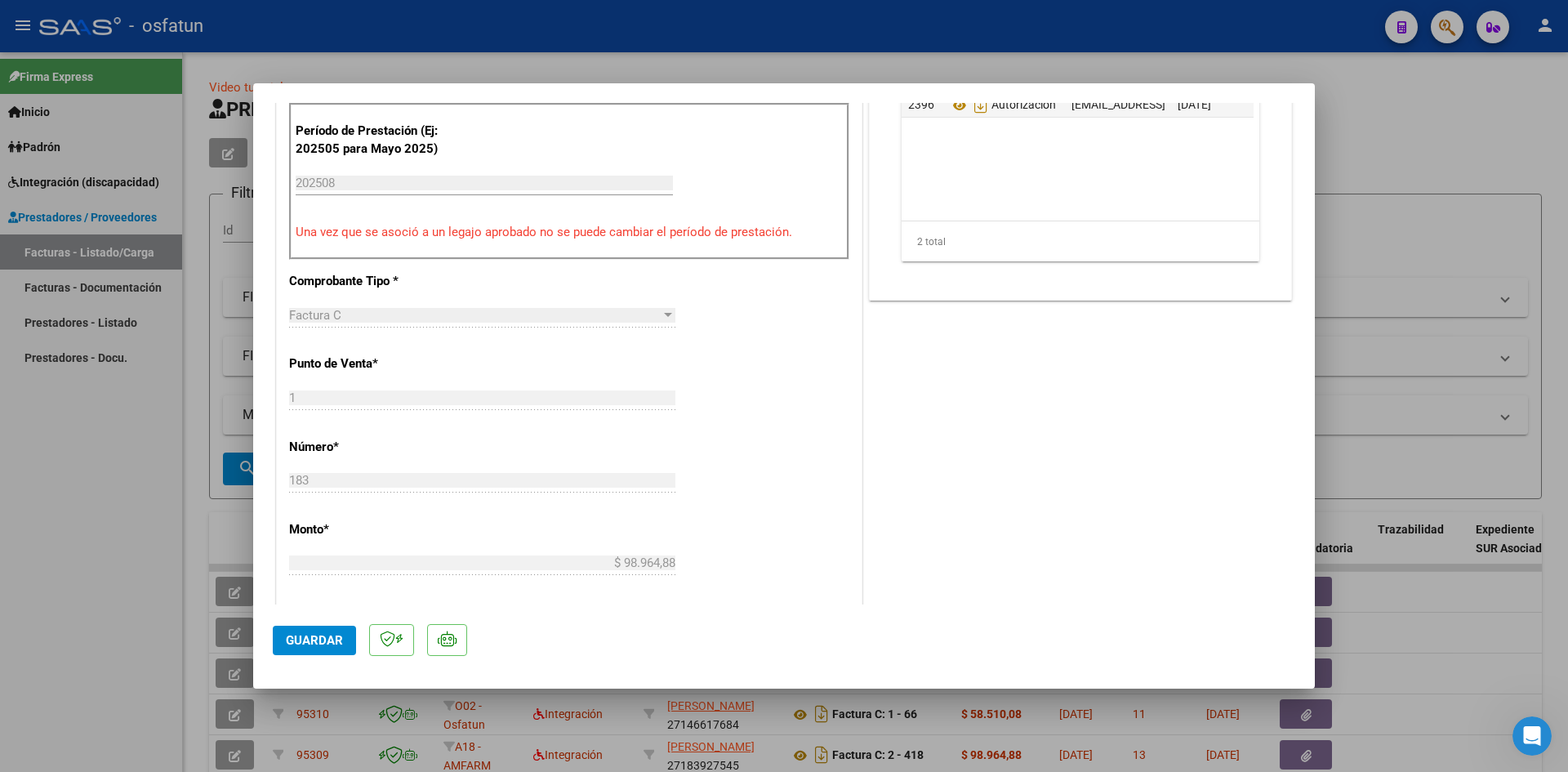
scroll to position [572, 0]
drag, startPoint x: 333, startPoint y: 649, endPoint x: 346, endPoint y: 647, distance: 13.2
click at [334, 649] on button "Guardar" at bounding box center [314, 640] width 83 height 29
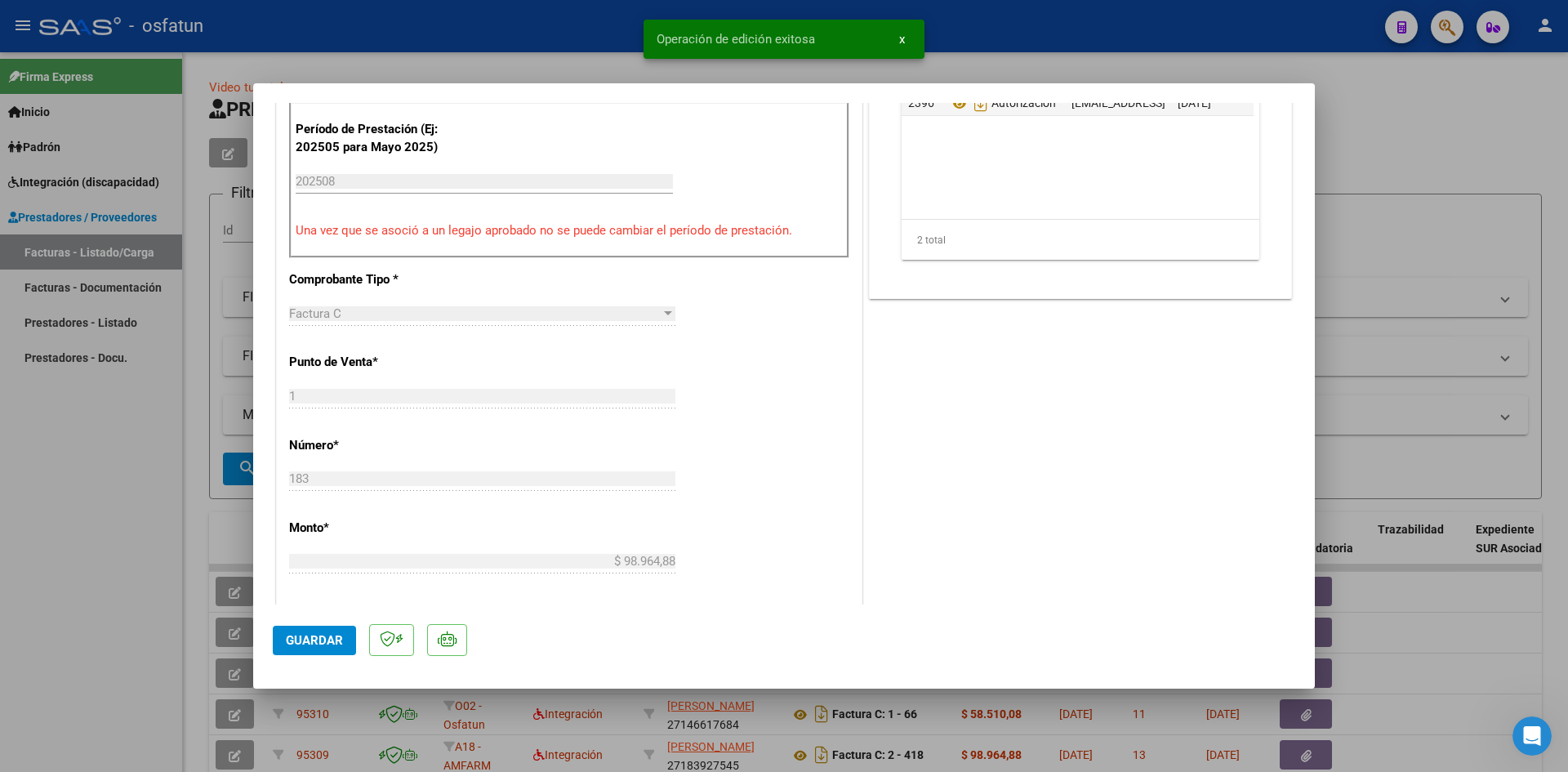
click at [609, 39] on div at bounding box center [784, 386] width 1568 height 772
type input "$ 0,00"
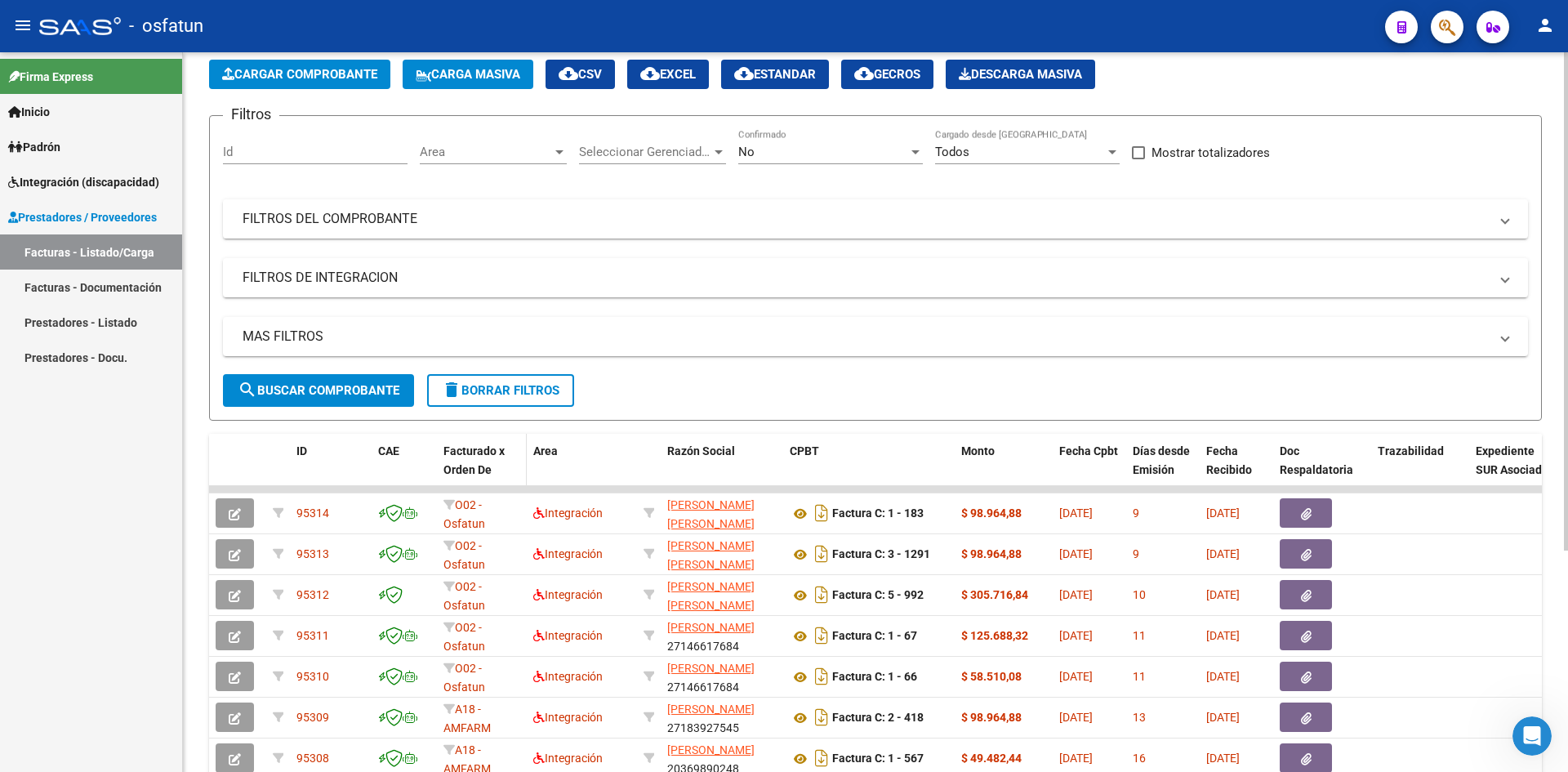
scroll to position [0, 0]
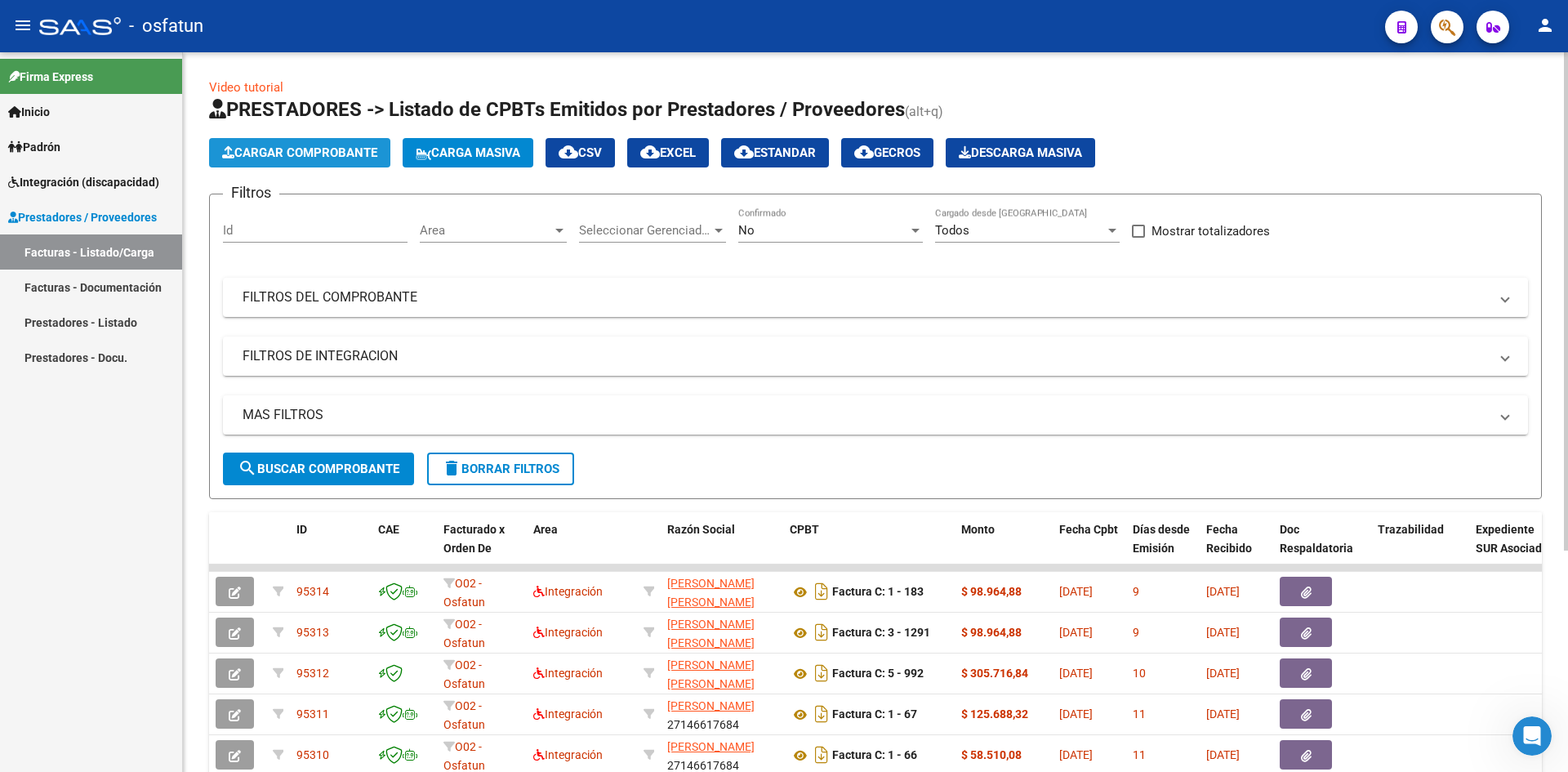
click at [353, 156] on span "Cargar Comprobante" at bounding box center [300, 153] width 155 height 15
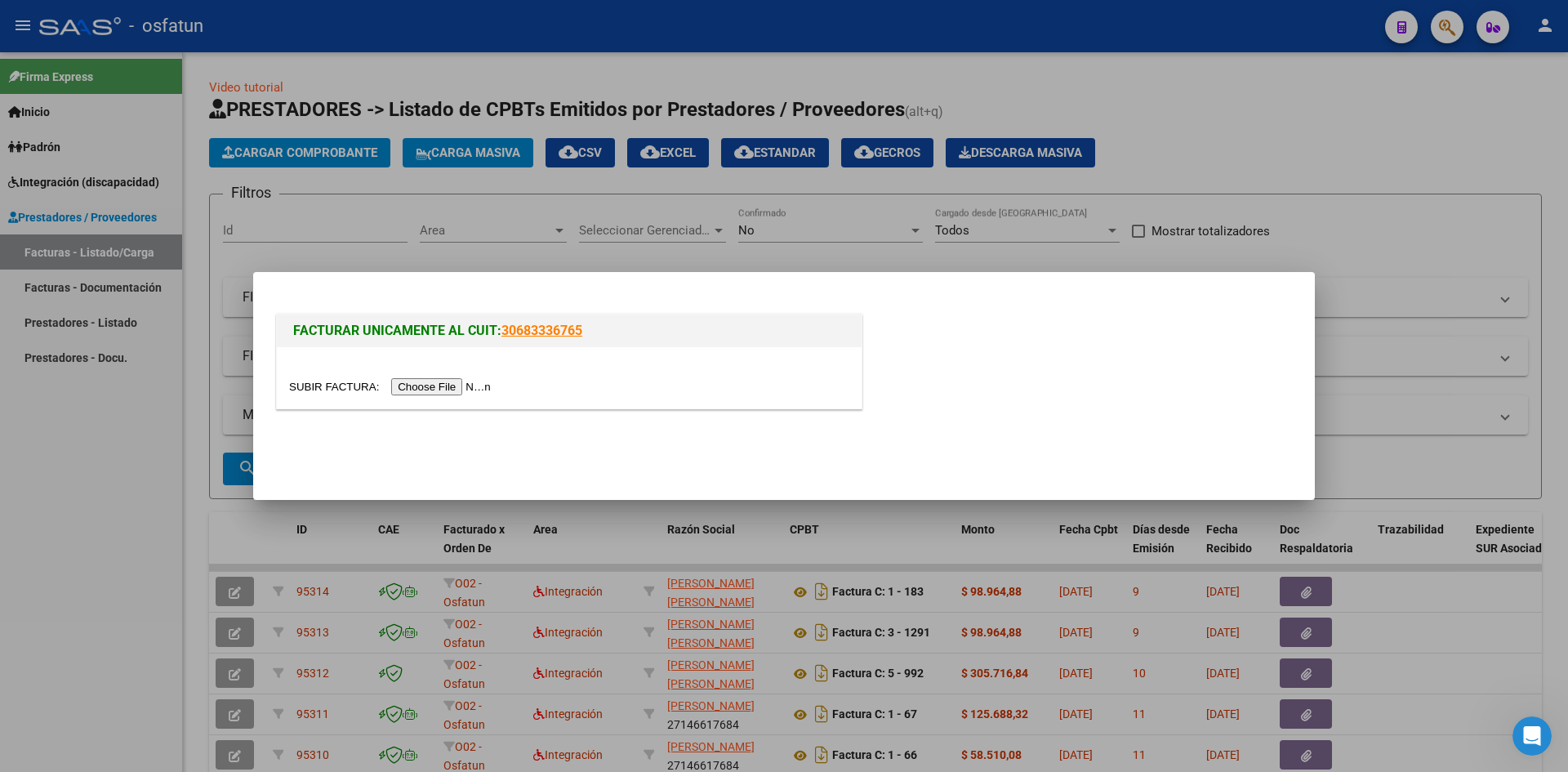
click at [475, 383] on input "file" at bounding box center [393, 387] width 207 height 18
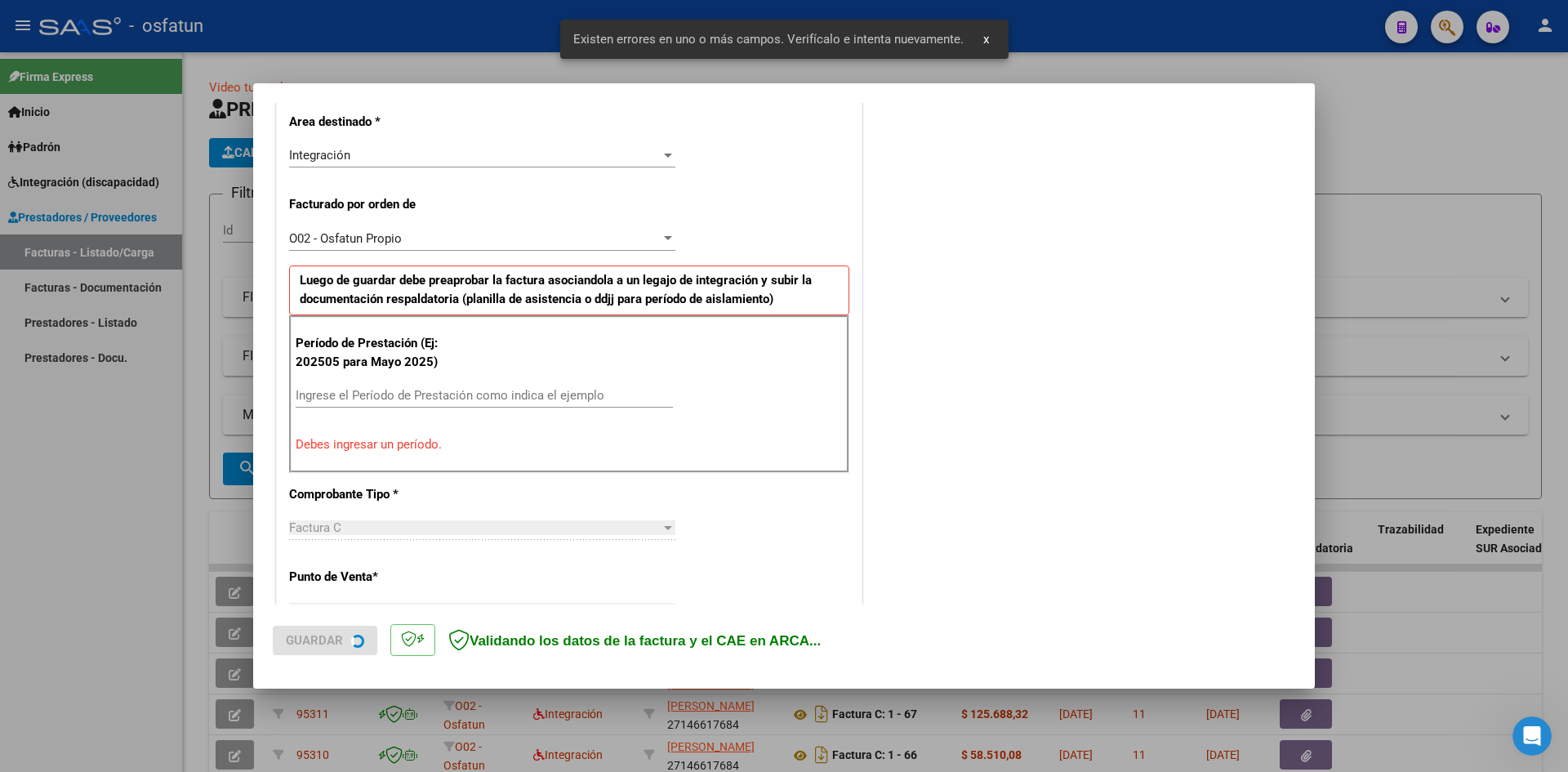
scroll to position [401, 0]
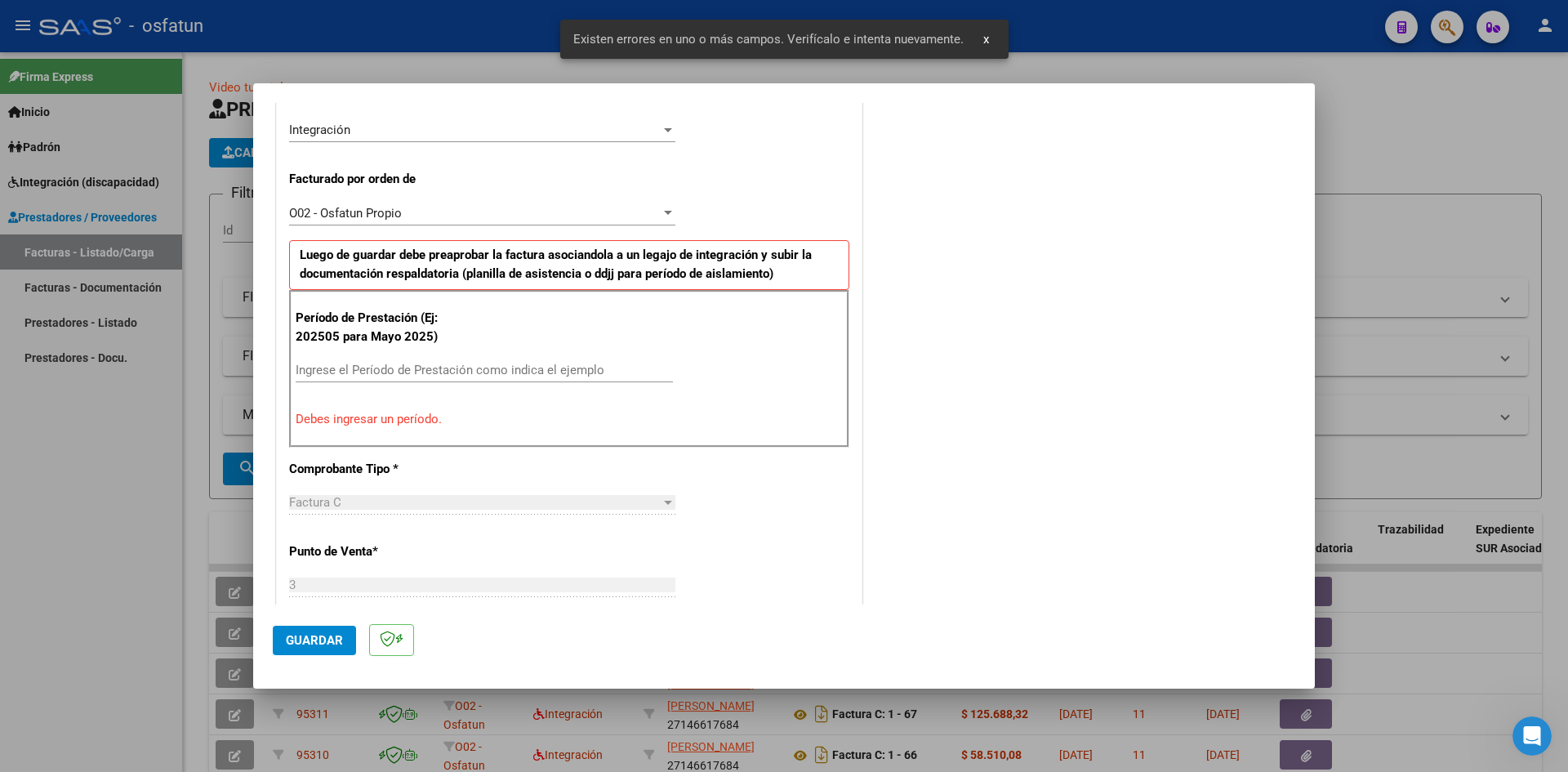
click at [437, 359] on div "Ingrese el Período de Prestación como indica el ejemplo" at bounding box center [484, 369] width 378 height 24
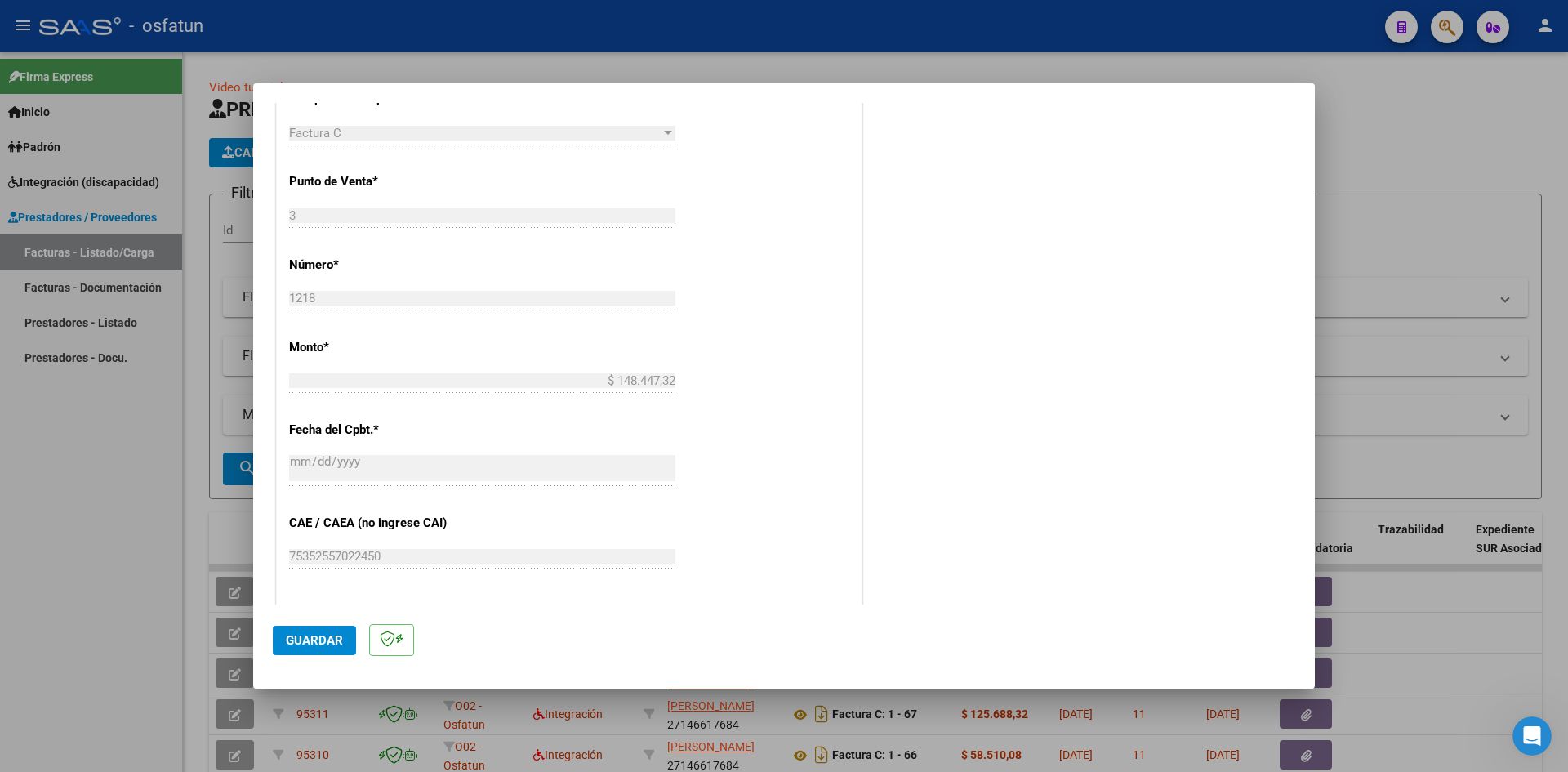
scroll to position [891, 0]
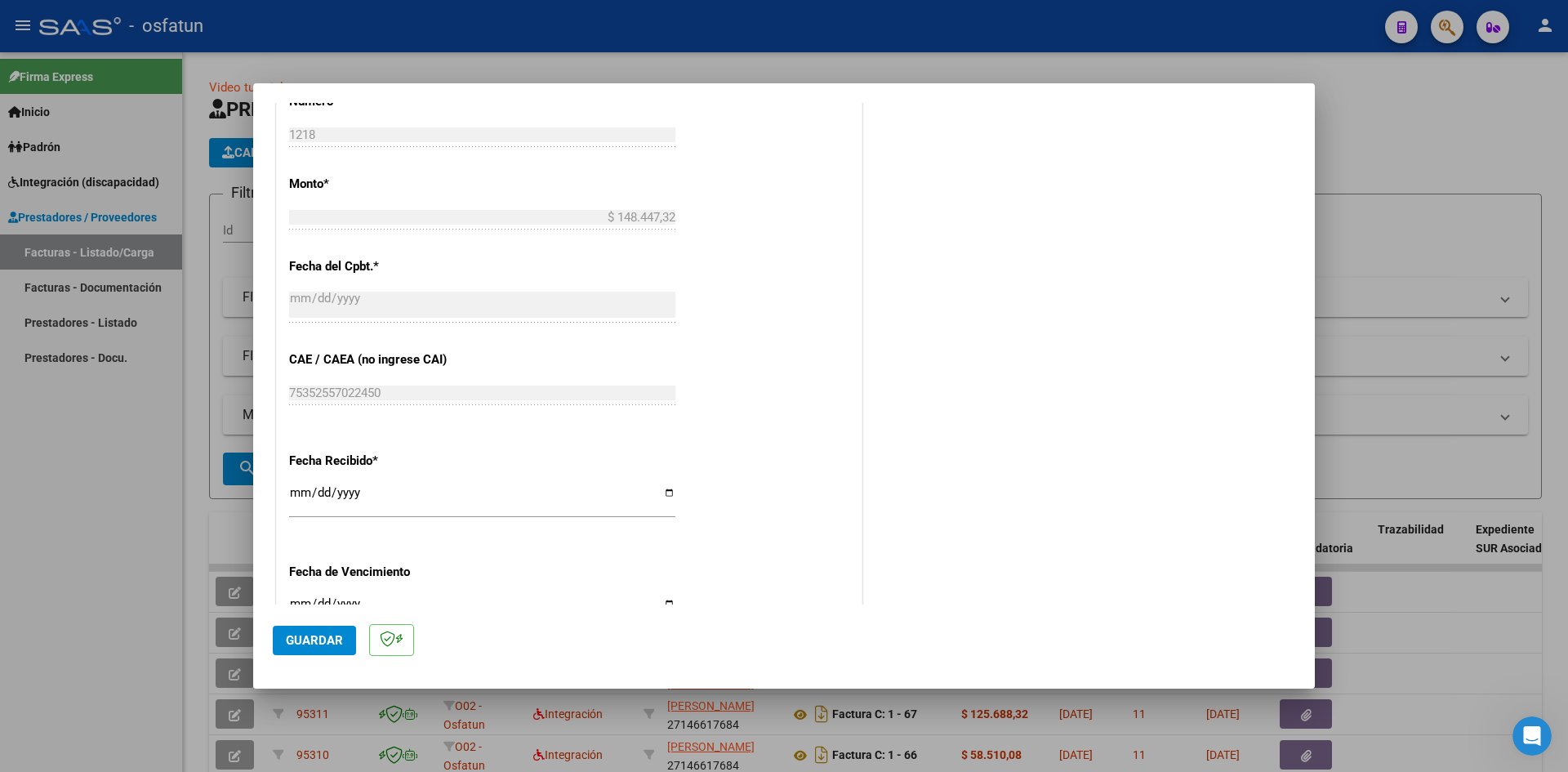
type input "202508"
click at [301, 501] on input "[DATE]" at bounding box center [482, 499] width 386 height 26
type input "[DATE]"
click at [812, 468] on div "Fecha Recibido * [DATE] Ingresar la fecha" at bounding box center [569, 486] width 560 height 93
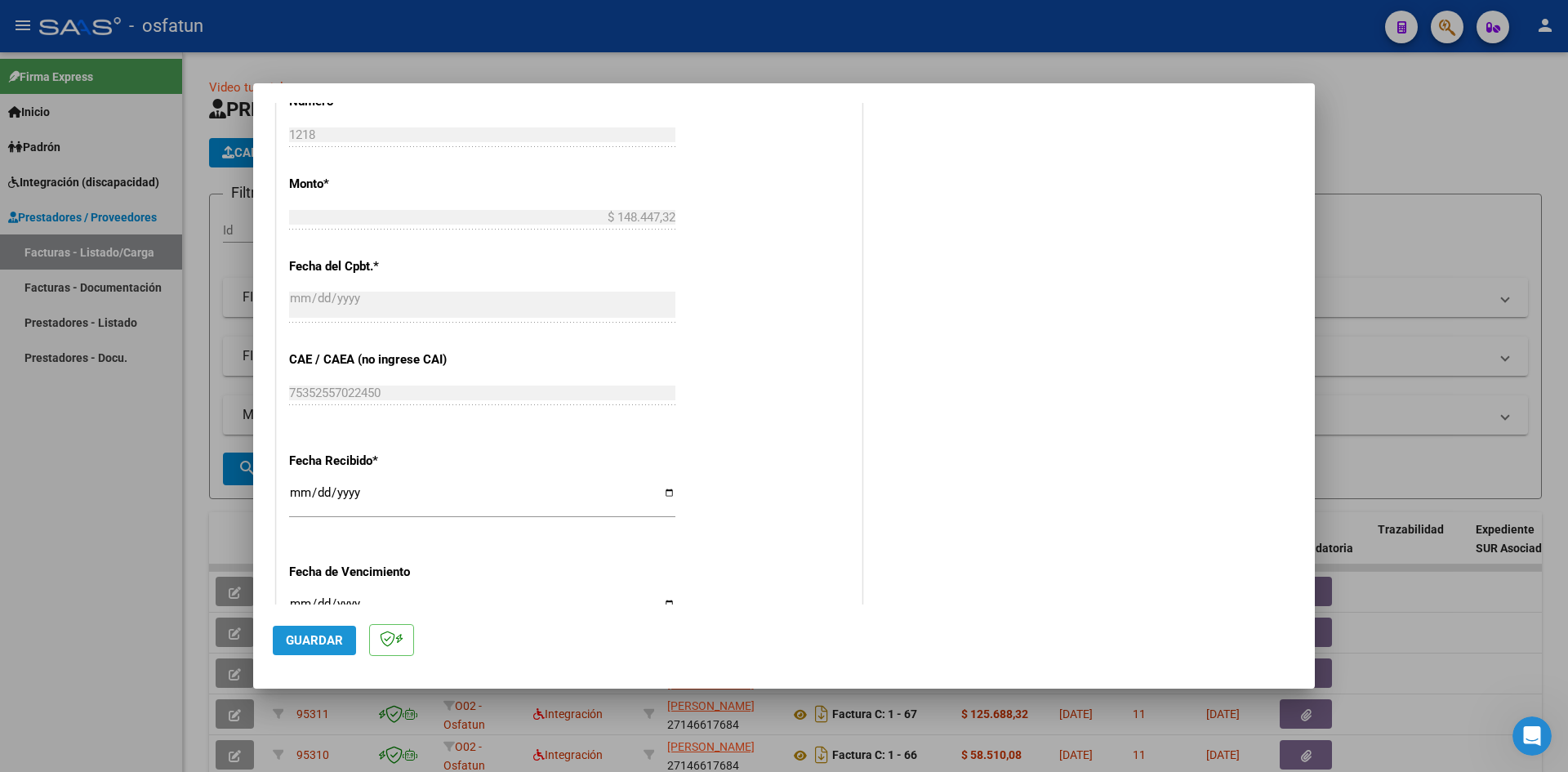
click at [328, 637] on span "Guardar" at bounding box center [314, 640] width 58 height 15
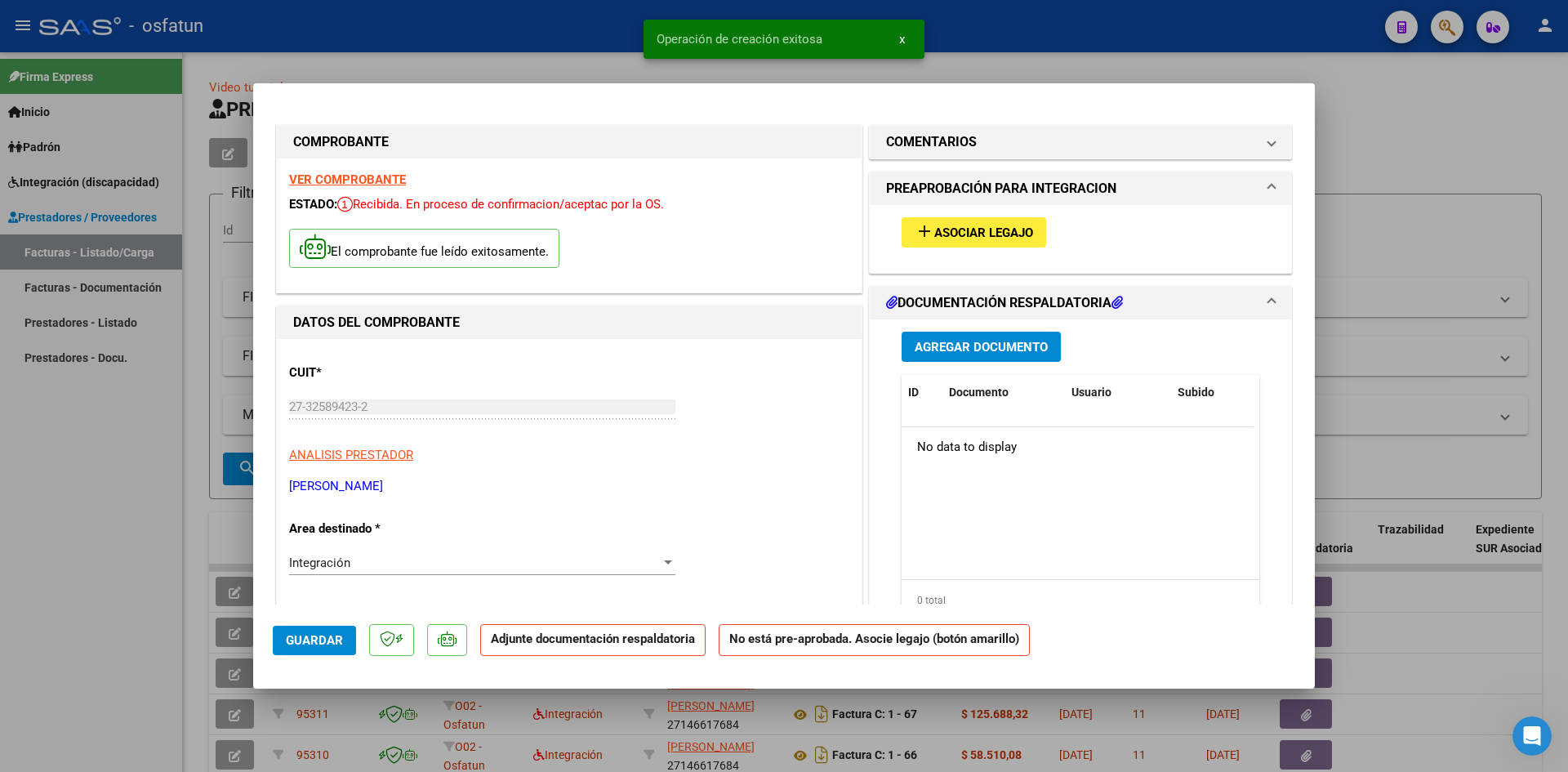
click at [953, 235] on span "Asociar Legajo" at bounding box center [984, 233] width 99 height 15
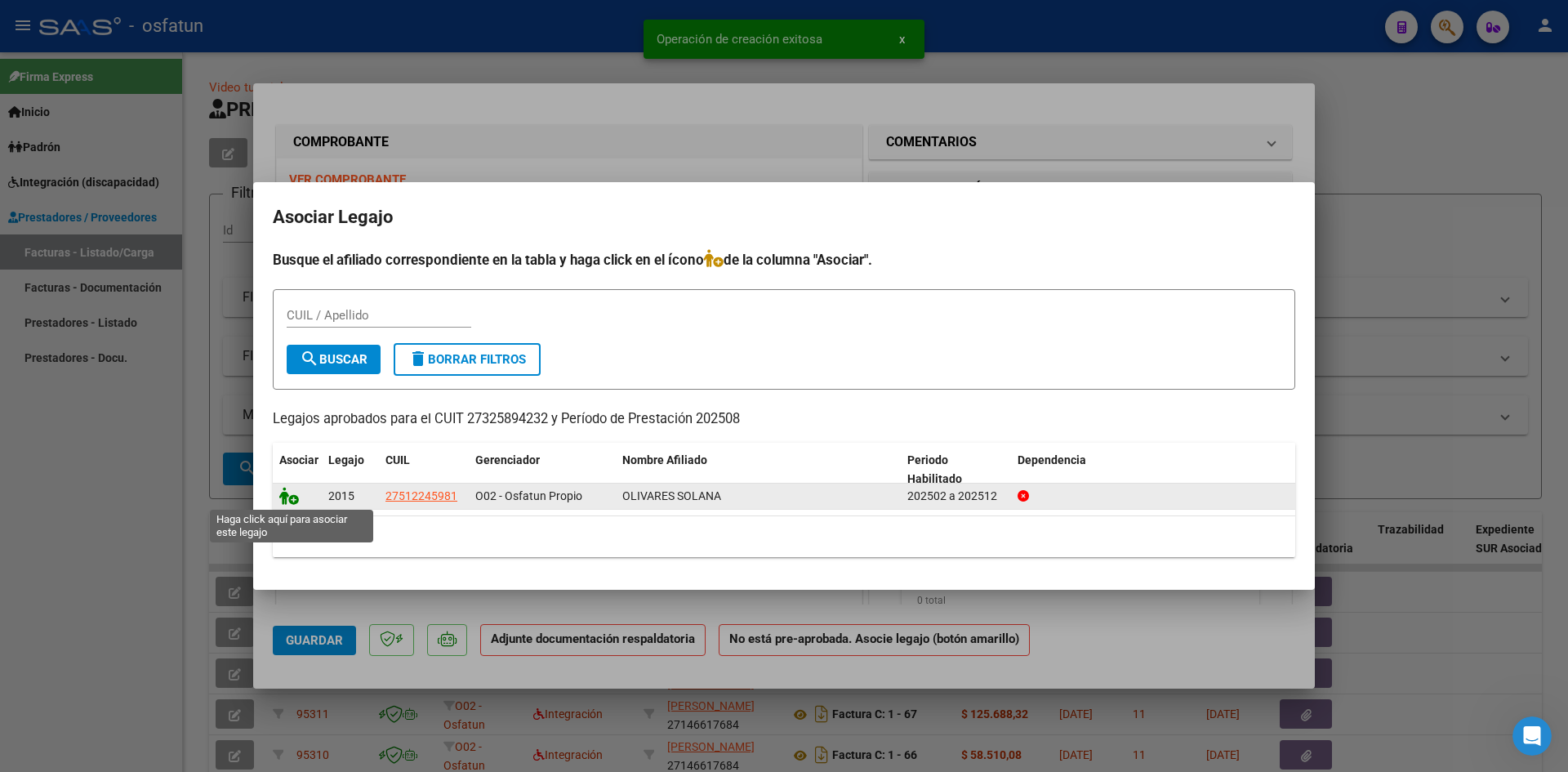
drag, startPoint x: 285, startPoint y: 496, endPoint x: 538, endPoint y: 455, distance: 256.3
click at [286, 496] on icon at bounding box center [289, 496] width 20 height 18
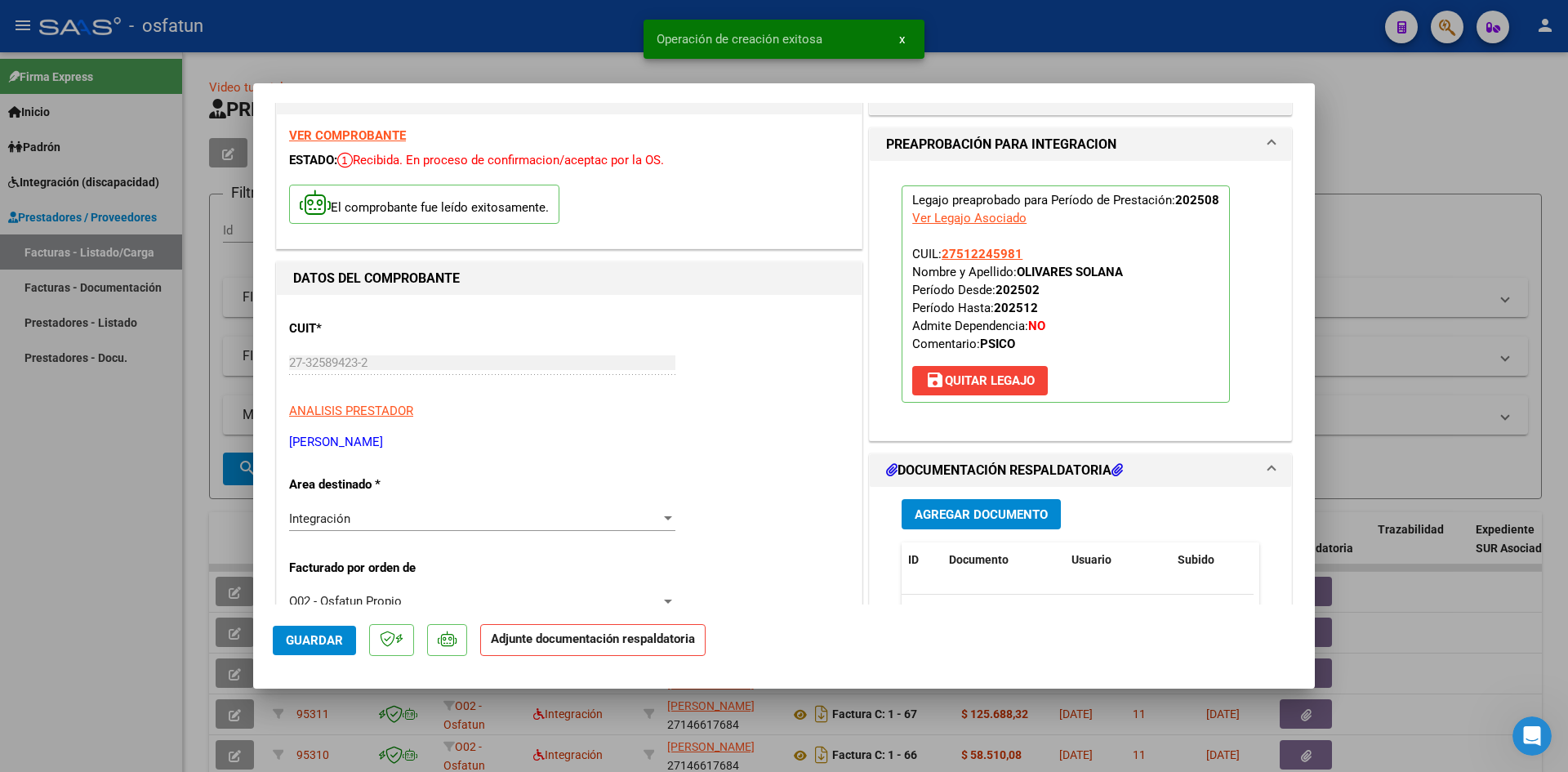
scroll to position [245, 0]
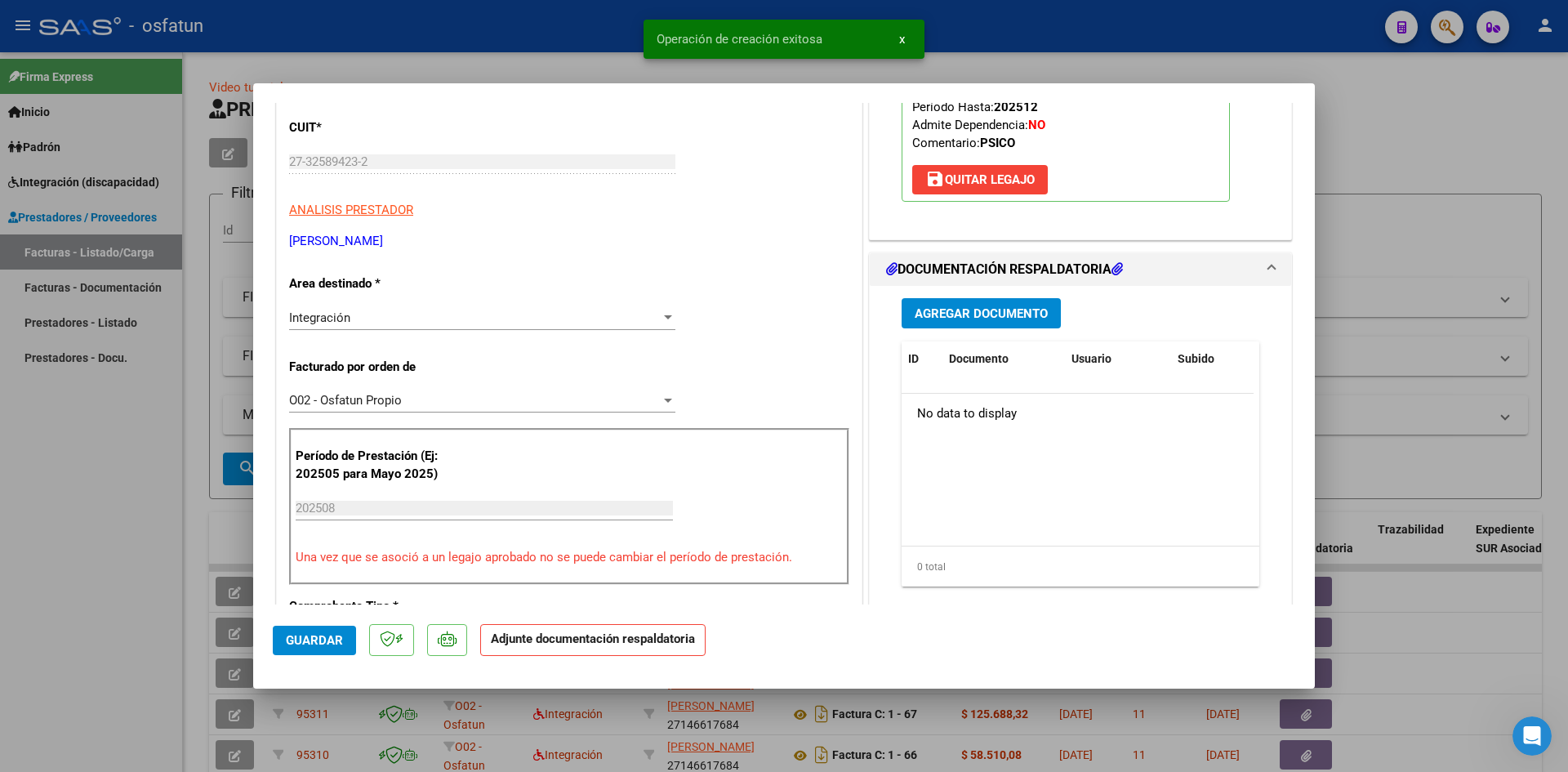
click at [944, 329] on div "Agregar Documento ID Documento Usuario Subido Acción No data to display 0 total…" at bounding box center [1080, 449] width 383 height 326
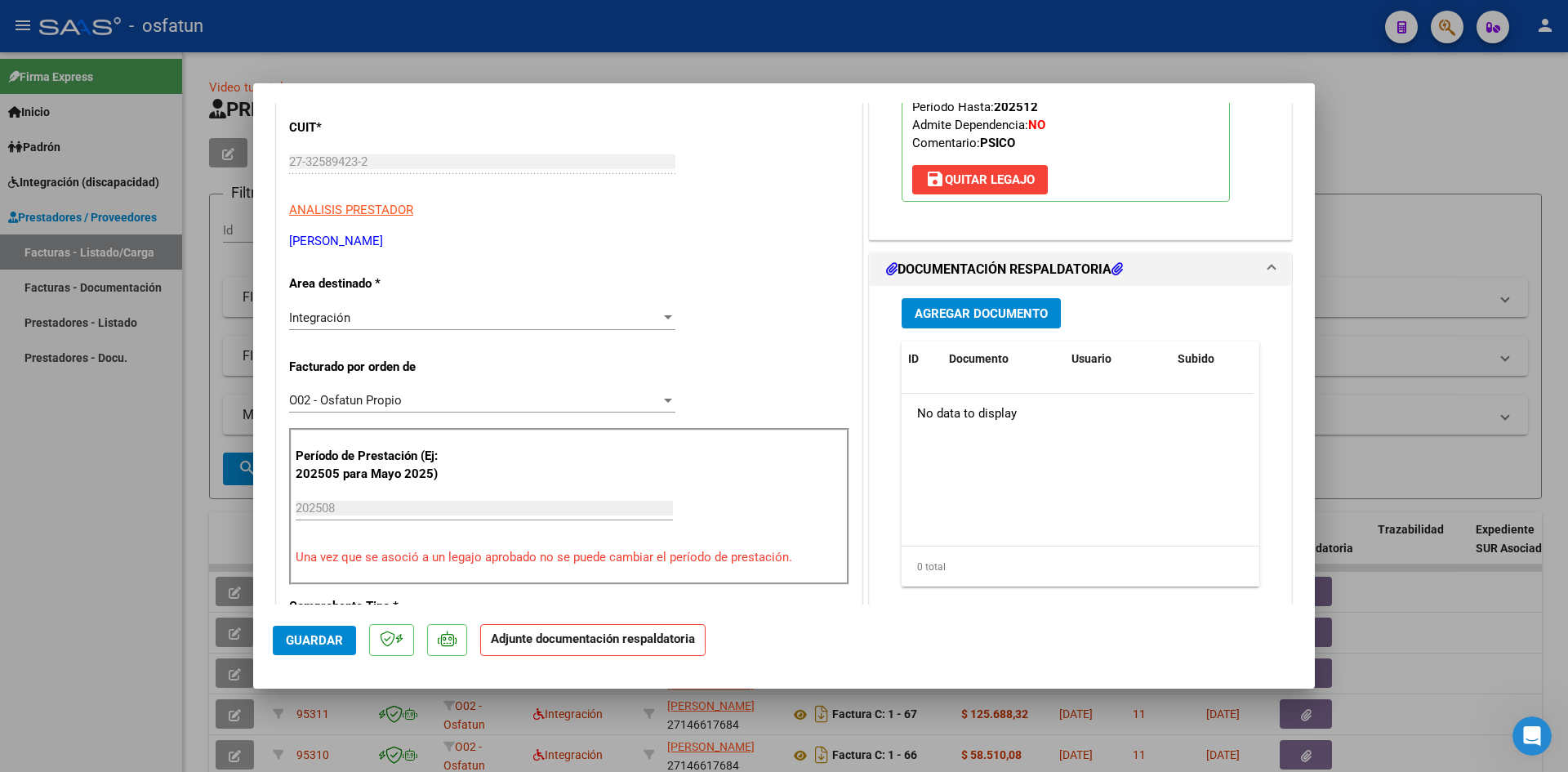
click at [954, 318] on span "Agregar Documento" at bounding box center [981, 313] width 133 height 15
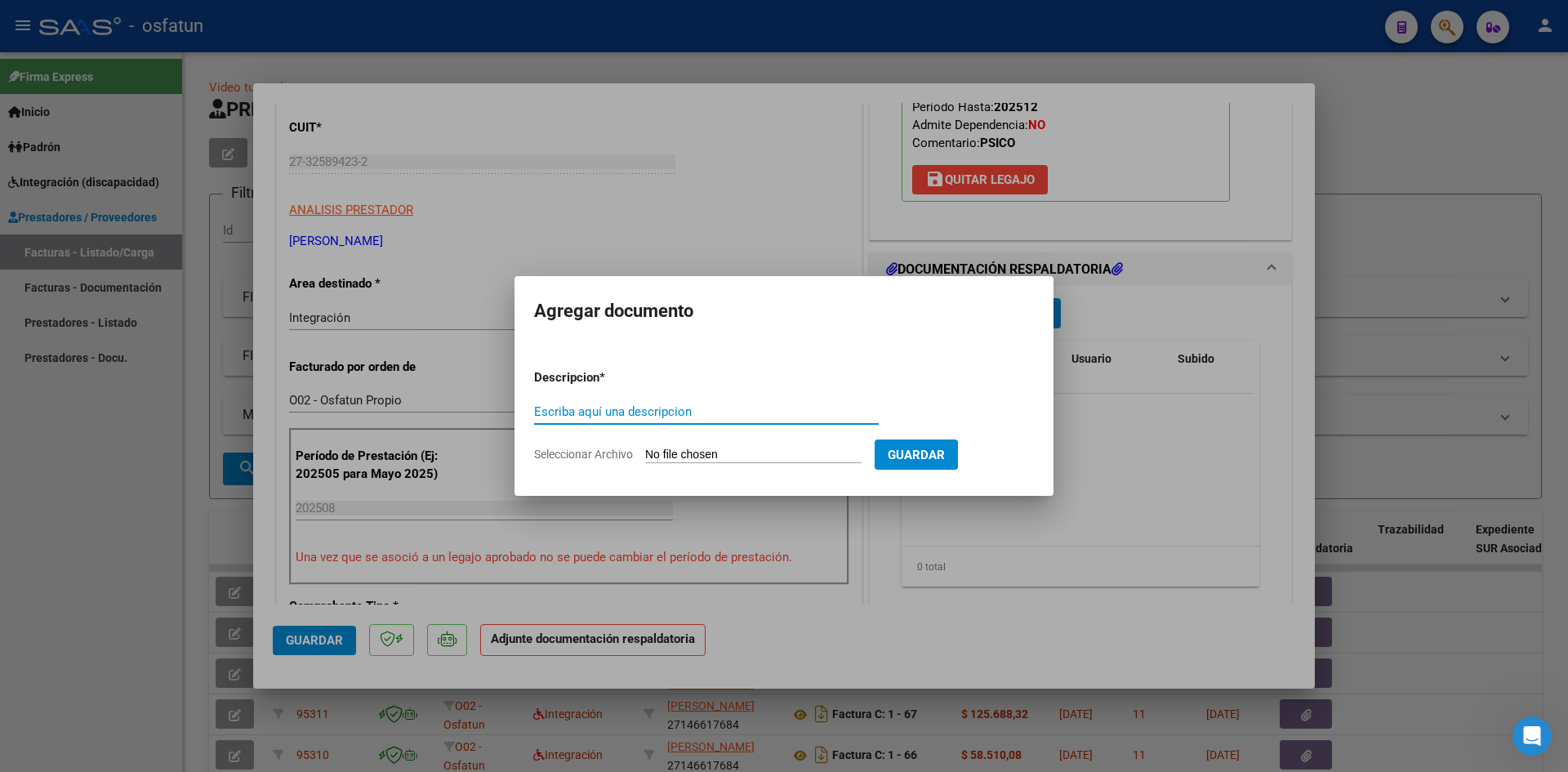
click at [636, 413] on input "Escriba aquí una descripcion" at bounding box center [706, 412] width 344 height 15
type input "P"
type input "ASISTENCIA"
click at [727, 459] on input "Seleccionar Archivo" at bounding box center [754, 455] width 217 height 16
click at [700, 452] on input "Seleccionar Archivo" at bounding box center [754, 455] width 217 height 16
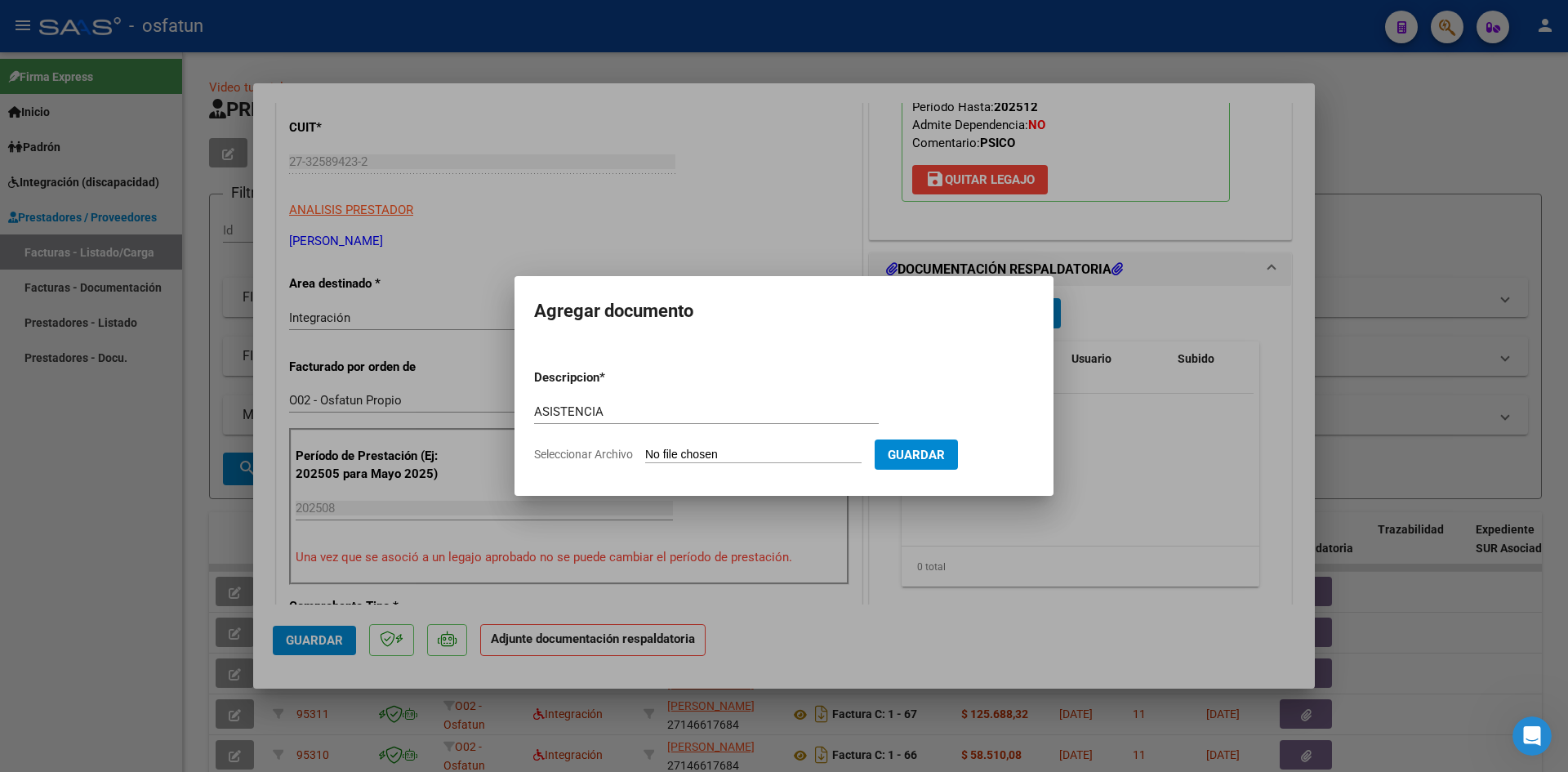
type input "C:\fakepath\PLANILLA ASISTENCIA - PSICO - [DATE].jpeg"
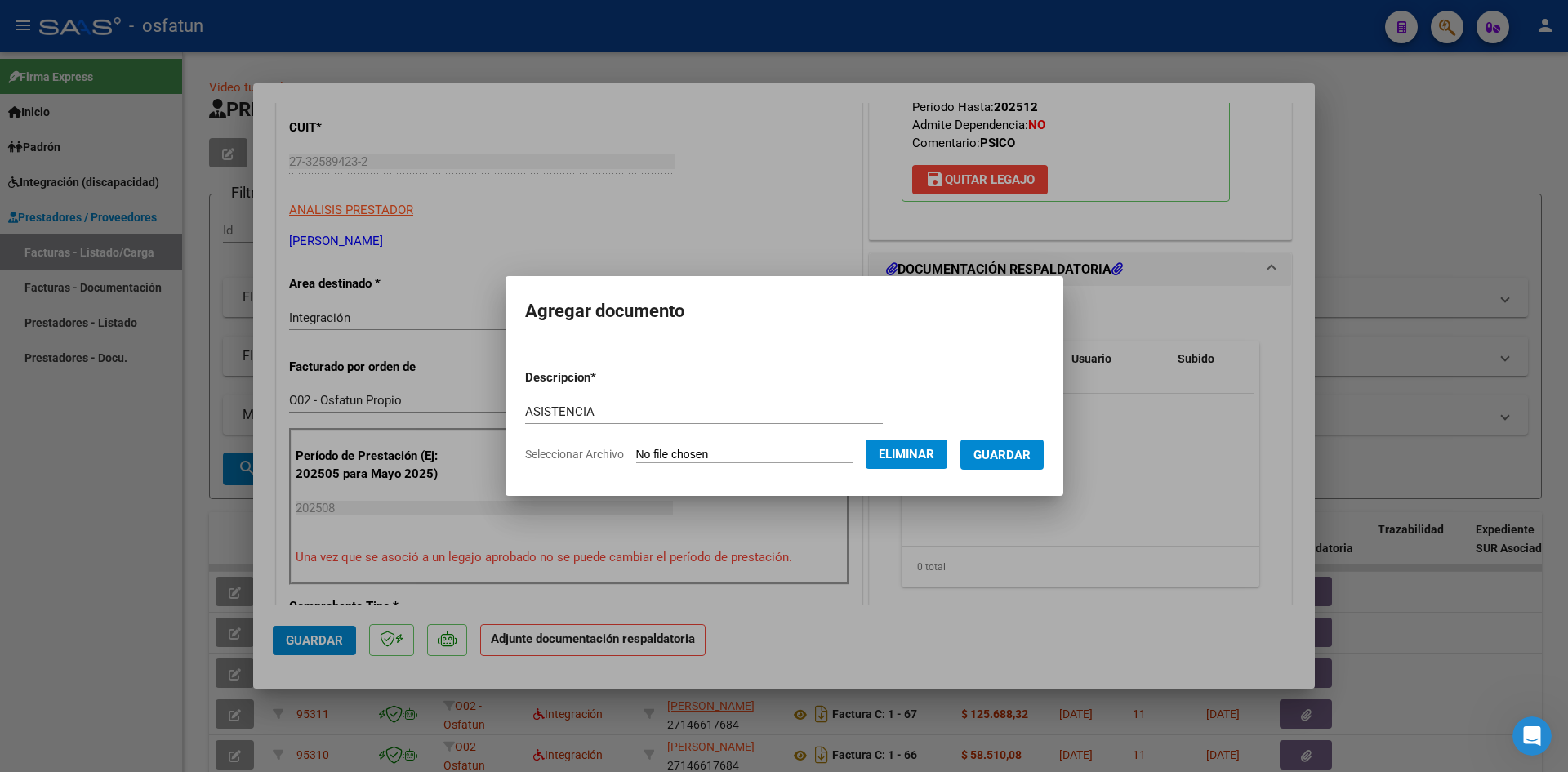
click at [1019, 460] on span "Guardar" at bounding box center [1002, 455] width 58 height 15
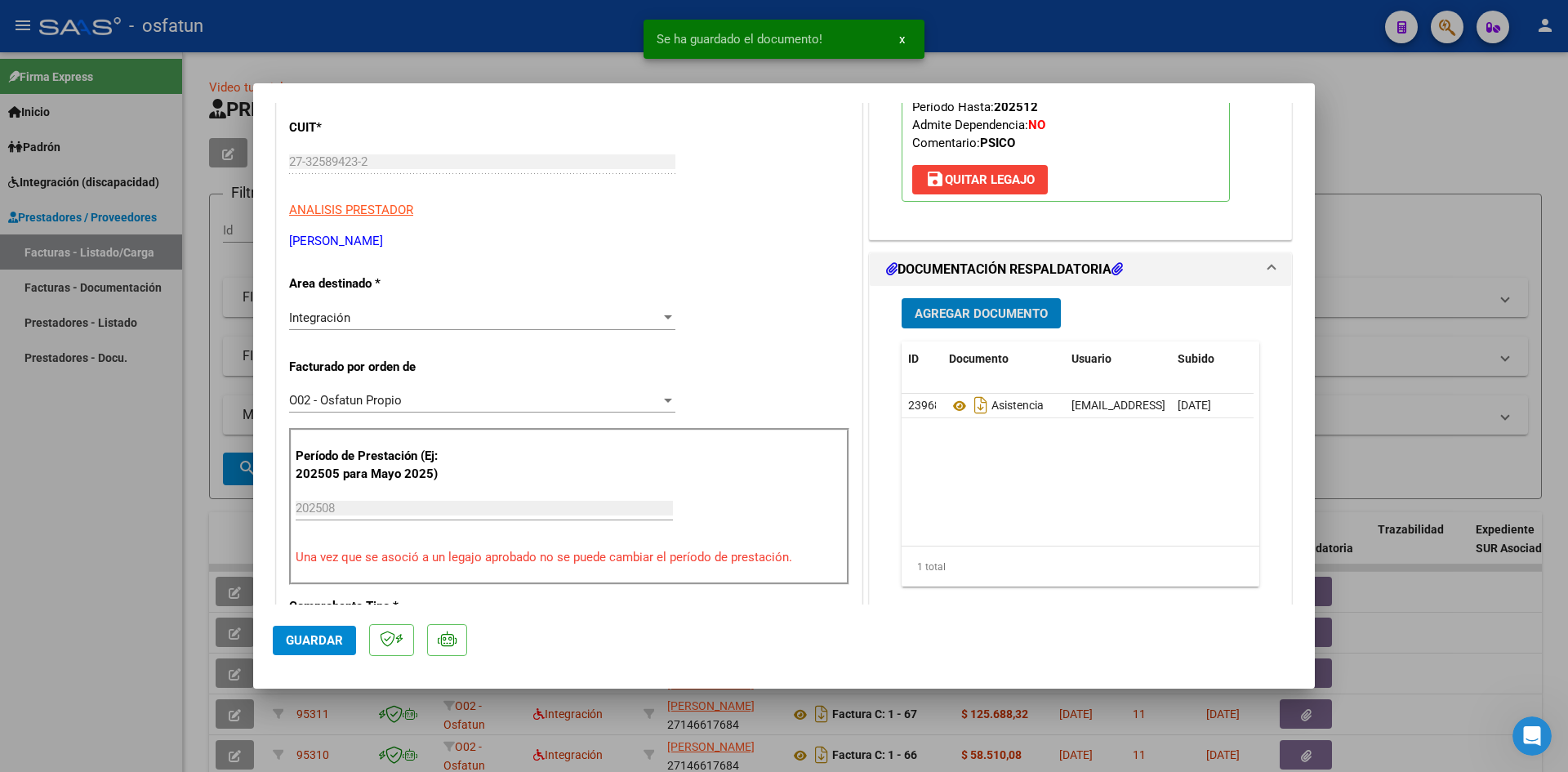
click at [967, 323] on button "Agregar Documento" at bounding box center [981, 313] width 159 height 30
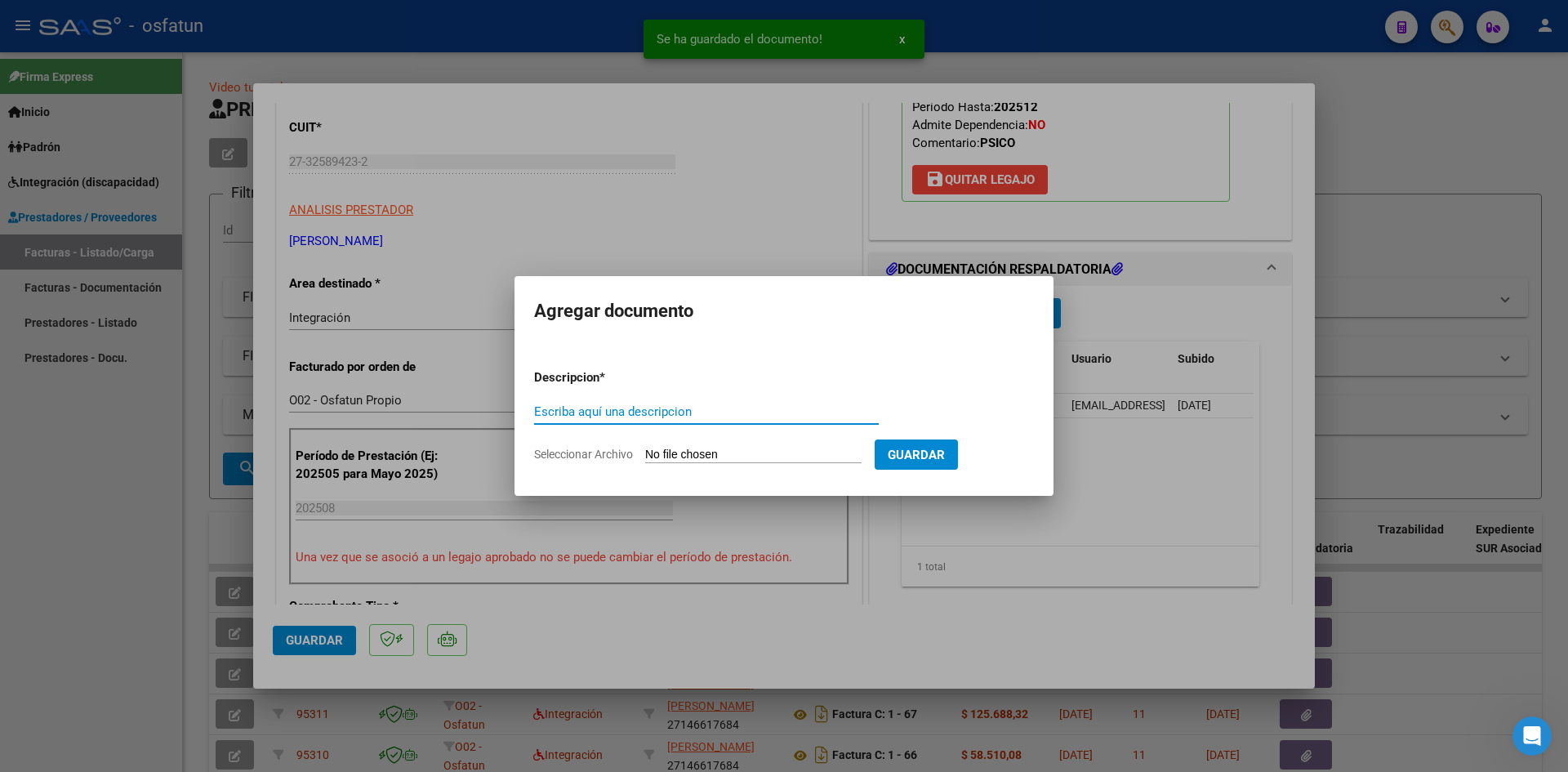
drag, startPoint x: 738, startPoint y: 425, endPoint x: 733, endPoint y: 418, distance: 8.6
click at [737, 424] on div "Escriba aquí una descripcion" at bounding box center [706, 419] width 344 height 40
click at [731, 417] on input "Escriba aquí una descripcion" at bounding box center [706, 412] width 344 height 15
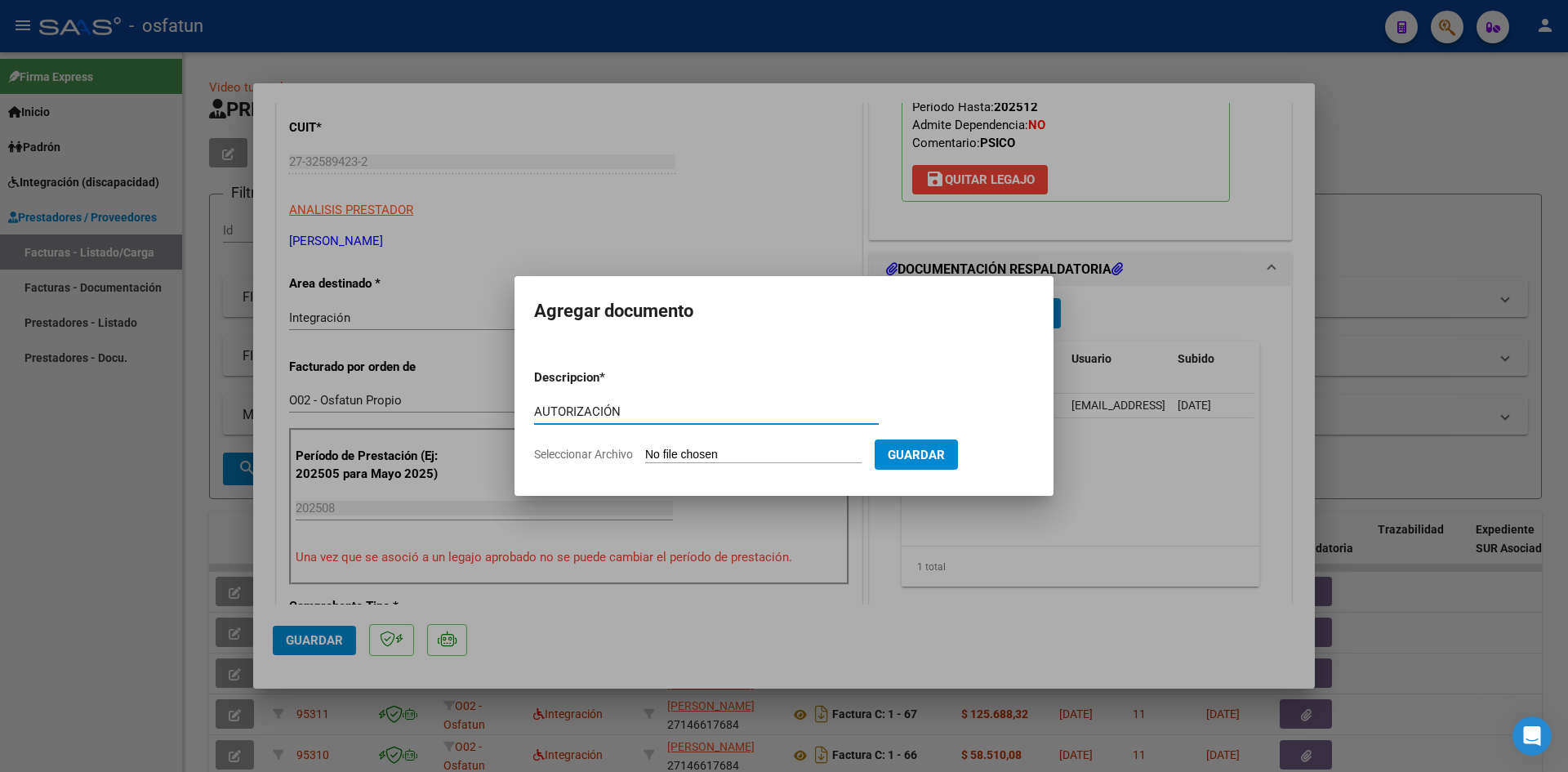
type input "AUTORIZACIÓN"
click at [748, 456] on input "Seleccionar Archivo" at bounding box center [754, 455] width 217 height 16
type input "C:\fakepath\PRESUPUESTO AUTORIZADO - PSICO - 2025.pdf"
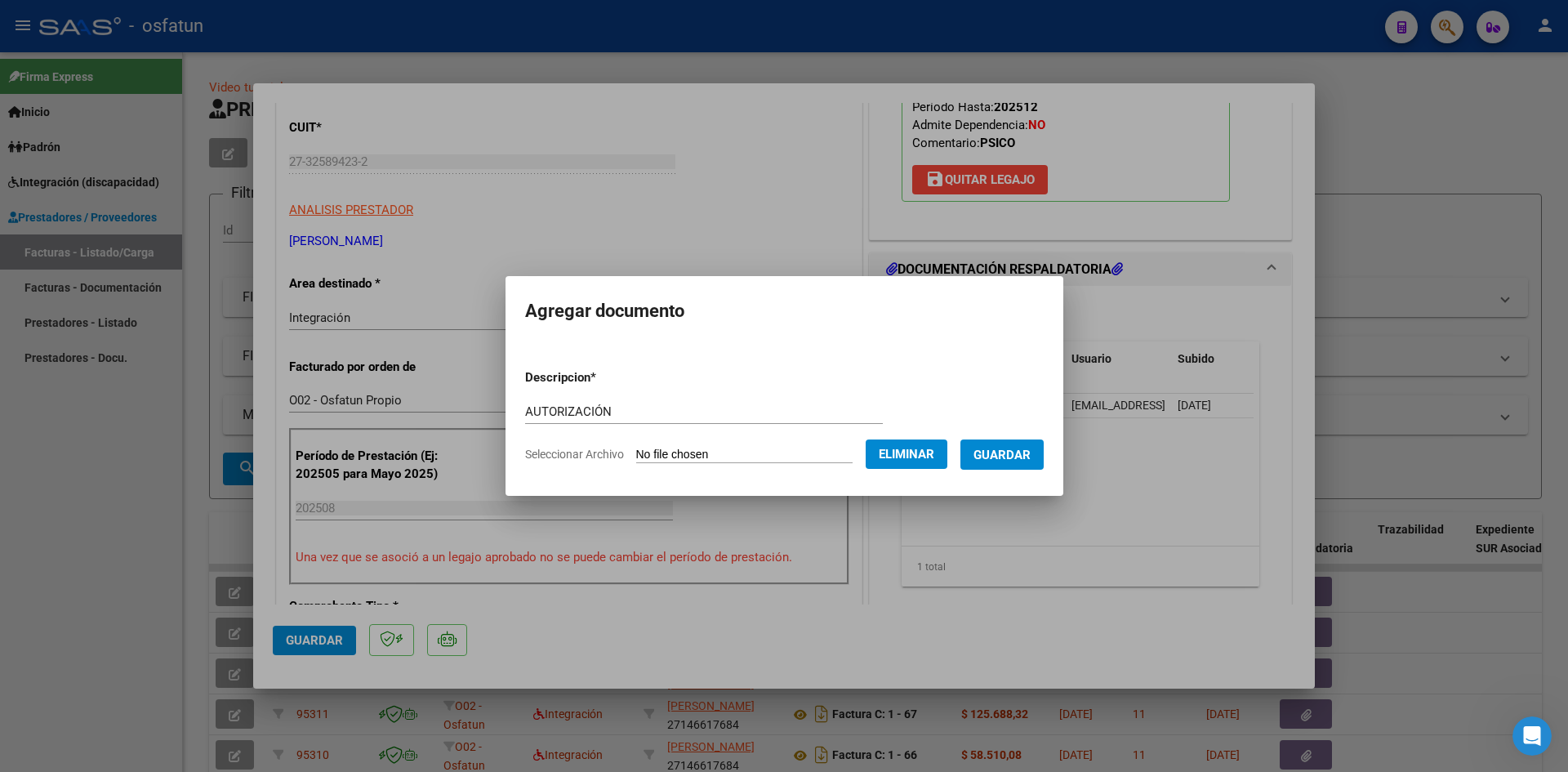
click at [1006, 465] on button "Guardar" at bounding box center [1002, 454] width 83 height 30
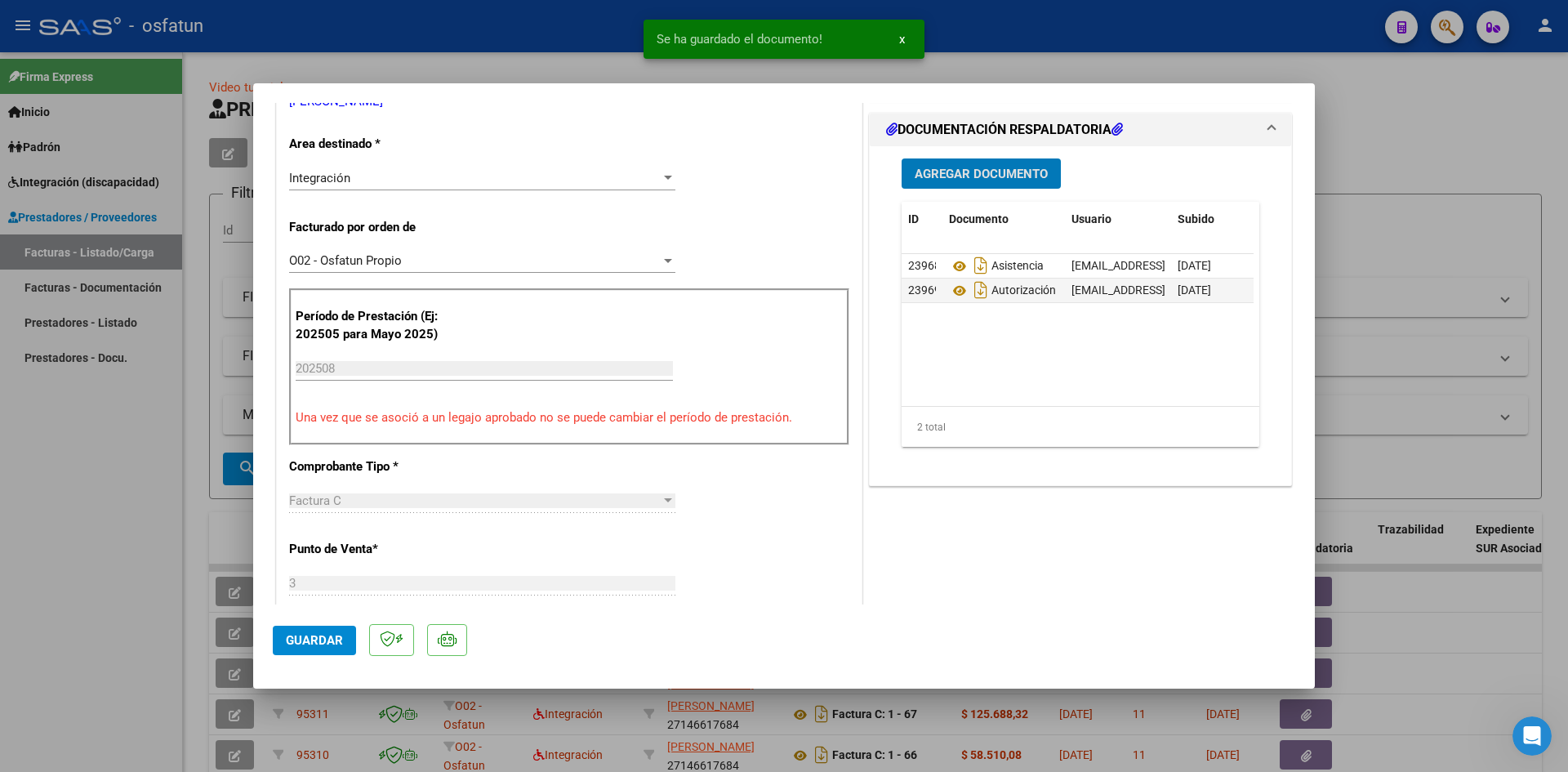
scroll to position [572, 0]
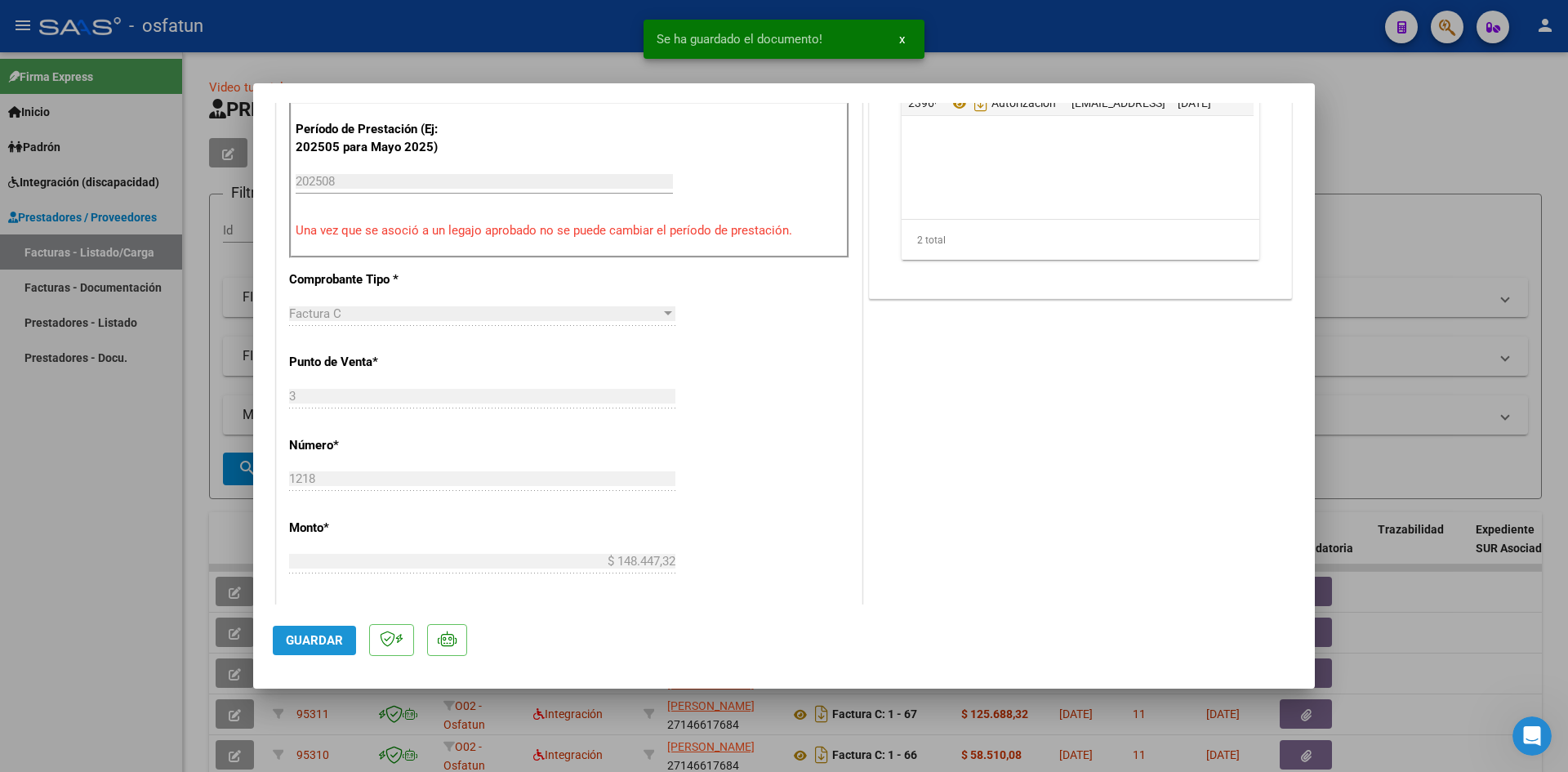
drag, startPoint x: 331, startPoint y: 635, endPoint x: 760, endPoint y: 443, distance: 470.0
click at [332, 634] on span "Guardar" at bounding box center [314, 640] width 58 height 15
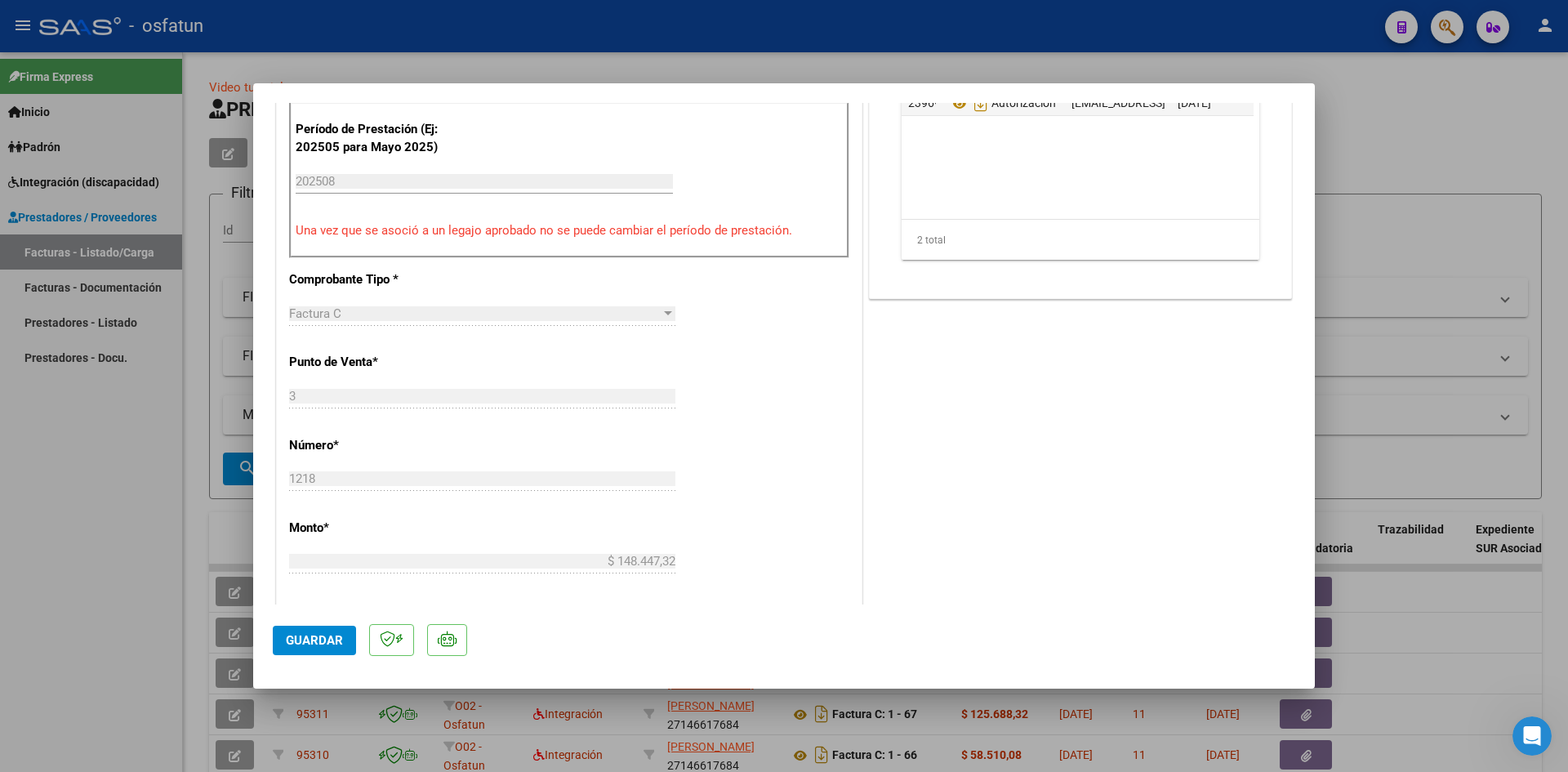
click at [438, 18] on div at bounding box center [784, 386] width 1568 height 772
type input "$ 0,00"
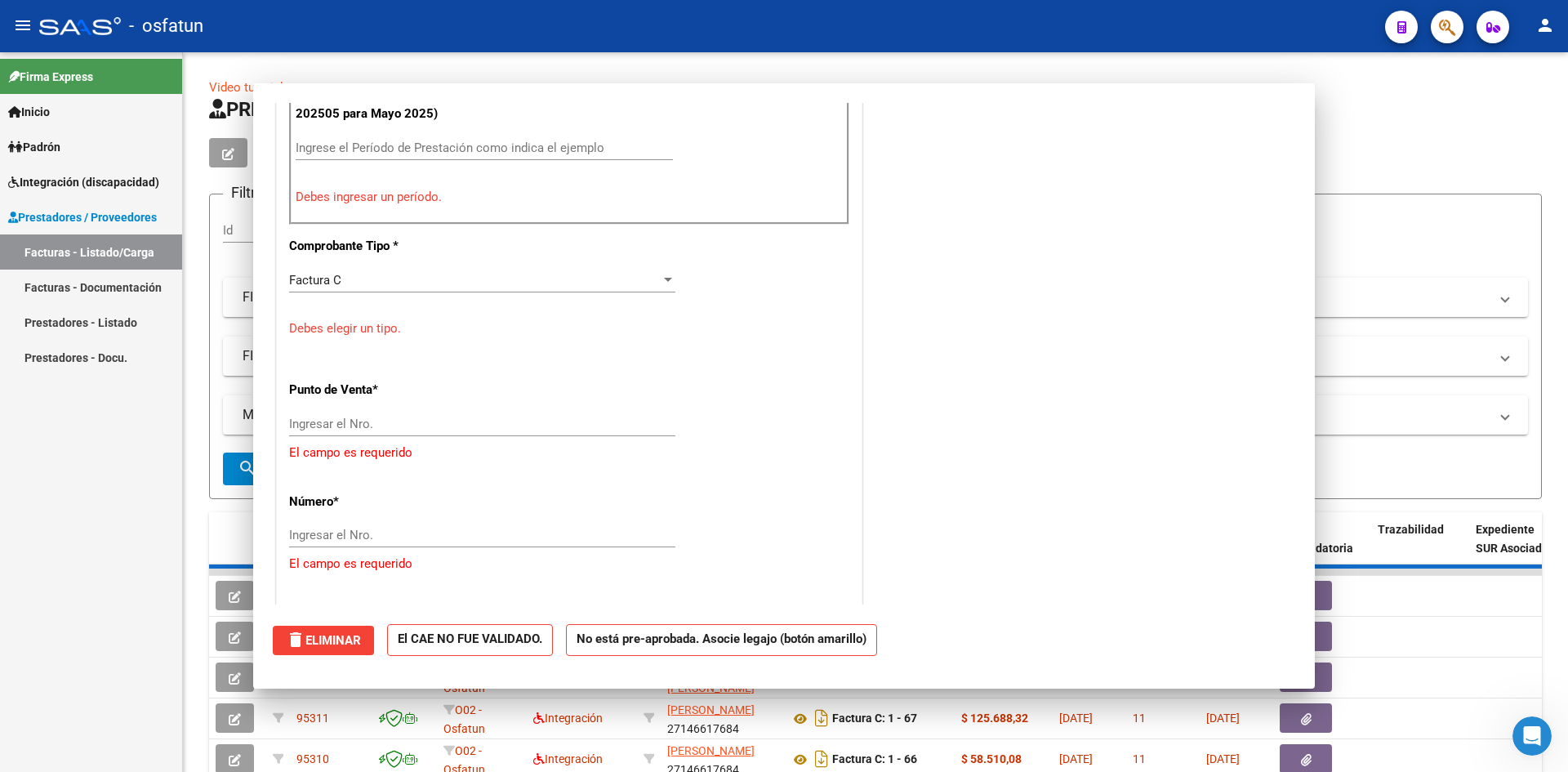
scroll to position [0, 0]
